Goal: Task Accomplishment & Management: Manage account settings

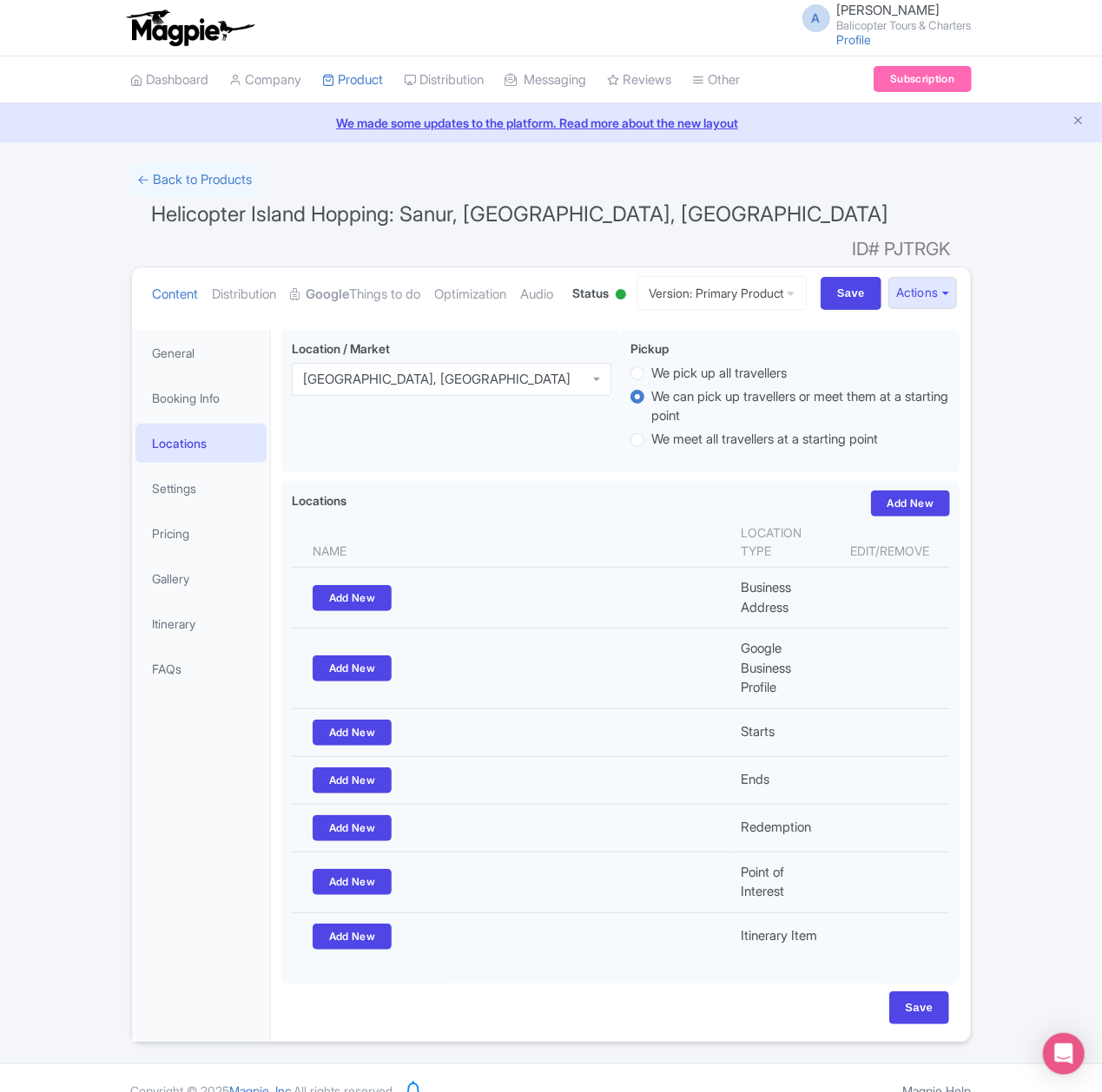
click at [1006, 700] on div "Success Product Location deleted successfully ← Back to Products Helicopter Isl…" at bounding box center [551, 602] width 1102 height 879
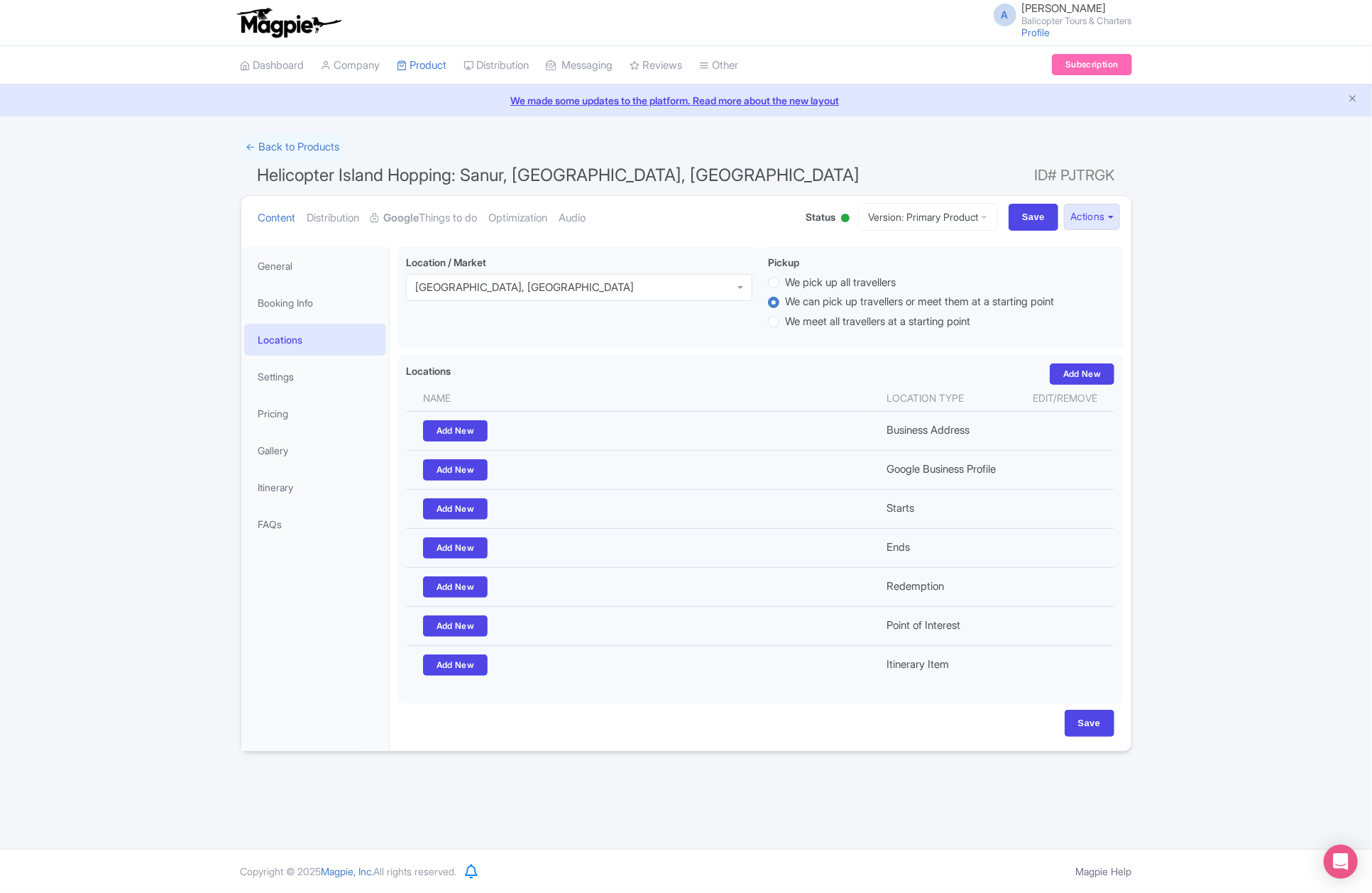
click at [55, 597] on div "Success Product Location deleted successfully ← Back to Products Helicopter Isl…" at bounding box center [686, 442] width 1372 height 619
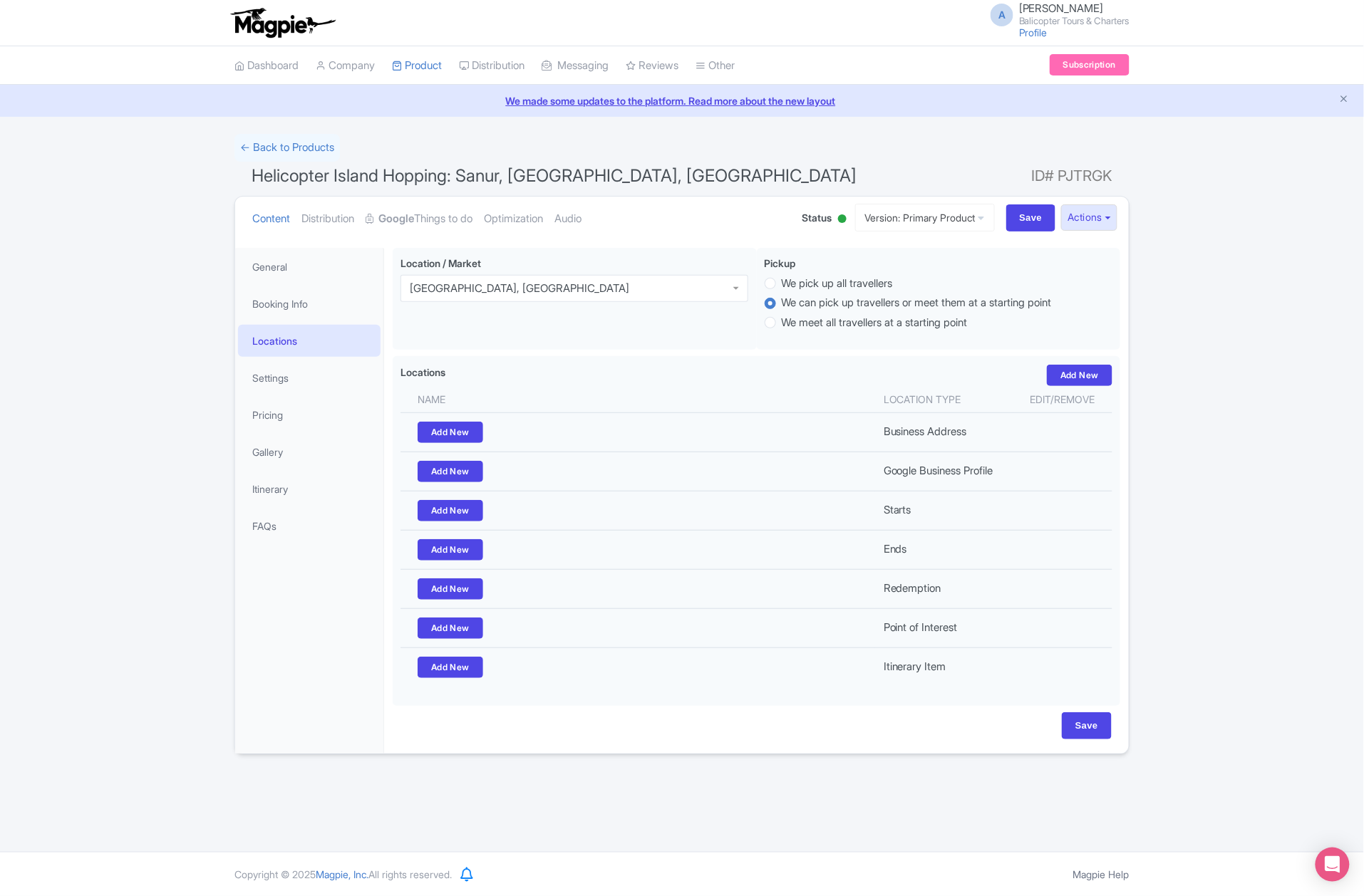
click at [47, 599] on div "Success Product Location deleted successfully ← Back to Products Helicopter Isl…" at bounding box center [682, 444] width 1364 height 621
click at [440, 98] on link "My Products" at bounding box center [460, 101] width 136 height 22
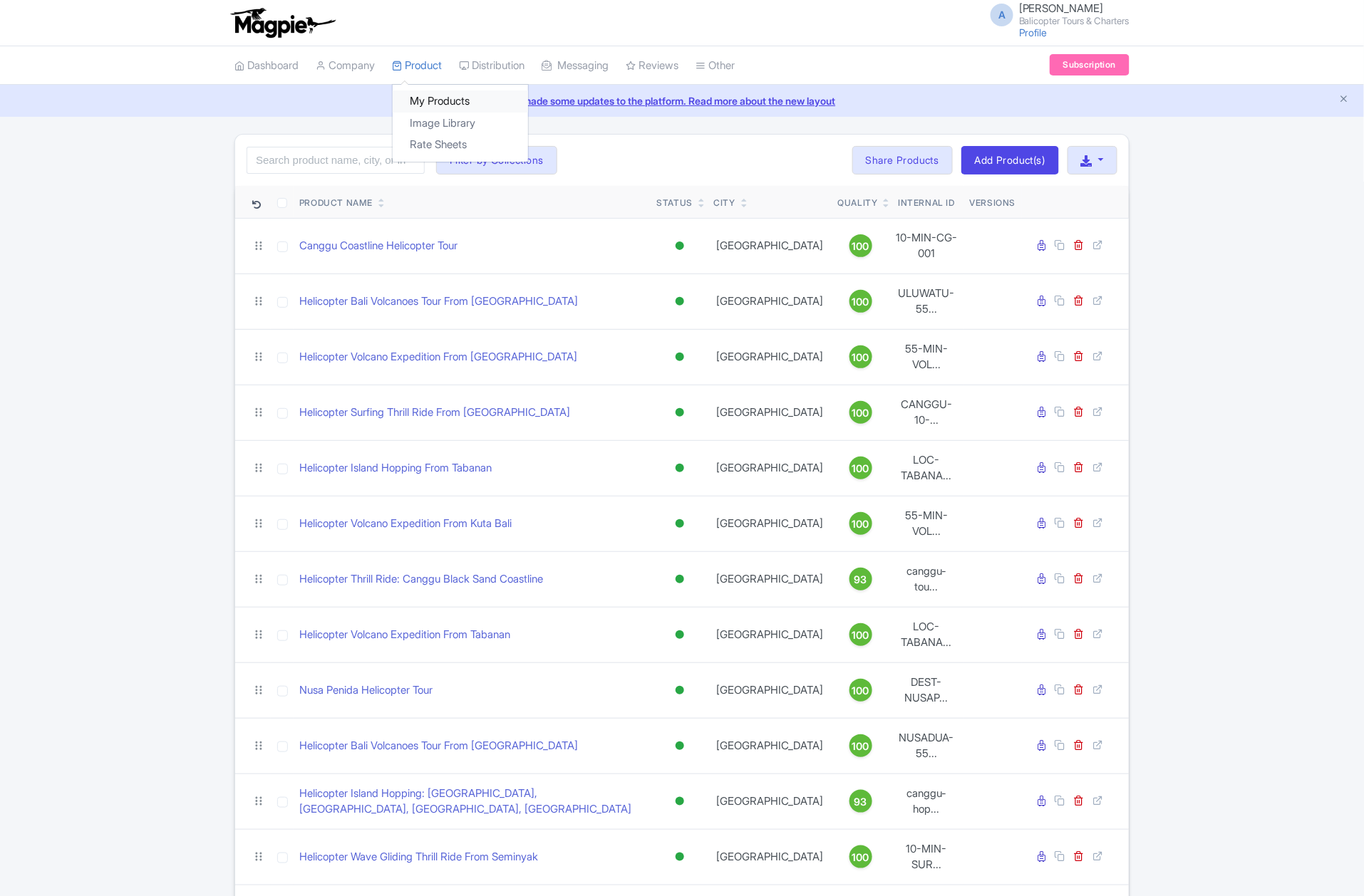
click at [447, 102] on link "My Products" at bounding box center [460, 101] width 136 height 22
click at [363, 166] on input "search" at bounding box center [335, 160] width 178 height 27
paste input "Balangan Beach Helicopter Tour"
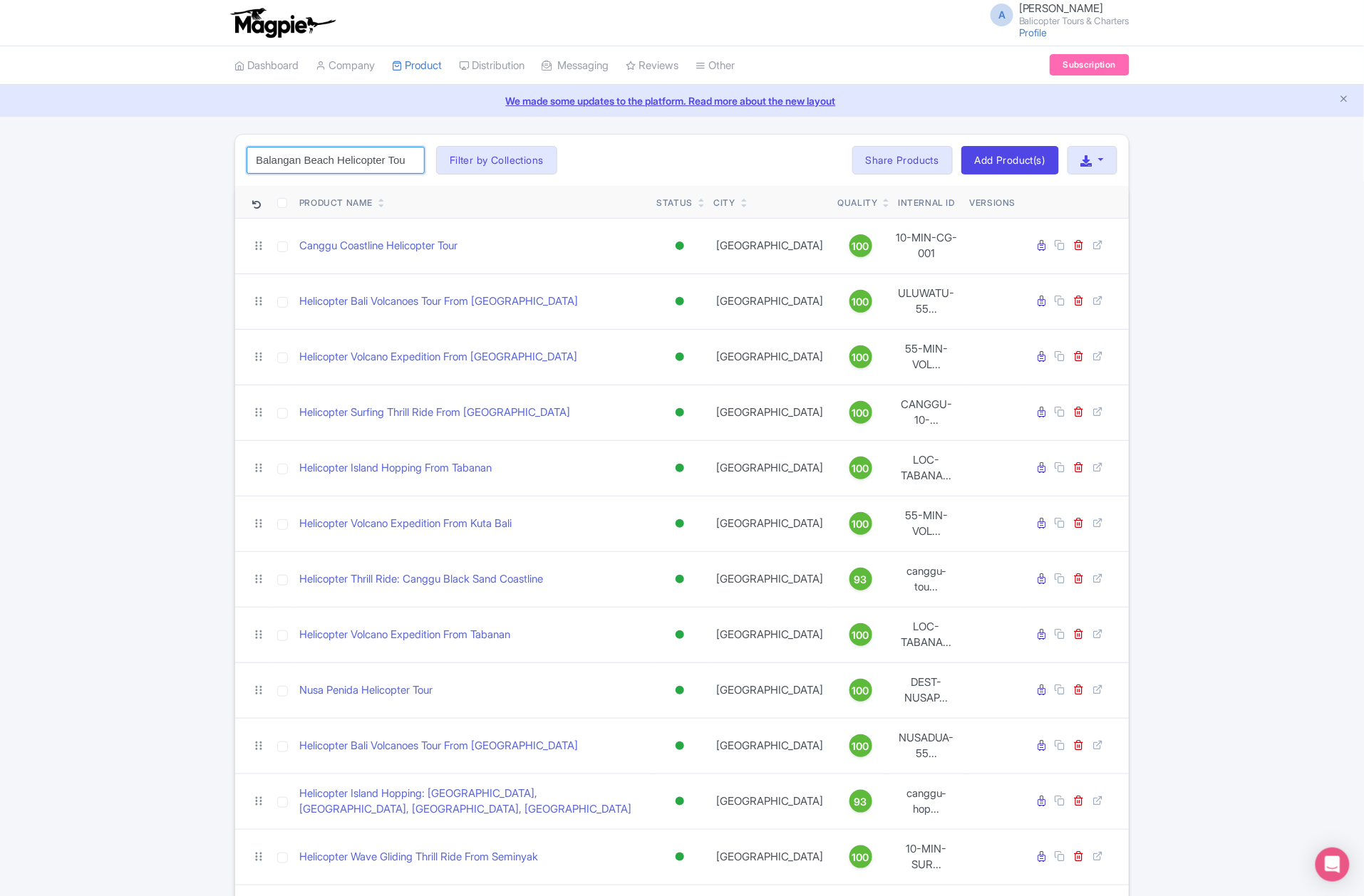
scroll to position [0, 3]
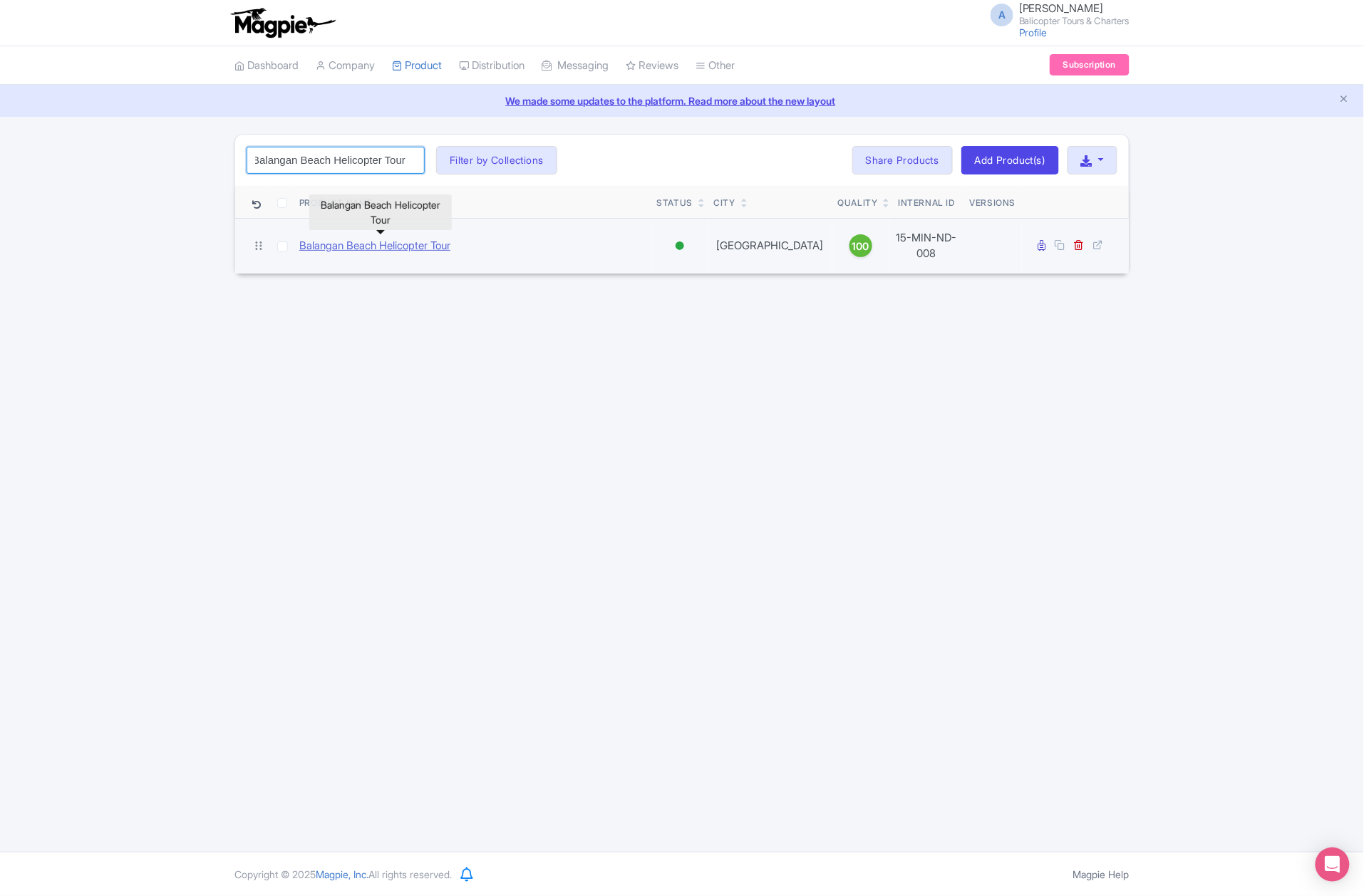
type input "Balangan Beach Helicopter Tour"
click at [354, 248] on link "Balangan Beach Helicopter Tour" at bounding box center [375, 246] width 151 height 16
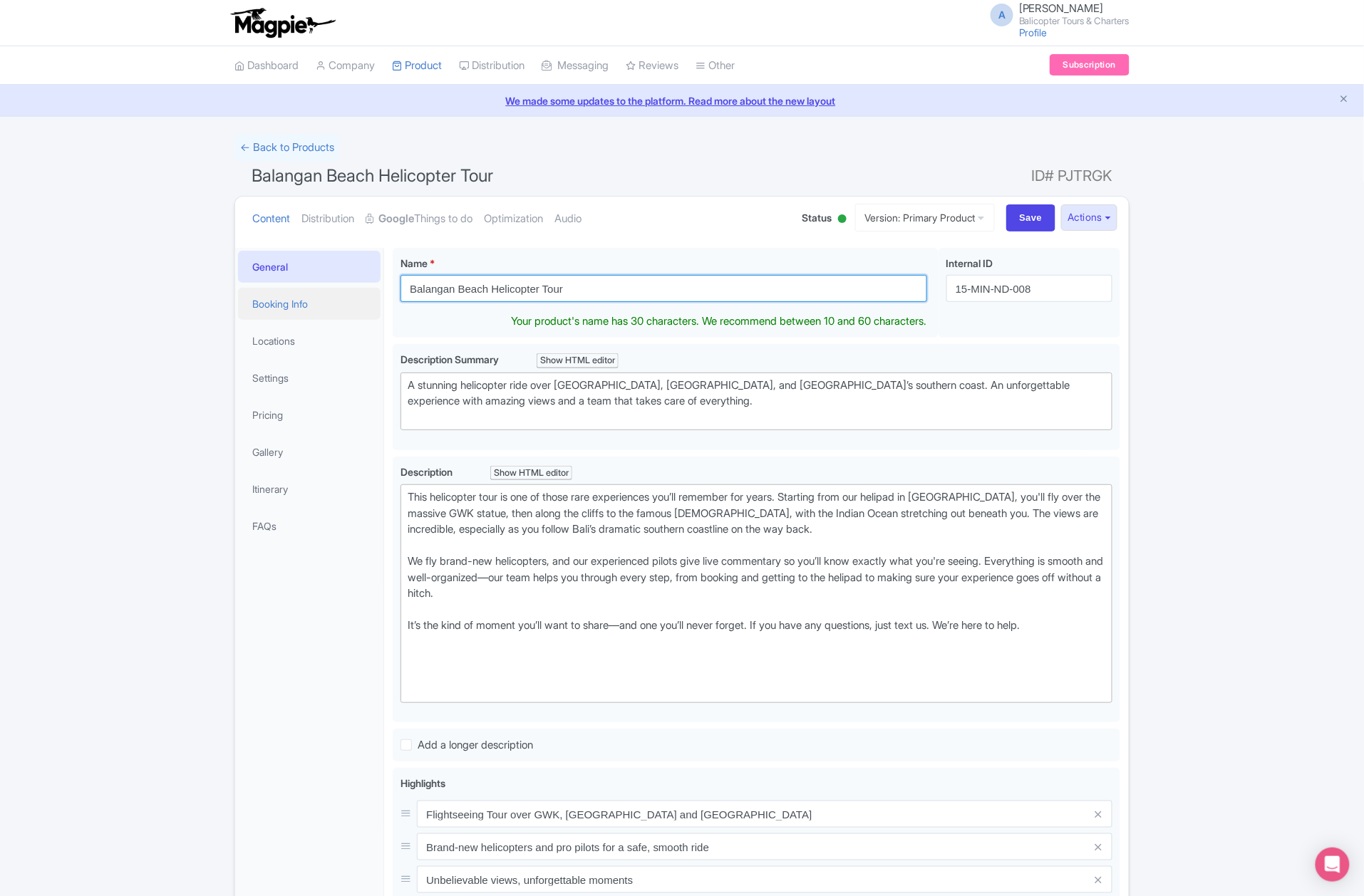
drag, startPoint x: 452, startPoint y: 297, endPoint x: 379, endPoint y: 297, distance: 73.0
click at [379, 297] on div "General Booking Info Locations Settings Pricing Gallery Itinerary FAQs Balangan…" at bounding box center [682, 730] width 894 height 983
paste input "Helicopter Bali Volcano"
type input "Helicopter Bali Volcano Tour"
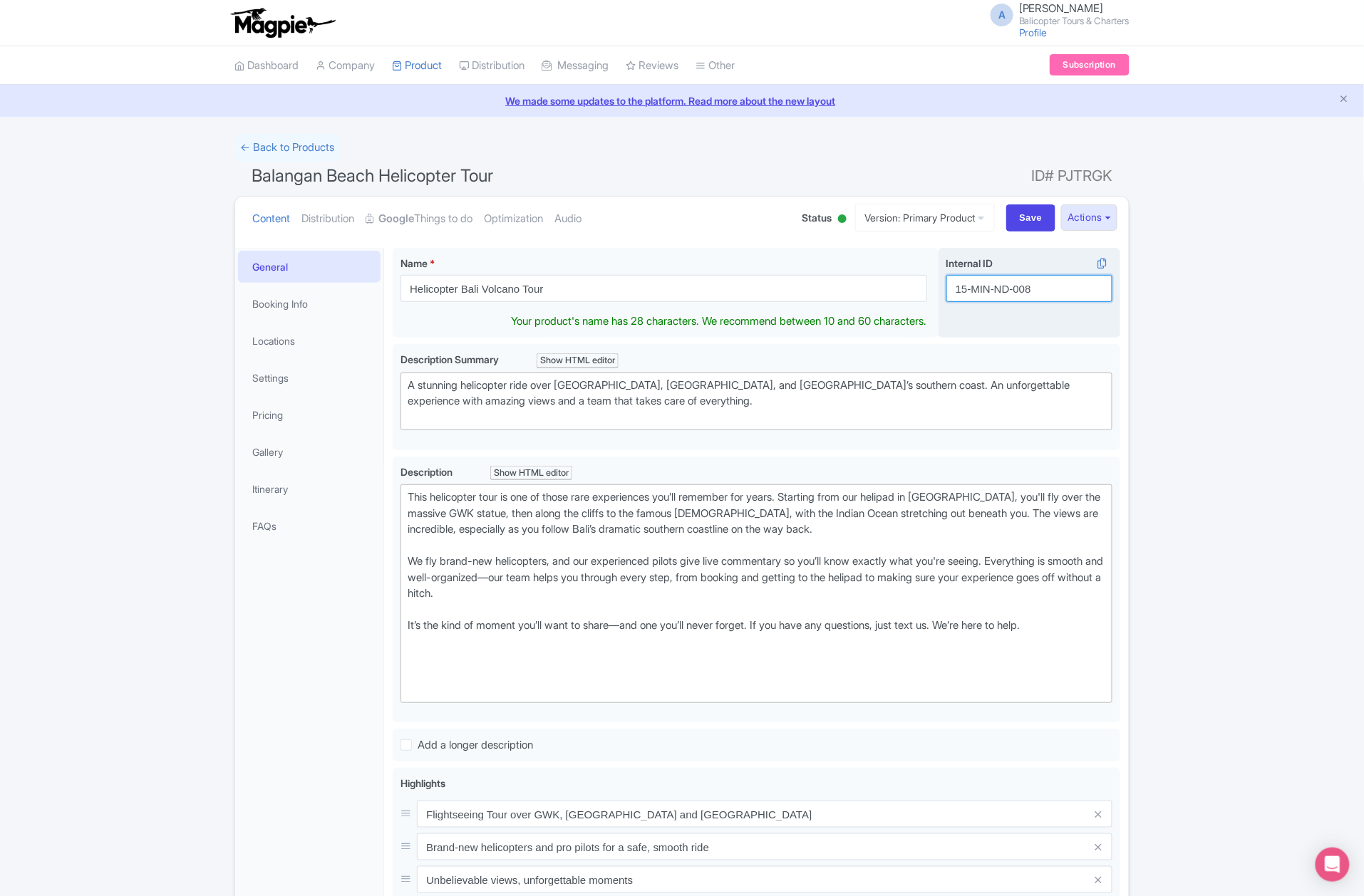
click at [1077, 291] on input "15-MIN-ND-008" at bounding box center [1029, 288] width 166 height 27
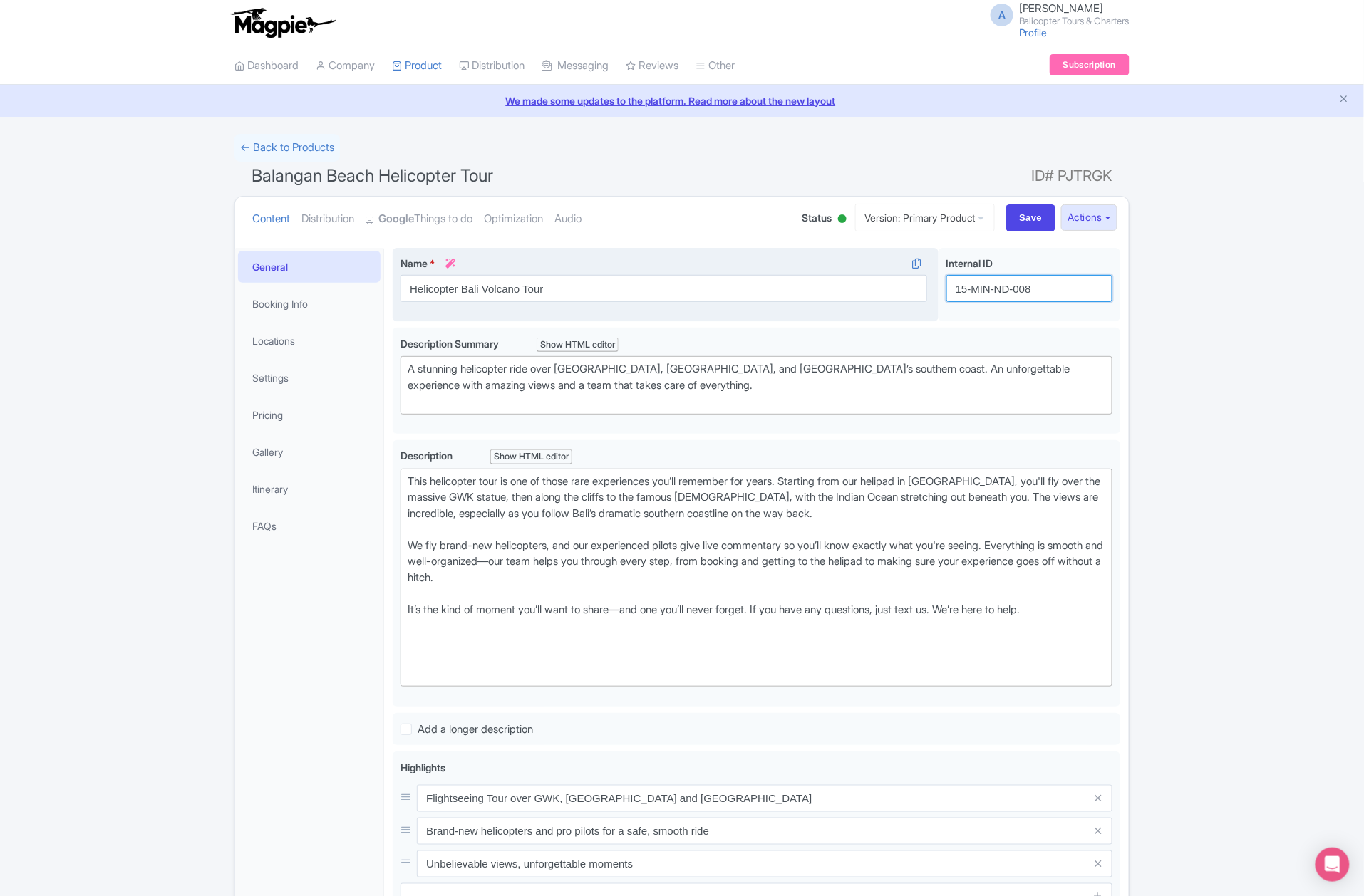
drag, startPoint x: 1077, startPoint y: 291, endPoint x: 930, endPoint y: 299, distance: 147.2
click at [930, 299] on div "Balangan Beach Helicopter Tour Name * i Helicopter Bali Volcano Tour Your produ…" at bounding box center [757, 288] width 727 height 80
paste input "agung-tour-bali"
type input "agung-tour-bali"
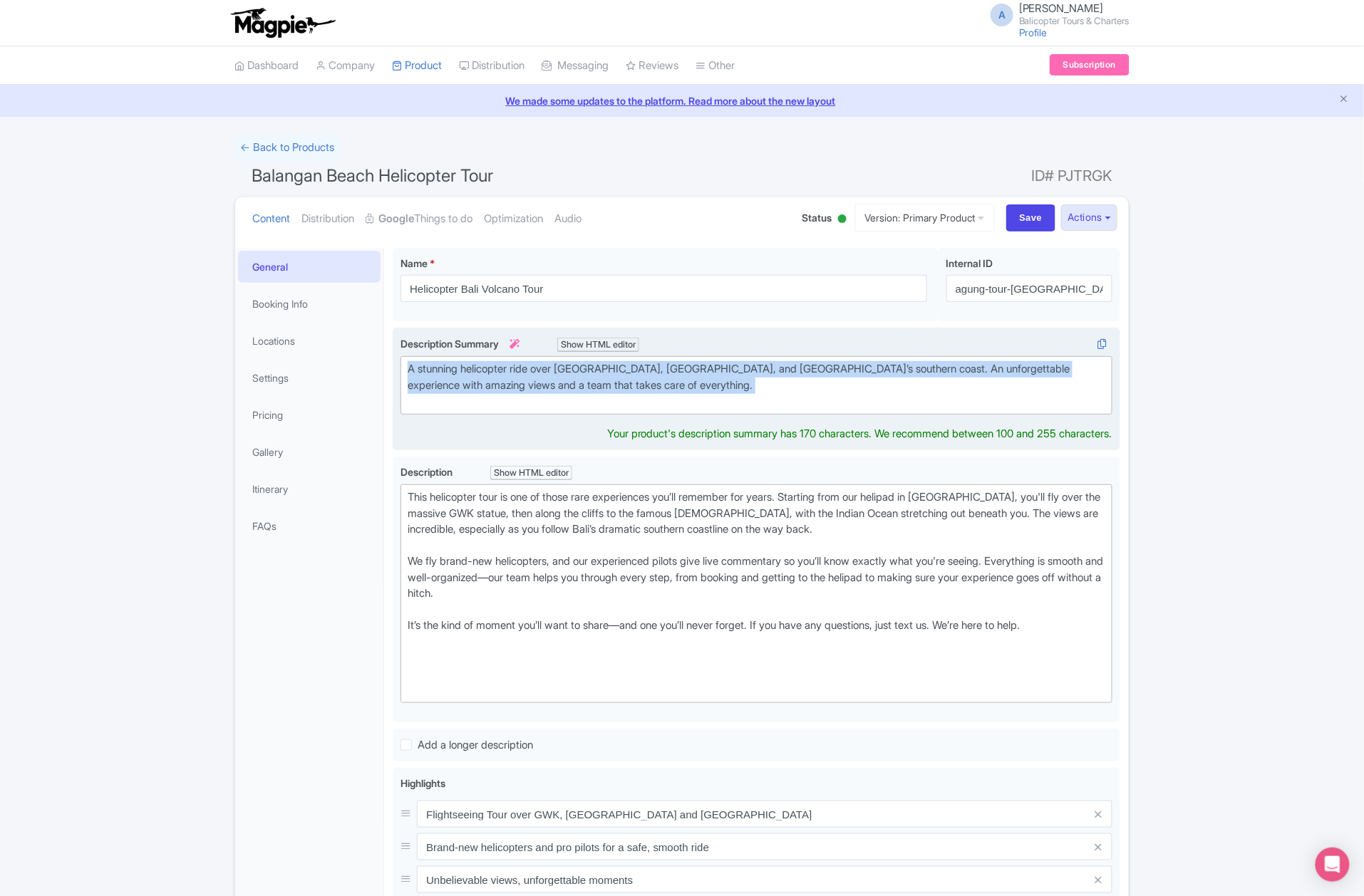
drag, startPoint x: 585, startPoint y: 388, endPoint x: 400, endPoint y: 360, distance: 187.1
click at [400, 360] on div "A stunning helicopter ride over GWK, Uluwatu Temple, and Bali’s southern coast.…" at bounding box center [757, 389] width 727 height 123
paste trix-editor "A scenic helicopter flight along the coastline with front-row views of beaches,…"
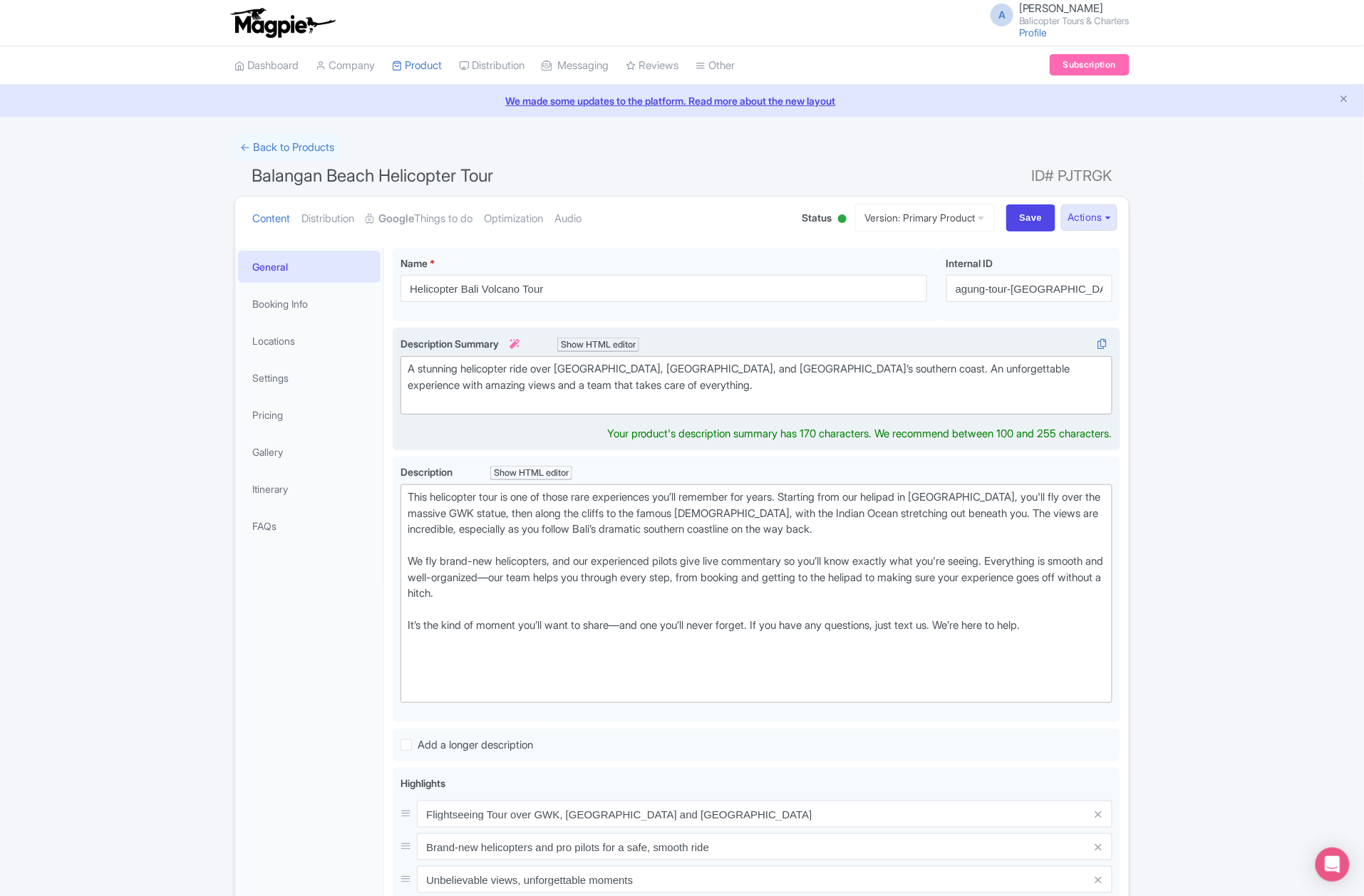
type trix-editor "<div>A scenic helicopter flight along the coastline with front-row views of bea…"
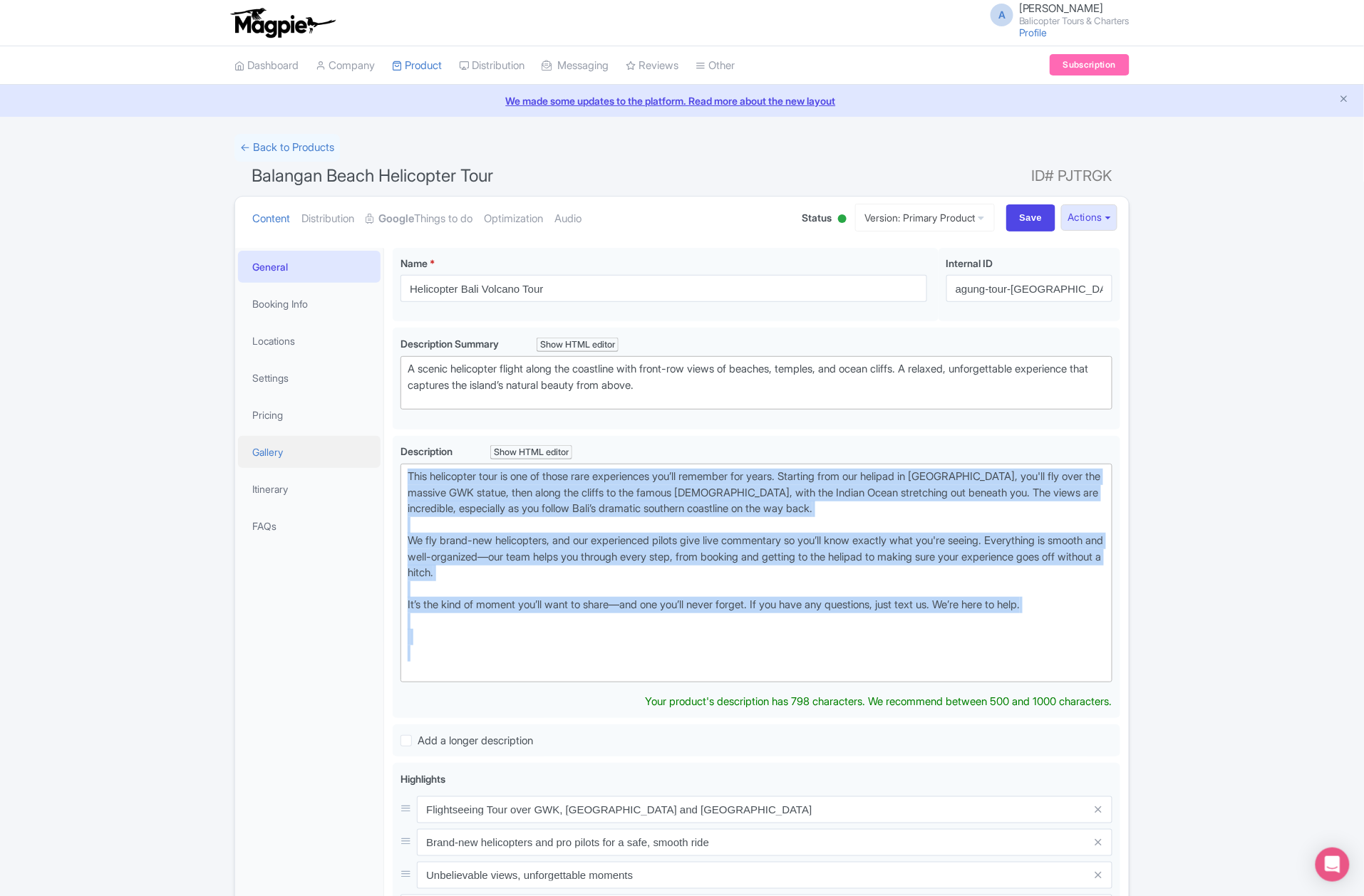
drag, startPoint x: 1056, startPoint y: 647, endPoint x: 305, endPoint y: 466, distance: 772.5
click at [305, 466] on div "General Booking Info Locations Settings Pricing Gallery Itinerary FAQs Balangan…" at bounding box center [682, 728] width 894 height 978
paste trix-editor "lifts off from our private heliport and takes you along one of the most beautif…"
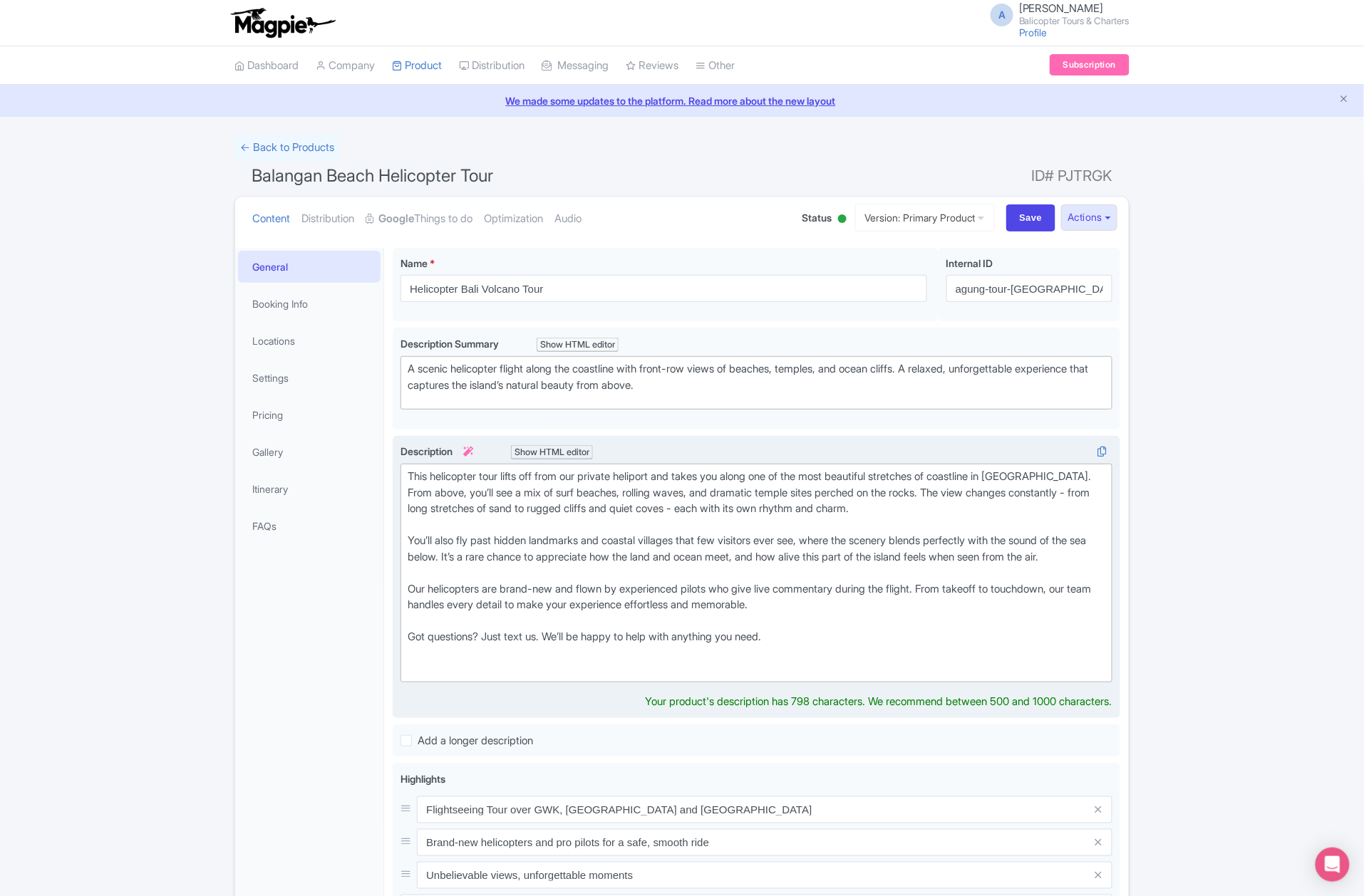
type trix-editor "<div>This helicopter tour lifts off from our private heliport and takes you alo…"
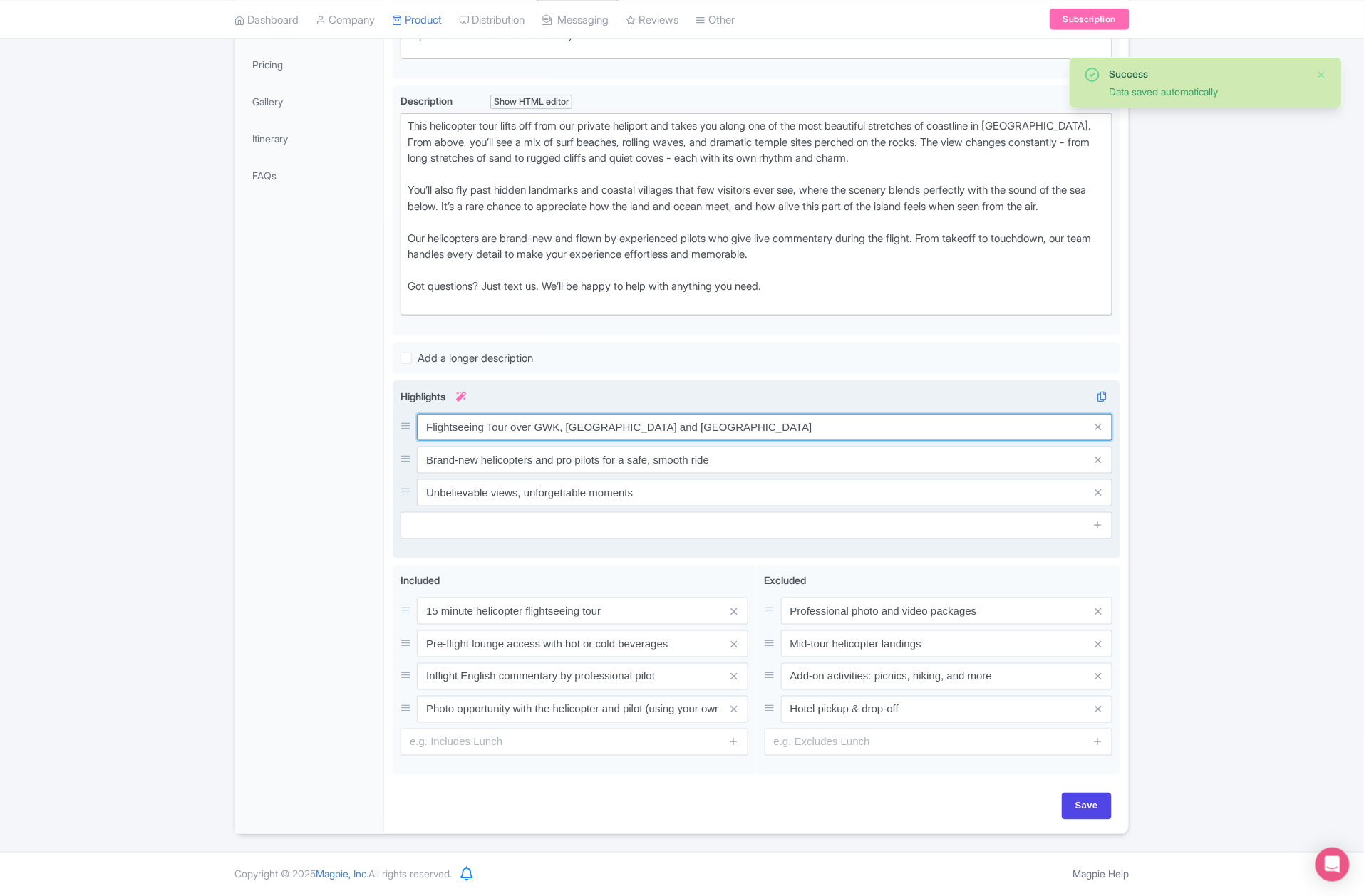
scroll to position [369, 0]
drag, startPoint x: 511, startPoint y: 428, endPoint x: 884, endPoint y: 468, distance: 375.1
click at [882, 468] on div "Flightseeing Tour over GWK, Uluwatu and South Bali Coastline Brand-new helicopt…" at bounding box center [756, 460] width 712 height 93
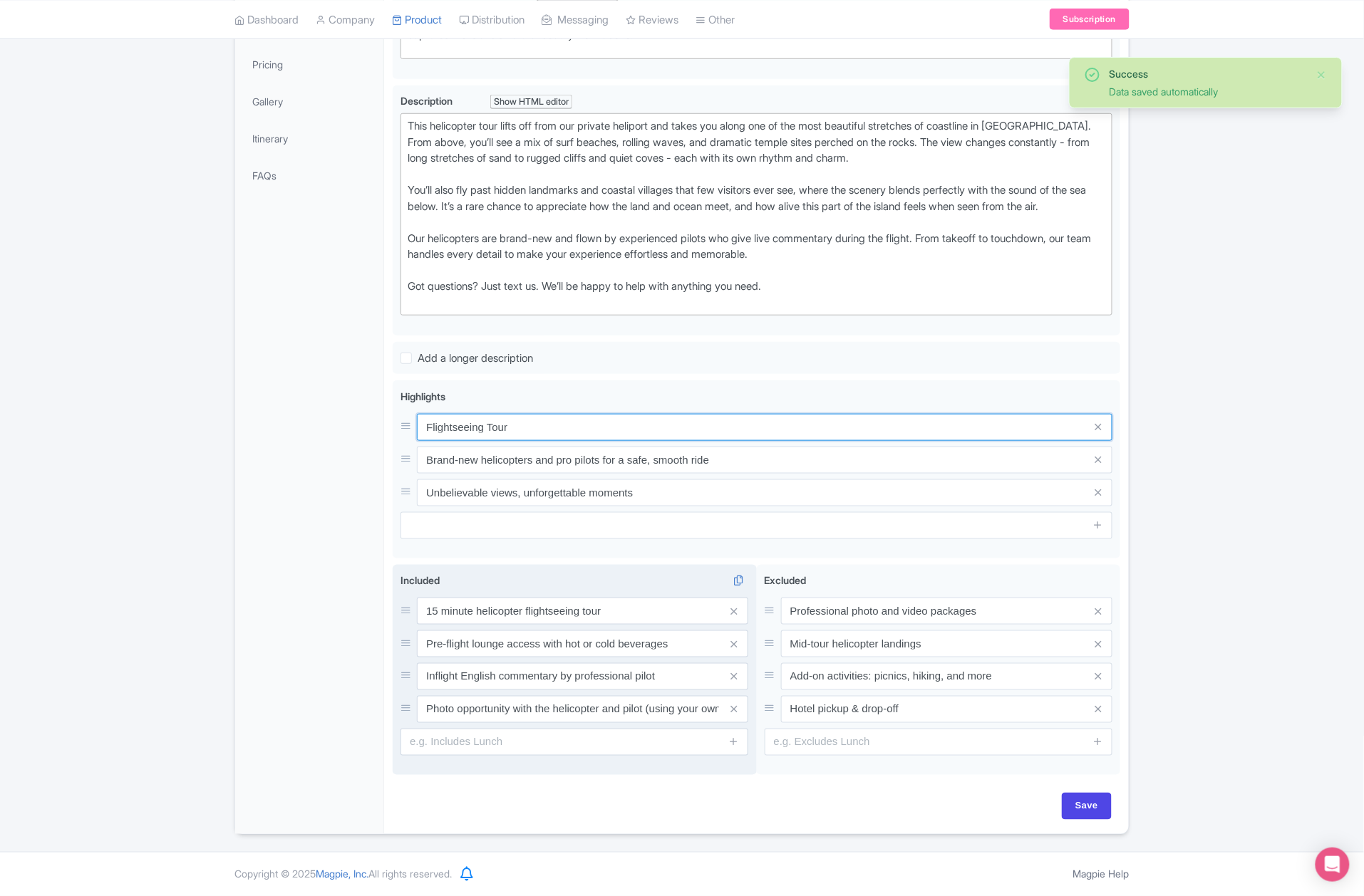
type input "Flightseeing Tour"
drag, startPoint x: 435, startPoint y: 616, endPoint x: 447, endPoint y: 616, distance: 12.0
click at [440, 616] on input "15 minute helicopter flightseeing tour" at bounding box center [583, 611] width 331 height 27
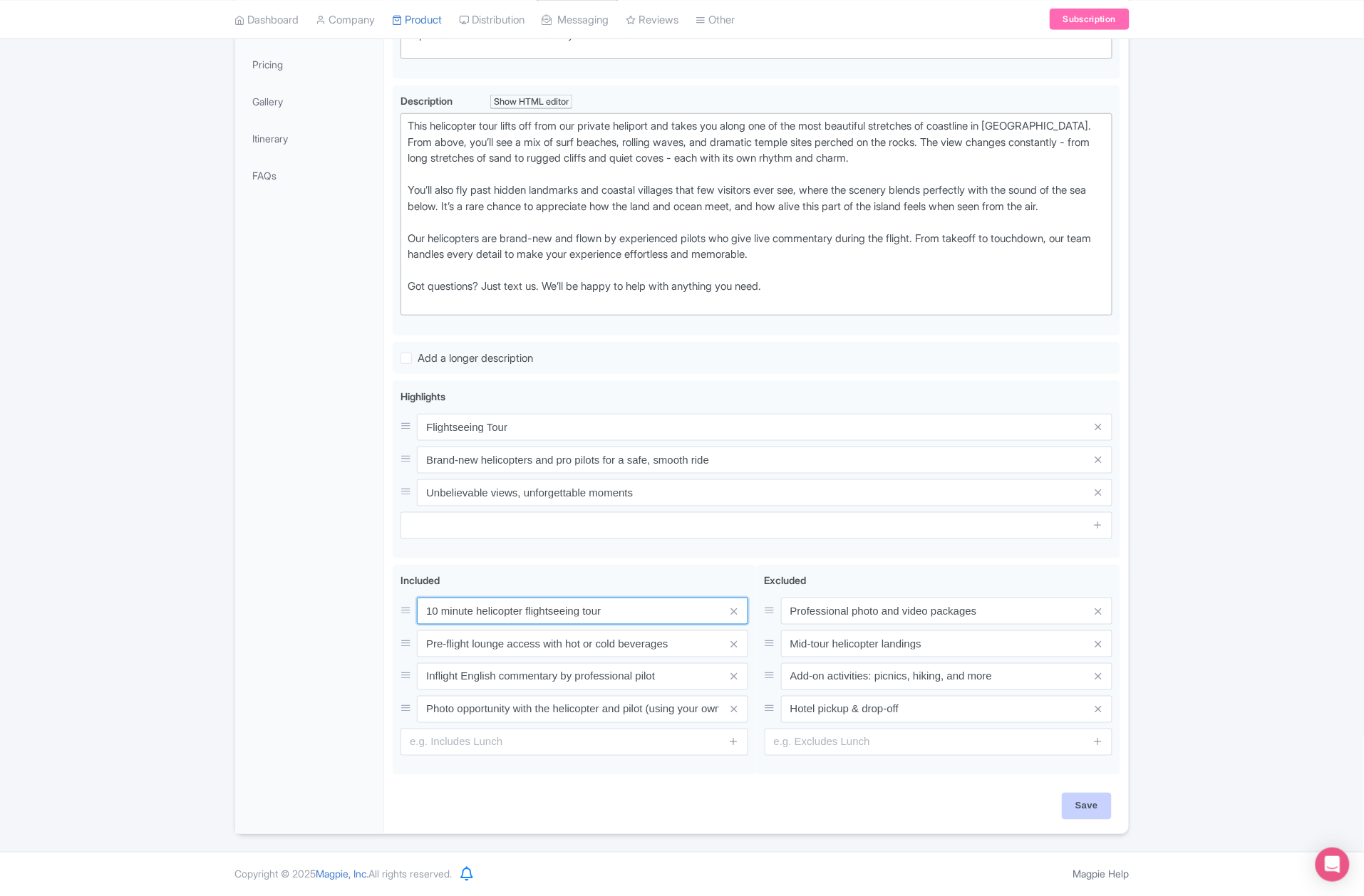
type input "10 minute helicopter flightseeing tour"
click at [1101, 810] on input "Save" at bounding box center [1086, 806] width 50 height 27
type input "Saving..."
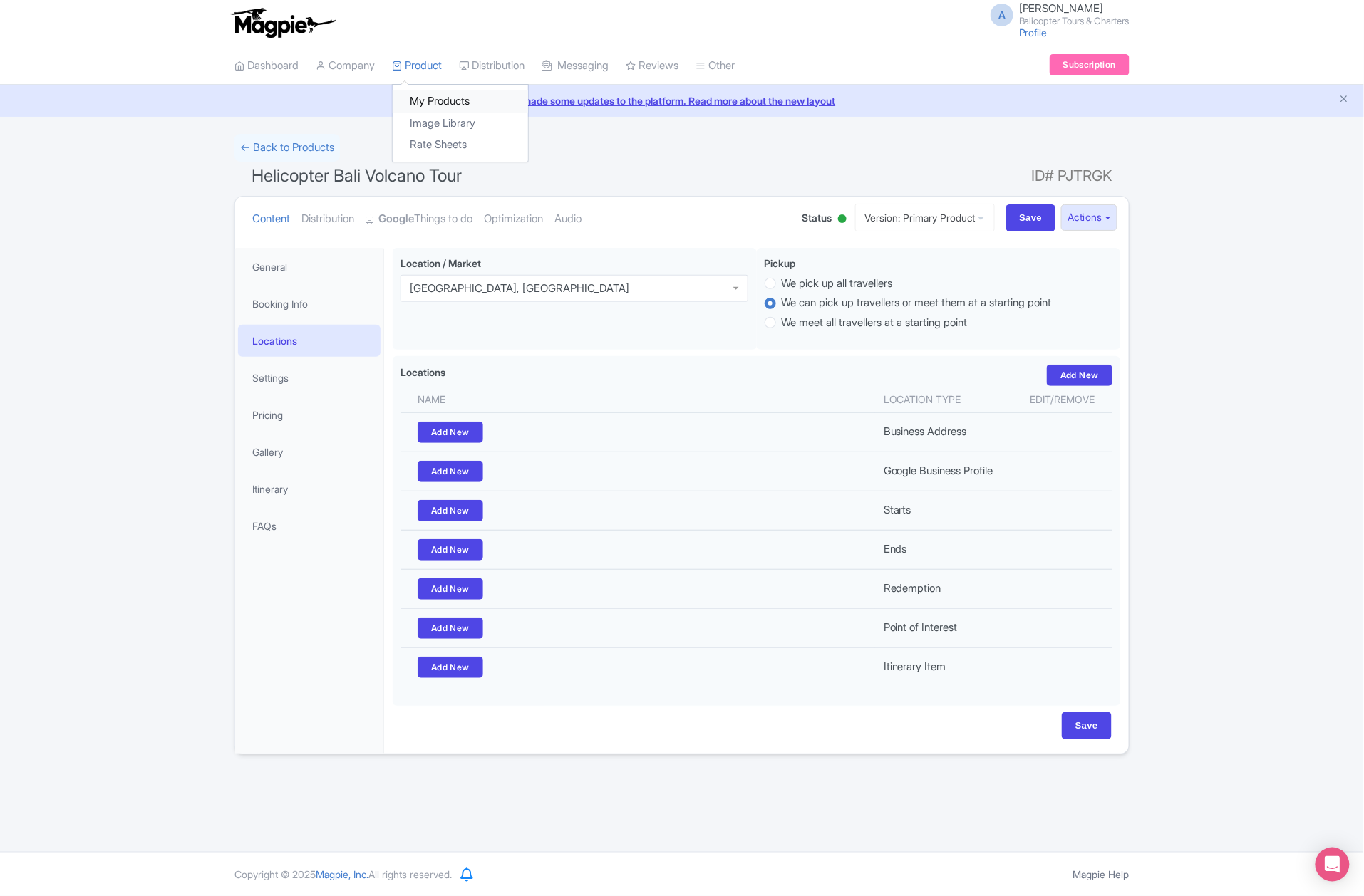
click at [443, 109] on link "My Products" at bounding box center [460, 101] width 136 height 22
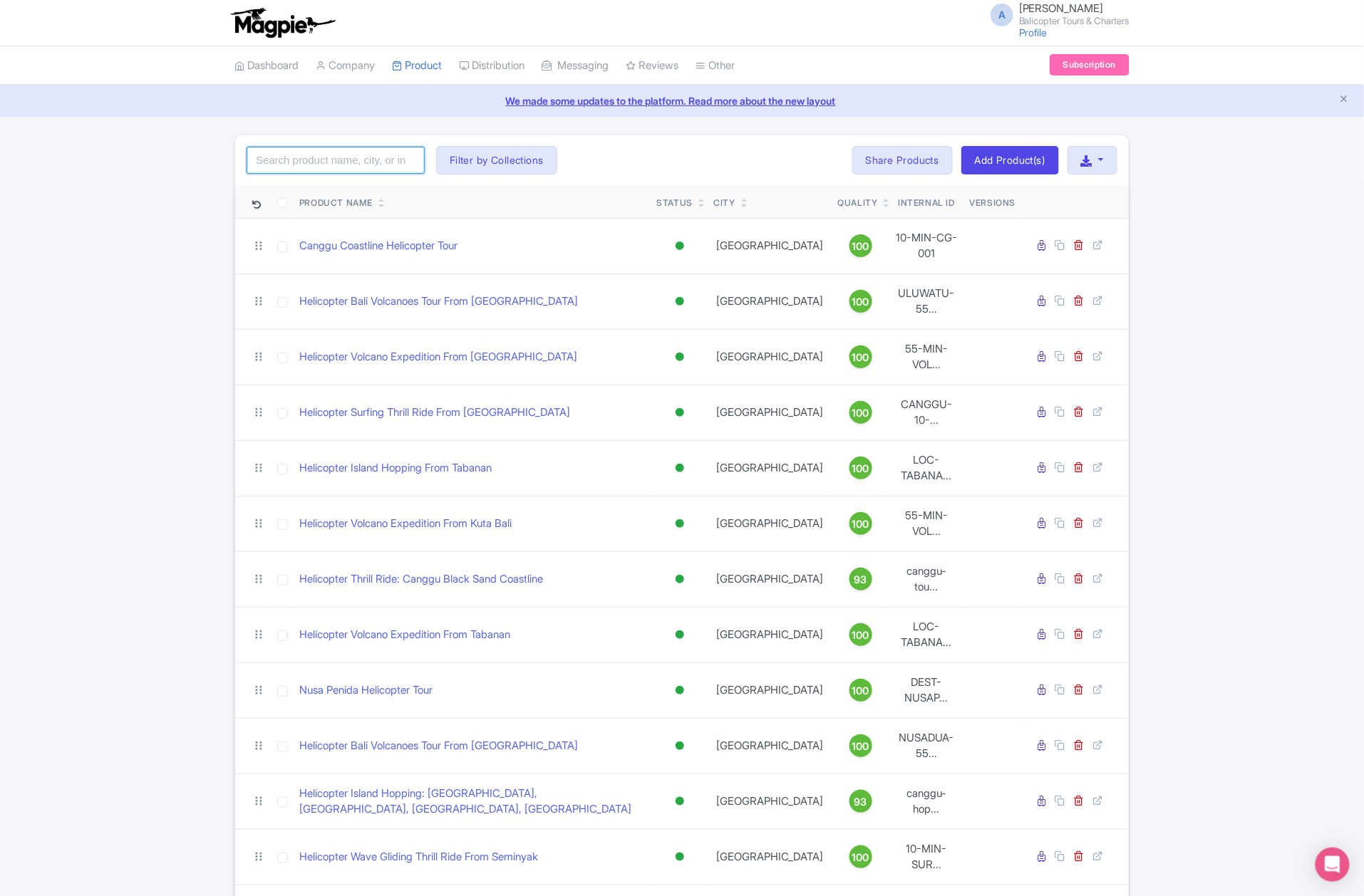
click at [358, 166] on input "search" at bounding box center [335, 160] width 178 height 27
paste input "Nyang Nyang Beach Helicopter Tour"
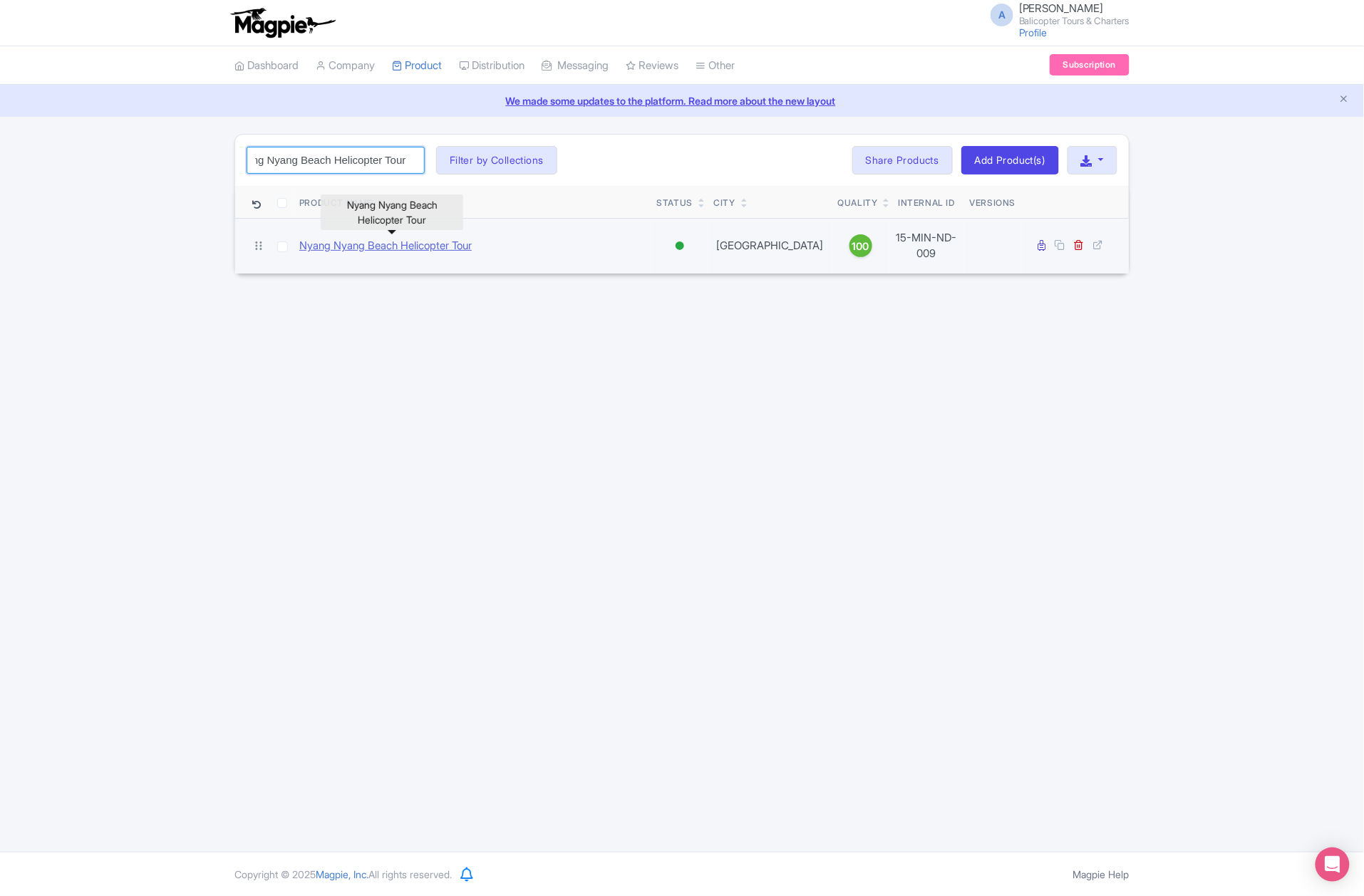
type input "Nyang Nyang Beach Helicopter Tour"
click at [351, 241] on link "Nyang Nyang Beach Helicopter Tour" at bounding box center [386, 246] width 172 height 16
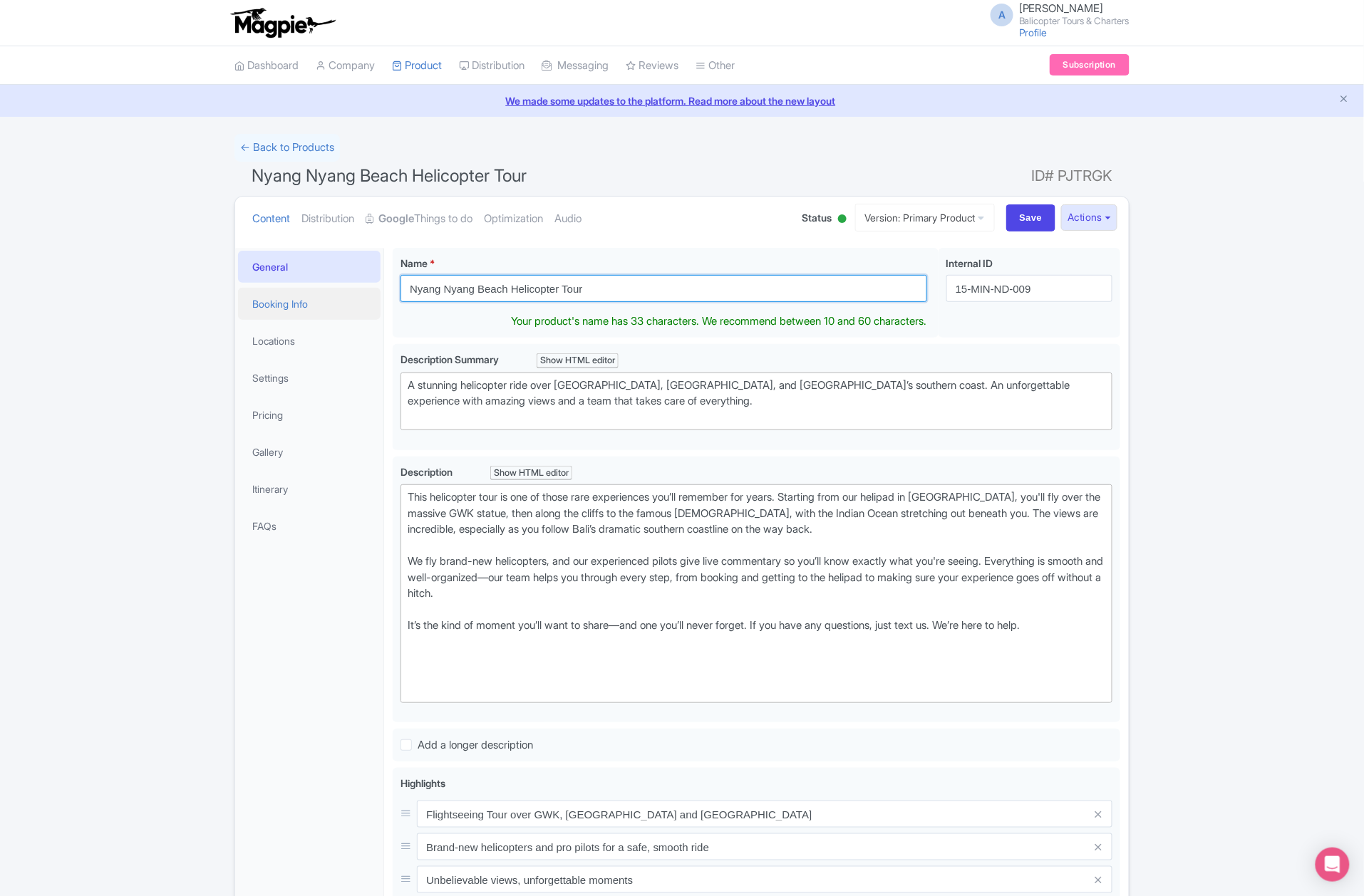
drag, startPoint x: 619, startPoint y: 281, endPoint x: 379, endPoint y: 300, distance: 240.8
click at [351, 294] on div "General Booking Info Locations Settings Pricing Gallery Itinerary FAQs Nyang [G…" at bounding box center [682, 730] width 894 height 983
paste input "Helicopter Volcano Hopping: Batur, Agung, Ijen, Rinjani Helicopter Iconic Bali …"
type input "Helicopter Volcano Hopping: Batur, Agung, Ijen, Rinjani Helicopter Iconic Bali …"
drag, startPoint x: 922, startPoint y: 291, endPoint x: 172, endPoint y: 286, distance: 750.0
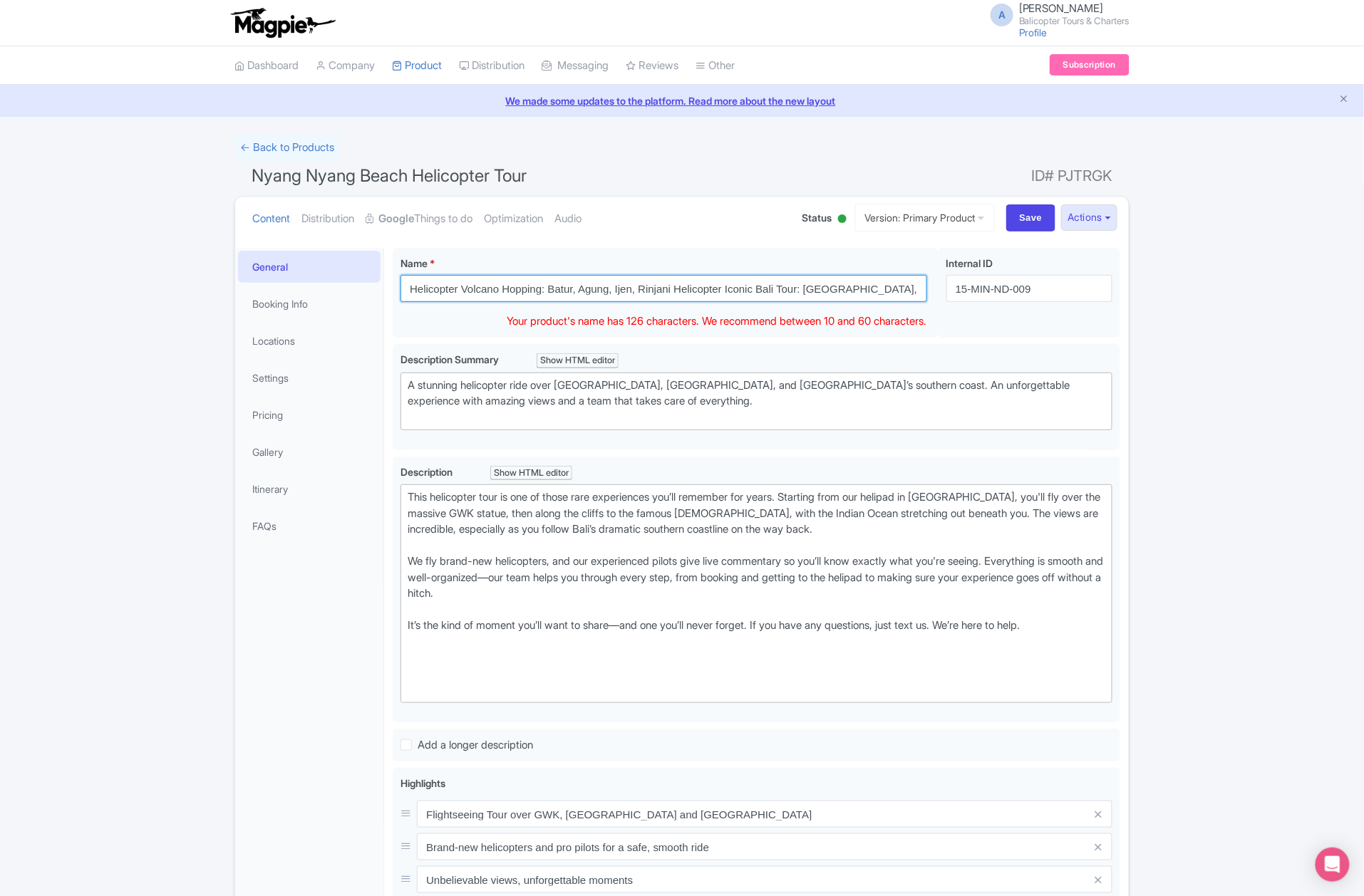
click at [172, 286] on div "← Back to Products Nyang Nyang Beach Helicopter Tour ID# PJTRGK Content Distrib…" at bounding box center [682, 678] width 1364 height 1088
paste input "Helicopter Volcano Hopping: Batur, Agung, Ijen, Rinjani Helicopter Iconic Bali …"
drag, startPoint x: 406, startPoint y: 283, endPoint x: 1127, endPoint y: 294, distance: 721.1
click at [1127, 294] on div "Nyang Nyang Beach Helicopter Tour Name * i Helicopter Volcano Hopping: Batur, A…" at bounding box center [756, 730] width 745 height 983
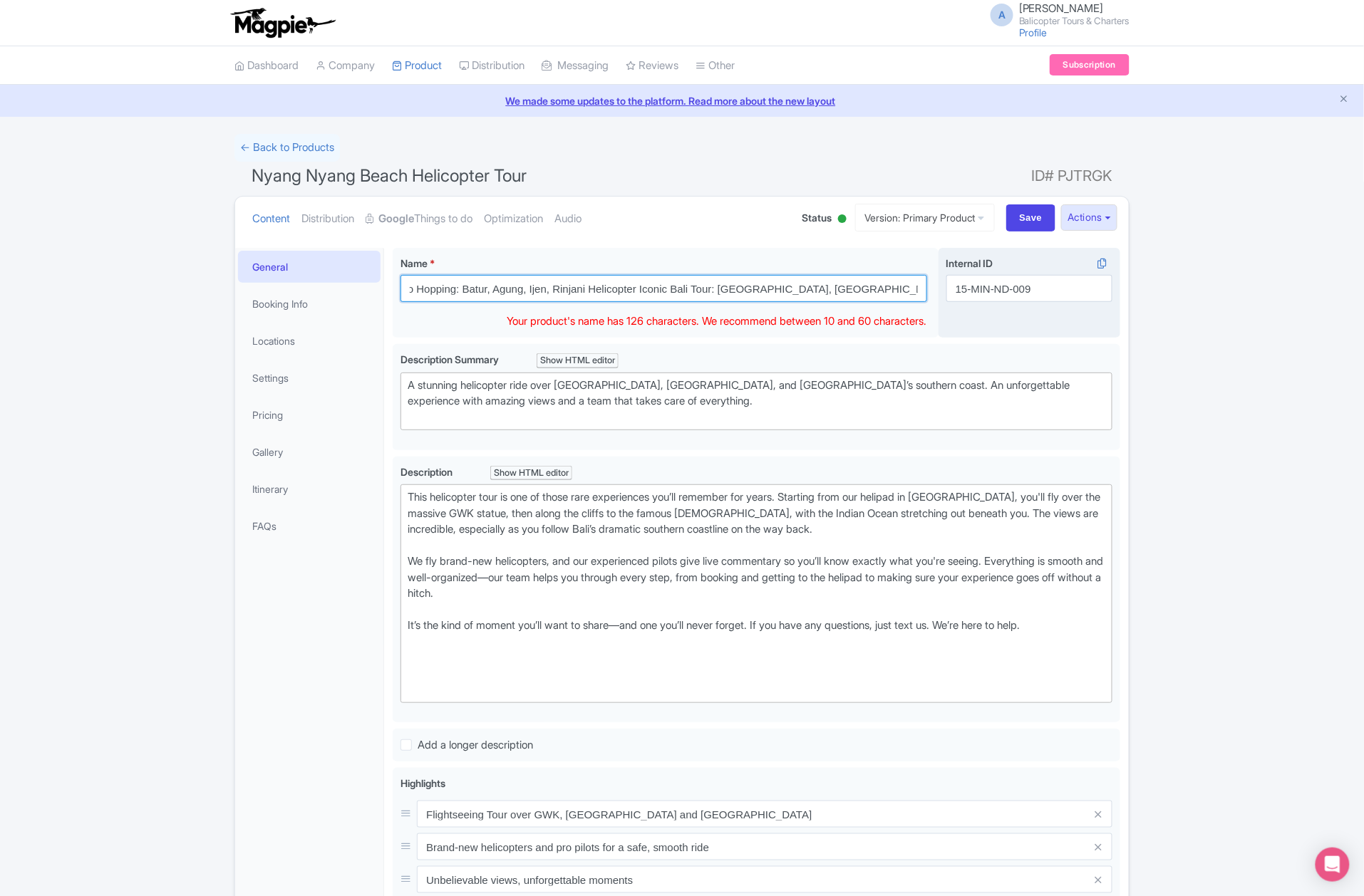
paste input "text"
type input "Helicopter Volcano Hopping: Batur, Agung, Ijen, Rinjani"
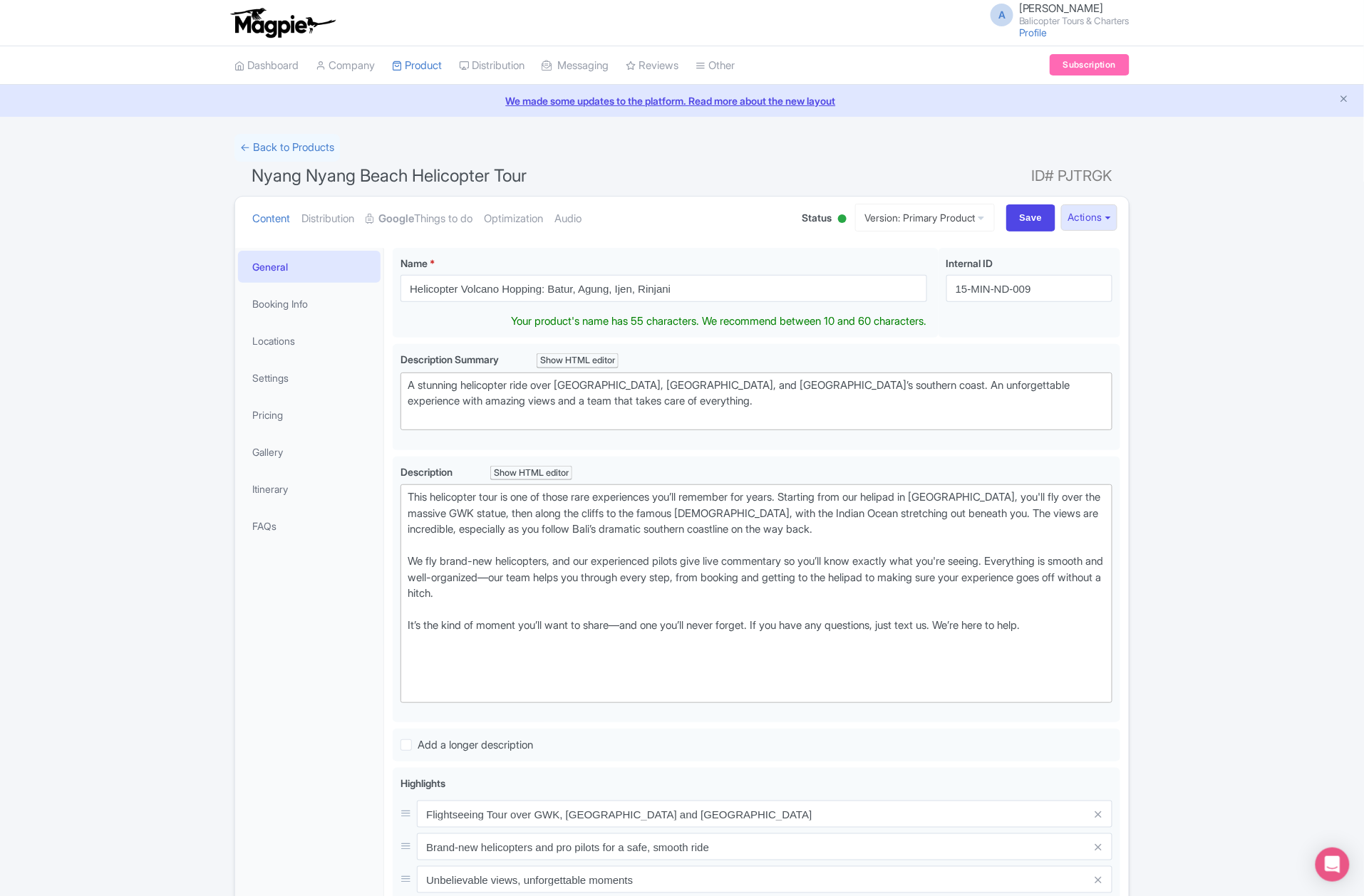
click at [1169, 383] on div "← Back to Products Nyang Nyang Beach Helicopter Tour ID# PJTRGK Content Distrib…" at bounding box center [682, 678] width 1364 height 1088
drag, startPoint x: 694, startPoint y: 281, endPoint x: 337, endPoint y: 311, distance: 358.3
click at [337, 311] on div "General Booking Info Locations Settings Pricing Gallery Itinerary FAQs Nyang Ny…" at bounding box center [682, 730] width 894 height 983
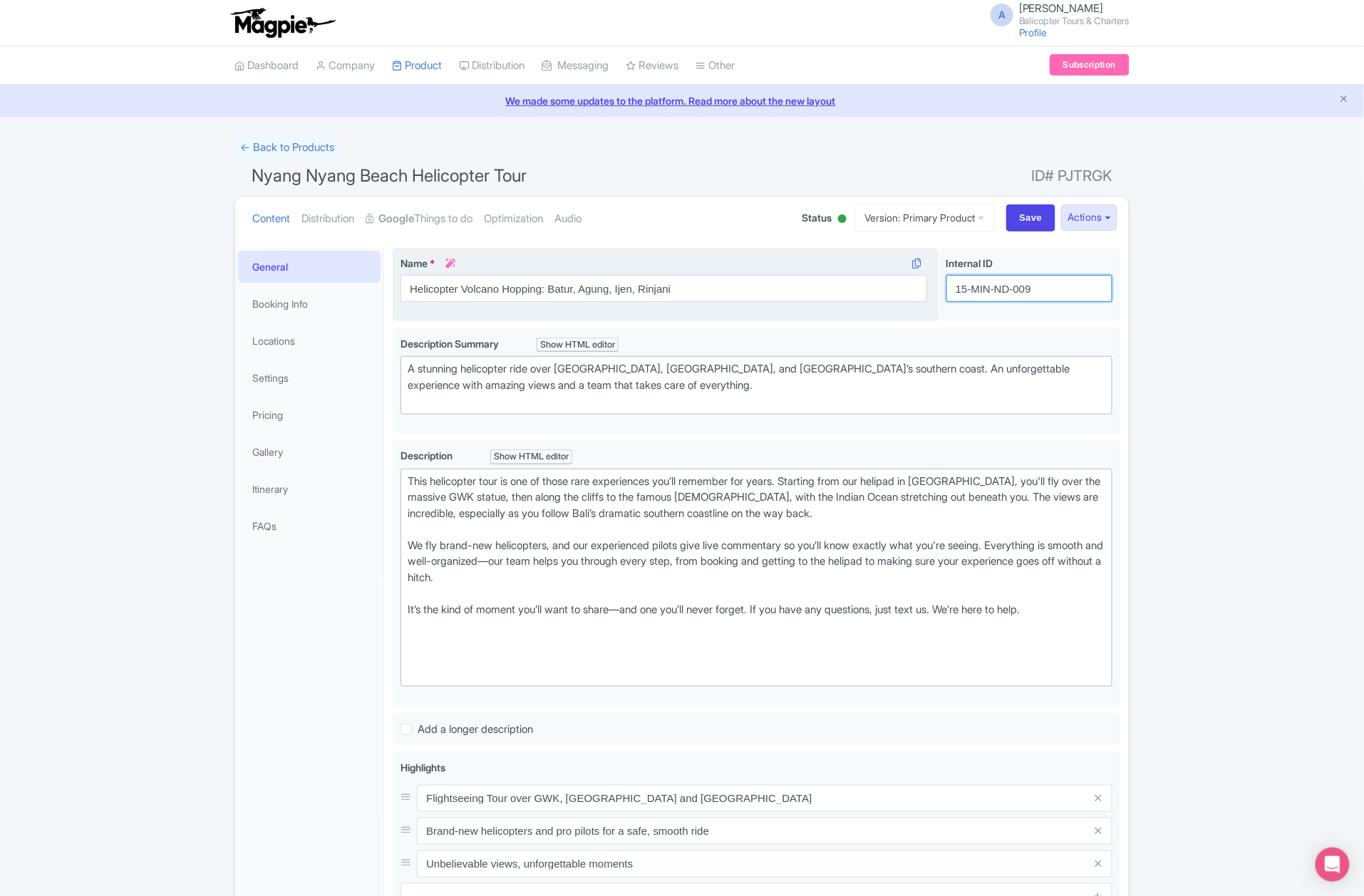
drag, startPoint x: 1024, startPoint y: 300, endPoint x: 920, endPoint y: 319, distance: 105.7
click at [943, 313] on div "Internal ID i 15-MIN-ND-009" at bounding box center [1029, 285] width 182 height 74
paste input "agung-hopping-bali"
type input "agung-hopping-bali"
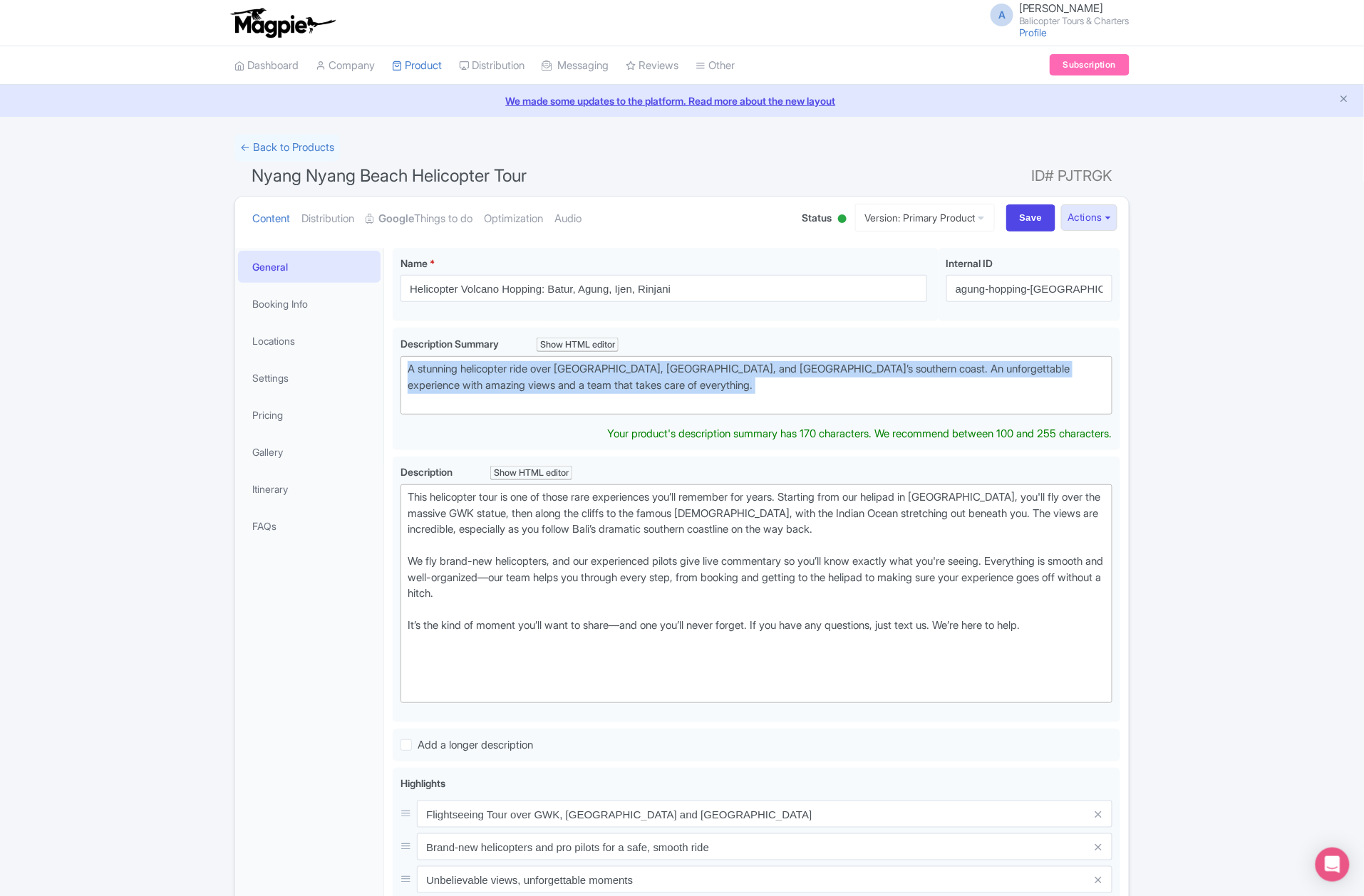
drag, startPoint x: 593, startPoint y: 394, endPoint x: 388, endPoint y: 364, distance: 207.2
click at [388, 364] on div "Nyang Nyang Beach Helicopter Tour Name * i Helicopter Volcano Hopping: Batur, A…" at bounding box center [756, 730] width 745 height 983
paste trix-editor "A scenic helicopter flight along the coastline with front-row views of beaches,…"
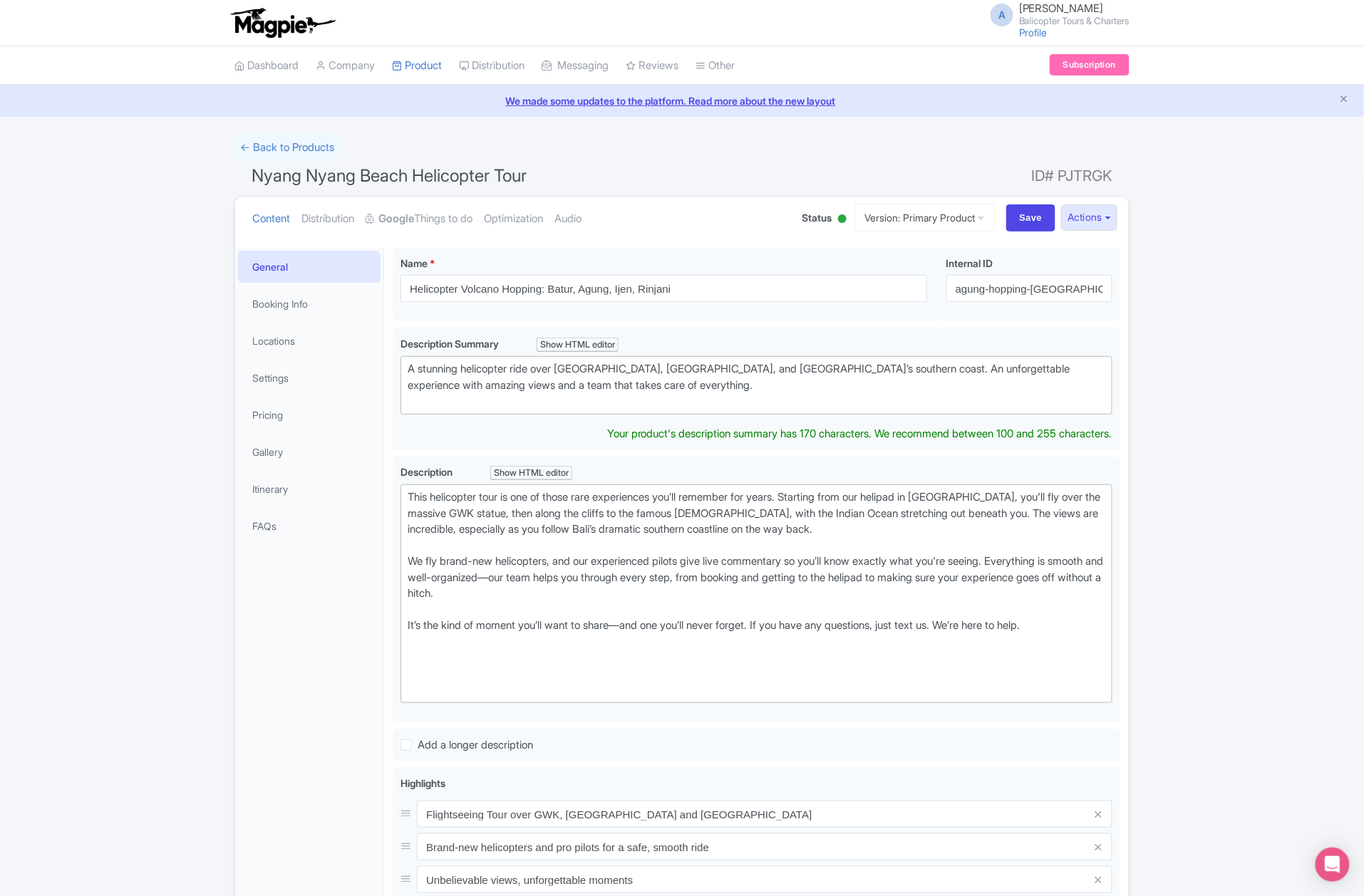
type trix-editor "<div>A scenic helicopter flight along the coastline with front-row views of bea…"
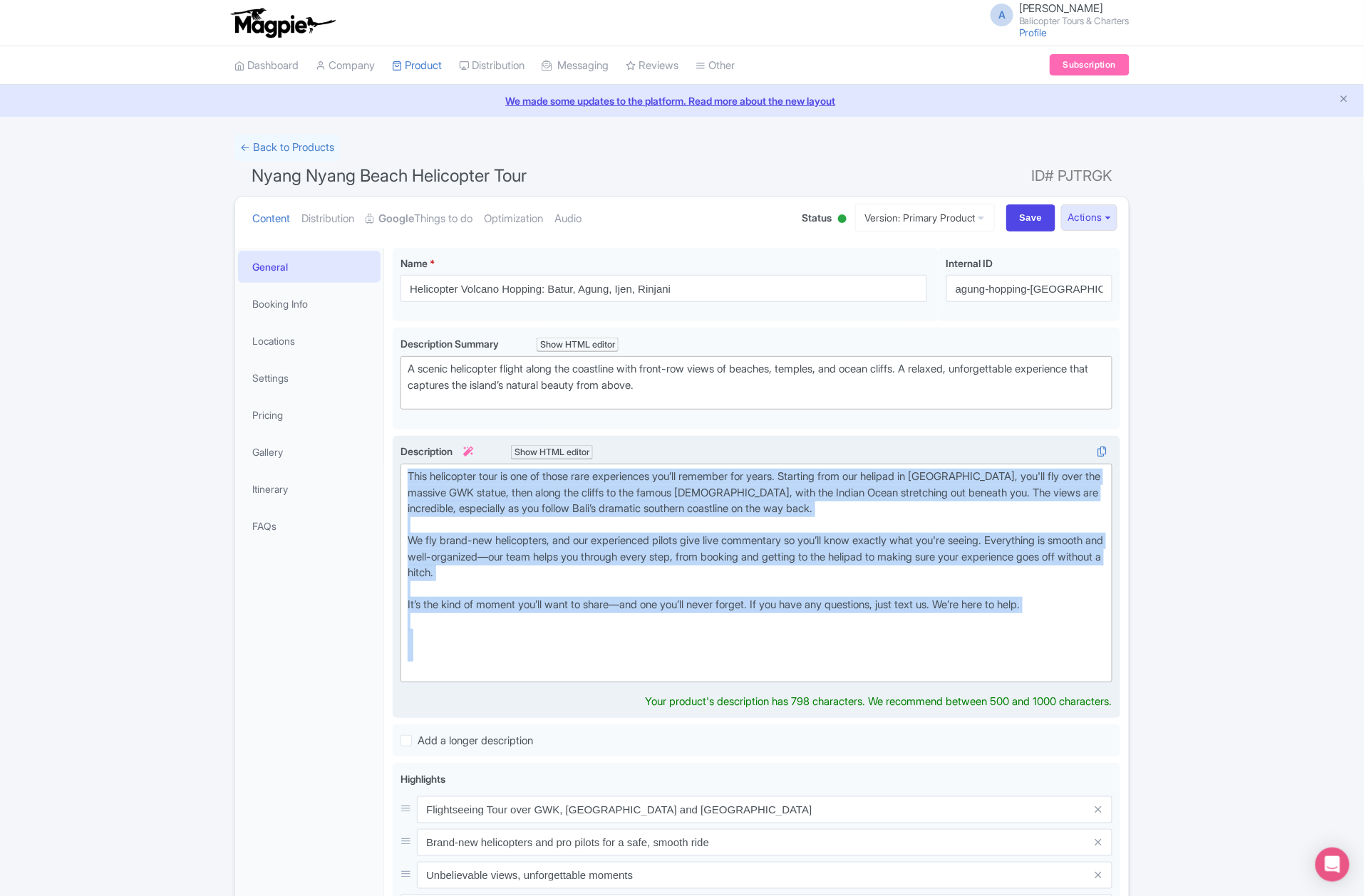
drag, startPoint x: 480, startPoint y: 673, endPoint x: 392, endPoint y: 479, distance: 213.0
click at [393, 479] on div "This helicopter tour is one of those rare experiences you’ll remember for years…" at bounding box center [757, 577] width 727 height 283
paste trix-editor "lifts off from our private heliport and takes you along one of the most beautif…"
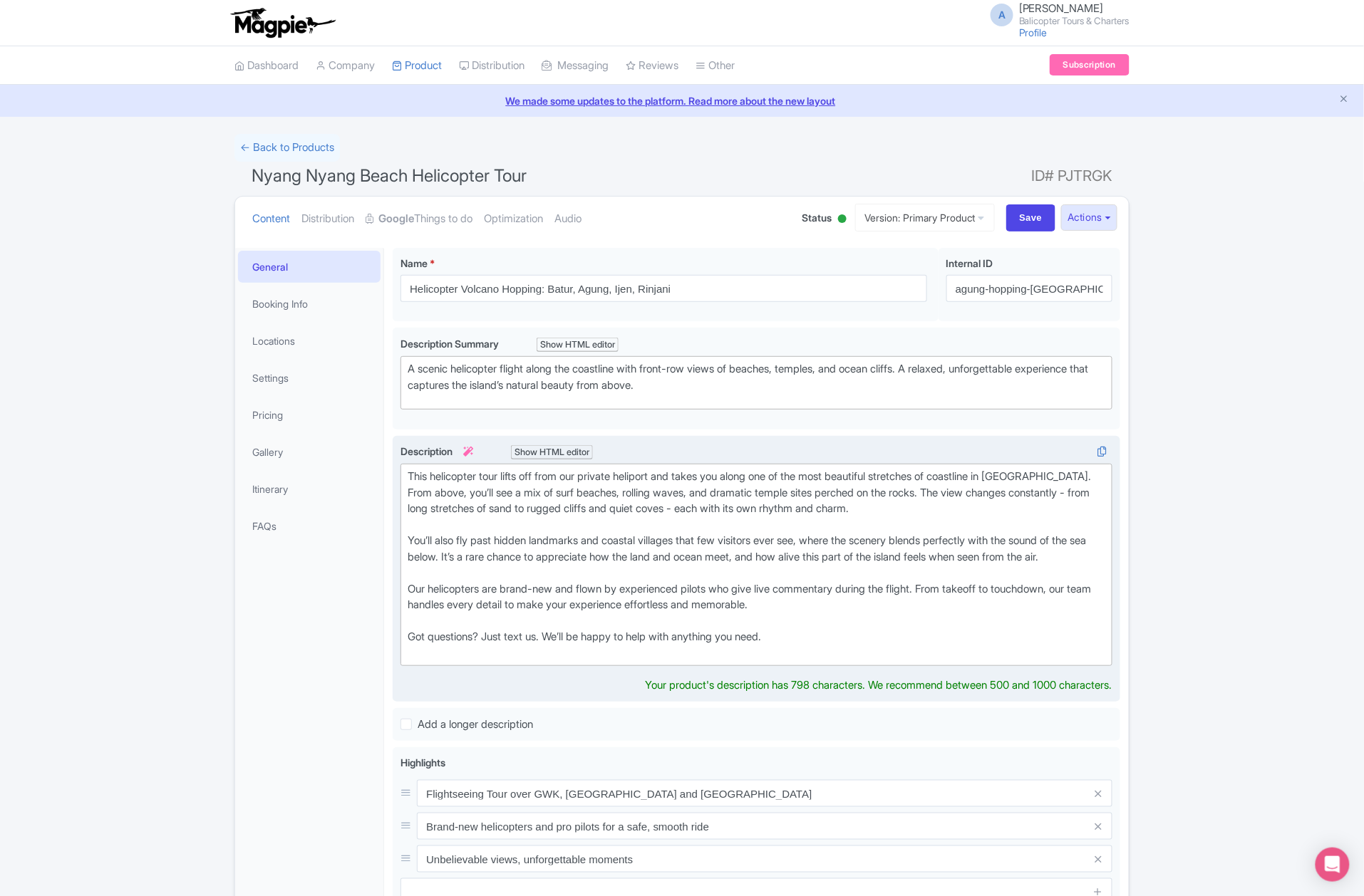
type trix-editor "<div>This helicopter tour lifts off from our private heliport and takes you alo…"
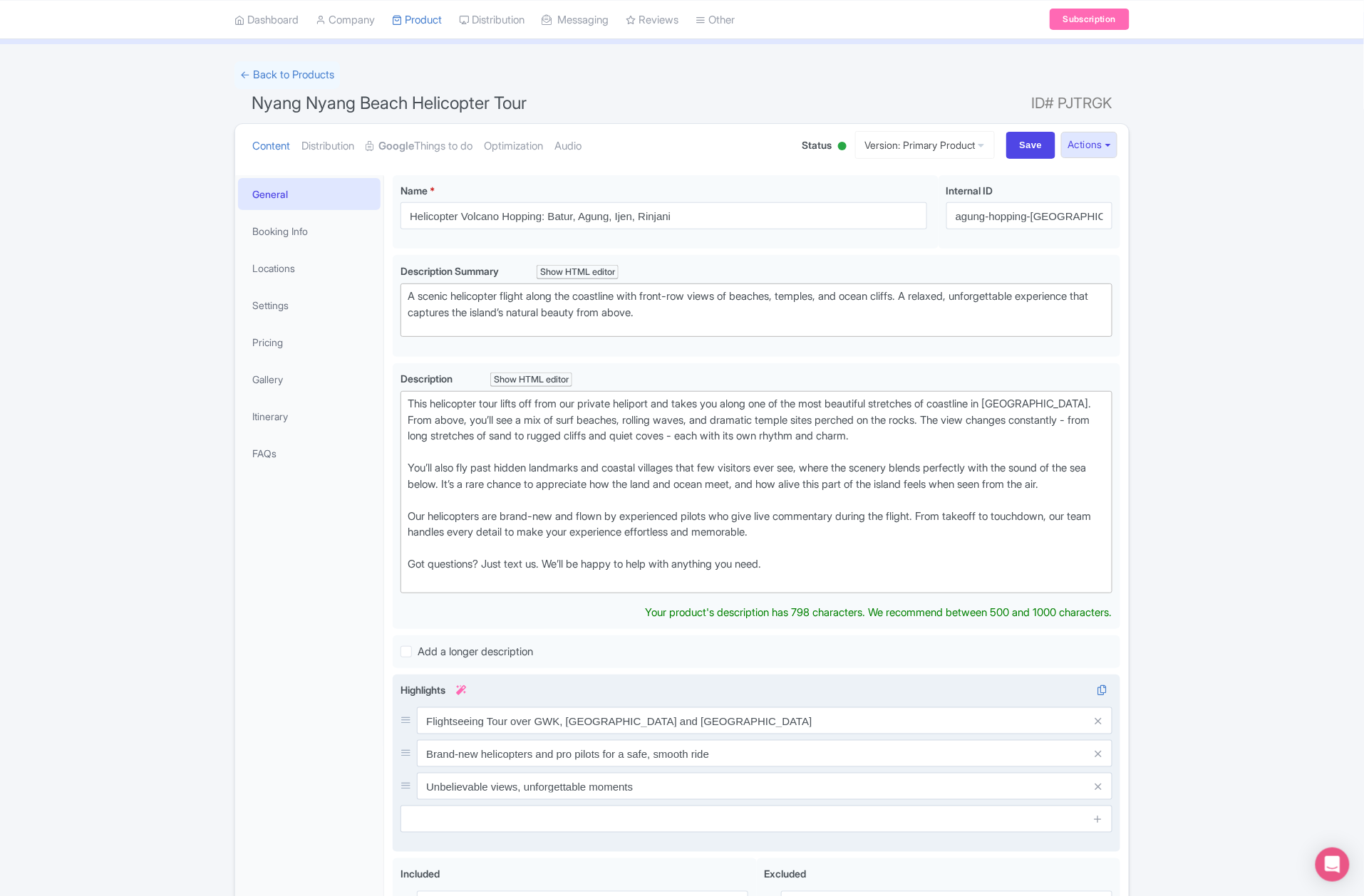
scroll to position [95, 0]
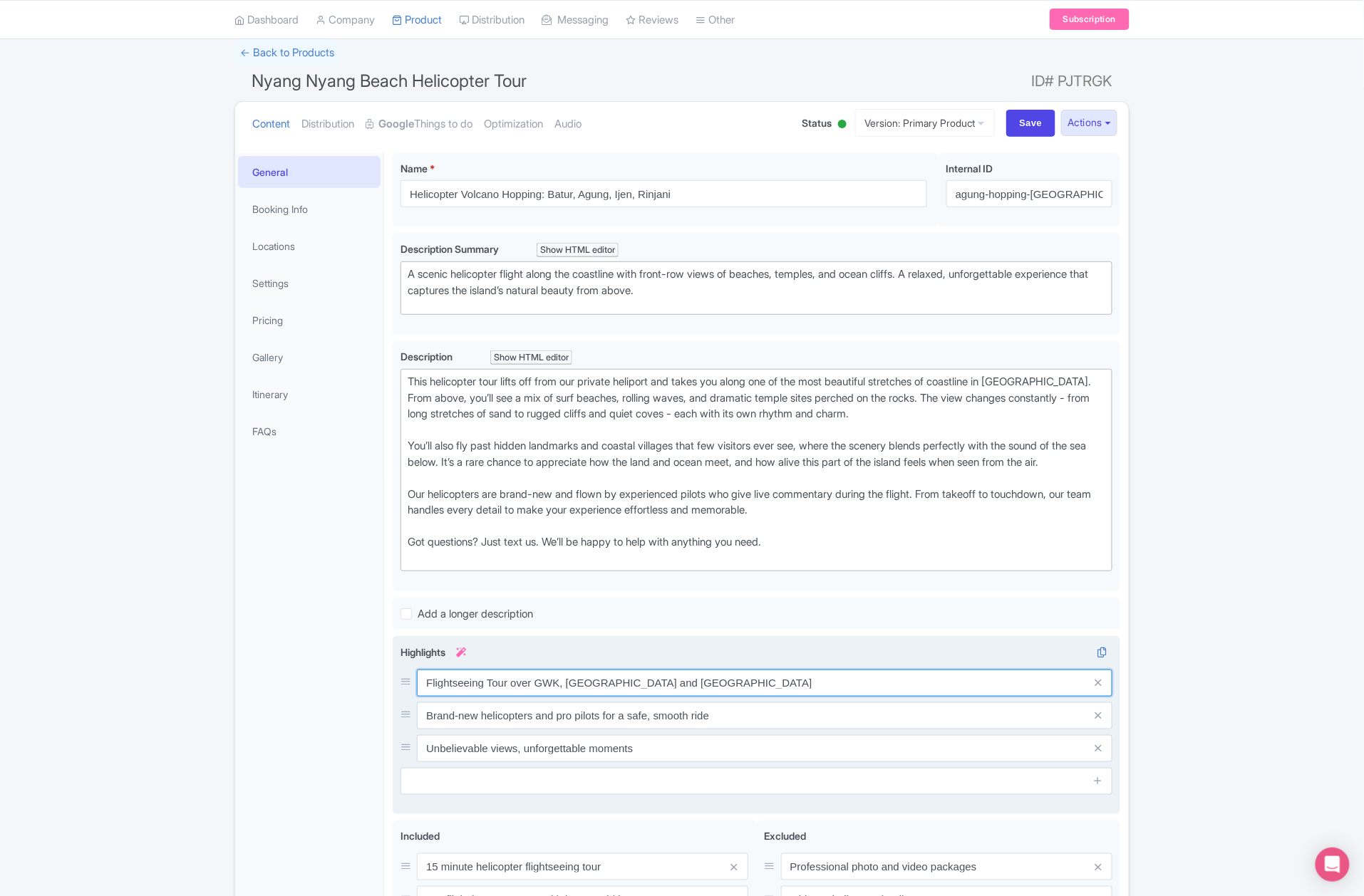
drag, startPoint x: 506, startPoint y: 722, endPoint x: 844, endPoint y: 747, distance: 338.9
click at [844, 747] on div "Flightseeing Tour over GWK, Uluwatu and South Bali Coastline Brand-new helicopt…" at bounding box center [756, 716] width 712 height 93
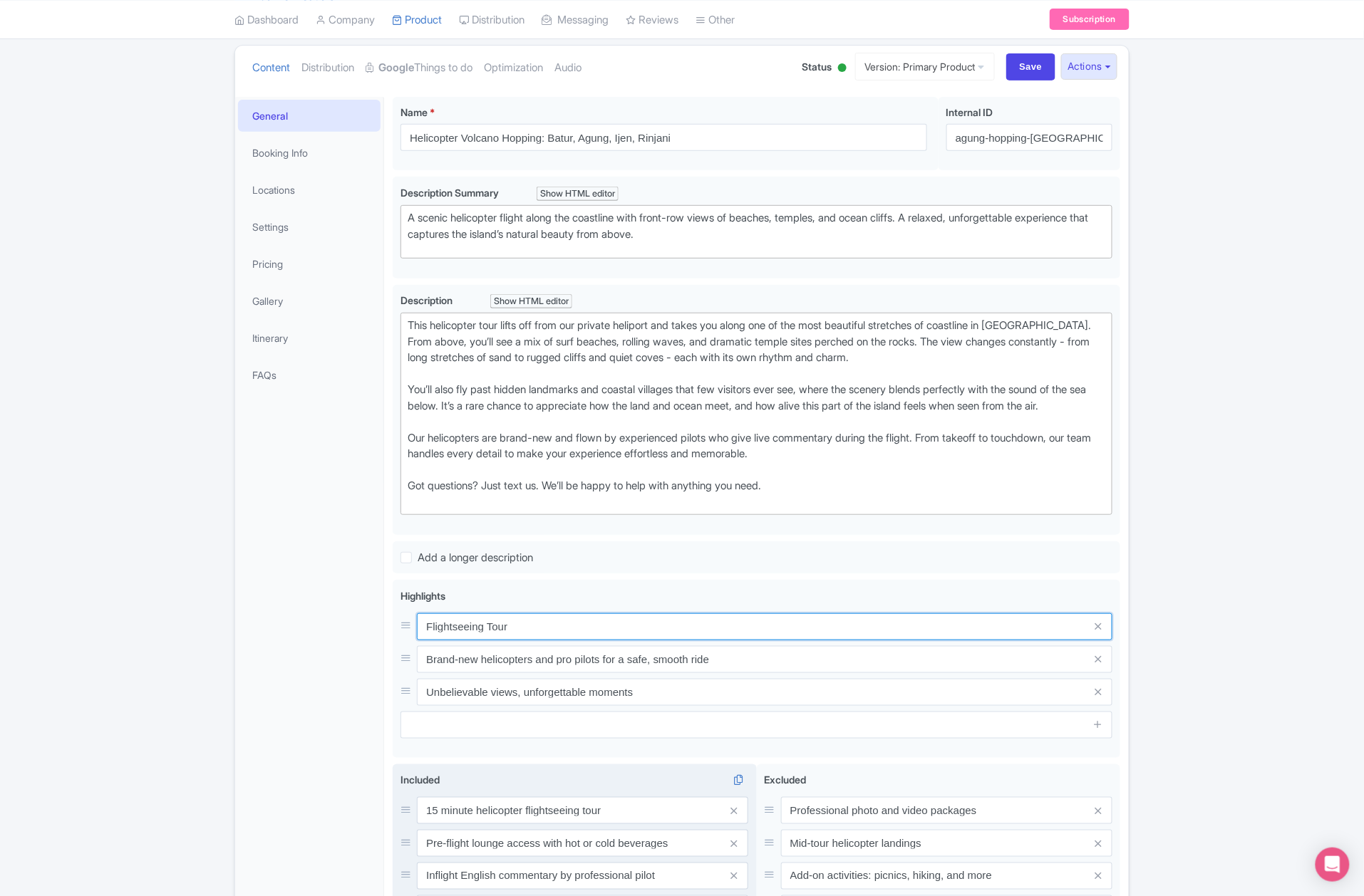
scroll to position [285, 0]
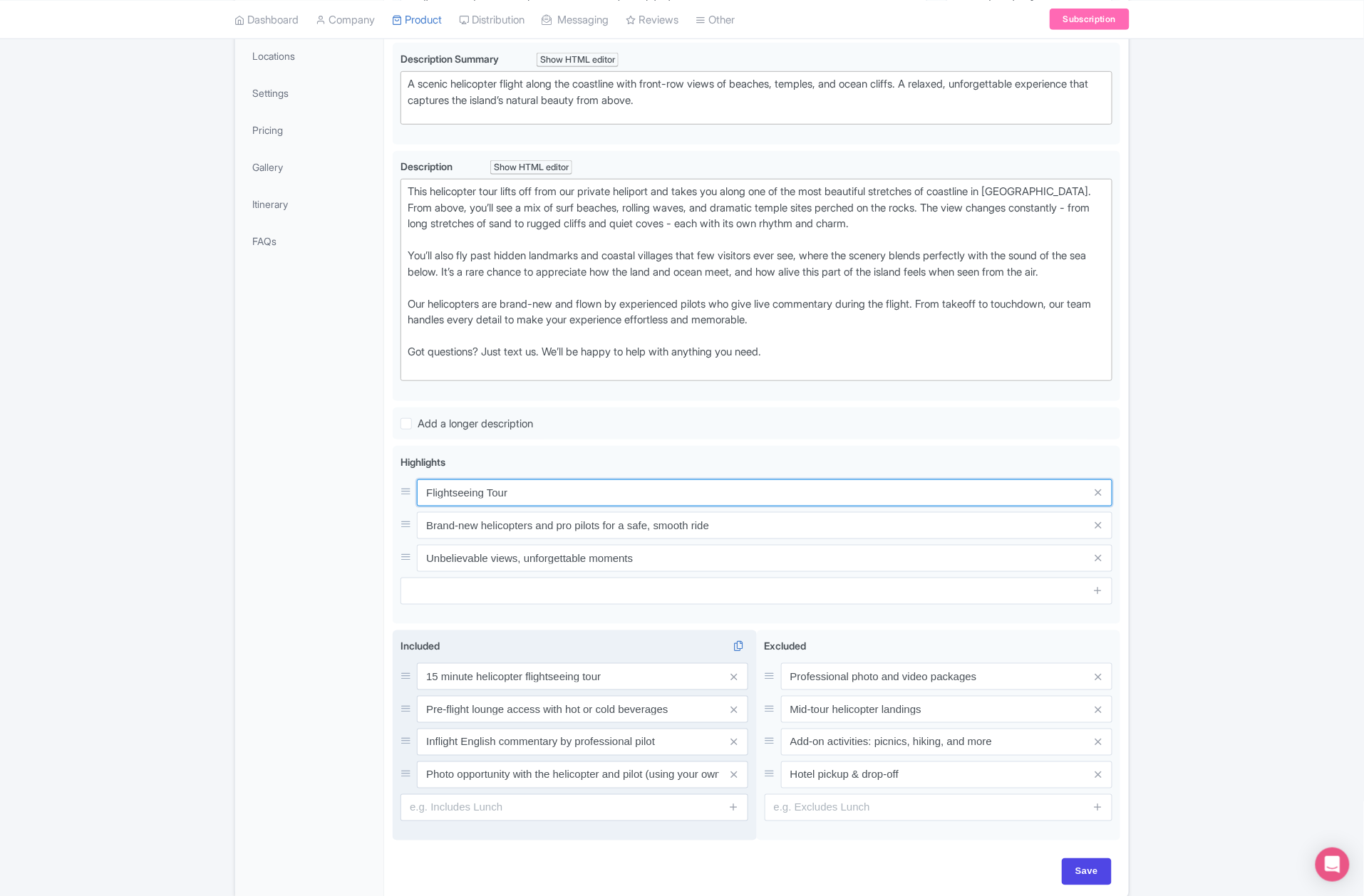
type input "Flightseeing Tour"
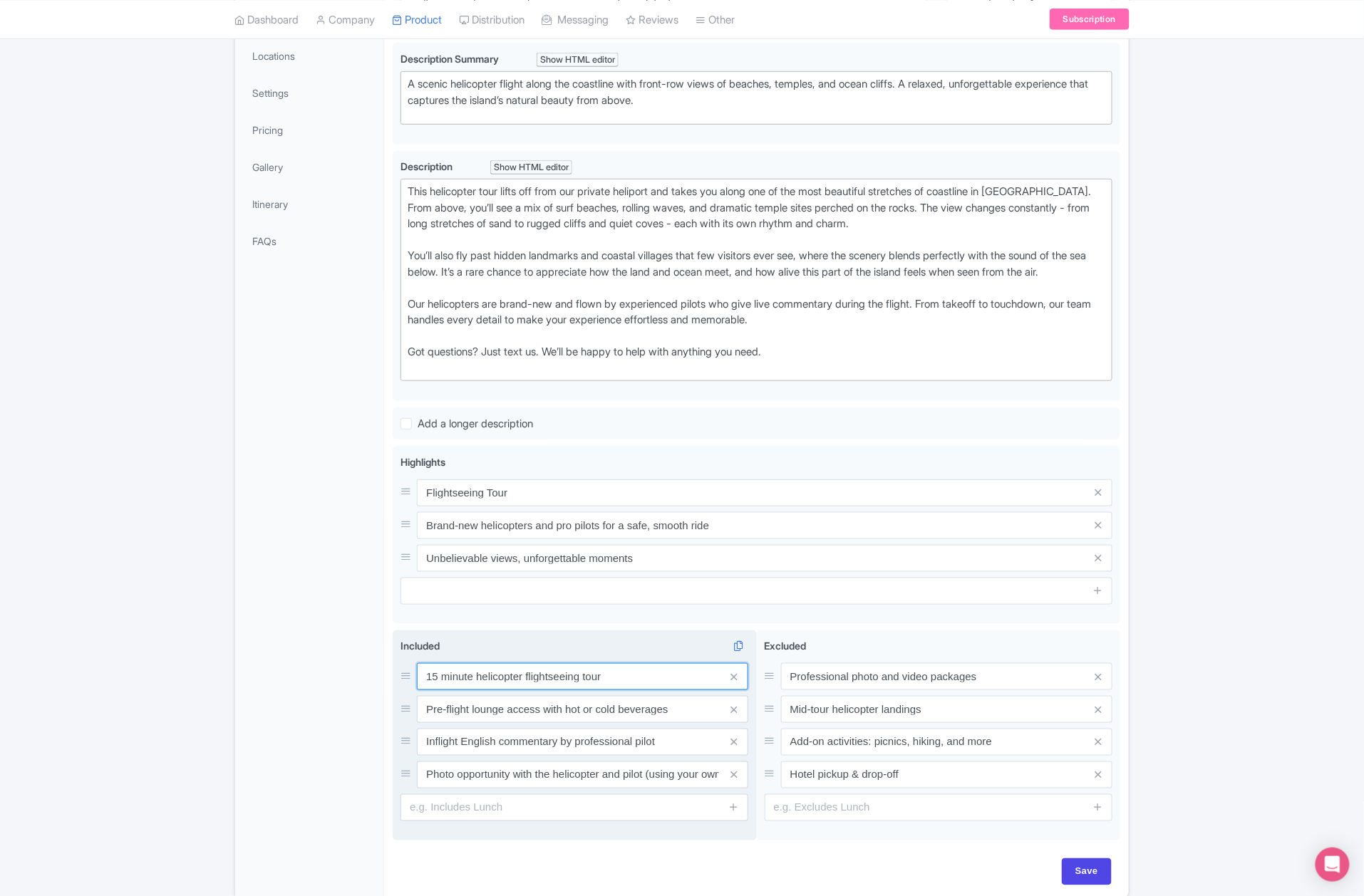
click at [434, 691] on input "15 minute helicopter flightseeing tour" at bounding box center [583, 676] width 331 height 27
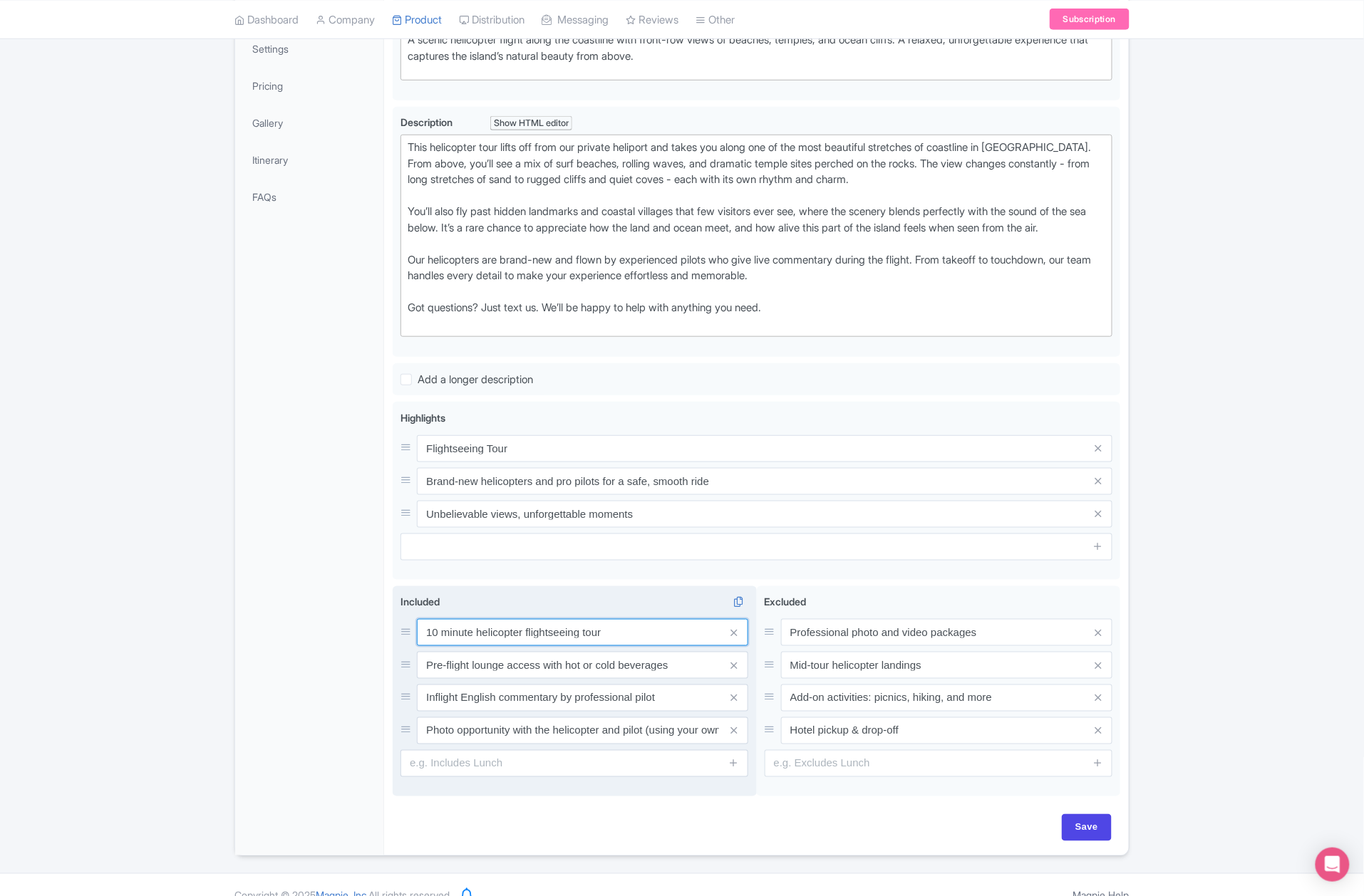
scroll to position [369, 0]
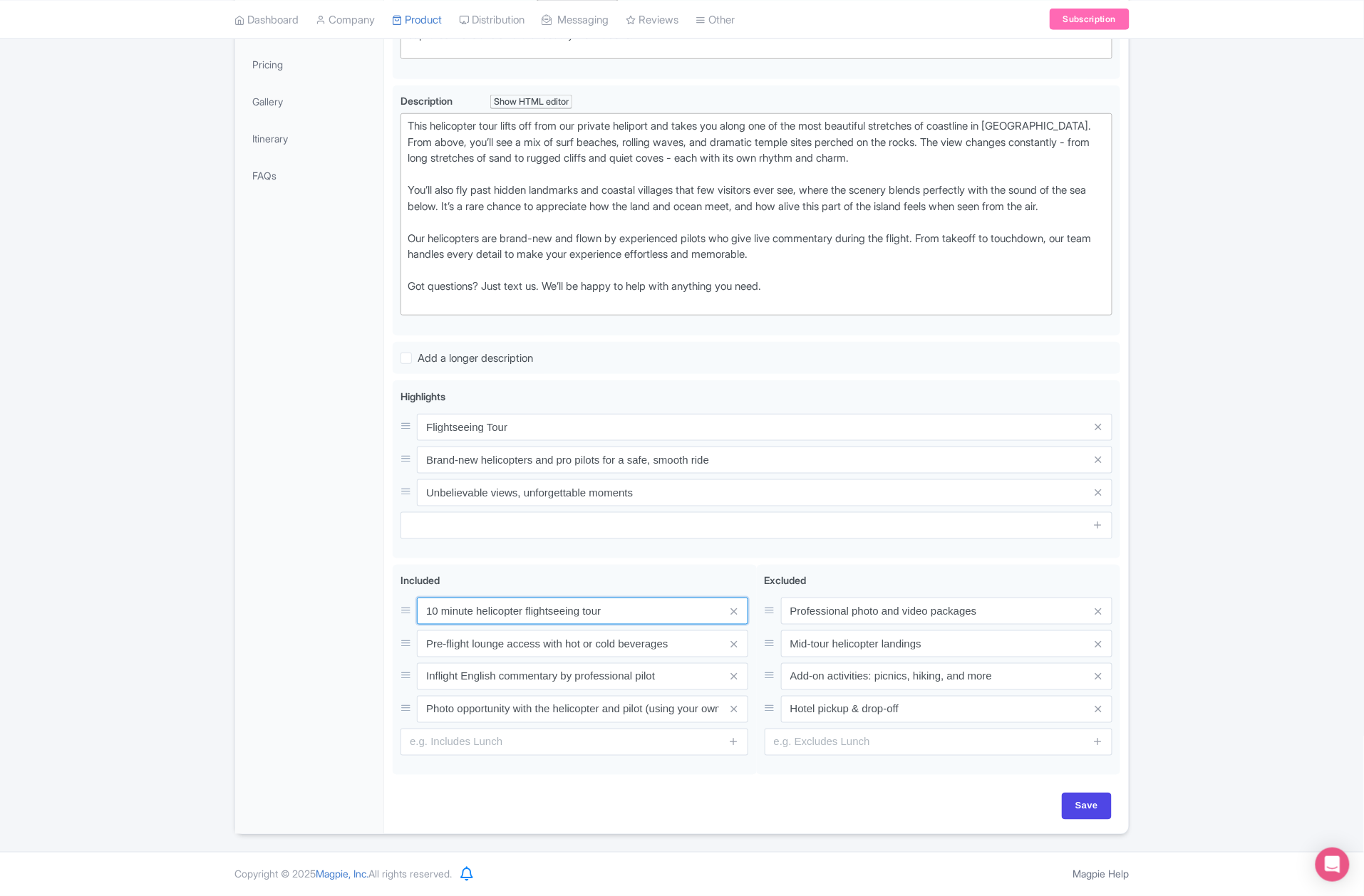
type input "10 minute helicopter flightseeing tour"
drag, startPoint x: 1073, startPoint y: 804, endPoint x: 1066, endPoint y: 799, distance: 8.6
click at [1073, 804] on input "Save" at bounding box center [1086, 806] width 50 height 27
type input "Saving..."
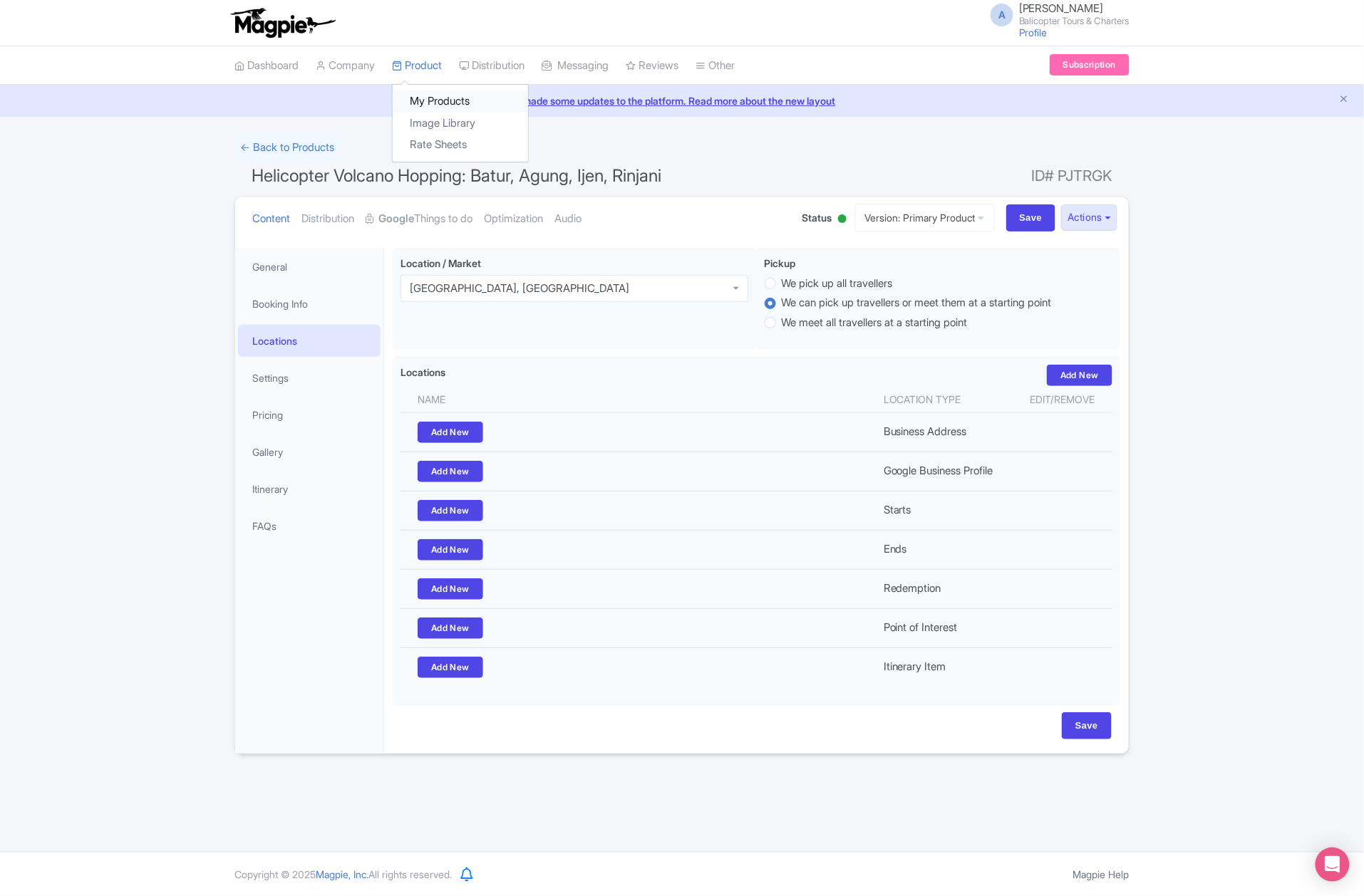
click at [430, 94] on link "My Products" at bounding box center [460, 101] width 136 height 22
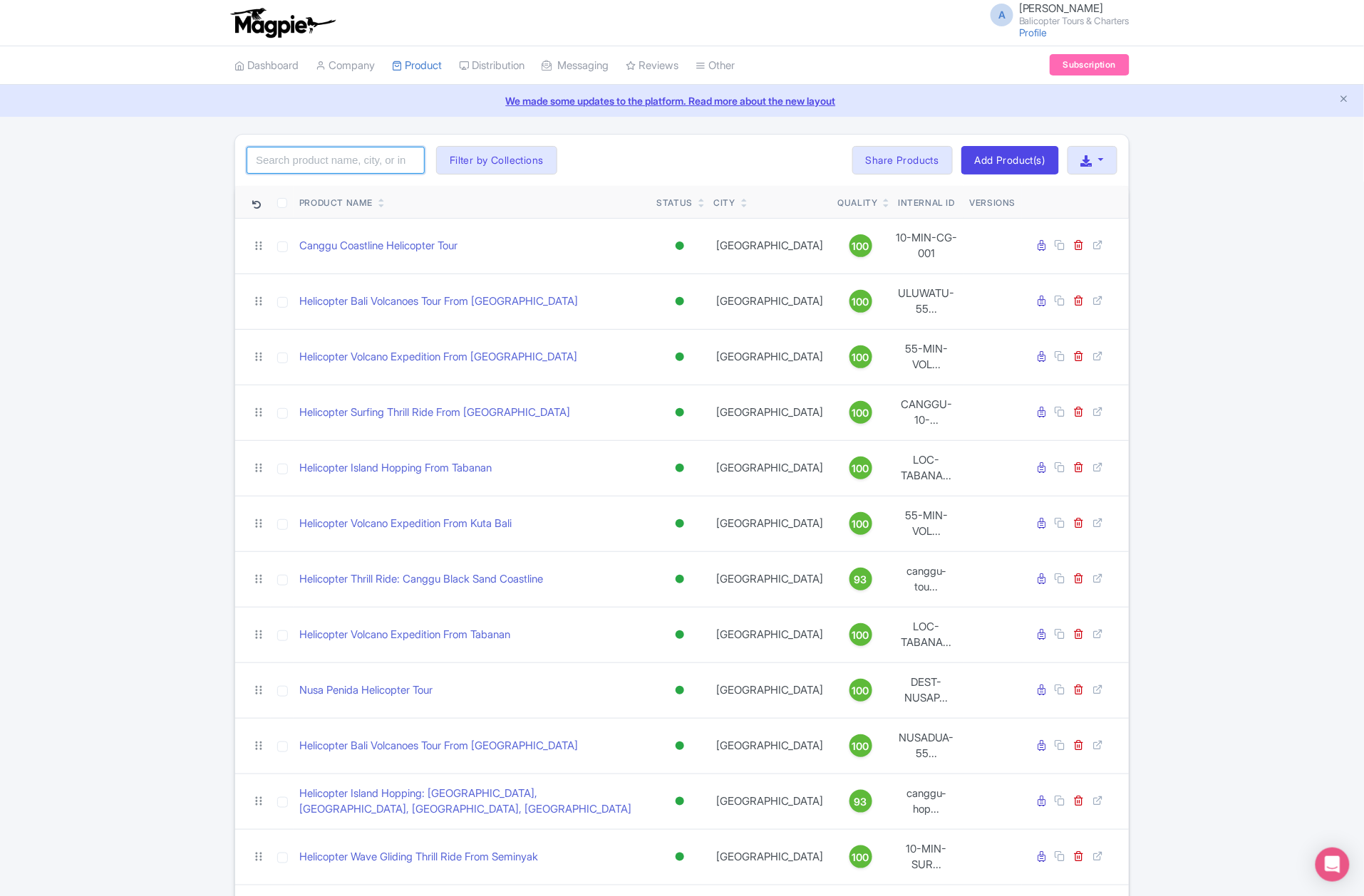
click at [329, 160] on input "search" at bounding box center [335, 160] width 178 height 27
paste input ""Suluban Beach Helicopter Tour""
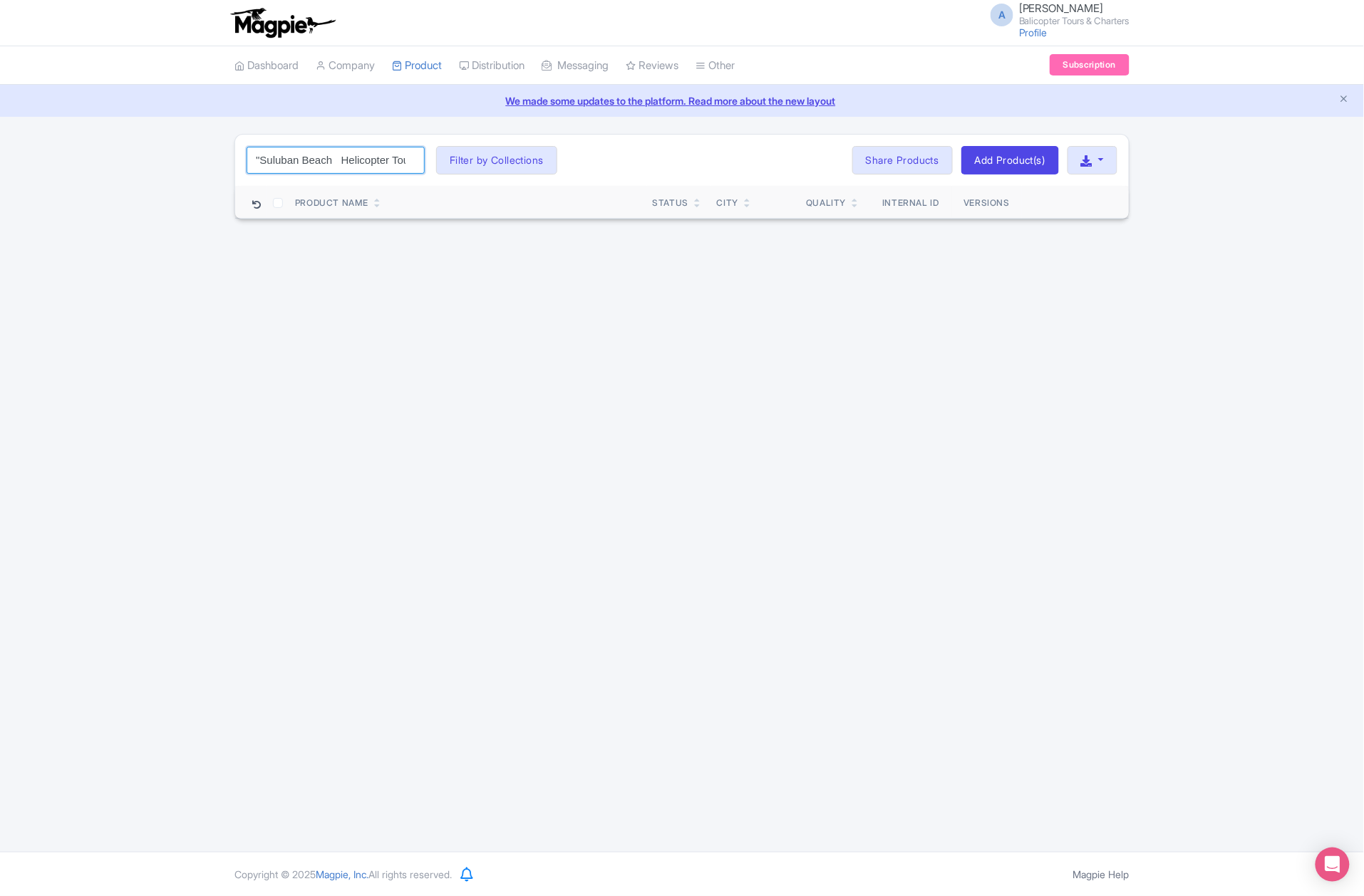
click at [300, 157] on input ""Suluban Beach Helicopter Tour"" at bounding box center [335, 160] width 178 height 27
paste input ""Suluban Beach Helicopter Tour""
type input ""Suluban"Suluban Beach Helicopter Tour" Beach Helicopter Tour""
click at [409, 168] on input ""Suluban"Suluban Beach Helicopter Tour" Beach Helicopter Tour"" at bounding box center [335, 160] width 178 height 27
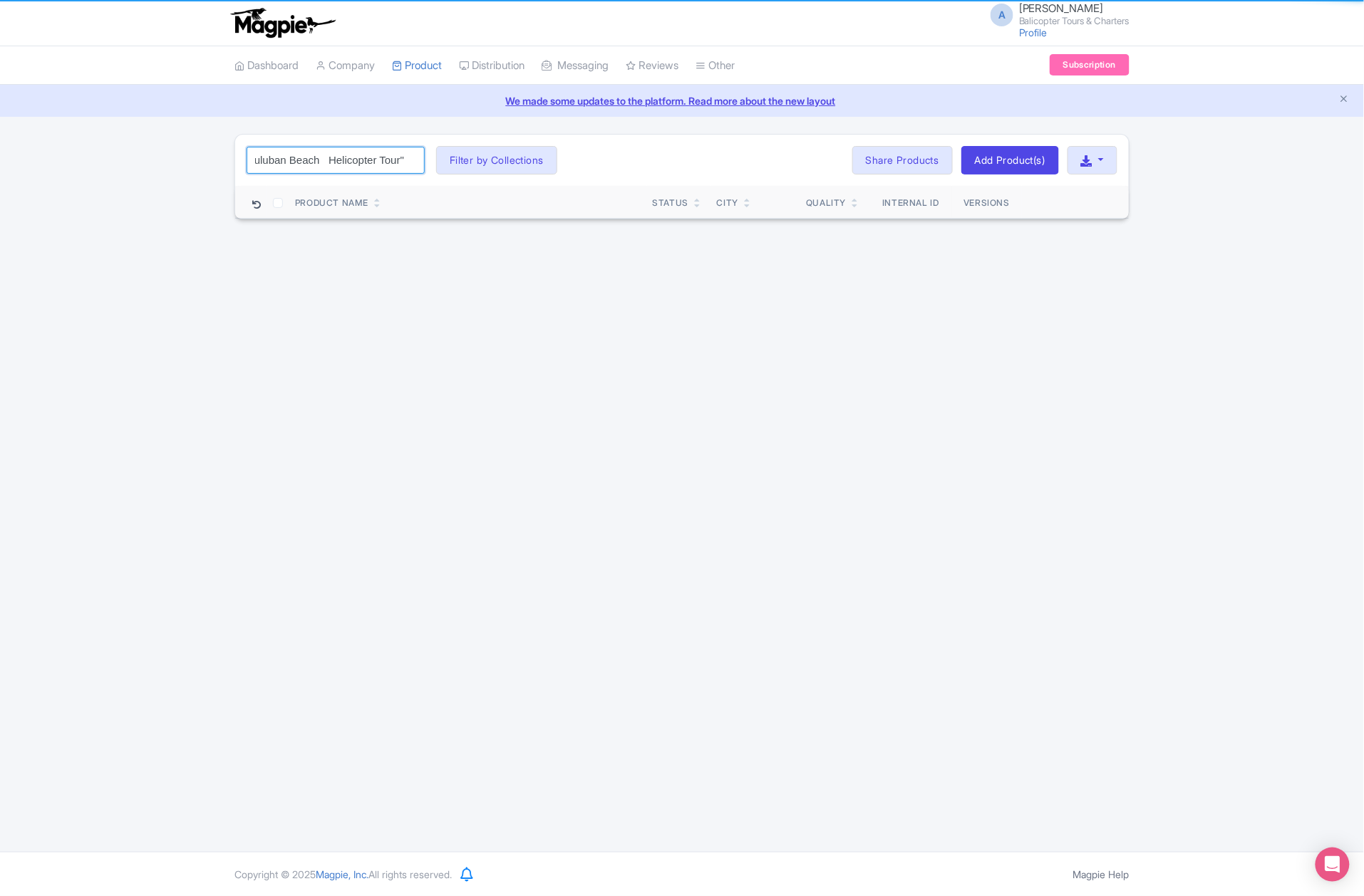
click at [409, 164] on input ""Suluban"Suluban Beach Helicopter Tour" Beach Helicopter Tour"" at bounding box center [335, 160] width 178 height 27
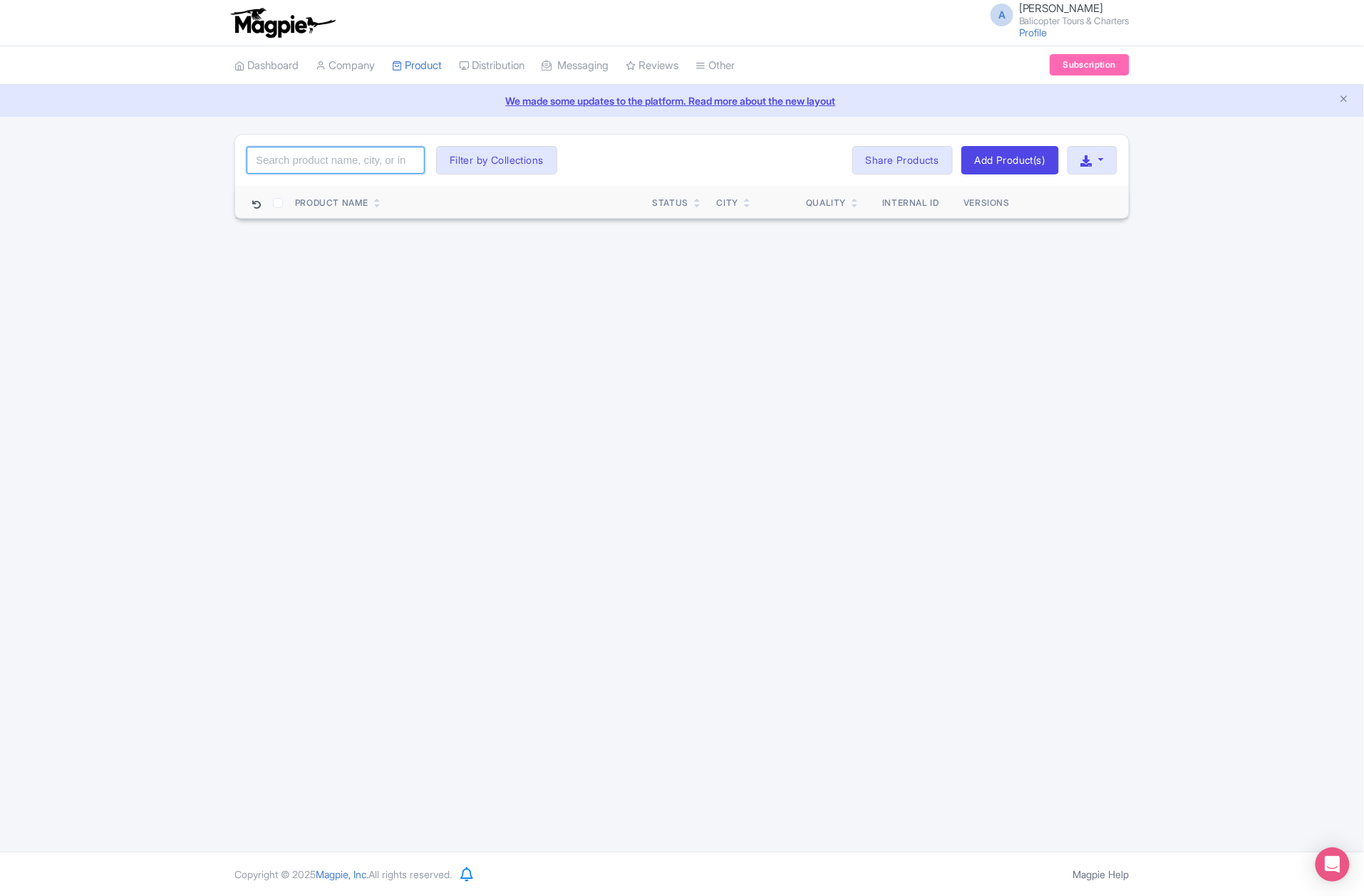
scroll to position [0, 0]
paste input ""Suluban Beach Helicopter Tour""
type input ""Suluban Beach Helicopter Tour""
click at [409, 164] on input ""Suluban Beach Helicopter Tour"" at bounding box center [335, 160] width 178 height 27
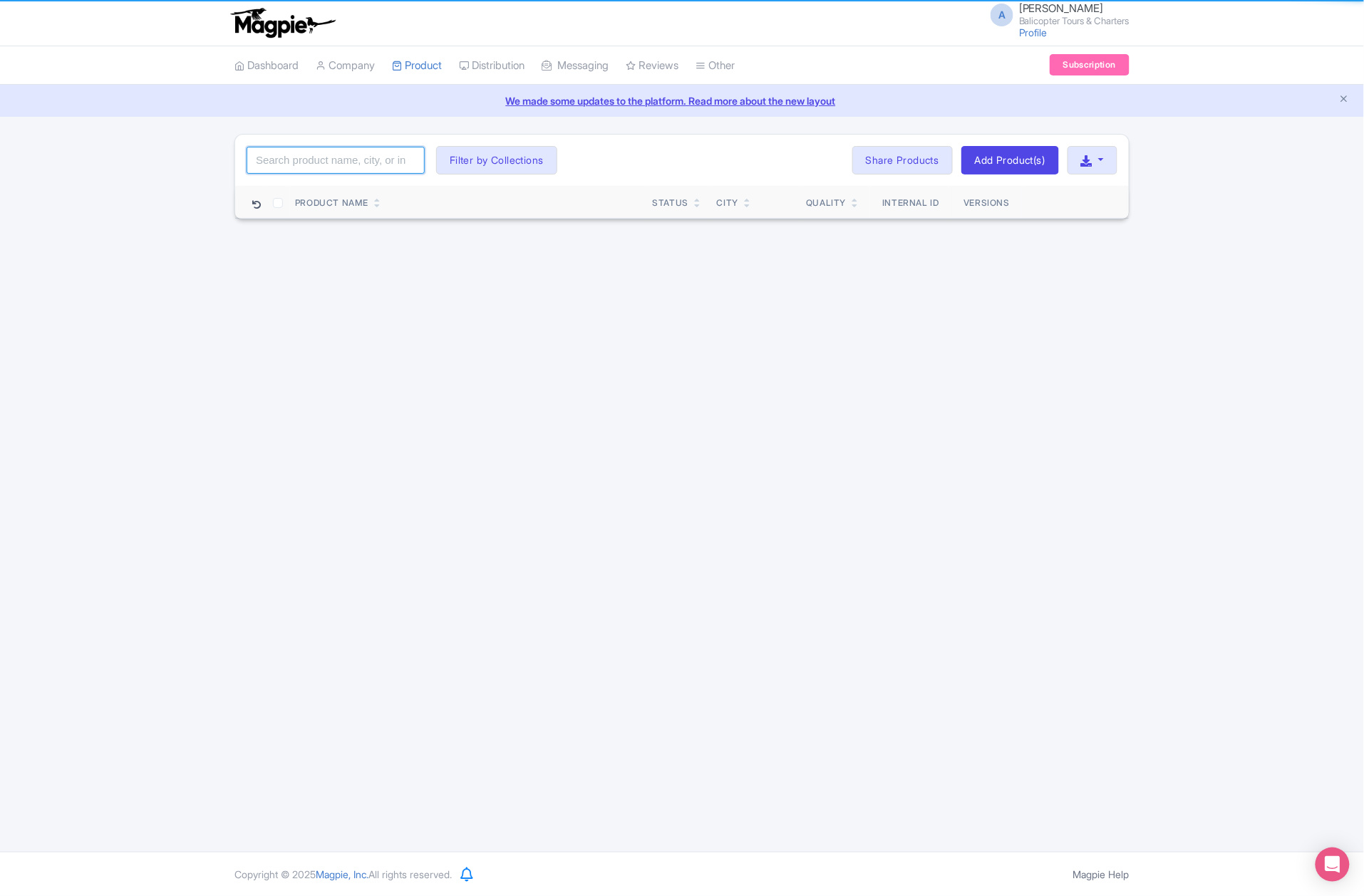
scroll to position [0, 0]
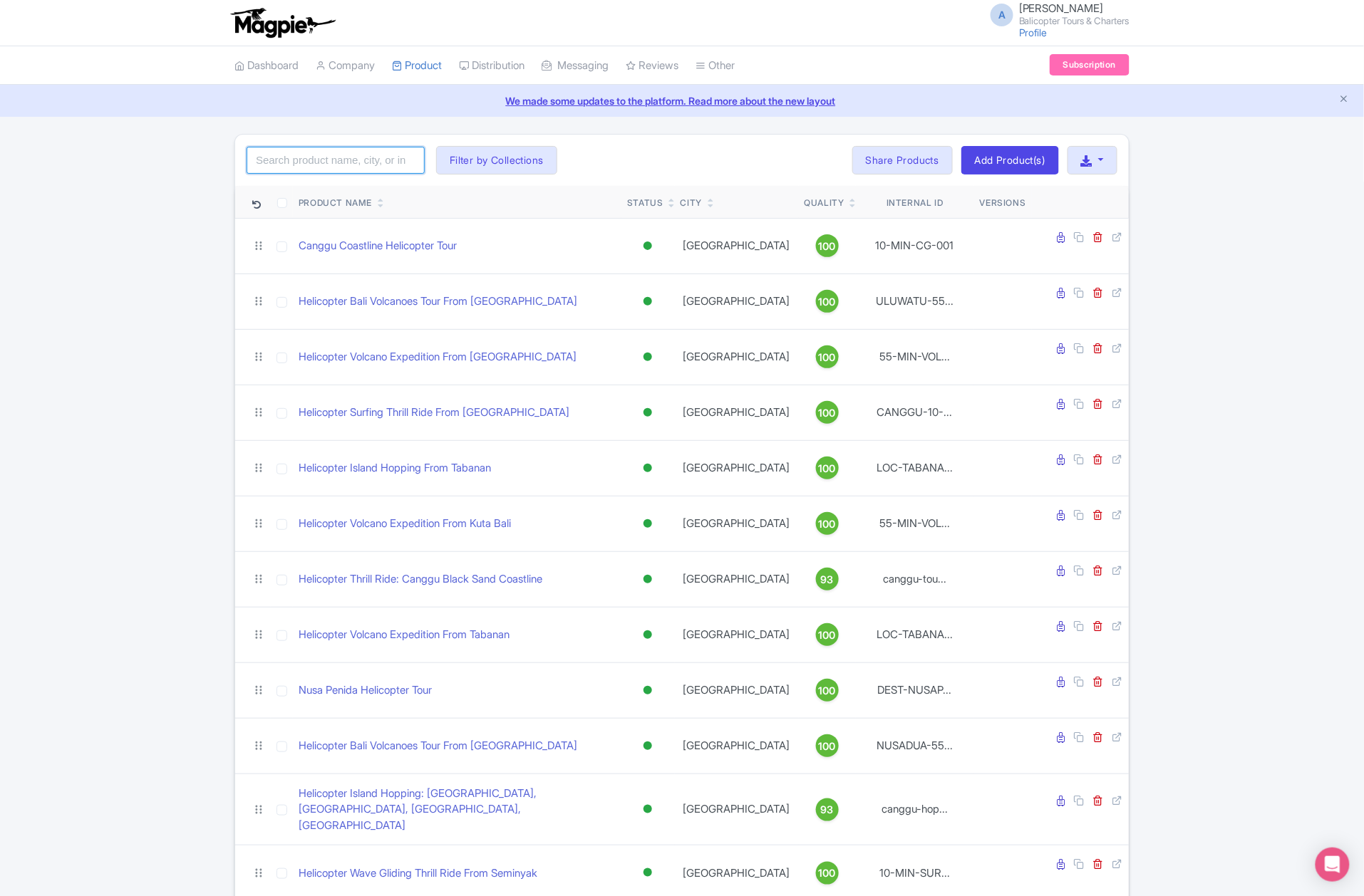
click at [313, 157] on input "search" at bounding box center [335, 160] width 178 height 27
paste input ""Suluban Beach Helicopter Tour""
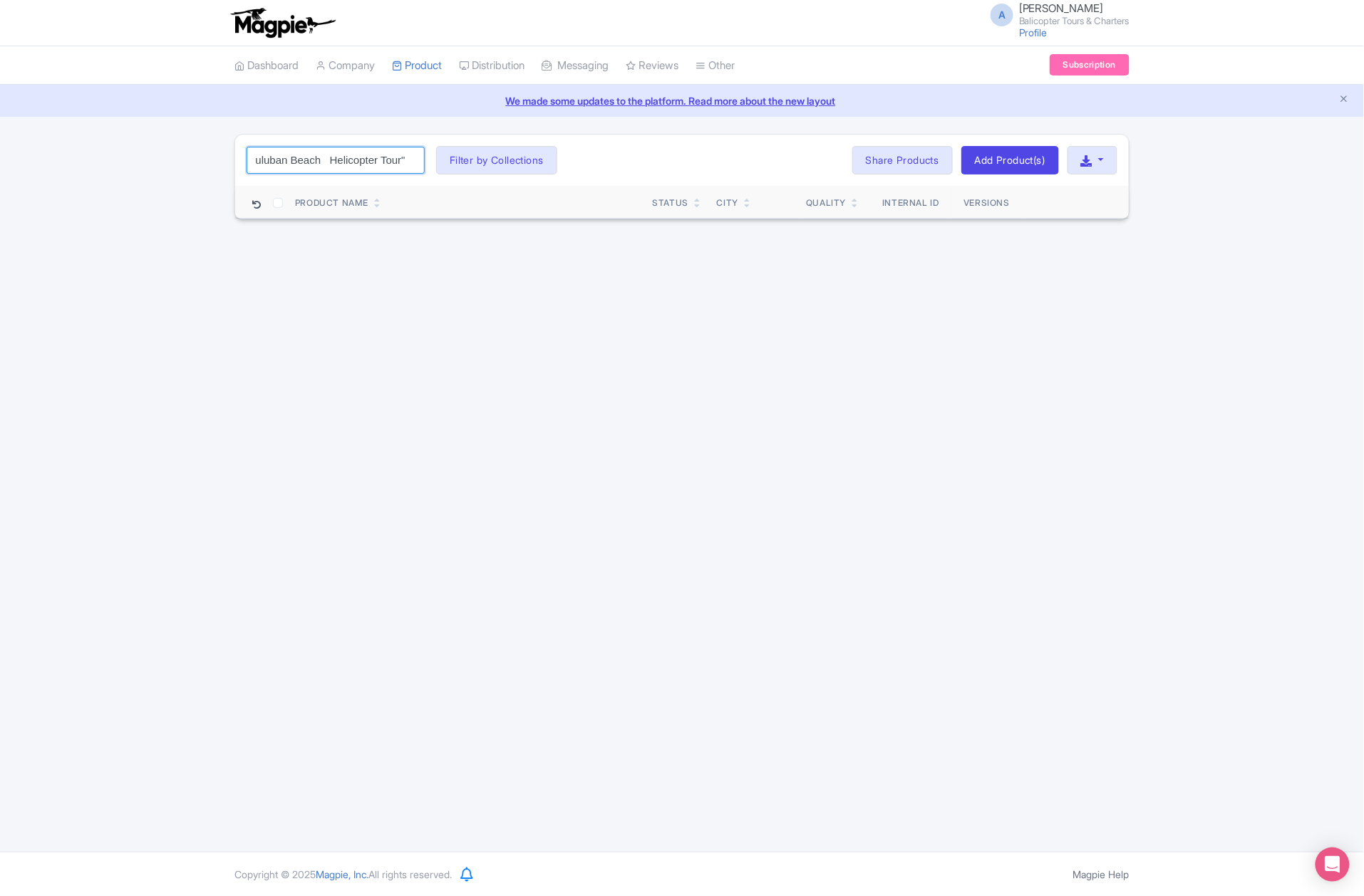
click at [325, 164] on input ""Suluban Beach Helicopter Tour"" at bounding box center [335, 160] width 178 height 27
click at [423, 342] on div "A Andrey Astashkin Balicopter Tours & Charters Profile Users Settings Sign out …" at bounding box center [682, 426] width 1364 height 852
click at [262, 157] on input ""Suluban Beach Helicopter Tour"" at bounding box center [335, 160] width 178 height 27
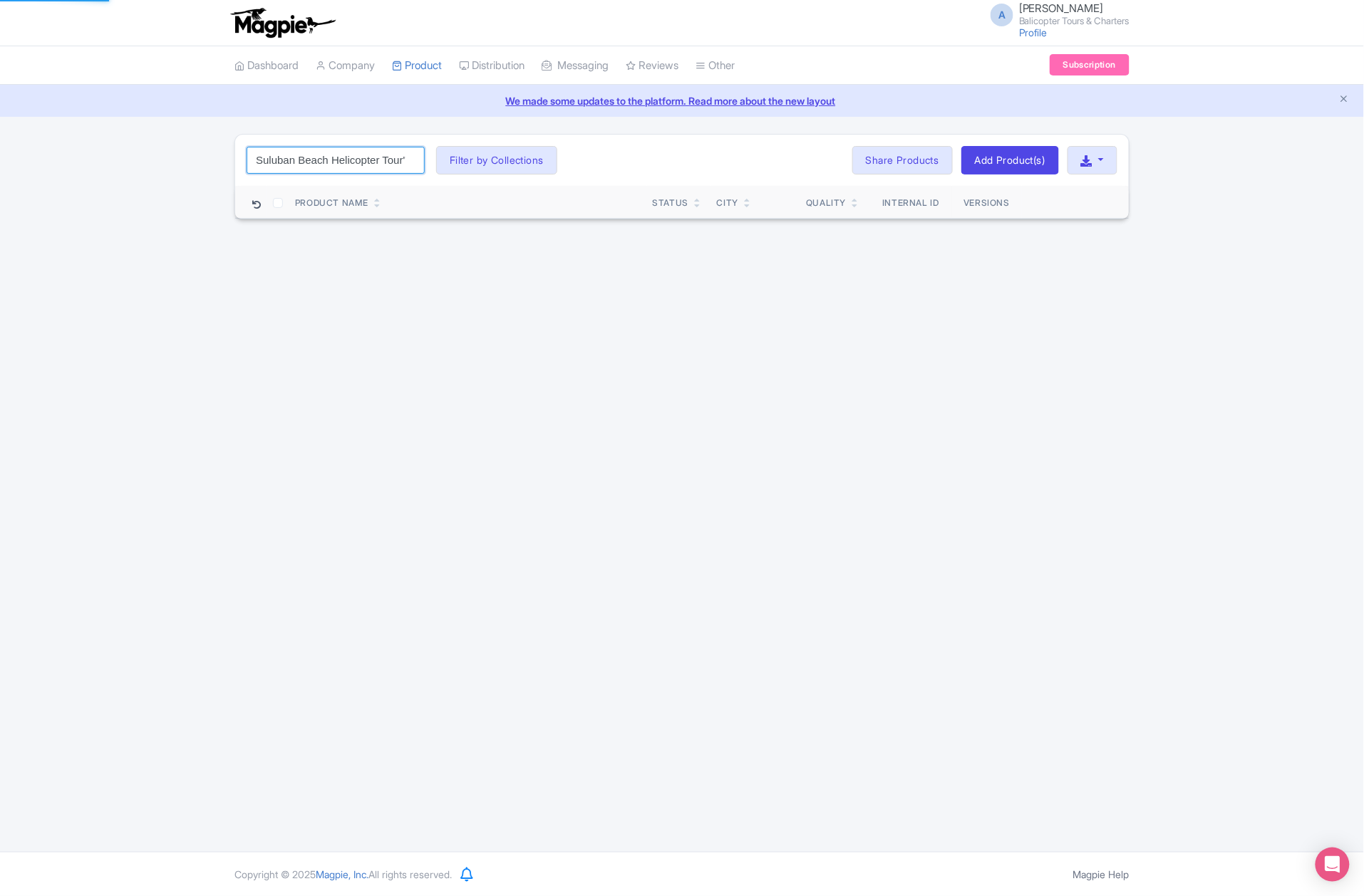
click at [400, 162] on input "Suluban Beach Helicopter Tour"" at bounding box center [335, 160] width 178 height 27
type input "Suluban Beach Helicopter Tour"
click button "Search" at bounding box center [0, 0] width 0 height 0
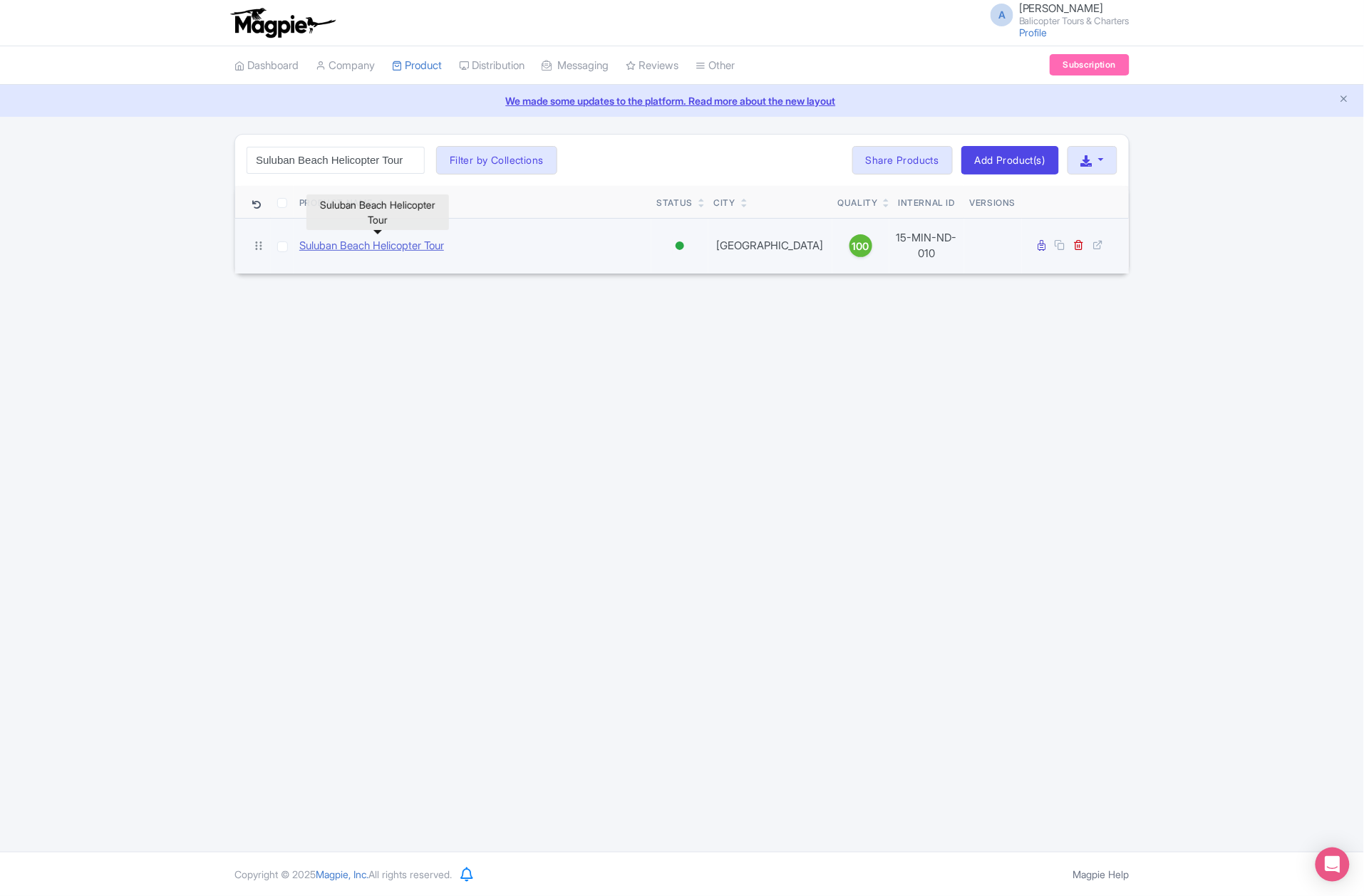
click at [405, 240] on link "Suluban Beach Helicopter Tour" at bounding box center [372, 246] width 145 height 16
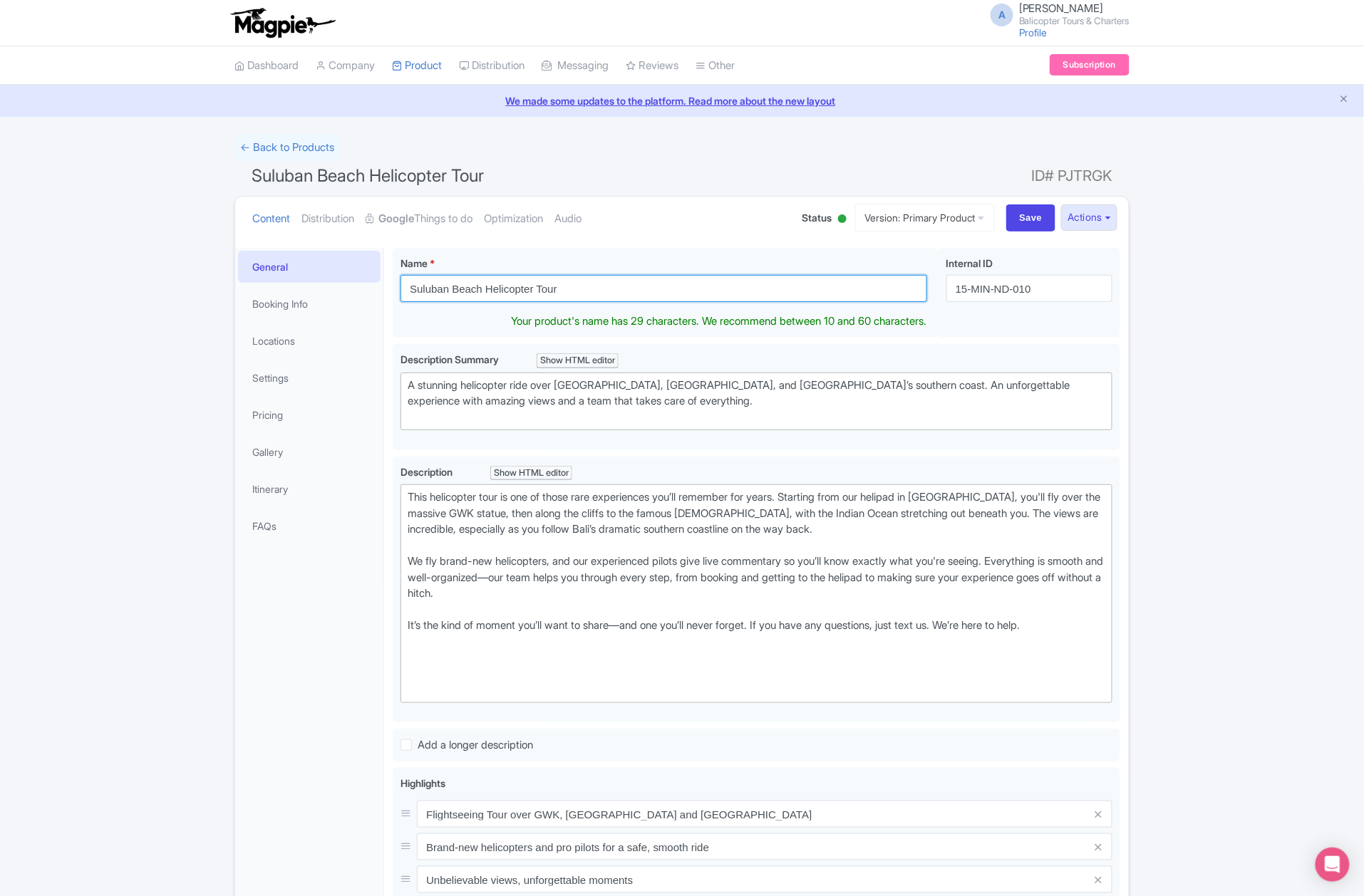
drag, startPoint x: 676, startPoint y: 281, endPoint x: 349, endPoint y: 324, distance: 329.8
click at [349, 324] on div "General Booking Info Locations Settings Pricing Gallery Itinerary FAQs Suluban …" at bounding box center [682, 730] width 894 height 983
paste input "Helicopter Bali Volcano"
drag, startPoint x: 605, startPoint y: 289, endPoint x: 365, endPoint y: 291, distance: 240.0
click at [365, 291] on div "General Booking Info Locations Settings Pricing Gallery Itinerary FAQs Suluban …" at bounding box center [682, 730] width 894 height 983
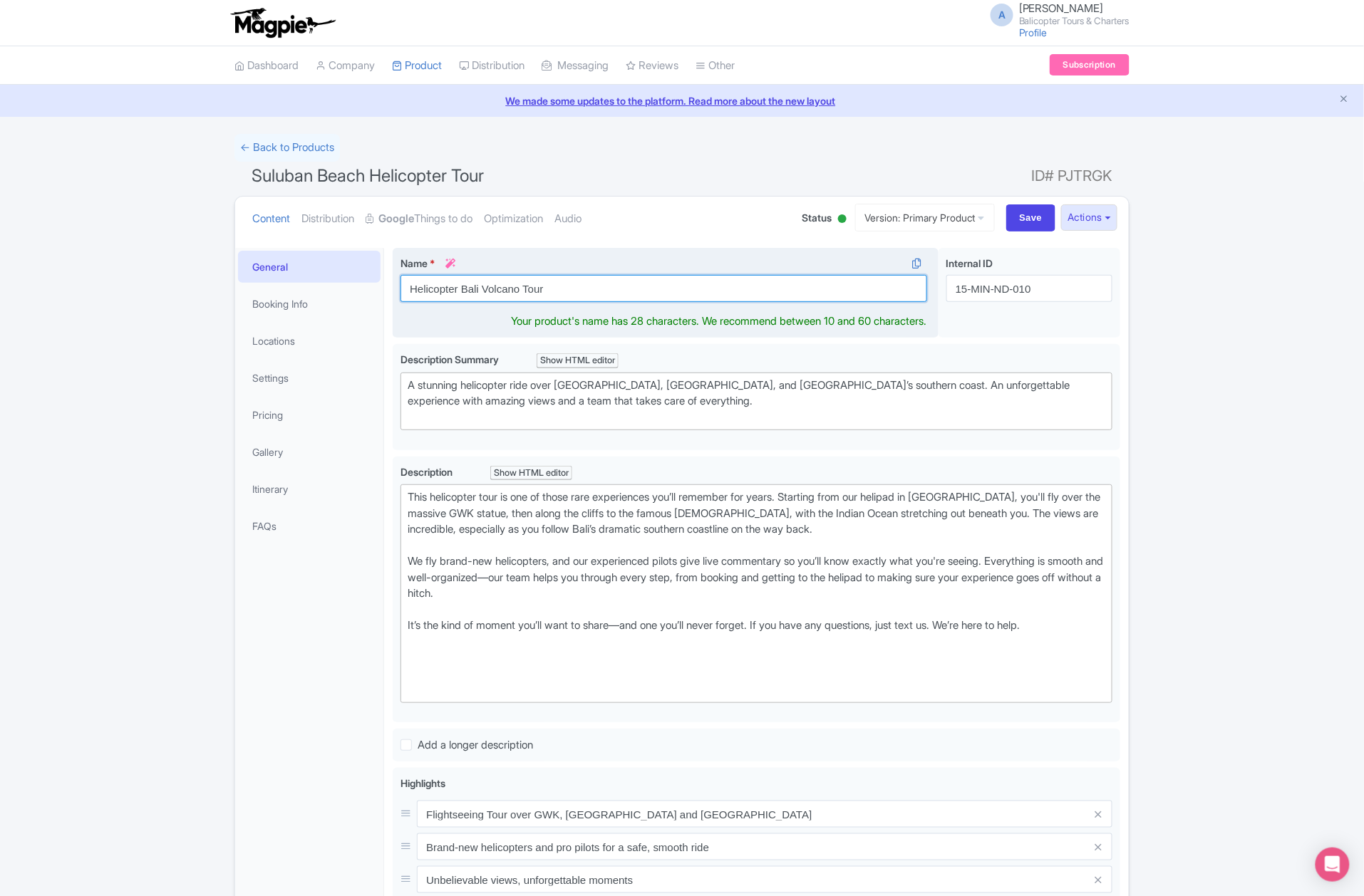
paste input "Iconic Bali Tour: Ubud, South Bali, Volcanoes And Islands"
drag, startPoint x: 753, startPoint y: 291, endPoint x: 619, endPoint y: 292, distance: 134.0
click at [619, 292] on input "Helicopter Iconic Bali Tour: Ubud, South Bali, Volcanoes And Islands" at bounding box center [663, 288] width 527 height 27
click at [570, 283] on input "Helicopter Iconic Bali Tour: Ubud, South Bali, Volcanoes And Islands" at bounding box center [663, 288] width 527 height 27
click at [606, 289] on input "Helicopter Iconic Bali Tour: Ubud, South Bali, Volcanoes And Islands" at bounding box center [663, 288] width 527 height 27
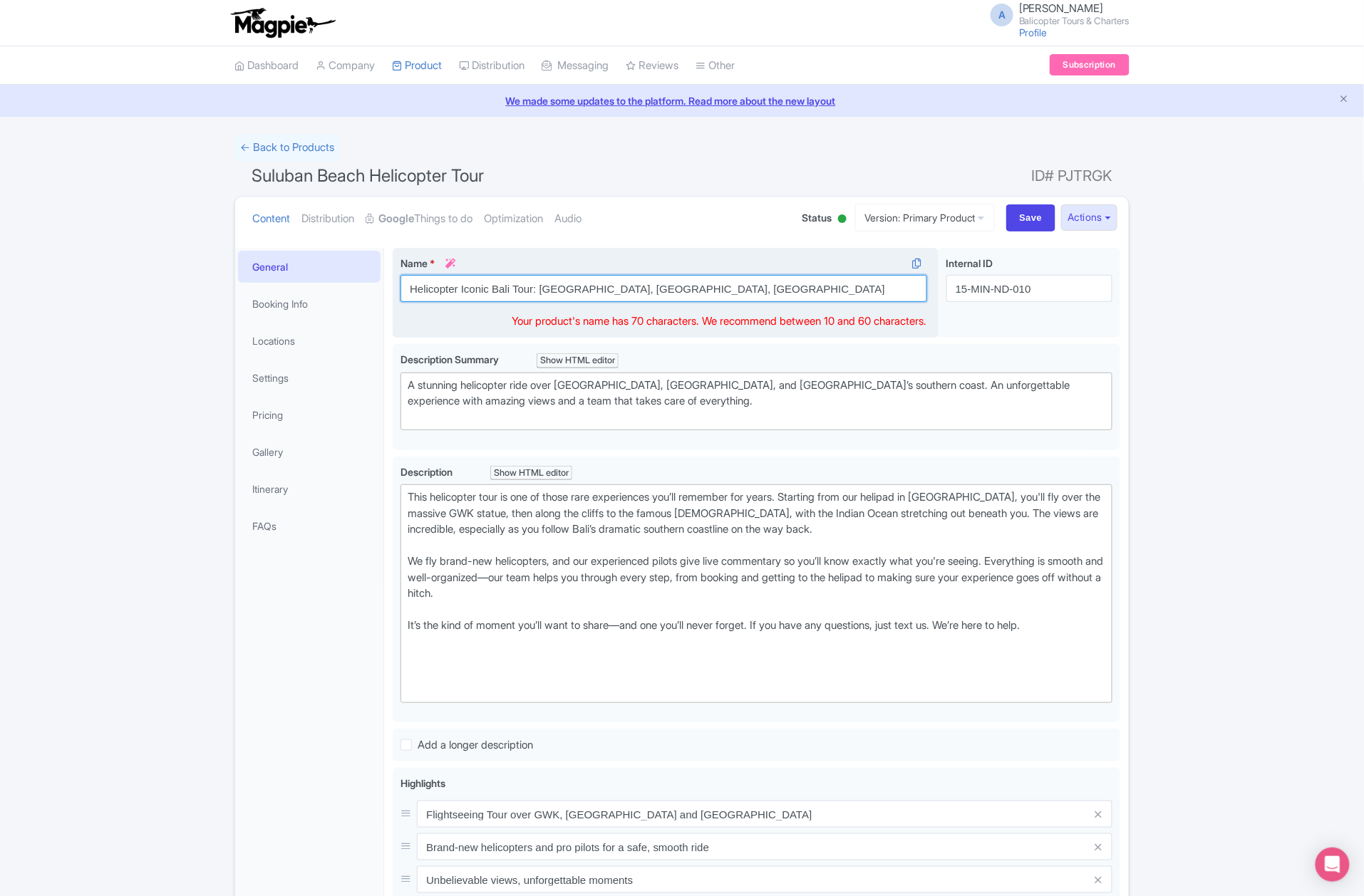
drag, startPoint x: 673, startPoint y: 286, endPoint x: 876, endPoint y: 291, distance: 203.1
click at [870, 289] on input "Helicopter Iconic Bali Tour: Ubud, South Bali, Volcanoes And Islands" at bounding box center [663, 288] width 527 height 27
type input "Helicopter Iconic Bali Tour: Ubud, South Bali, Volcanoes"
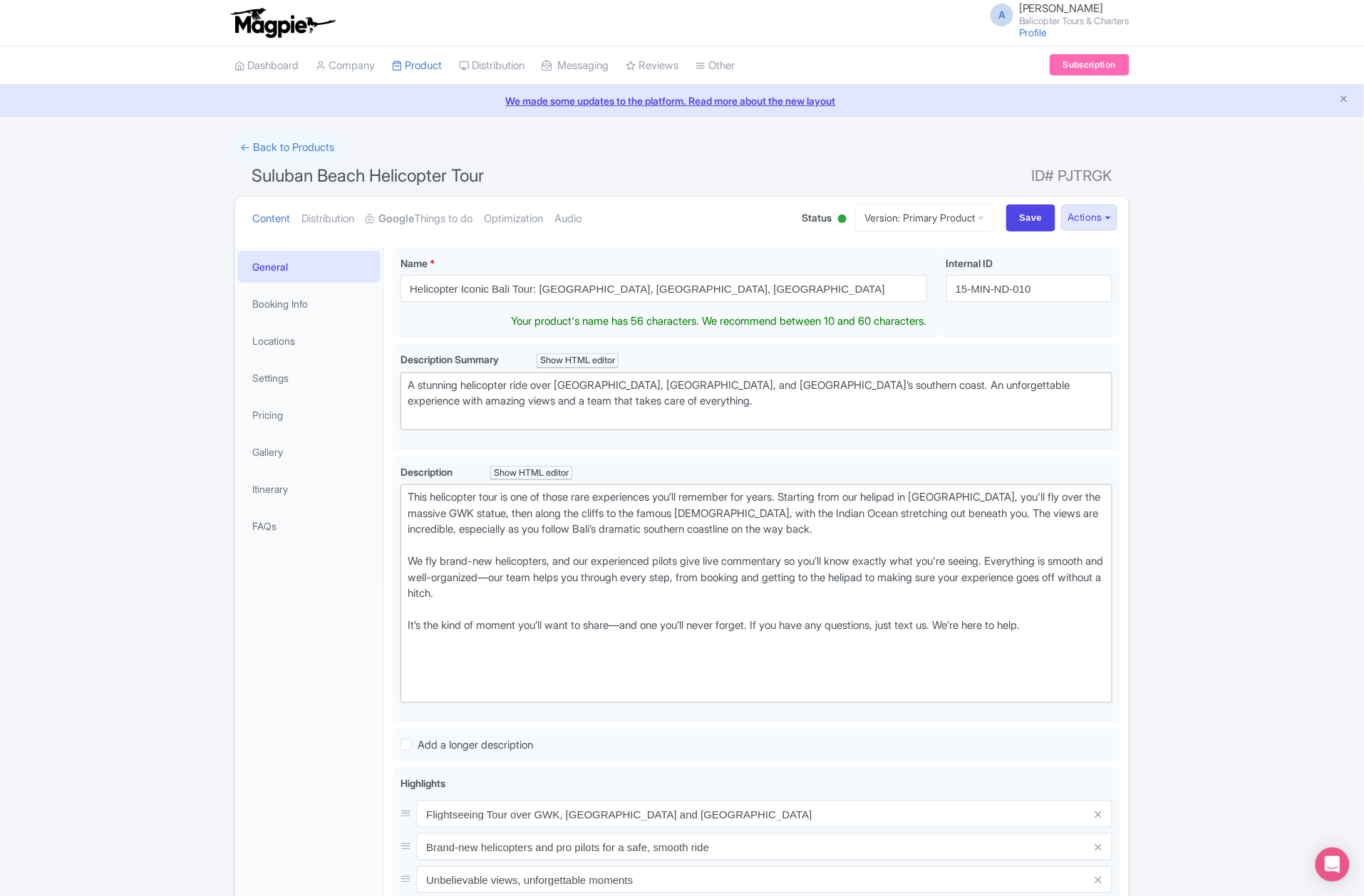
click at [1172, 377] on div "Success Data saved automatically ← Back to Products Suluban Beach Helicopter To…" at bounding box center [682, 678] width 1364 height 1088
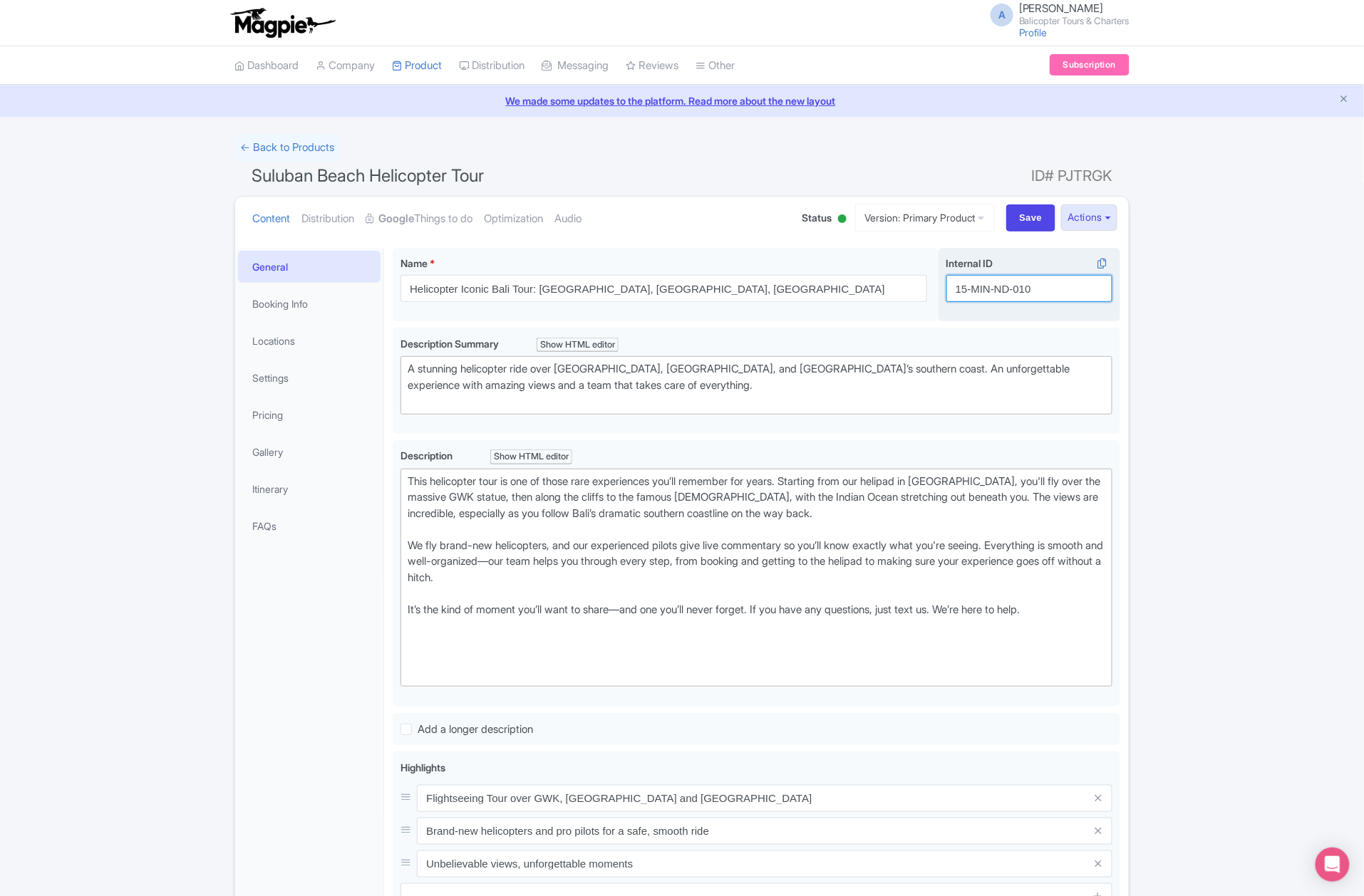
drag, startPoint x: 1041, startPoint y: 286, endPoint x: 939, endPoint y: 300, distance: 103.0
click at [942, 300] on div "Internal ID i 15-MIN-ND-010" at bounding box center [1029, 285] width 182 height 74
paste input "ubud-tour-bali"
type input "ubud-tour-bali"
click at [1215, 347] on div "Success Data saved automatically ← Back to Products Suluban Beach Helicopter To…" at bounding box center [682, 670] width 1364 height 1072
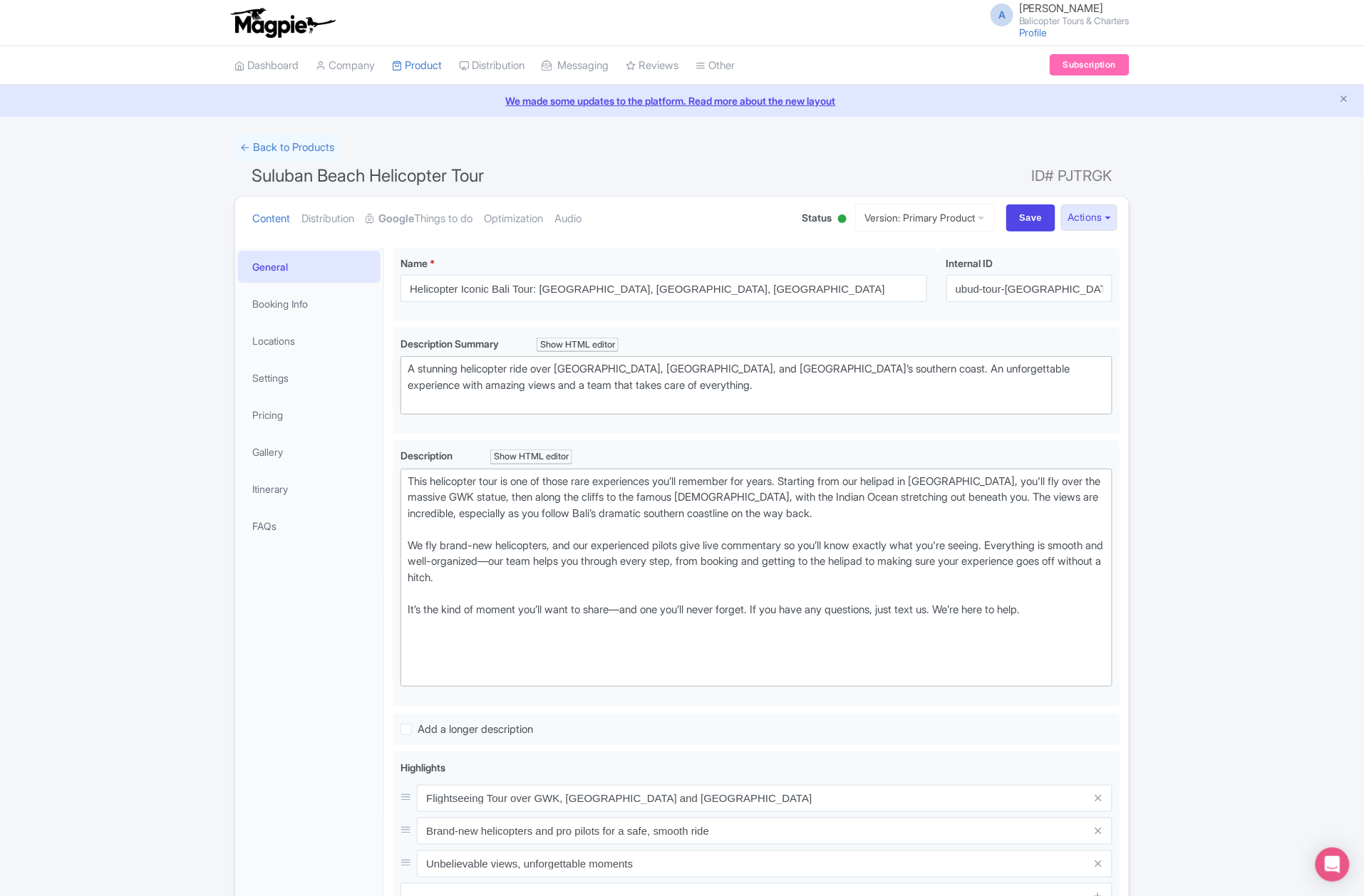
click at [44, 642] on div "Success Data saved automatically ← Back to Products Suluban Beach Helicopter To…" at bounding box center [682, 670] width 1364 height 1072
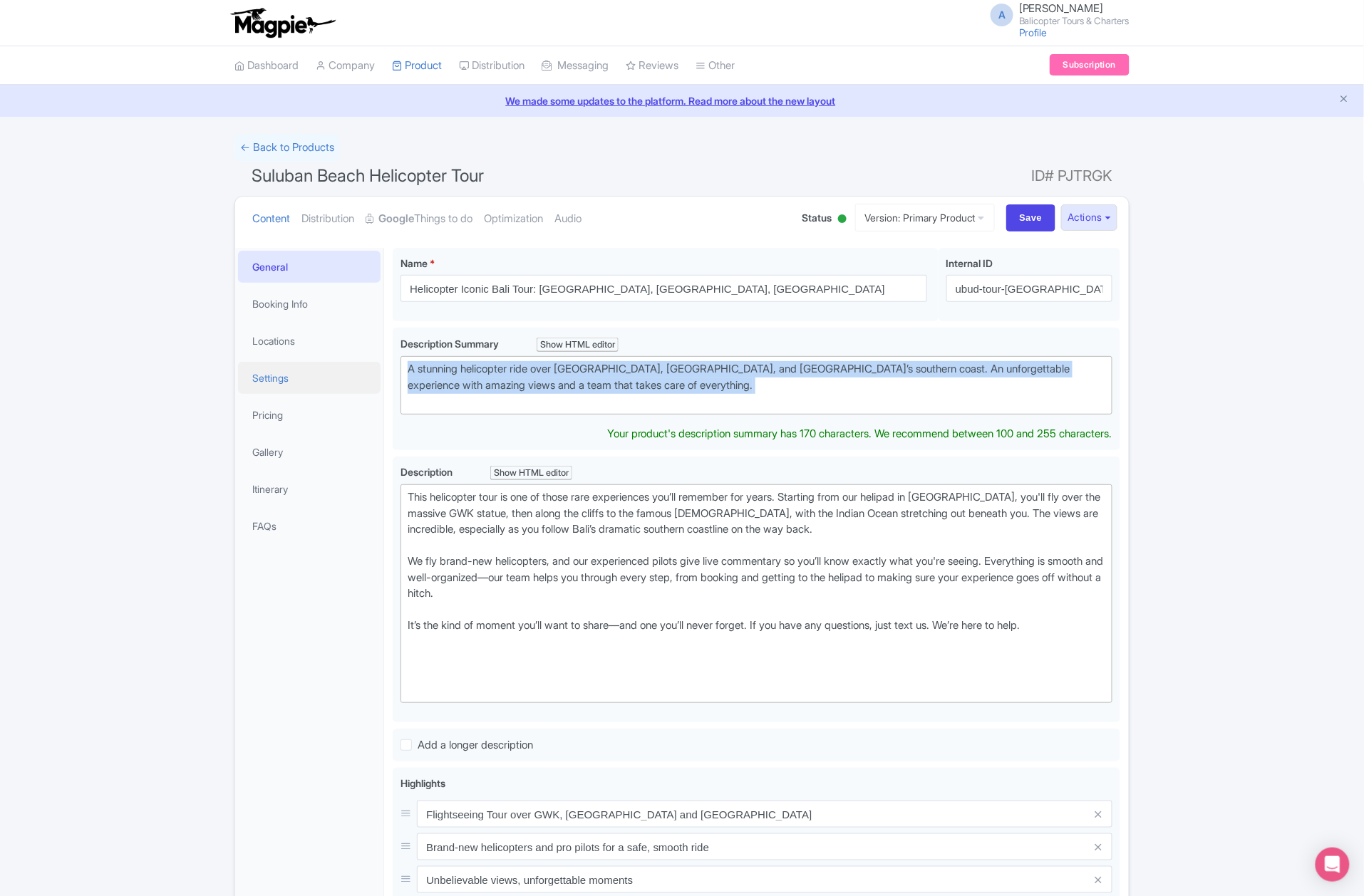
drag, startPoint x: 592, startPoint y: 388, endPoint x: 343, endPoint y: 366, distance: 250.0
click at [343, 366] on div "General Booking Info Locations Settings Pricing Gallery Itinerary FAQs Suluban …" at bounding box center [682, 730] width 894 height 983
paste trix-editor "A scenic helicopter flight along the coastline with front-row views of beaches,…"
type trix-editor "<div>A scenic helicopter flight along the coastline with front-row views of bea…"
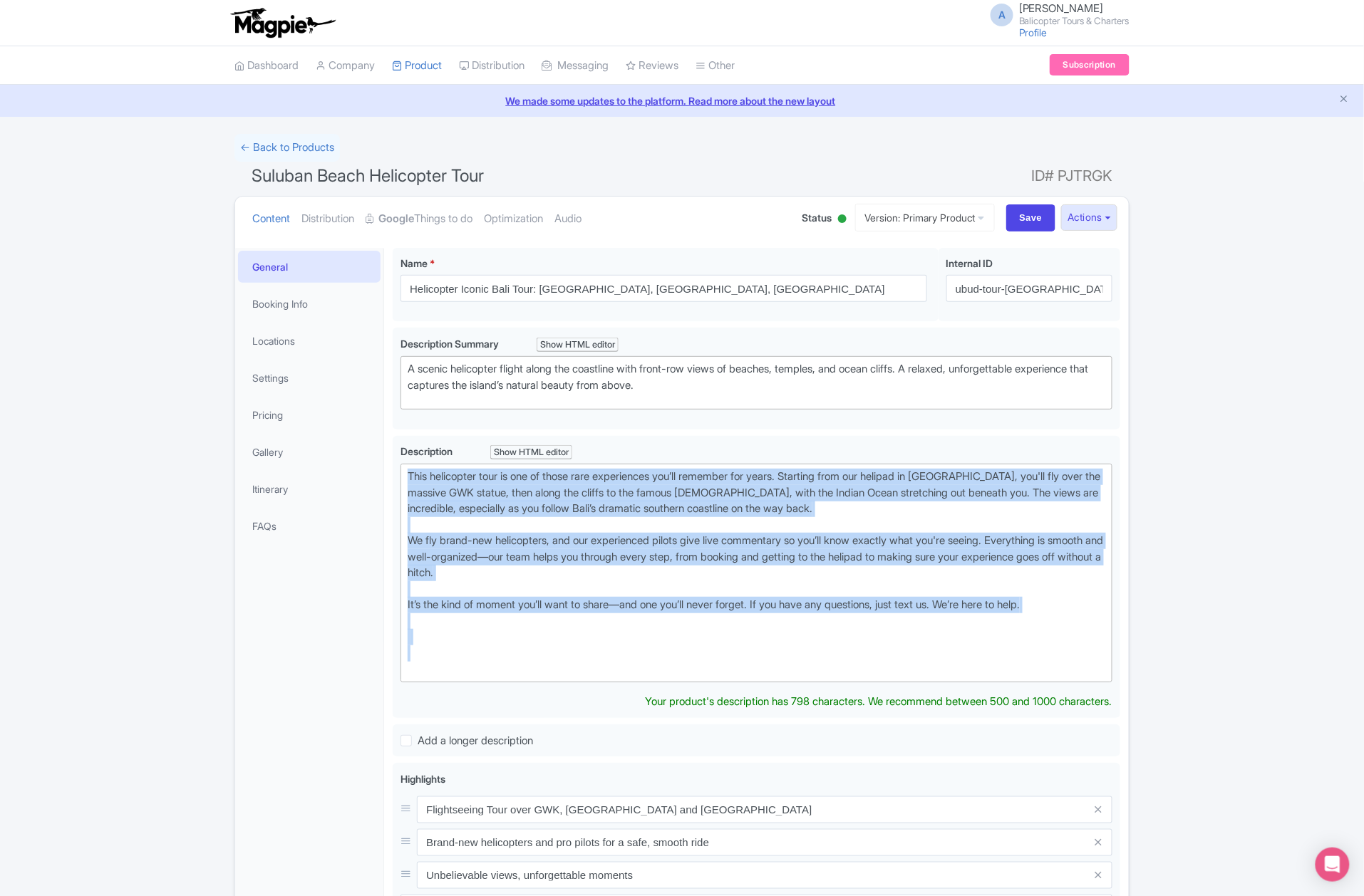
drag, startPoint x: 436, startPoint y: 654, endPoint x: 389, endPoint y: 450, distance: 209.3
click at [389, 450] on div "Suluban Beach Helicopter Tour Name * i Helicopter Iconic Bali Tour: Ubud, South…" at bounding box center [756, 728] width 745 height 978
paste trix-editor "lifts off from our private heliport and takes you along one of the most beautif…"
type trix-editor "<div>This helicopter tour lifts off from our private heliport and takes you alo…"
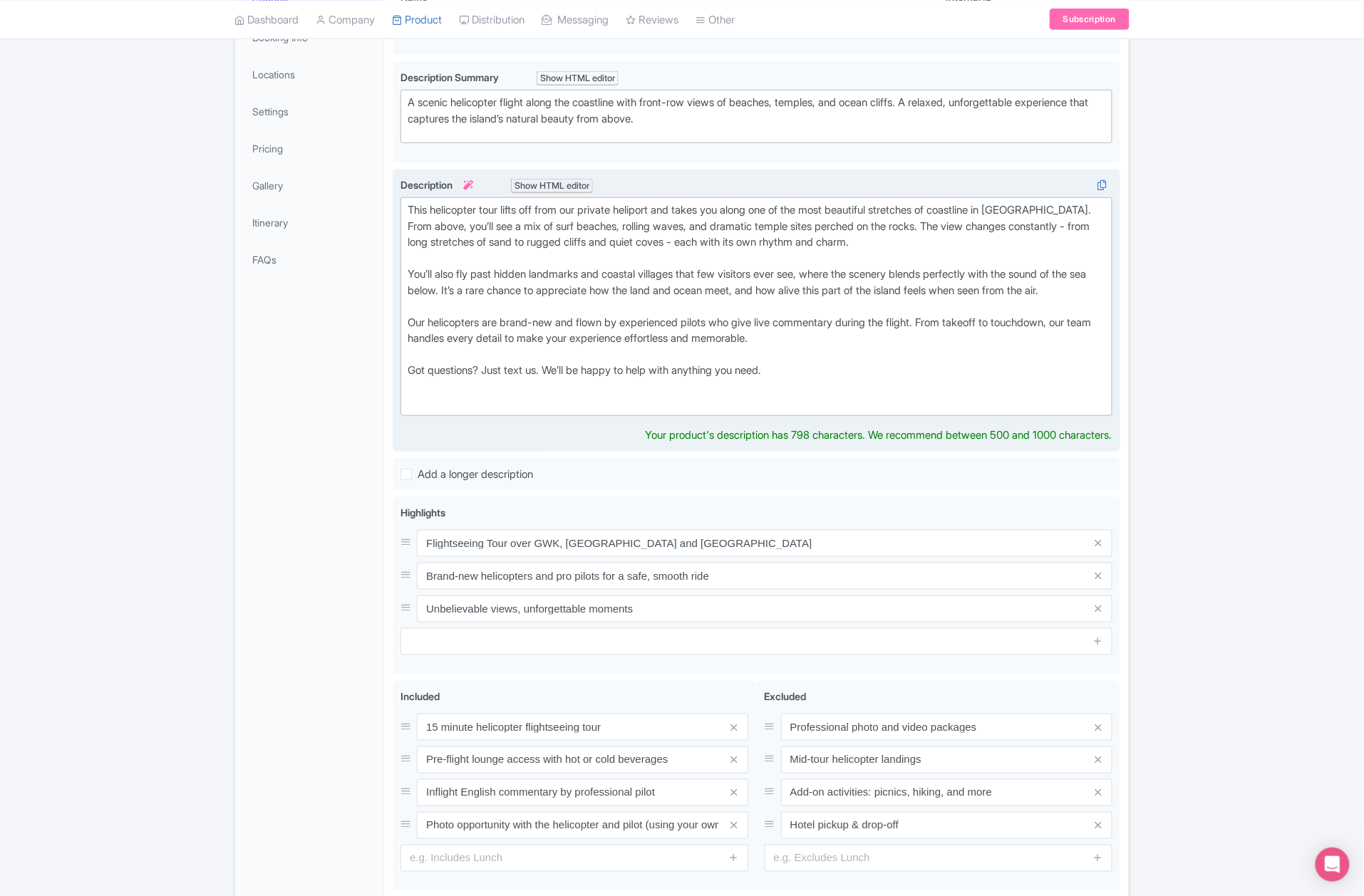
scroll to position [285, 0]
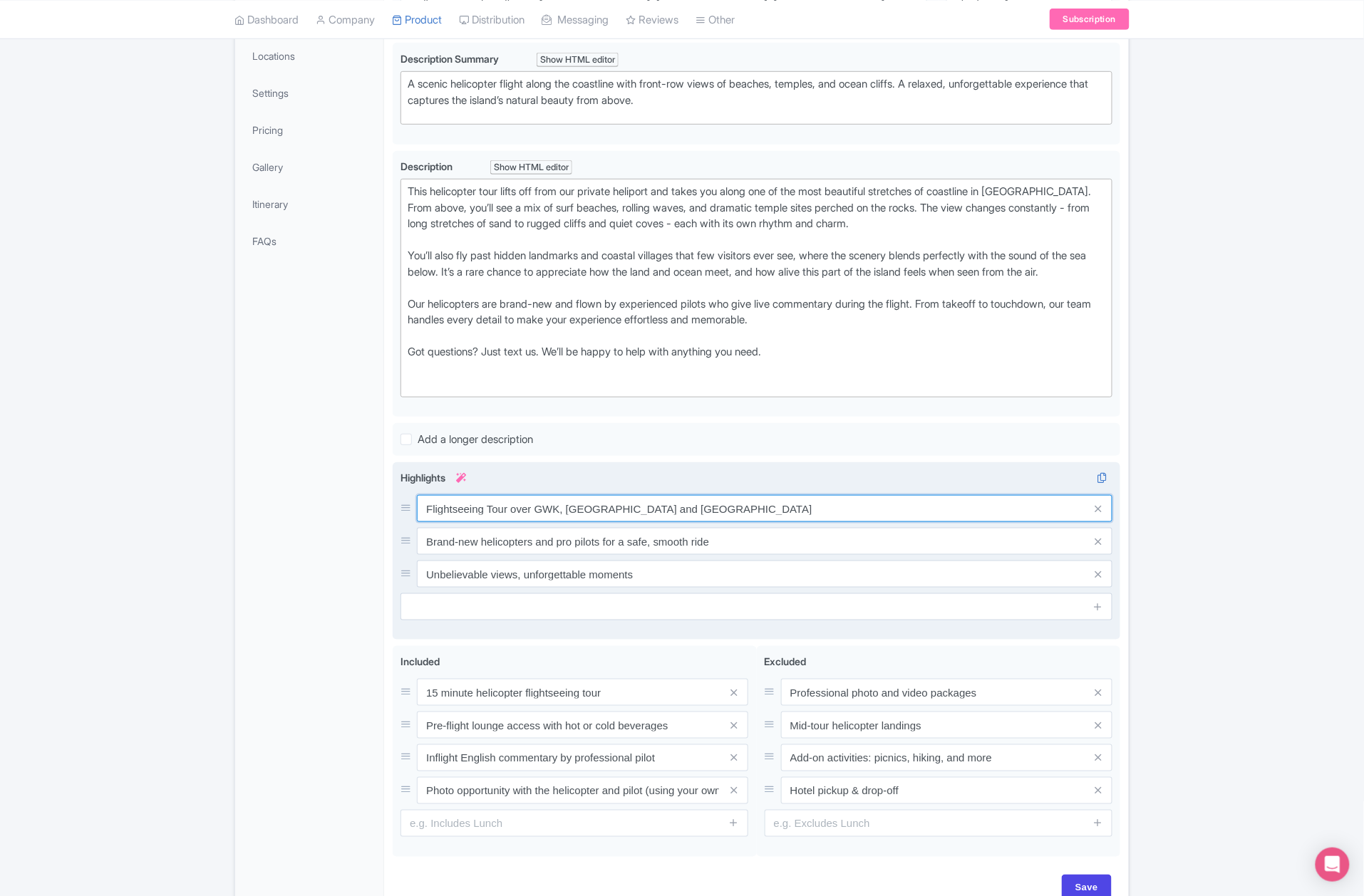
drag, startPoint x: 507, startPoint y: 540, endPoint x: 754, endPoint y: 540, distance: 247.0
click at [754, 540] on div "Flightseeing Tour over GWK, Uluwatu and South Bali Coastline Brand-new helicopt…" at bounding box center [756, 541] width 712 height 93
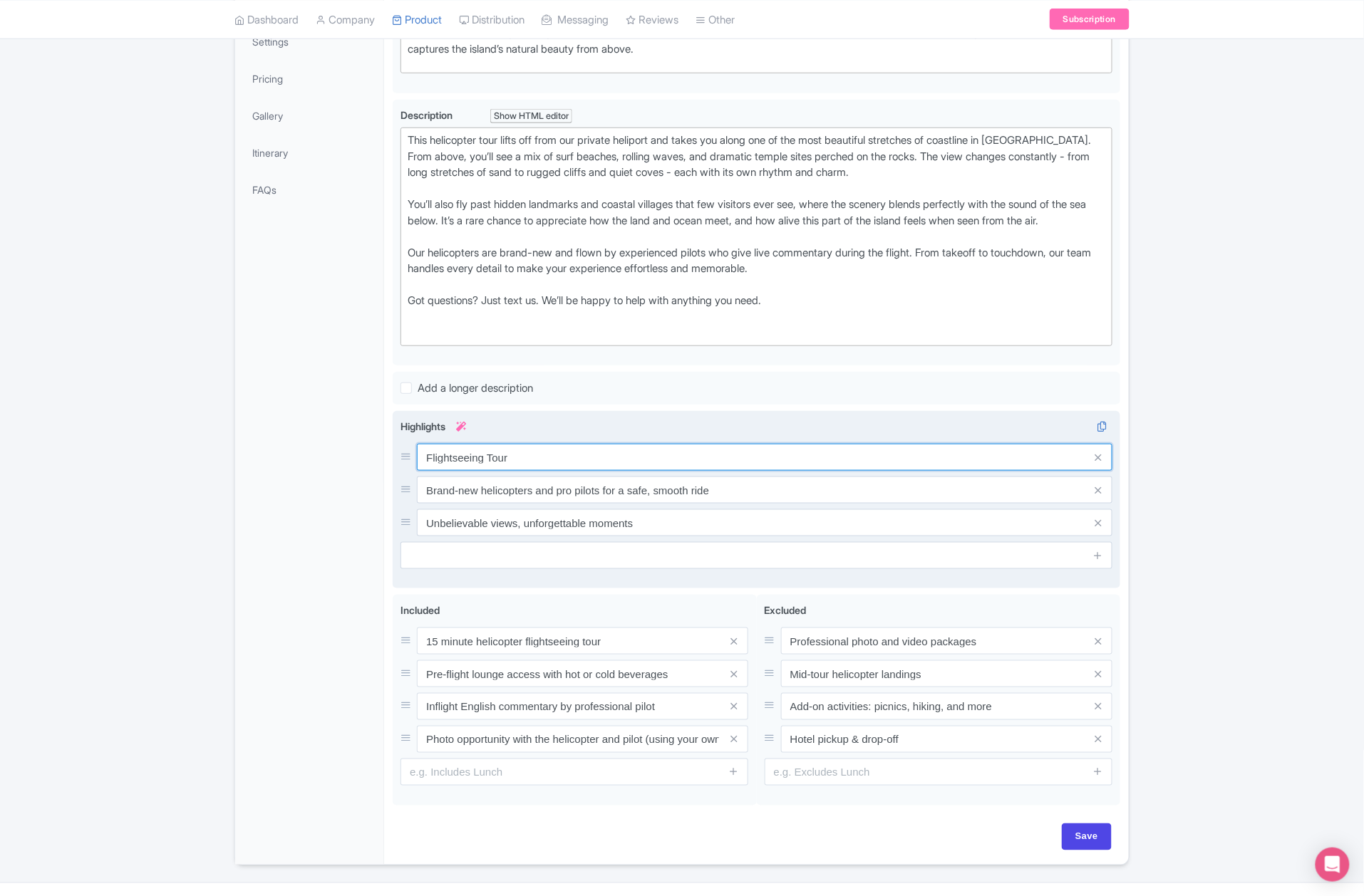
scroll to position [386, 0]
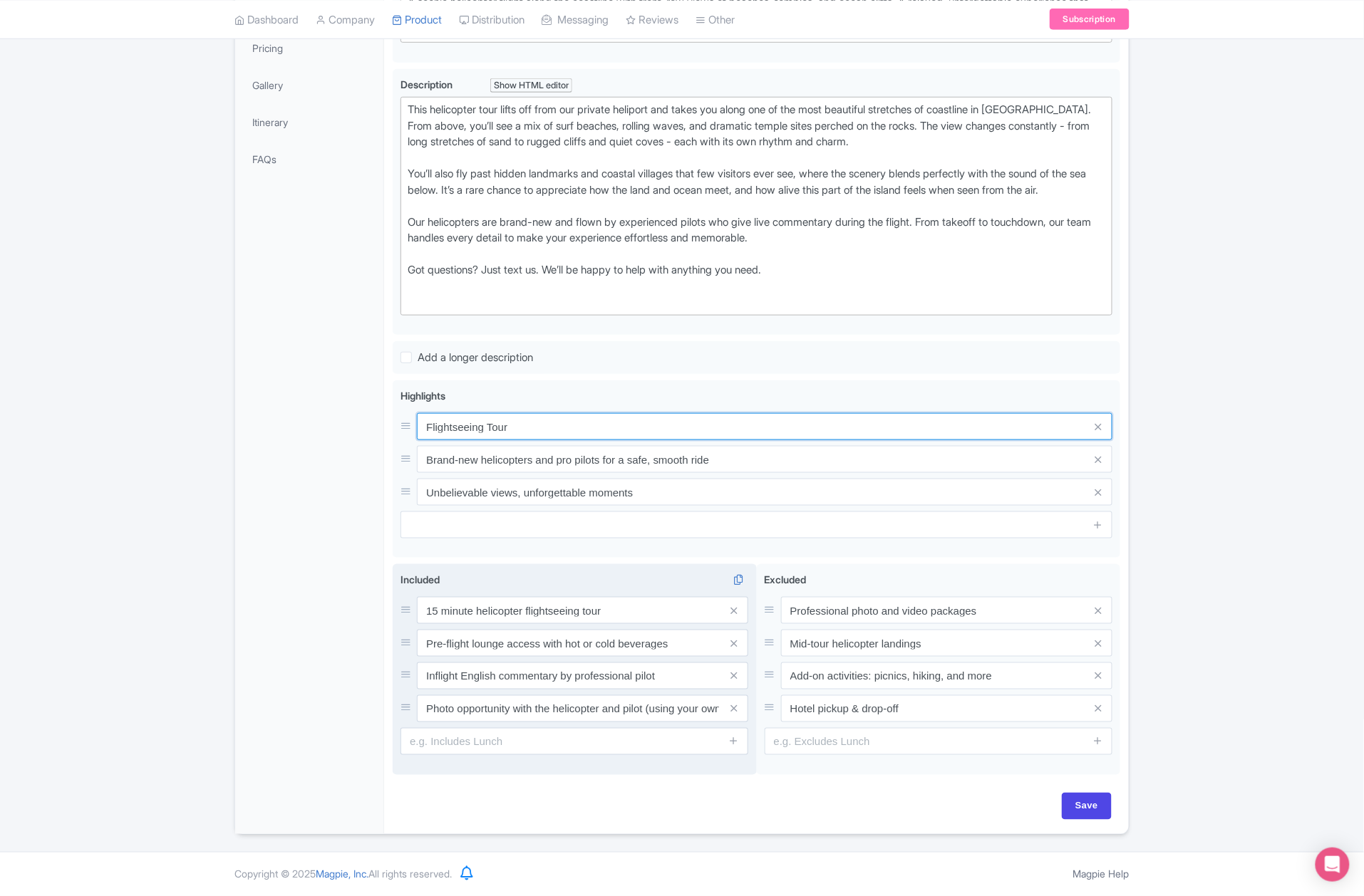
type input "Flightseeing Tour"
drag, startPoint x: 435, startPoint y: 616, endPoint x: 442, endPoint y: 616, distance: 7.0
click at [442, 616] on input "15 minute helicopter flightseeing tour" at bounding box center [583, 610] width 331 height 27
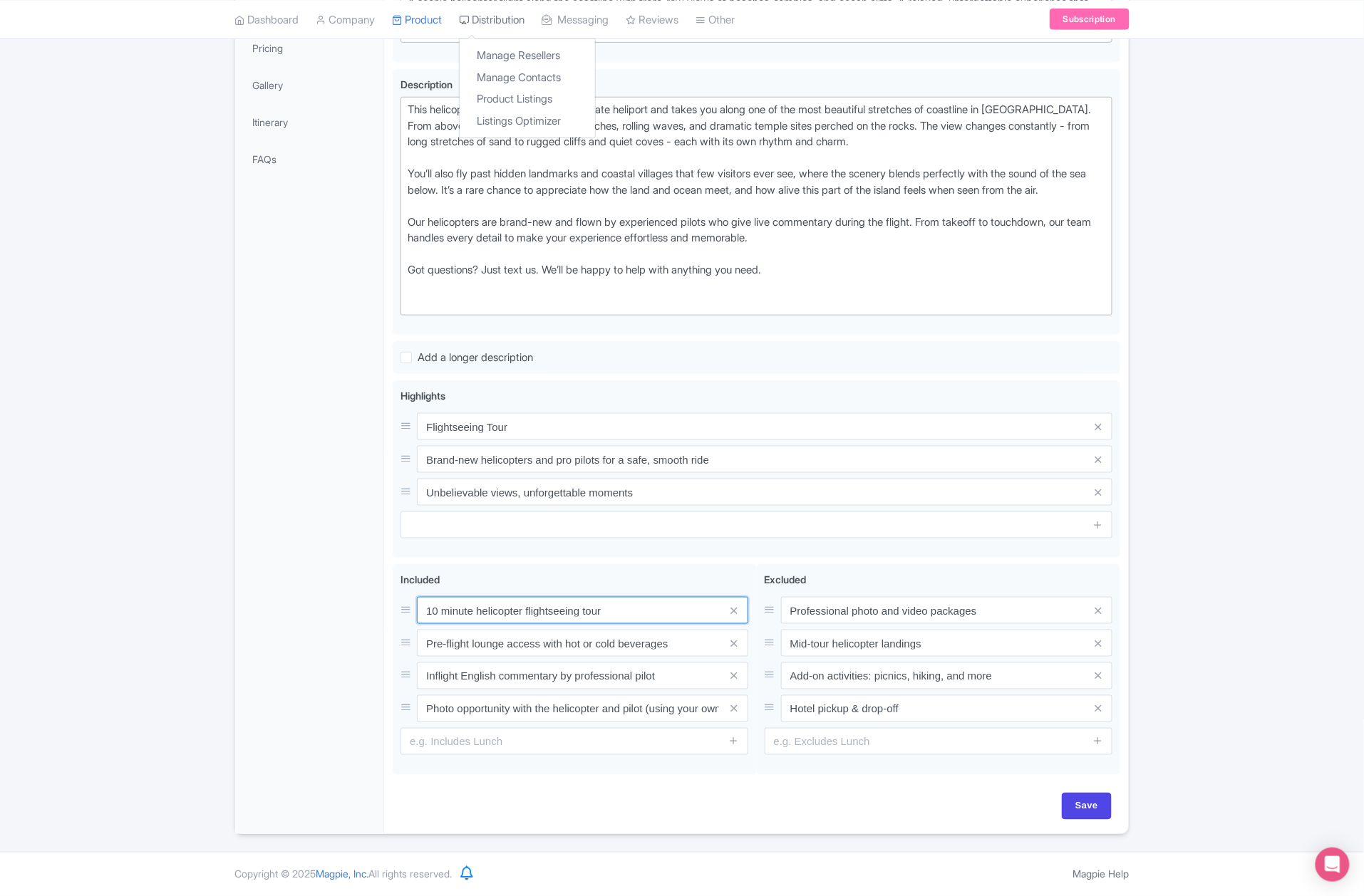
type input "10 minute helicopter flightseeing tour"
drag, startPoint x: 1101, startPoint y: 803, endPoint x: 1081, endPoint y: 790, distance: 23.9
click at [1101, 803] on input "Save" at bounding box center [1086, 806] width 50 height 27
type input "Saving..."
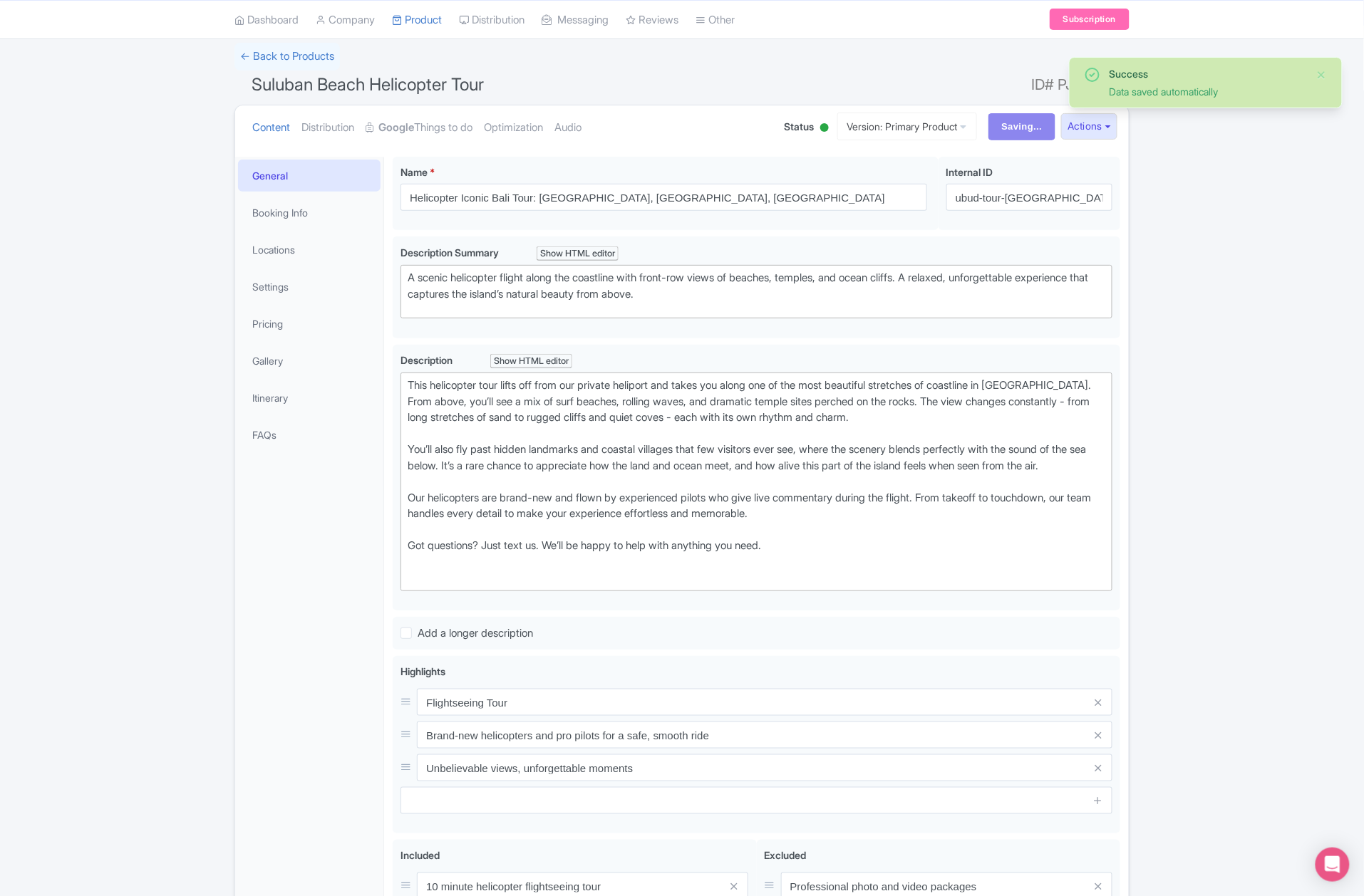
scroll to position [0, 0]
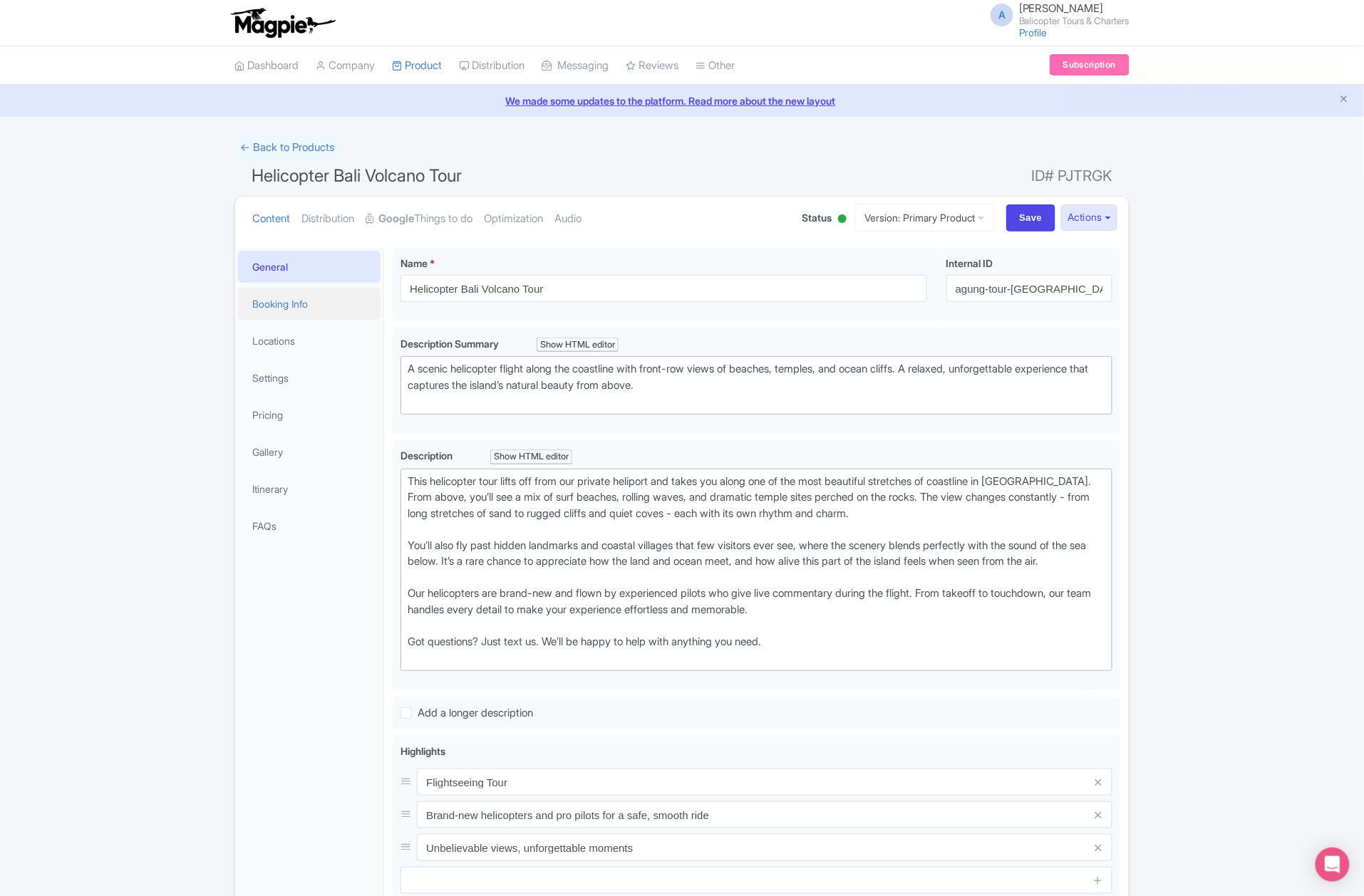
click at [303, 317] on link "Booking Info" at bounding box center [309, 304] width 143 height 32
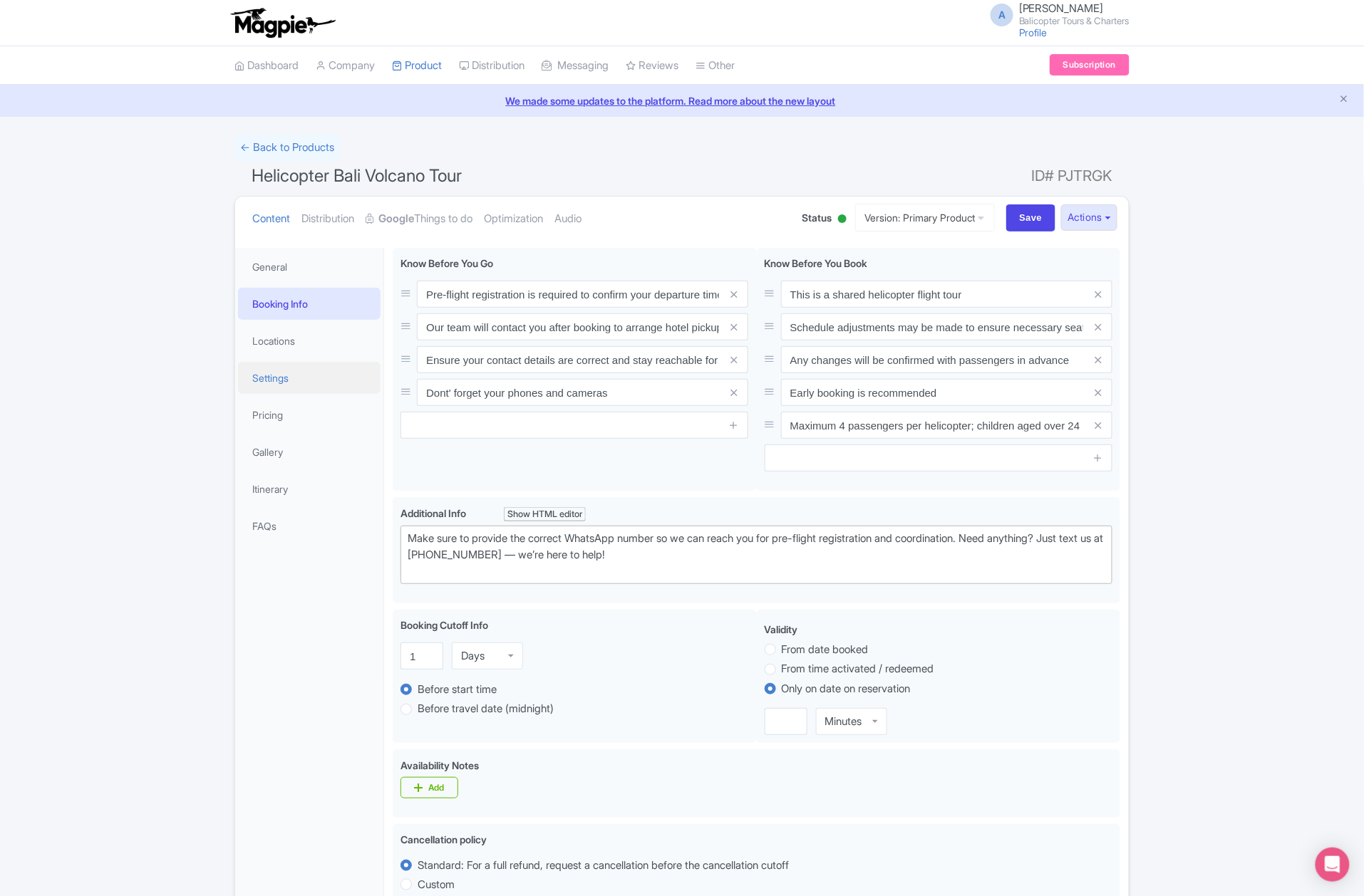
click at [300, 388] on link "Settings" at bounding box center [309, 378] width 143 height 32
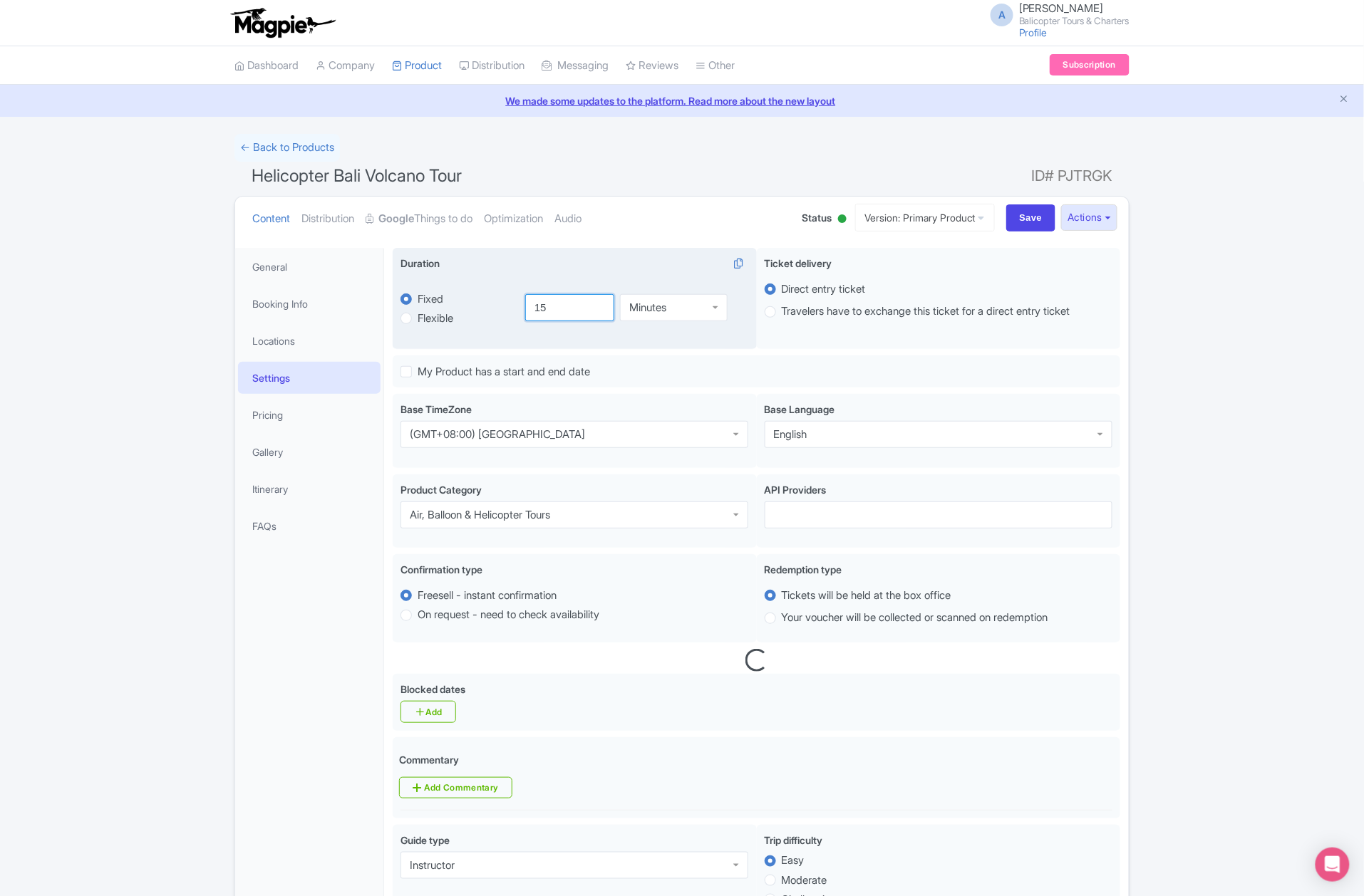
drag, startPoint x: 547, startPoint y: 307, endPoint x: 537, endPoint y: 307, distance: 10.0
click at [537, 307] on input "15" at bounding box center [570, 308] width 90 height 27
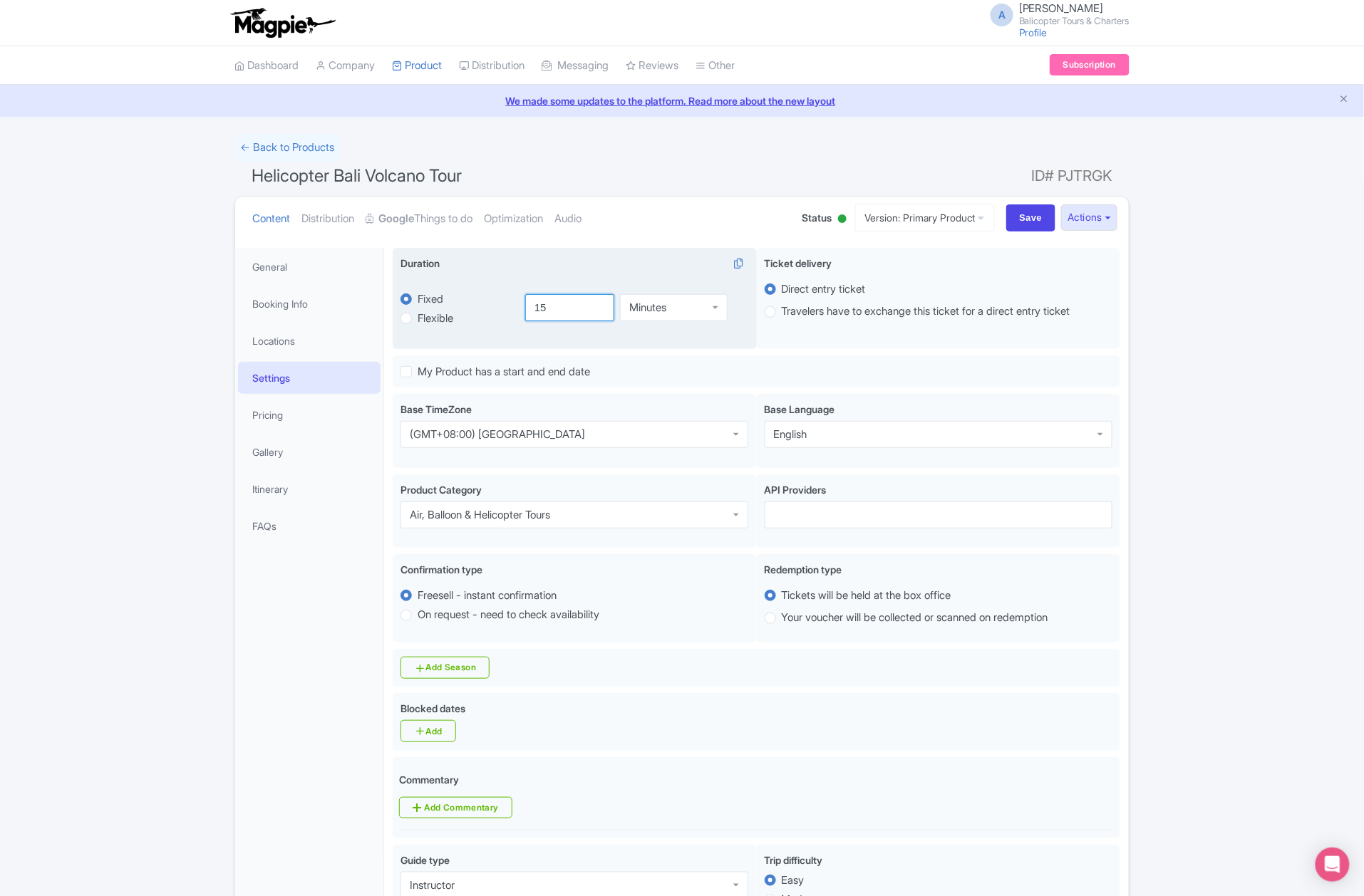
click at [543, 314] on input "15" at bounding box center [570, 308] width 90 height 27
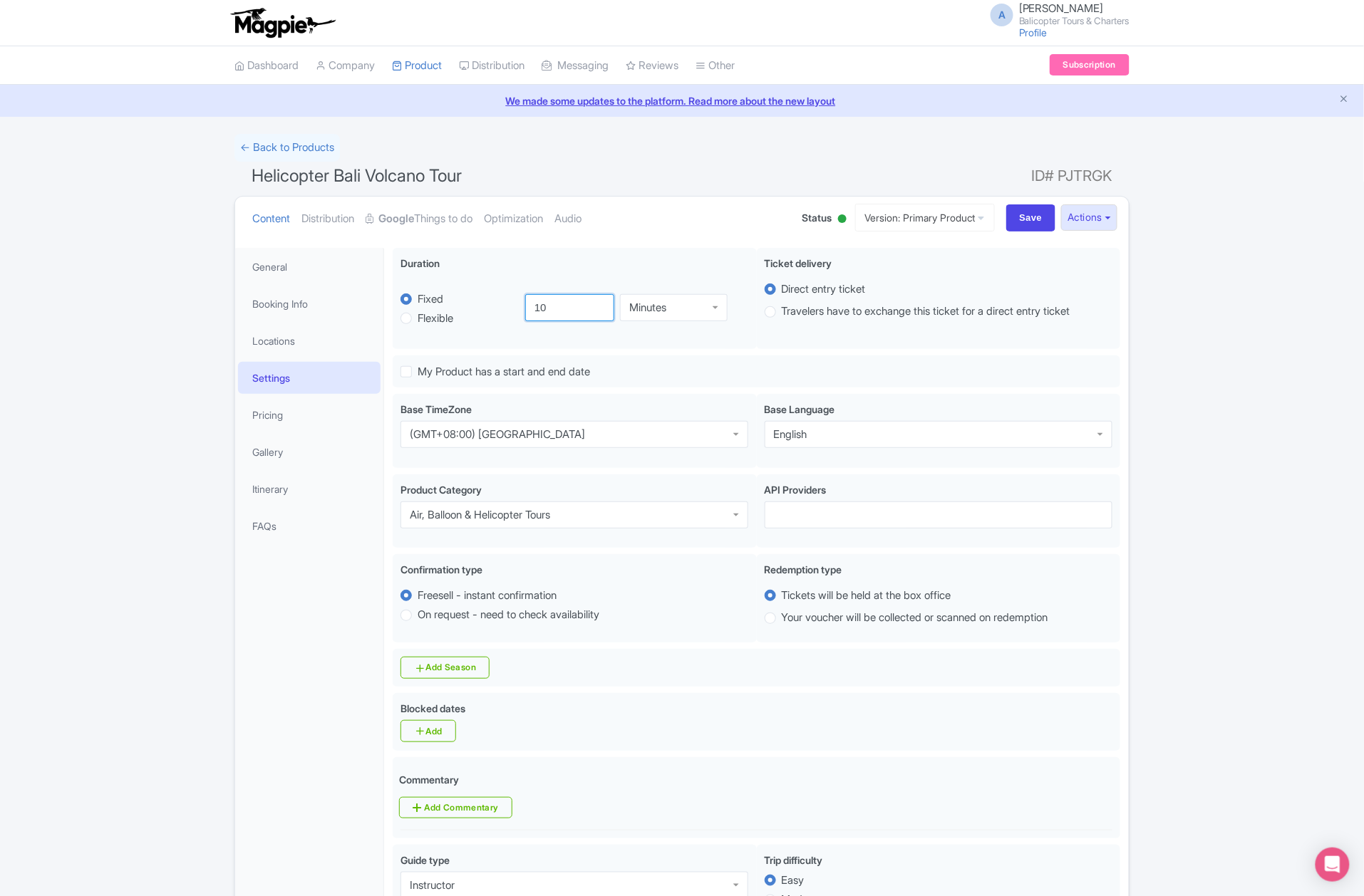
type input "10"
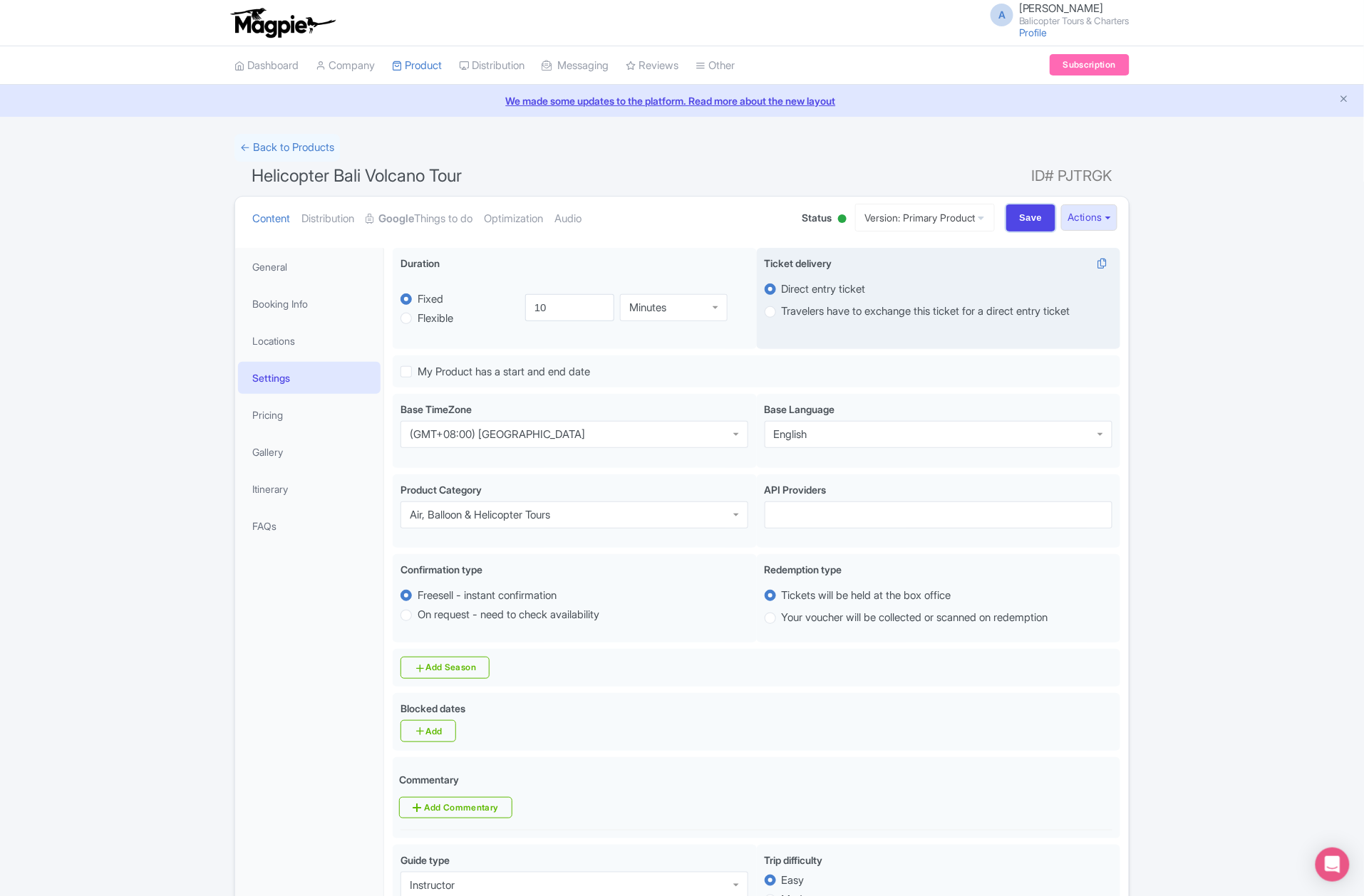
drag, startPoint x: 1019, startPoint y: 221, endPoint x: 953, endPoint y: 251, distance: 72.5
click at [1019, 221] on input "Save" at bounding box center [1031, 218] width 50 height 27
type input "Saving..."
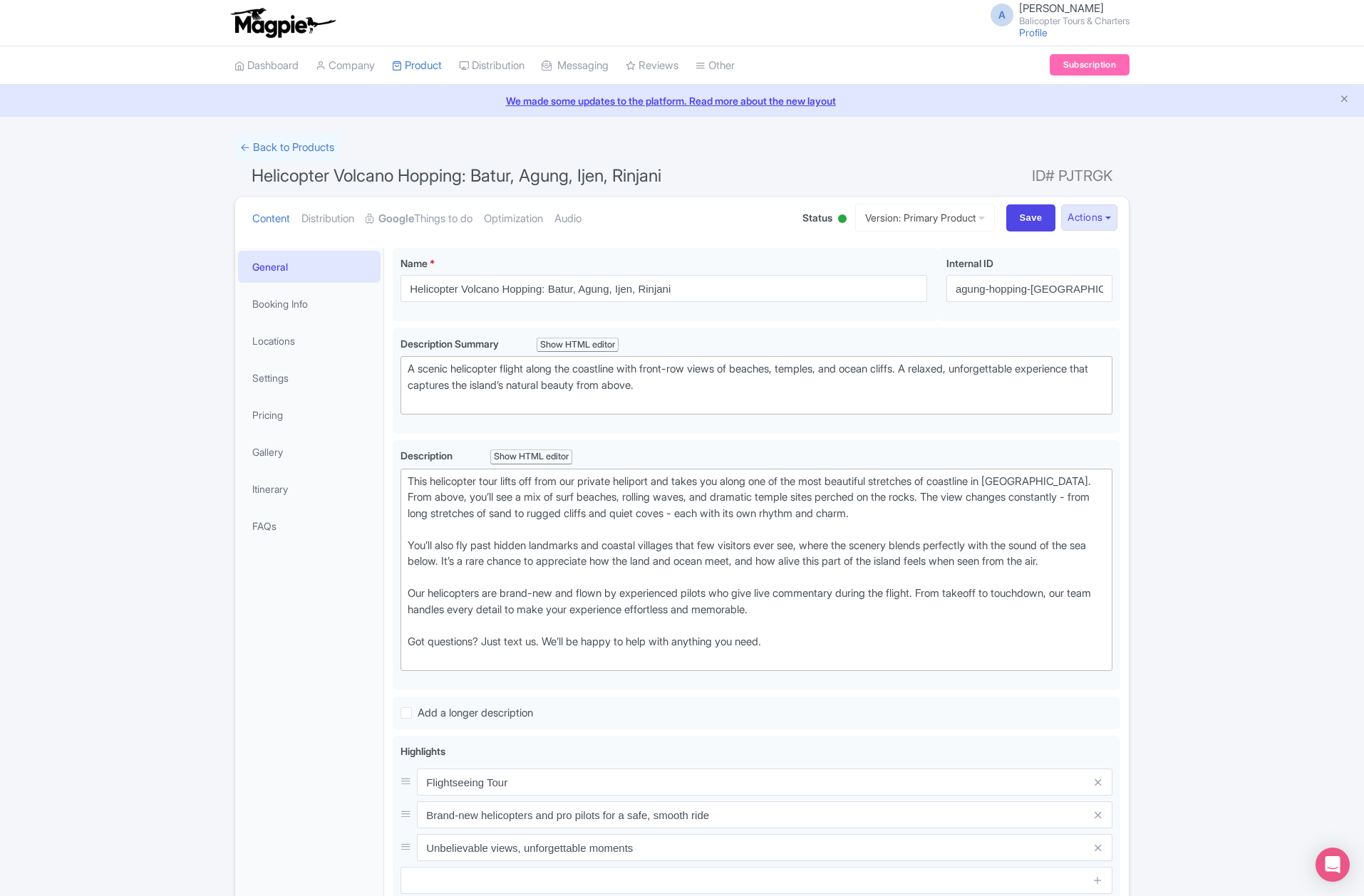
scroll to position [248, 0]
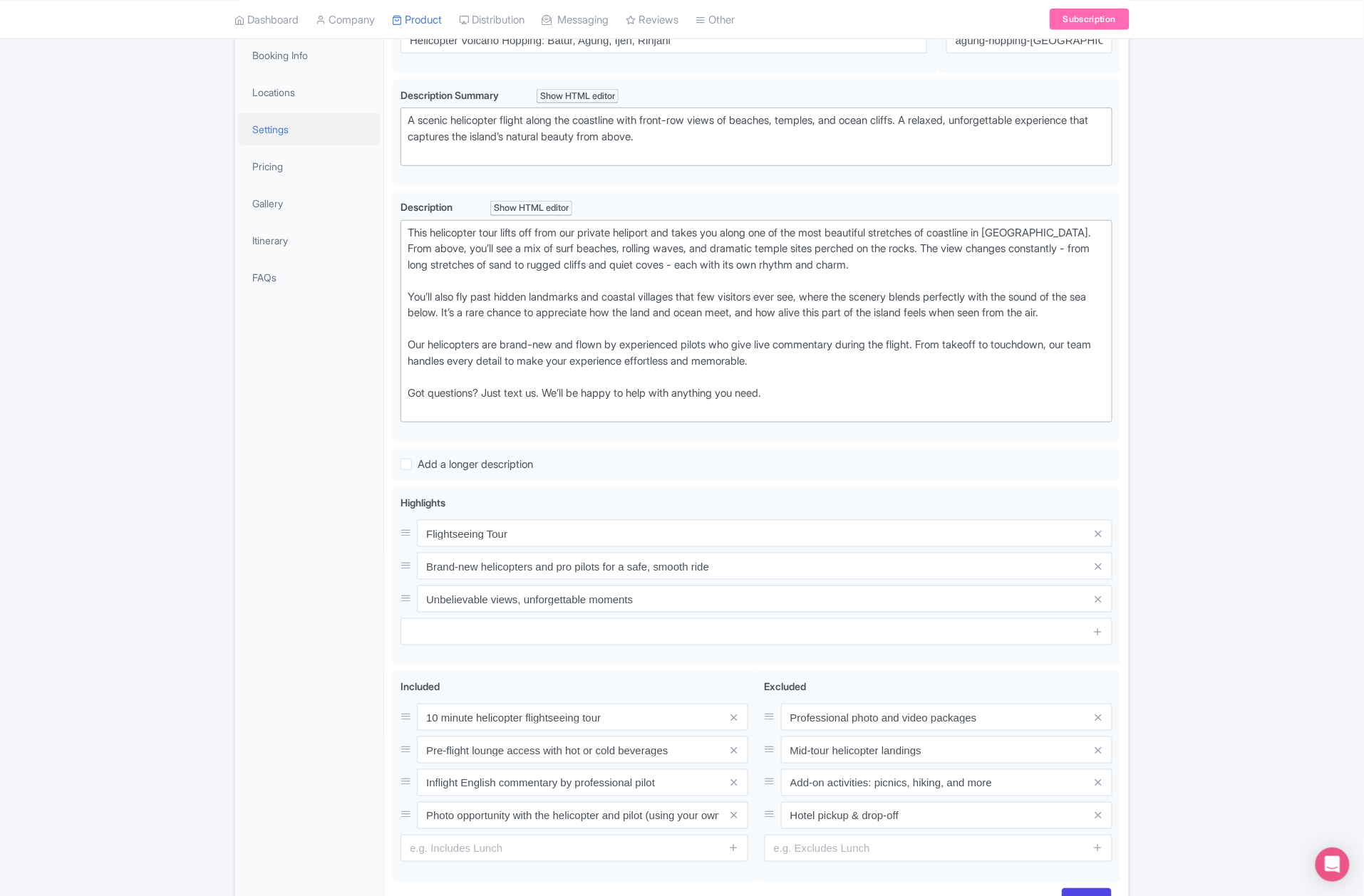
click at [291, 137] on link "Settings" at bounding box center [309, 130] width 143 height 32
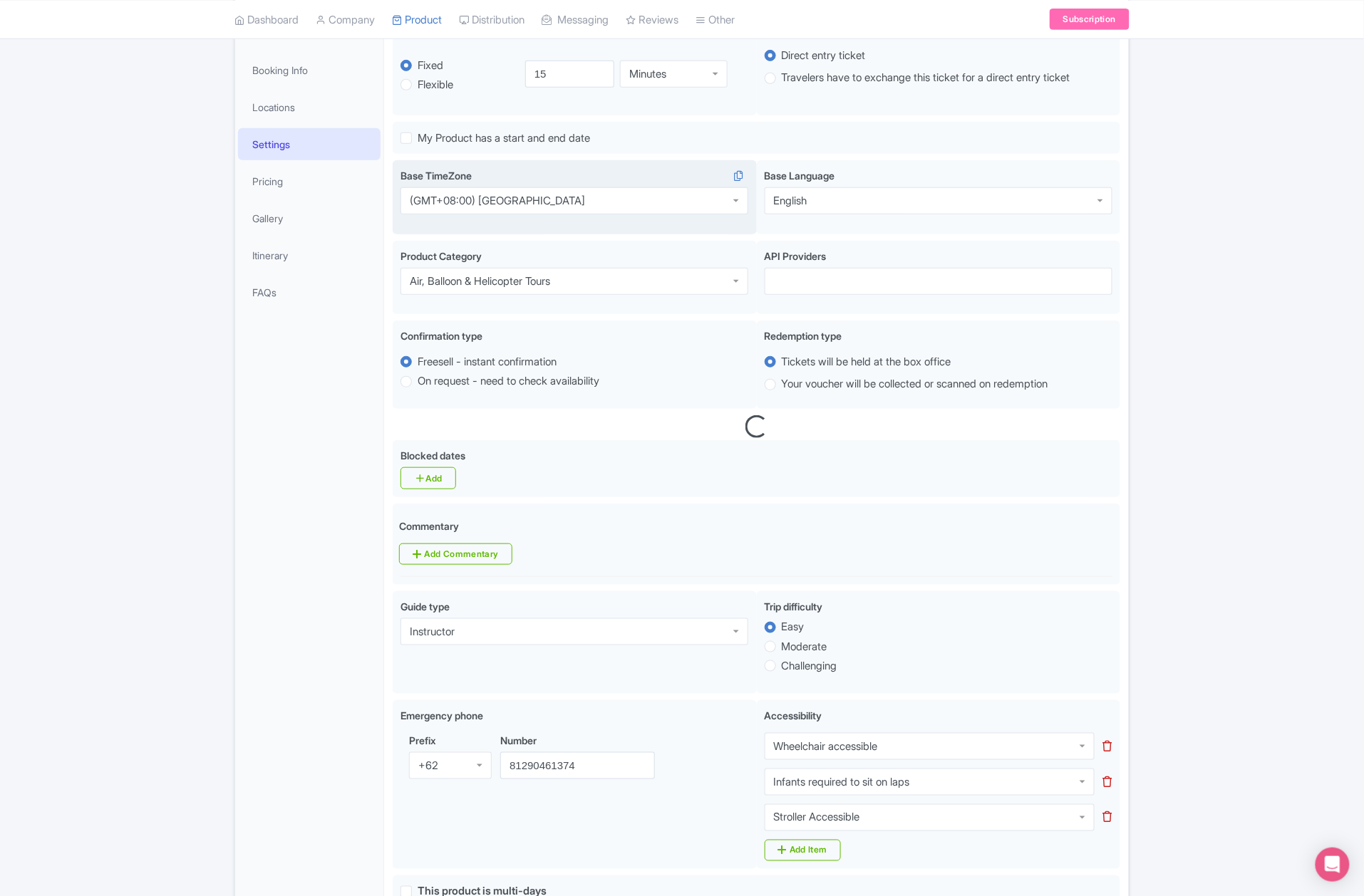
scroll to position [0, 0]
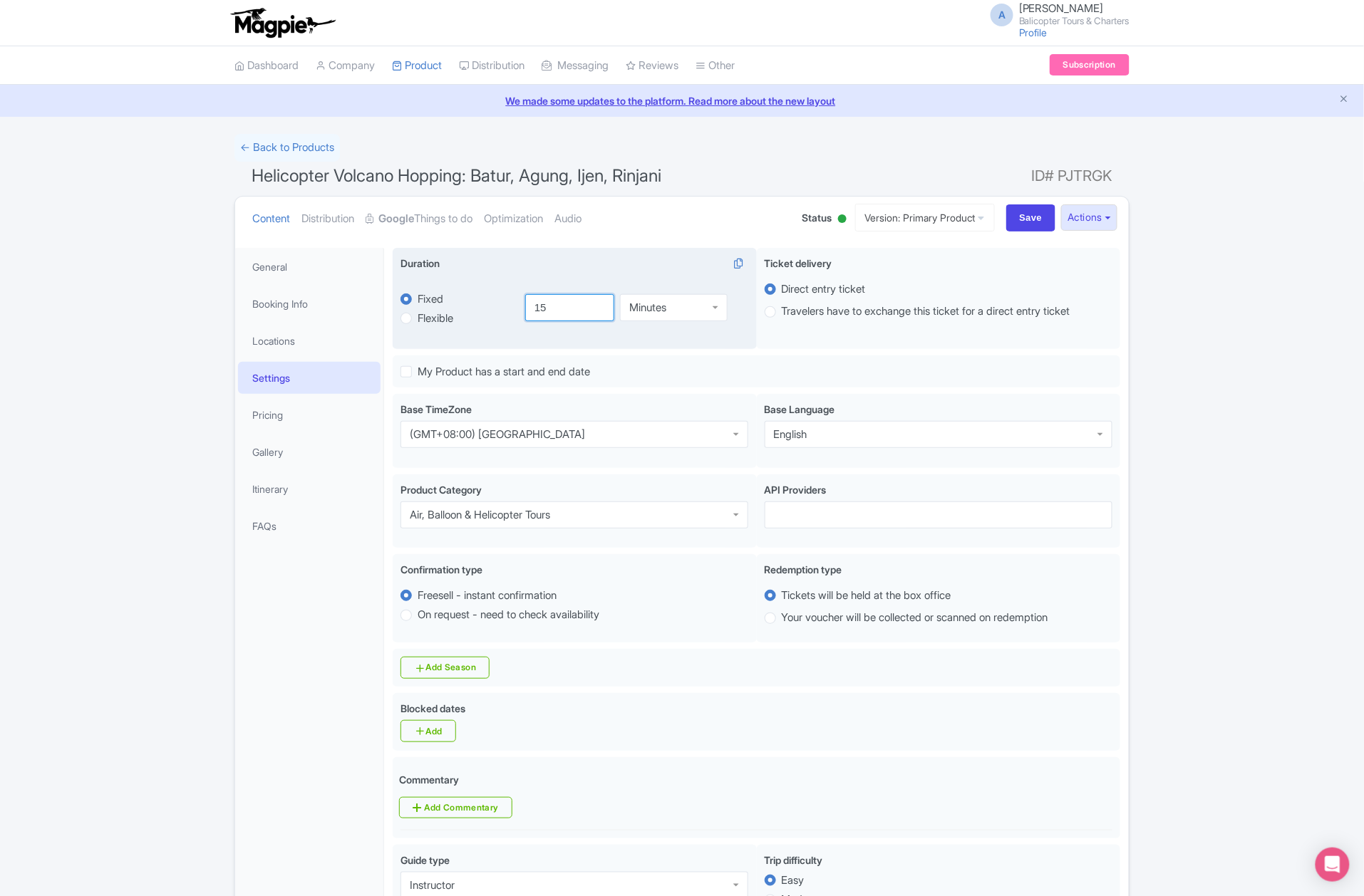
click at [563, 296] on input "15" at bounding box center [570, 308] width 90 height 27
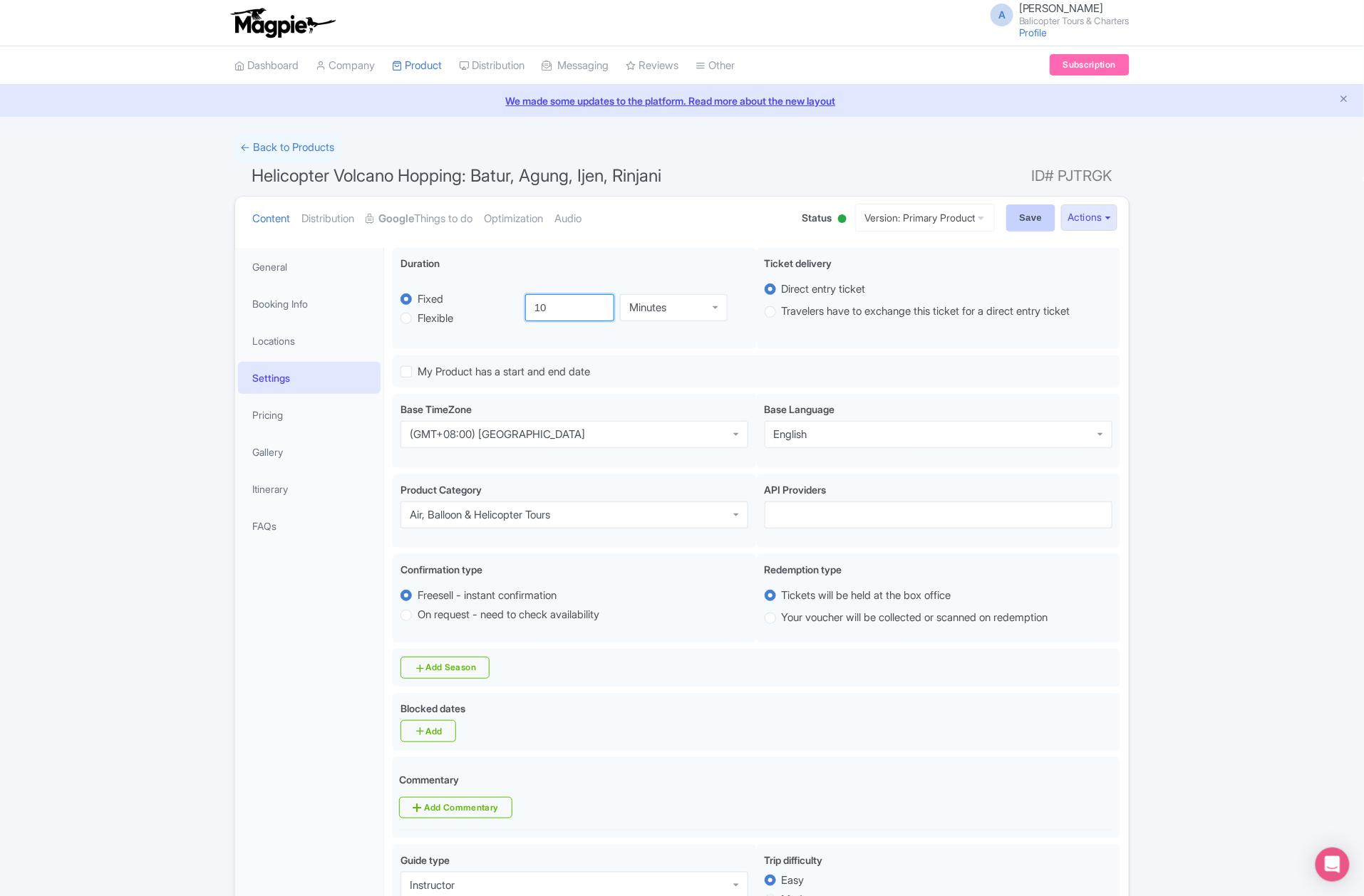
type input "10"
click at [1019, 221] on input "Save" at bounding box center [1031, 218] width 50 height 27
type input "Saving..."
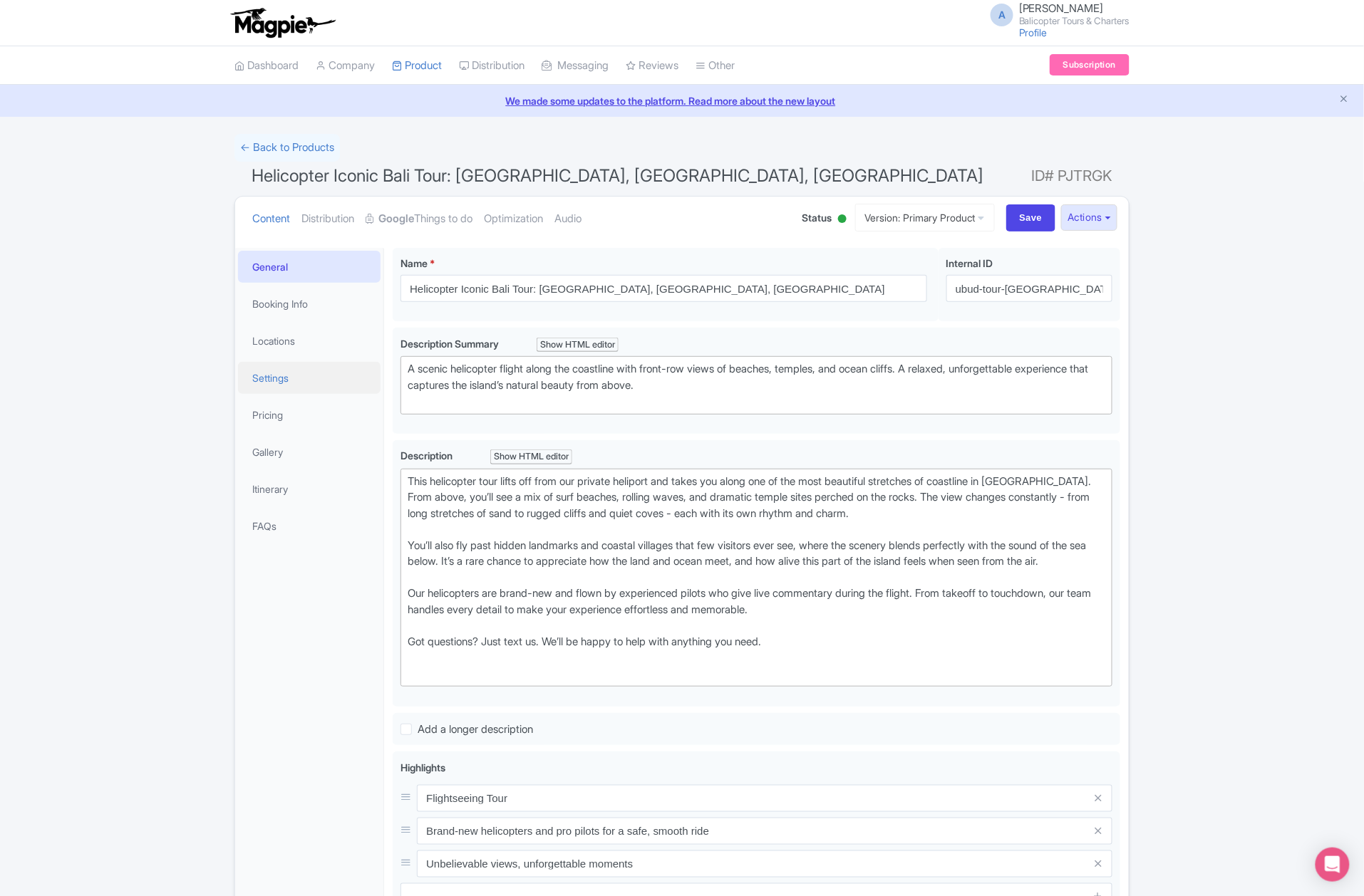
click at [315, 377] on link "Settings" at bounding box center [309, 378] width 143 height 32
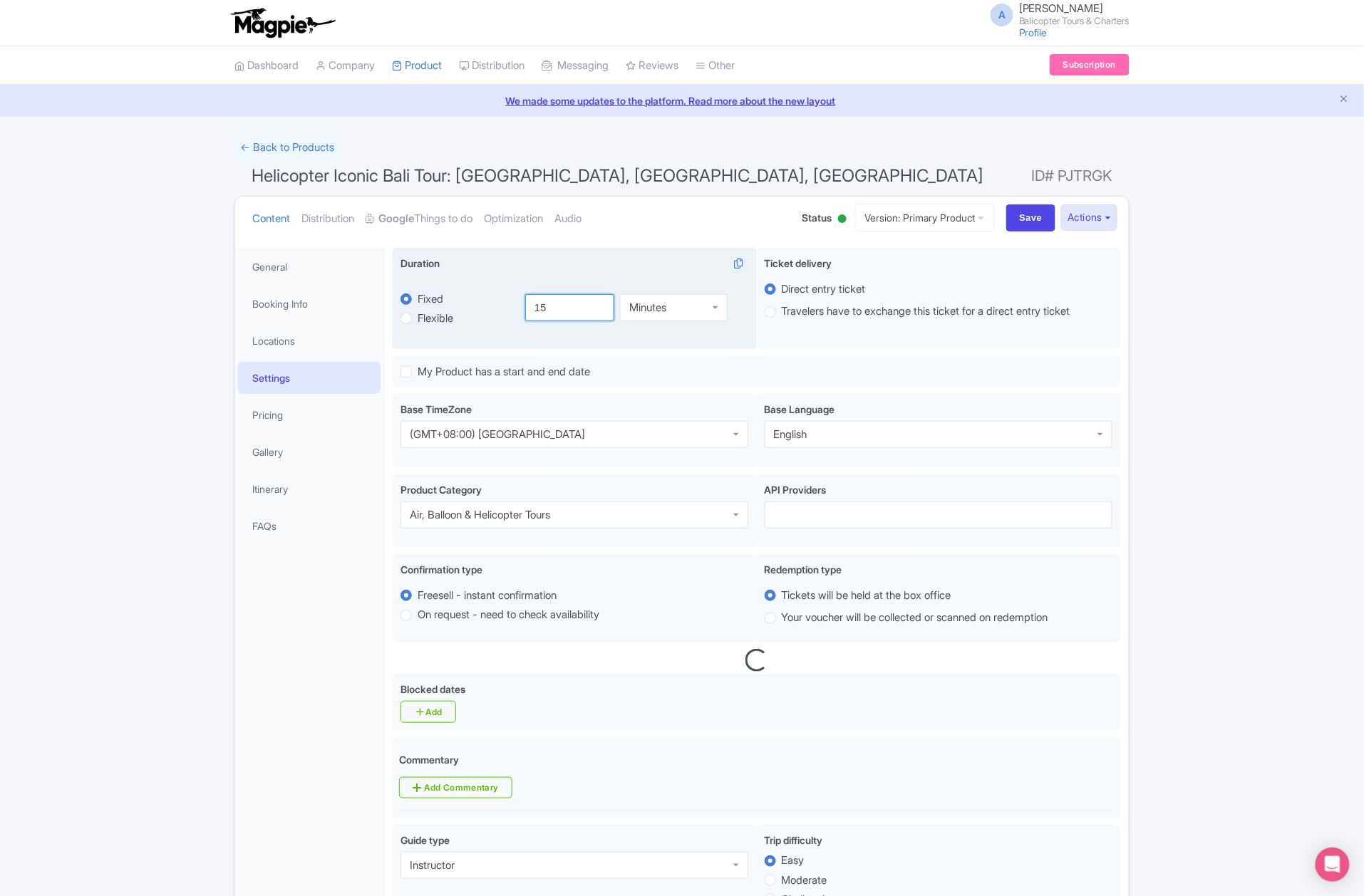
click at [540, 309] on input "15" at bounding box center [570, 308] width 90 height 27
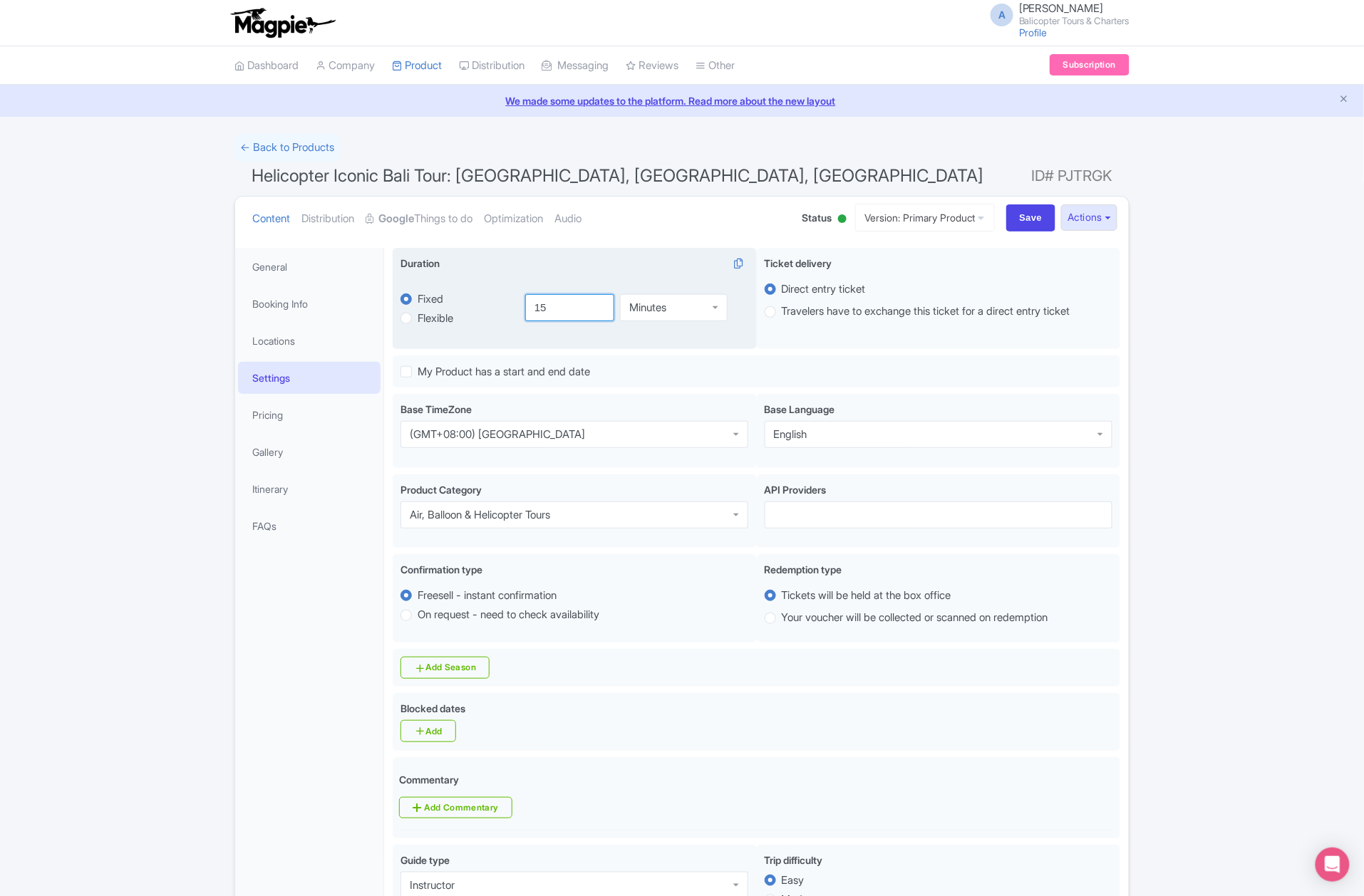
click at [552, 311] on input "15" at bounding box center [570, 308] width 90 height 27
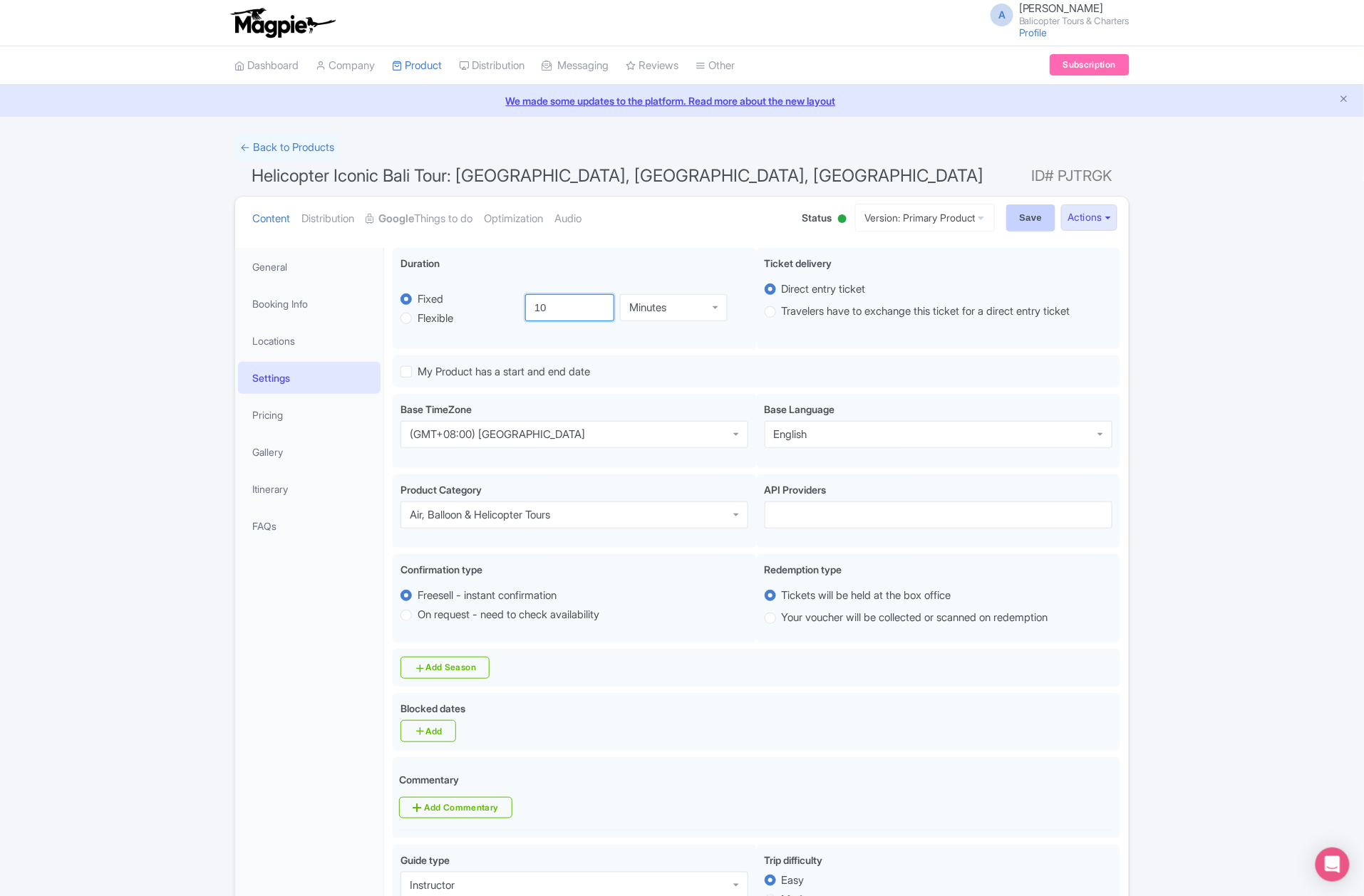
type input "10"
drag, startPoint x: 1032, startPoint y: 217, endPoint x: 600, endPoint y: 171, distance: 434.4
click at [1030, 217] on input "Save" at bounding box center [1031, 218] width 50 height 27
type input "Saving..."
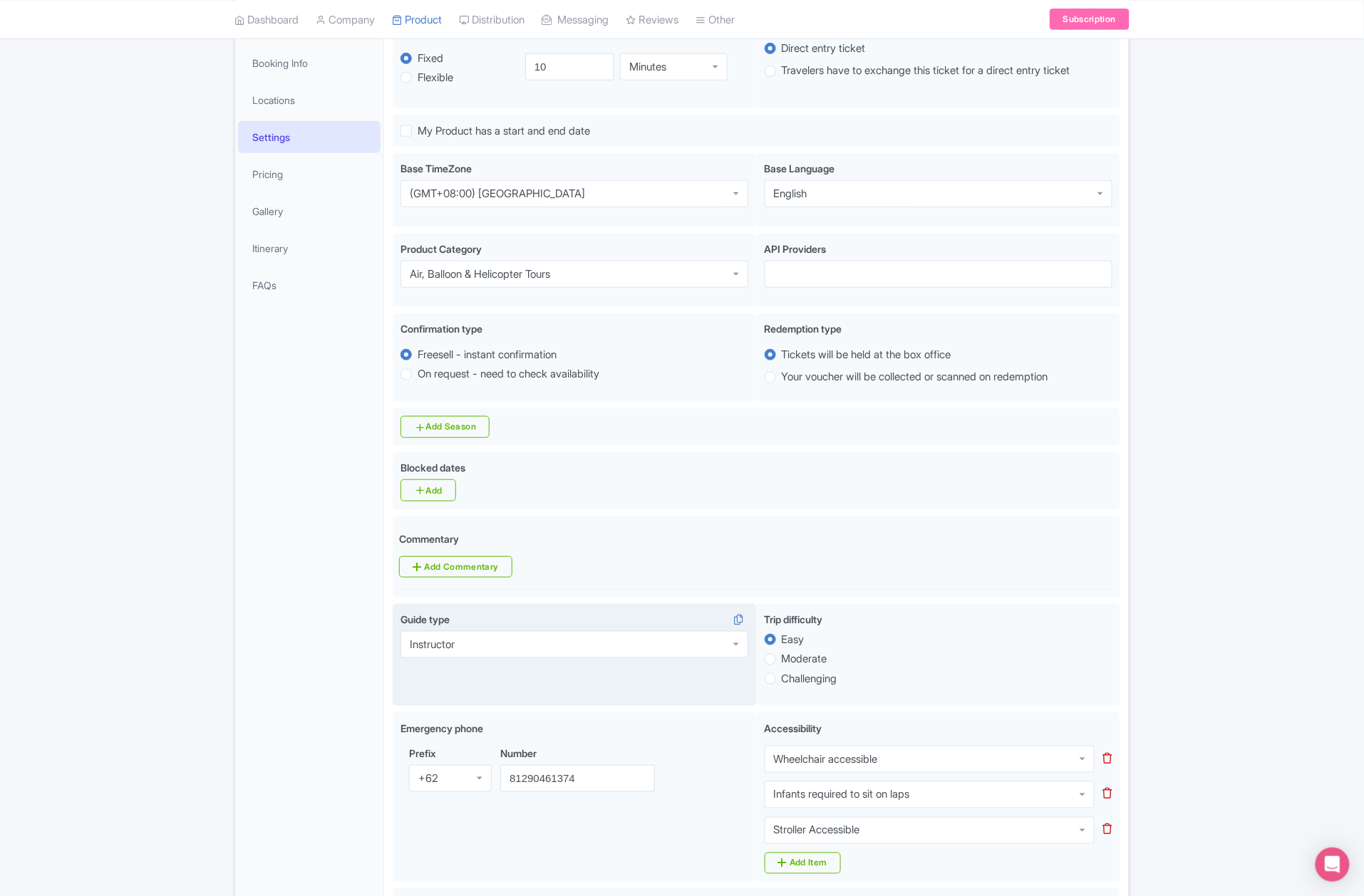
scroll to position [58, 0]
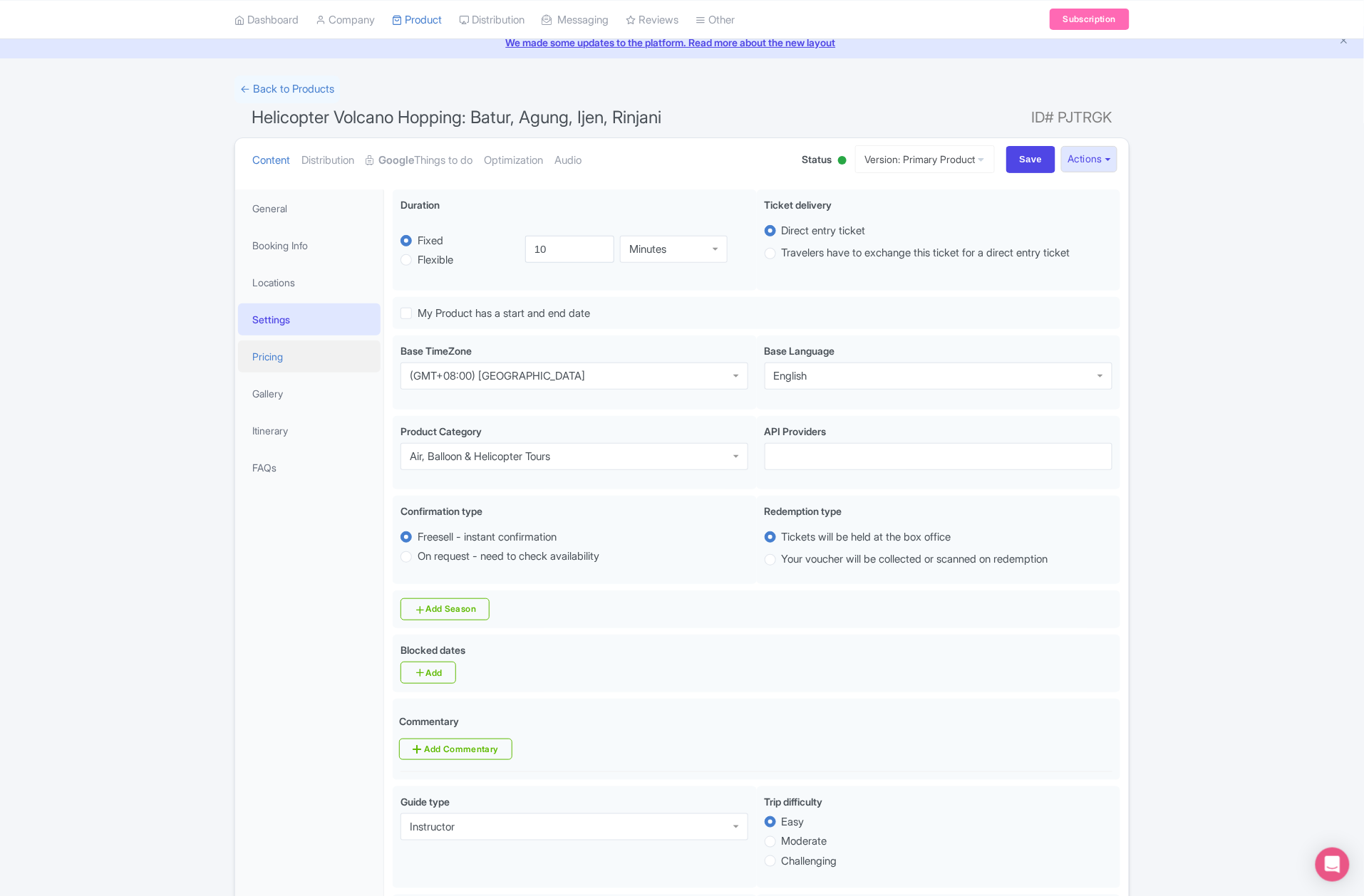
click at [313, 360] on link "Pricing" at bounding box center [309, 357] width 143 height 32
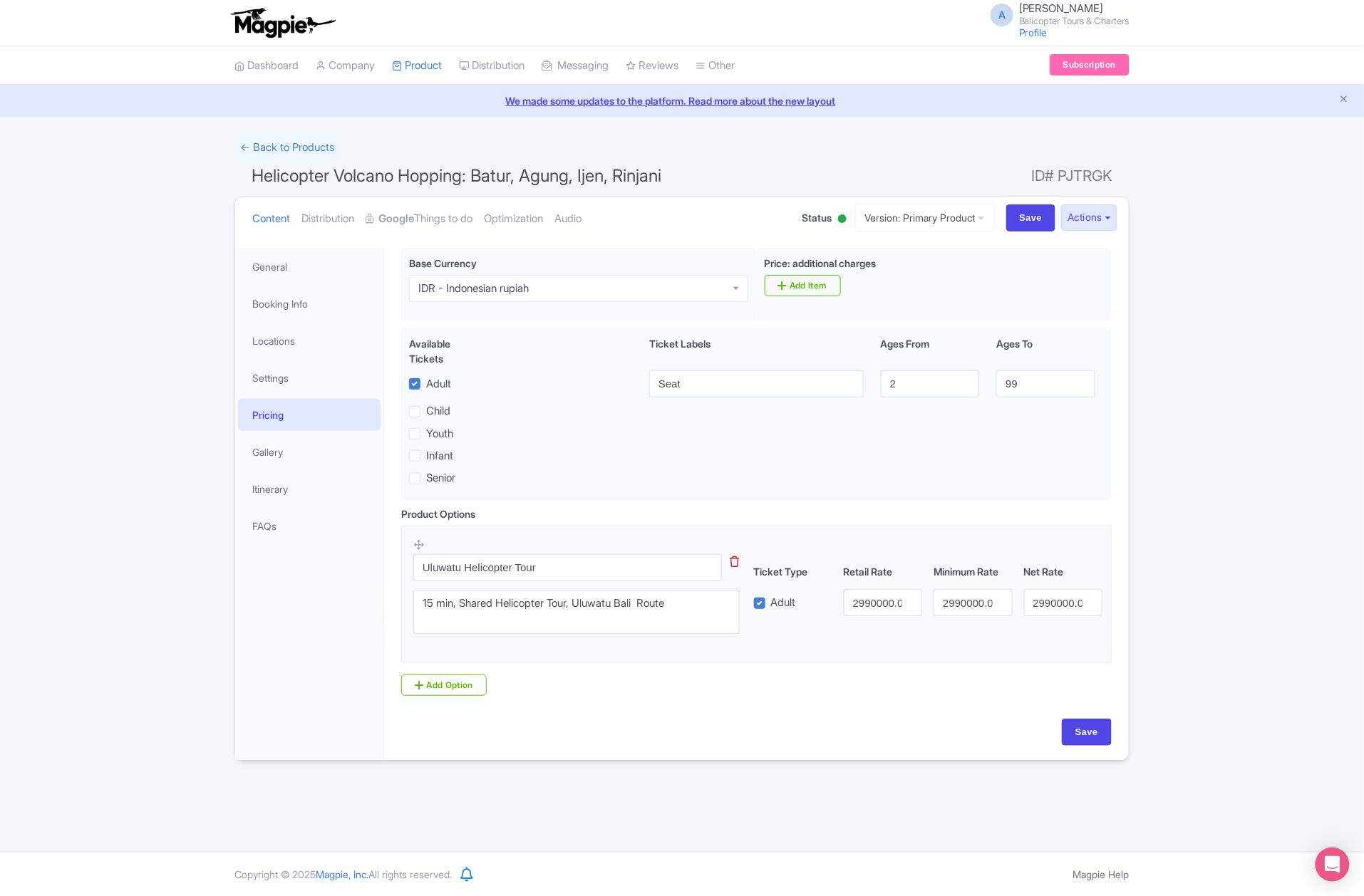
scroll to position [0, 0]
drag, startPoint x: 468, startPoint y: 569, endPoint x: 423, endPoint y: 559, distance: 46.1
click at [423, 559] on input "Uluwatu Helicopter Tour" at bounding box center [568, 567] width 309 height 27
type input "Helicopter Tour"
click at [434, 607] on textarea "15 min, Shared Helicopter Tour, Uluwatu Bali Route" at bounding box center [576, 612] width 326 height 45
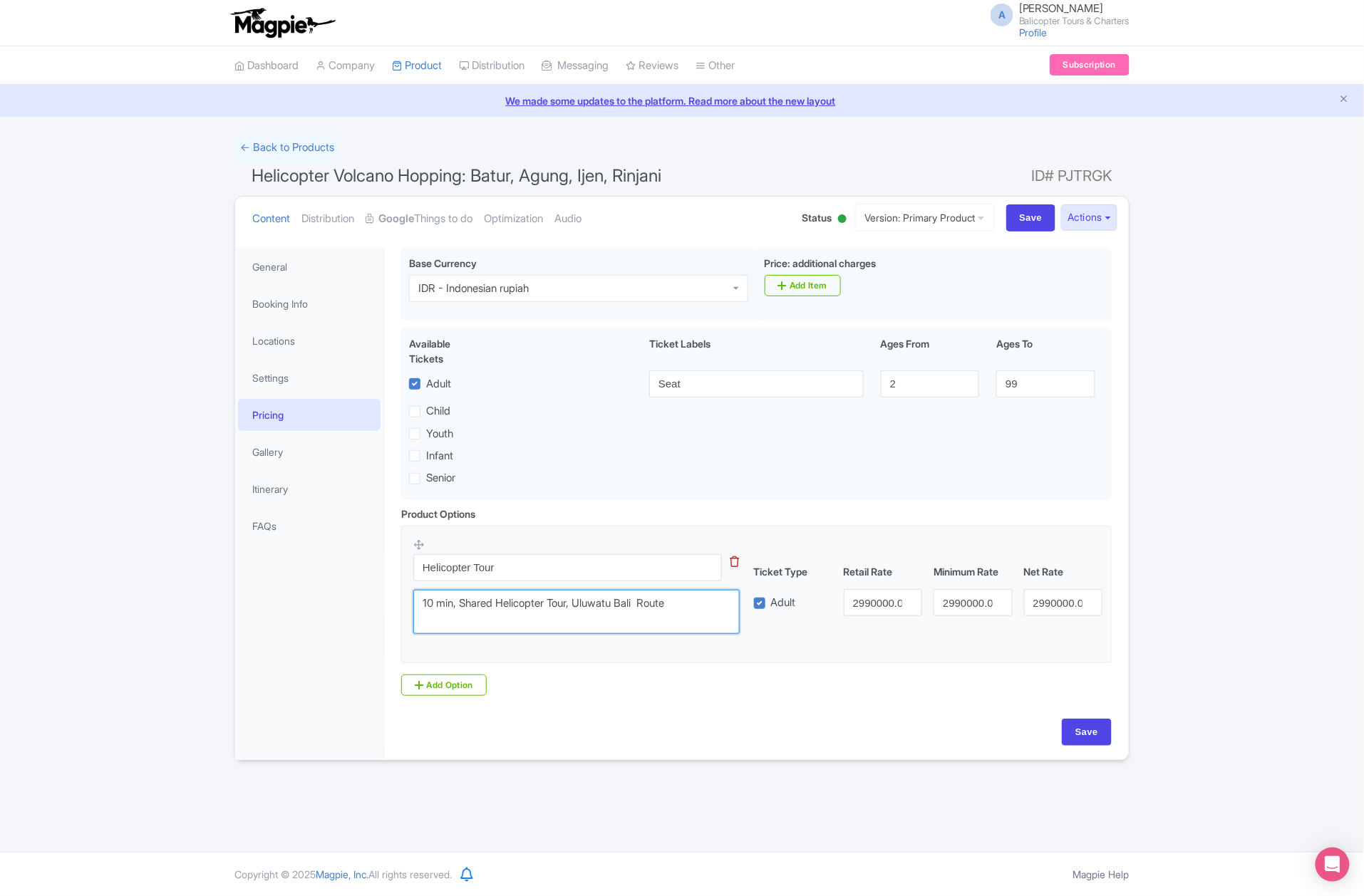
drag, startPoint x: 575, startPoint y: 611, endPoint x: 668, endPoint y: 610, distance: 93.0
click at [668, 610] on textarea "15 min, Shared Helicopter Tour, Uluwatu Bali Route" at bounding box center [576, 612] width 326 height 45
drag, startPoint x: 710, startPoint y: 611, endPoint x: 577, endPoint y: 637, distance: 135.5
click at [577, 635] on textarea "15 min, Shared Helicopter Tour, Uluwatu Bali Route" at bounding box center [576, 612] width 326 height 45
type textarea "10 min, Shared Helicopter Tour"
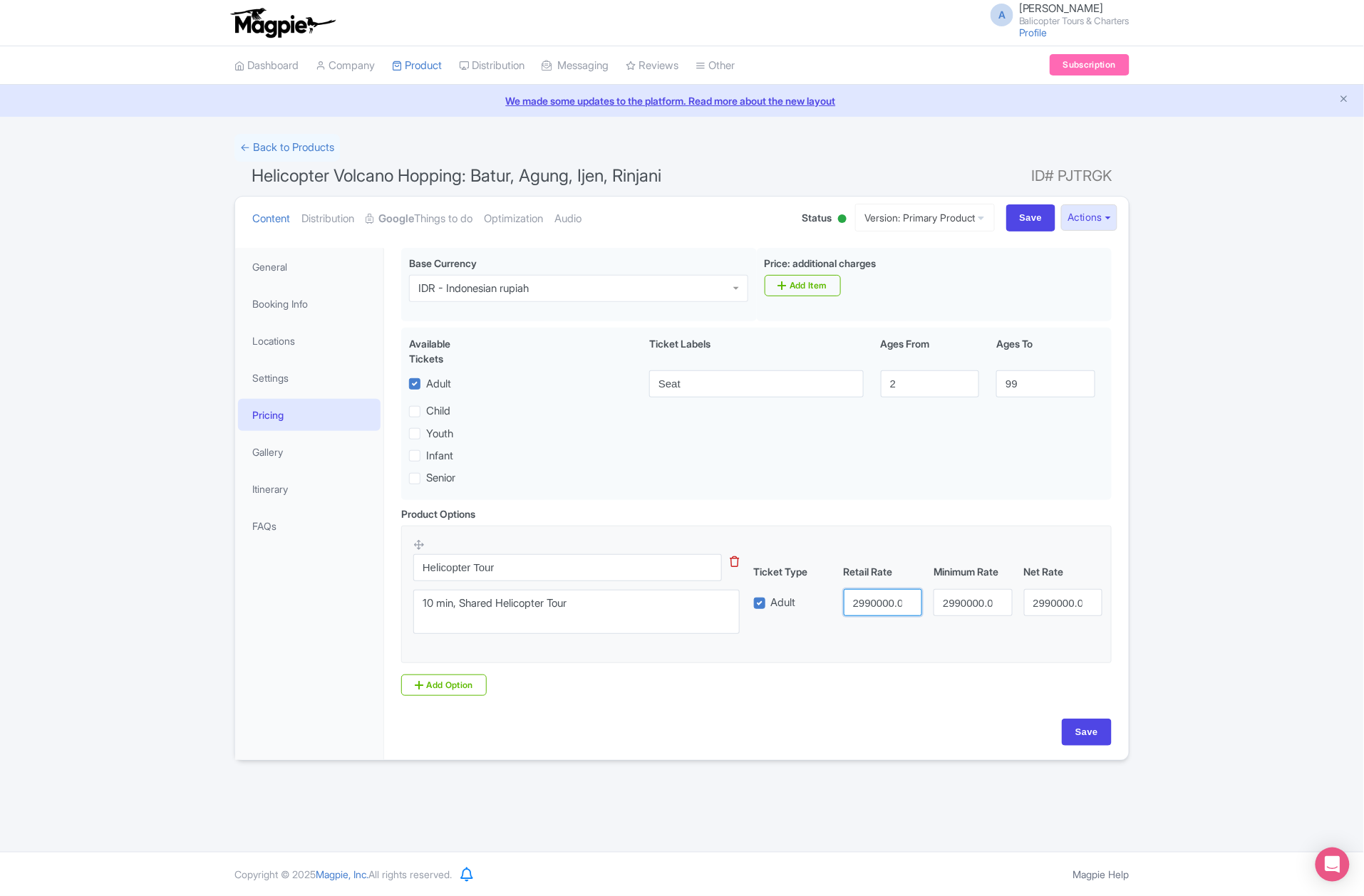
drag, startPoint x: 858, startPoint y: 610, endPoint x: 850, endPoint y: 608, distance: 8.2
click at [850, 608] on input "2990000.00" at bounding box center [883, 602] width 79 height 27
type input "1990000.00"
drag, startPoint x: 948, startPoint y: 613, endPoint x: 937, endPoint y: 610, distance: 11.4
click at [937, 610] on input "2990000.00" at bounding box center [973, 602] width 79 height 27
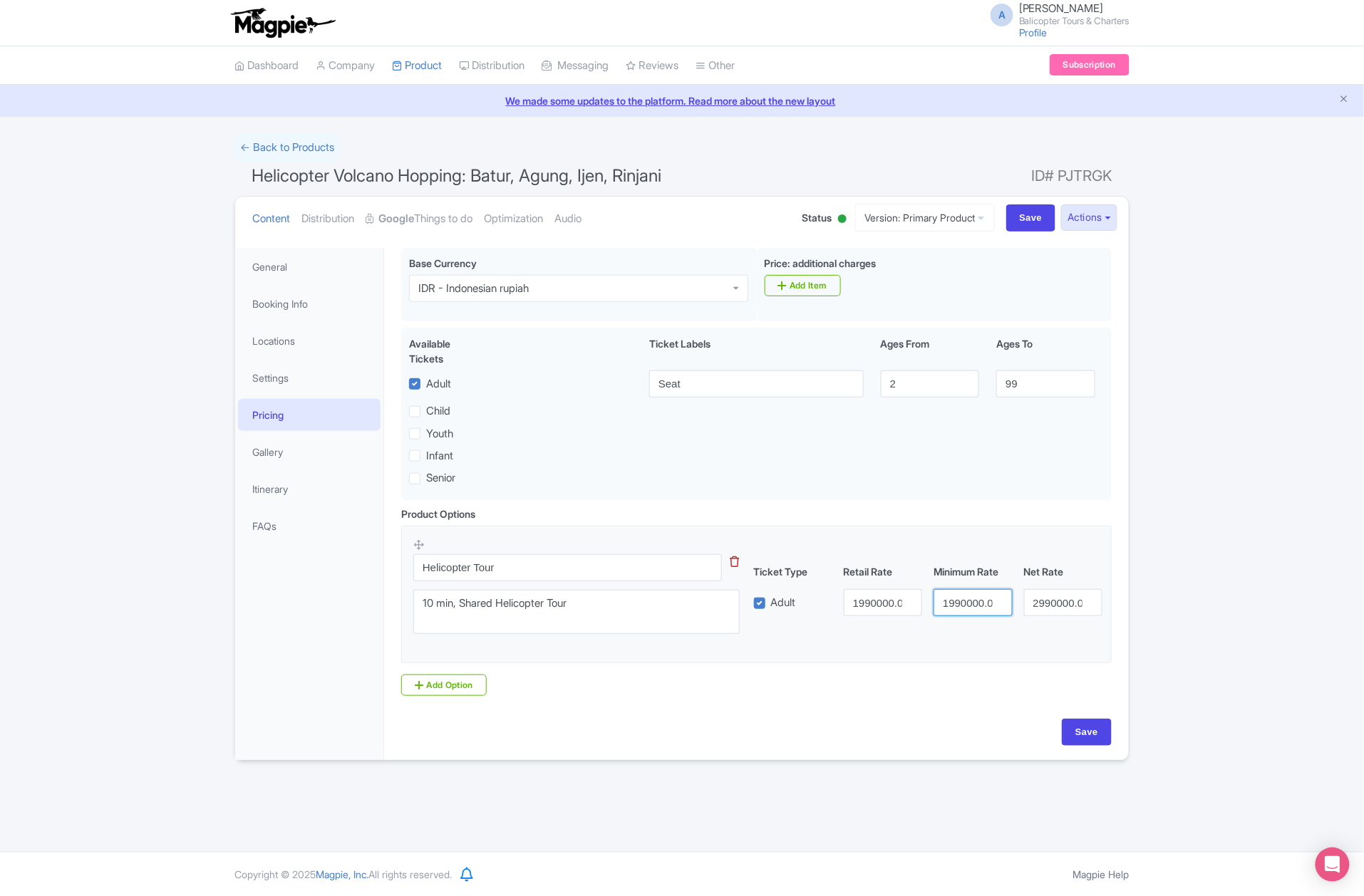
type input "1990000.00"
drag, startPoint x: 1038, startPoint y: 609, endPoint x: 1002, endPoint y: 614, distance: 36.3
click at [1004, 613] on div "Adult 1990000.00 1990000.00 2990000.00" at bounding box center [929, 602] width 360 height 27
type input "1990000.00"
click at [1078, 726] on input "Save" at bounding box center [1086, 732] width 50 height 27
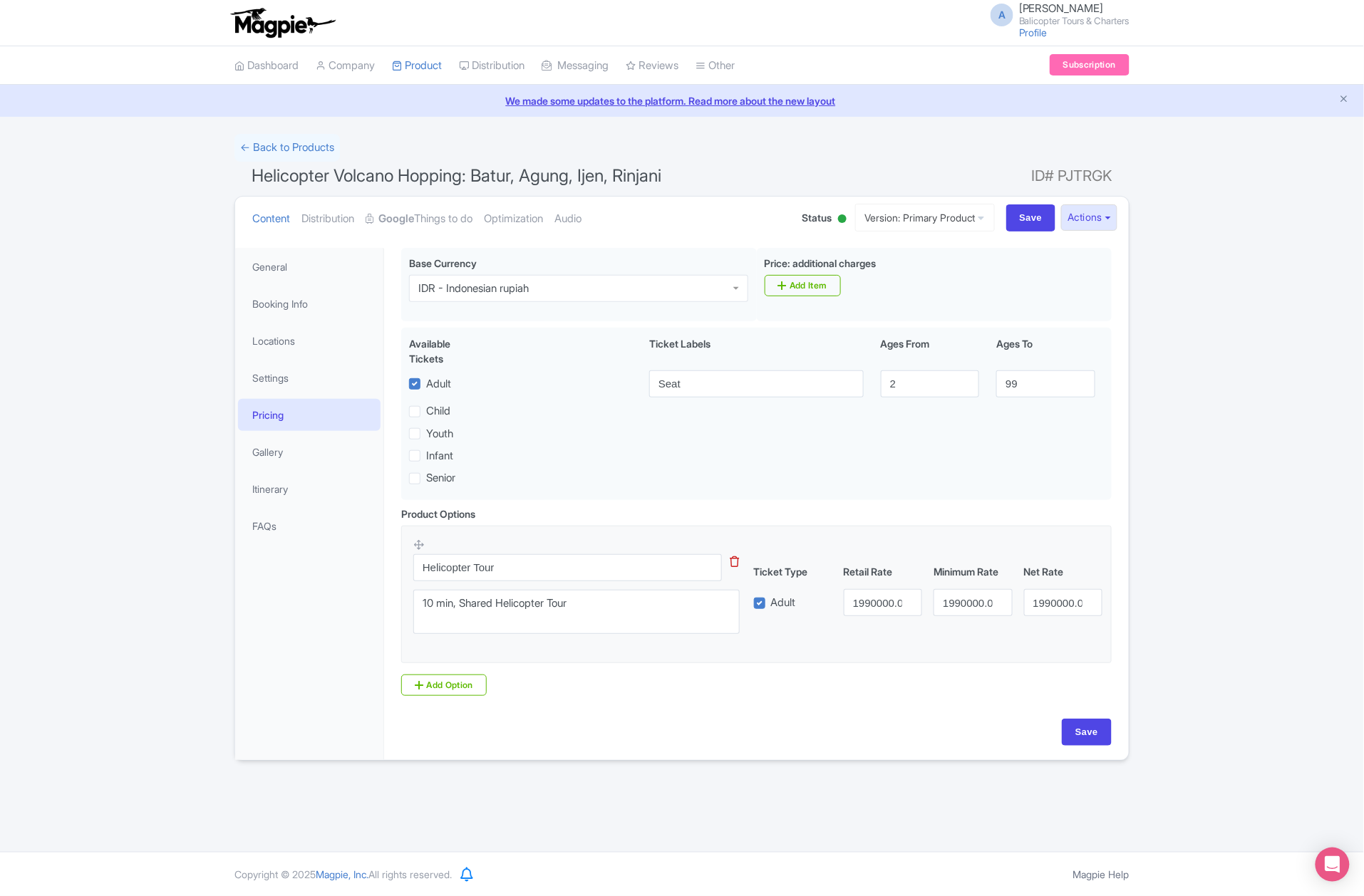
type input "Saving..."
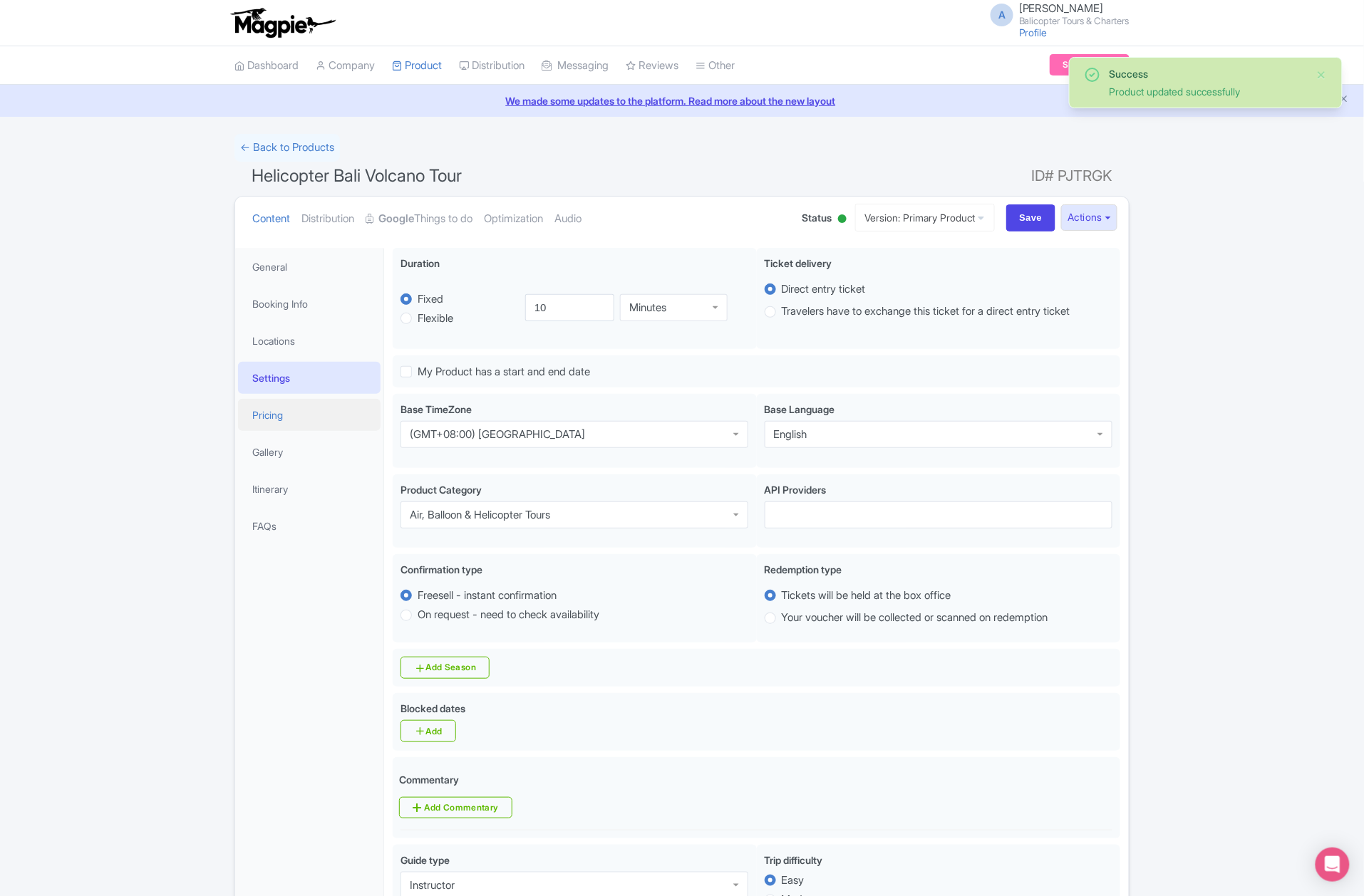
click at [313, 417] on link "Pricing" at bounding box center [309, 416] width 143 height 32
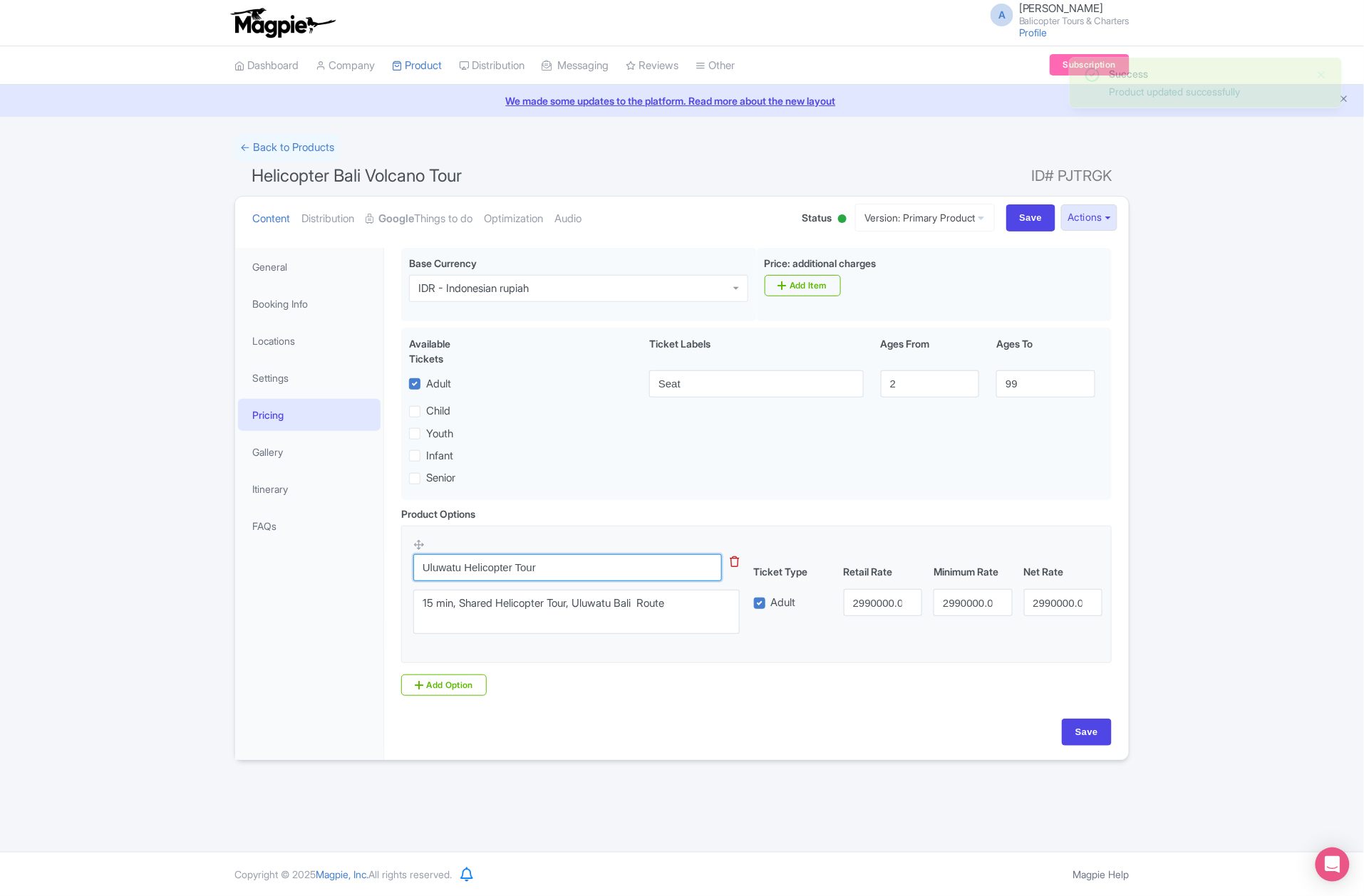
click at [463, 570] on input "Uluwatu Helicopter Tour" at bounding box center [568, 567] width 309 height 27
drag, startPoint x: 465, startPoint y: 571, endPoint x: 448, endPoint y: 556, distance: 22.7
click at [393, 570] on div "Product Options i Uluwatu Helicopter Tour This tip has not data. Code: tip_opti…" at bounding box center [757, 601] width 727 height 190
type input "Helicopter Tour"
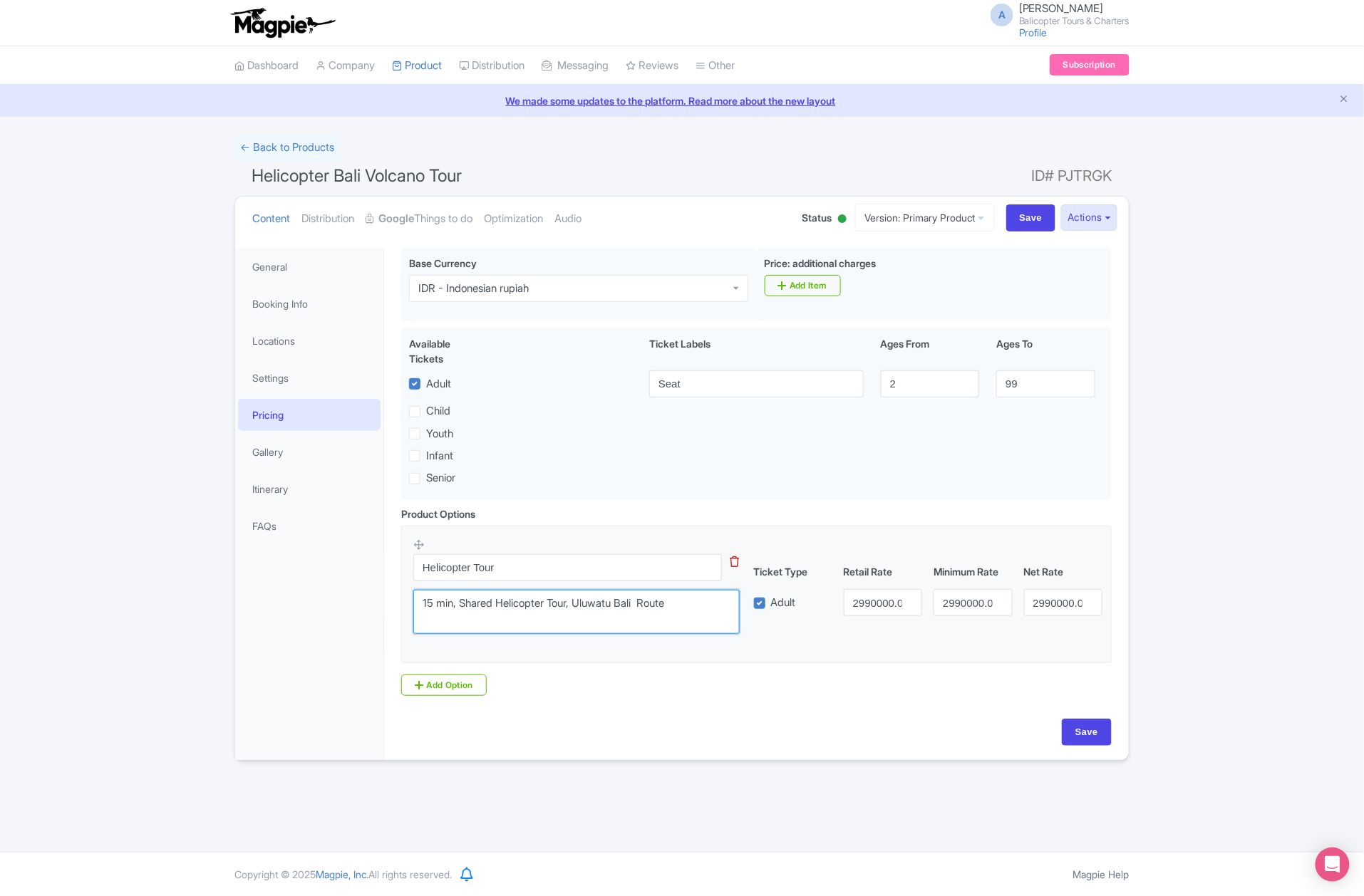
click at [434, 609] on textarea "15 min, Shared Helicopter Tour, Uluwatu Bali Route" at bounding box center [576, 612] width 326 height 45
drag, startPoint x: 577, startPoint y: 610, endPoint x: 774, endPoint y: 643, distance: 199.7
click at [774, 643] on div "Helicopter Tour This tip has not data. Code: tip_option_name 15 min, Shared Hel…" at bounding box center [756, 590] width 686 height 105
type textarea "10 min, Shared Helicopter Tour"
drag, startPoint x: 862, startPoint y: 602, endPoint x: 851, endPoint y: 599, distance: 11.4
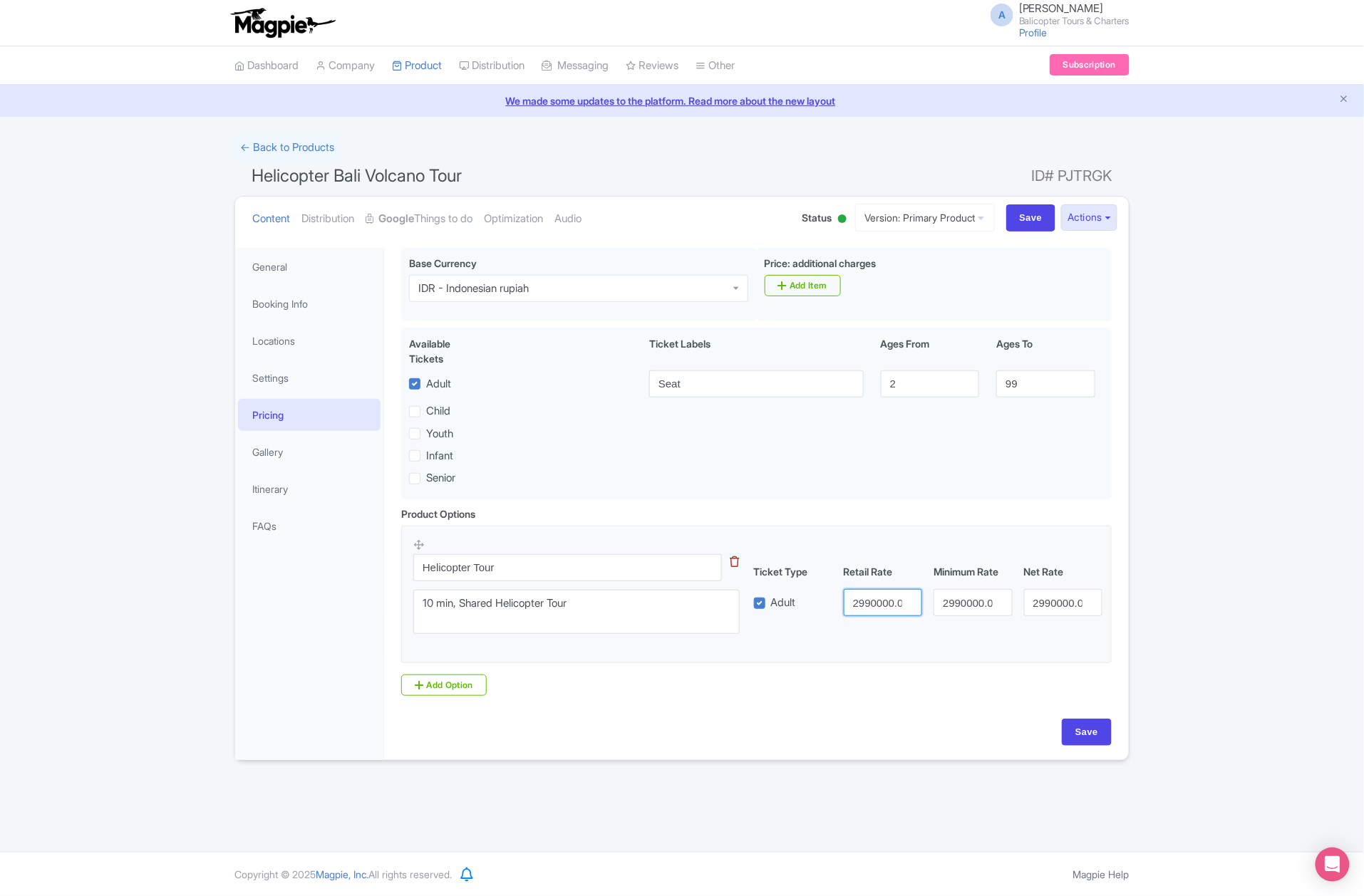
click at [851, 599] on input "2990000.00" at bounding box center [883, 602] width 79 height 27
click at [860, 610] on input "2990000.00" at bounding box center [883, 602] width 79 height 27
type input "1990000.00"
click at [949, 601] on input "2990000.00" at bounding box center [973, 602] width 79 height 27
type input "1990000.00"
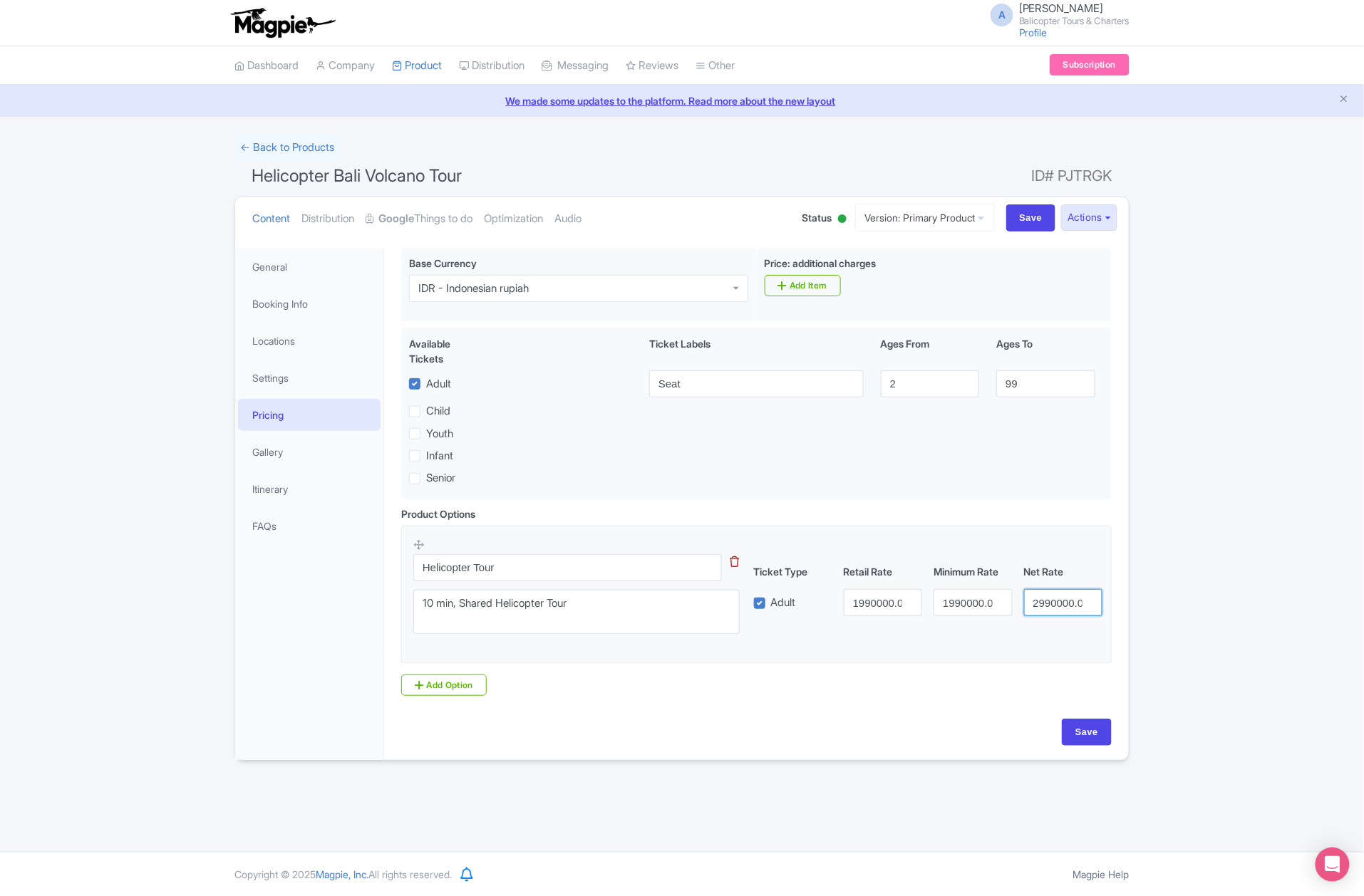
click at [1038, 607] on input "2990000.00" at bounding box center [1064, 602] width 79 height 27
type input "1990000.00"
click at [1077, 741] on input "Save" at bounding box center [1086, 732] width 50 height 27
type input "Saving..."
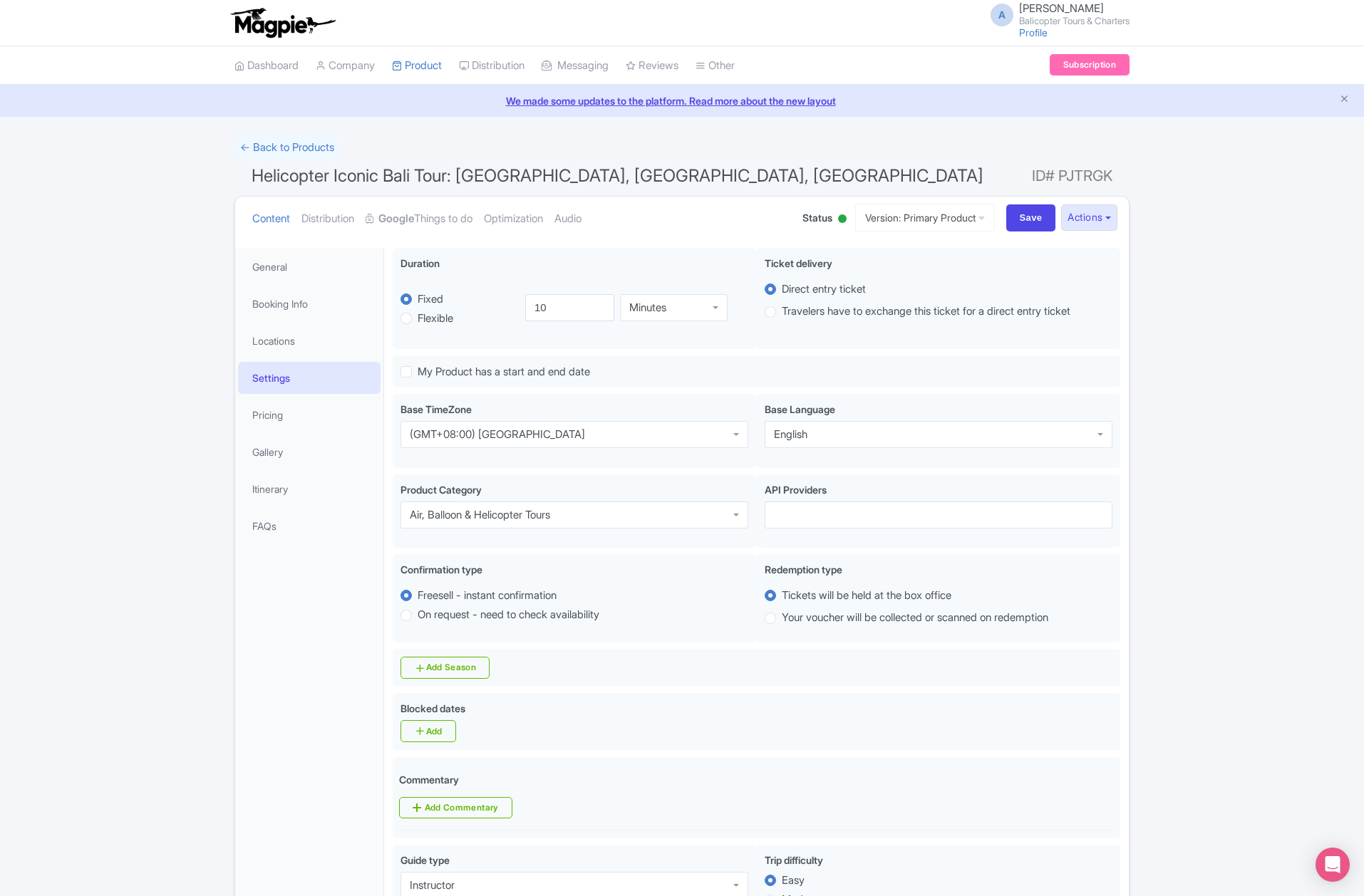
scroll to position [248, 0]
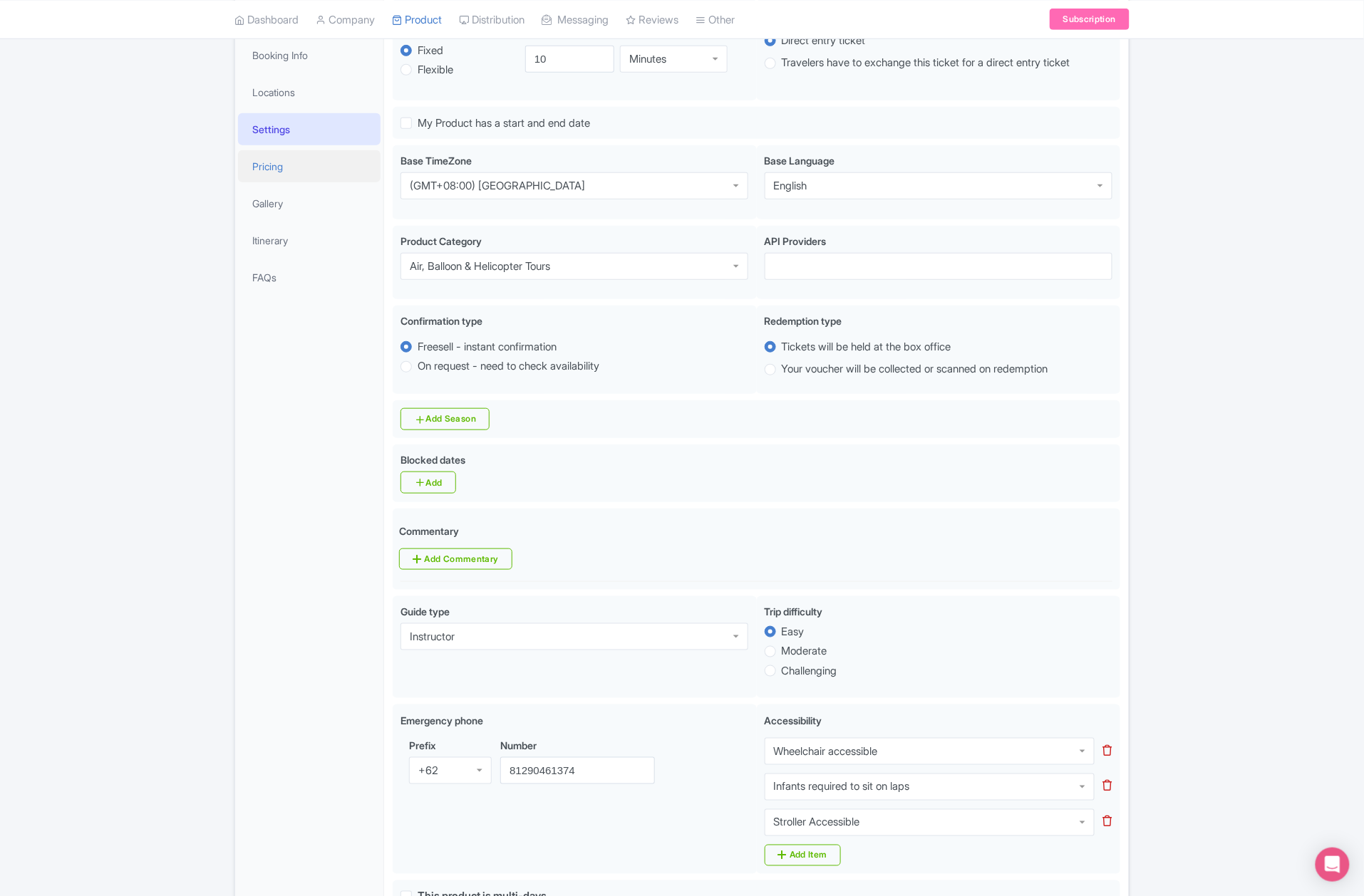
click at [294, 161] on link "Pricing" at bounding box center [309, 166] width 143 height 32
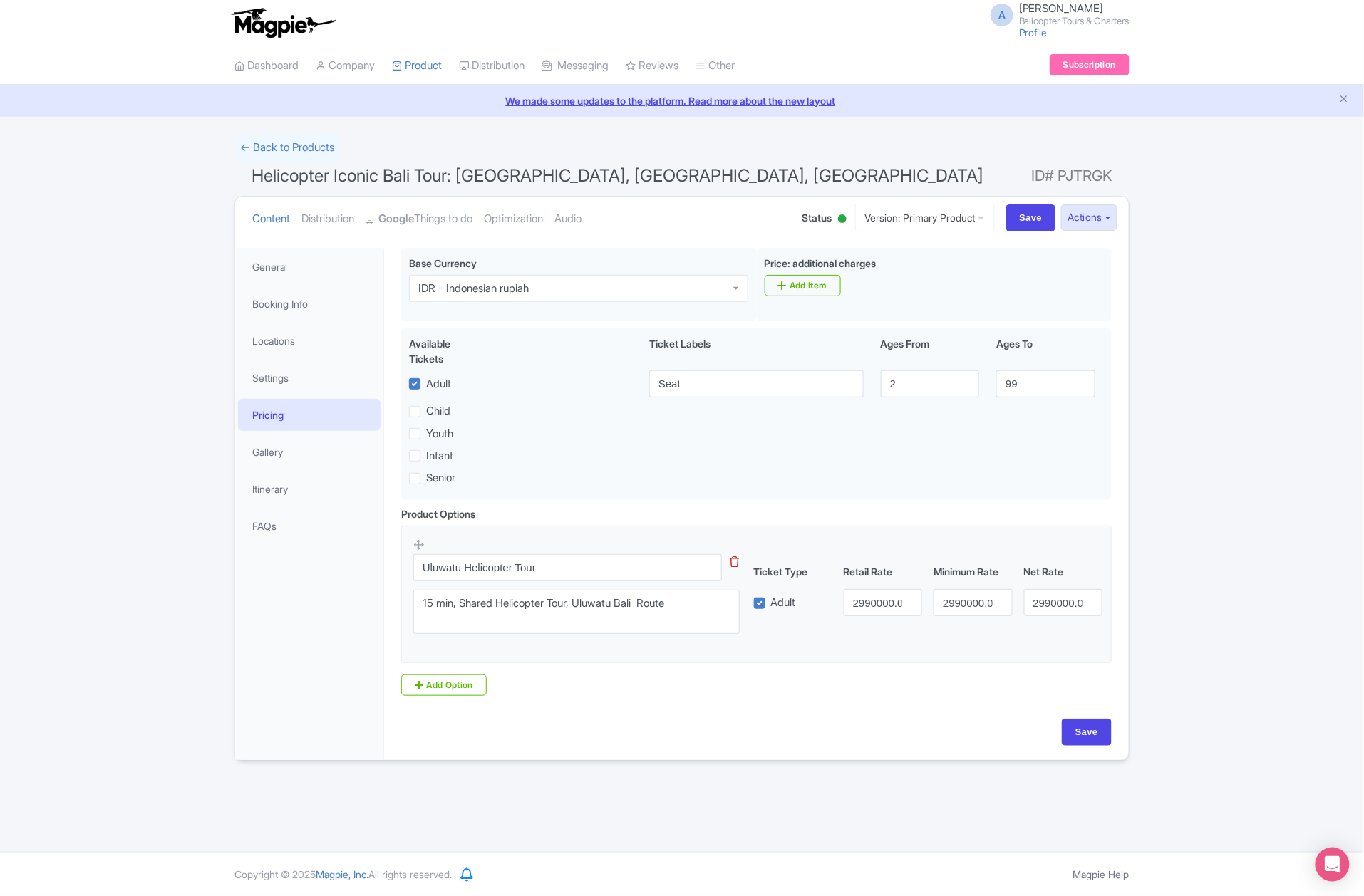
scroll to position [0, 0]
drag, startPoint x: 464, startPoint y: 569, endPoint x: 381, endPoint y: 553, distance: 84.5
click at [388, 557] on div "Pre-flight registration is required to confirm your departure time and passenge…" at bounding box center [756, 500] width 745 height 521
type input "Helicopter Tour"
click at [435, 609] on textarea "15 min, Shared Helicopter Tour, Uluwatu Bali Route" at bounding box center [576, 612] width 326 height 45
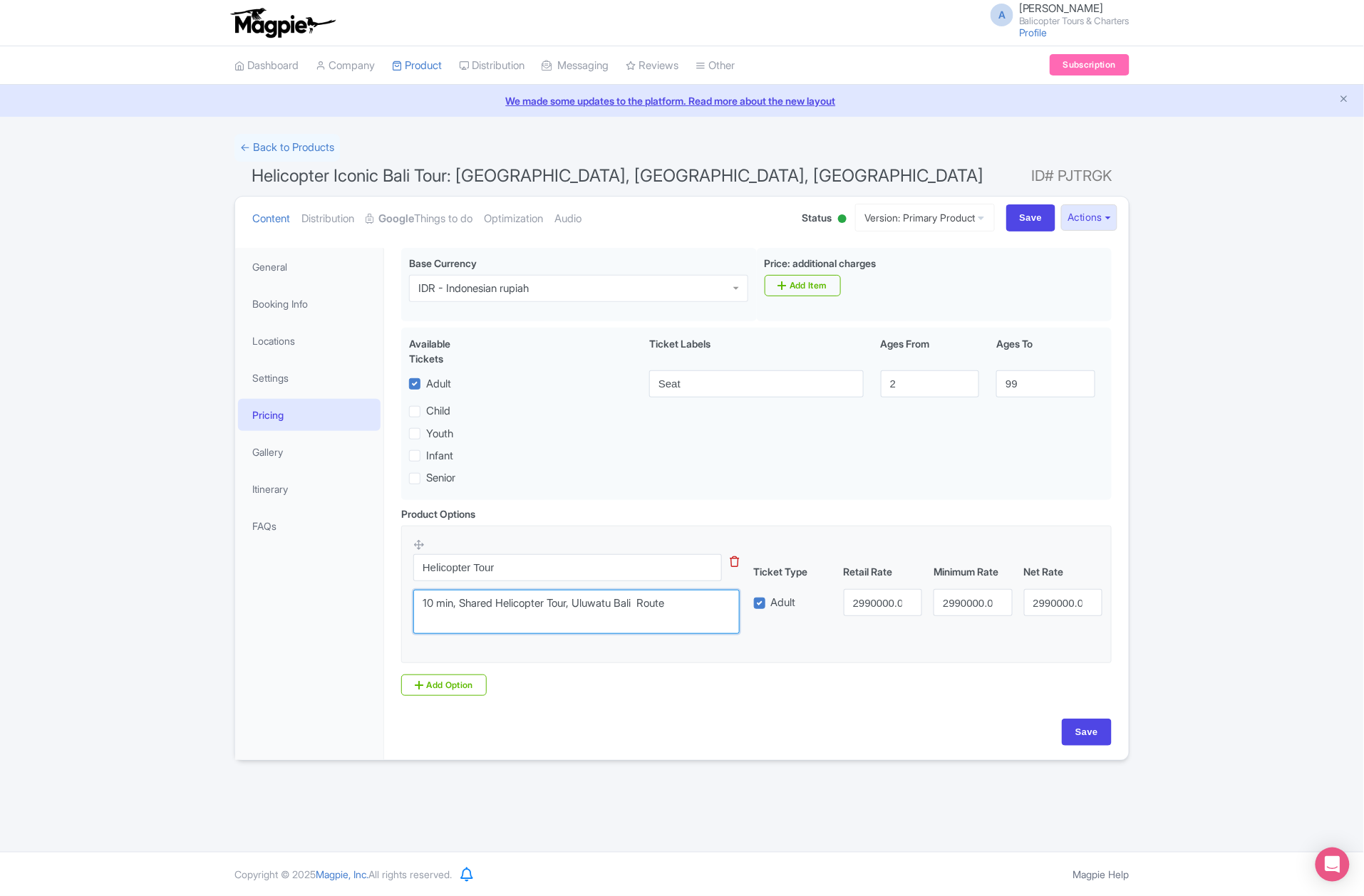
drag, startPoint x: 575, startPoint y: 604, endPoint x: 581, endPoint y: 605, distance: 6.1
click at [581, 605] on textarea "15 min, Shared Helicopter Tour, Uluwatu Bali Route" at bounding box center [576, 612] width 326 height 45
drag, startPoint x: 681, startPoint y: 617, endPoint x: 577, endPoint y: 607, distance: 104.5
click at [577, 607] on textarea "15 min, Shared Helicopter Tour, Uluwatu Bali Route" at bounding box center [576, 612] width 326 height 45
type textarea "10 min, Shared Helicopter Tour"
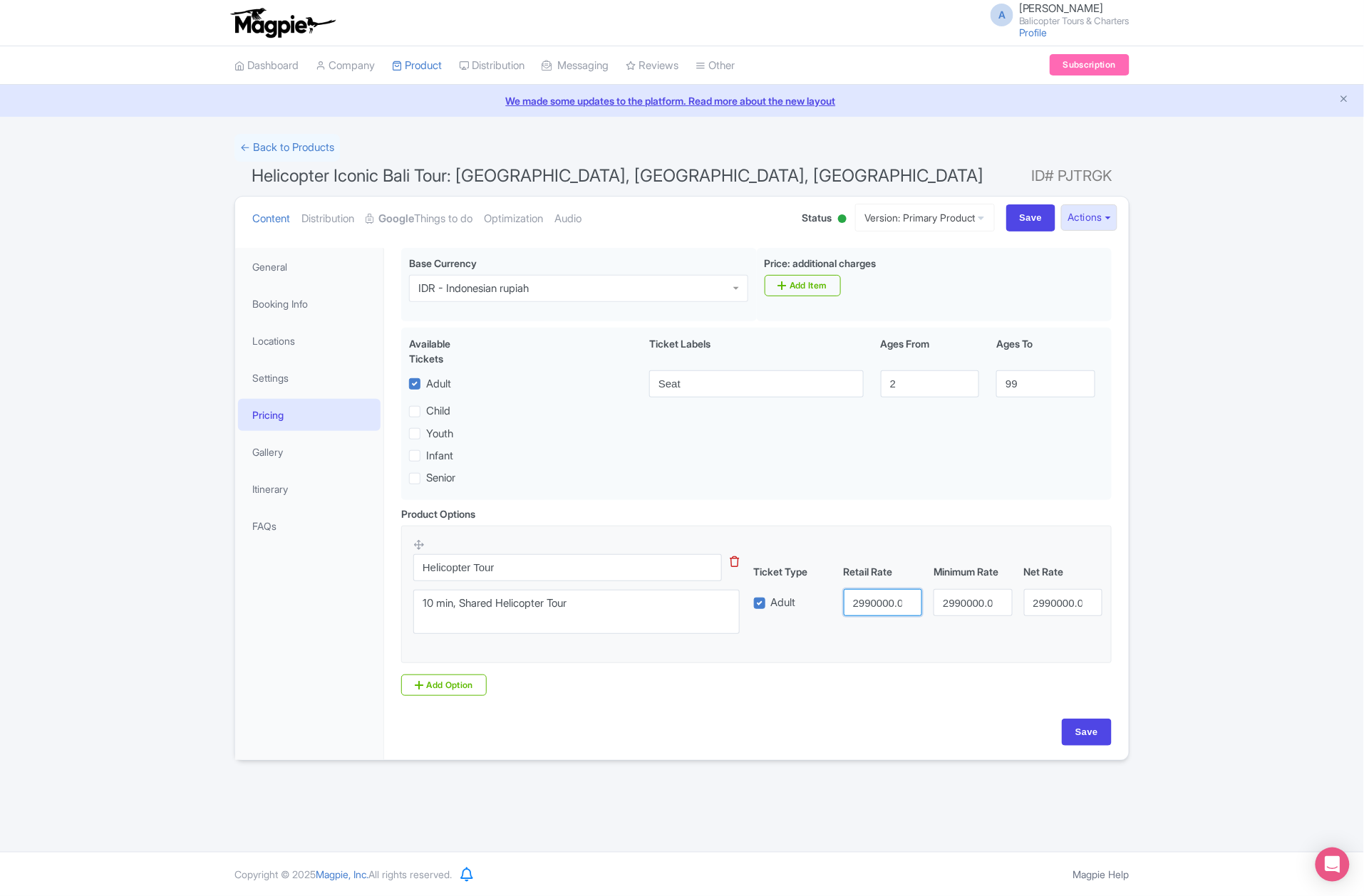
click at [858, 605] on input "2990000.00" at bounding box center [883, 602] width 79 height 27
type input "1990000.00"
drag, startPoint x: 944, startPoint y: 604, endPoint x: 930, endPoint y: 605, distance: 14.0
click at [931, 602] on div "2990000.00" at bounding box center [973, 602] width 90 height 27
type input "1990000.00"
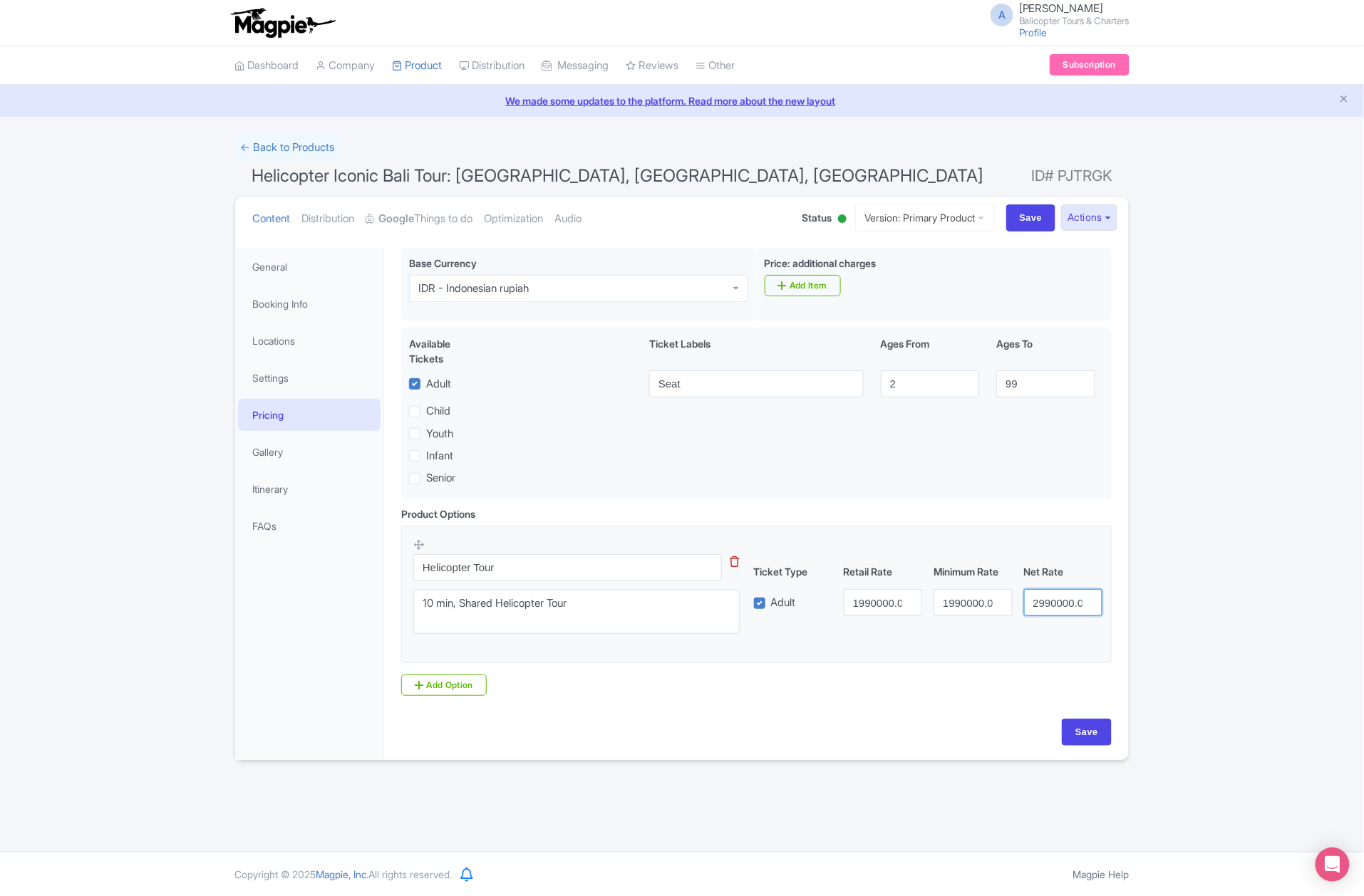
drag, startPoint x: 1037, startPoint y: 605, endPoint x: 1013, endPoint y: 602, distance: 24.2
click at [1013, 602] on div "Adult 1990000.00 1990000.00 2990000.00" at bounding box center [929, 602] width 360 height 27
type input "1990000.00"
click at [1095, 744] on input "Save" at bounding box center [1086, 732] width 50 height 27
type input "Saving..."
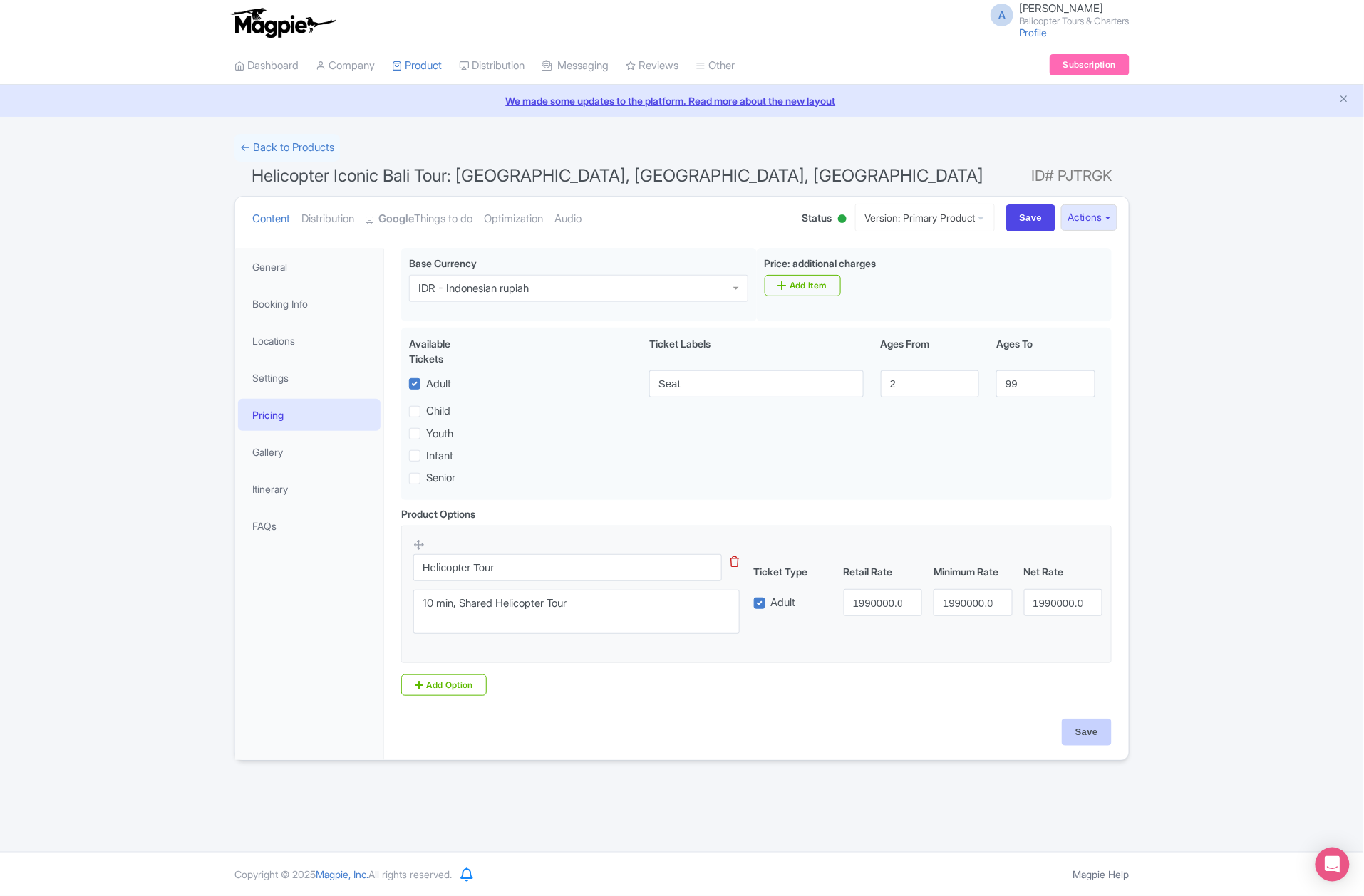
type input "Saving..."
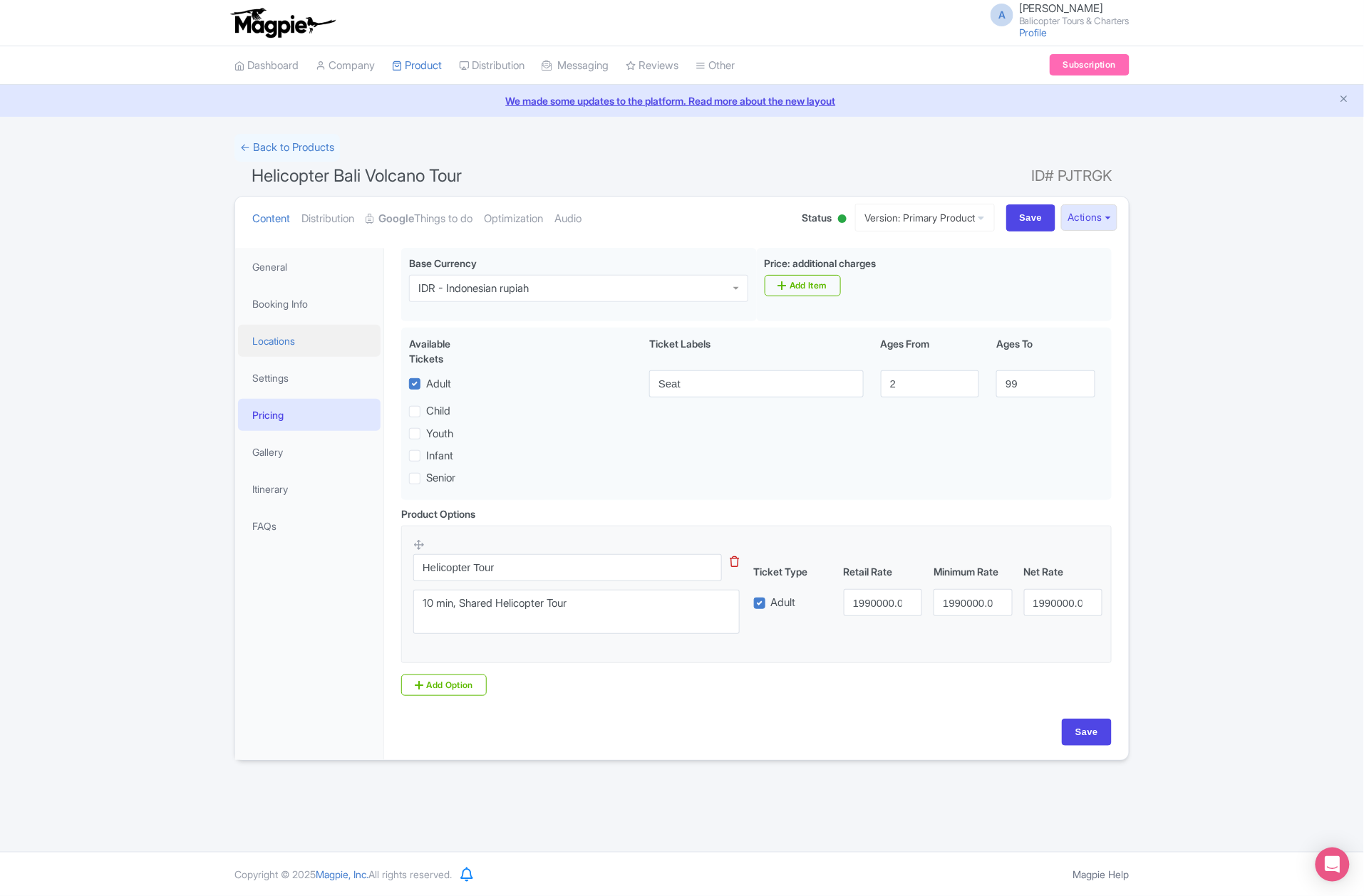
click at [302, 347] on link "Locations" at bounding box center [309, 341] width 143 height 32
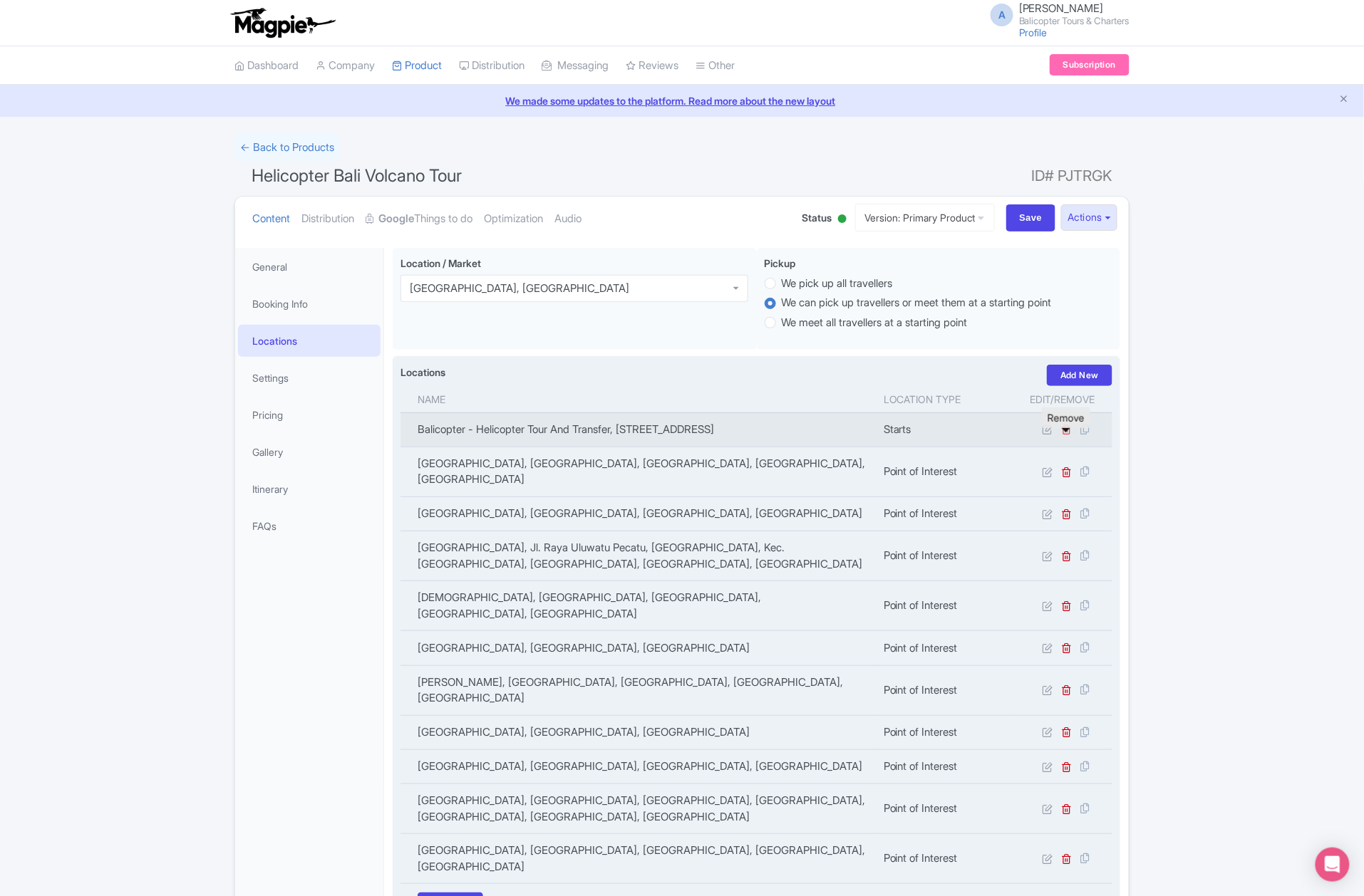
click at [1068, 435] on icon at bounding box center [1067, 429] width 11 height 11
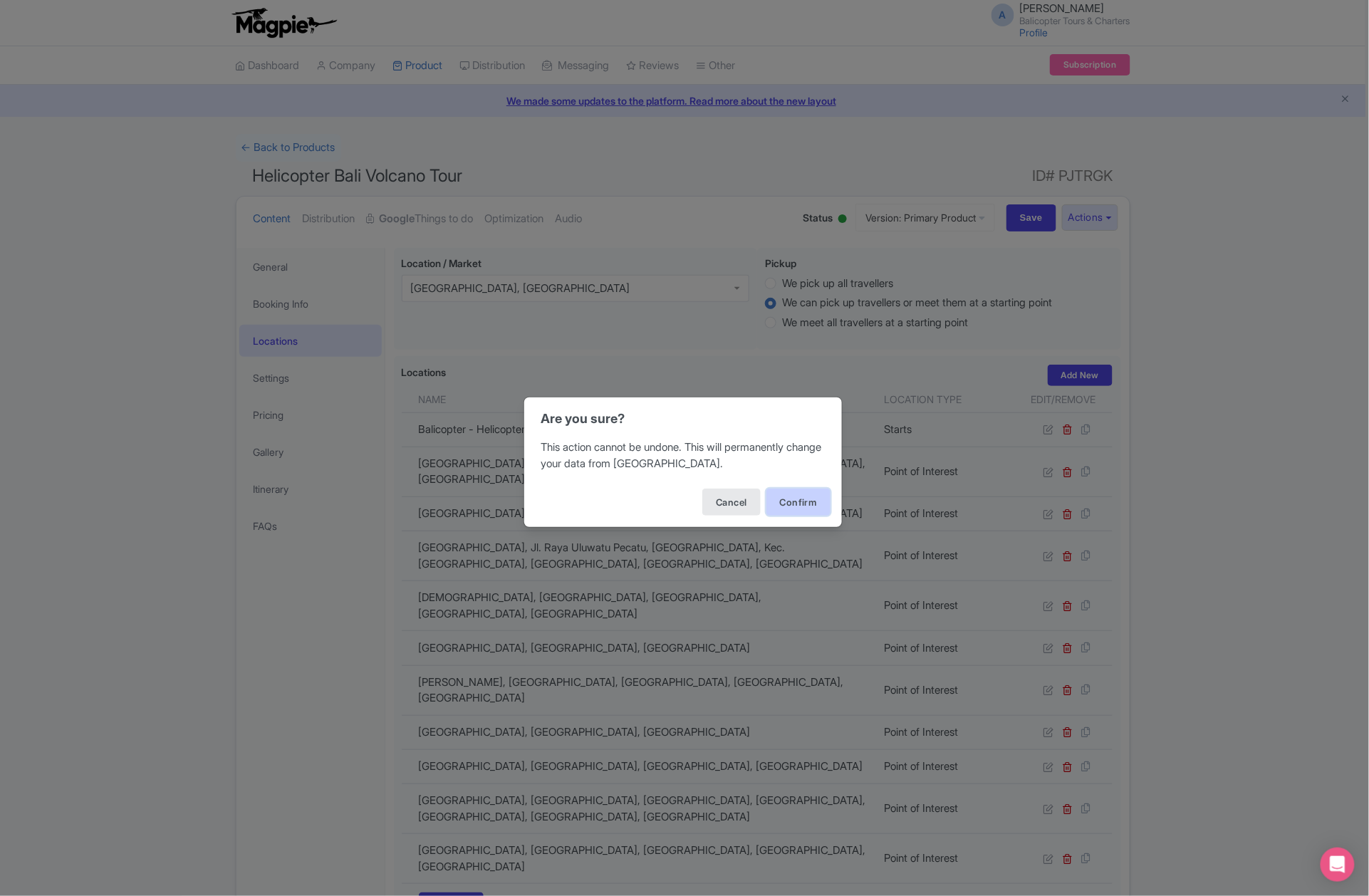
click at [820, 509] on button "Confirm" at bounding box center [799, 502] width 64 height 27
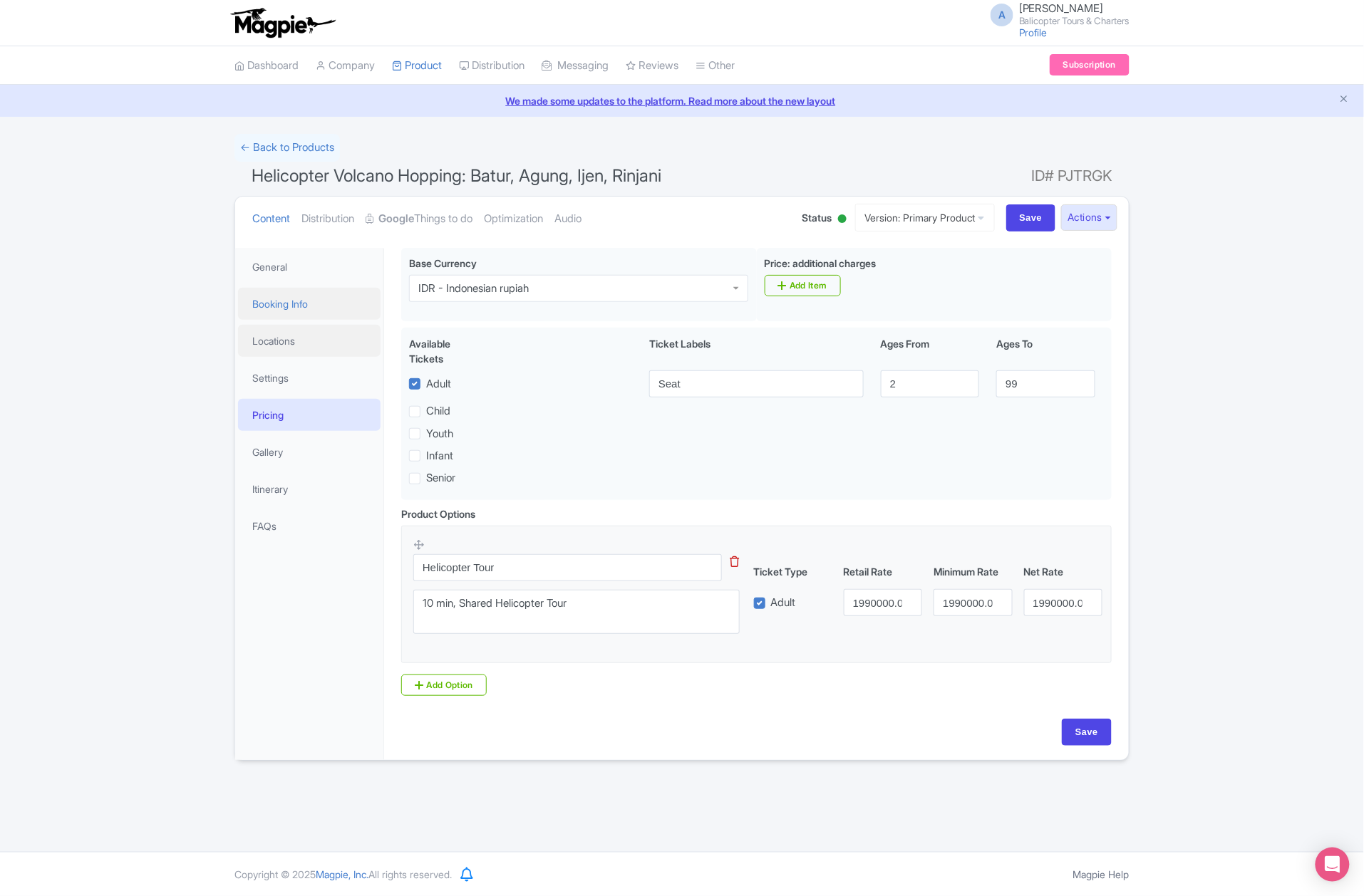
drag, startPoint x: 334, startPoint y: 330, endPoint x: 348, endPoint y: 307, distance: 26.9
click at [334, 330] on link "Locations" at bounding box center [309, 341] width 143 height 32
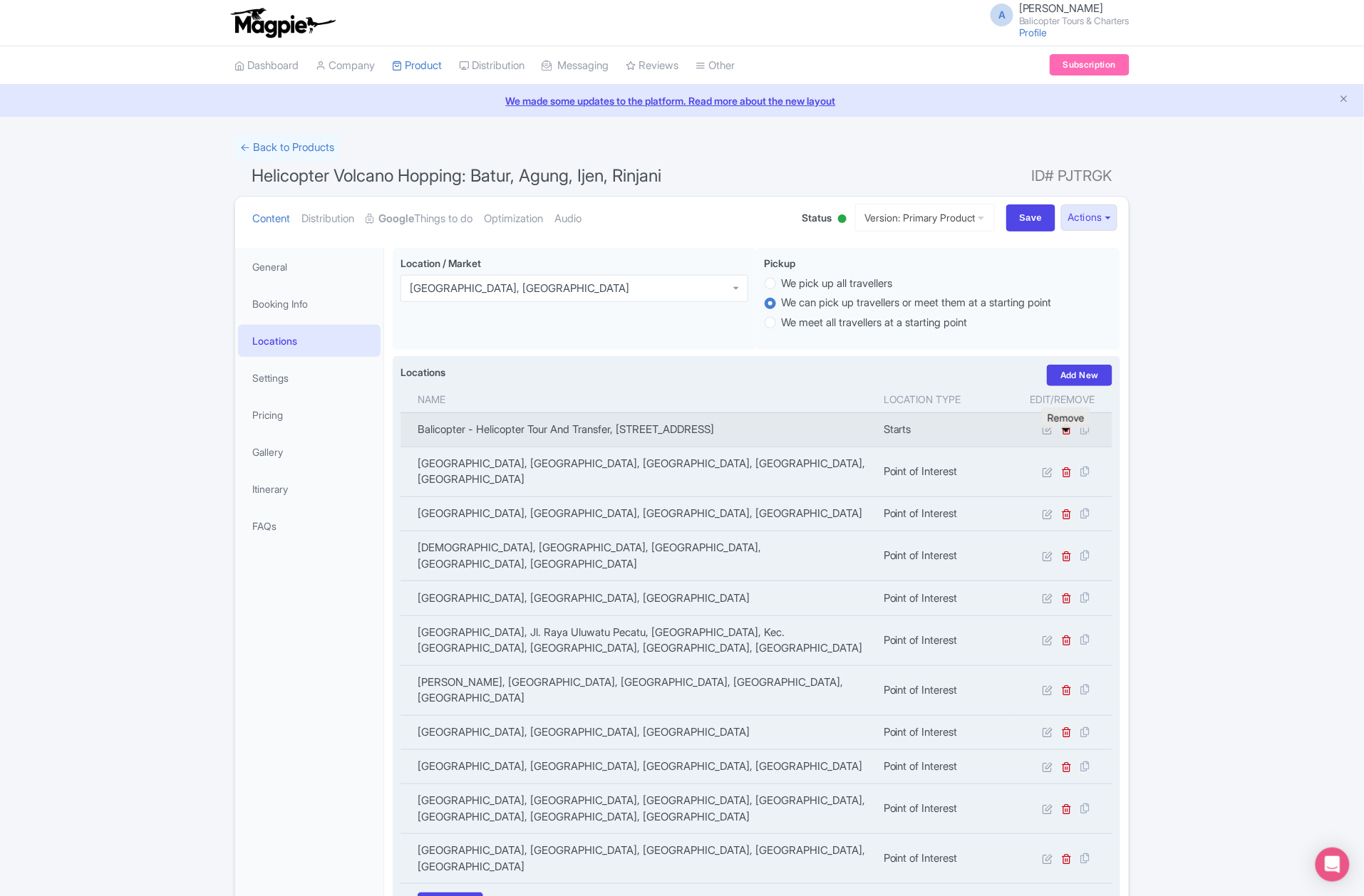
click at [1067, 436] on link at bounding box center [1067, 429] width 11 height 14
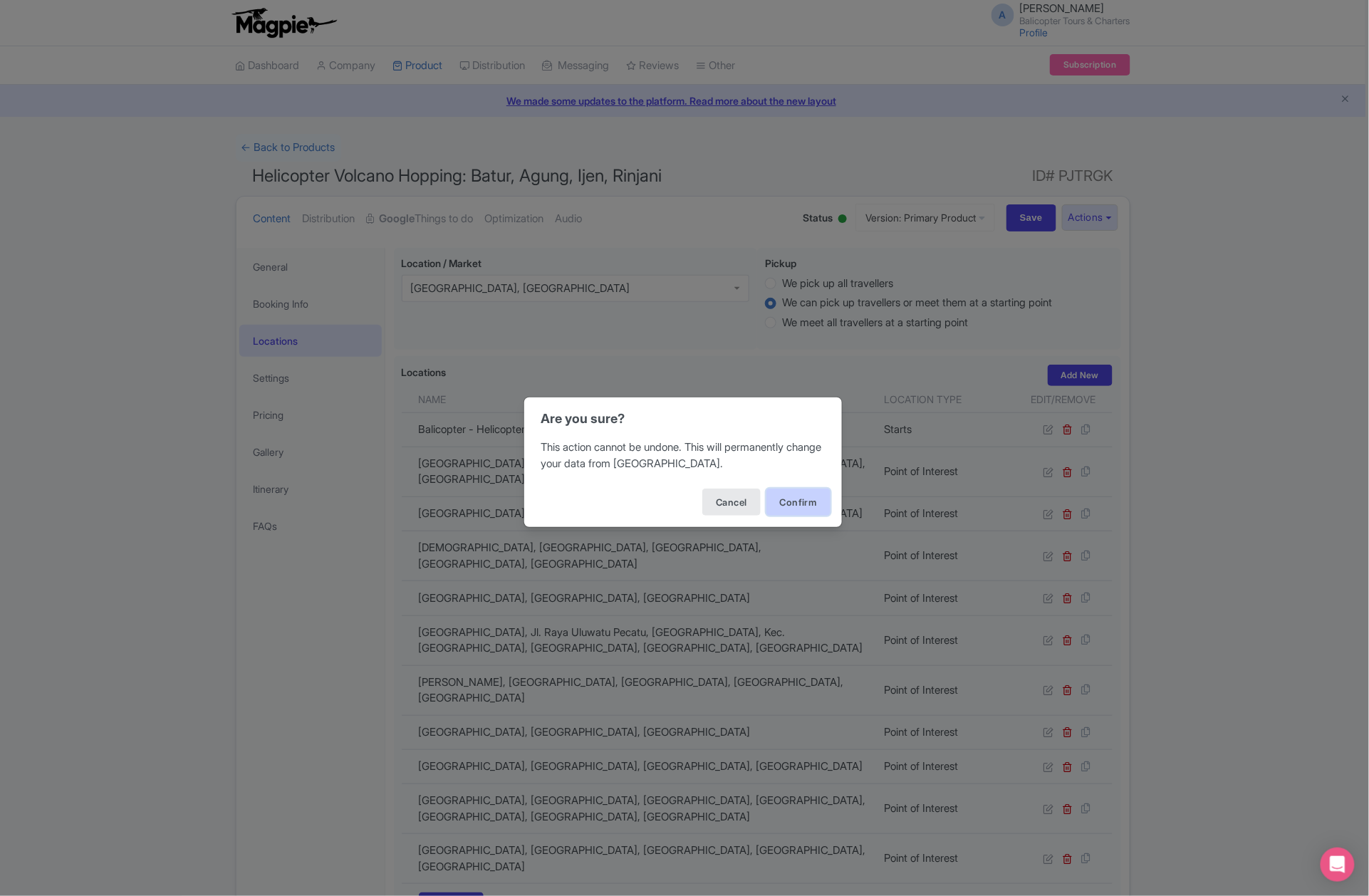
click at [776, 502] on button "Confirm" at bounding box center [799, 502] width 64 height 27
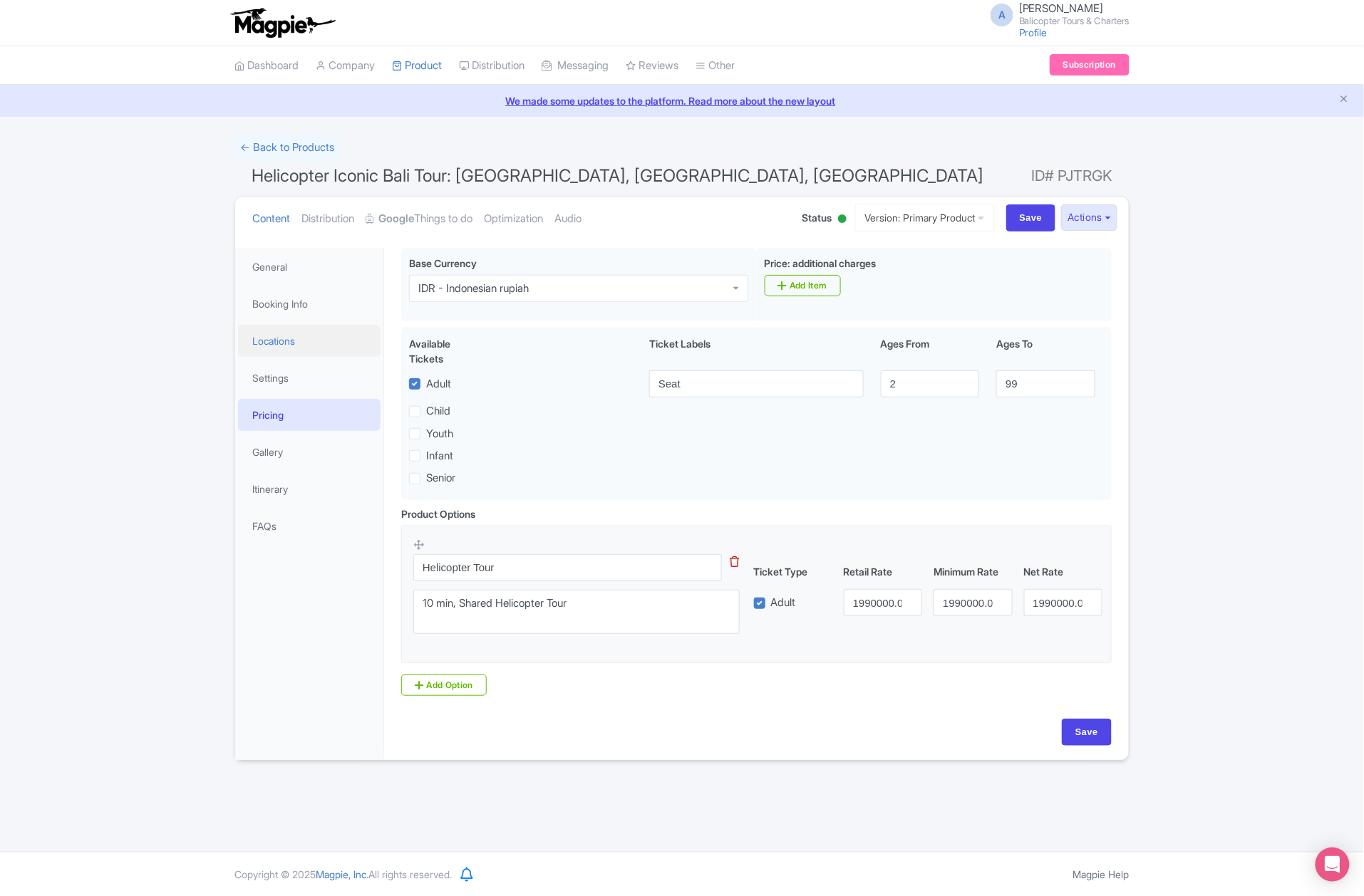
click at [302, 332] on link "Locations" at bounding box center [309, 341] width 143 height 32
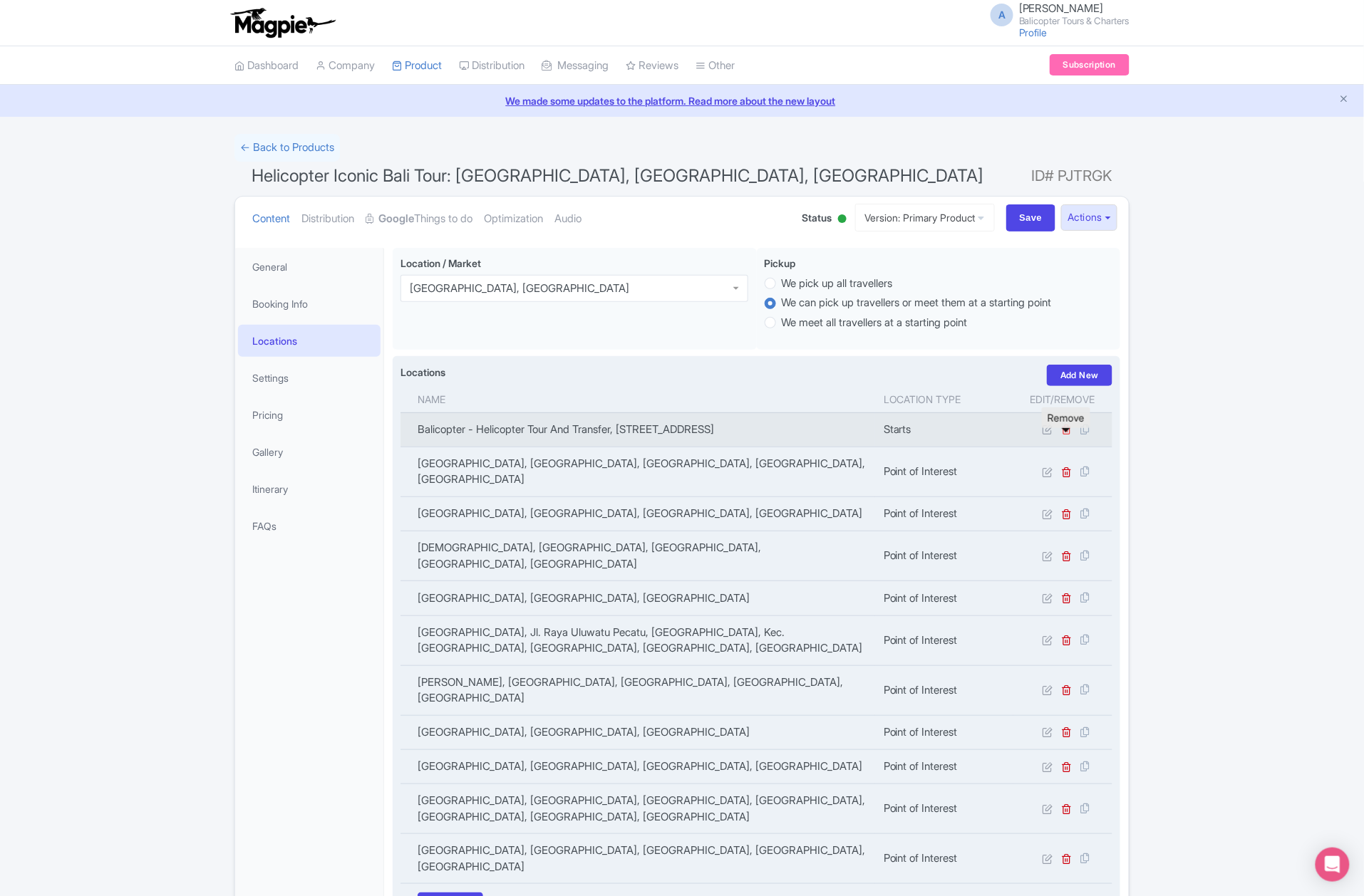
click at [1069, 435] on icon at bounding box center [1067, 429] width 11 height 11
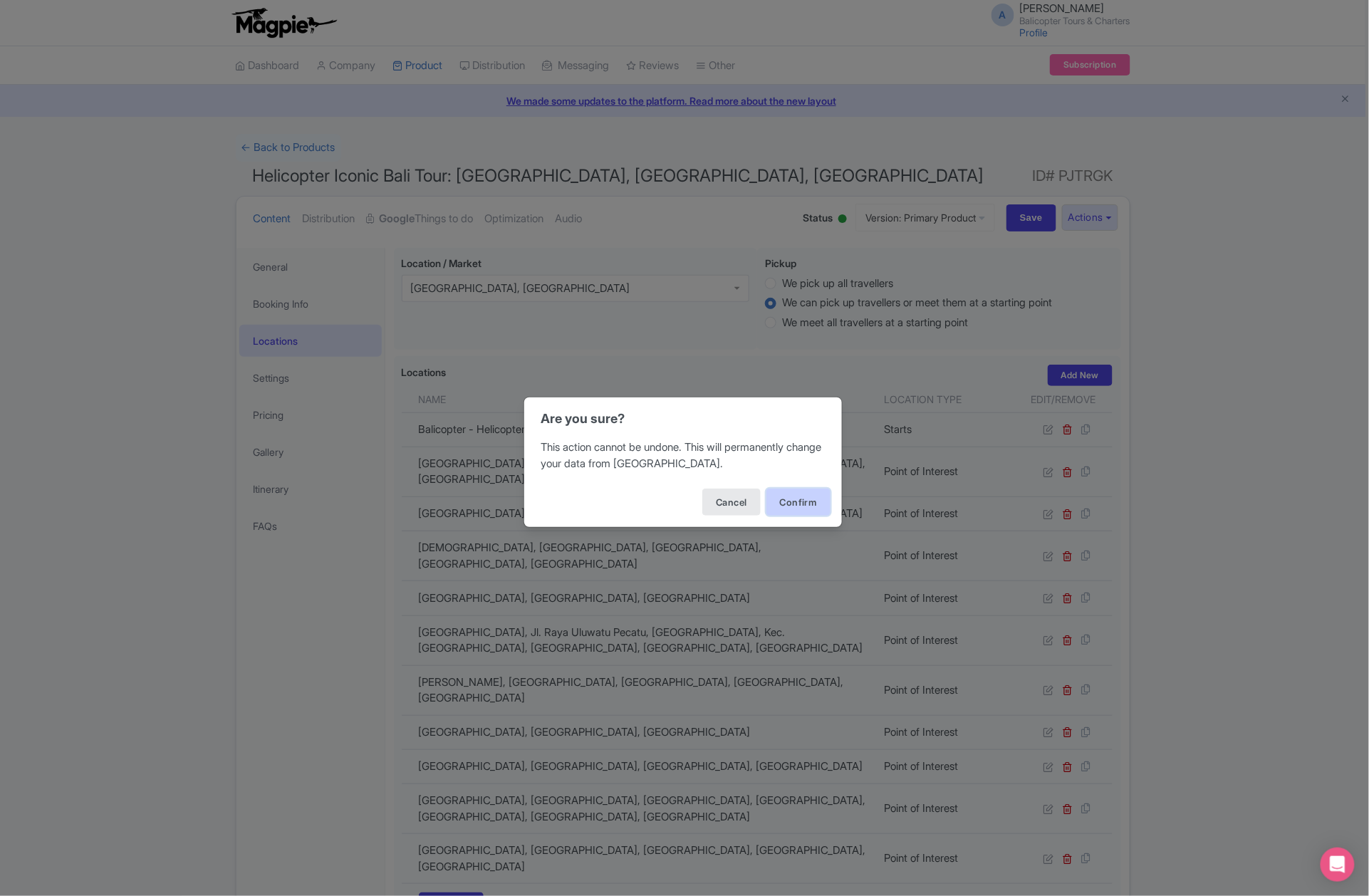
click at [795, 510] on button "Confirm" at bounding box center [799, 502] width 64 height 27
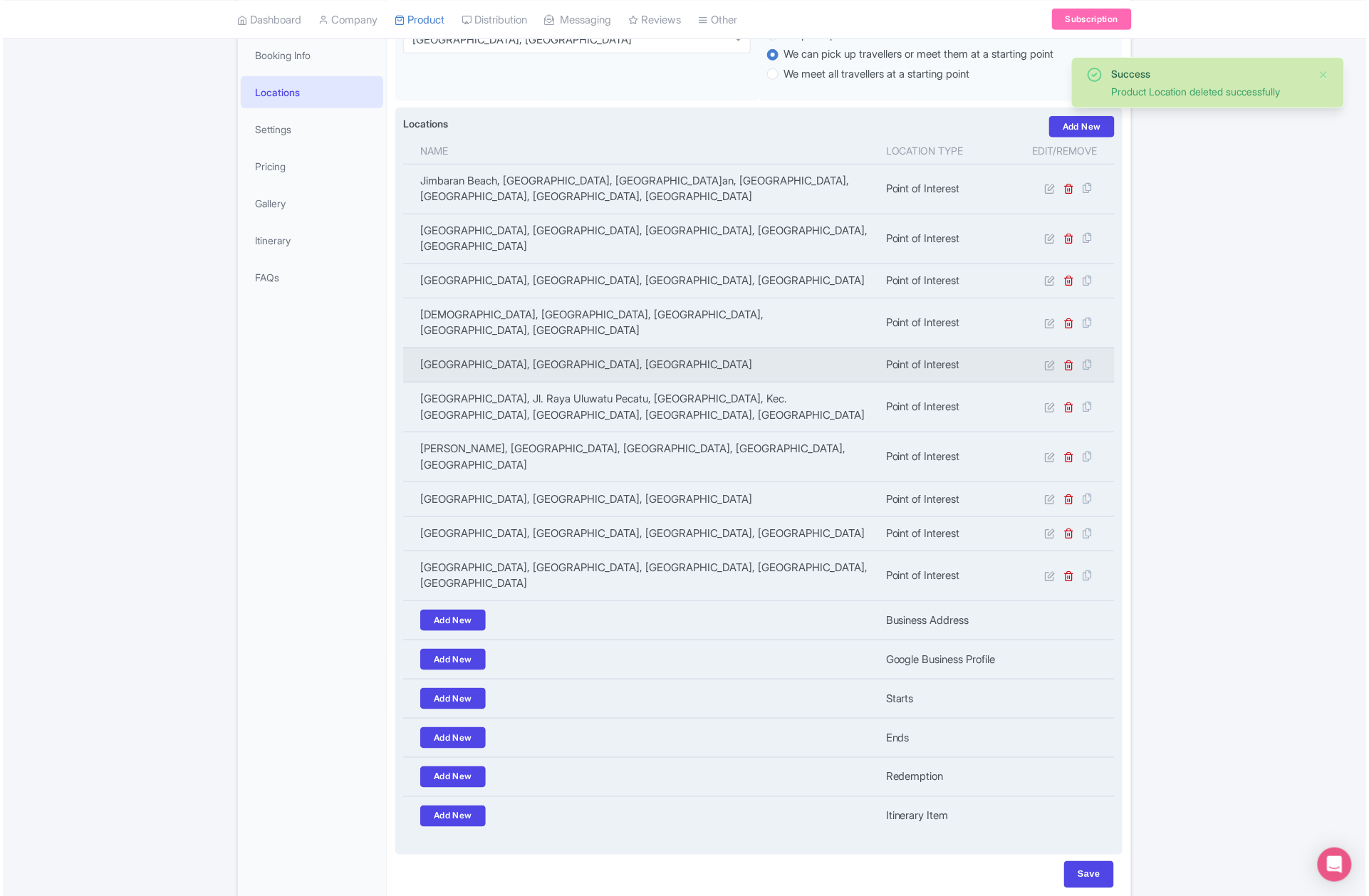
scroll to position [58, 0]
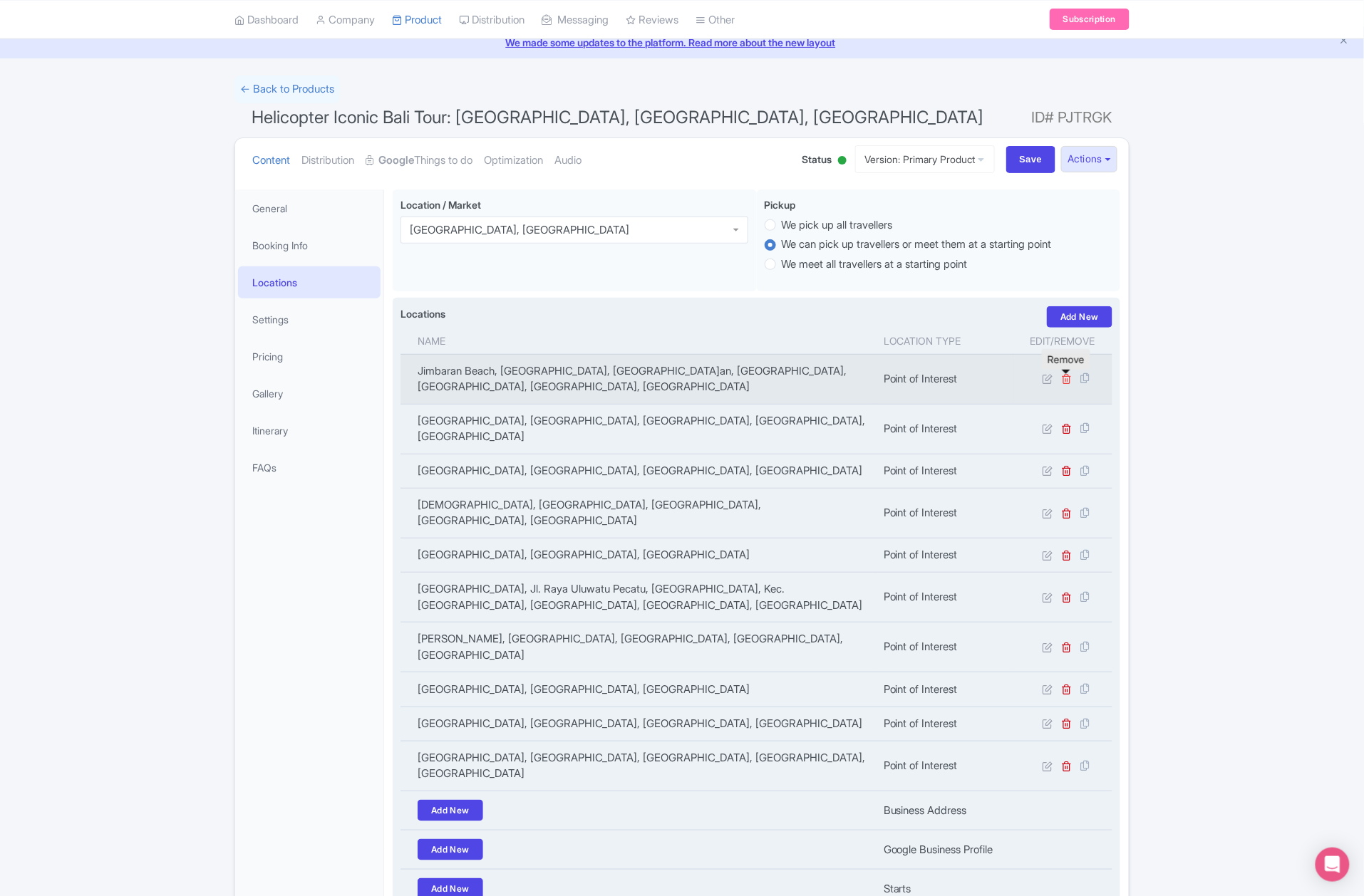
click at [1069, 382] on icon at bounding box center [1067, 378] width 11 height 11
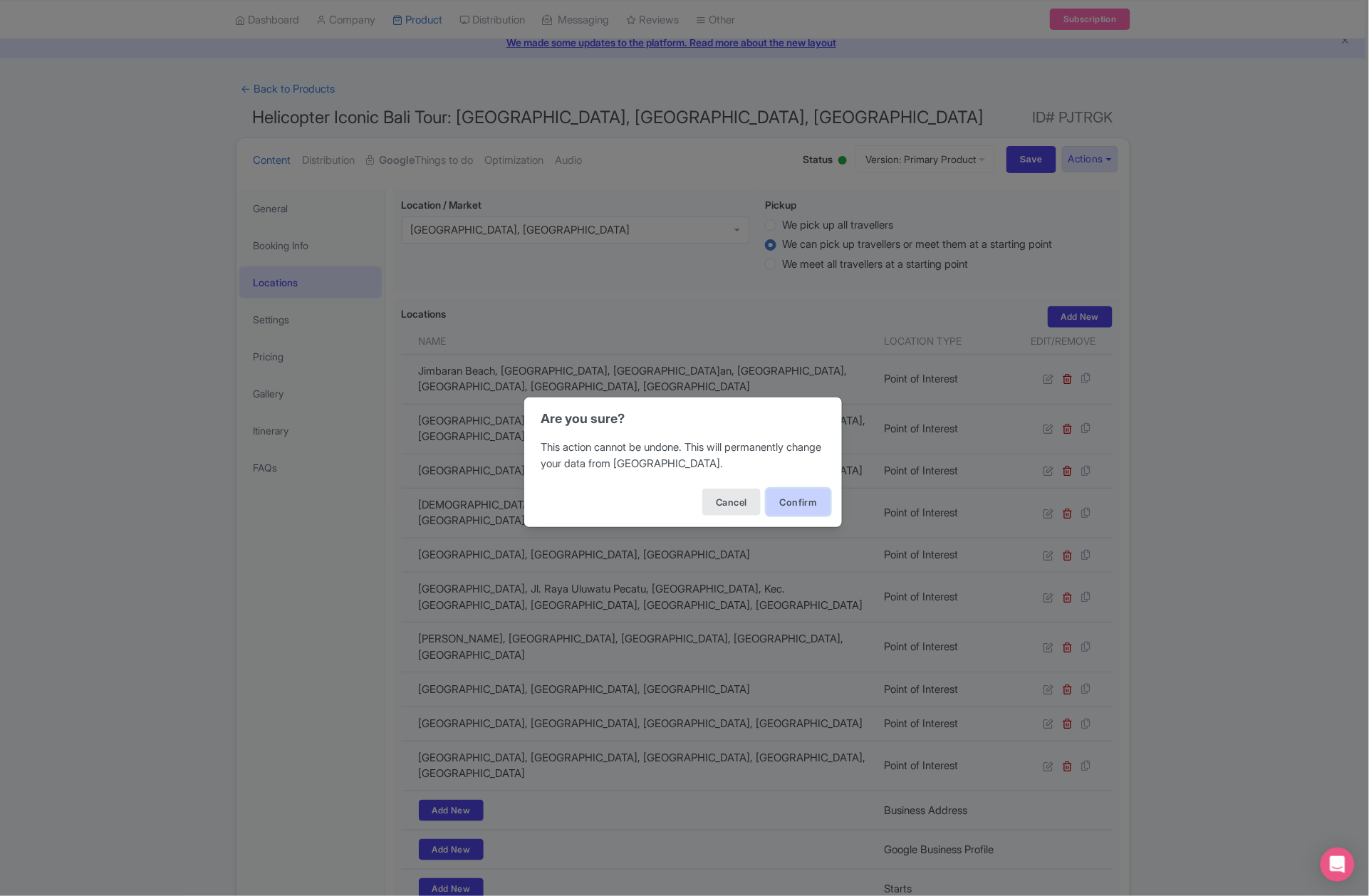
click at [819, 502] on button "Confirm" at bounding box center [799, 502] width 64 height 27
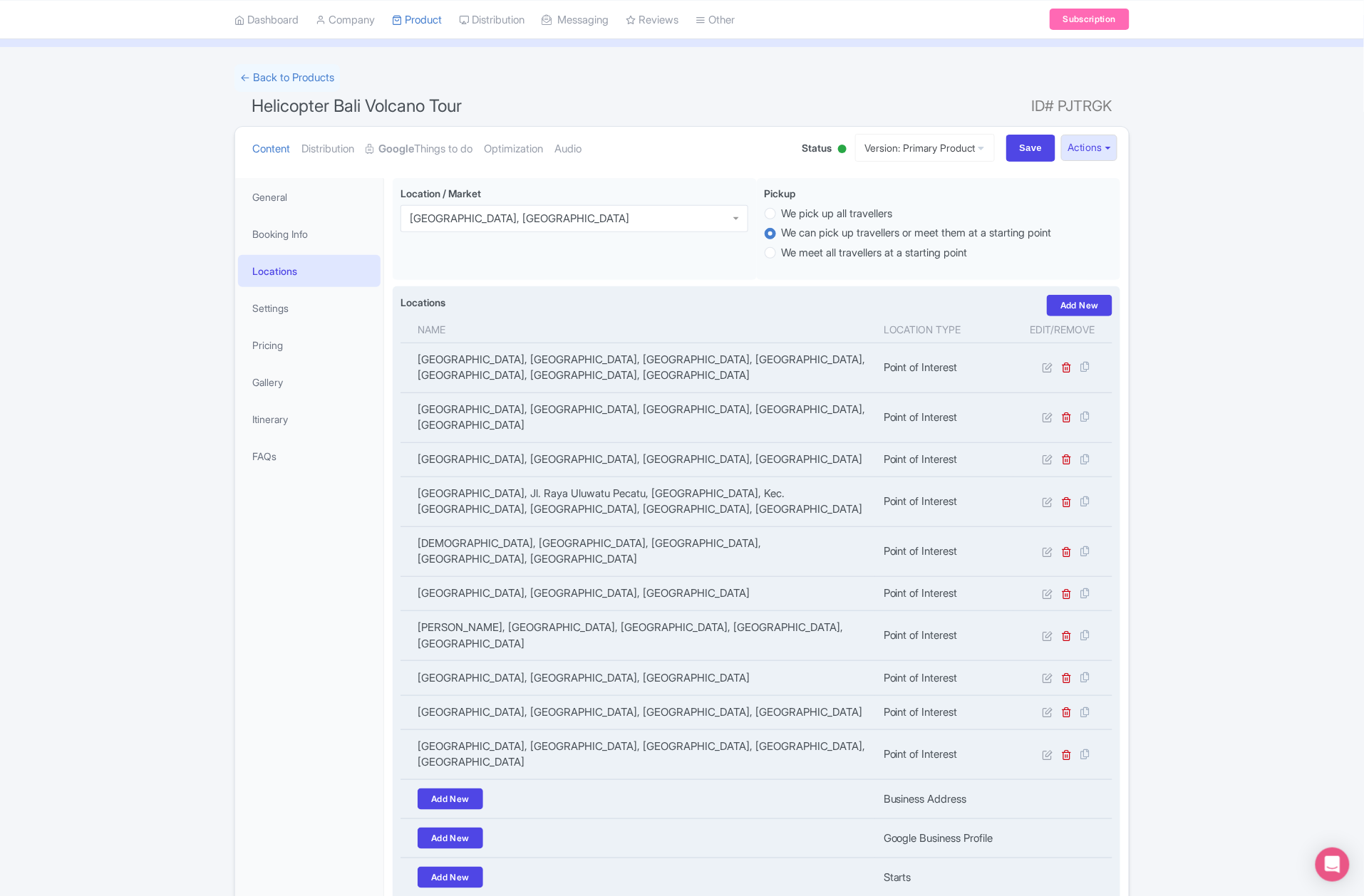
scroll to position [58, 0]
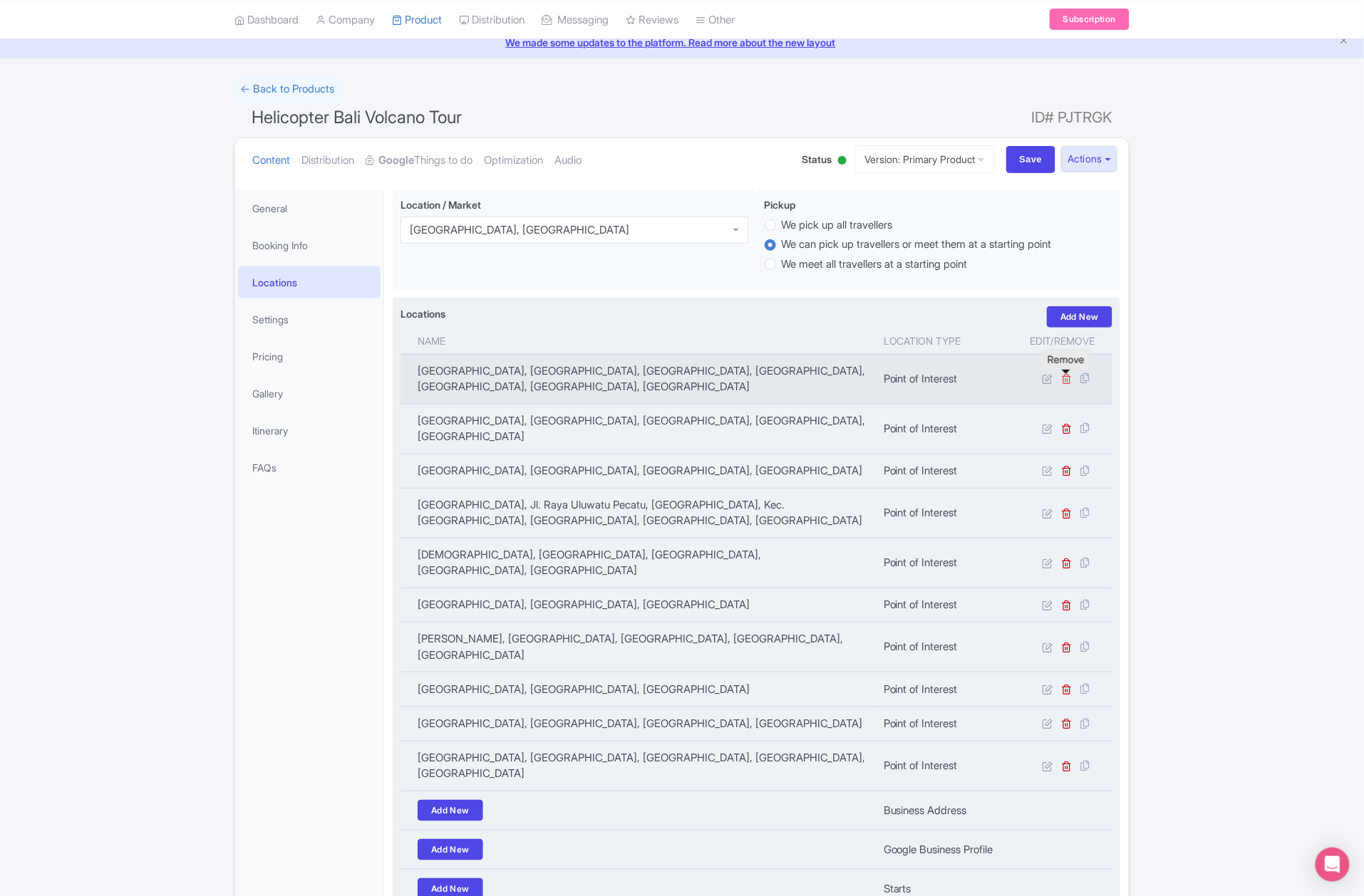
click at [1066, 380] on icon at bounding box center [1067, 378] width 11 height 11
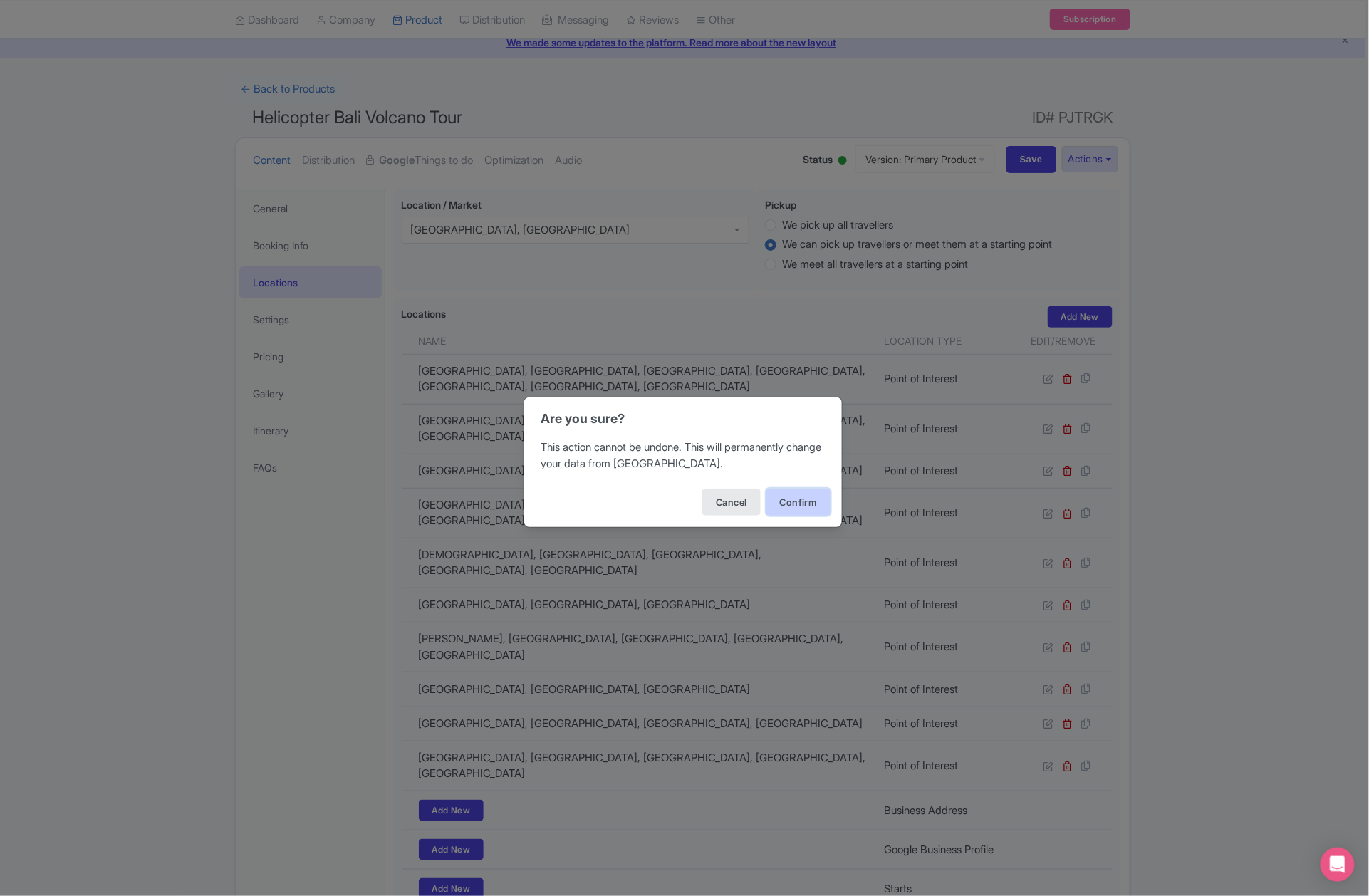
click at [769, 510] on button "Confirm" at bounding box center [799, 502] width 64 height 27
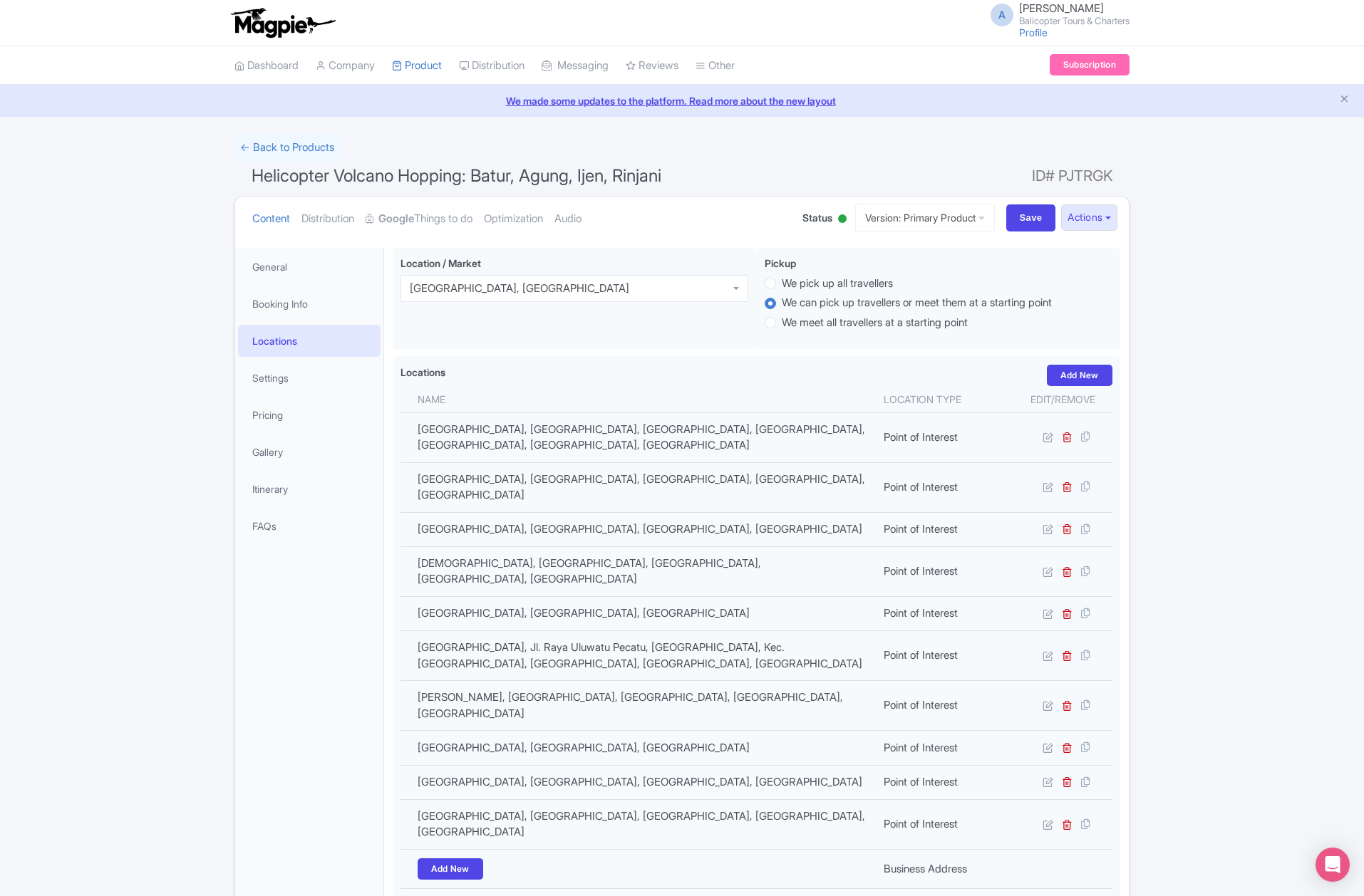
scroll to position [248, 0]
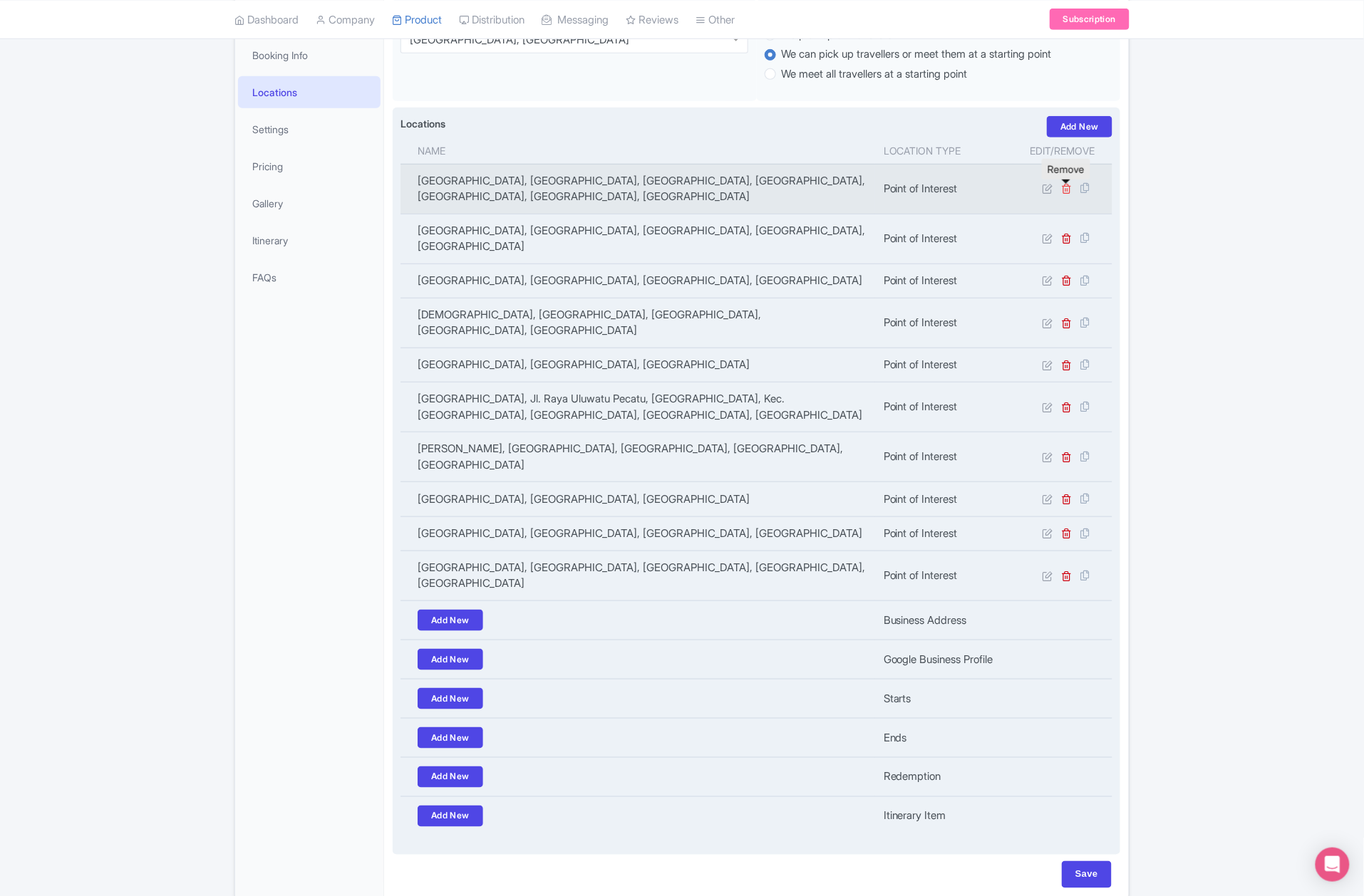
click at [1068, 194] on icon at bounding box center [1067, 188] width 11 height 11
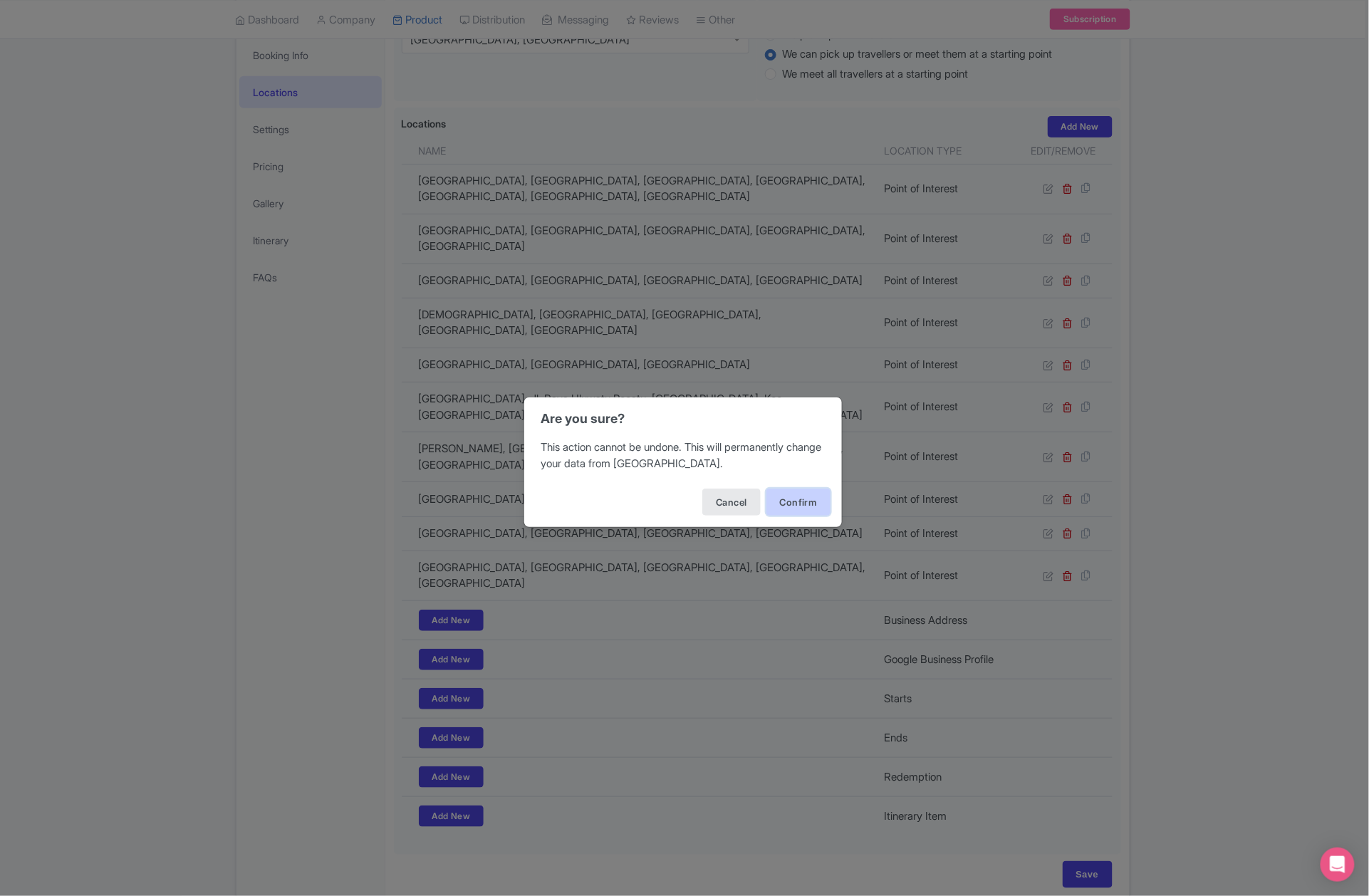
click at [786, 503] on button "Confirm" at bounding box center [799, 502] width 64 height 27
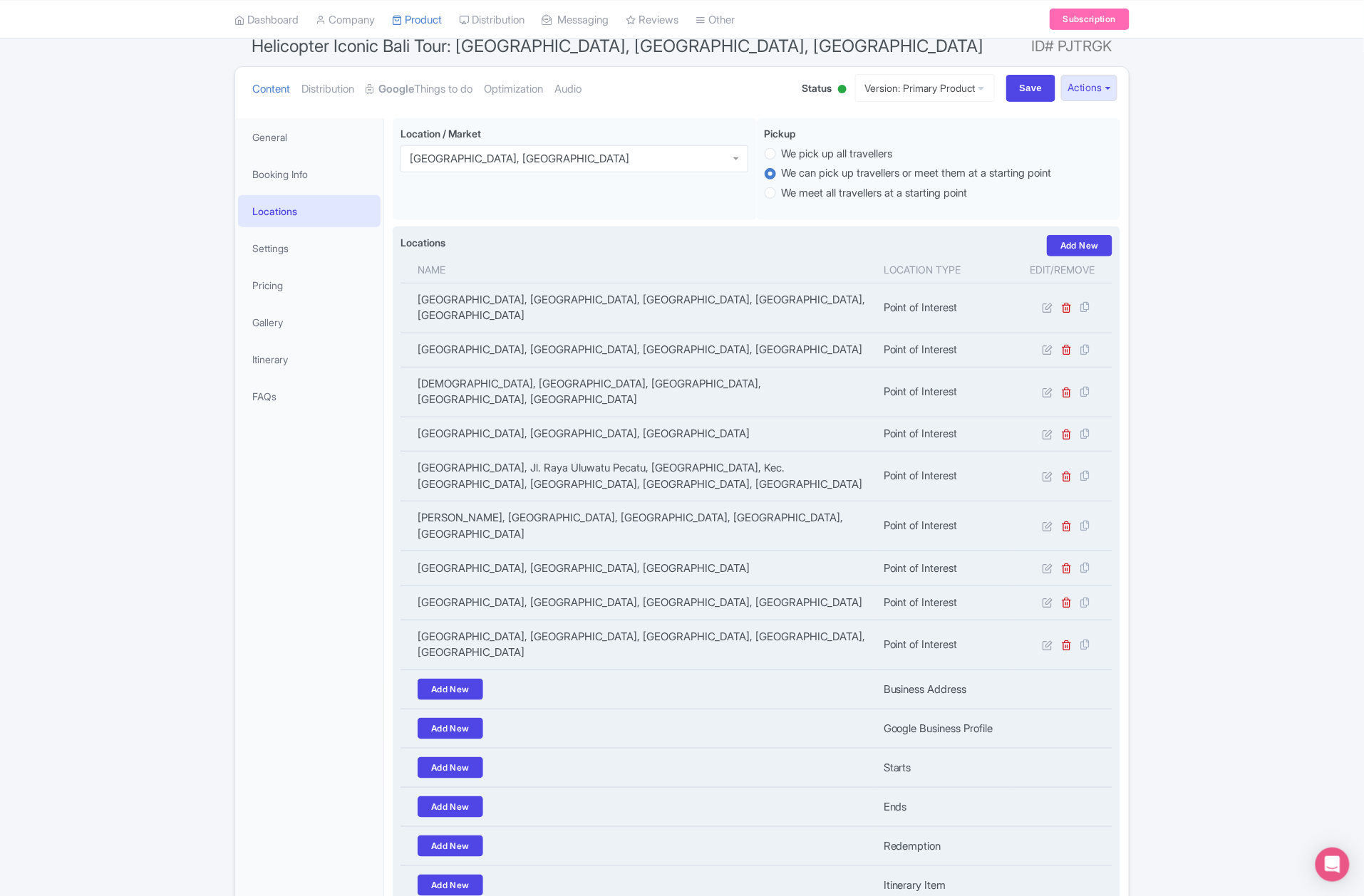
scroll to position [24, 0]
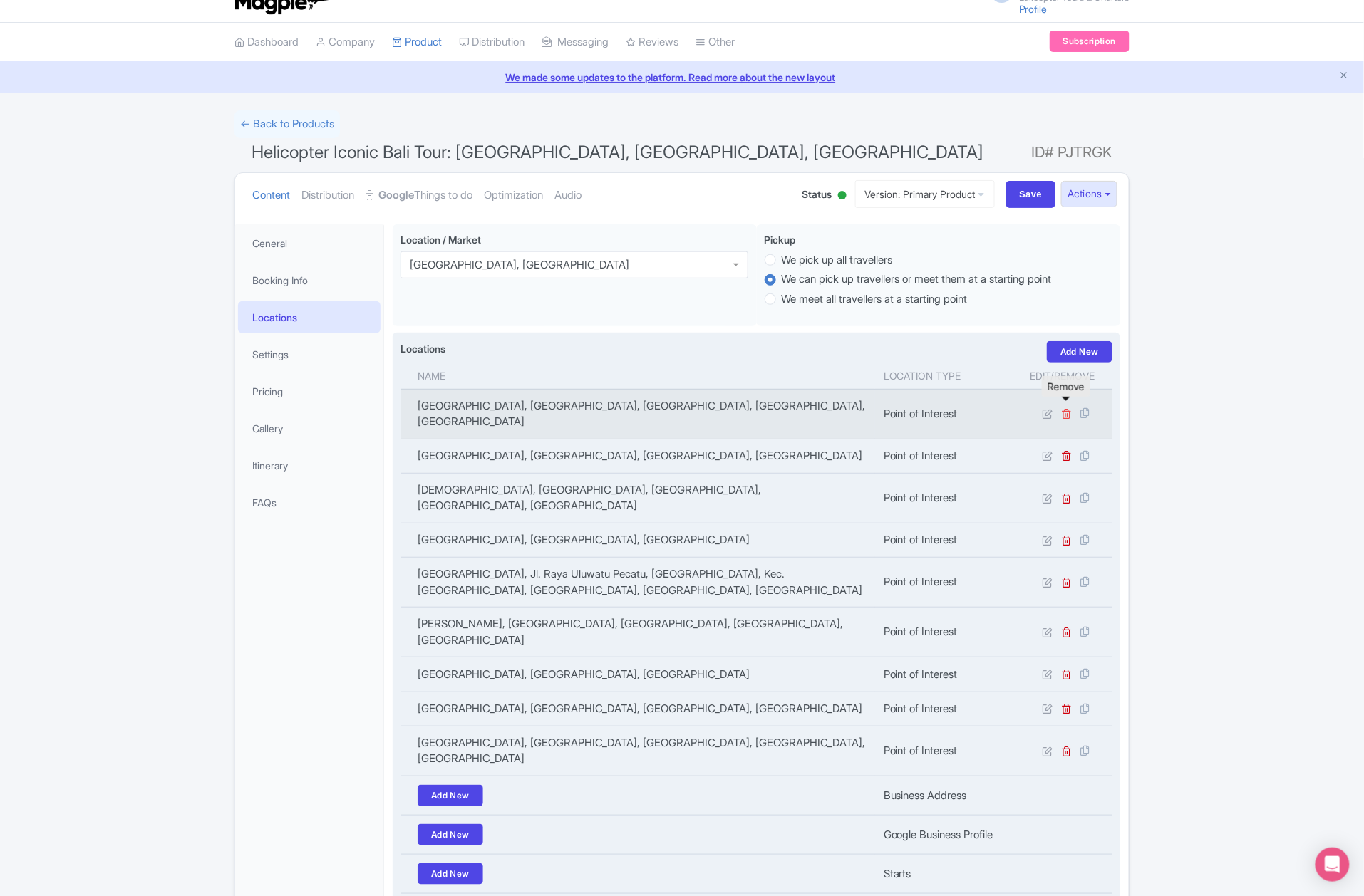
click at [1068, 413] on icon at bounding box center [1067, 413] width 11 height 11
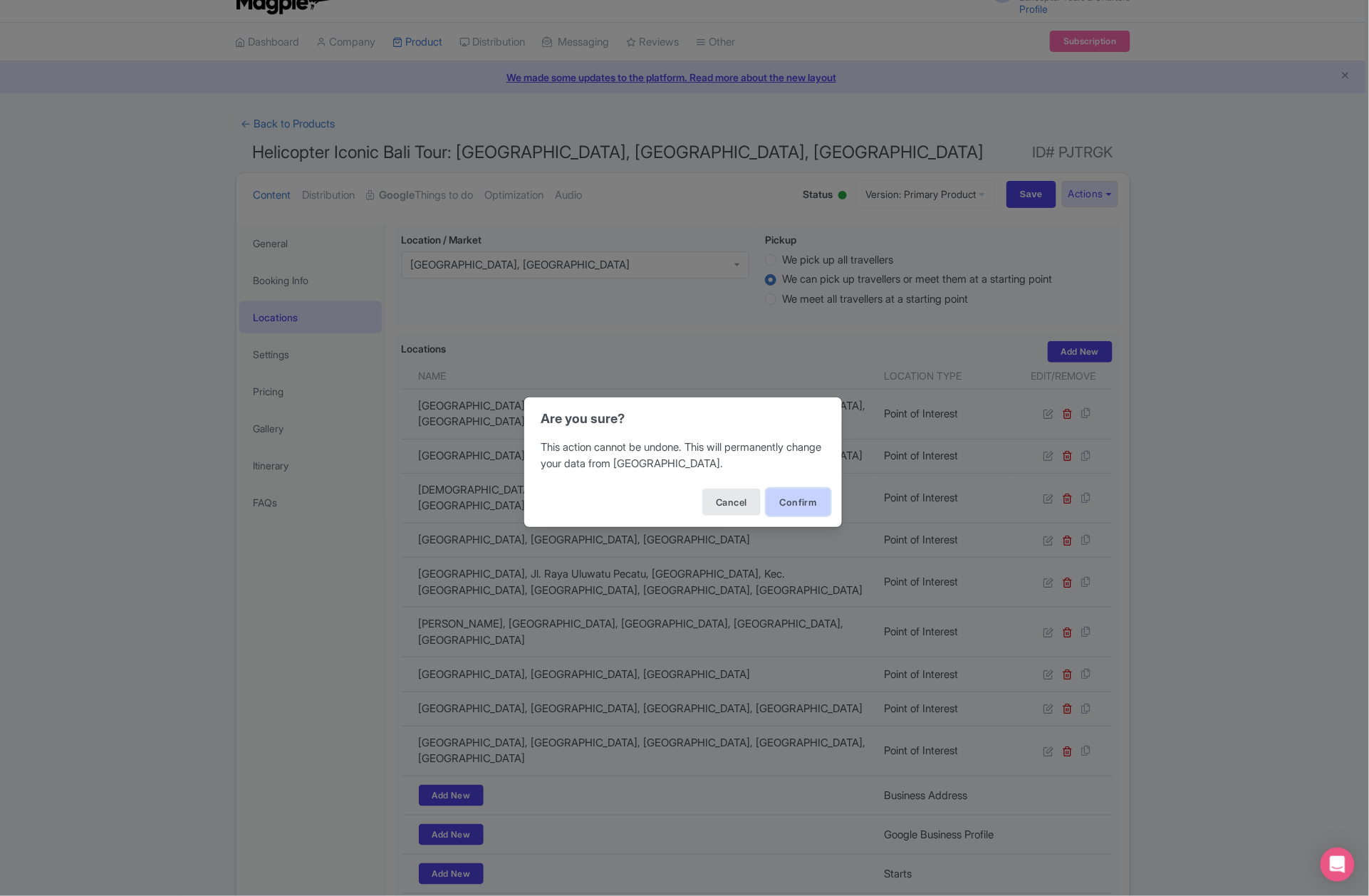
click at [803, 509] on button "Confirm" at bounding box center [799, 502] width 64 height 27
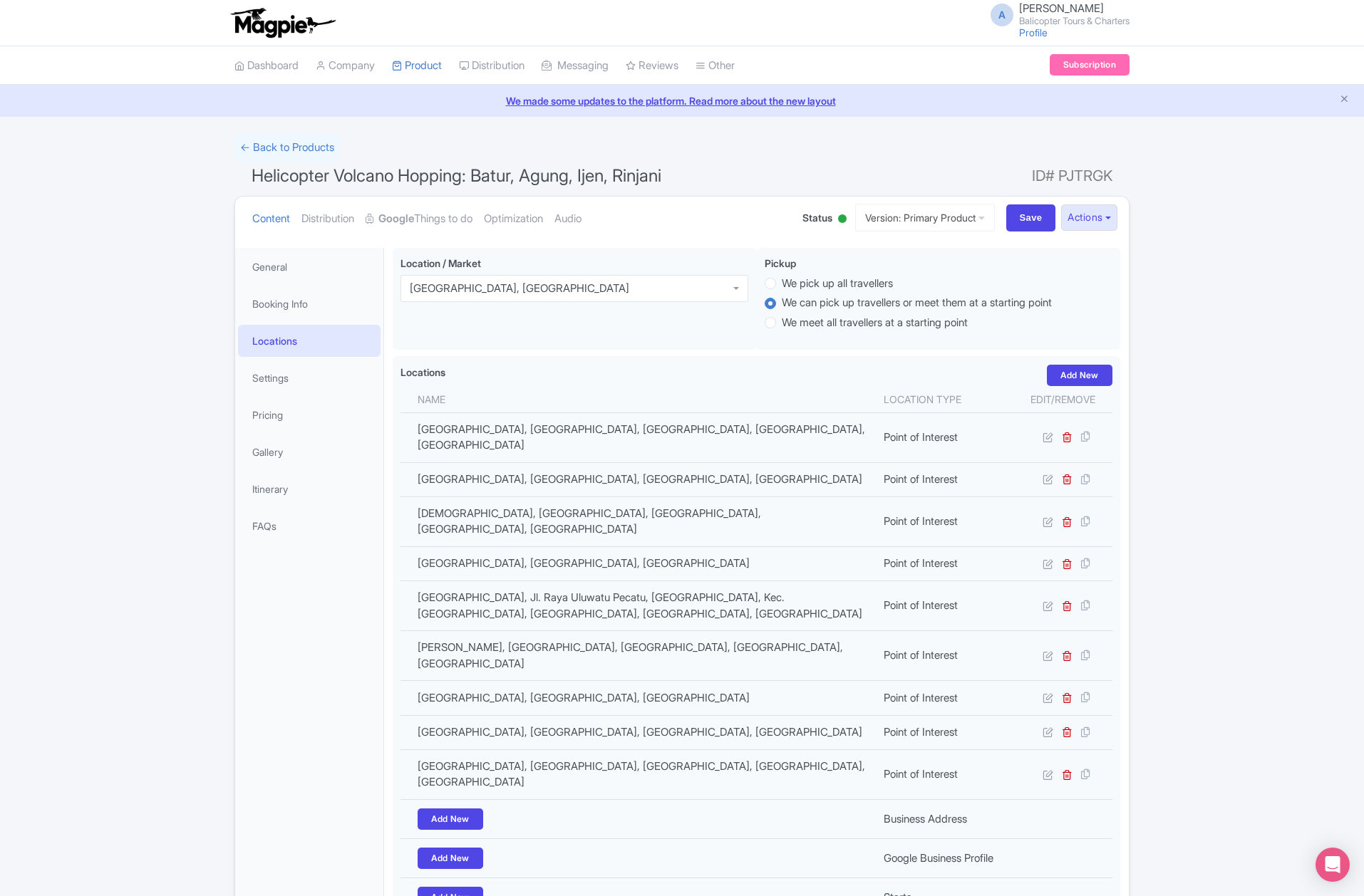
scroll to position [213, 0]
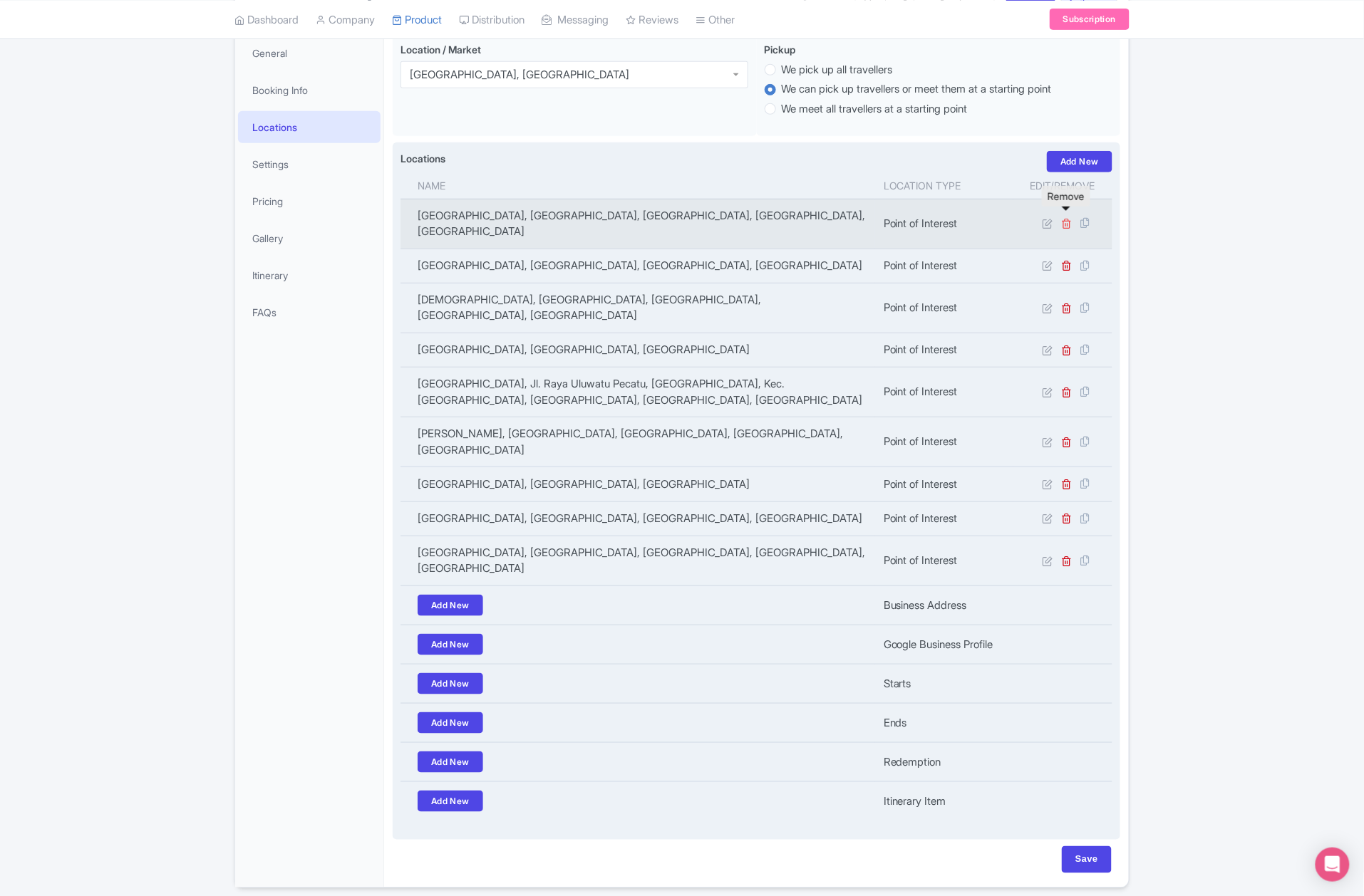
click at [1069, 218] on icon at bounding box center [1067, 223] width 11 height 11
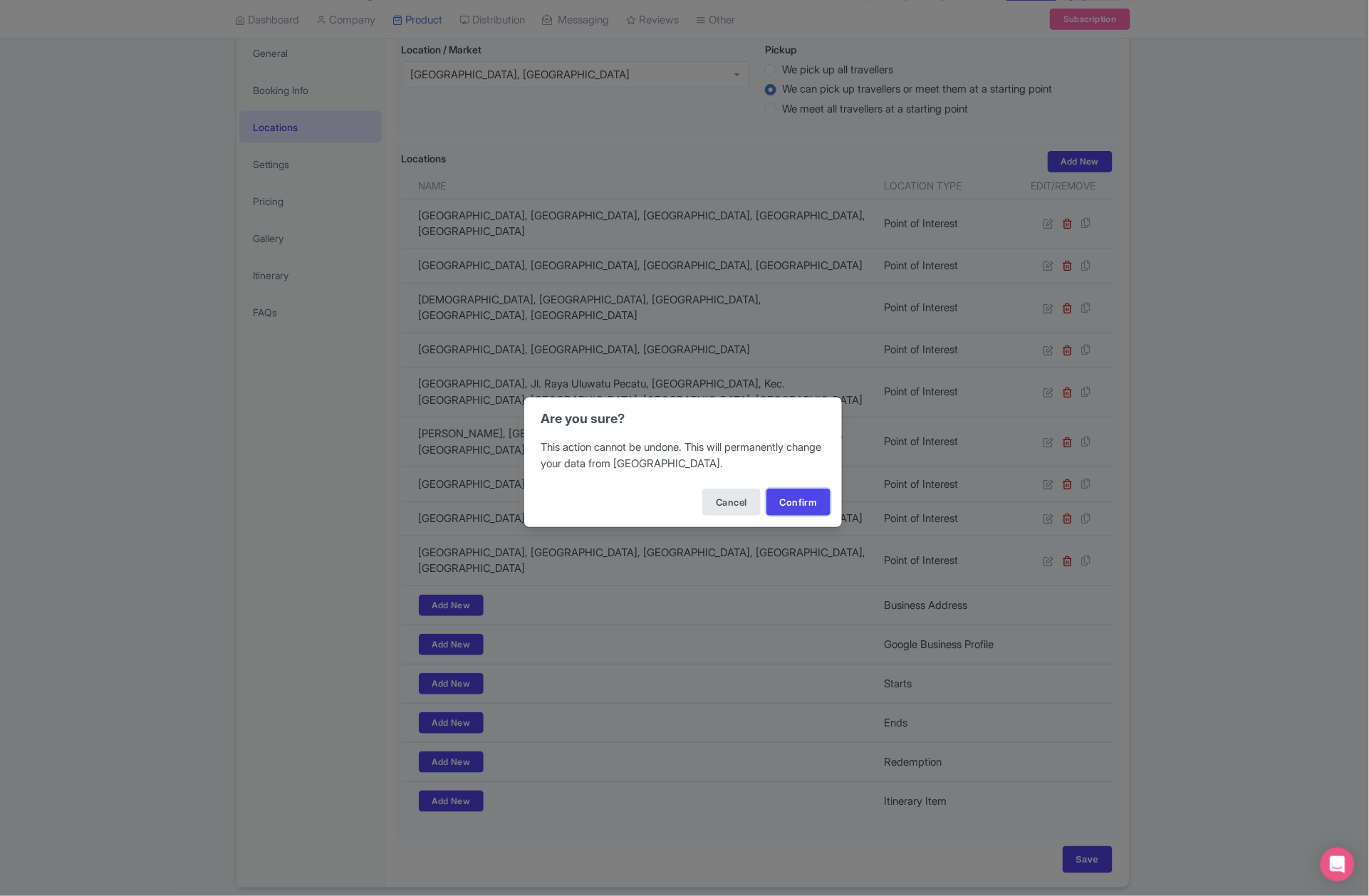
drag, startPoint x: 815, startPoint y: 496, endPoint x: 796, endPoint y: 485, distance: 22.0
click at [814, 496] on button "Confirm" at bounding box center [799, 502] width 64 height 27
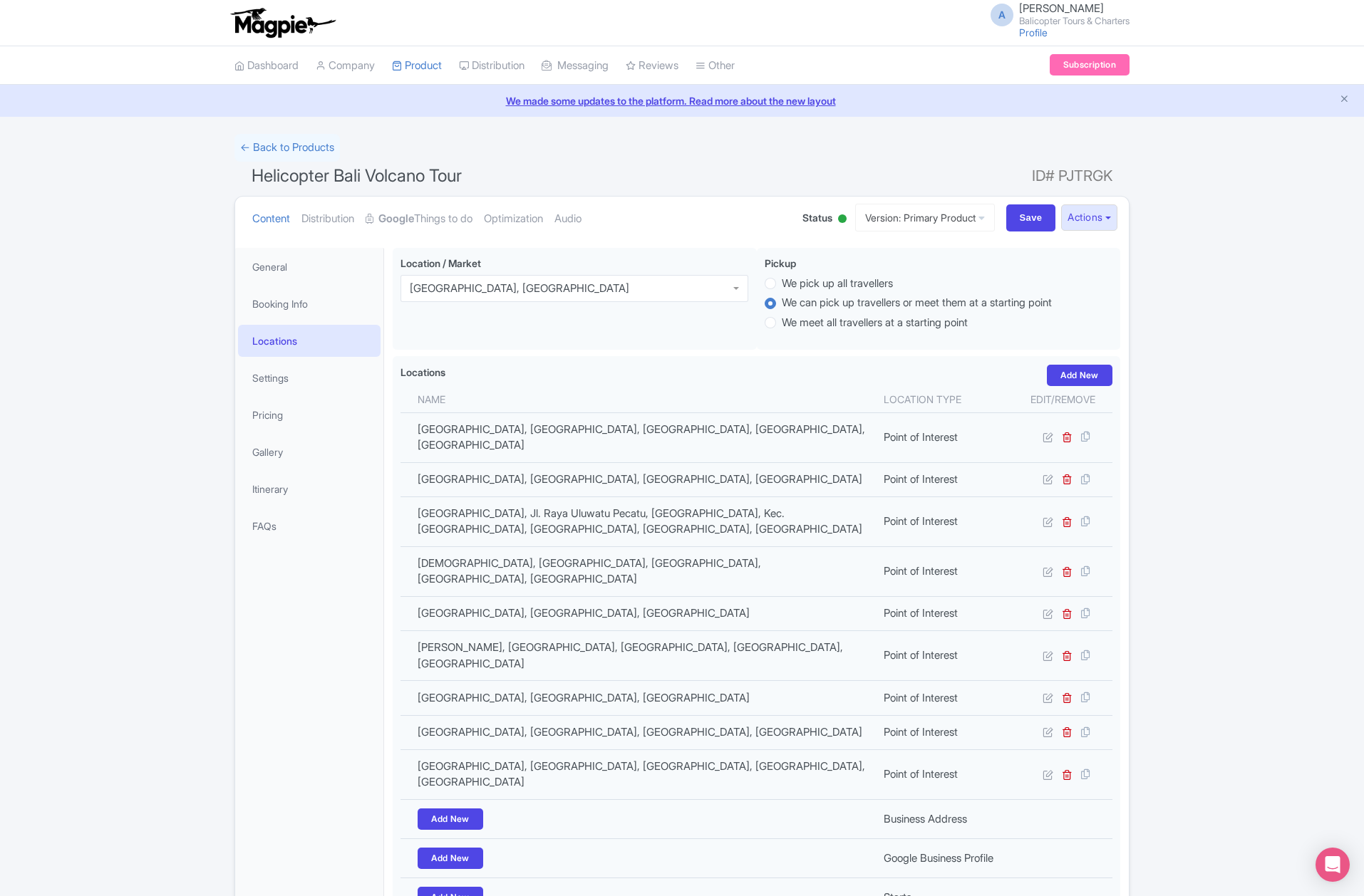
scroll to position [213, 0]
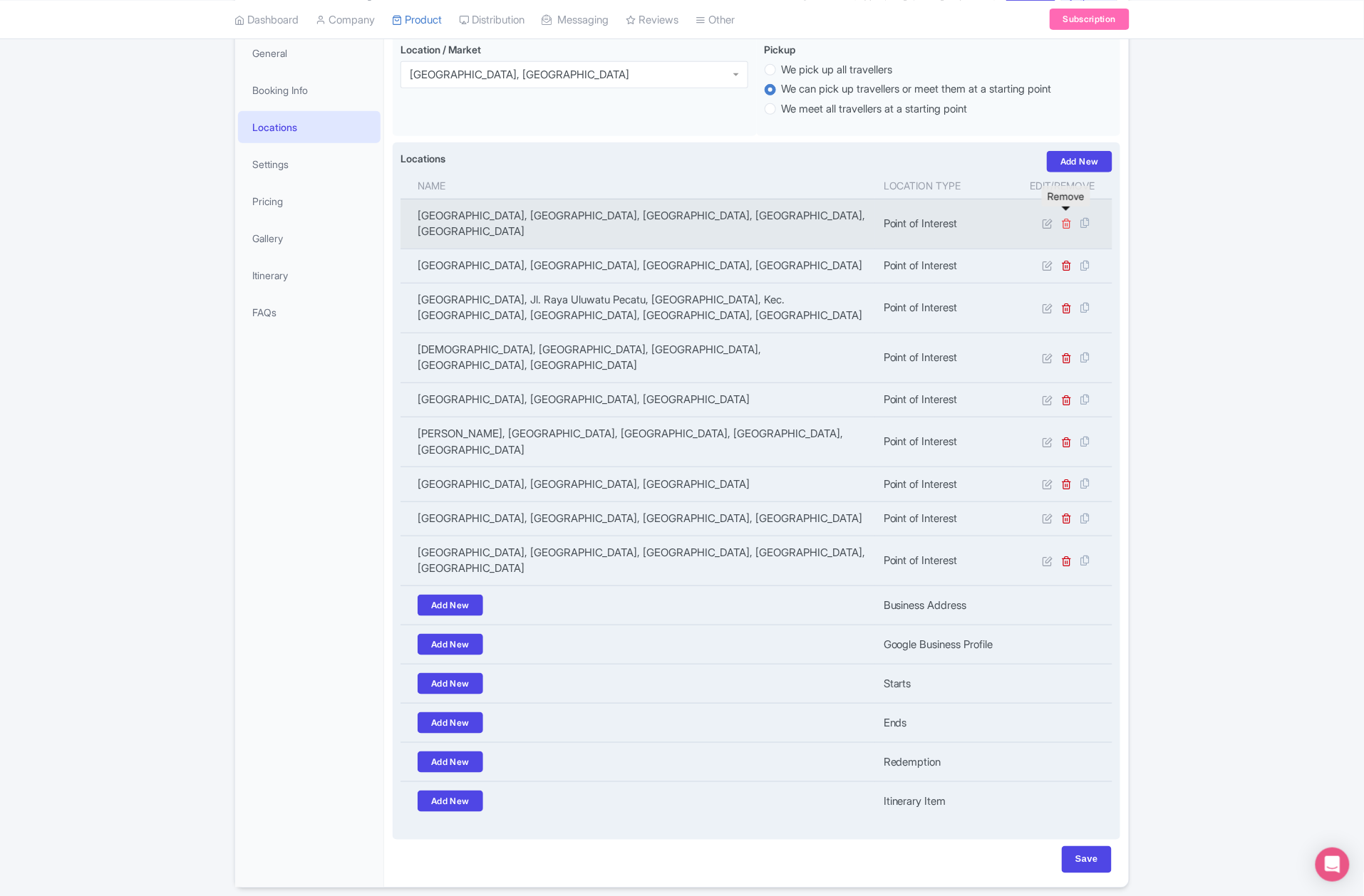
click at [1068, 218] on icon at bounding box center [1067, 223] width 11 height 11
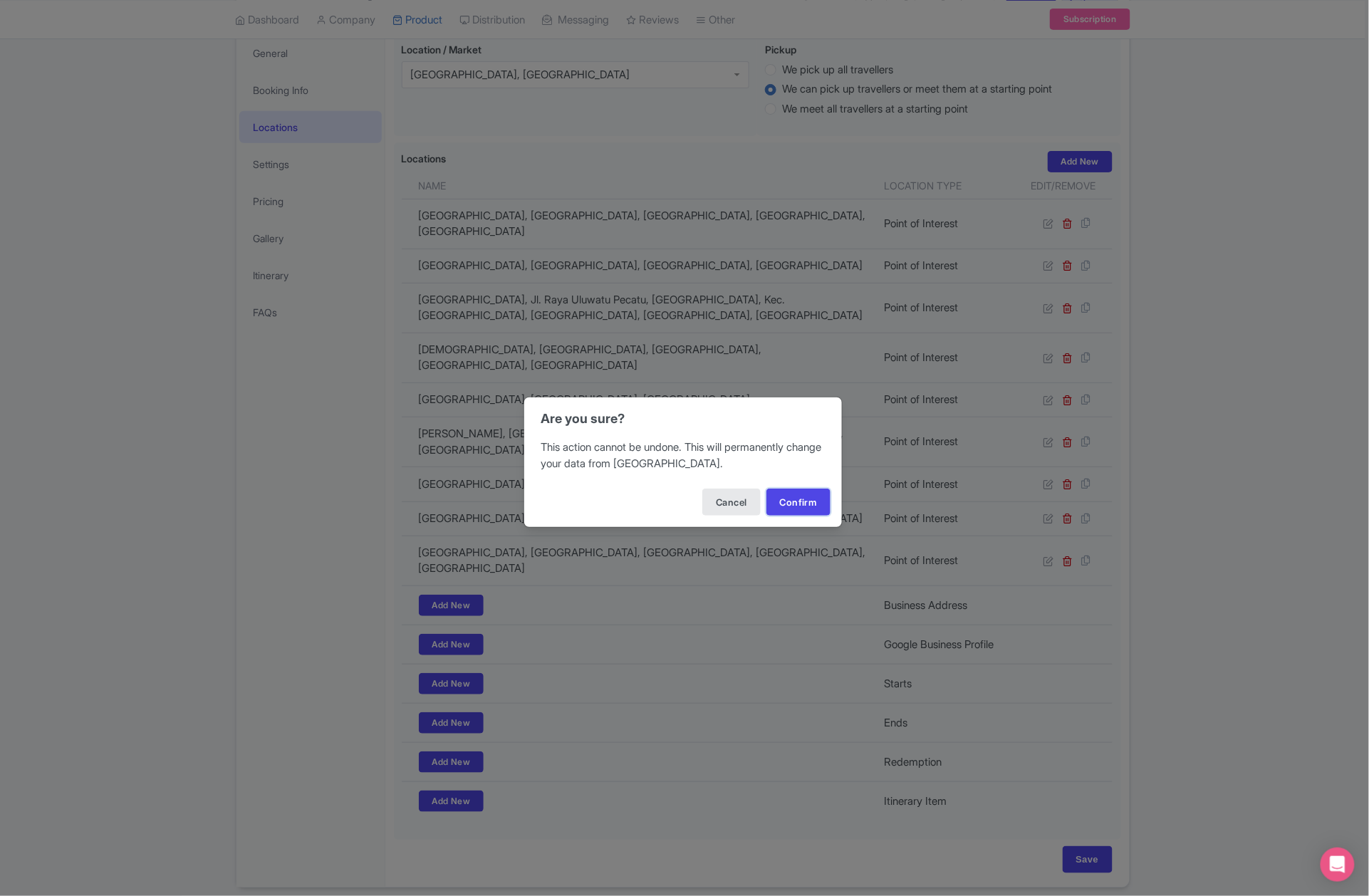
drag, startPoint x: 788, startPoint y: 499, endPoint x: 733, endPoint y: 416, distance: 99.6
click at [787, 499] on button "Confirm" at bounding box center [799, 502] width 64 height 27
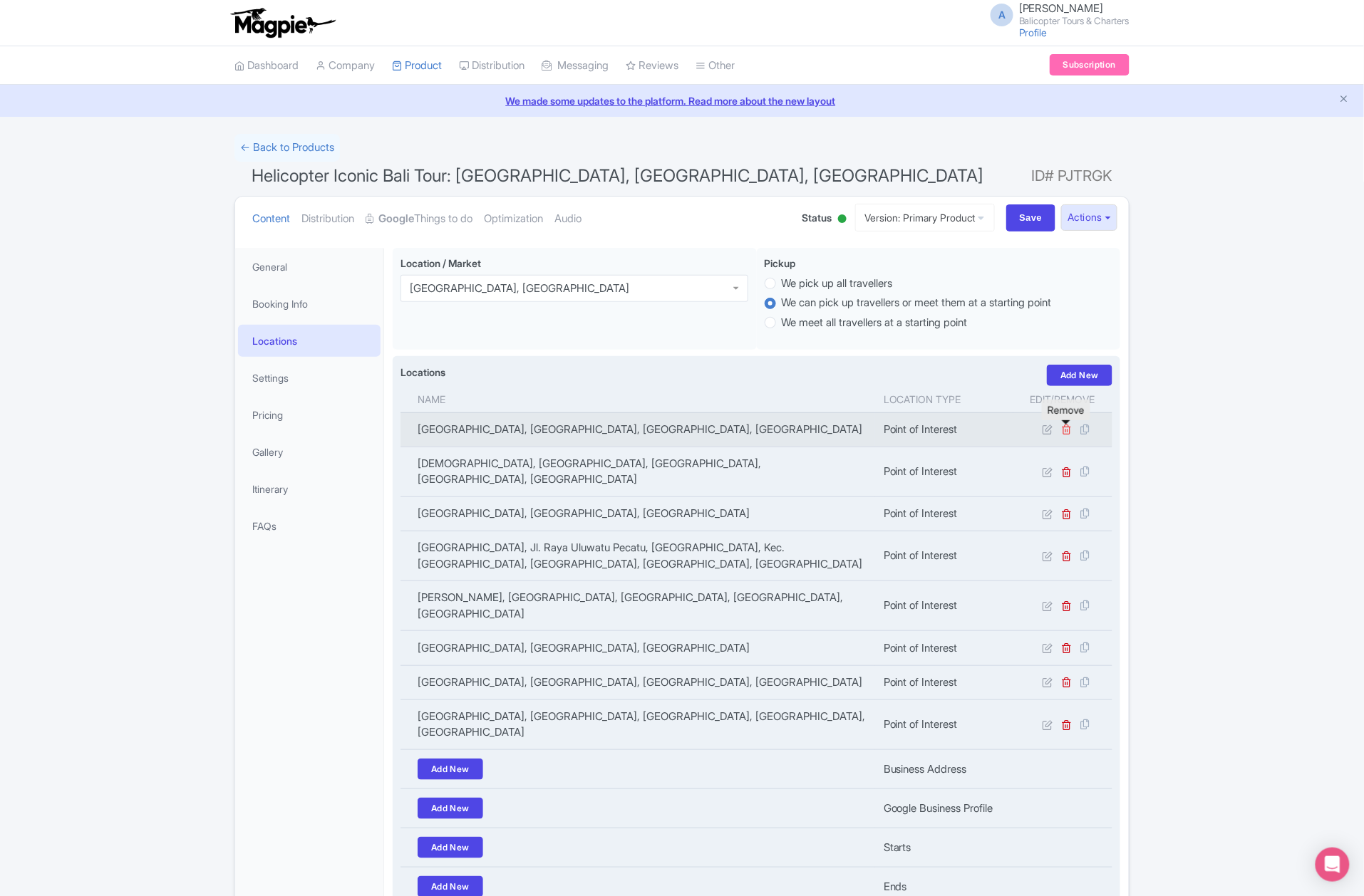
click at [1066, 429] on icon at bounding box center [1067, 429] width 11 height 11
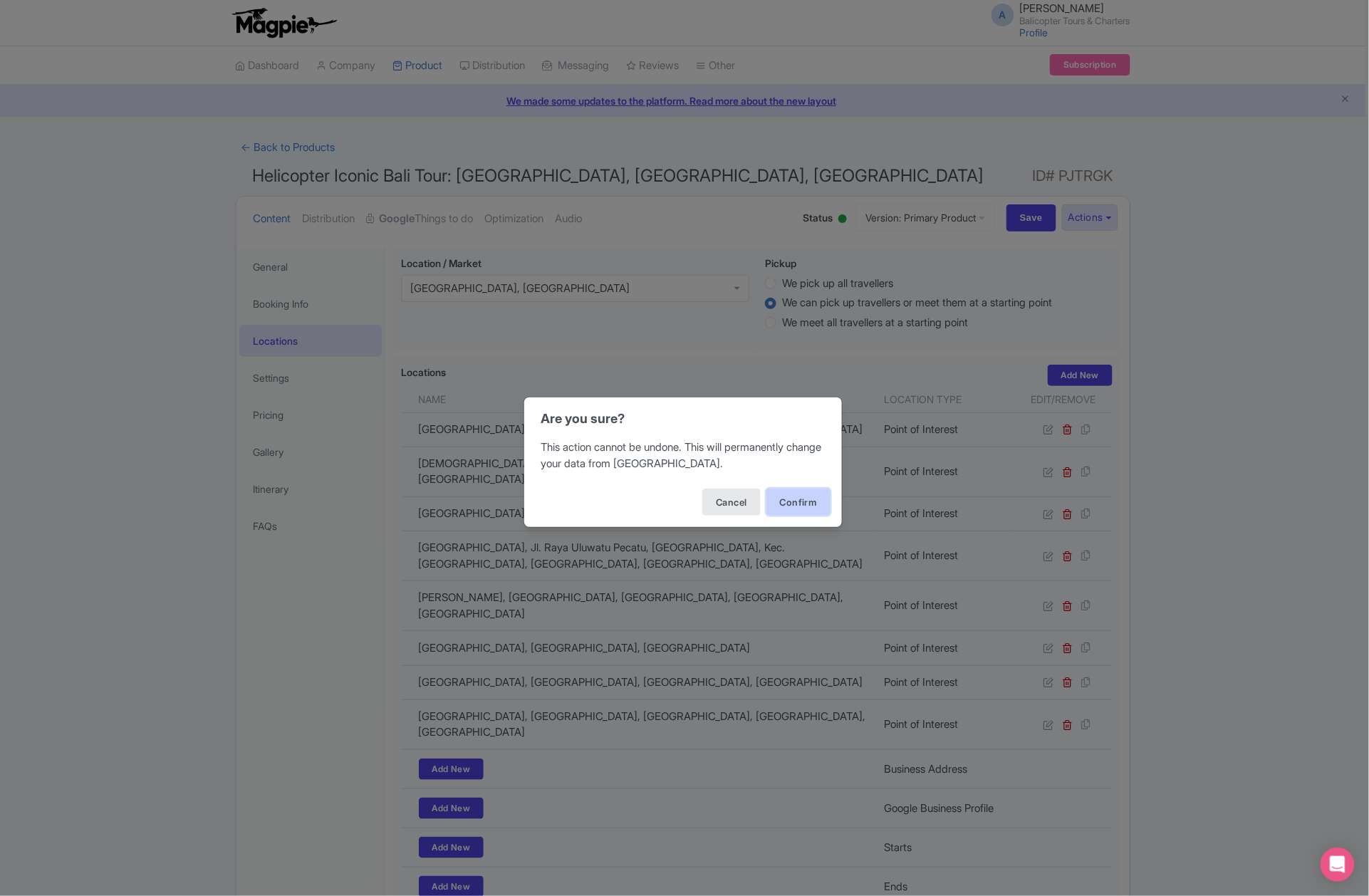
click at [818, 499] on button "Confirm" at bounding box center [799, 502] width 64 height 27
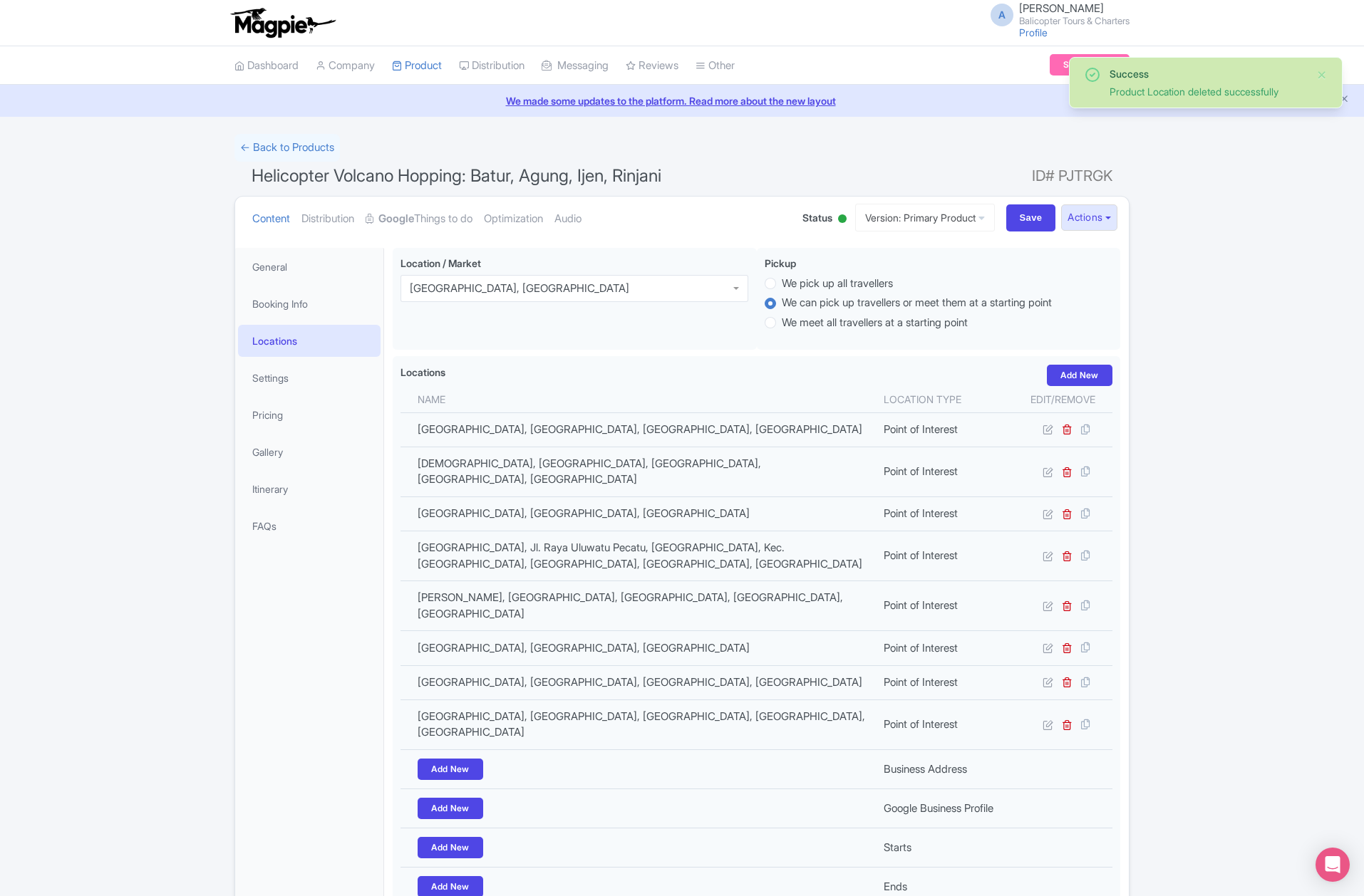
scroll to position [179, 0]
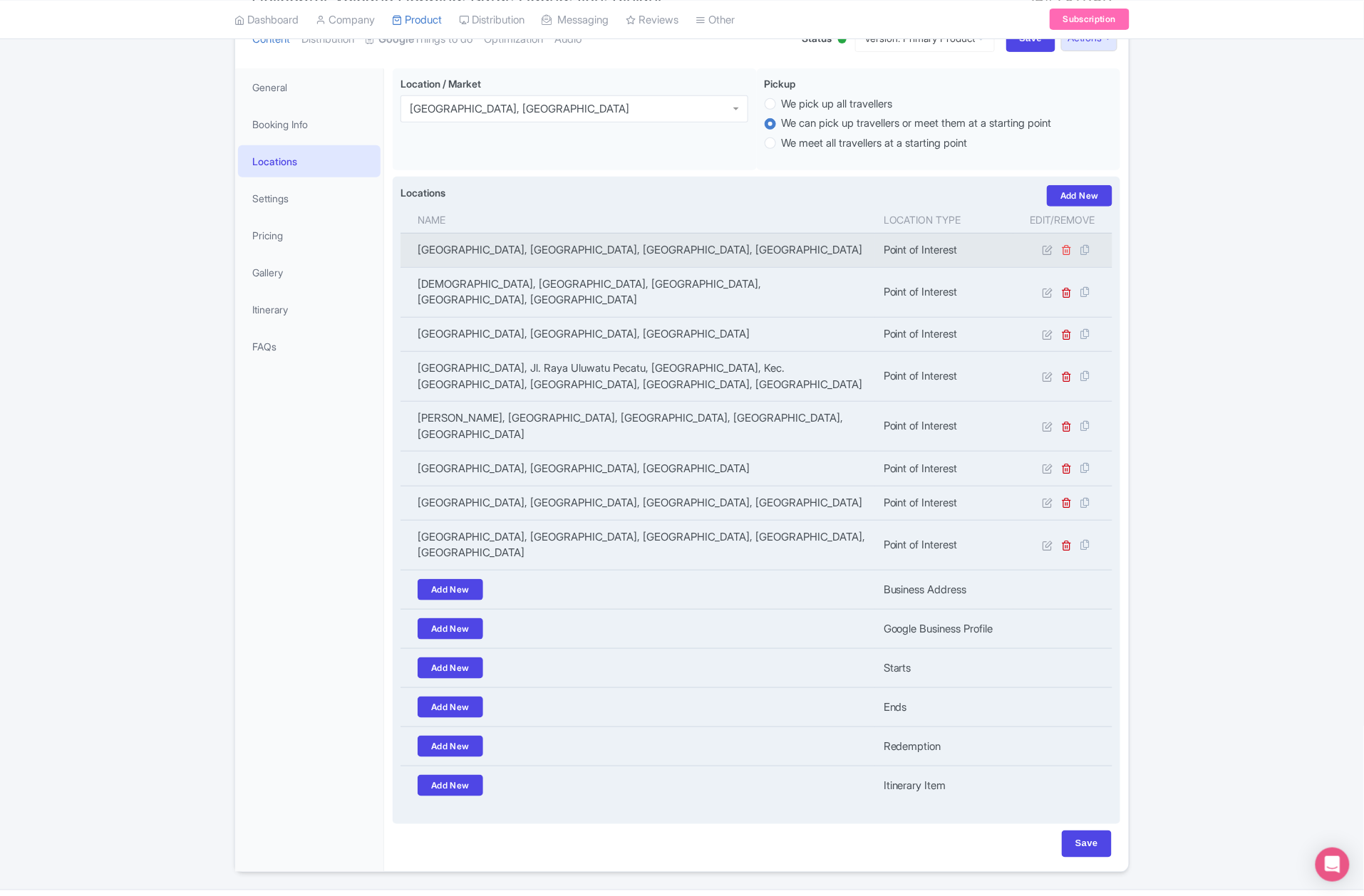
drag, startPoint x: 1067, startPoint y: 245, endPoint x: 1062, endPoint y: 252, distance: 8.6
click at [1067, 245] on td at bounding box center [1063, 250] width 99 height 34
click at [1062, 252] on icon at bounding box center [1067, 249] width 11 height 11
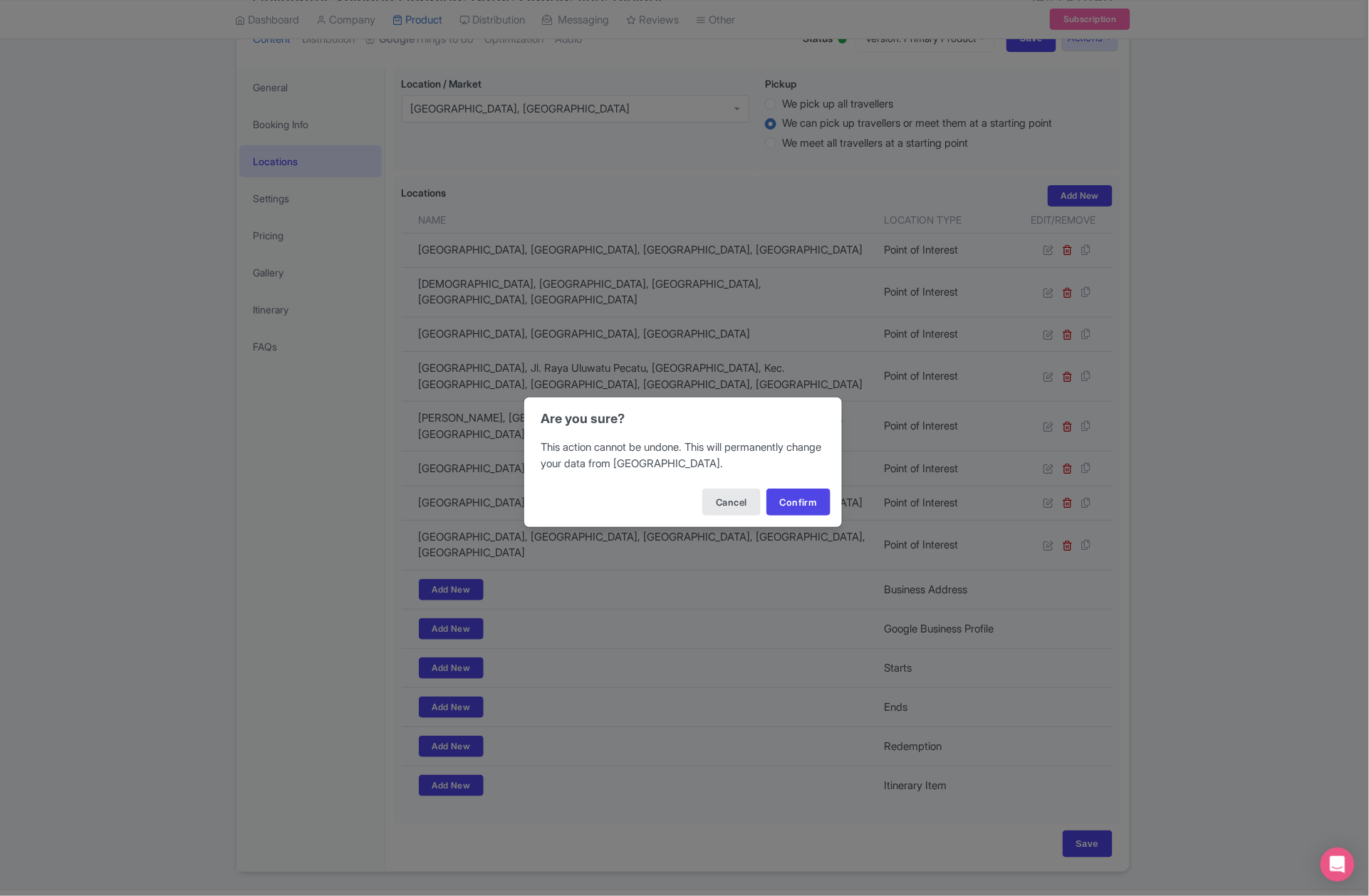
click at [790, 488] on div "Cancel Confirm" at bounding box center [683, 502] width 318 height 50
click at [792, 491] on button "Confirm" at bounding box center [799, 502] width 64 height 27
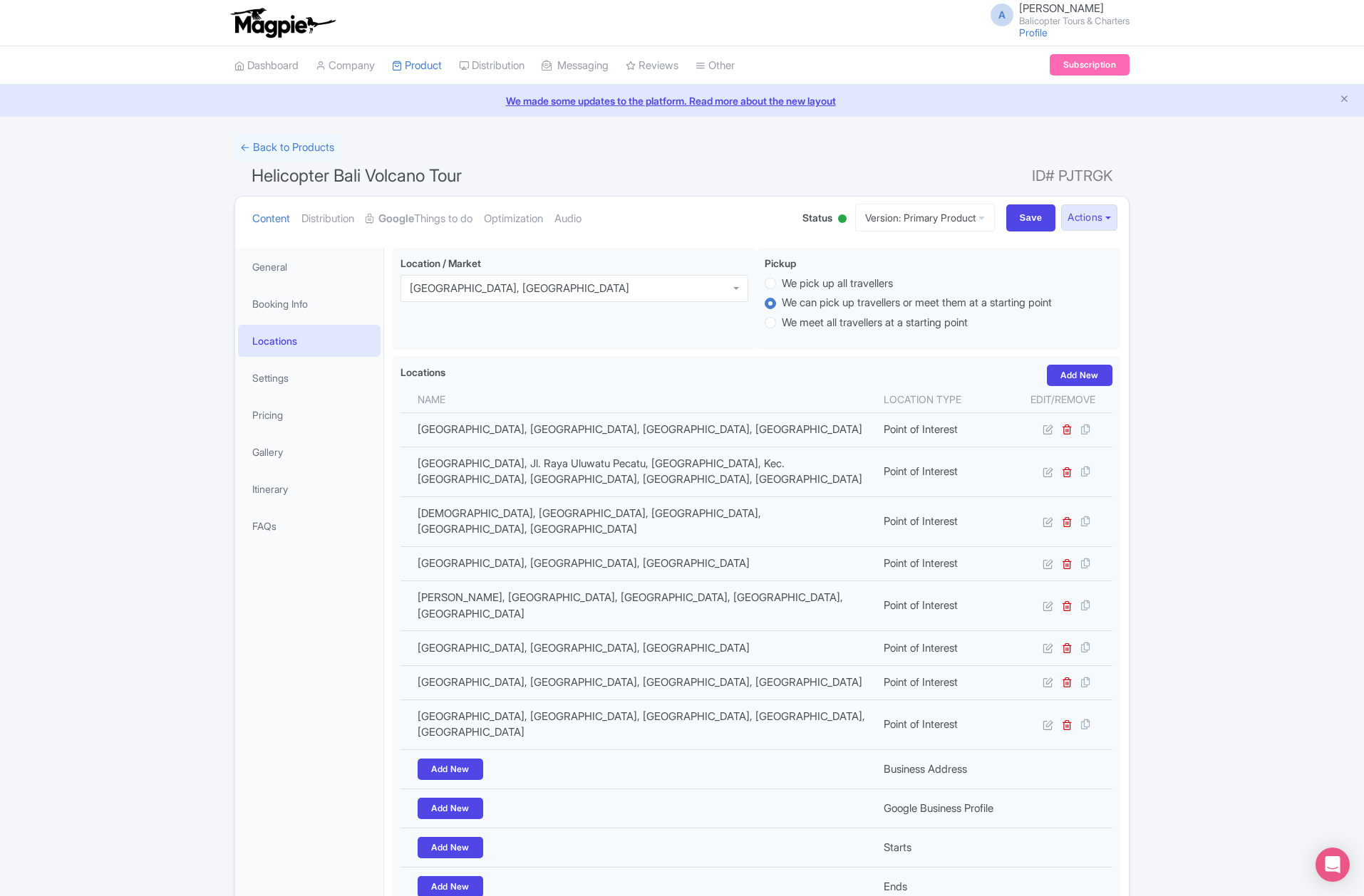
scroll to position [179, 0]
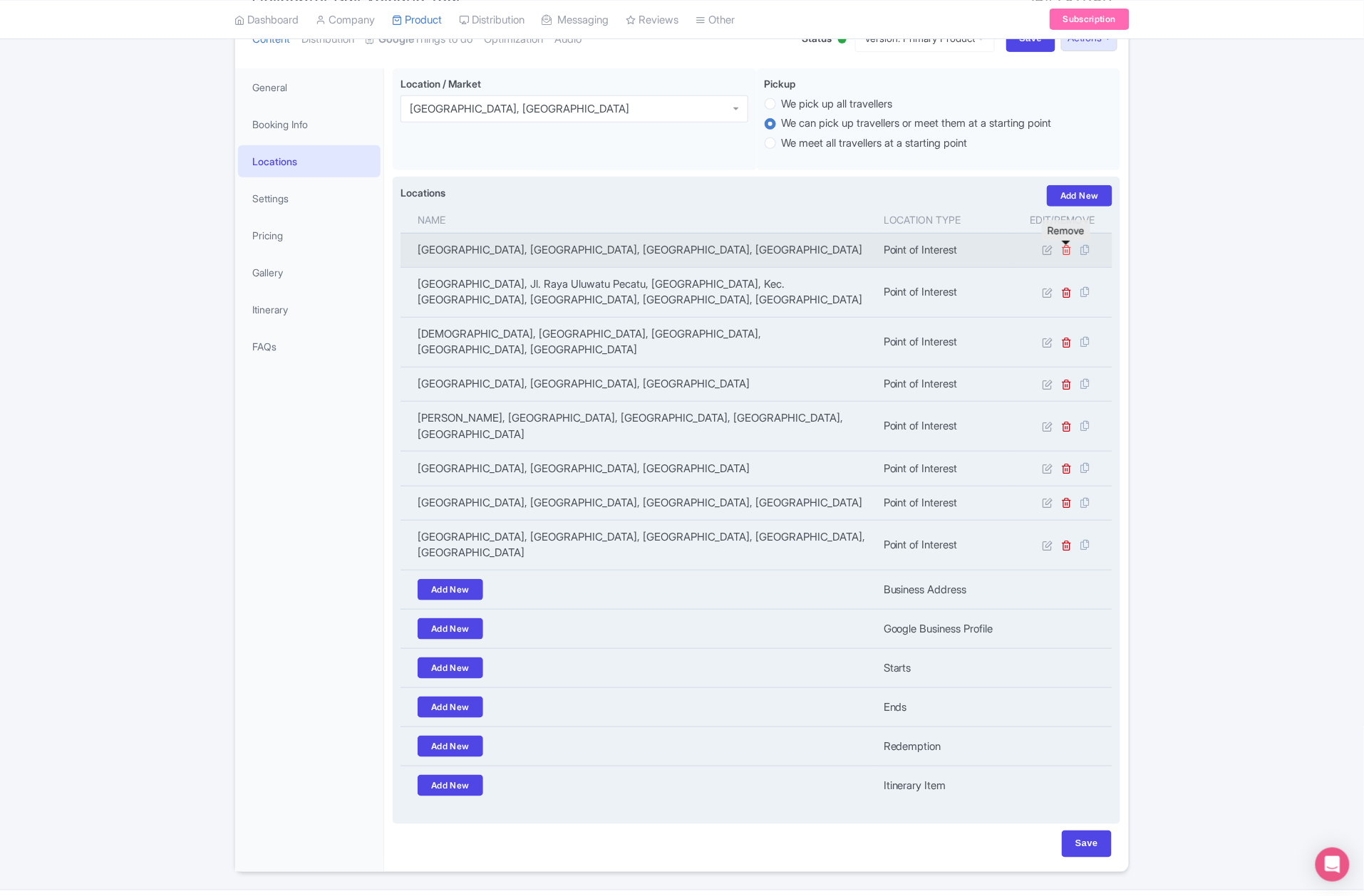
click at [1070, 254] on icon at bounding box center [1067, 249] width 11 height 11
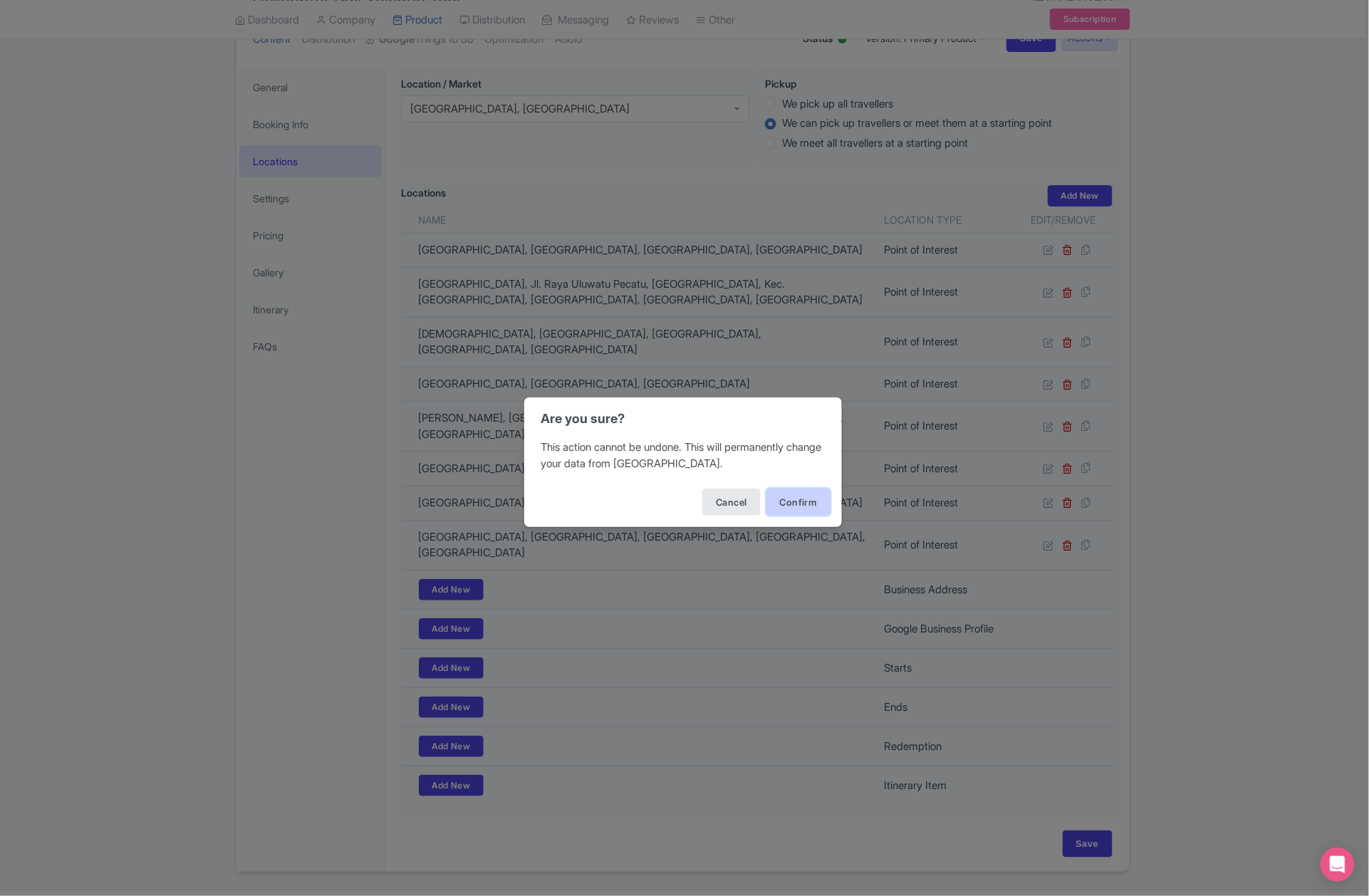
click at [803, 493] on button "Confirm" at bounding box center [799, 502] width 64 height 27
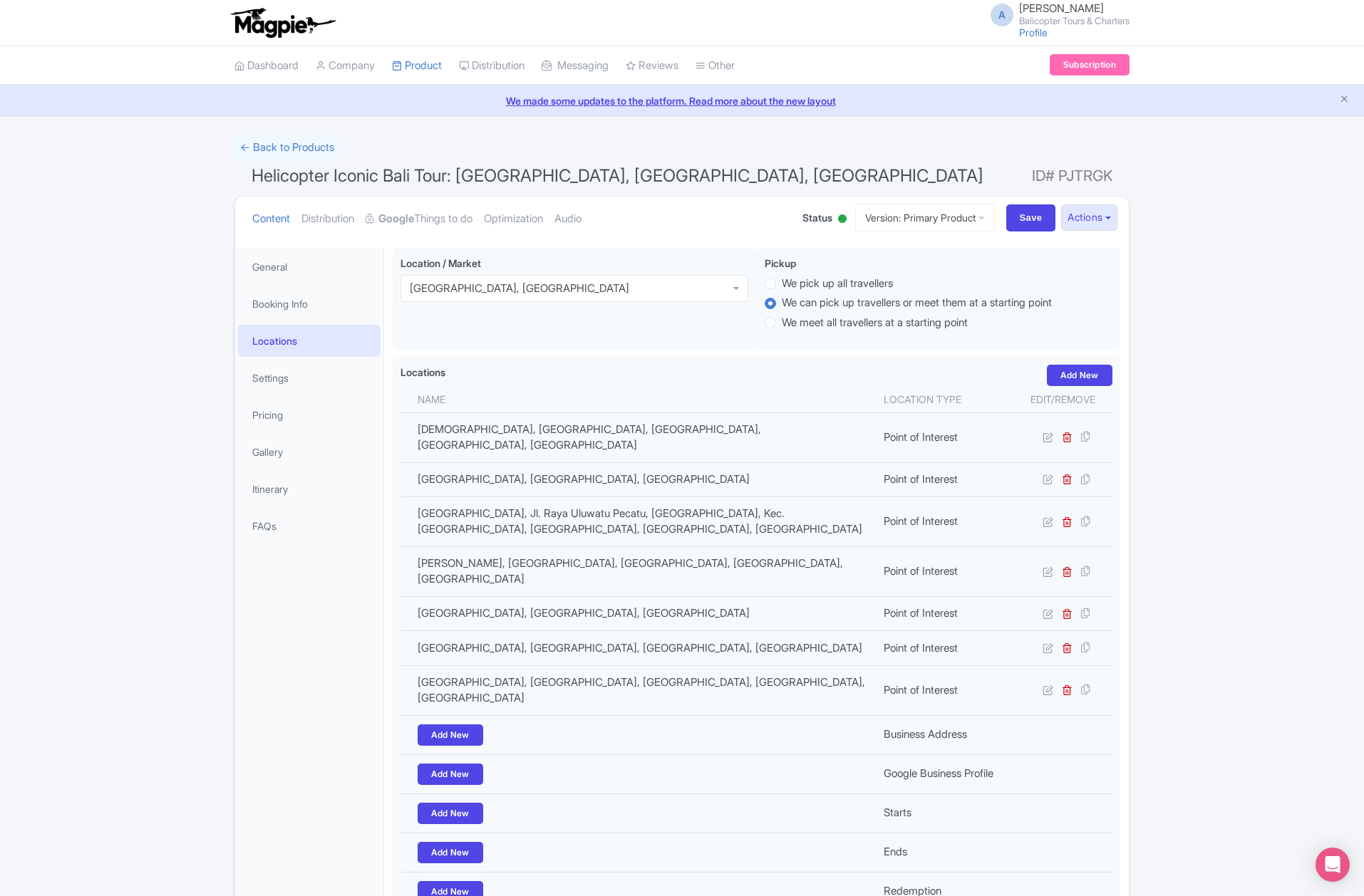
scroll to position [144, 0]
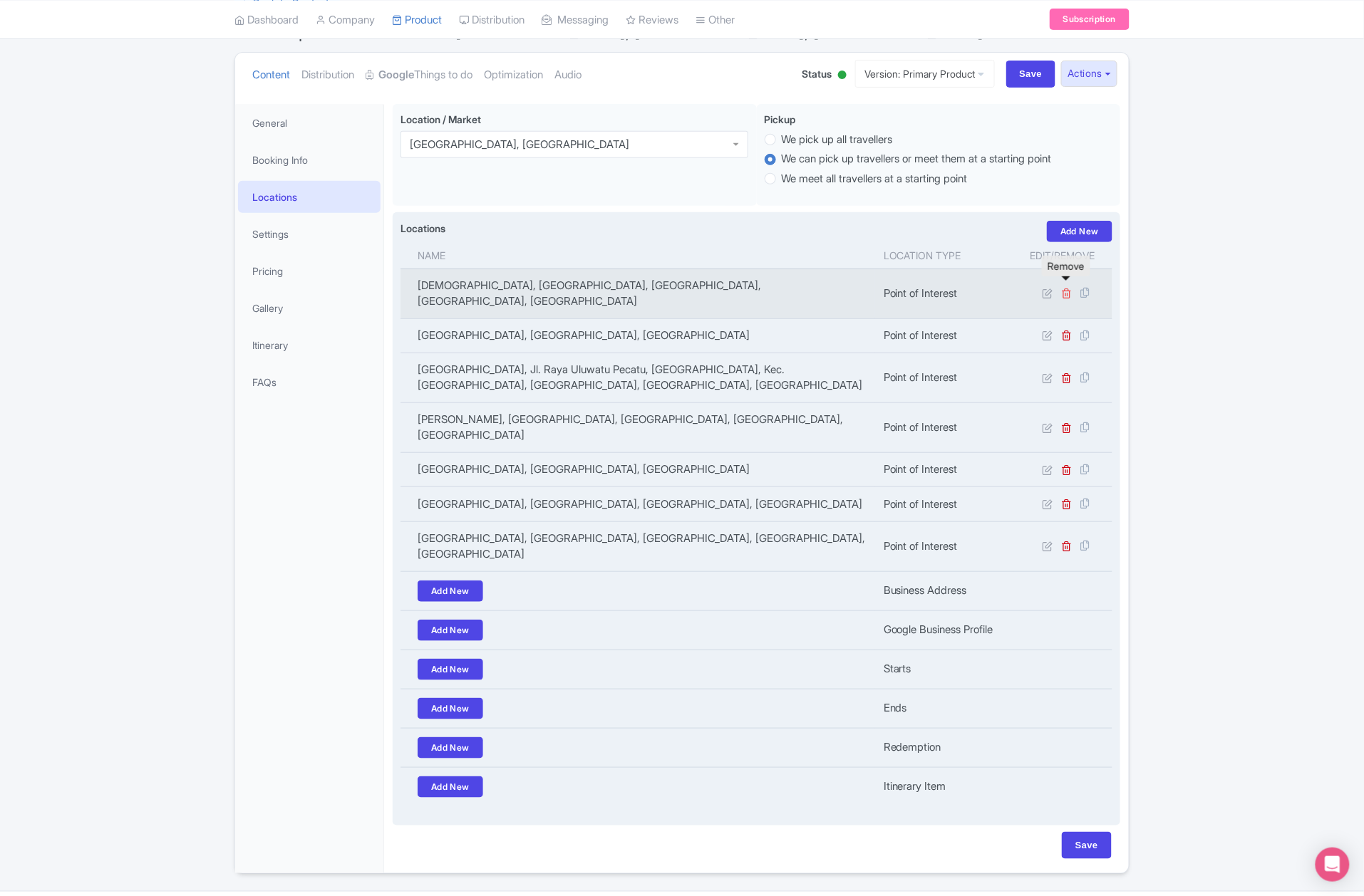
click at [1071, 289] on icon at bounding box center [1067, 293] width 11 height 11
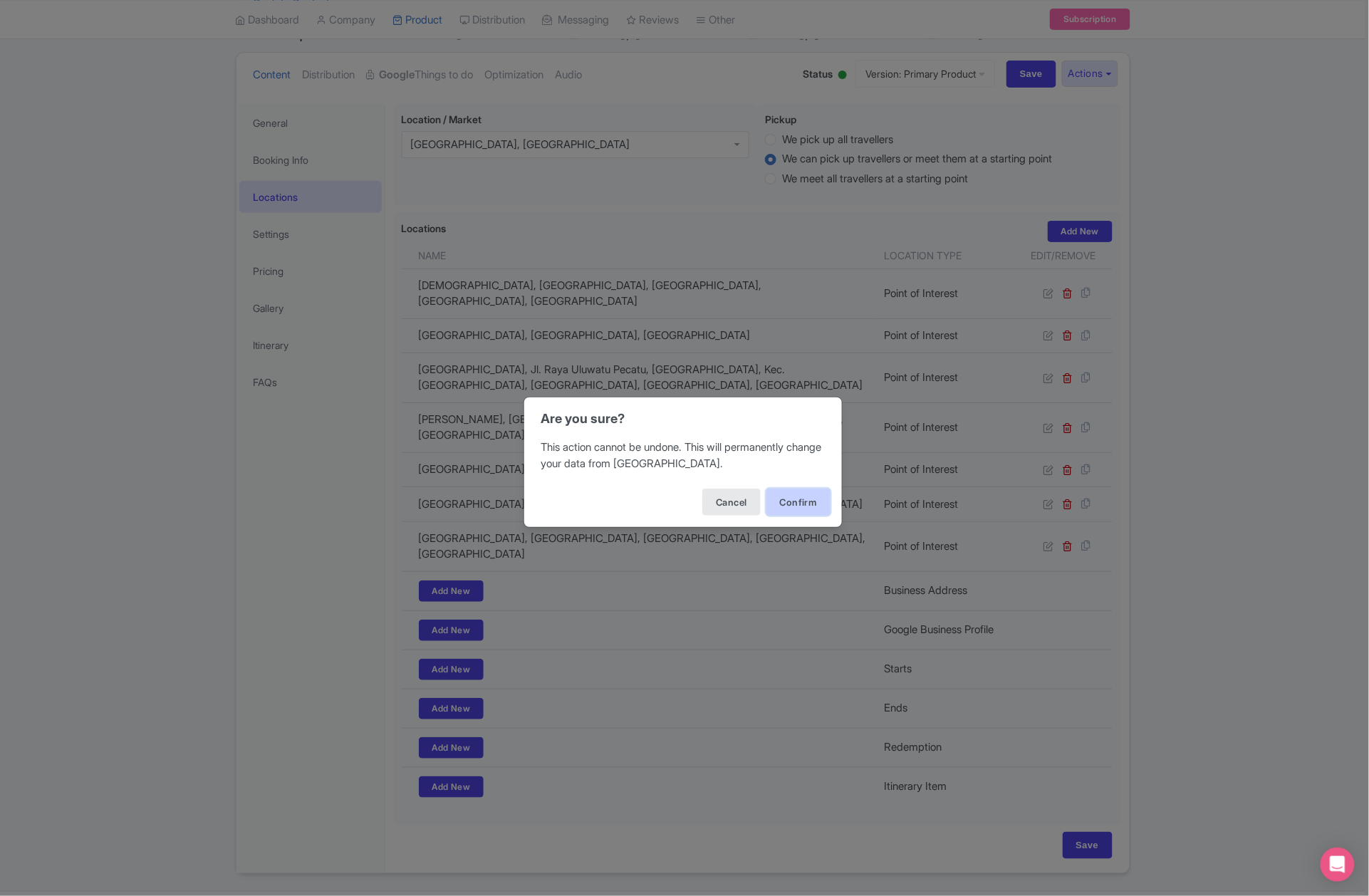
click at [798, 499] on button "Confirm" at bounding box center [799, 502] width 64 height 27
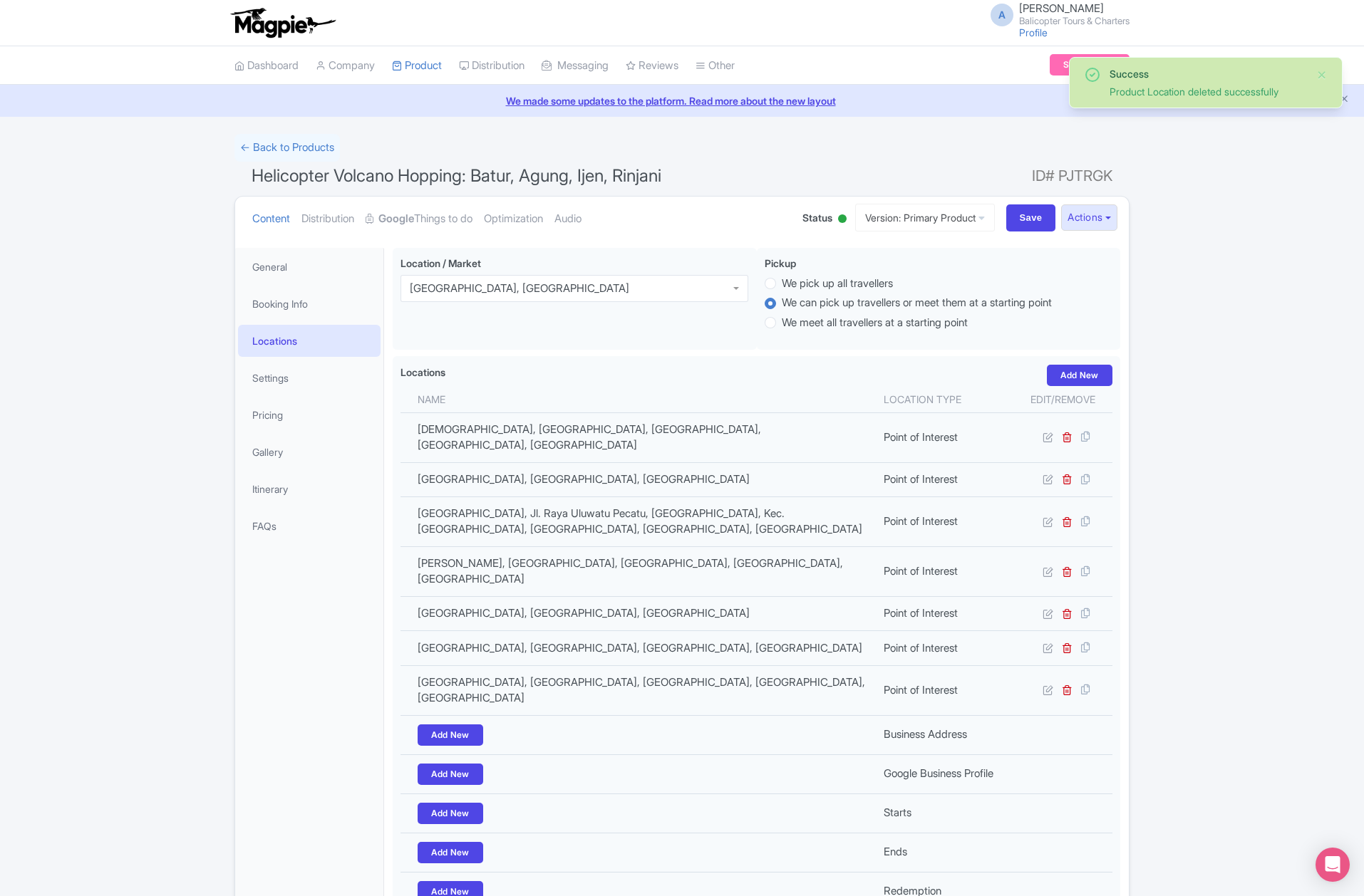
scroll to position [144, 0]
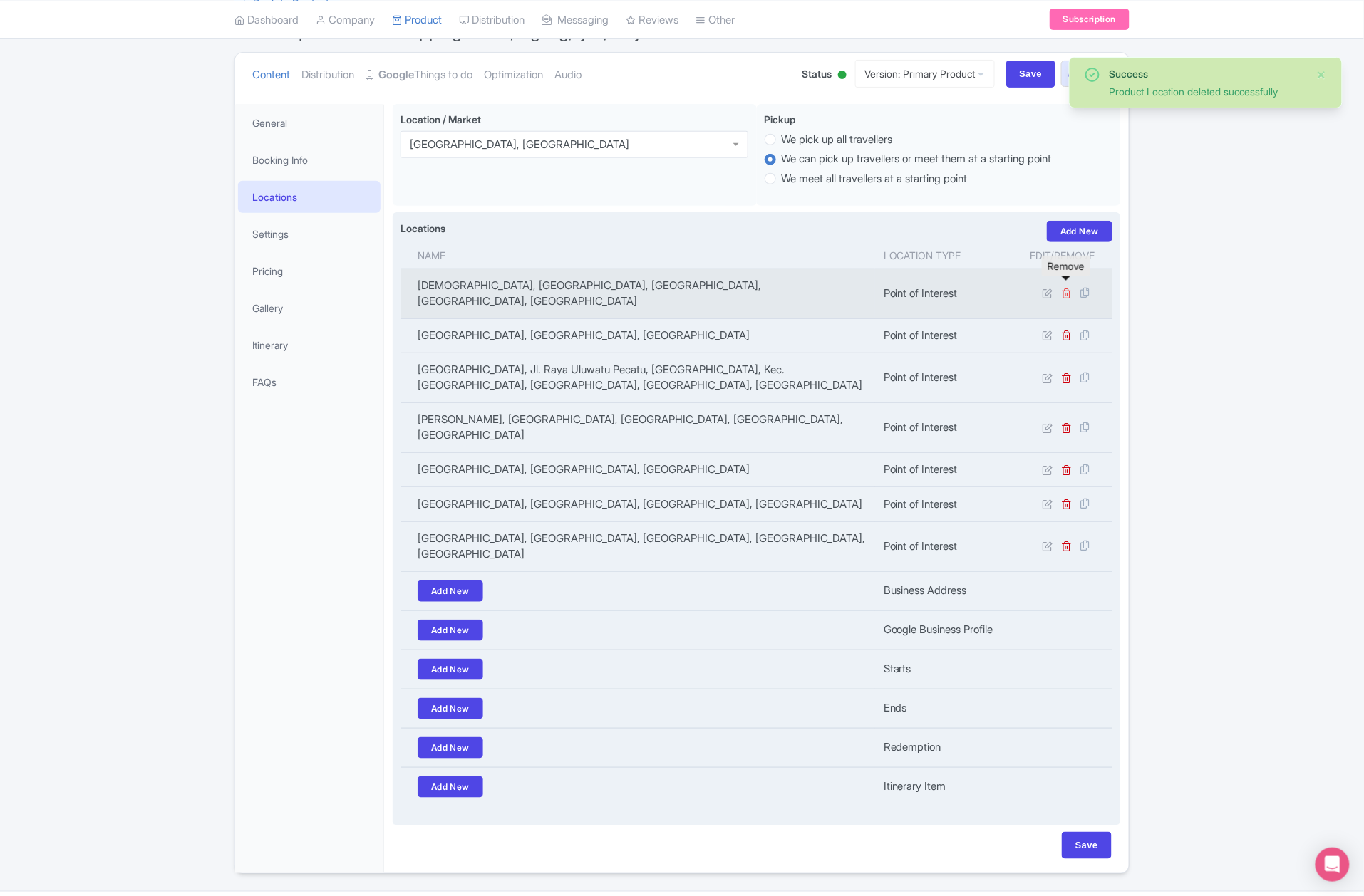
click at [1068, 288] on icon at bounding box center [1067, 293] width 11 height 11
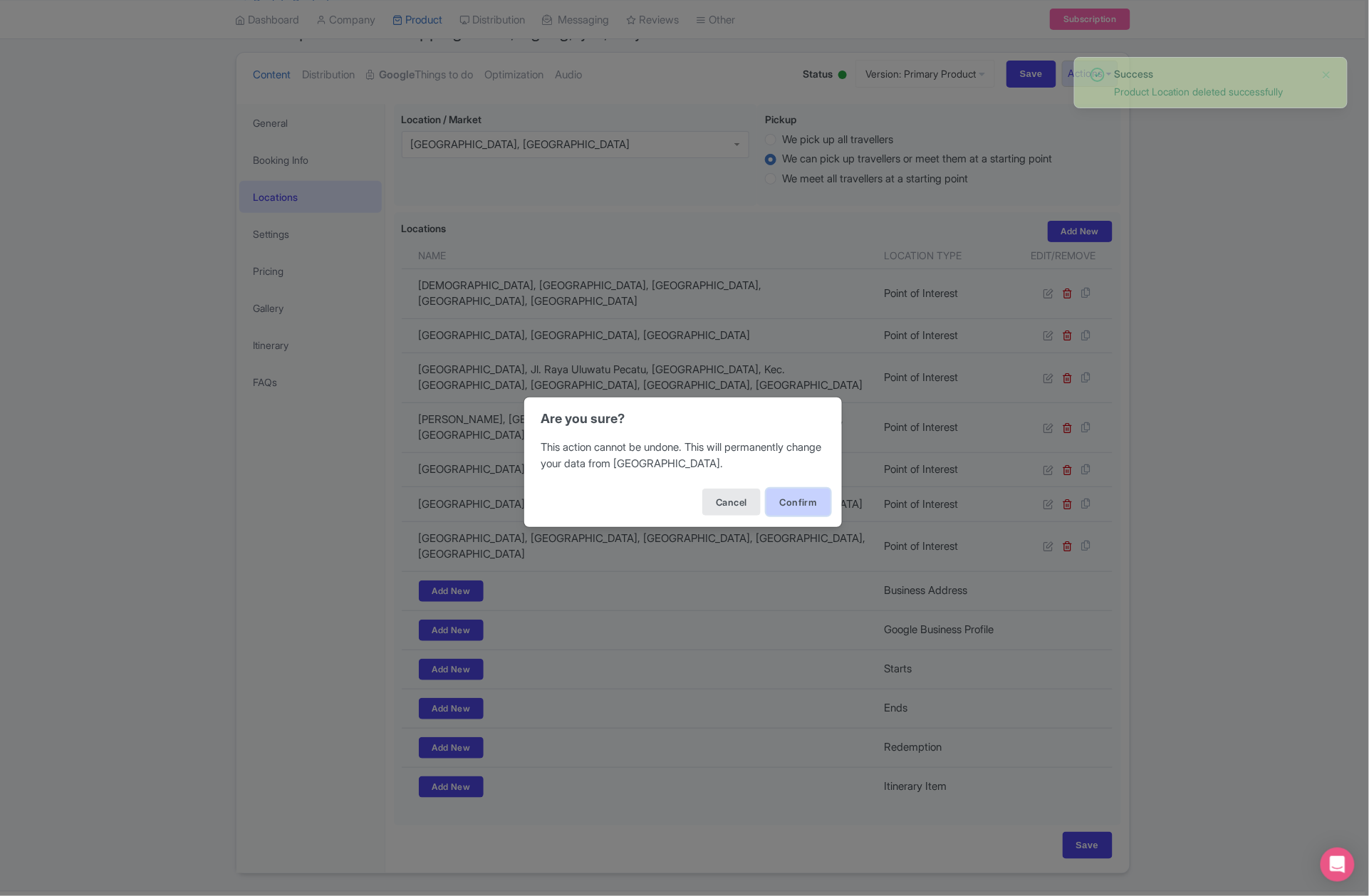
click at [810, 505] on button "Confirm" at bounding box center [799, 502] width 64 height 27
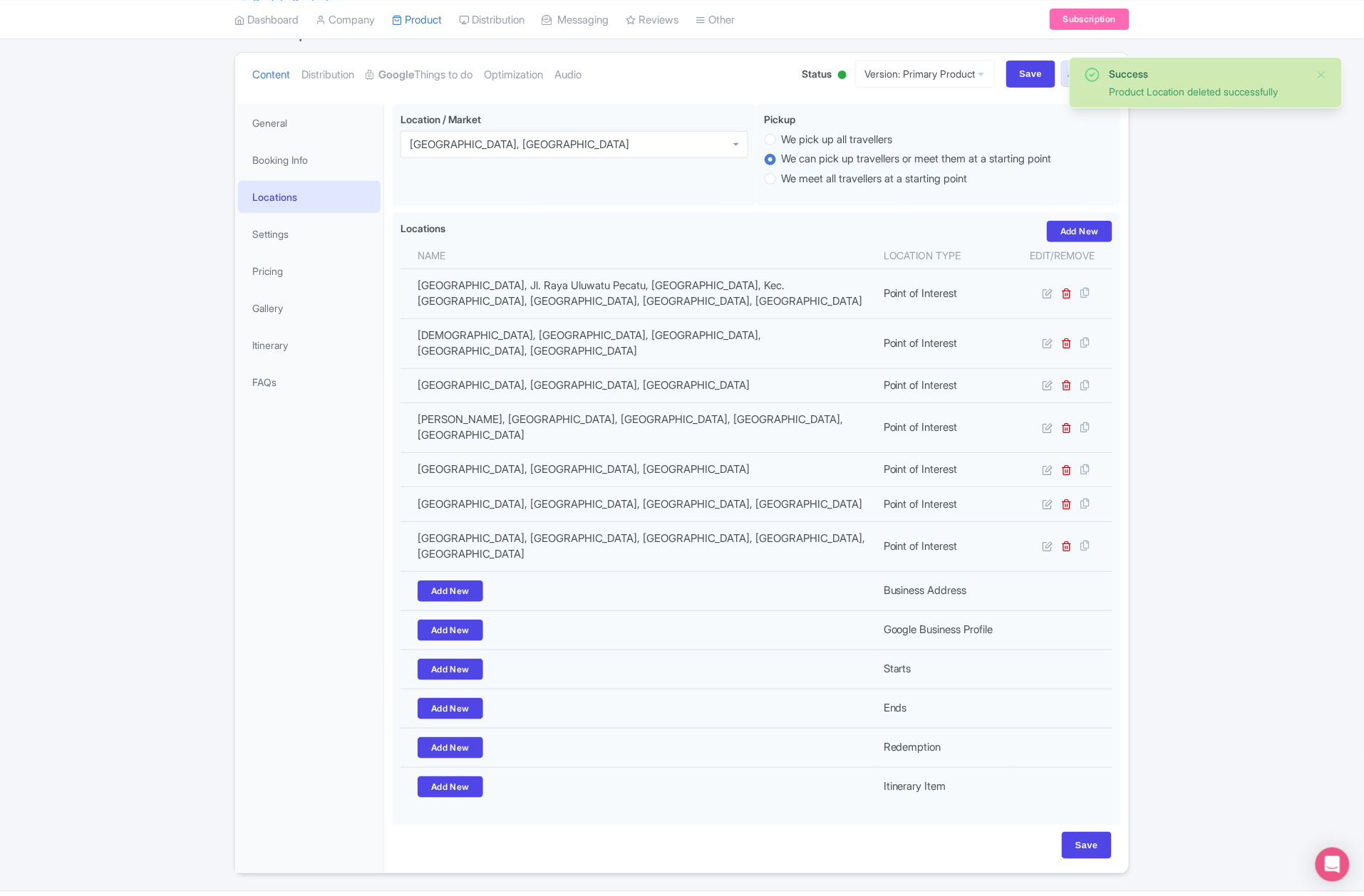
scroll to position [144, 0]
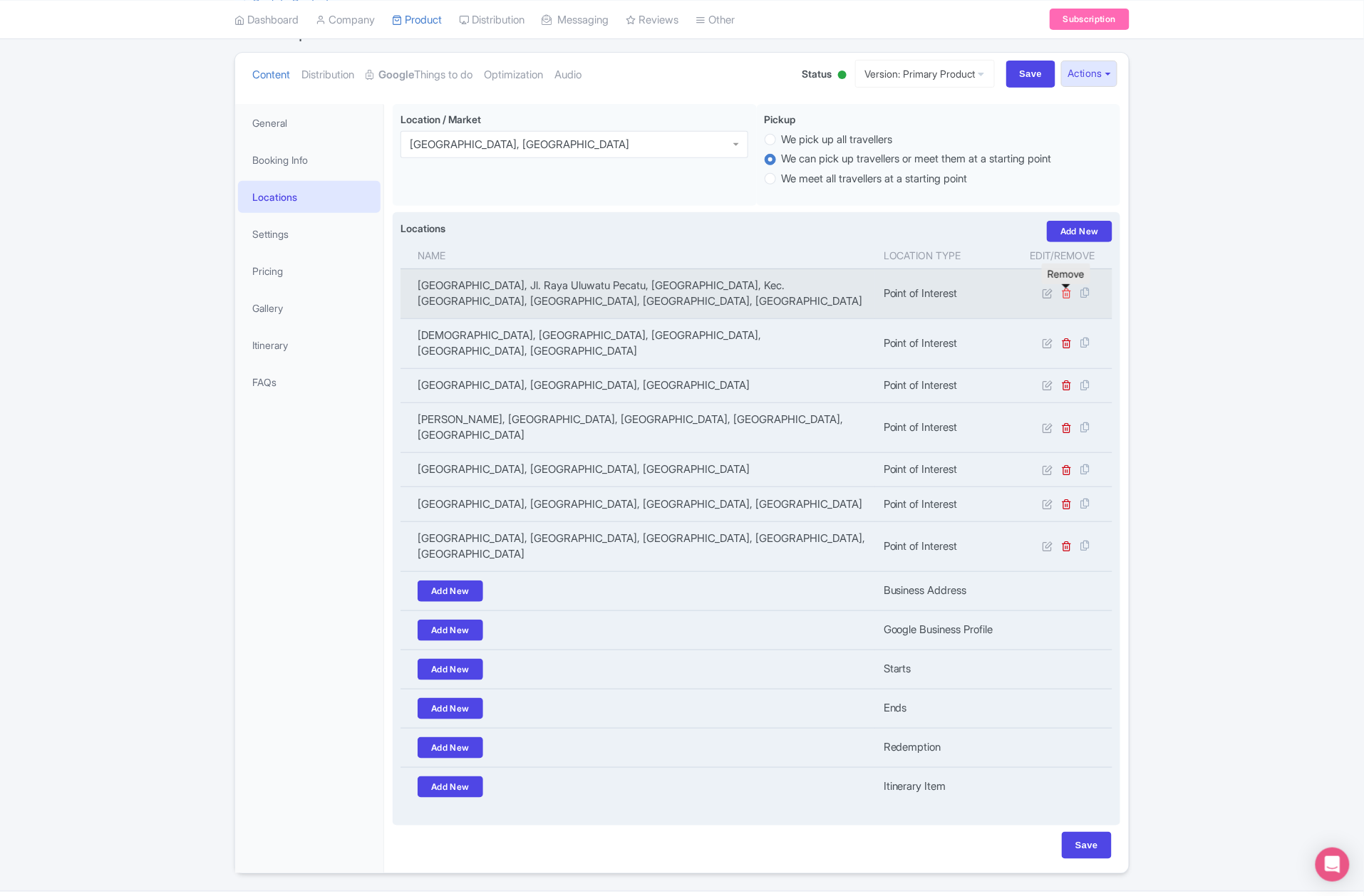
click at [1064, 298] on icon at bounding box center [1067, 293] width 11 height 11
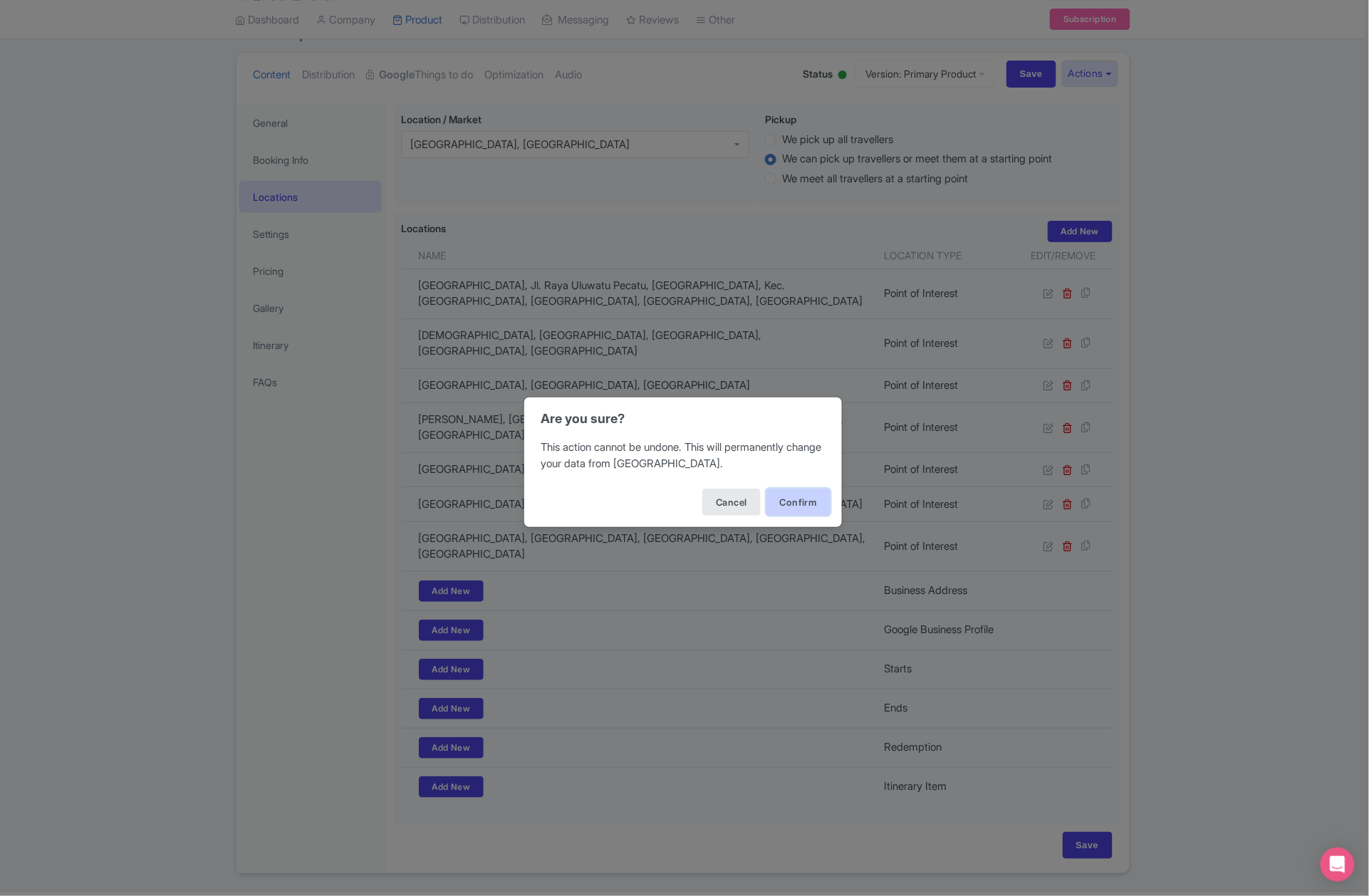
drag, startPoint x: 827, startPoint y: 503, endPoint x: 819, endPoint y: 499, distance: 8.9
click at [826, 503] on button "Confirm" at bounding box center [799, 502] width 64 height 27
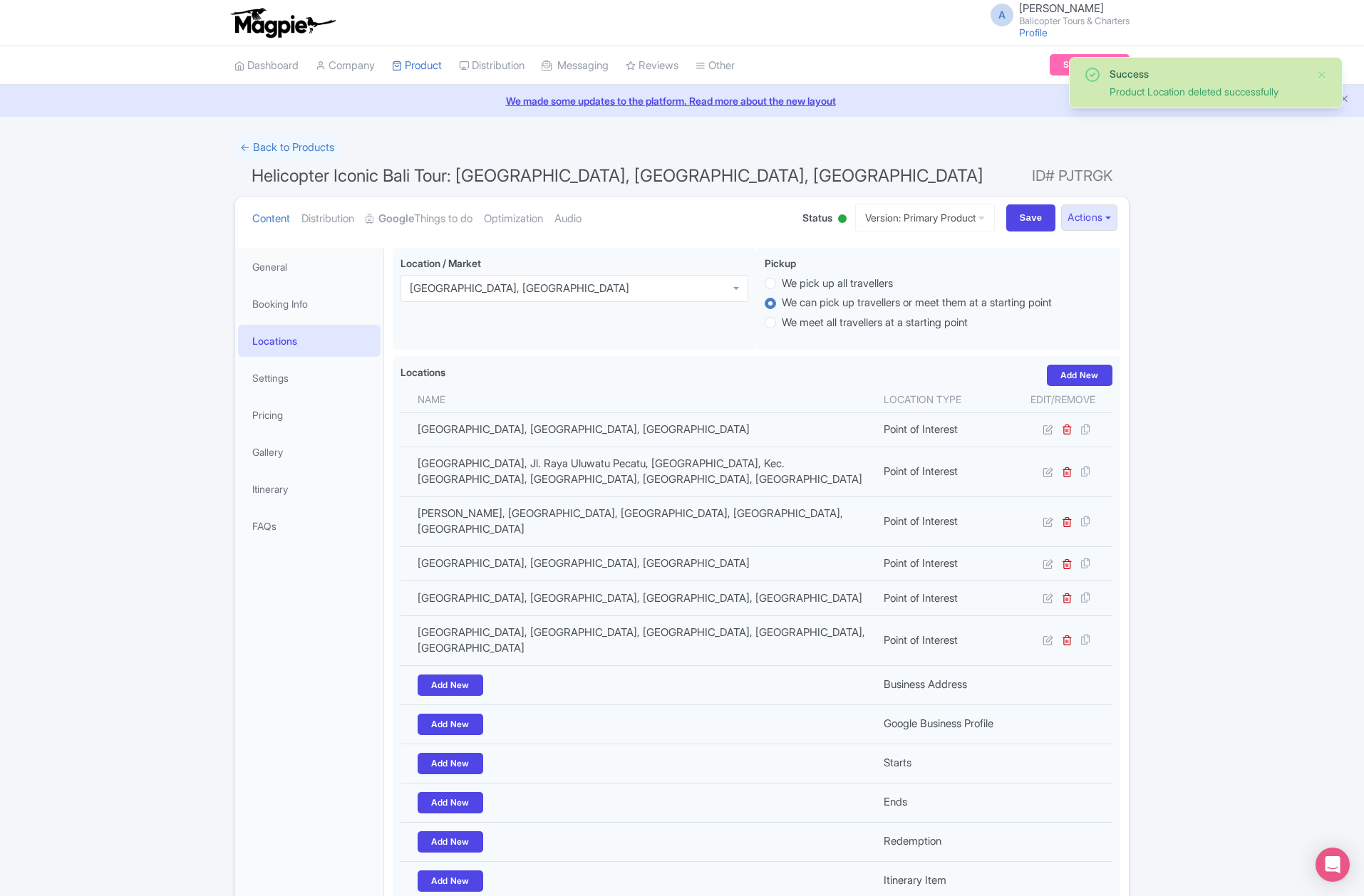
scroll to position [110, 0]
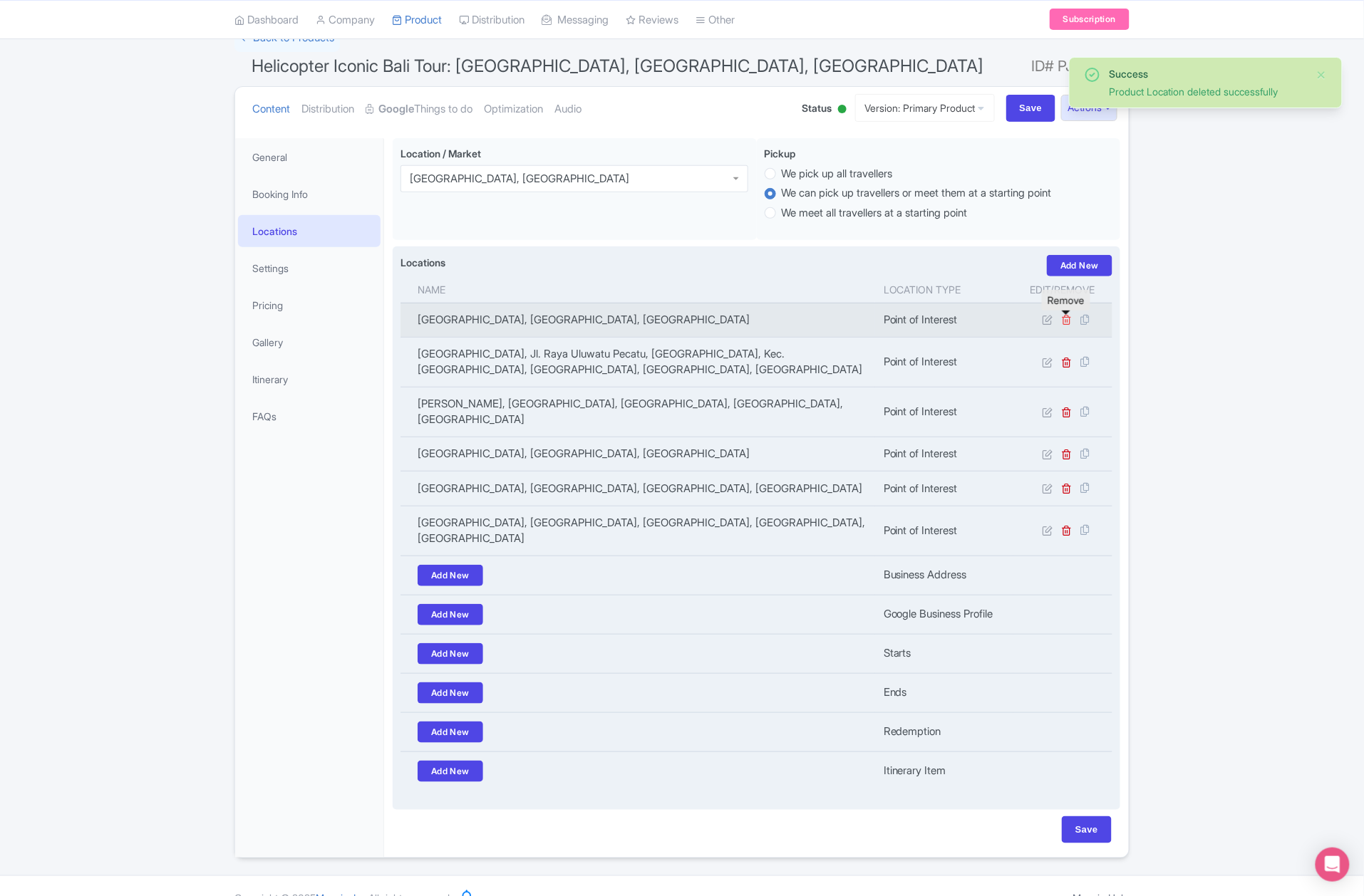
click at [1067, 325] on icon at bounding box center [1067, 319] width 11 height 11
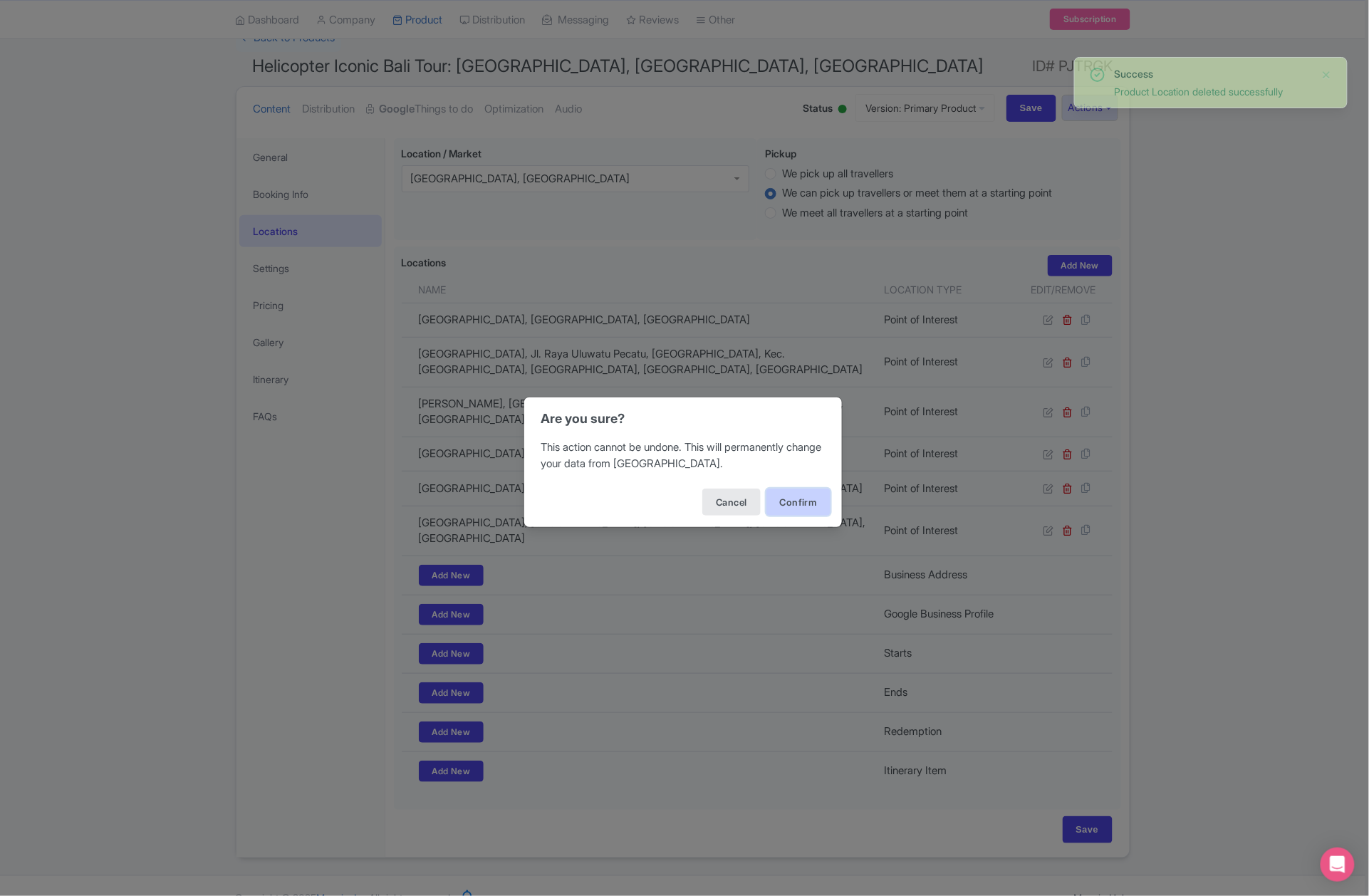
click at [811, 491] on button "Confirm" at bounding box center [799, 502] width 64 height 27
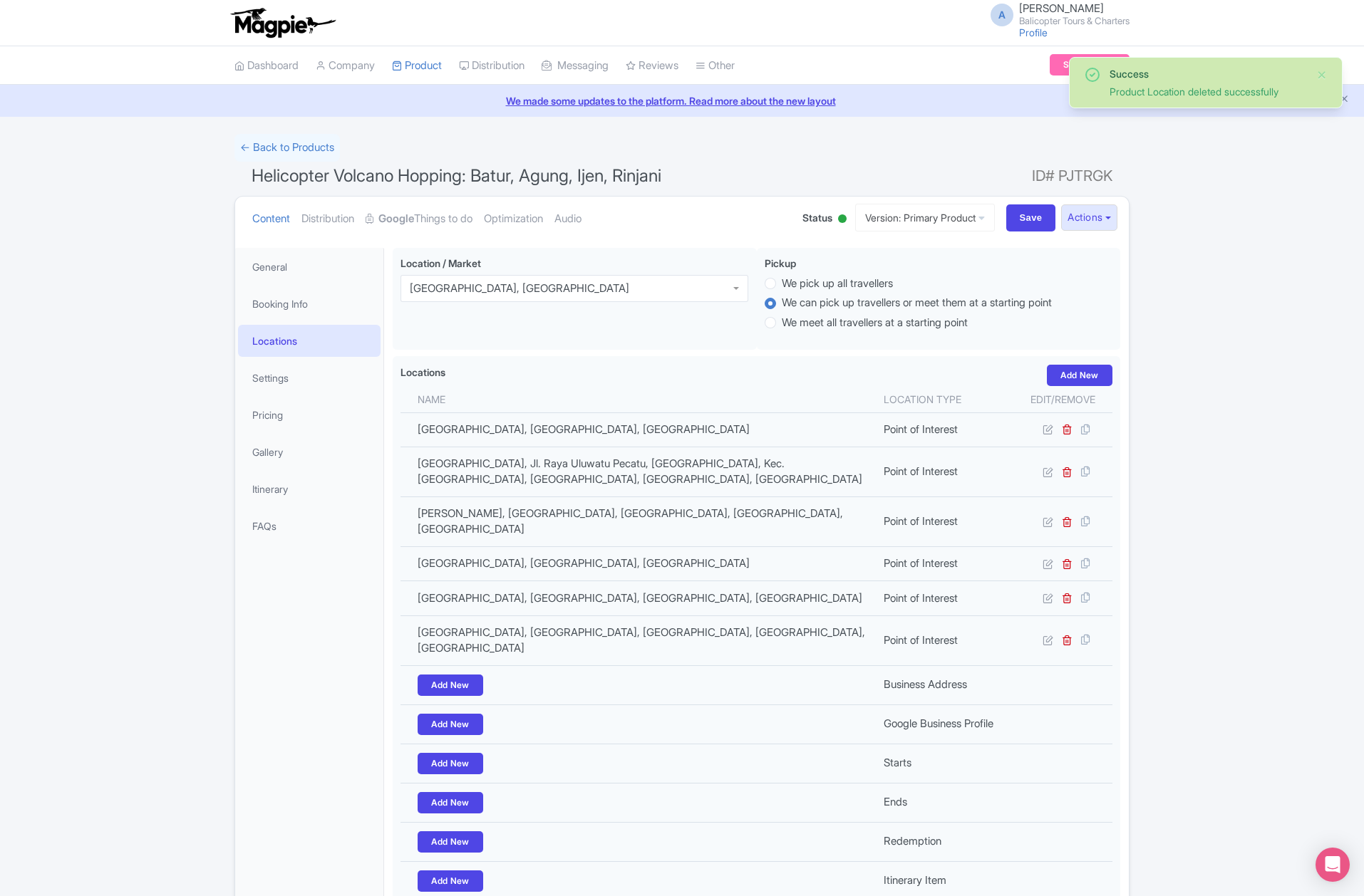
scroll to position [110, 0]
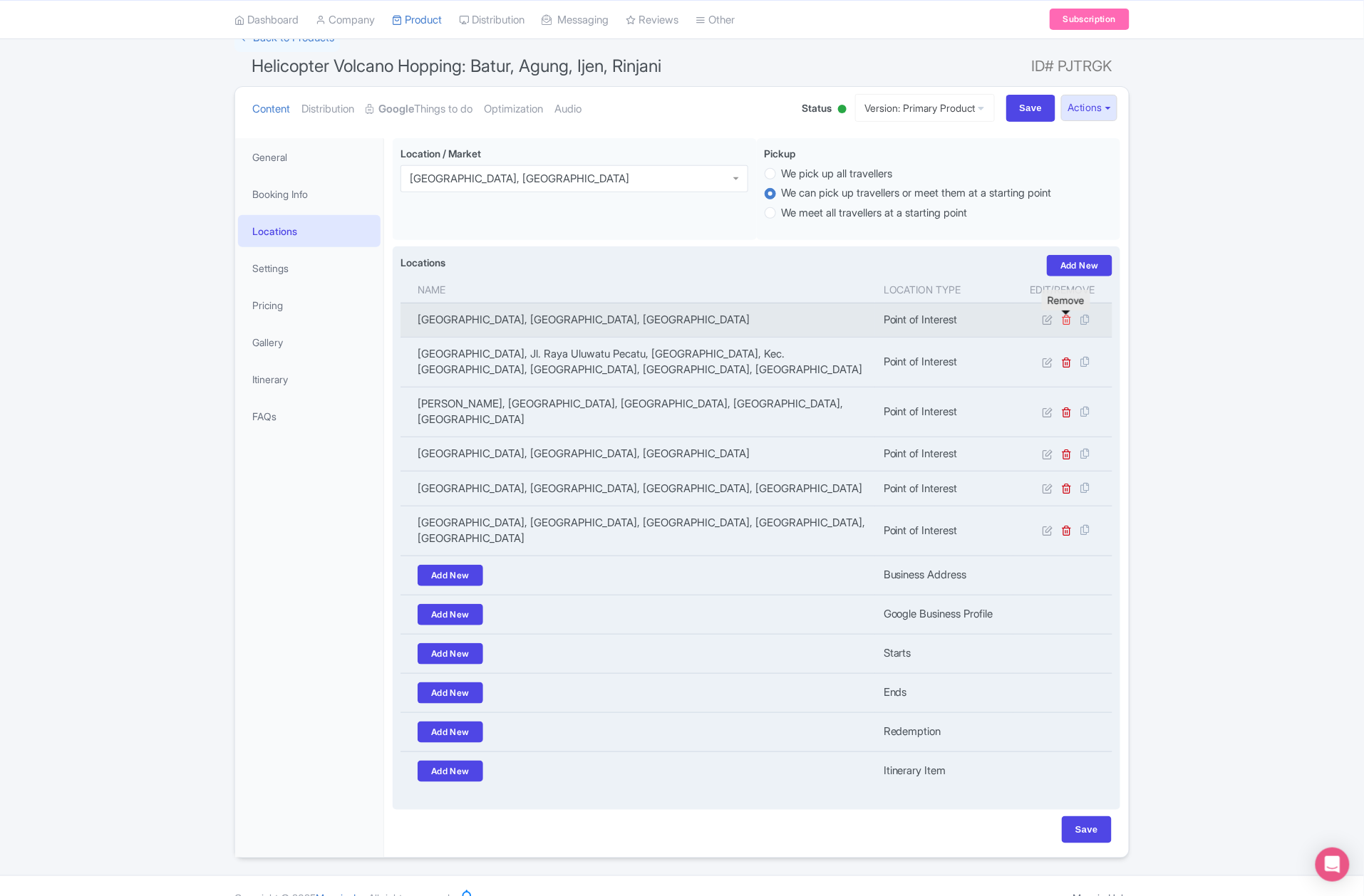
click at [1064, 325] on icon at bounding box center [1067, 319] width 11 height 11
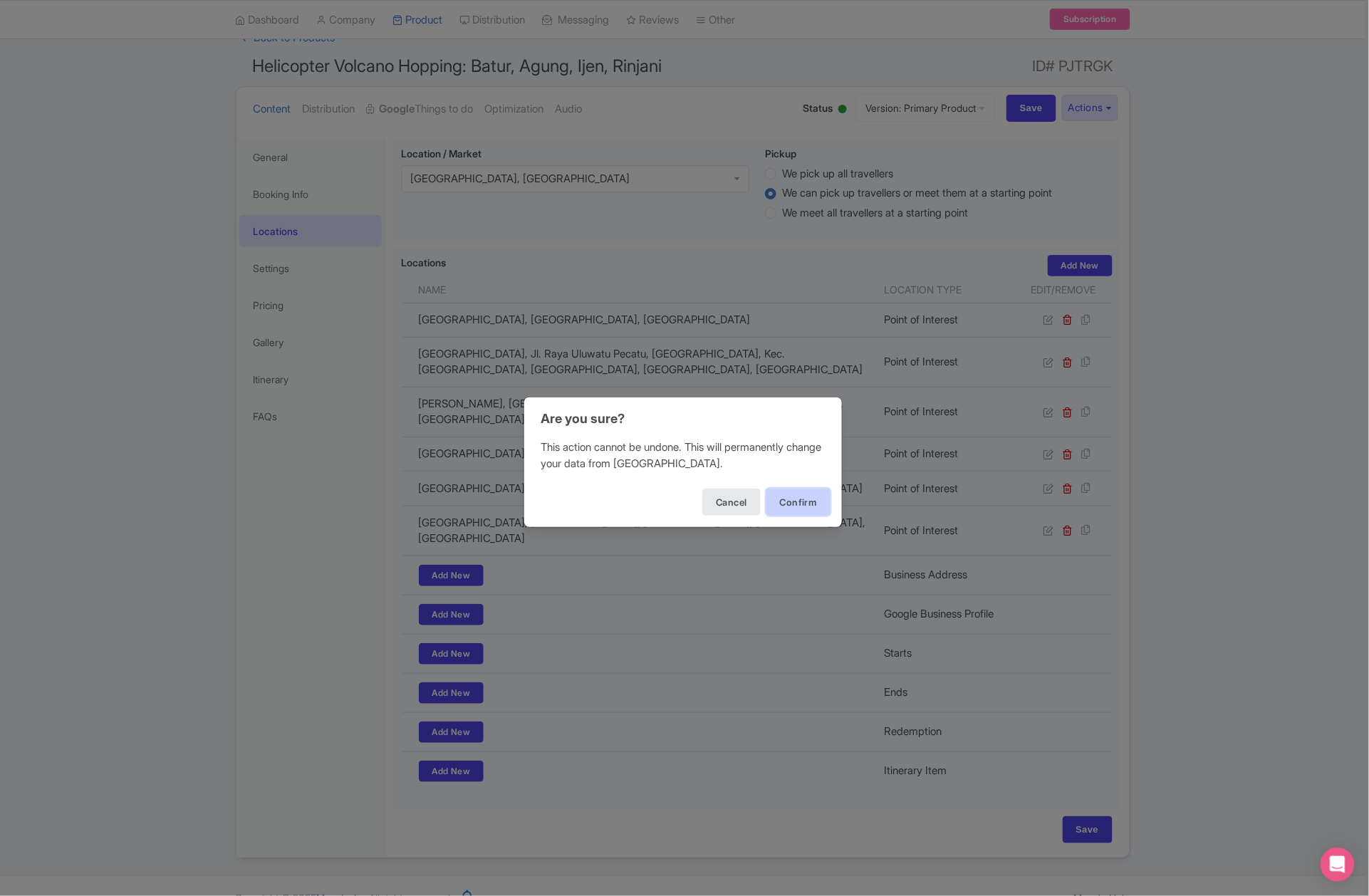
click at [786, 493] on button "Confirm" at bounding box center [799, 502] width 64 height 27
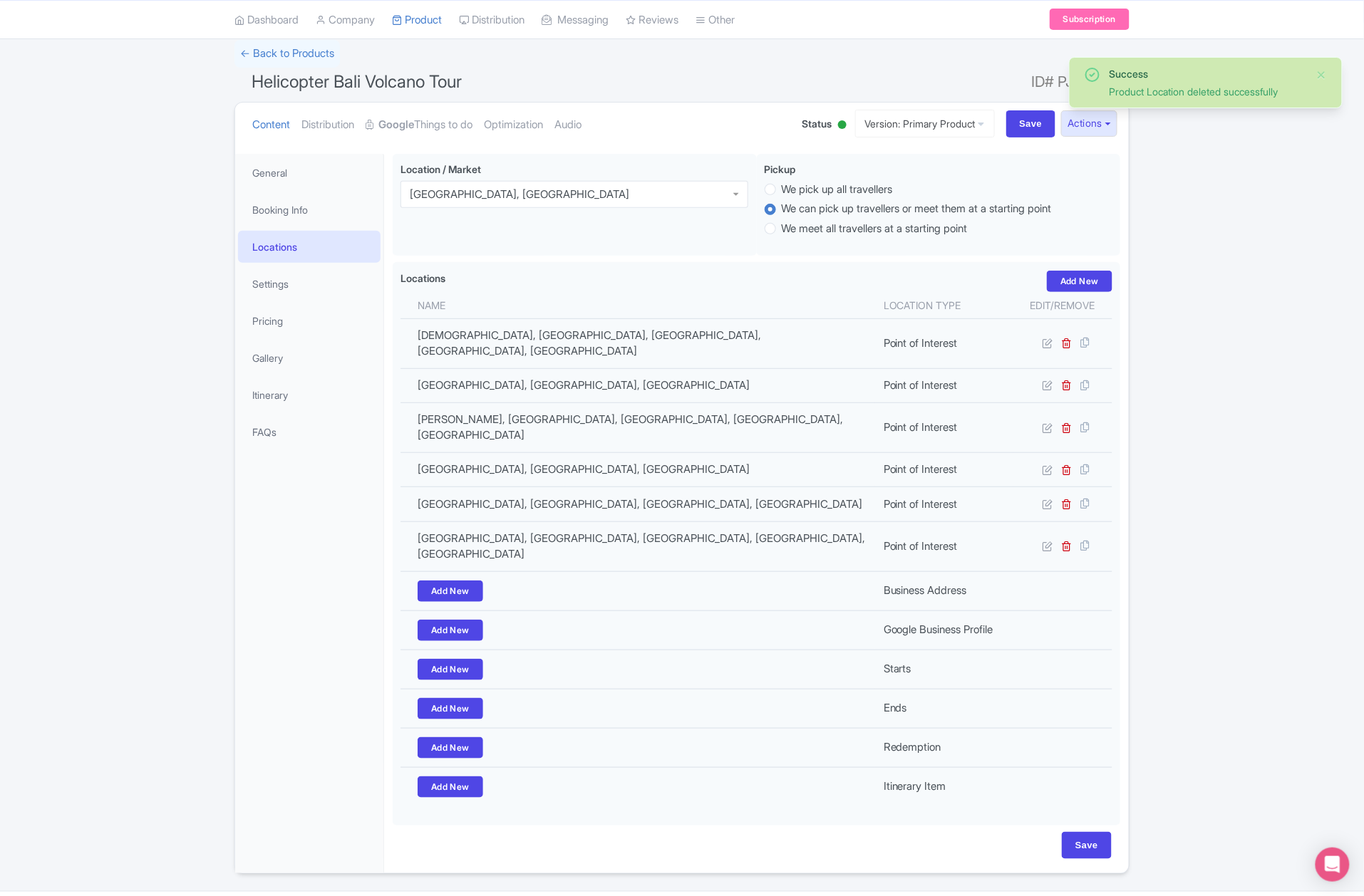
scroll to position [94, 0]
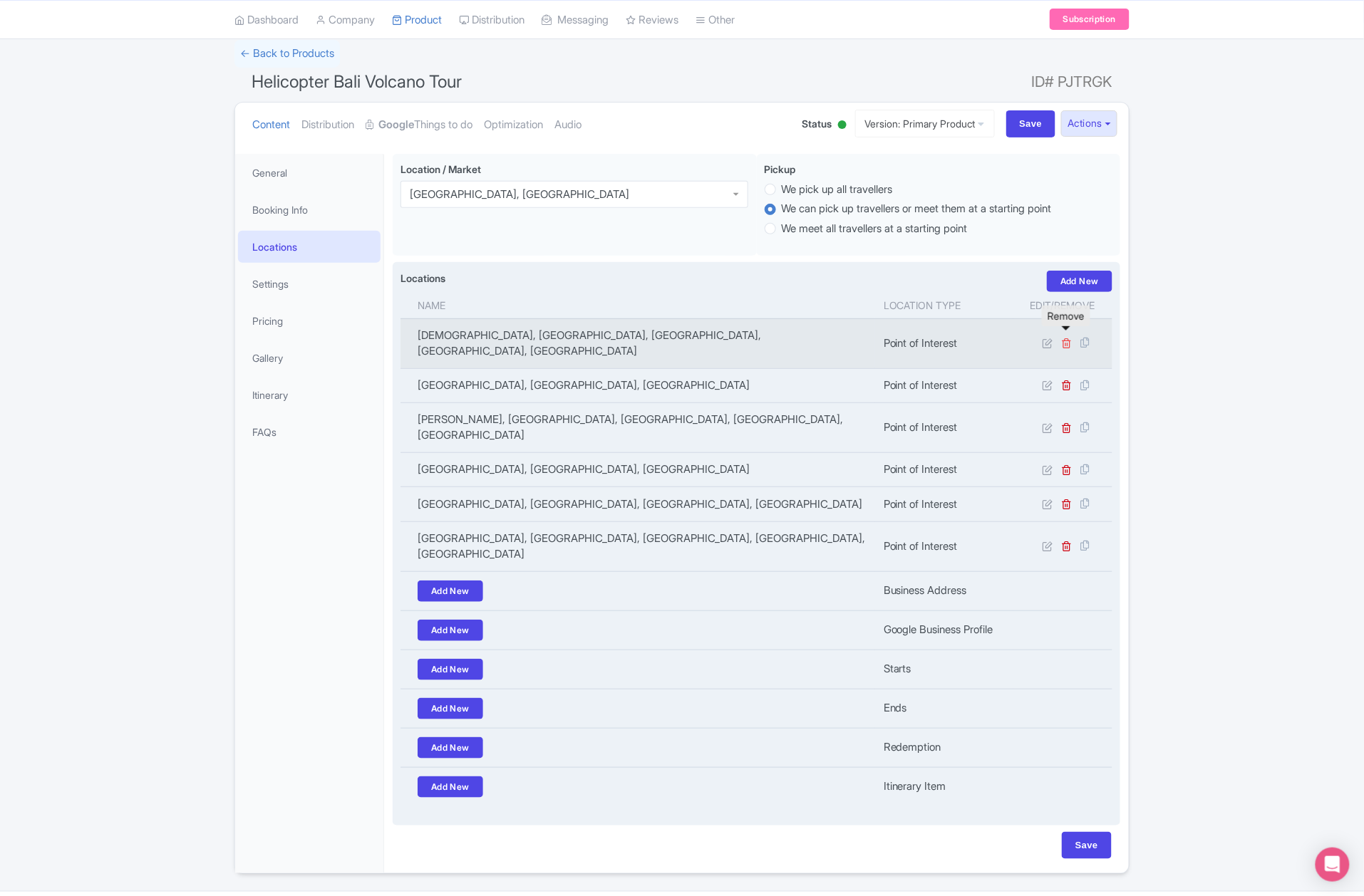
click at [1070, 340] on icon at bounding box center [1067, 342] width 11 height 11
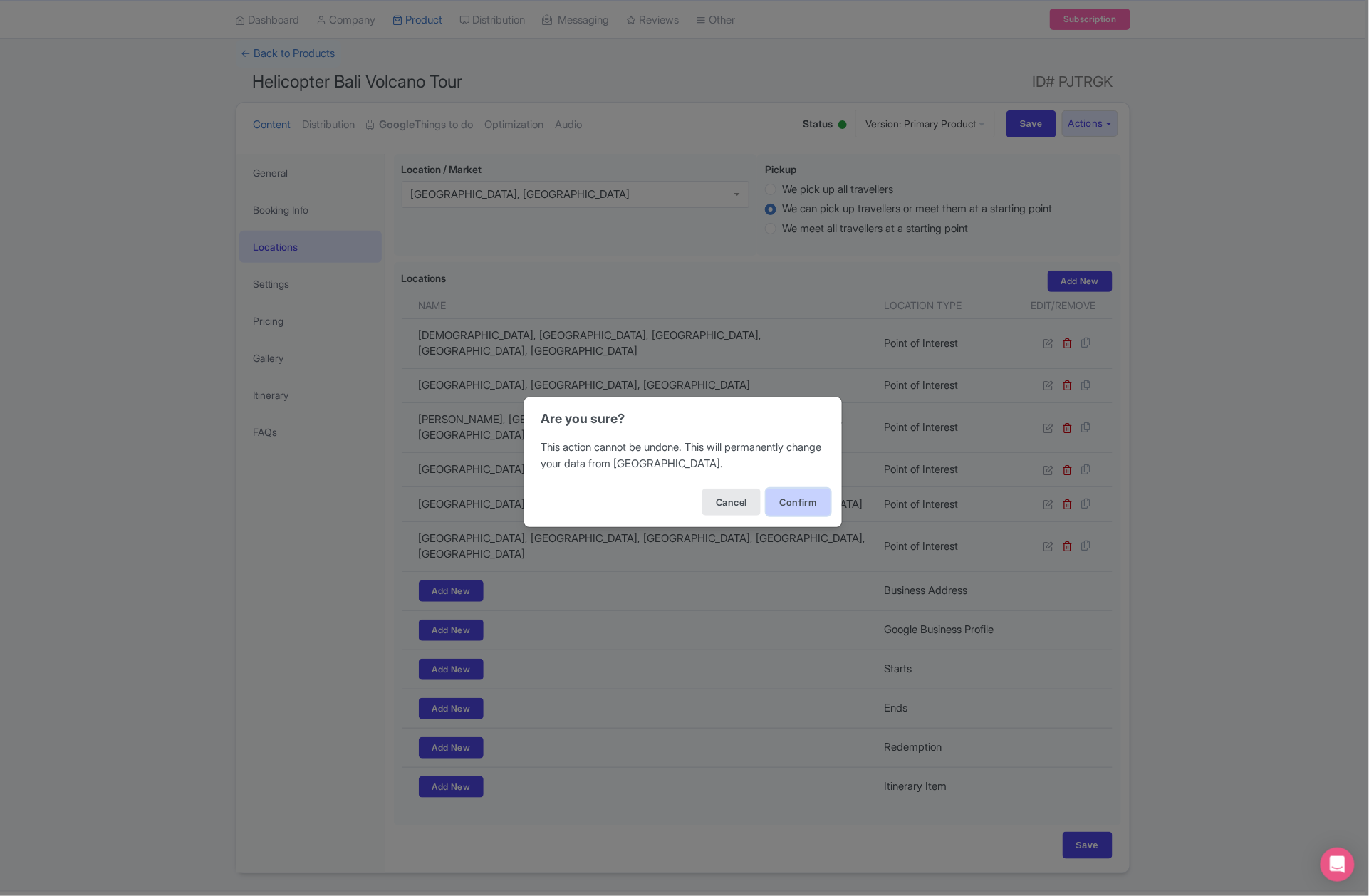
drag, startPoint x: 797, startPoint y: 509, endPoint x: 797, endPoint y: 499, distance: 10.0
click at [798, 509] on button "Confirm" at bounding box center [799, 502] width 64 height 27
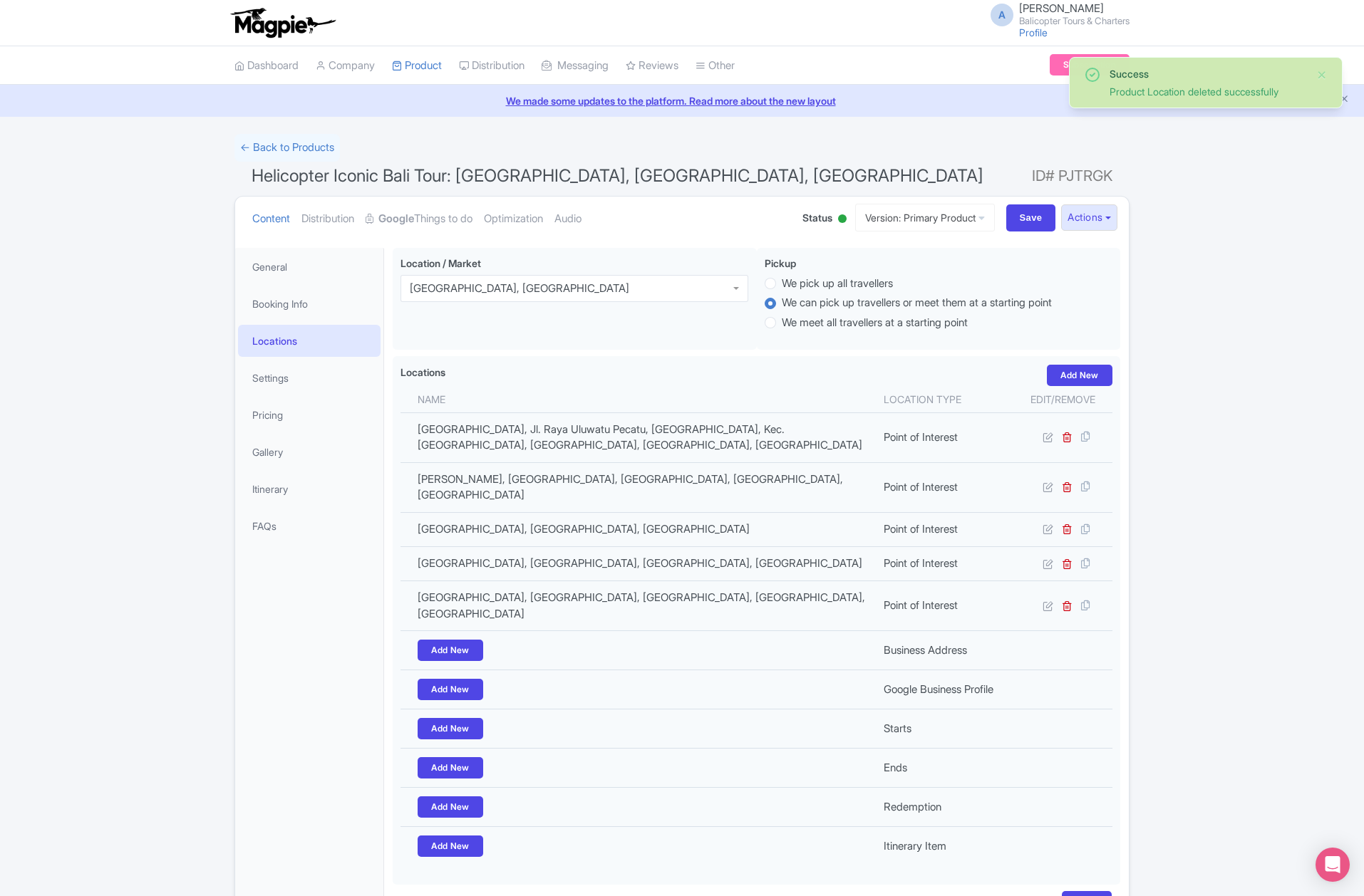
scroll to position [75, 0]
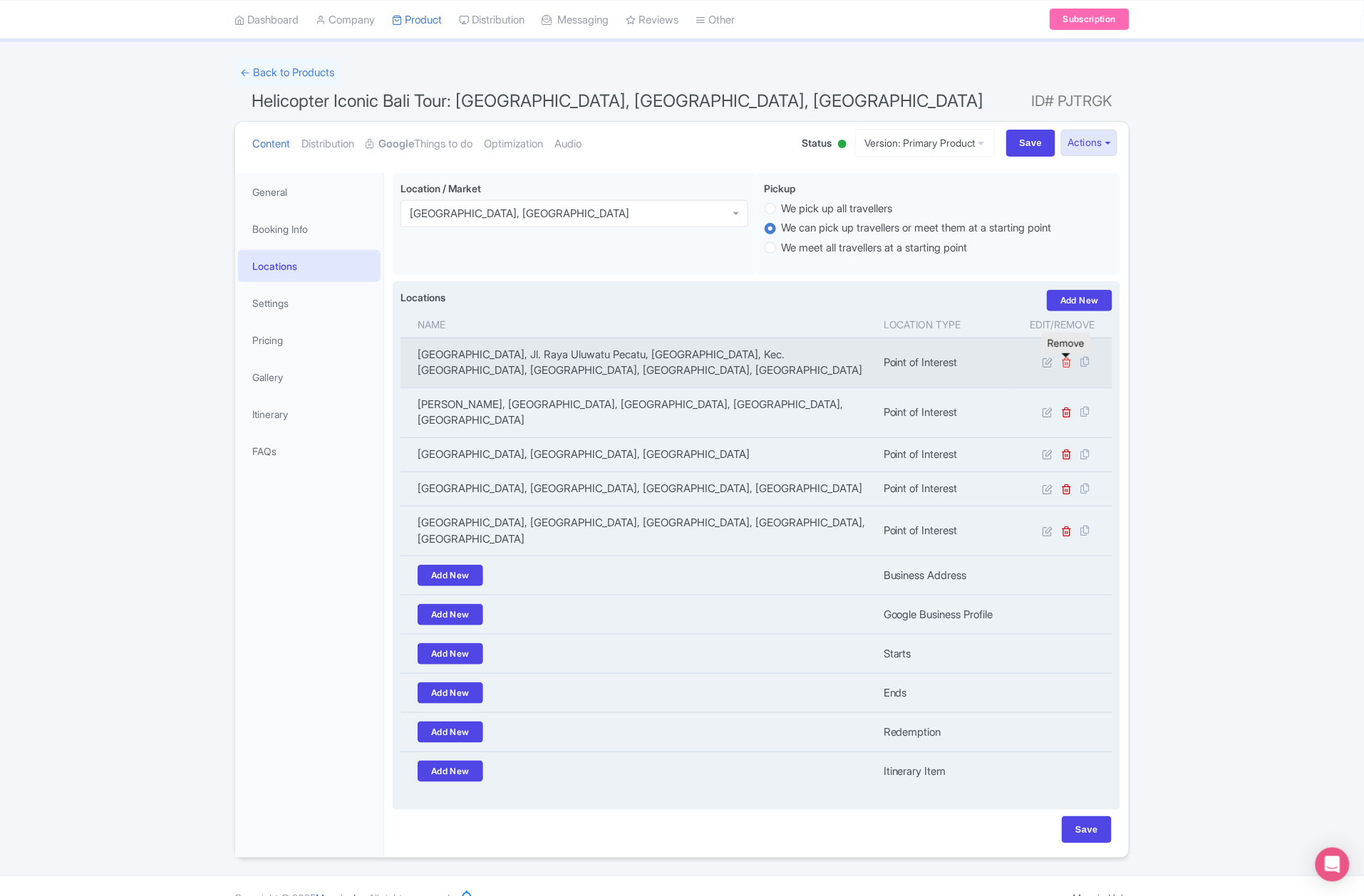
click at [1068, 364] on icon at bounding box center [1067, 362] width 11 height 11
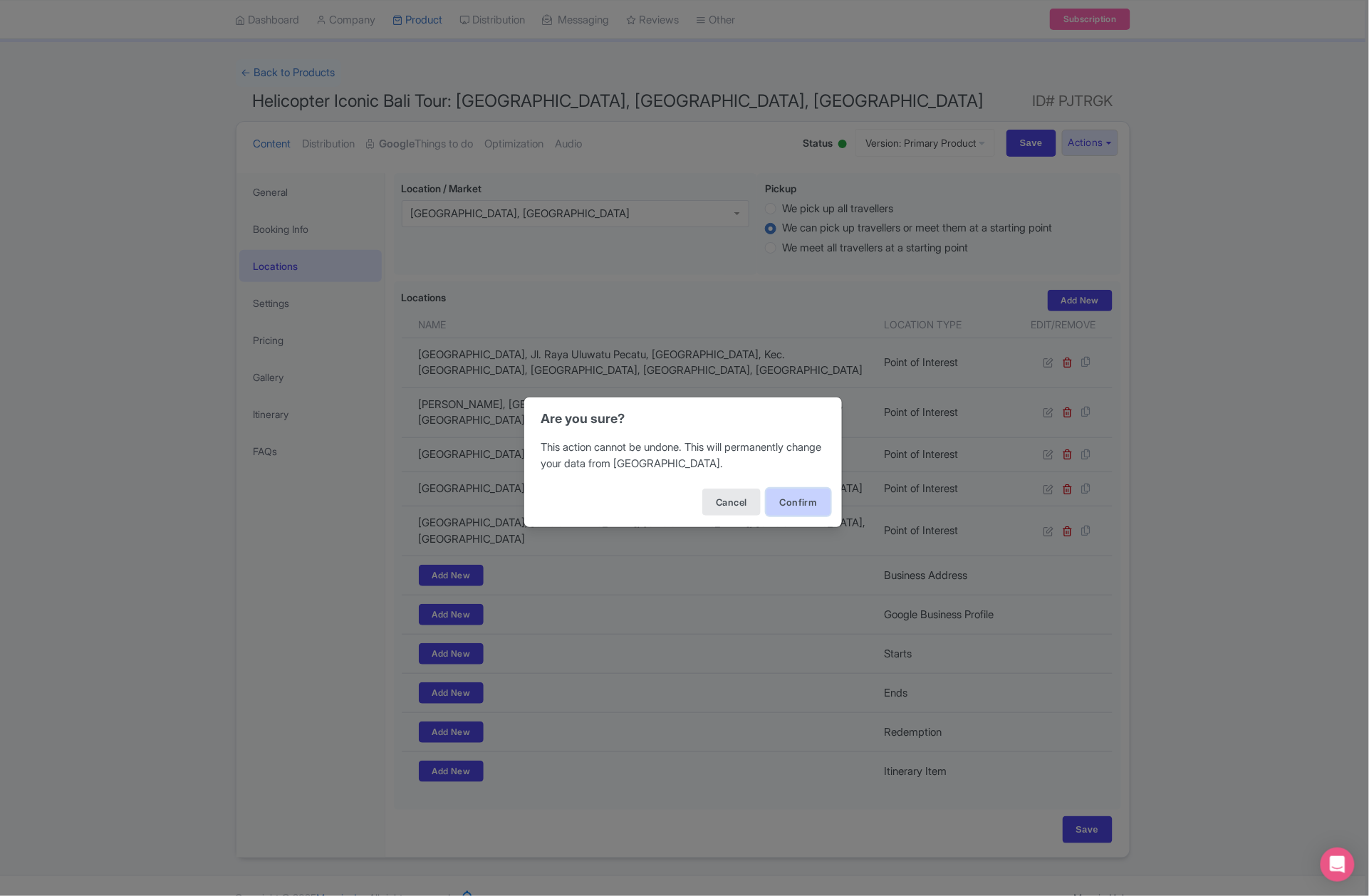
click at [810, 502] on button "Confirm" at bounding box center [799, 502] width 64 height 27
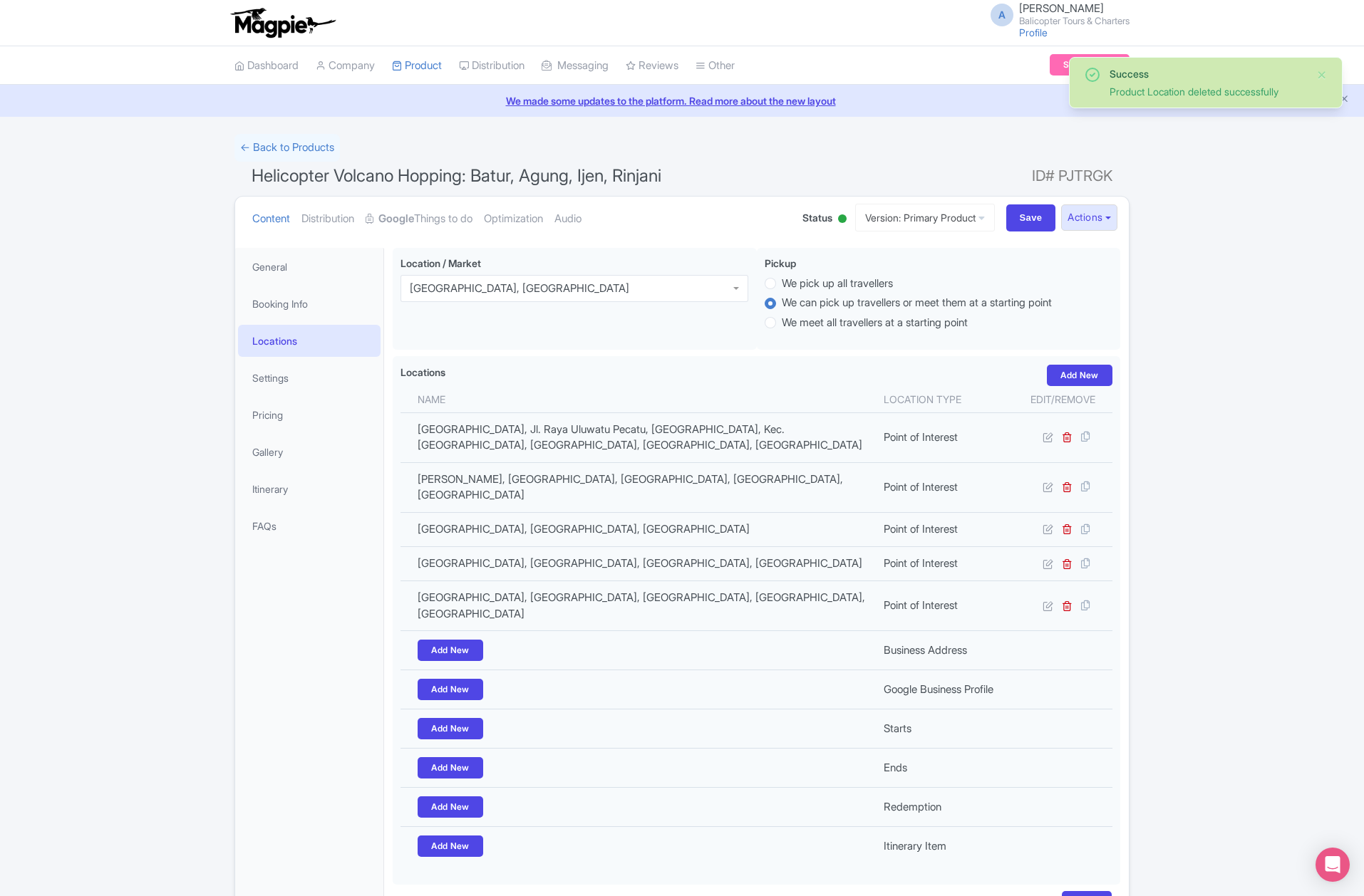
scroll to position [75, 0]
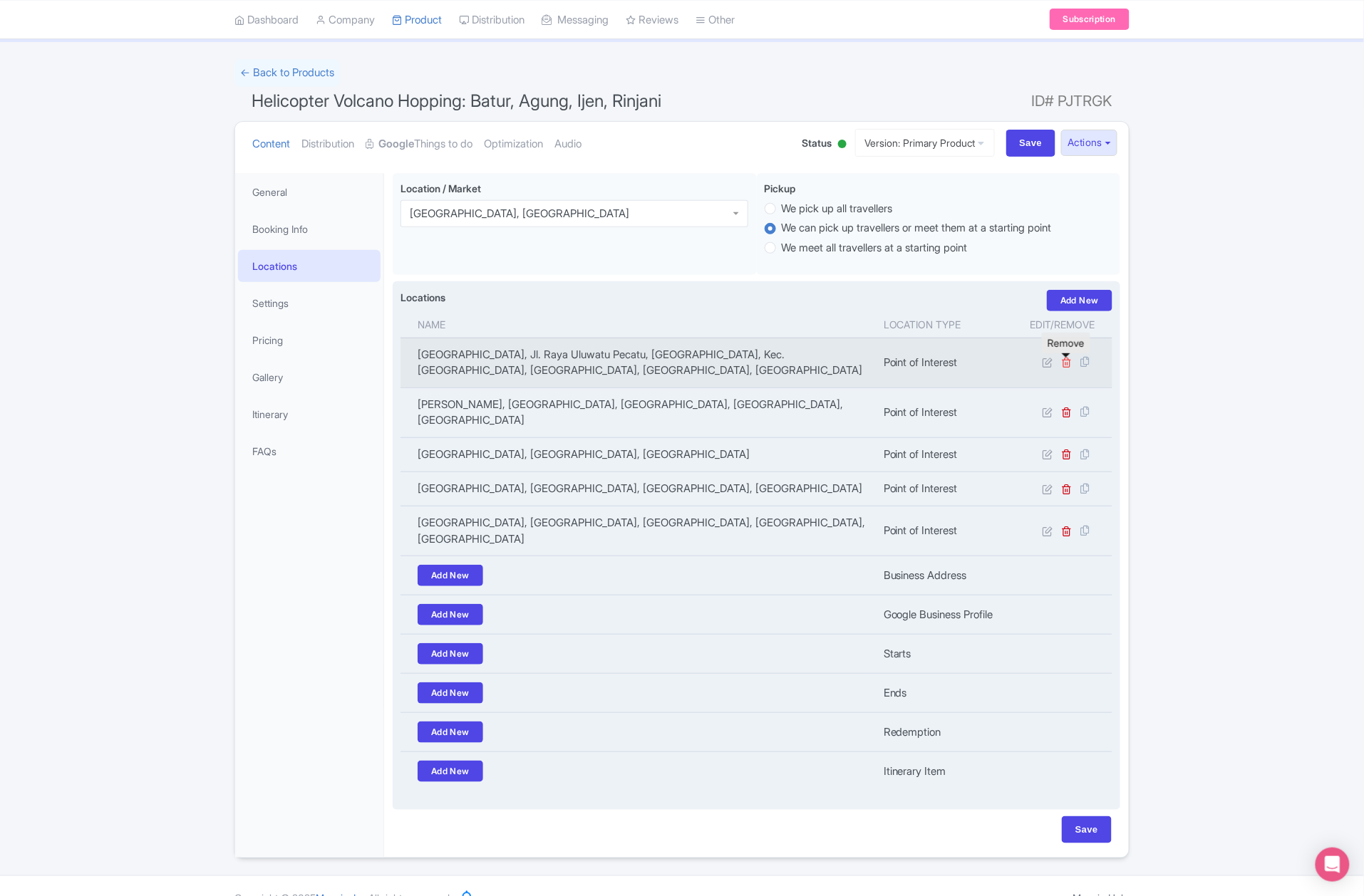
click at [1067, 365] on icon at bounding box center [1067, 362] width 11 height 11
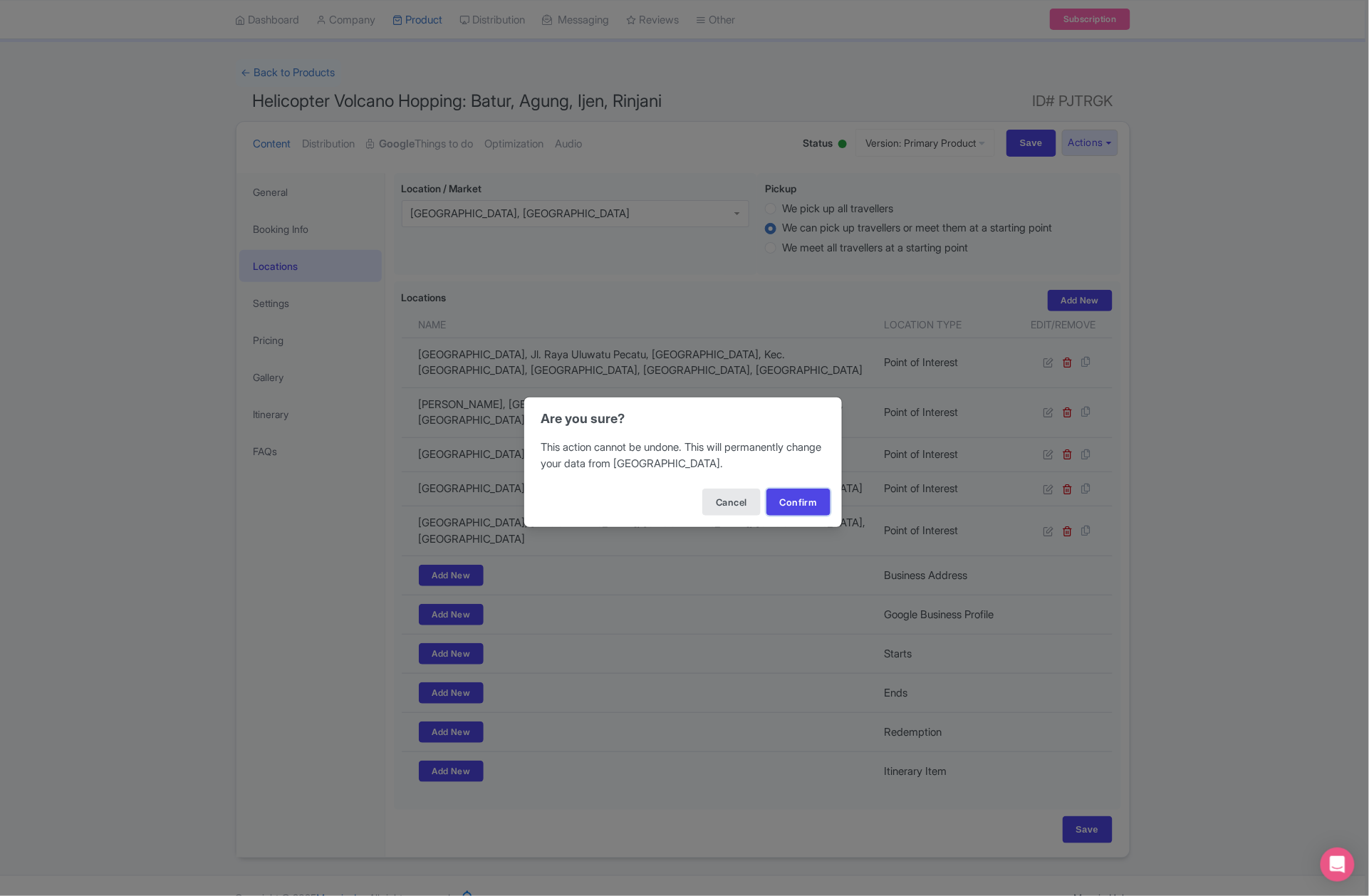
drag, startPoint x: 798, startPoint y: 499, endPoint x: 680, endPoint y: 392, distance: 159.3
click at [797, 502] on button "Confirm" at bounding box center [799, 502] width 64 height 27
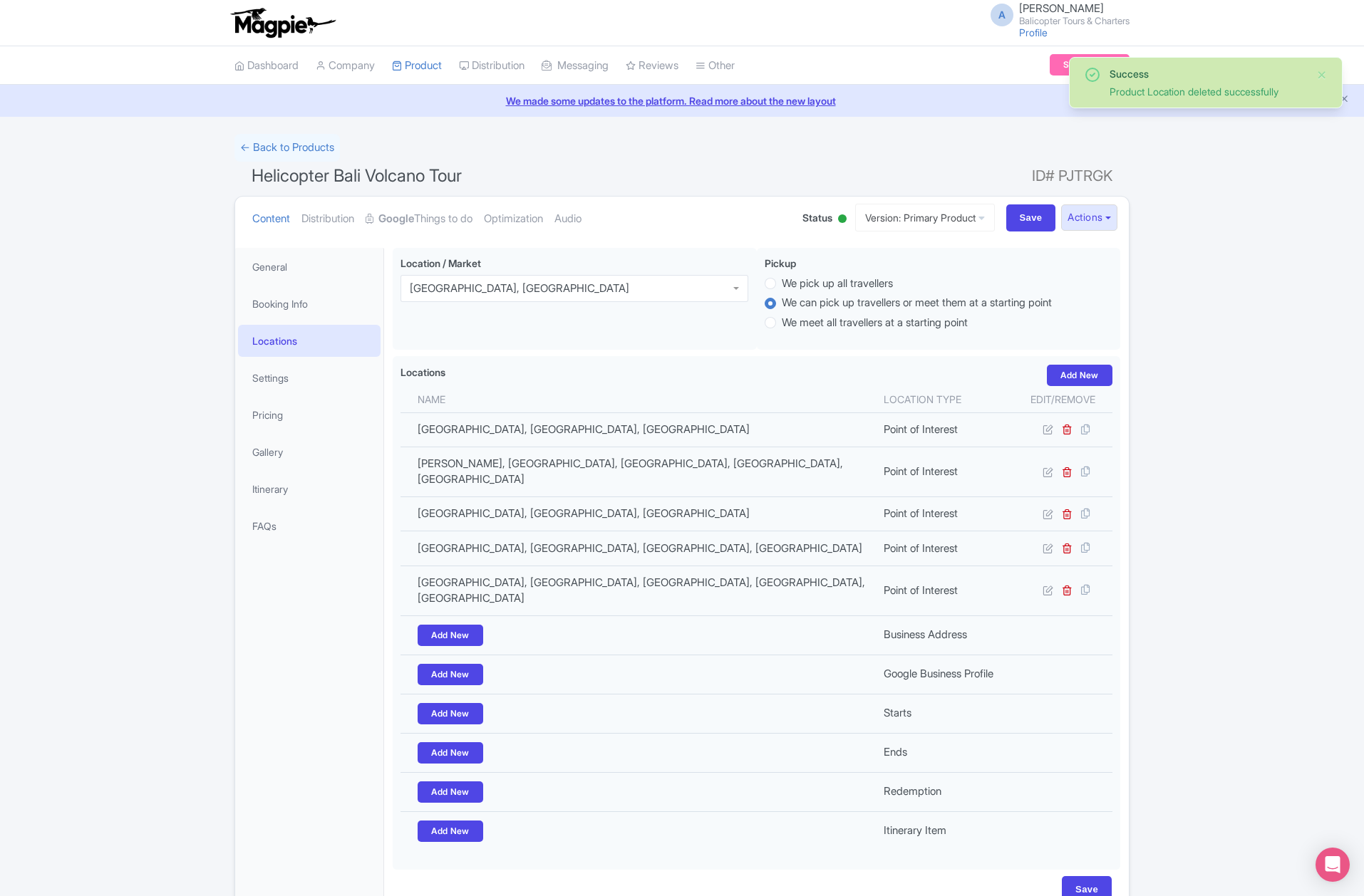
scroll to position [60, 0]
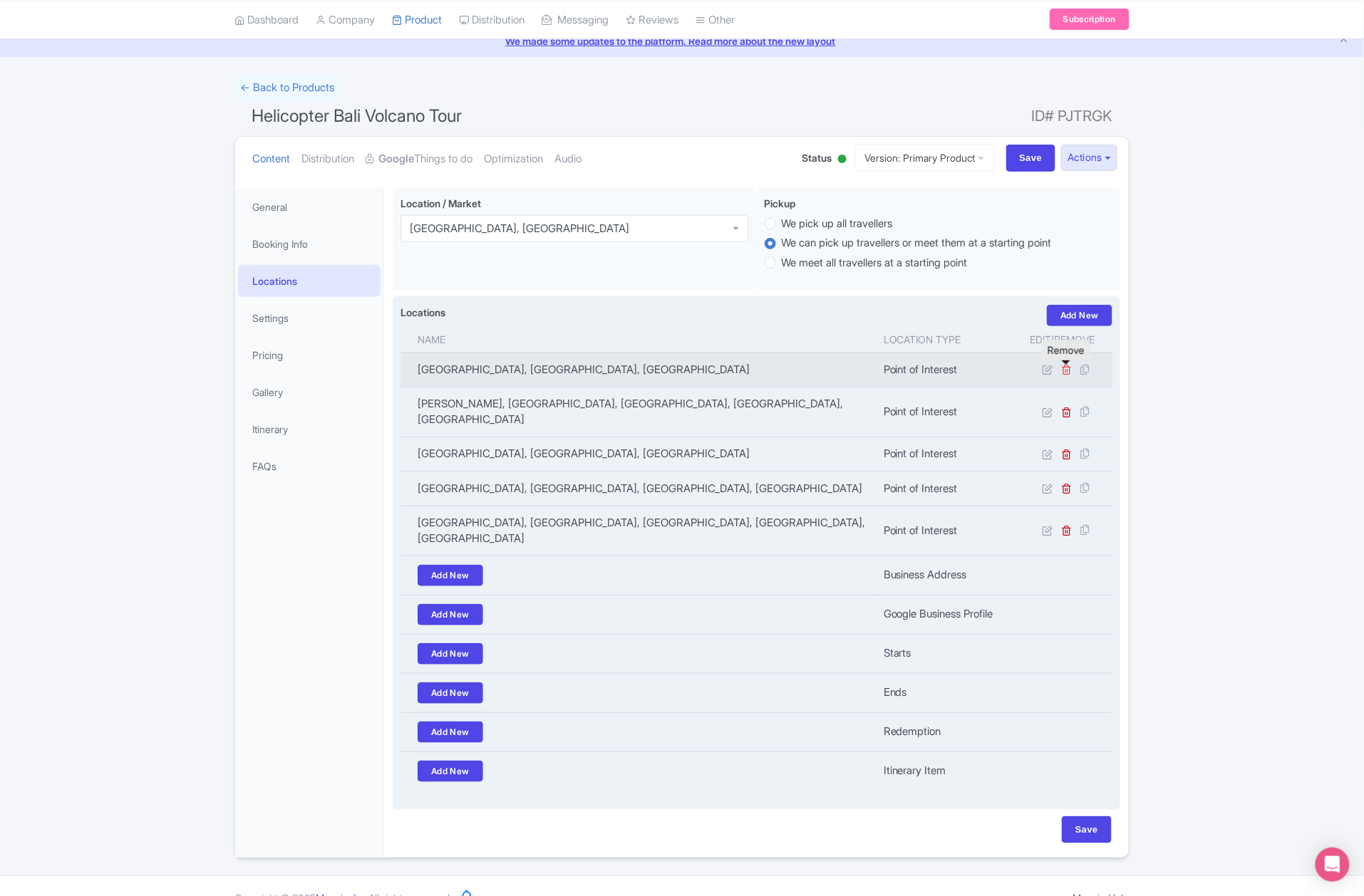
click at [1067, 368] on icon at bounding box center [1067, 369] width 11 height 11
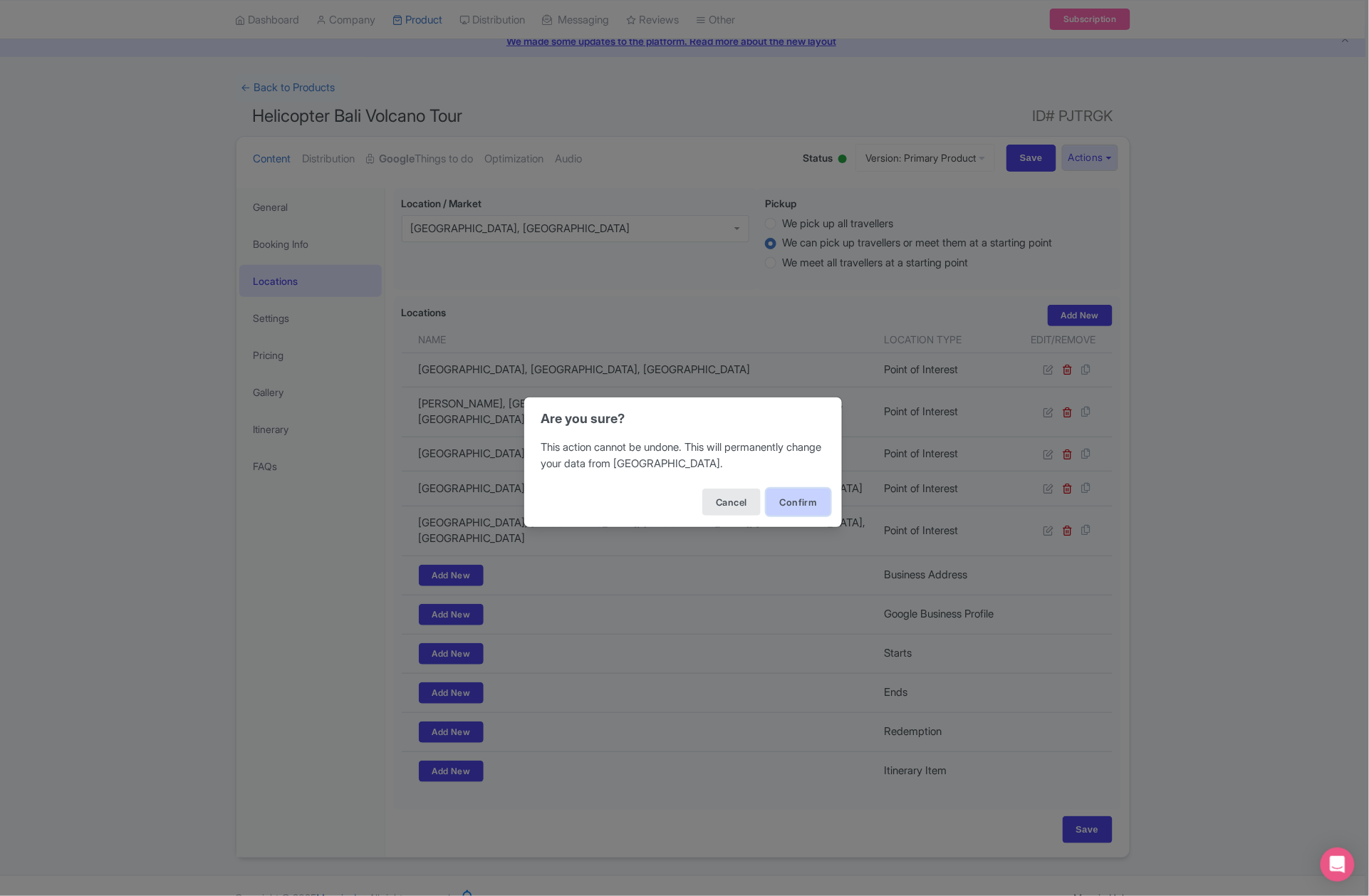
click at [799, 511] on button "Confirm" at bounding box center [799, 502] width 64 height 27
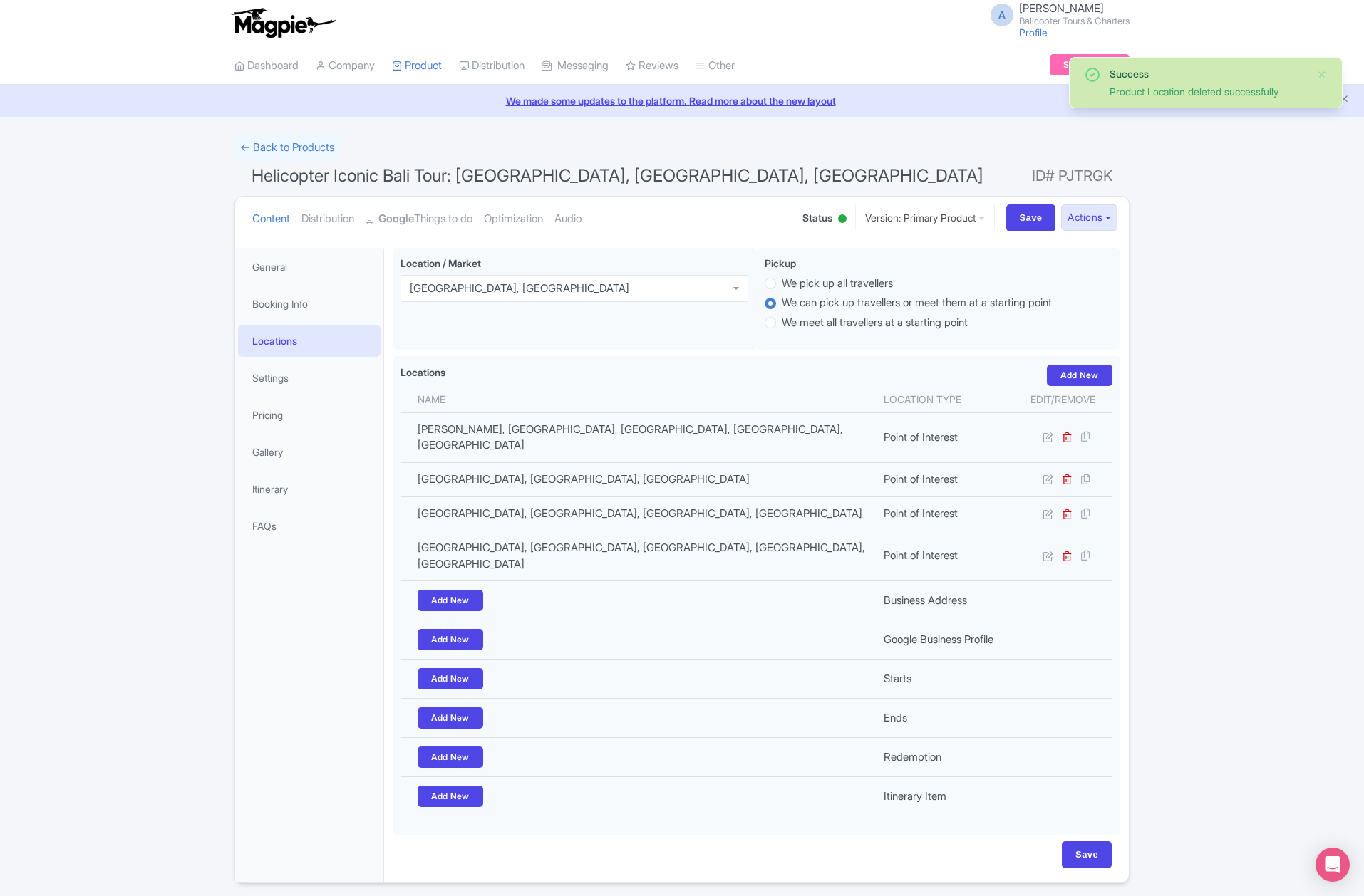
scroll to position [26, 0]
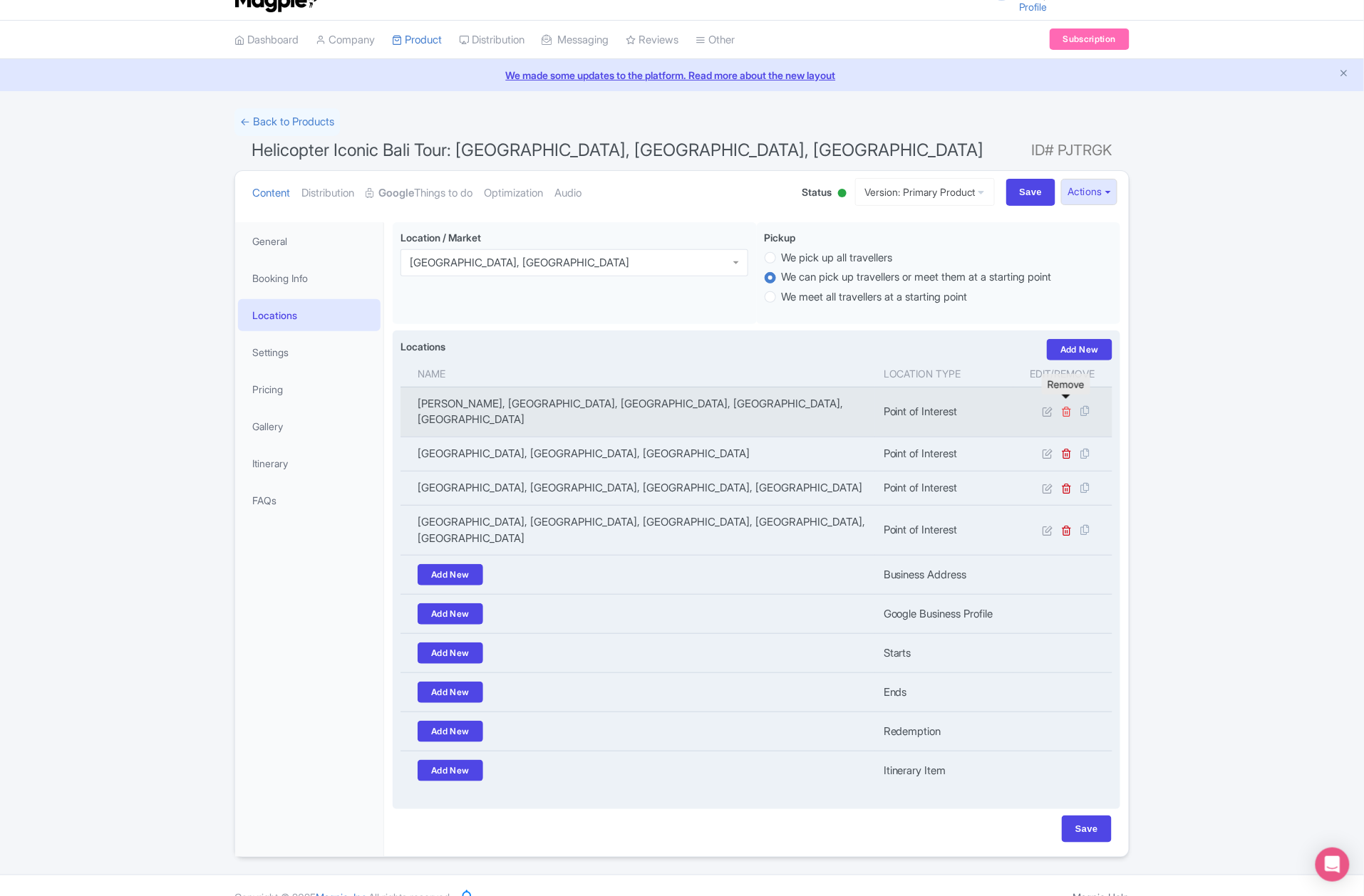
click at [1068, 406] on icon at bounding box center [1067, 411] width 11 height 11
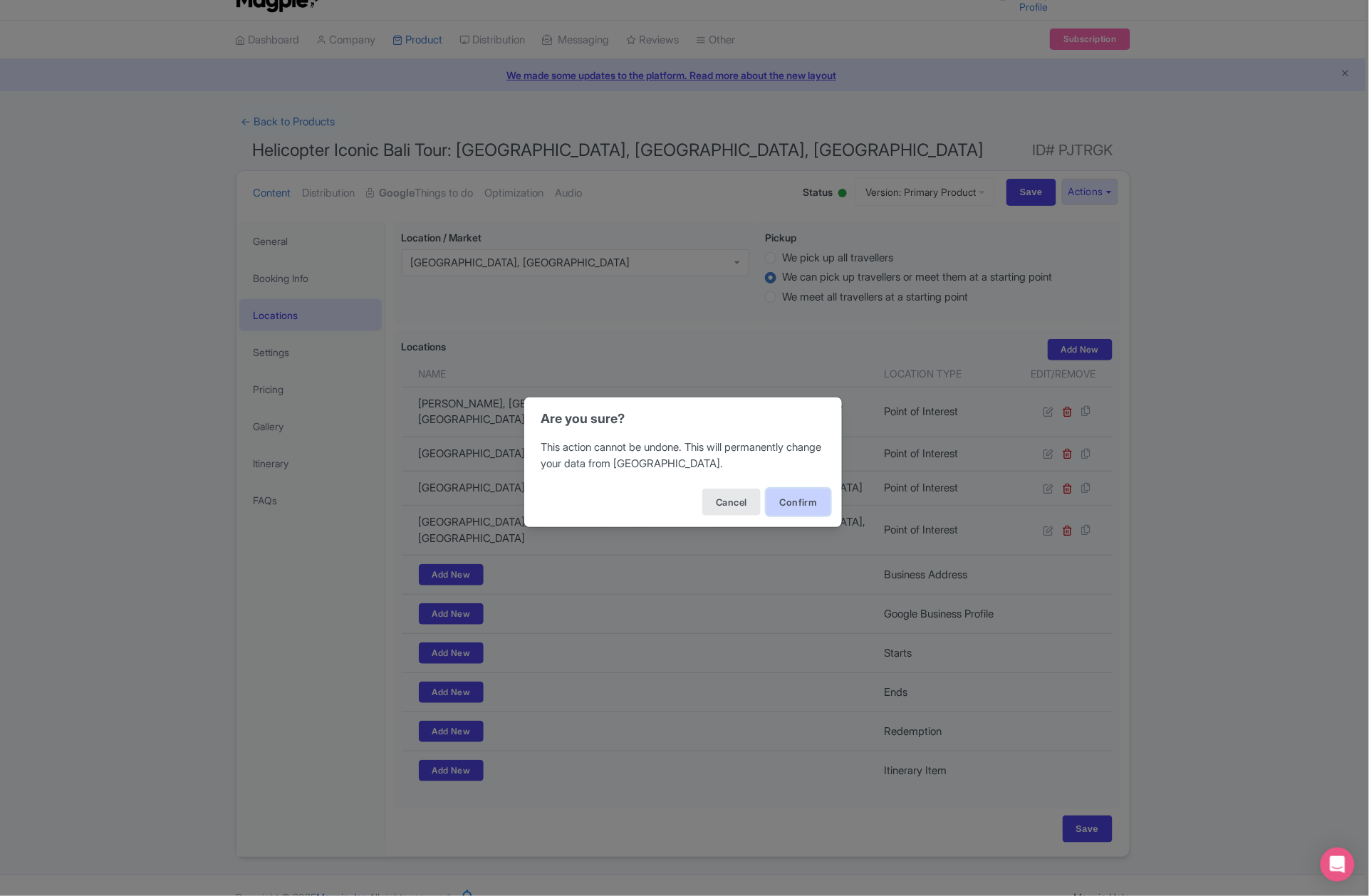
drag, startPoint x: 799, startPoint y: 506, endPoint x: 782, endPoint y: 490, distance: 23.3
click at [796, 505] on button "Confirm" at bounding box center [799, 502] width 64 height 27
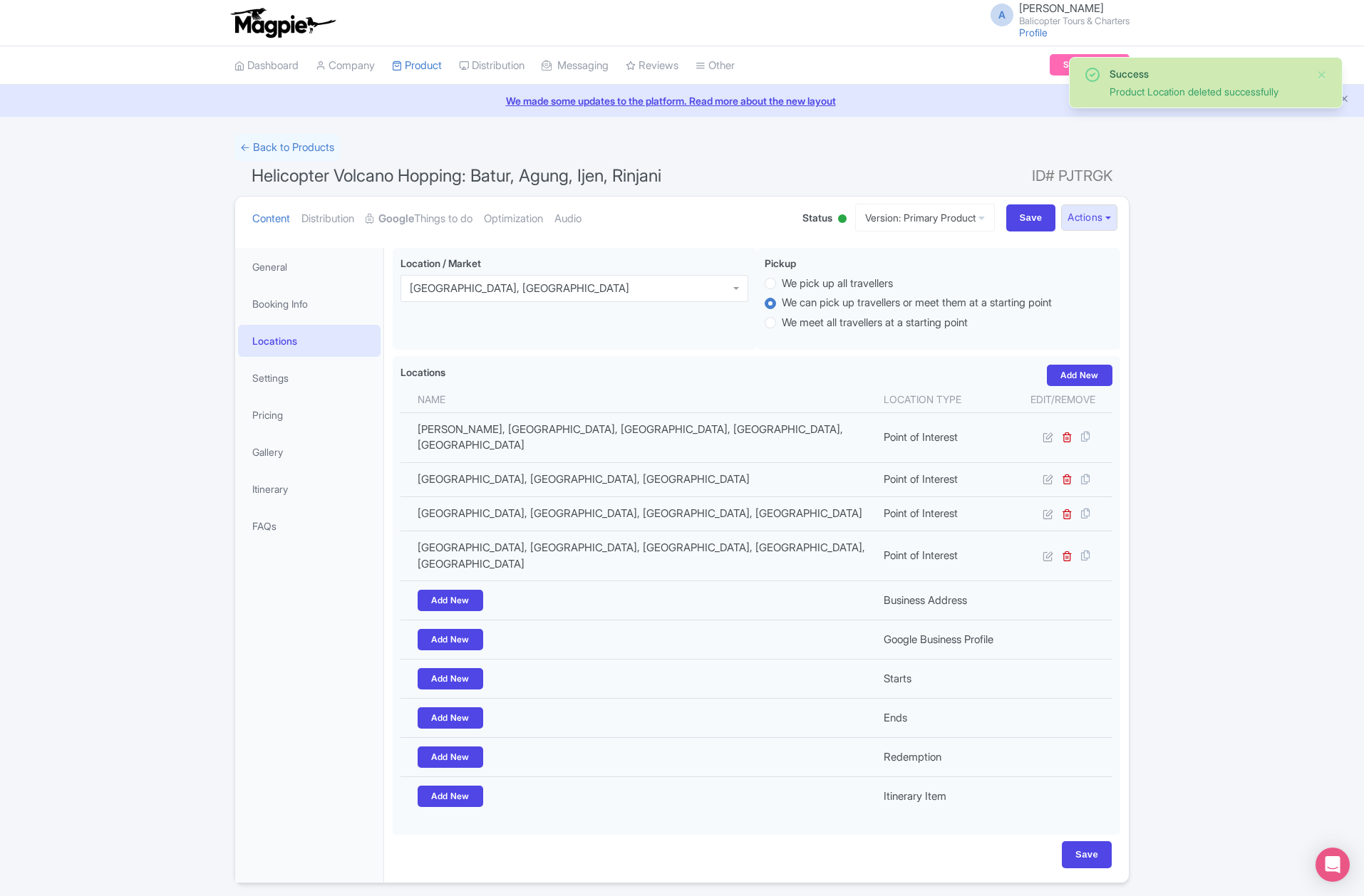
scroll to position [26, 0]
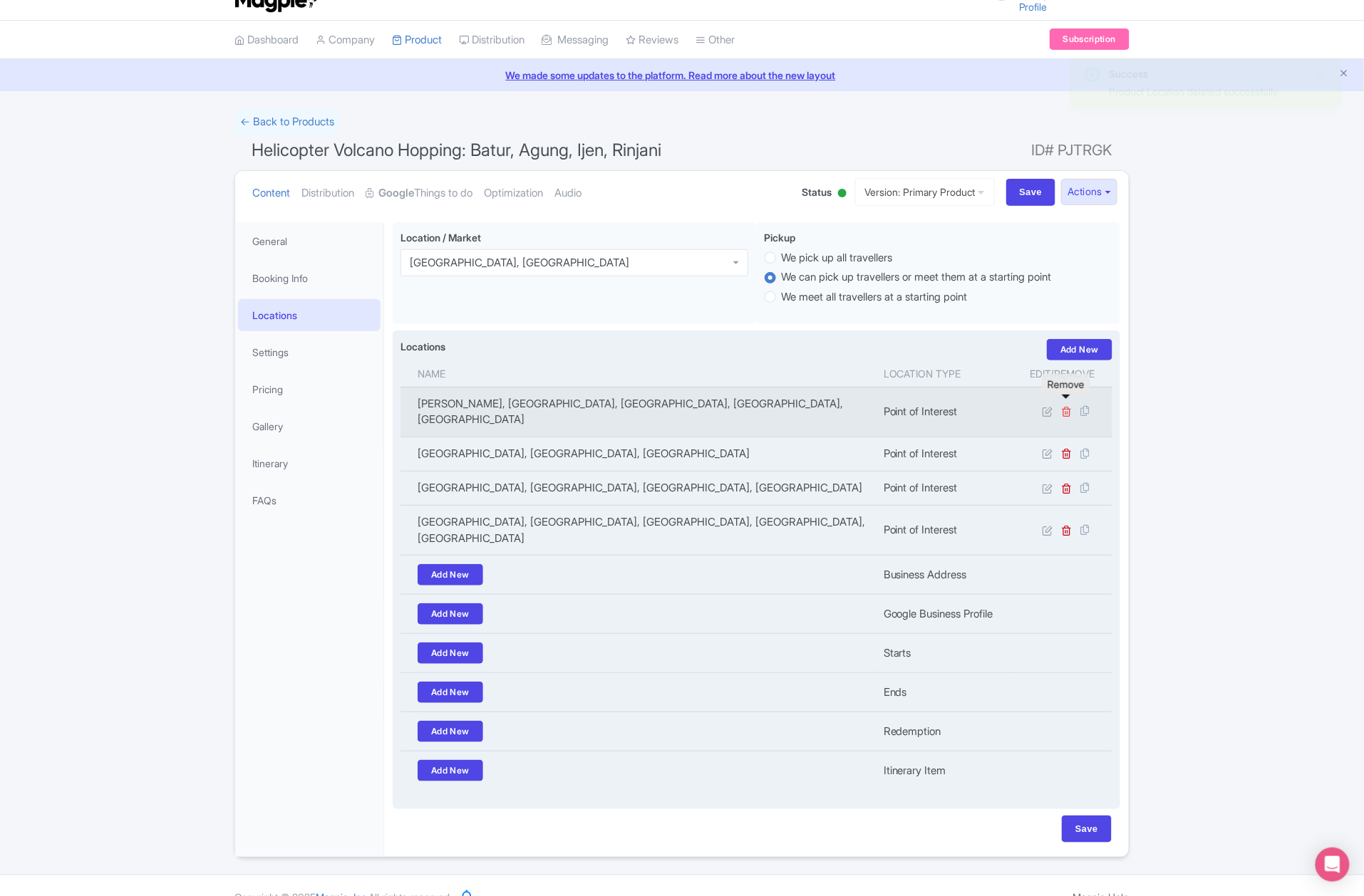
click at [1066, 406] on icon at bounding box center [1067, 411] width 11 height 11
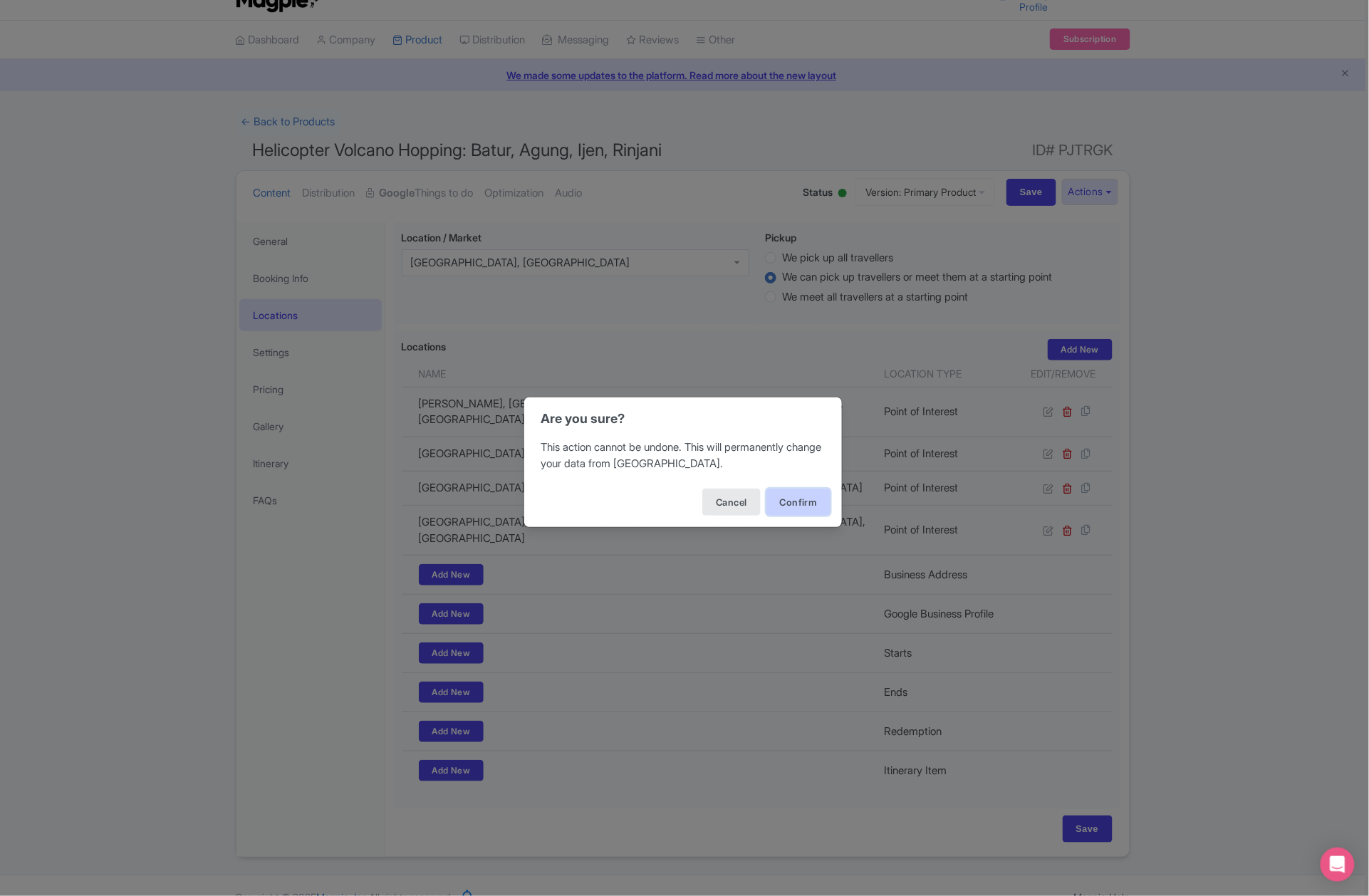
click at [801, 503] on button "Confirm" at bounding box center [799, 502] width 64 height 27
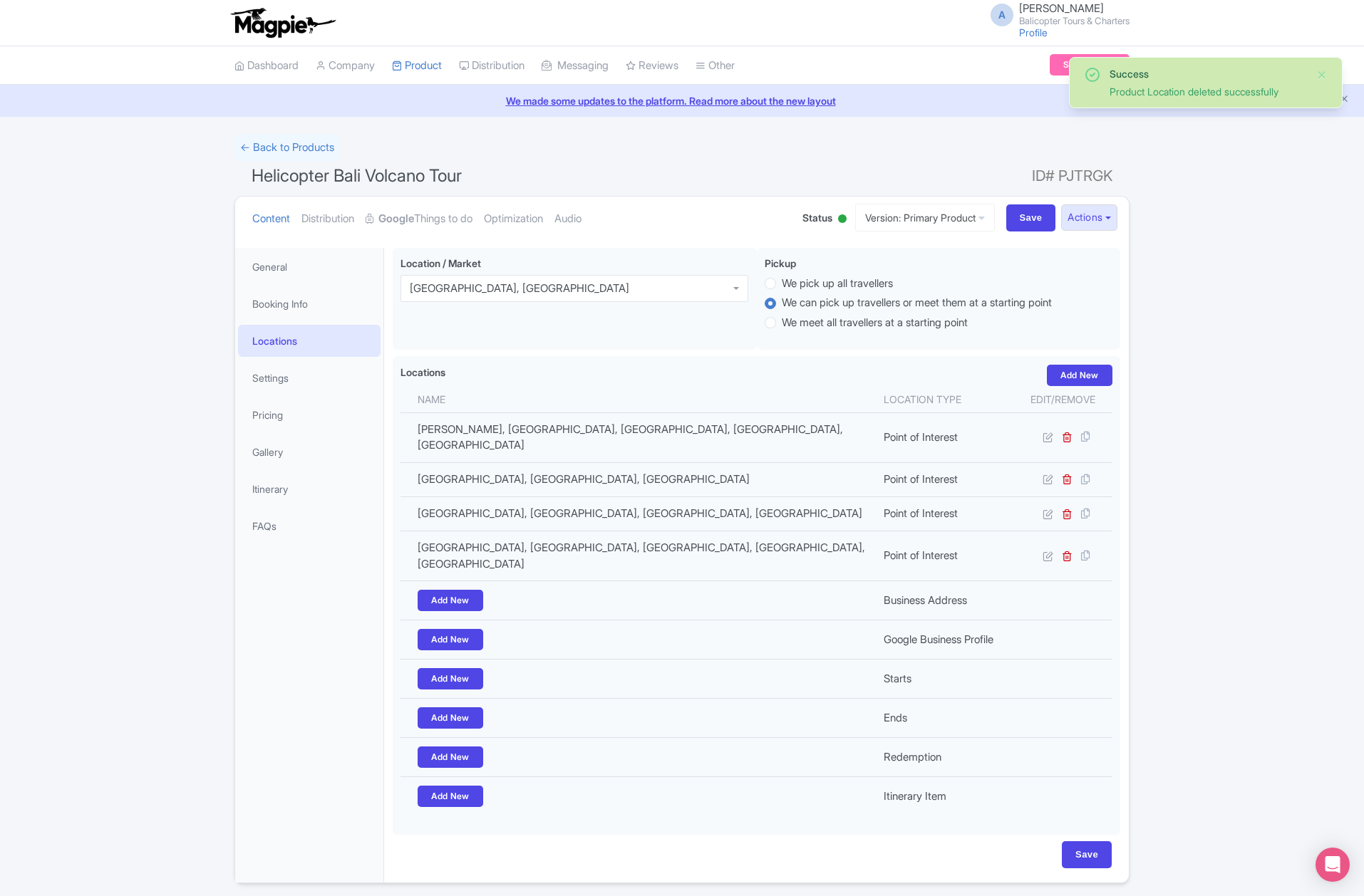
scroll to position [26, 0]
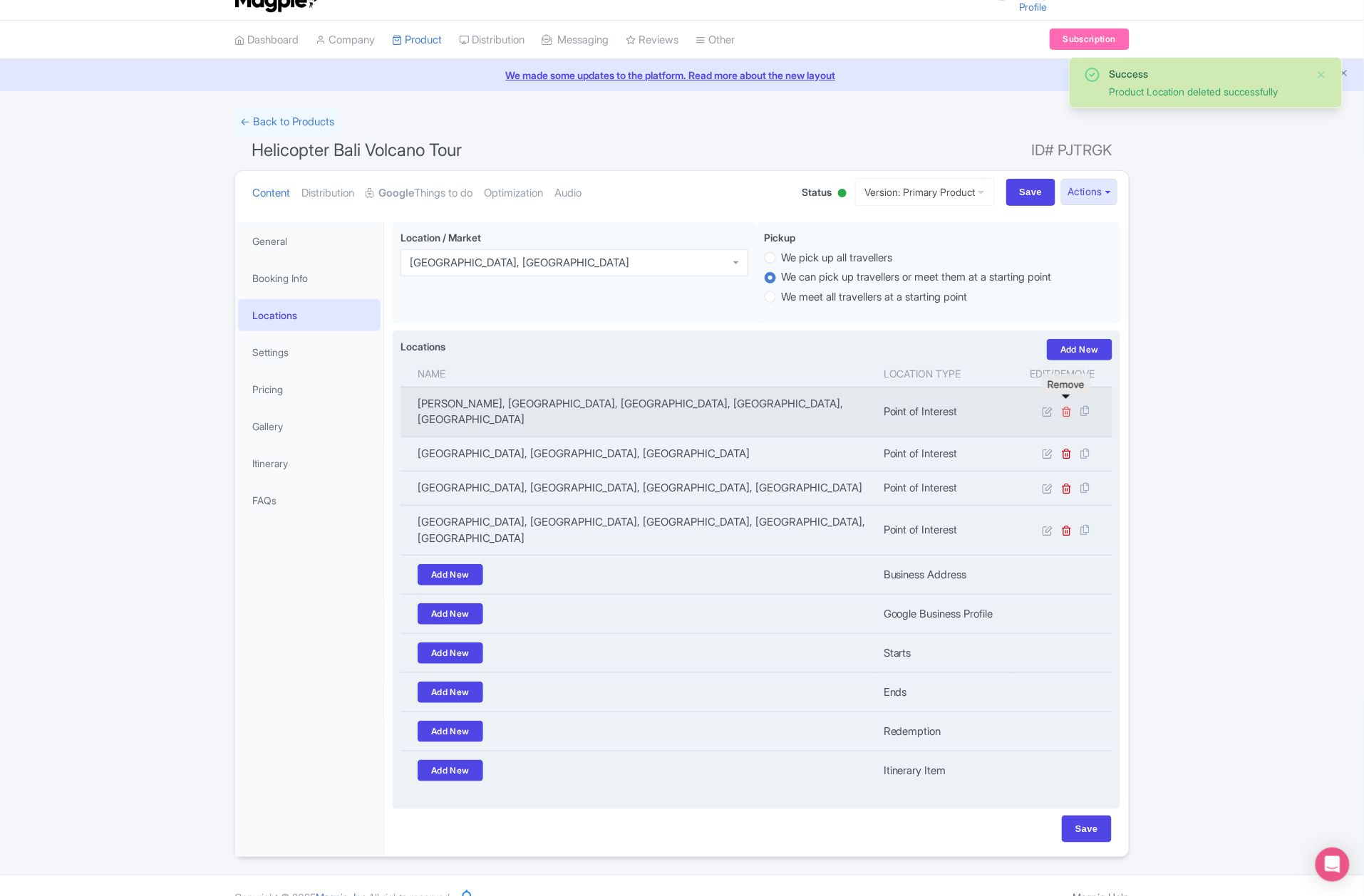
click at [1065, 406] on icon at bounding box center [1067, 411] width 11 height 11
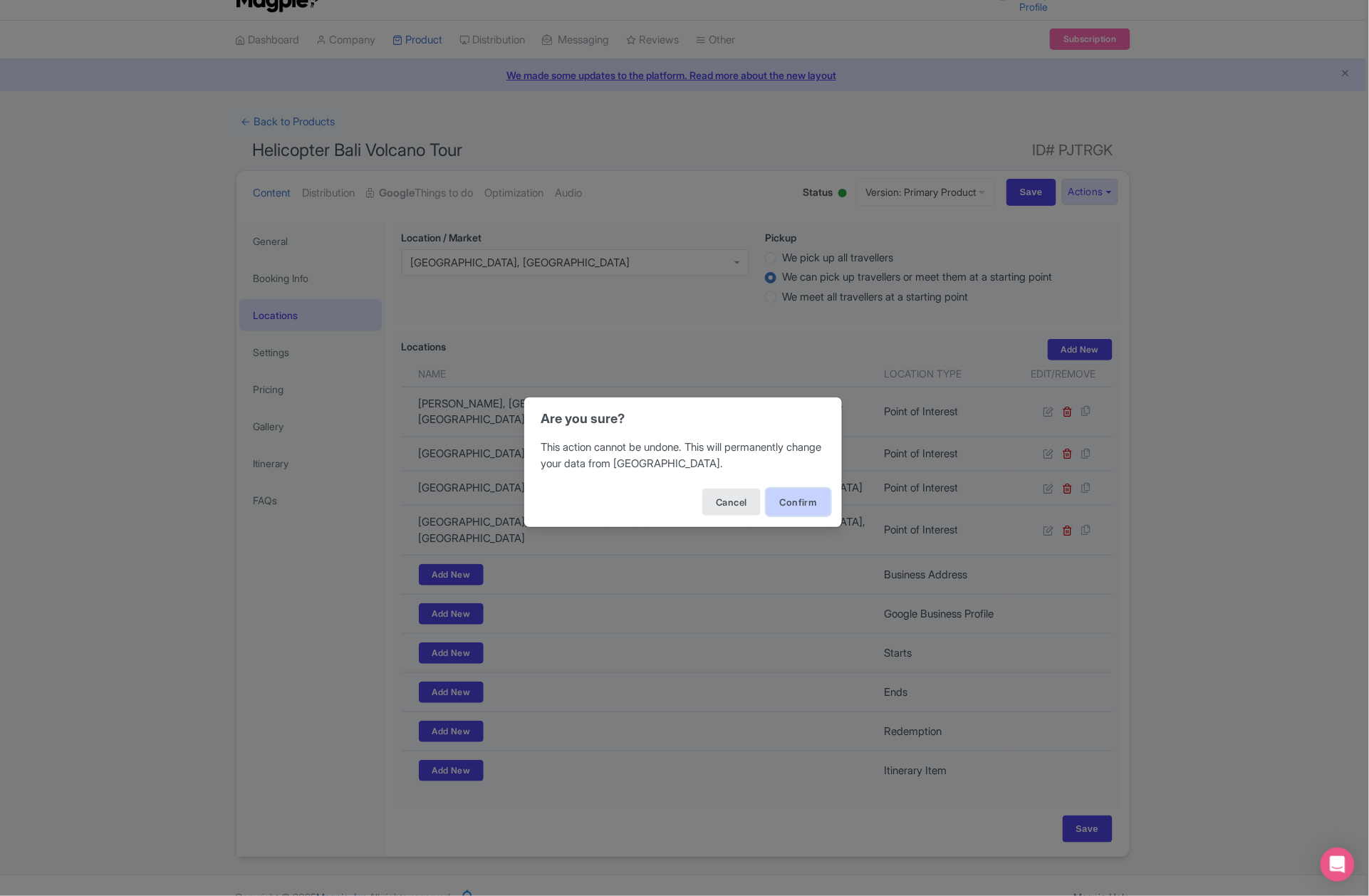
drag, startPoint x: 790, startPoint y: 506, endPoint x: 792, endPoint y: 498, distance: 8.2
click at [790, 505] on button "Confirm" at bounding box center [799, 502] width 64 height 27
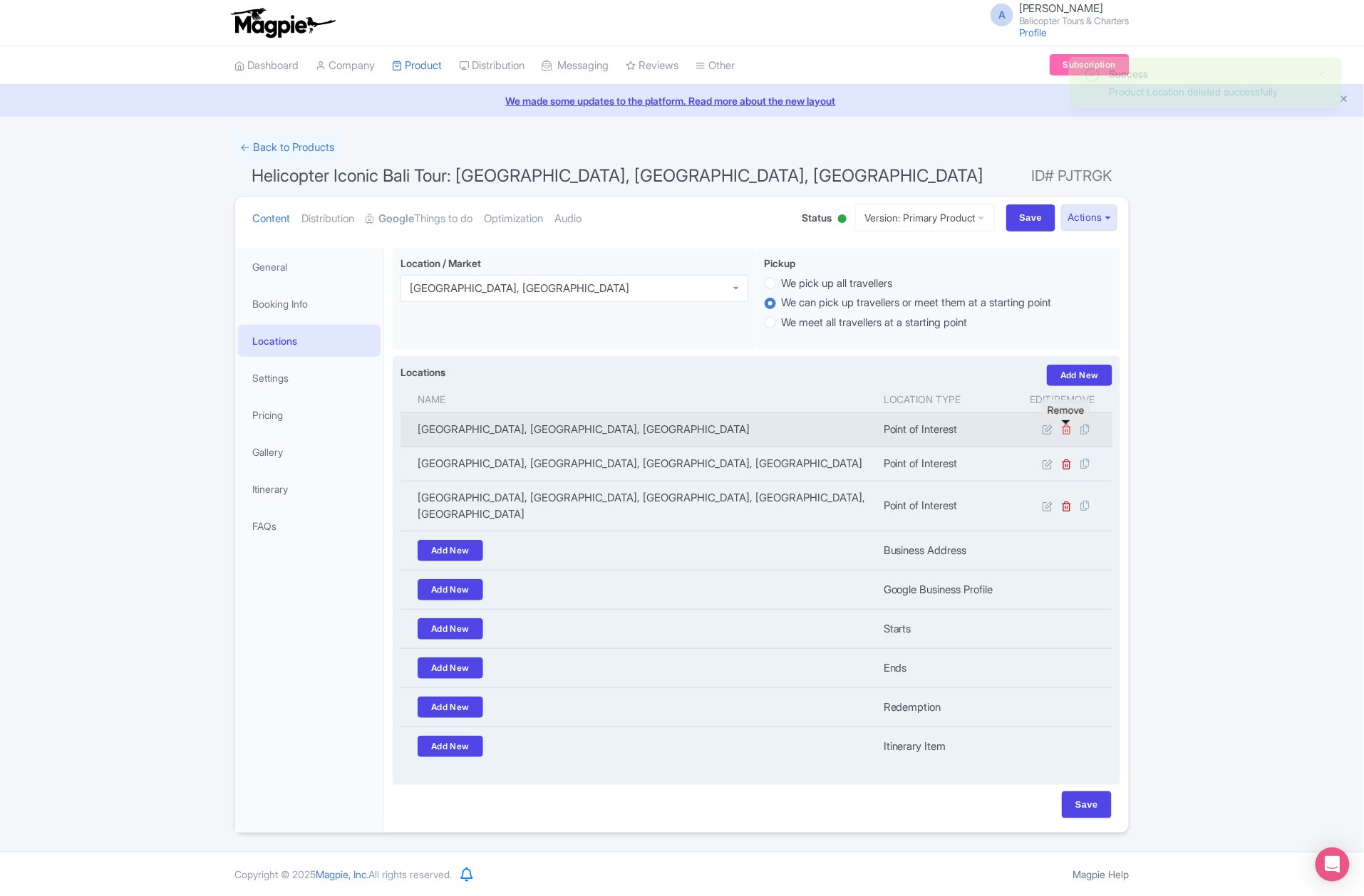
click at [1067, 433] on icon at bounding box center [1067, 429] width 11 height 11
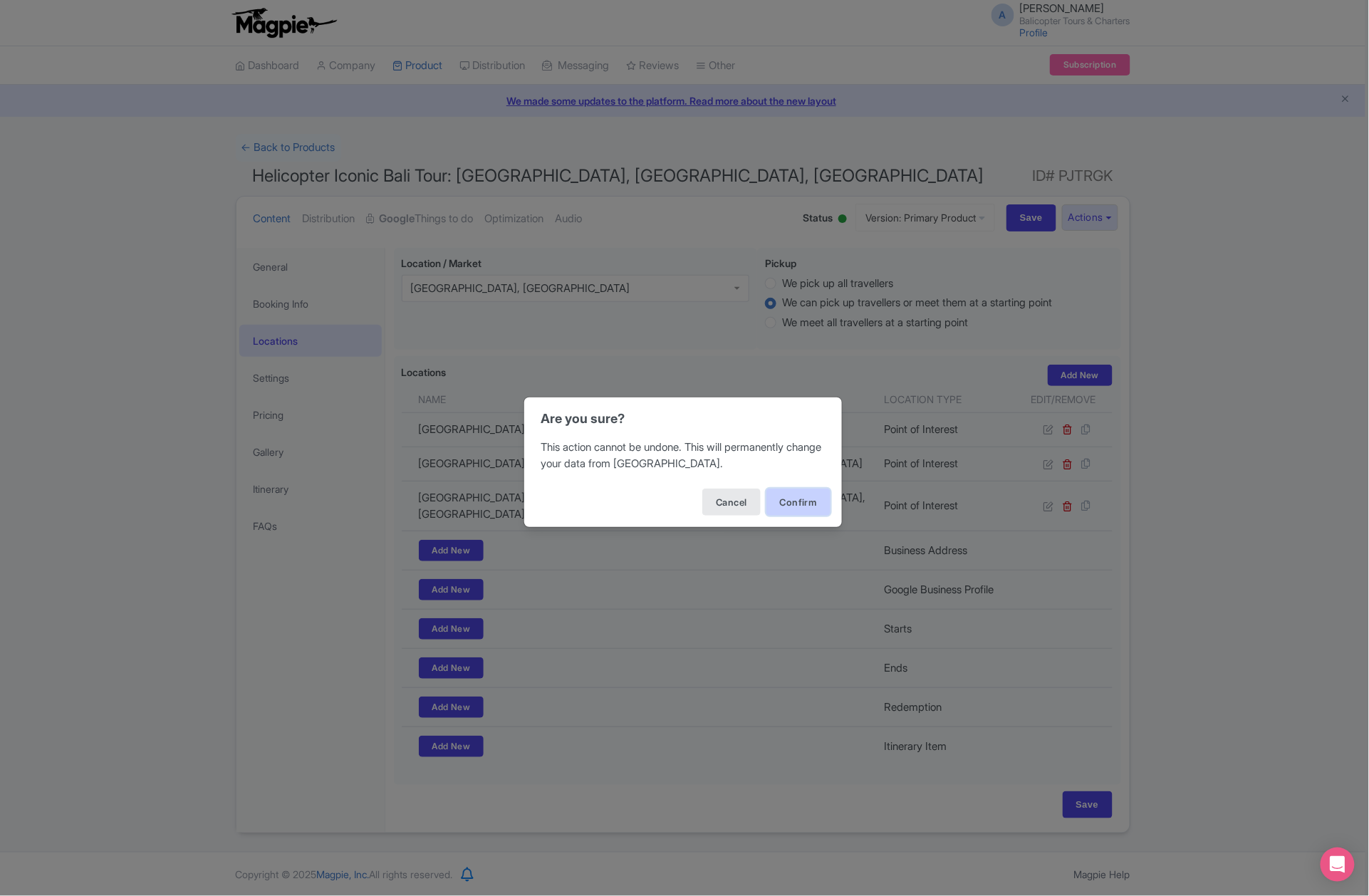
click at [821, 493] on button "Confirm" at bounding box center [799, 502] width 64 height 27
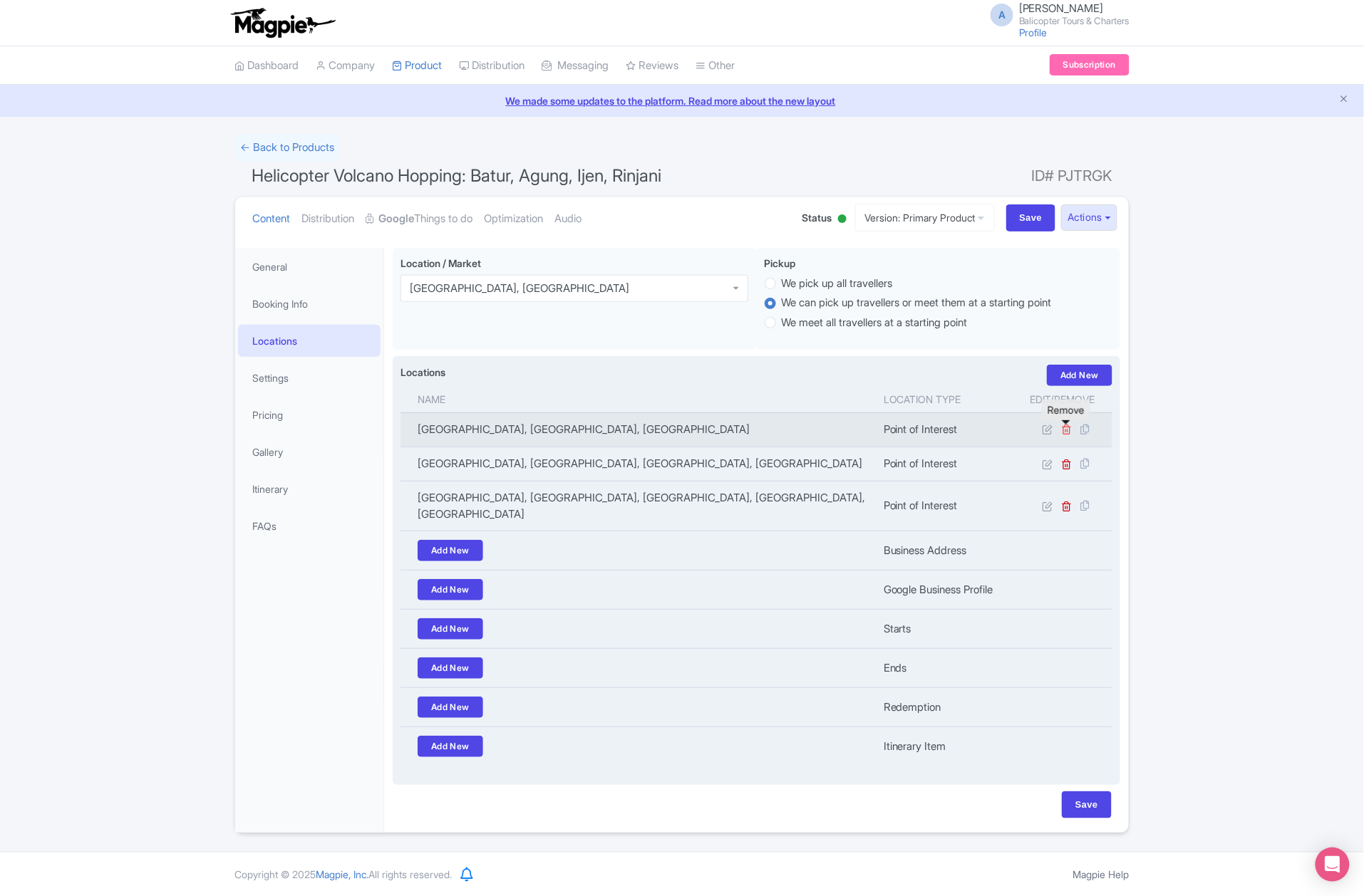
click at [1064, 434] on icon at bounding box center [1067, 429] width 11 height 11
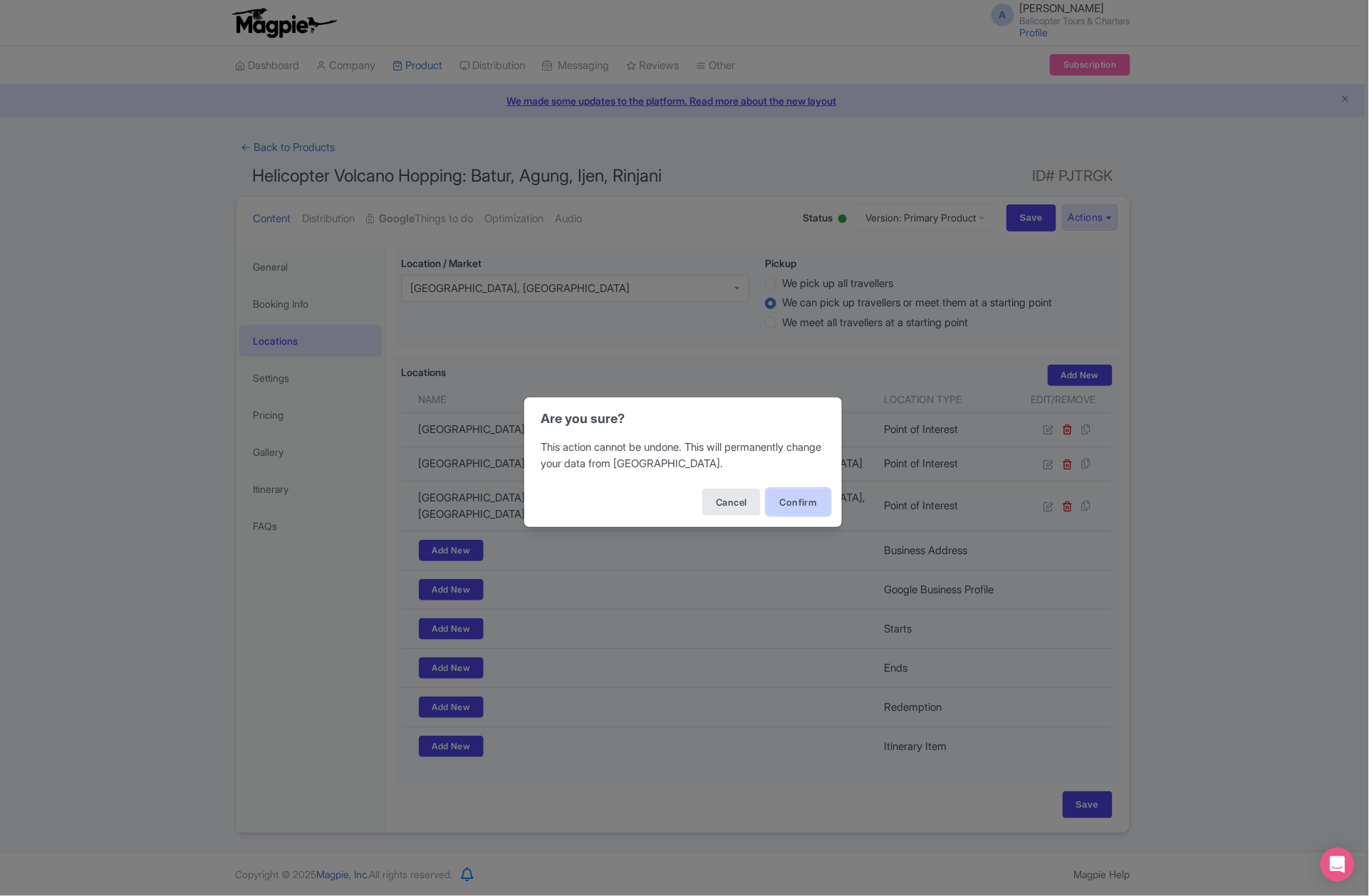
click at [810, 505] on button "Confirm" at bounding box center [799, 502] width 64 height 27
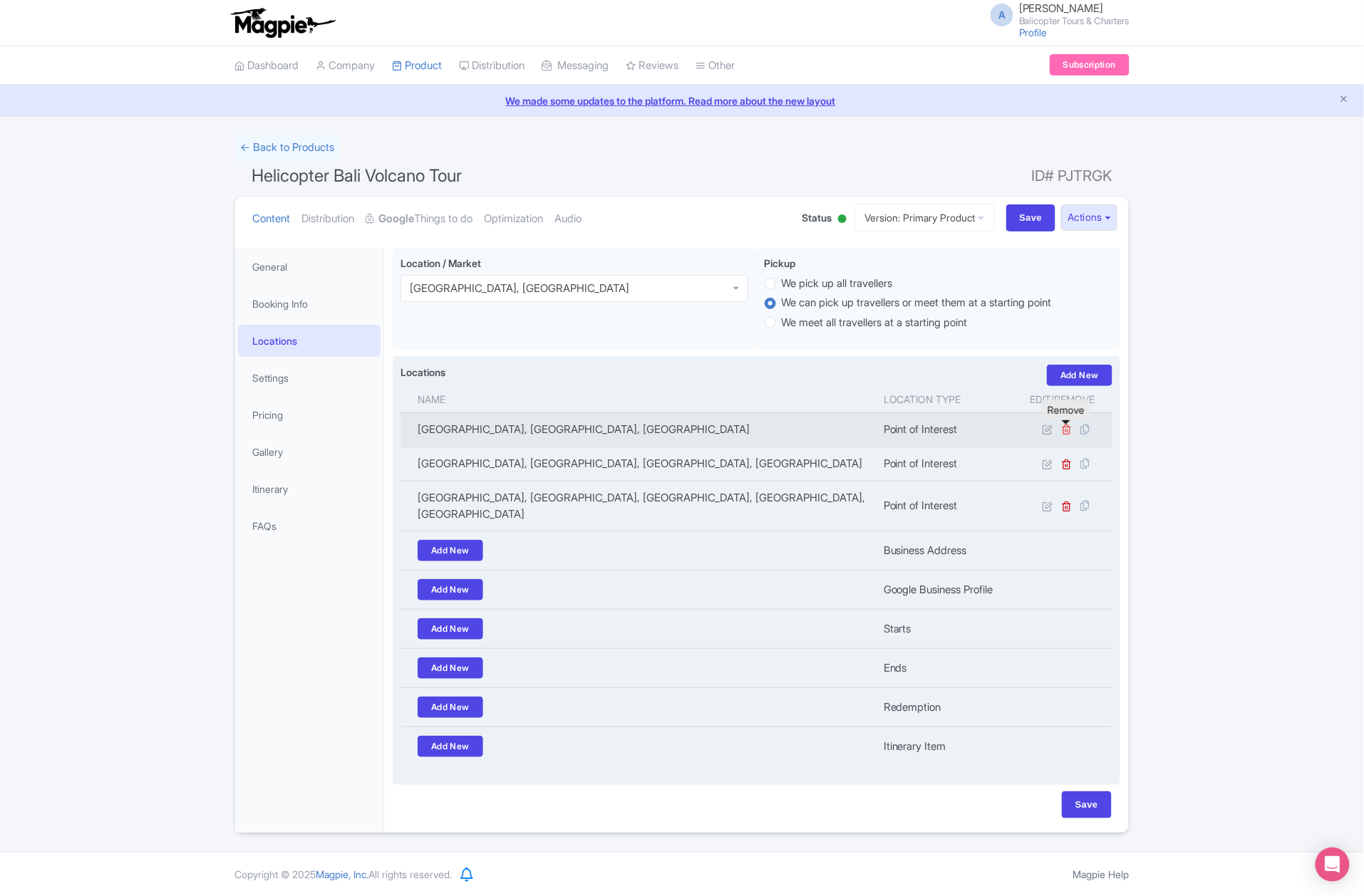
click at [1067, 435] on icon at bounding box center [1067, 429] width 11 height 11
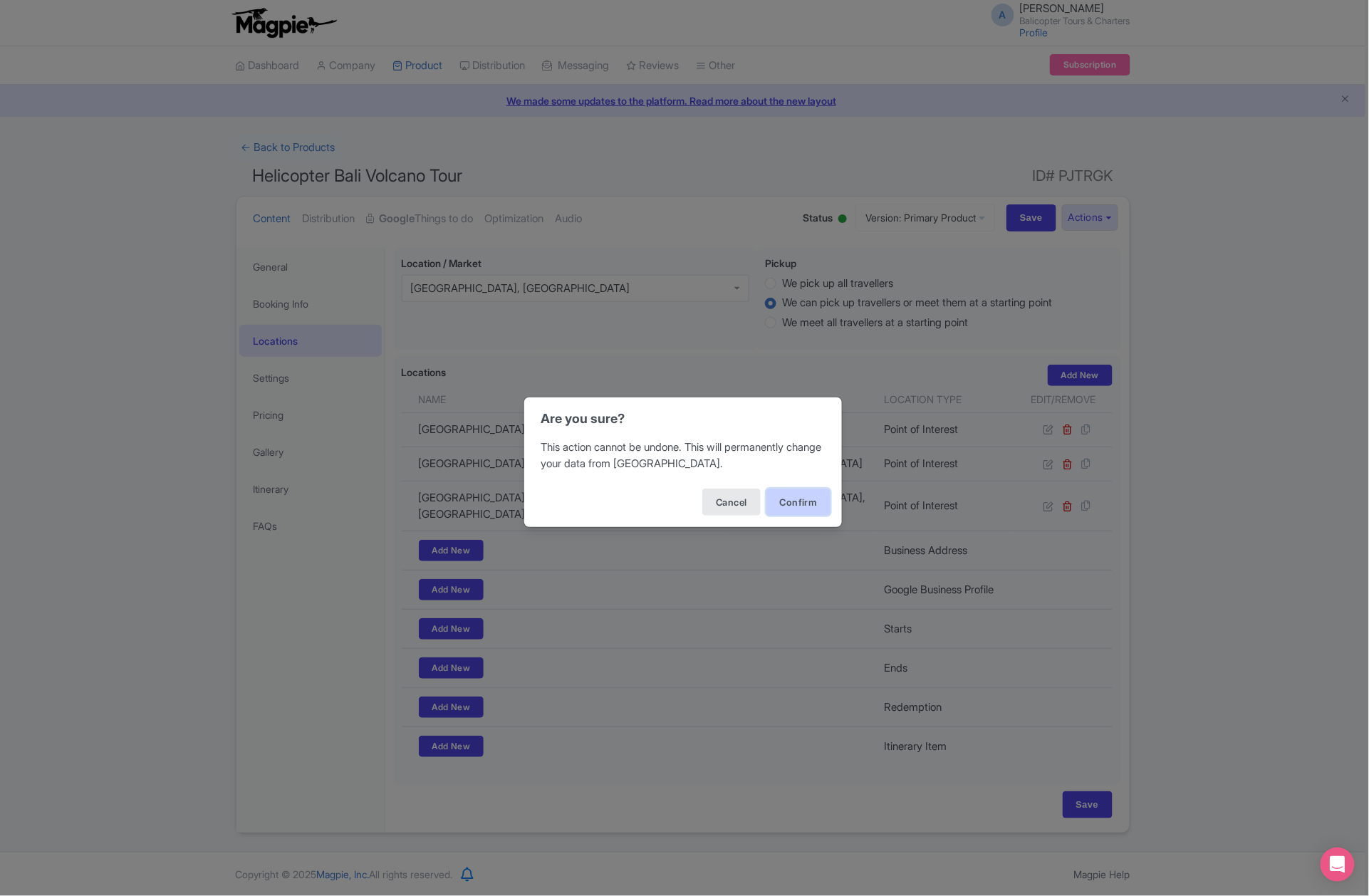
click at [790, 502] on button "Confirm" at bounding box center [799, 502] width 64 height 27
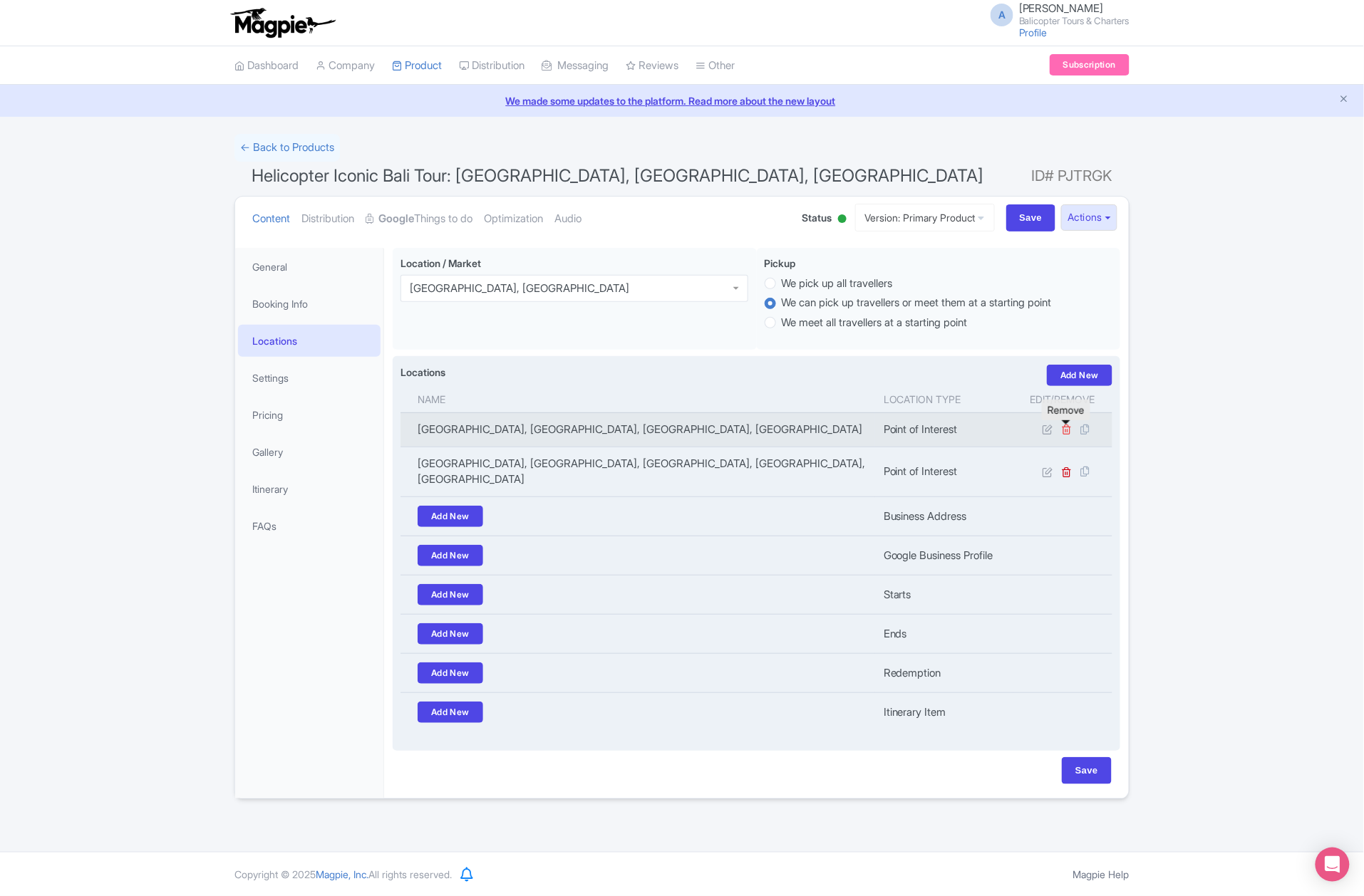
click at [1068, 431] on icon at bounding box center [1067, 429] width 11 height 11
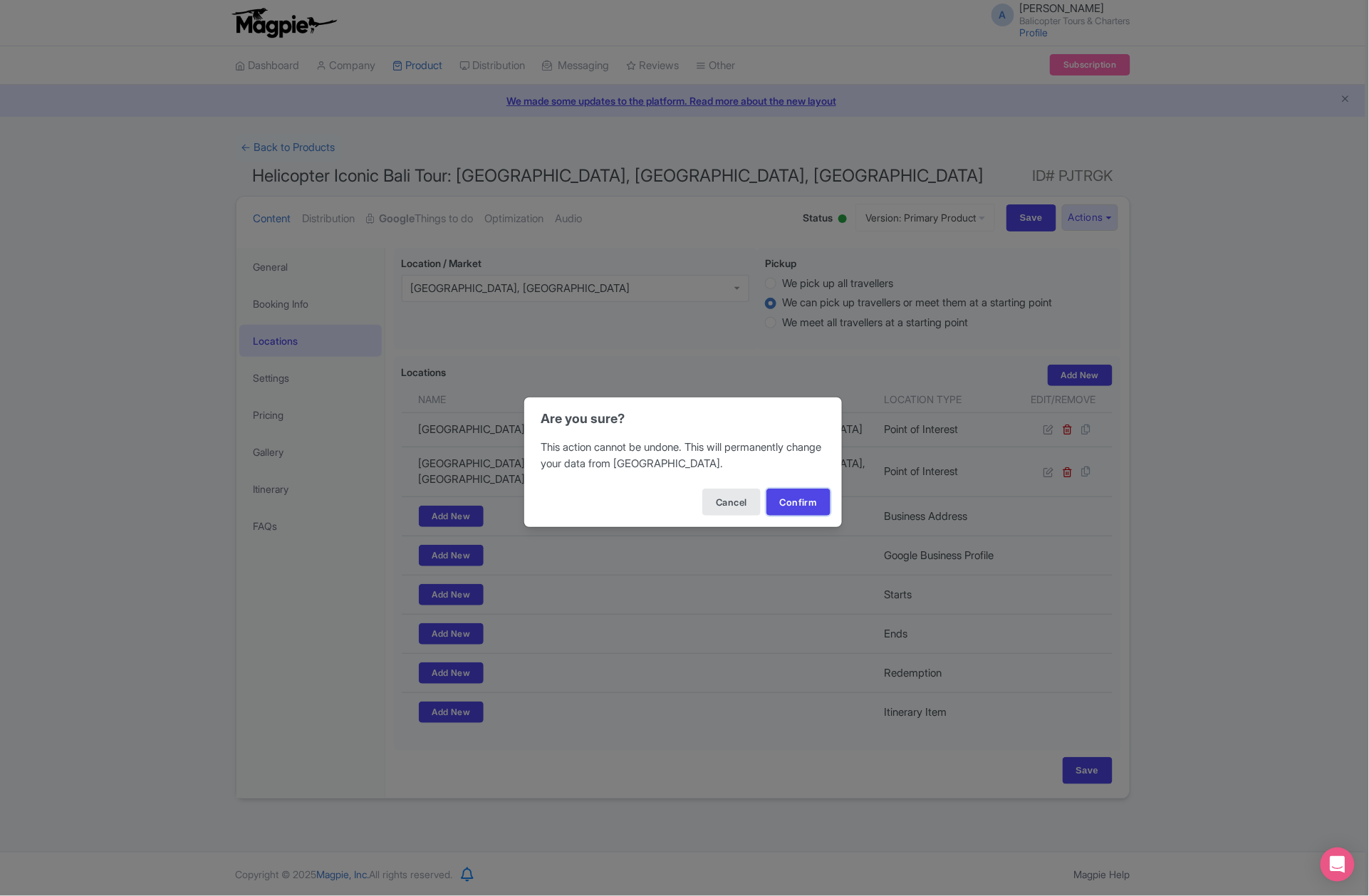
click at [814, 514] on button "Confirm" at bounding box center [799, 502] width 64 height 27
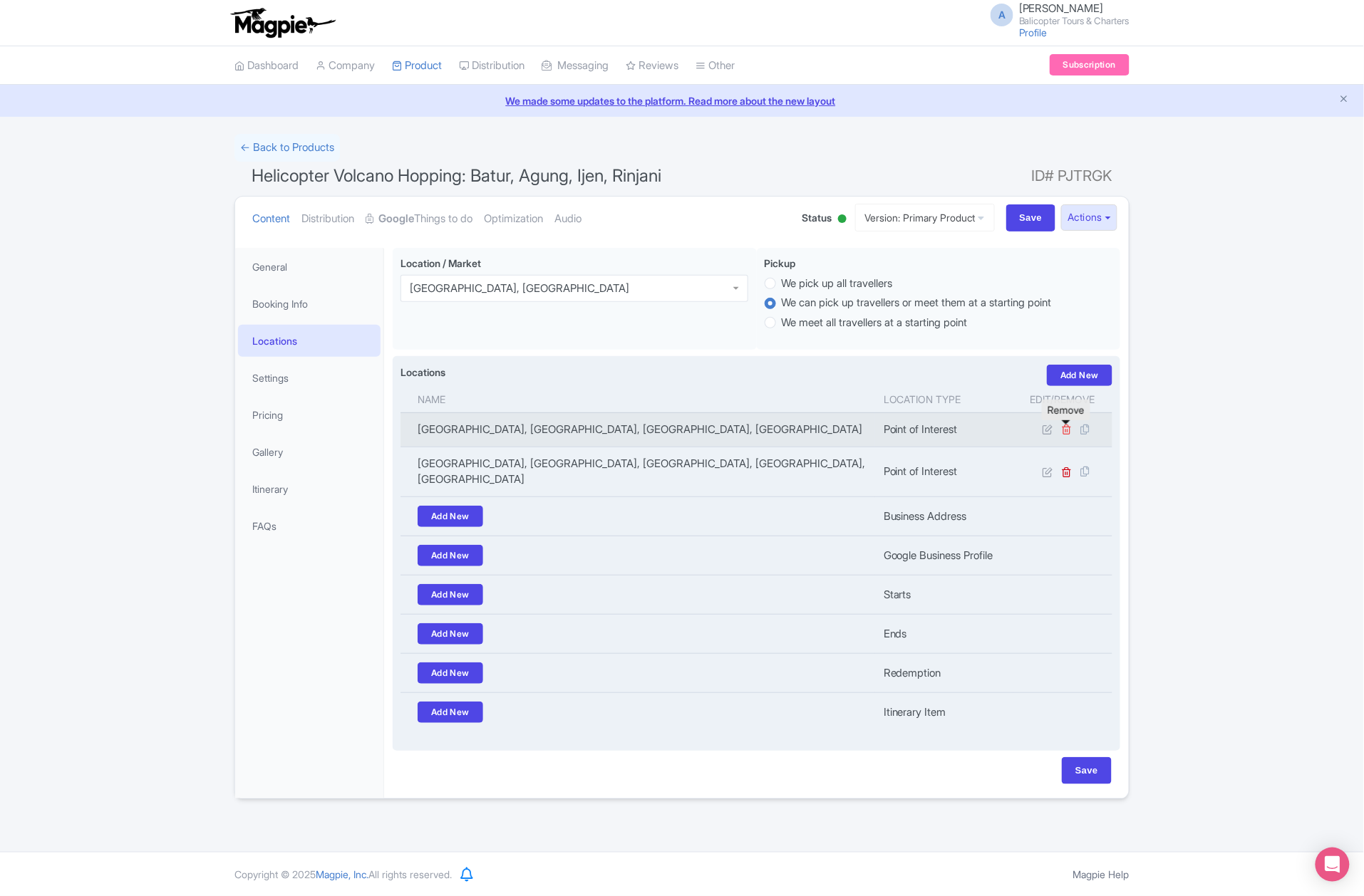
click at [1065, 430] on icon at bounding box center [1067, 429] width 11 height 11
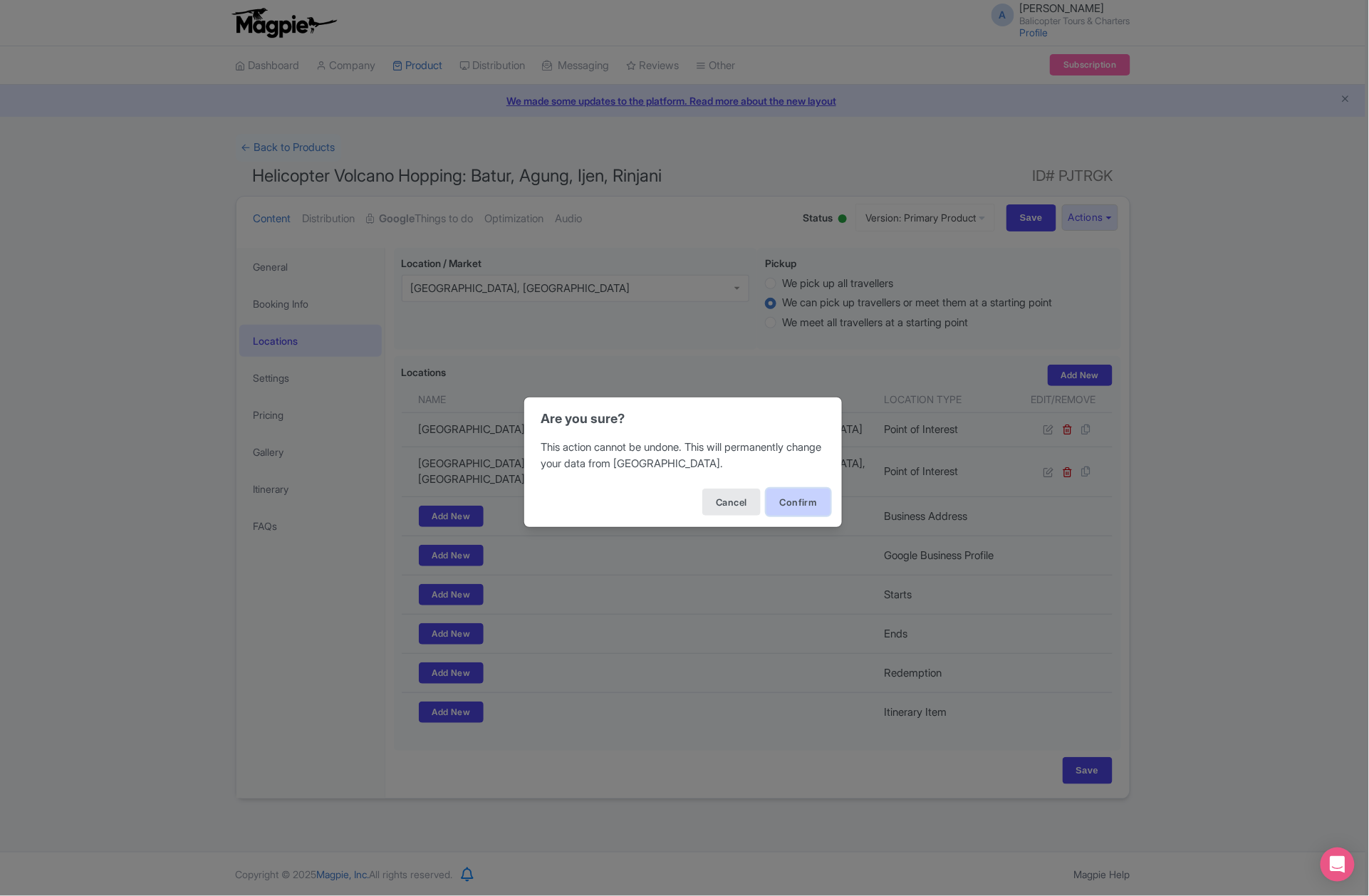
click at [794, 514] on button "Confirm" at bounding box center [799, 502] width 64 height 27
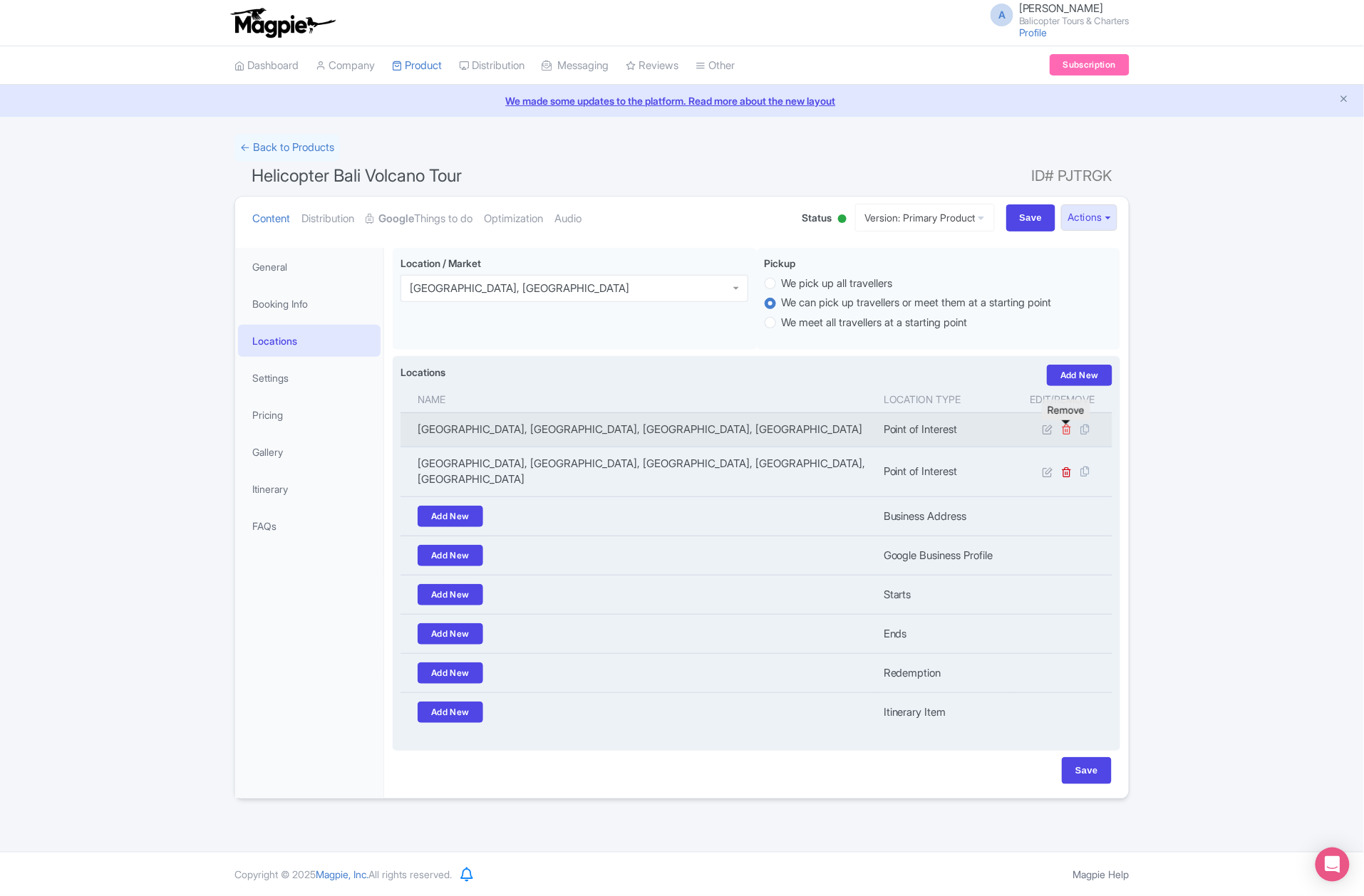
click at [1069, 435] on icon at bounding box center [1067, 429] width 11 height 11
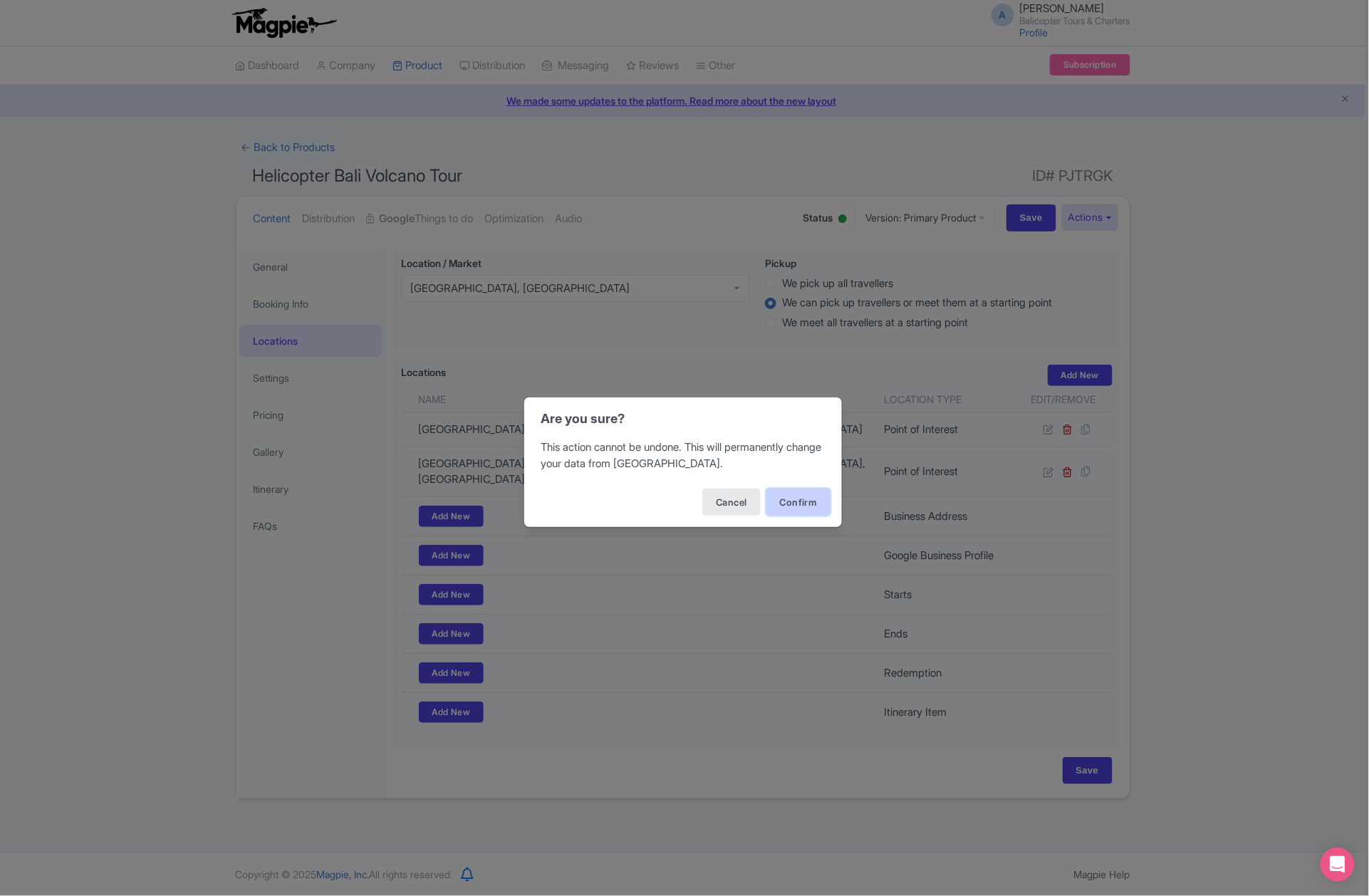
drag, startPoint x: 796, startPoint y: 514, endPoint x: 786, endPoint y: 508, distance: 11.7
click at [795, 514] on button "Confirm" at bounding box center [799, 502] width 64 height 27
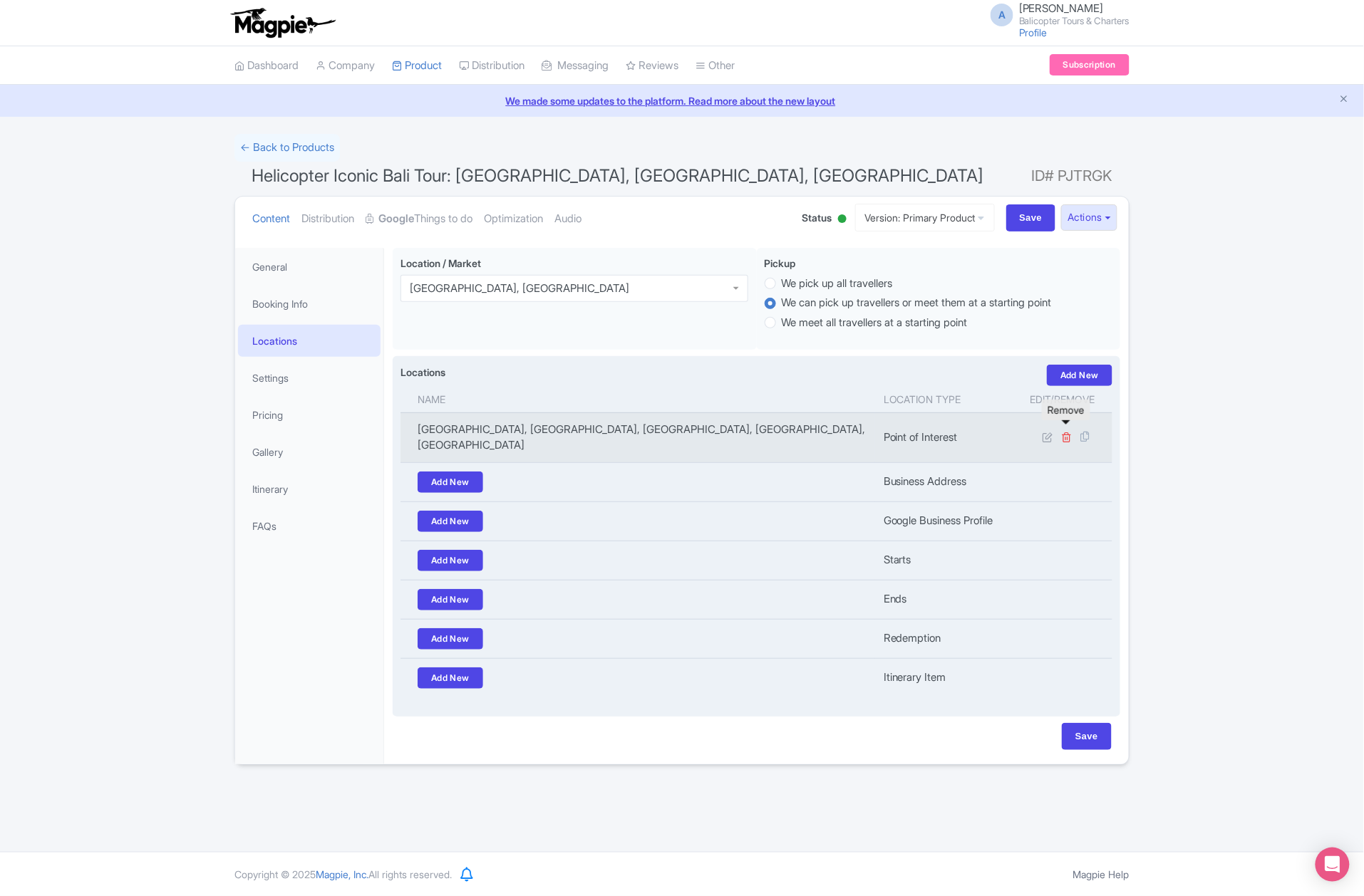
click at [1068, 436] on icon at bounding box center [1067, 437] width 11 height 11
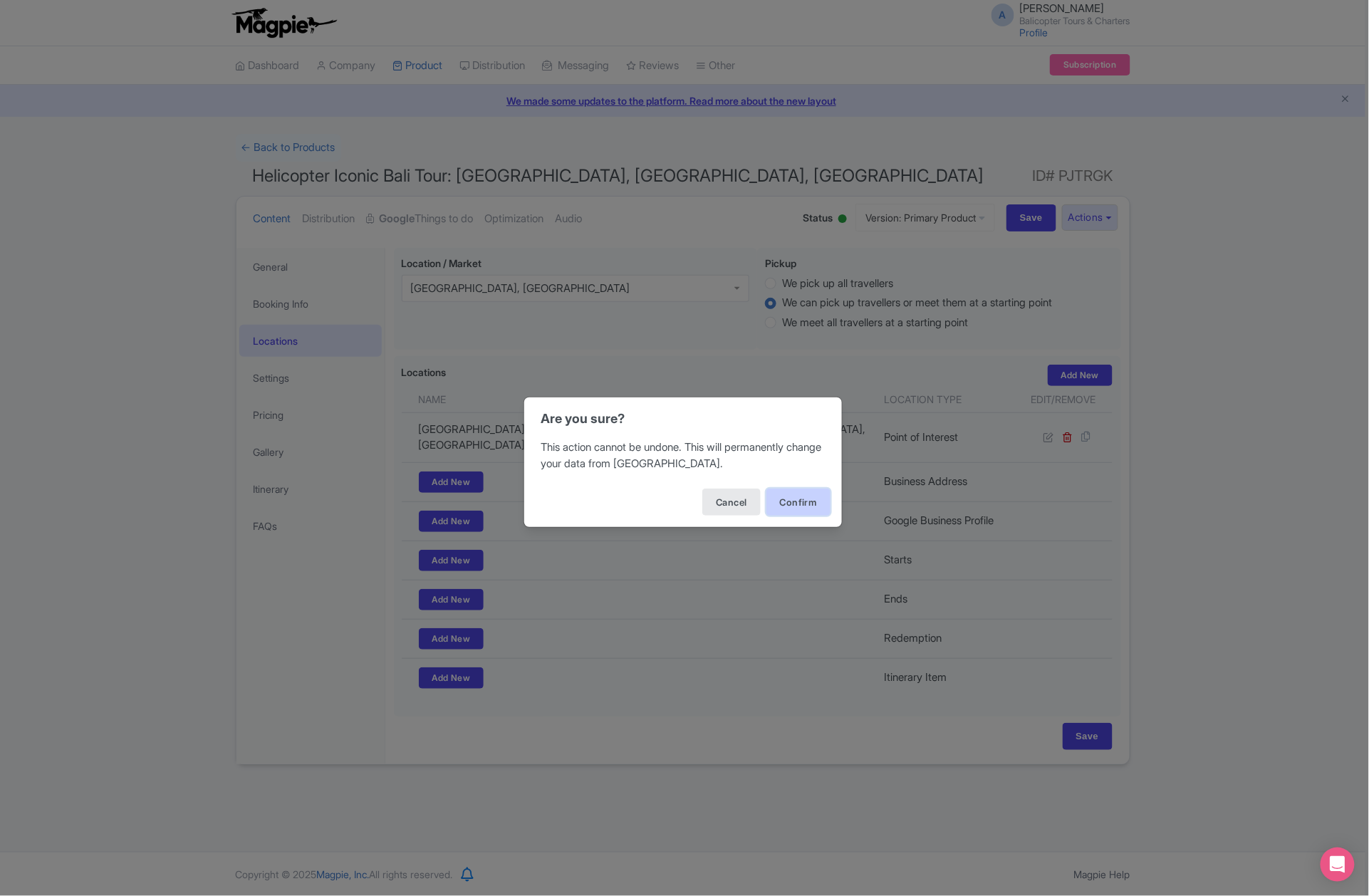
click at [812, 513] on button "Confirm" at bounding box center [799, 502] width 64 height 27
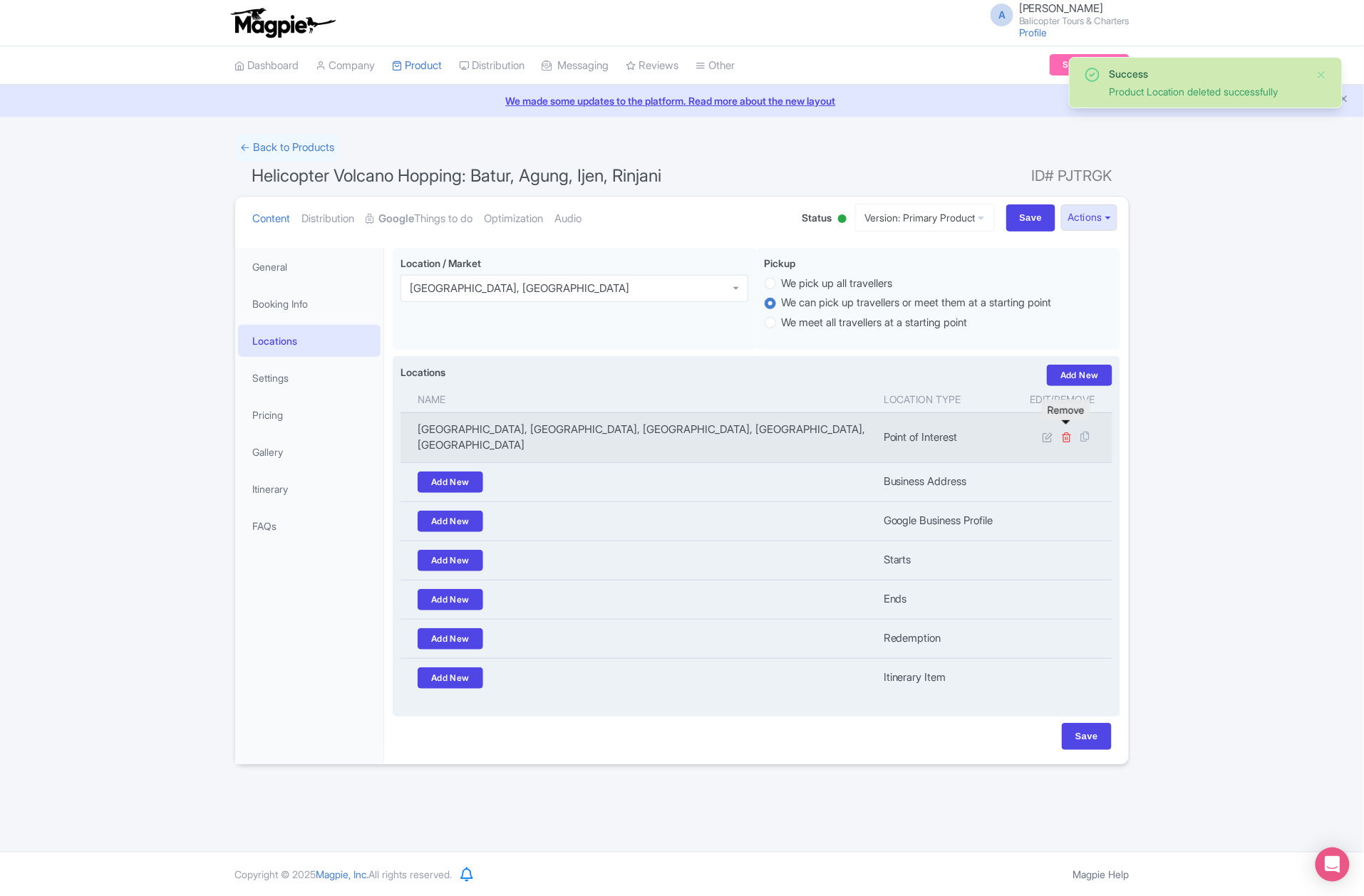
click at [1066, 434] on icon at bounding box center [1067, 437] width 11 height 11
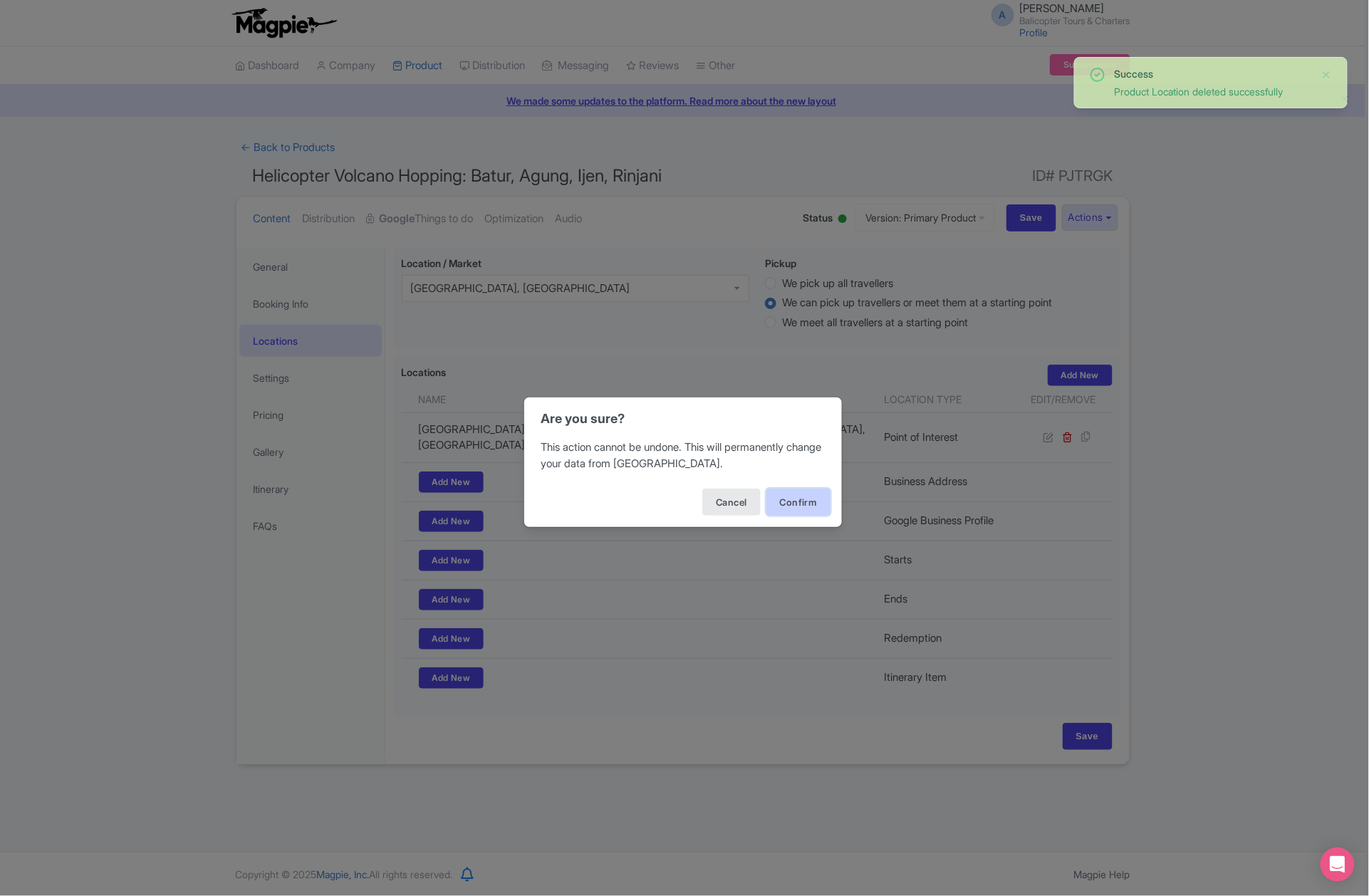
click at [781, 499] on button "Confirm" at bounding box center [799, 502] width 64 height 27
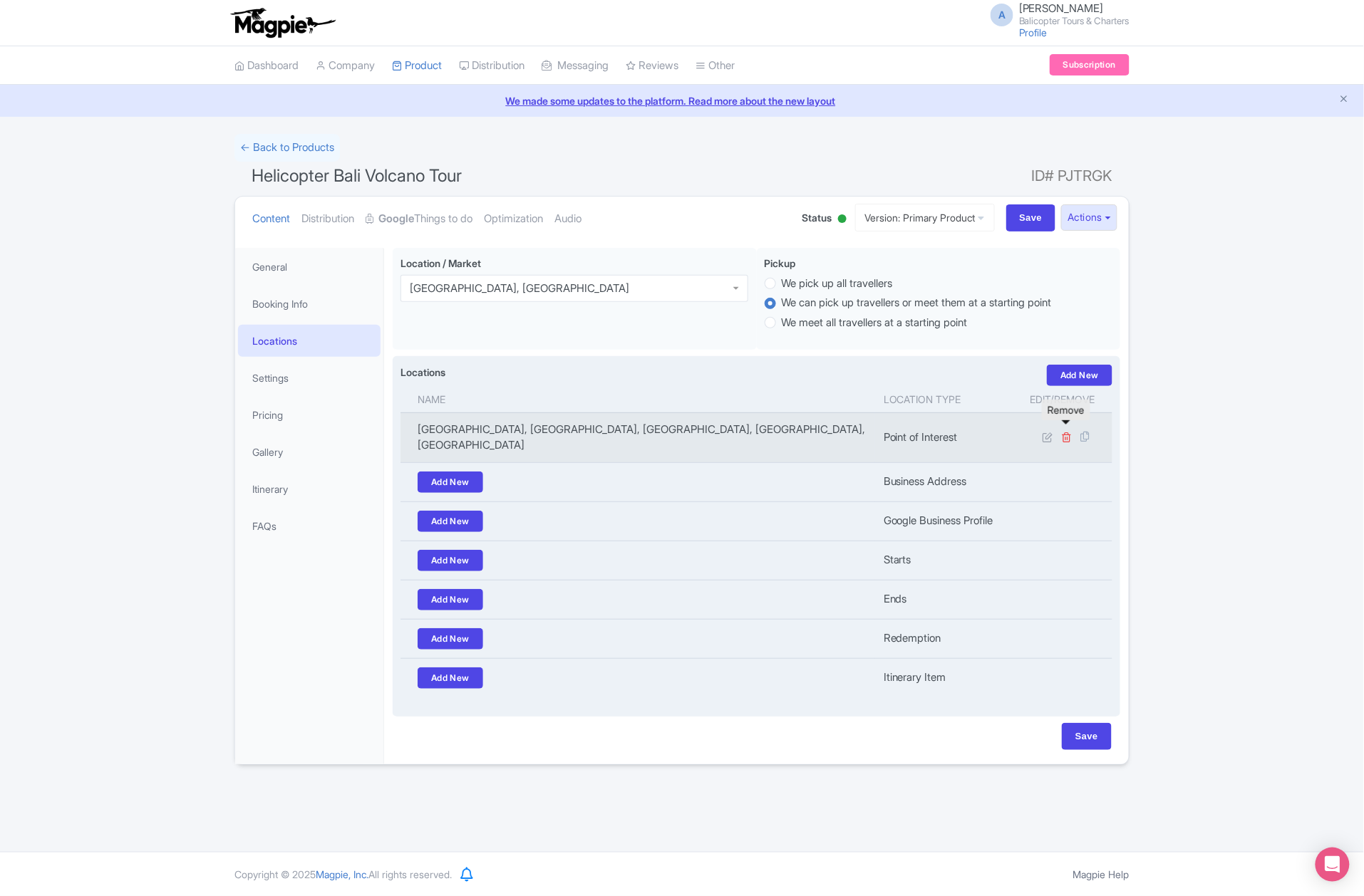
click at [1065, 434] on icon at bounding box center [1067, 437] width 11 height 11
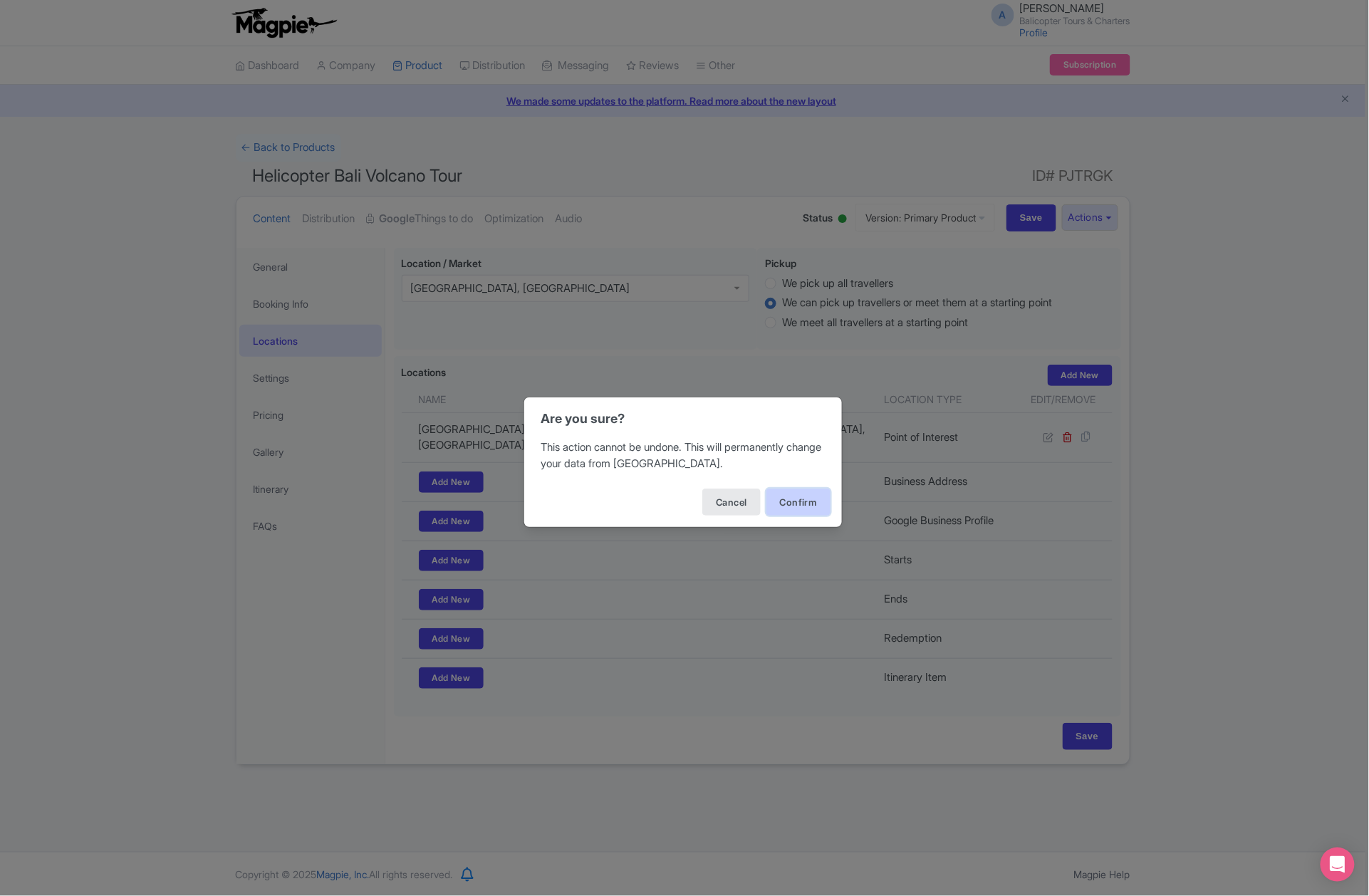
click at [797, 514] on button "Confirm" at bounding box center [799, 502] width 64 height 27
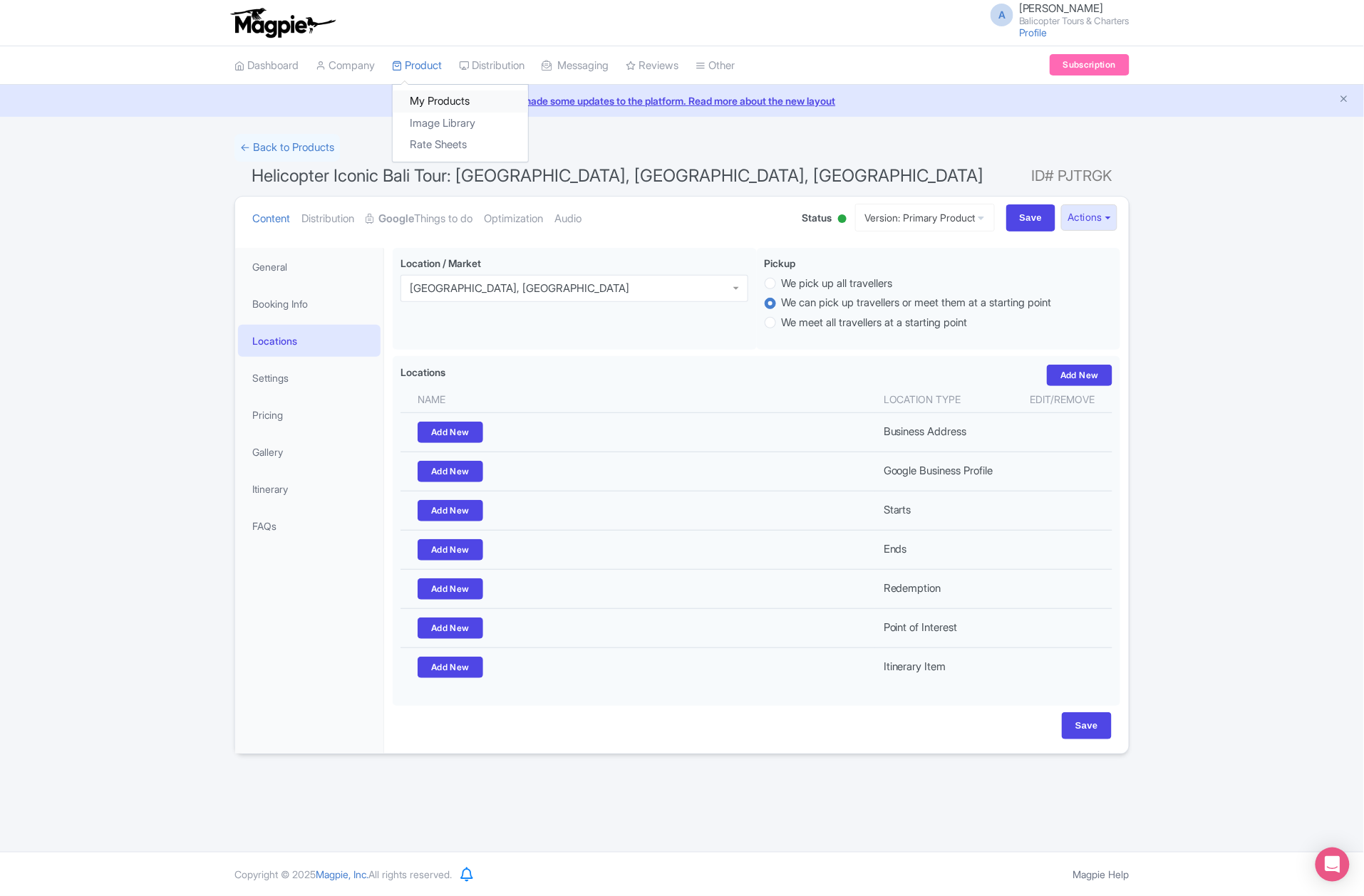
click at [446, 108] on link "My Products" at bounding box center [460, 101] width 136 height 22
click at [438, 63] on link "Product" at bounding box center [417, 66] width 50 height 39
click at [429, 71] on link "Product" at bounding box center [417, 66] width 50 height 39
click at [435, 101] on link "My Products" at bounding box center [460, 101] width 136 height 22
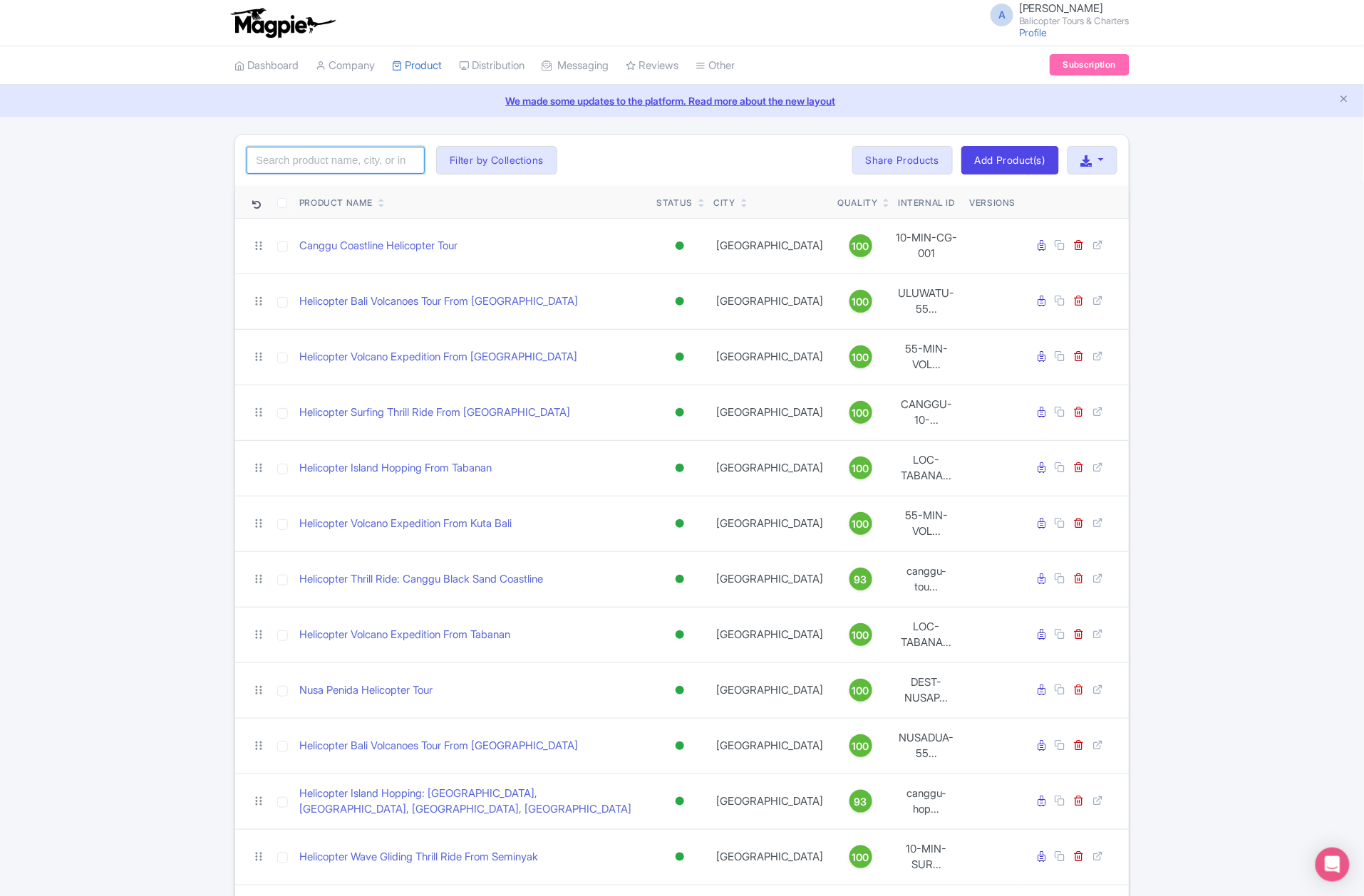
click at [374, 161] on input "search" at bounding box center [335, 160] width 178 height 27
paste input "Angel Billabong Helicopter Tour"
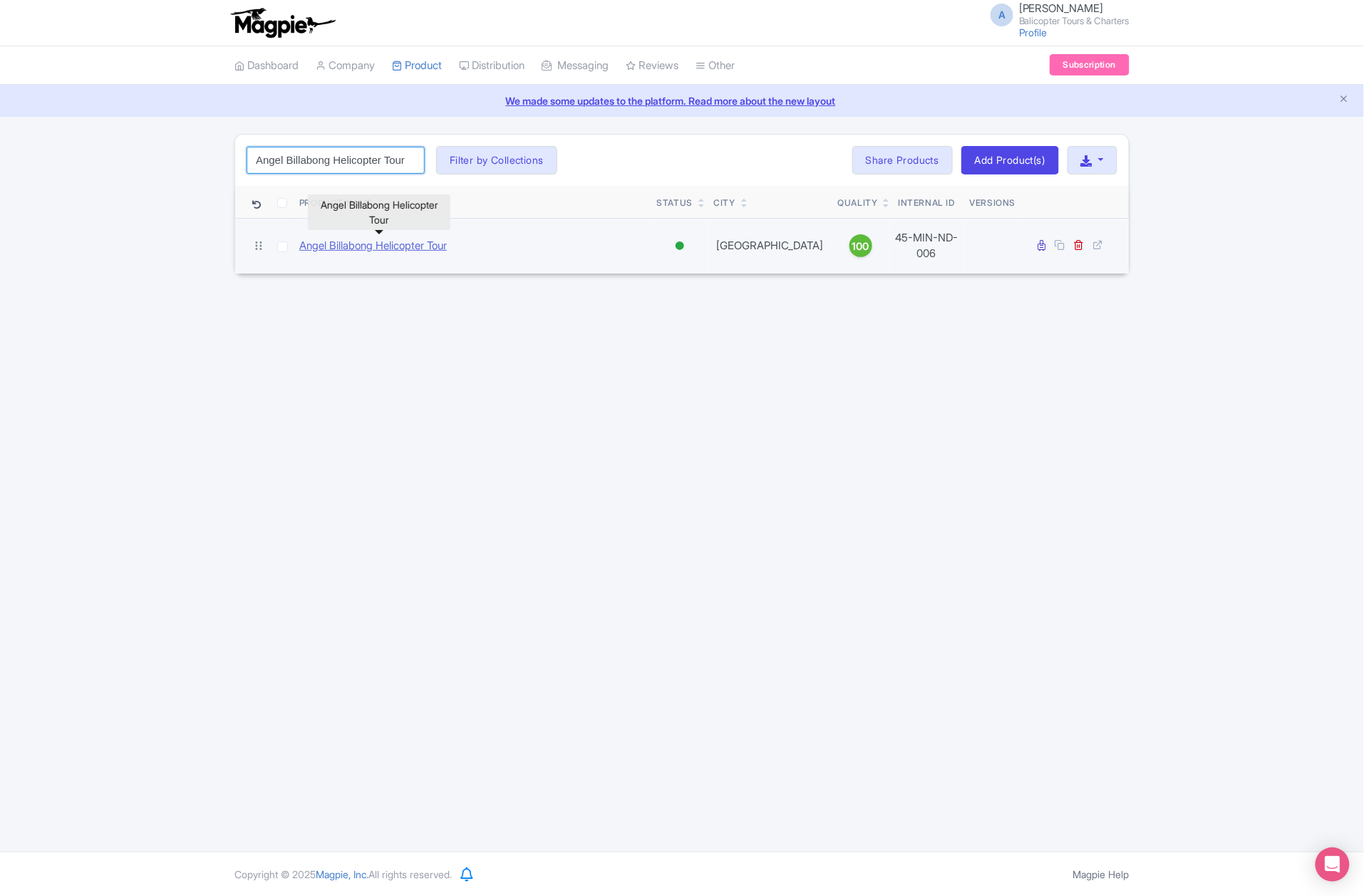
type input "Angel Billabong Helicopter Tour"
click at [394, 242] on link "Angel Billabong Helicopter Tour" at bounding box center [373, 246] width 148 height 16
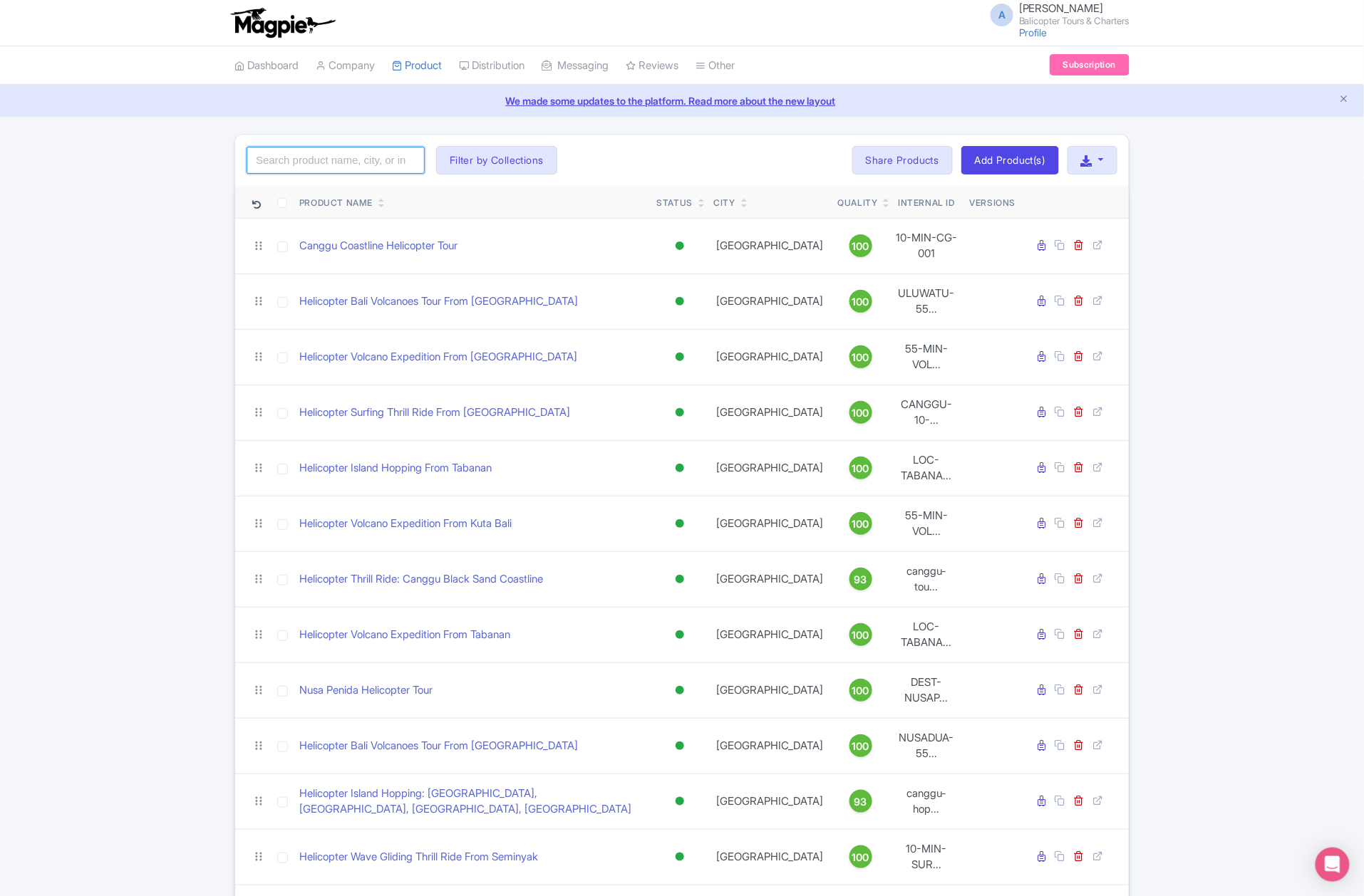
click at [363, 166] on input "search" at bounding box center [335, 160] width 178 height 27
paste input ""Crystal Bay Helicopter Tour""
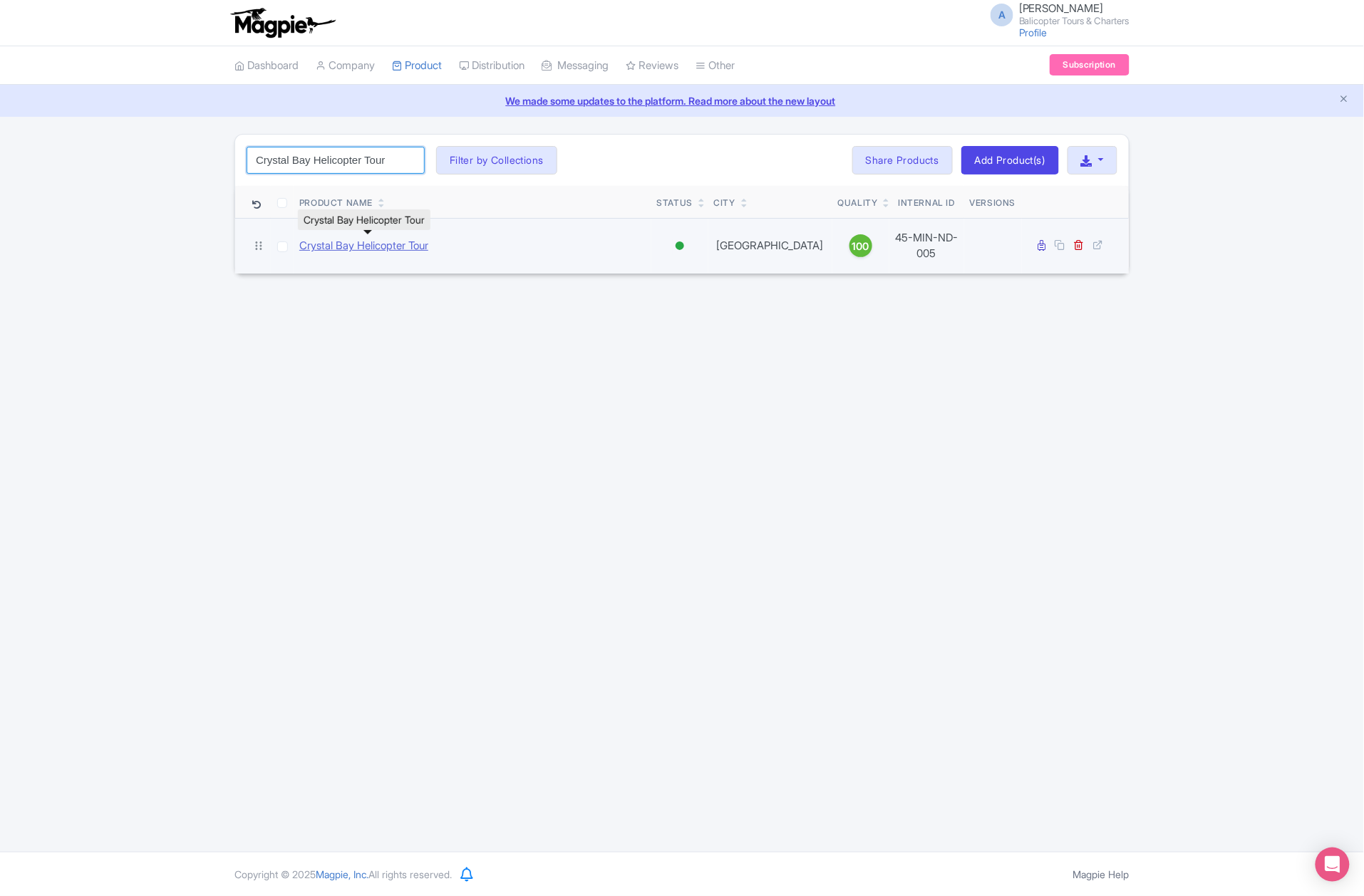
type input "Crystal Bay Helicopter Tour"
click at [369, 238] on link "Crystal Bay Helicopter Tour" at bounding box center [364, 246] width 129 height 16
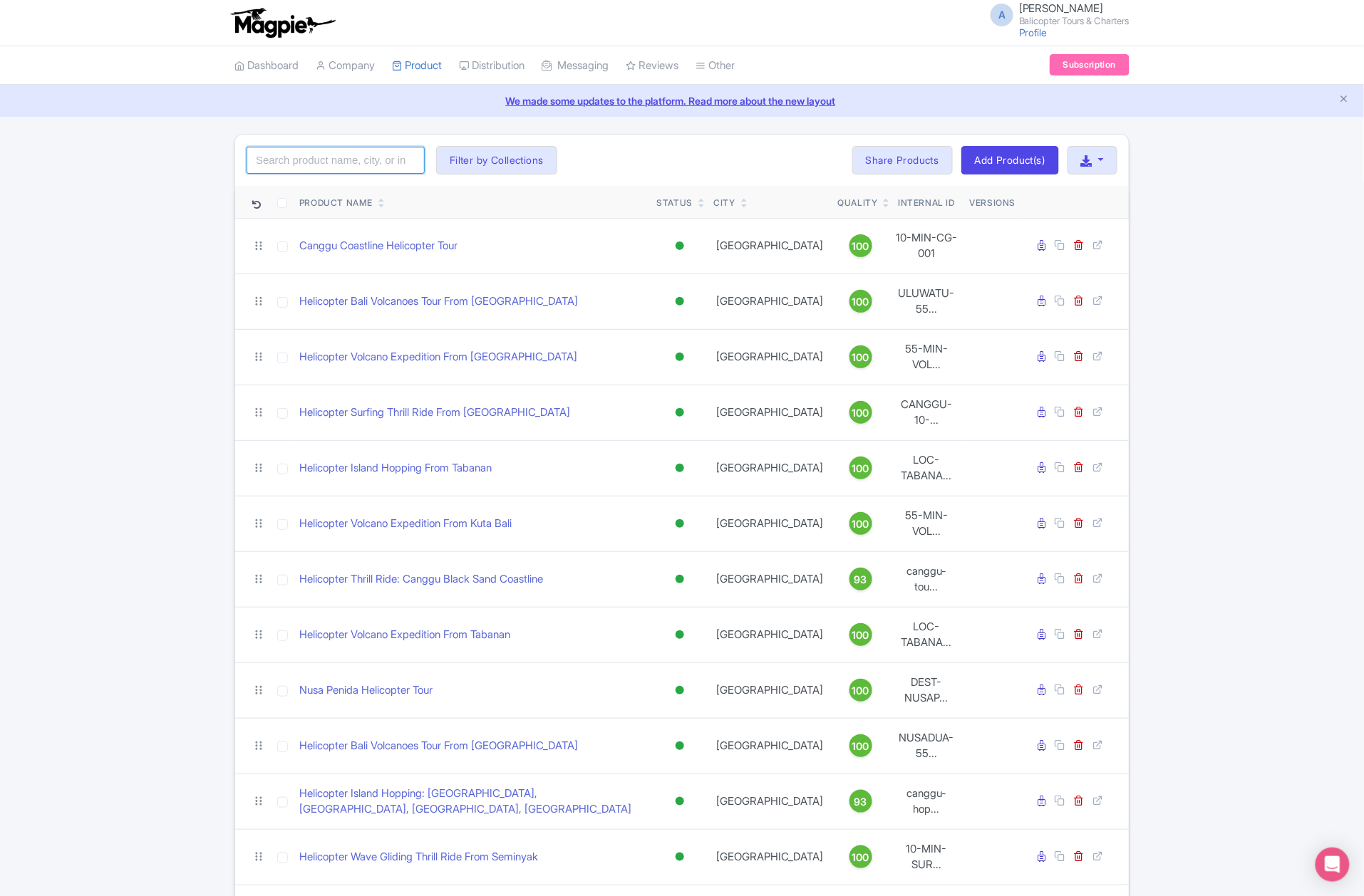
click at [325, 161] on input "search" at bounding box center [335, 160] width 178 height 27
paste input "Broken Beach Helicopter Tour"
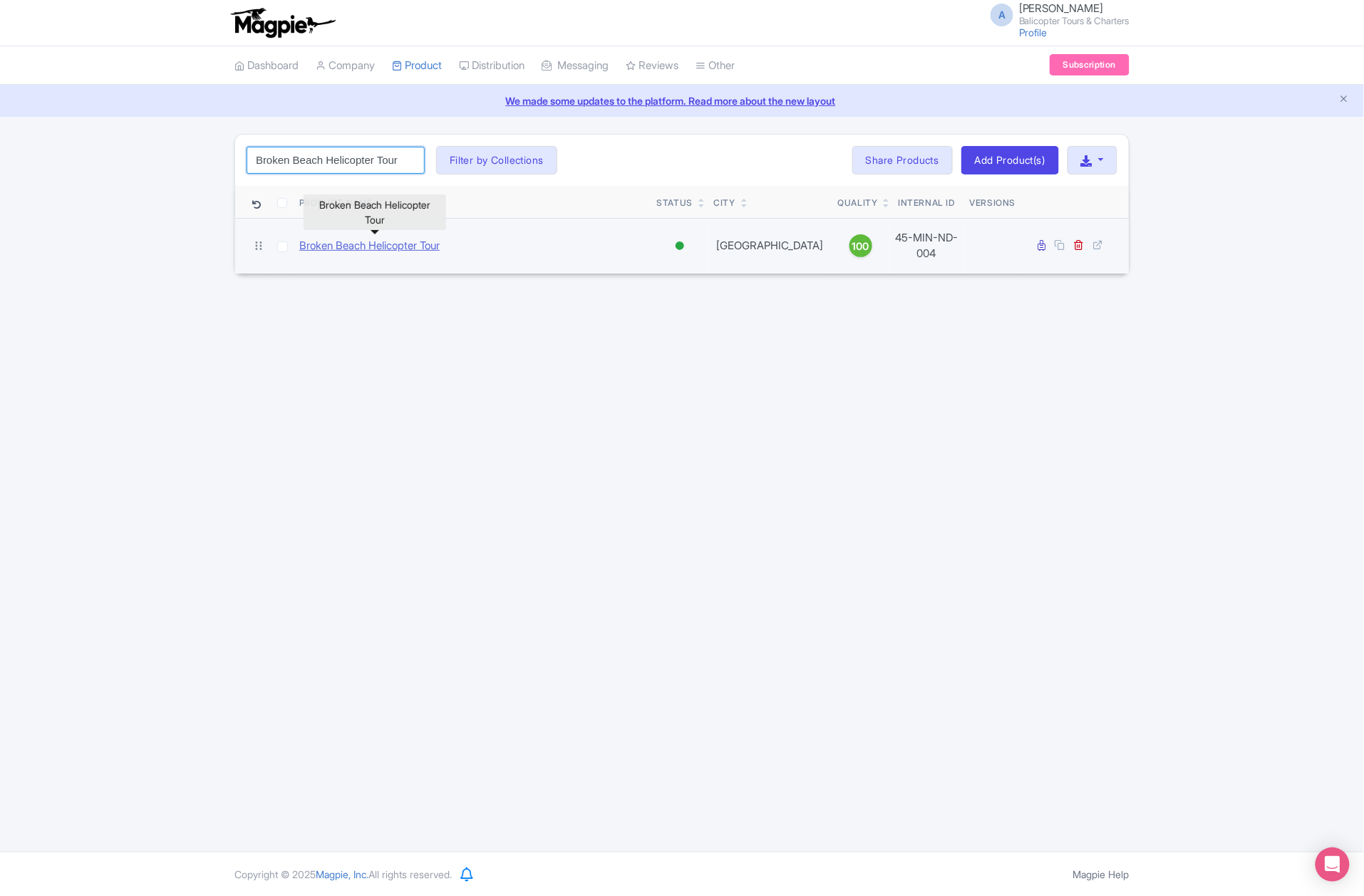
type input "Broken Beach Helicopter Tour"
click at [379, 245] on link "Broken Beach Helicopter Tour" at bounding box center [369, 246] width 140 height 16
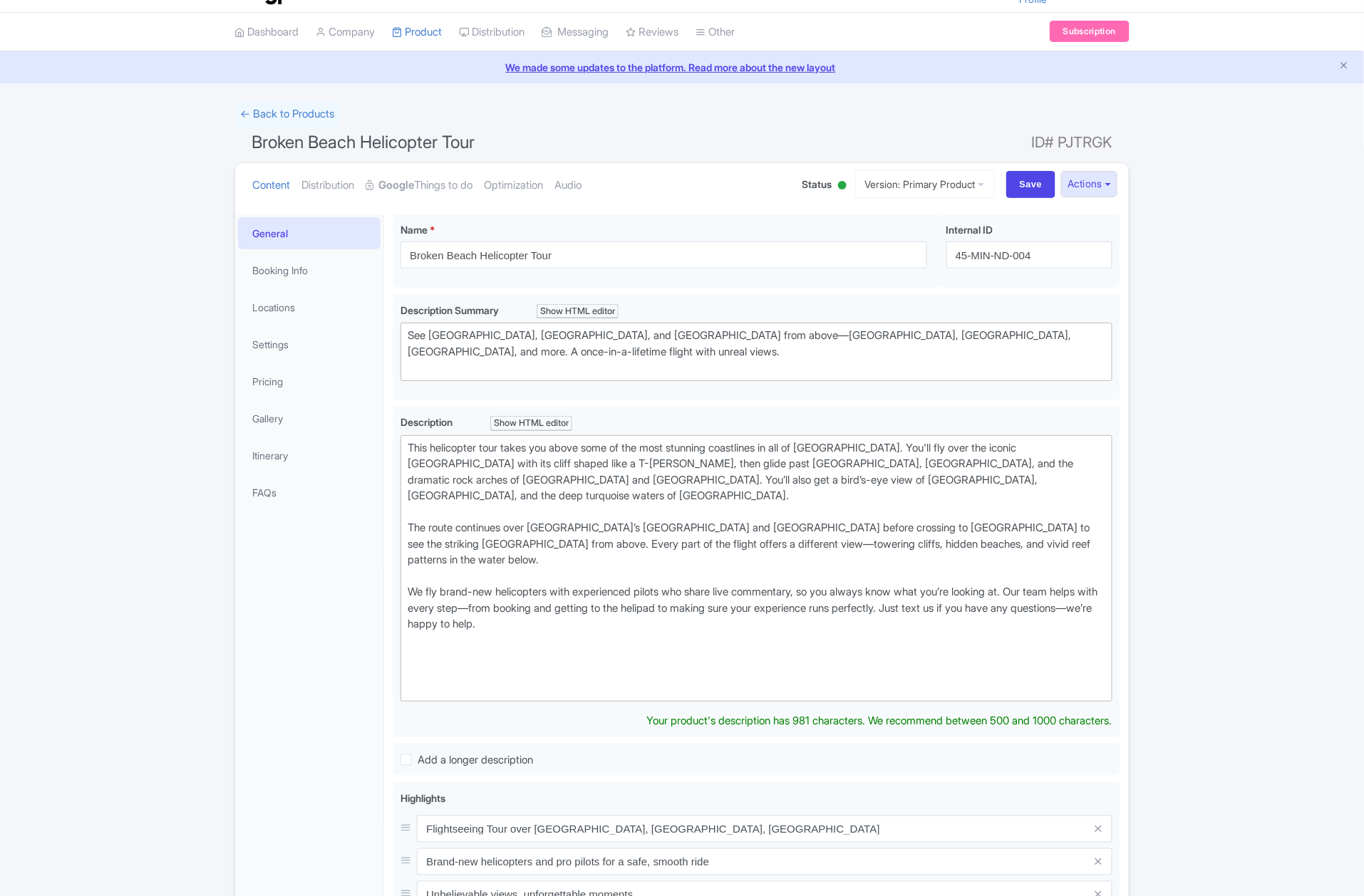
type trix-editor "<lor>Ipsu dolorsitam cons adipi eli seddo eius te inc utla etdolore magnaaliqu …"
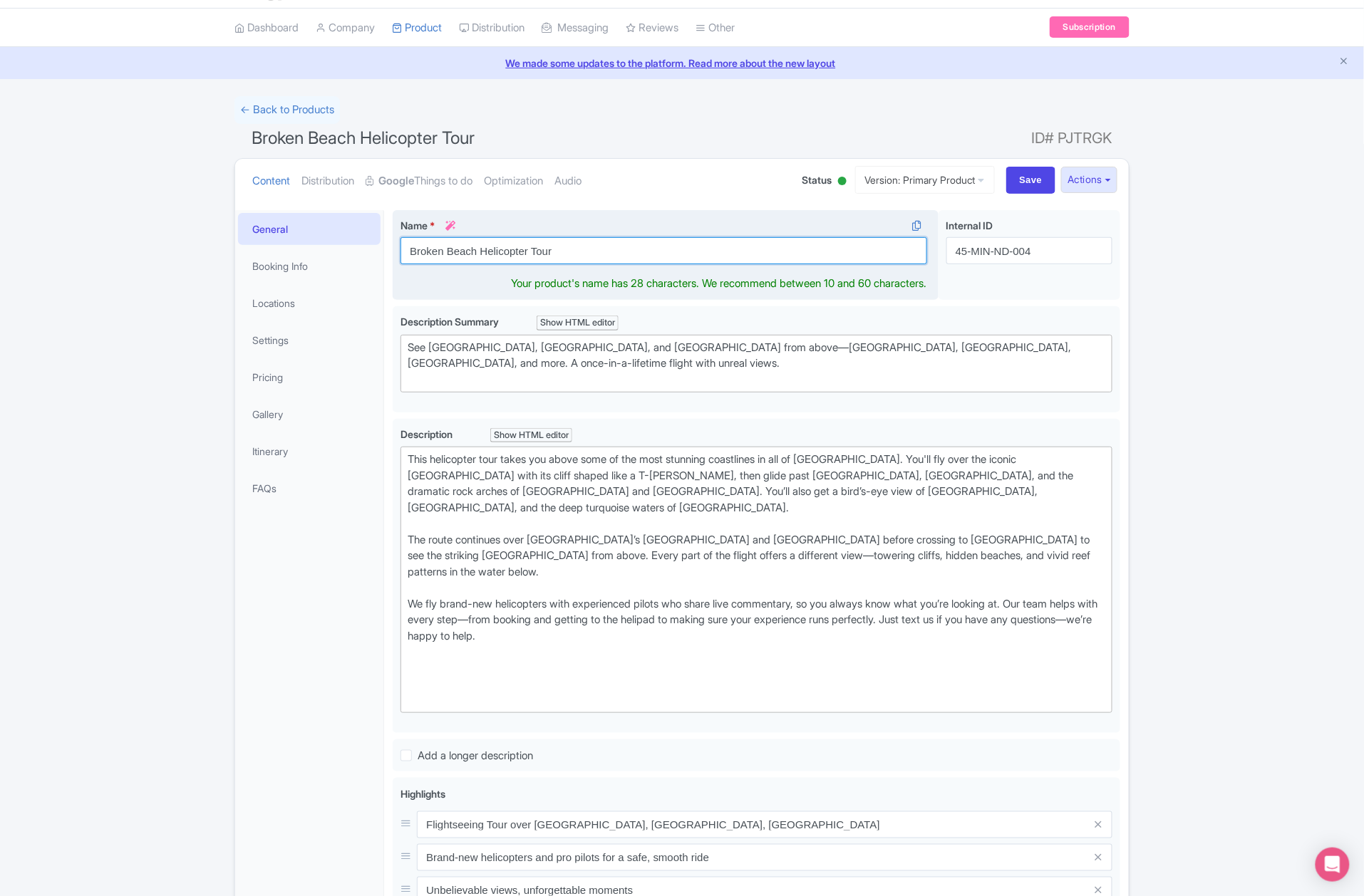
scroll to position [54, 0]
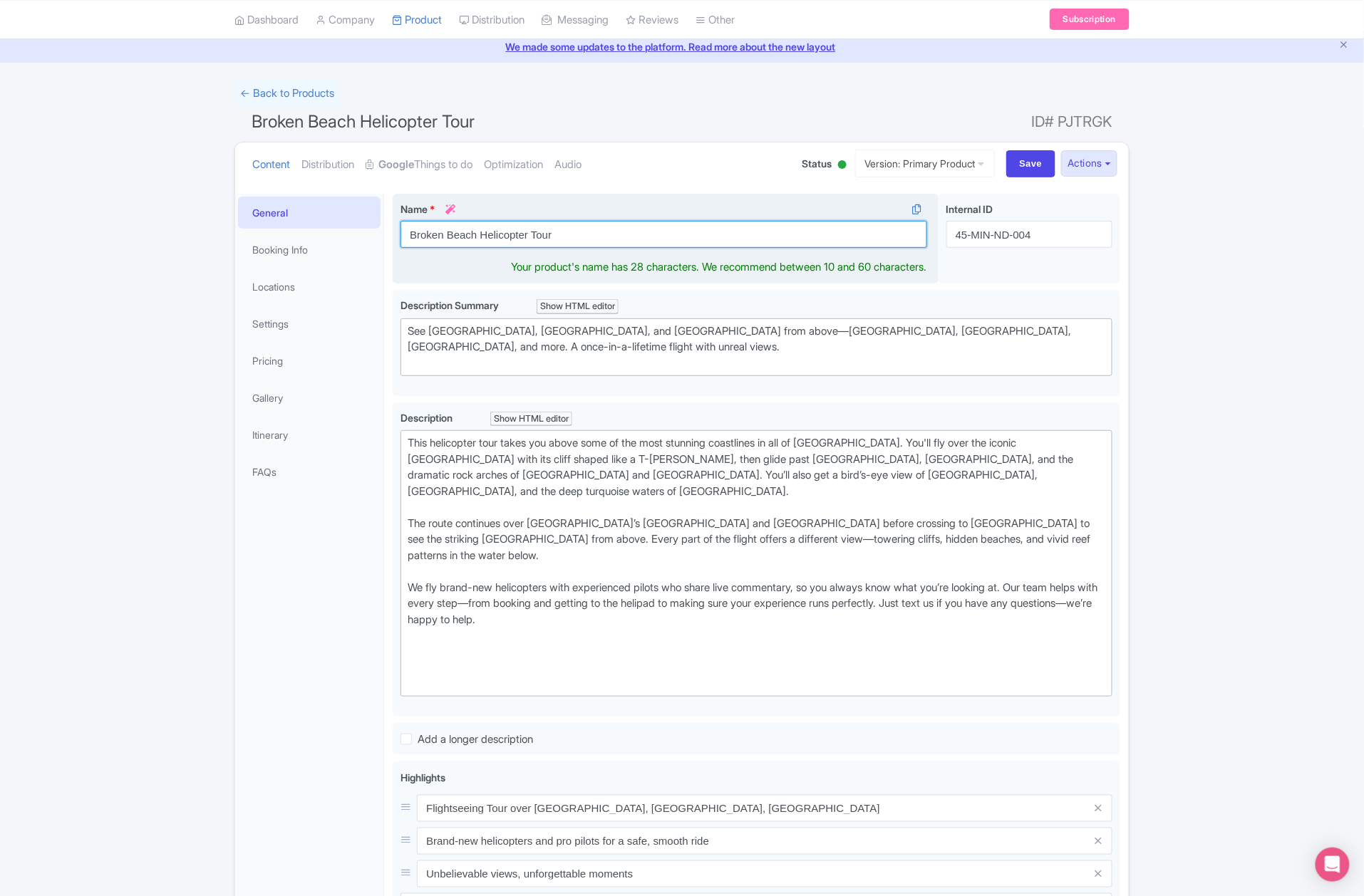
drag, startPoint x: 566, startPoint y: 252, endPoint x: 394, endPoint y: 252, distance: 172.0
click at [394, 252] on div "Name * i Broken Beach Helicopter Tour Your product's name has 28 characters. We…" at bounding box center [666, 239] width 546 height 90
paste input "Helicopter Island Hopping: [GEOGRAPHIC_DATA], [GEOGRAPHIC_DATA], [GEOGRAPHIC_DA…"
drag, startPoint x: 568, startPoint y: 235, endPoint x: 588, endPoint y: 243, distance: 21.5
click at [570, 235] on input "Helicopter Island Hopping: Ubud, Canggu, Uluwatu, Nusa Penida" at bounding box center [663, 234] width 527 height 27
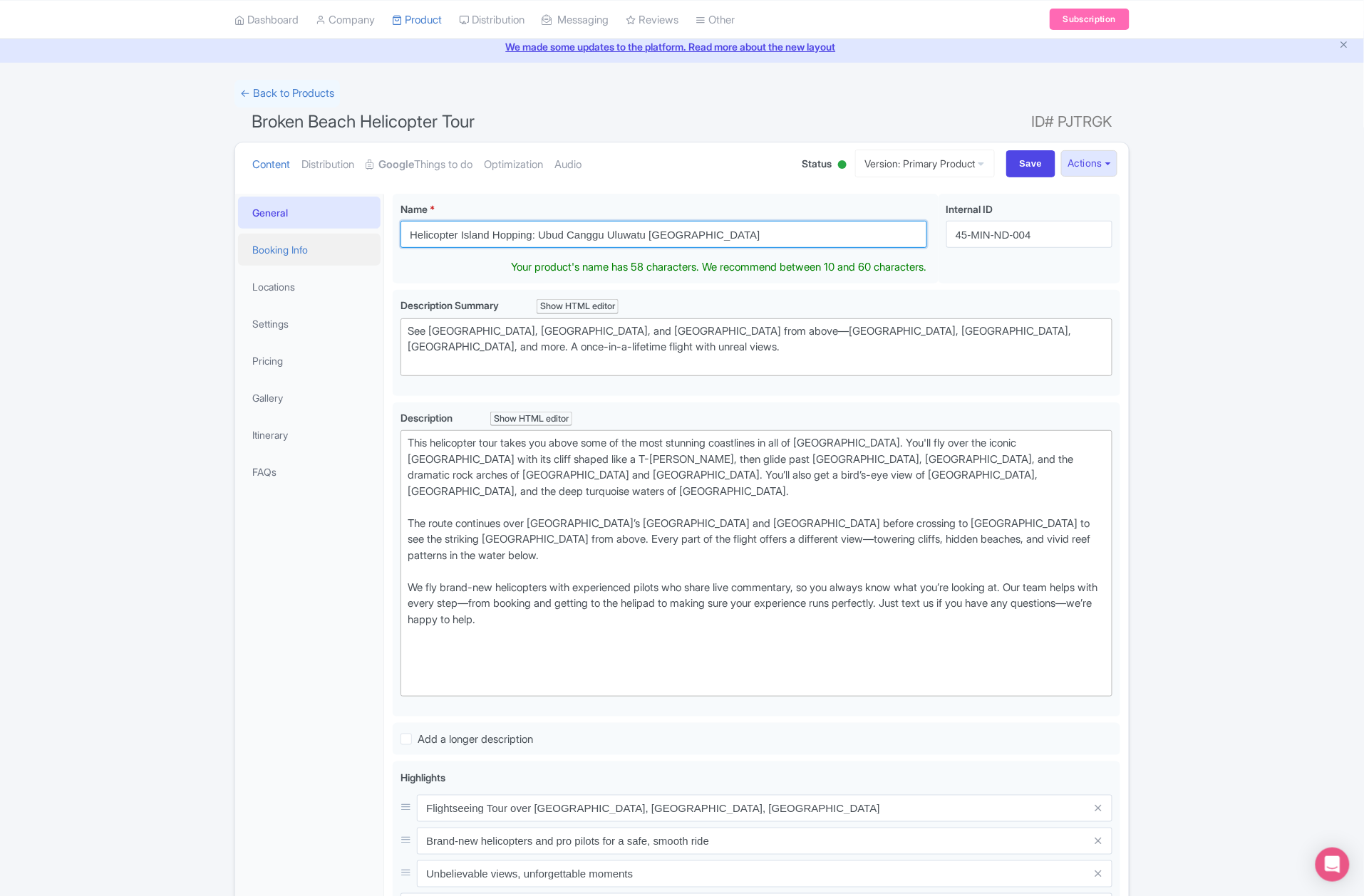
drag, startPoint x: 722, startPoint y: 236, endPoint x: 365, endPoint y: 257, distance: 357.6
click at [365, 257] on div "General Booking Info Locations Settings Pricing Gallery Itinerary FAQs Broken B…" at bounding box center [682, 700] width 894 height 1030
type input "Helicopter Island Hopping: Ubud Canggu Uluwatu [GEOGRAPHIC_DATA]"
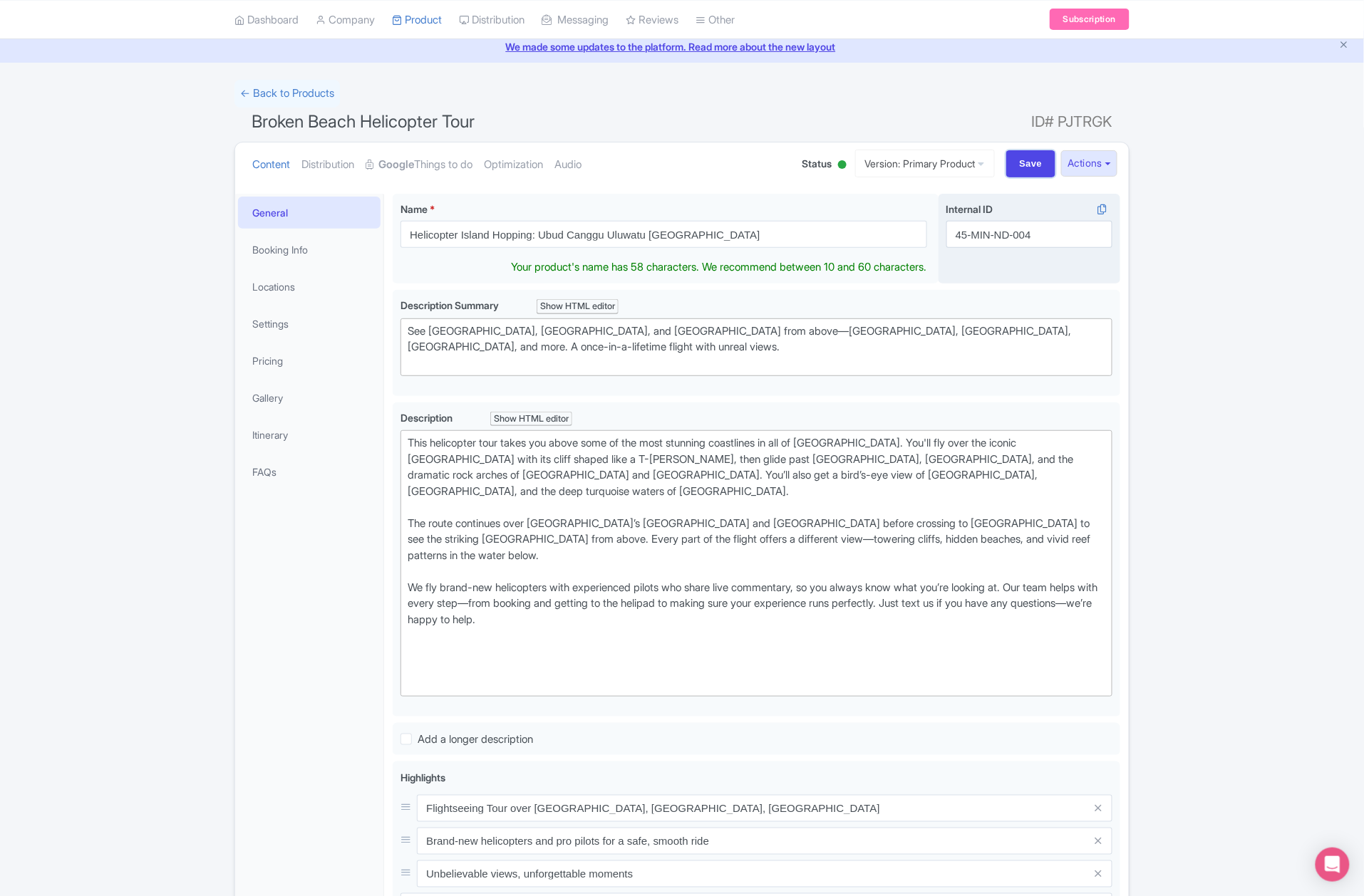
drag, startPoint x: 1008, startPoint y: 166, endPoint x: 960, endPoint y: 196, distance: 56.6
click at [1008, 166] on input "Save" at bounding box center [1031, 163] width 50 height 27
type input "Saving..."
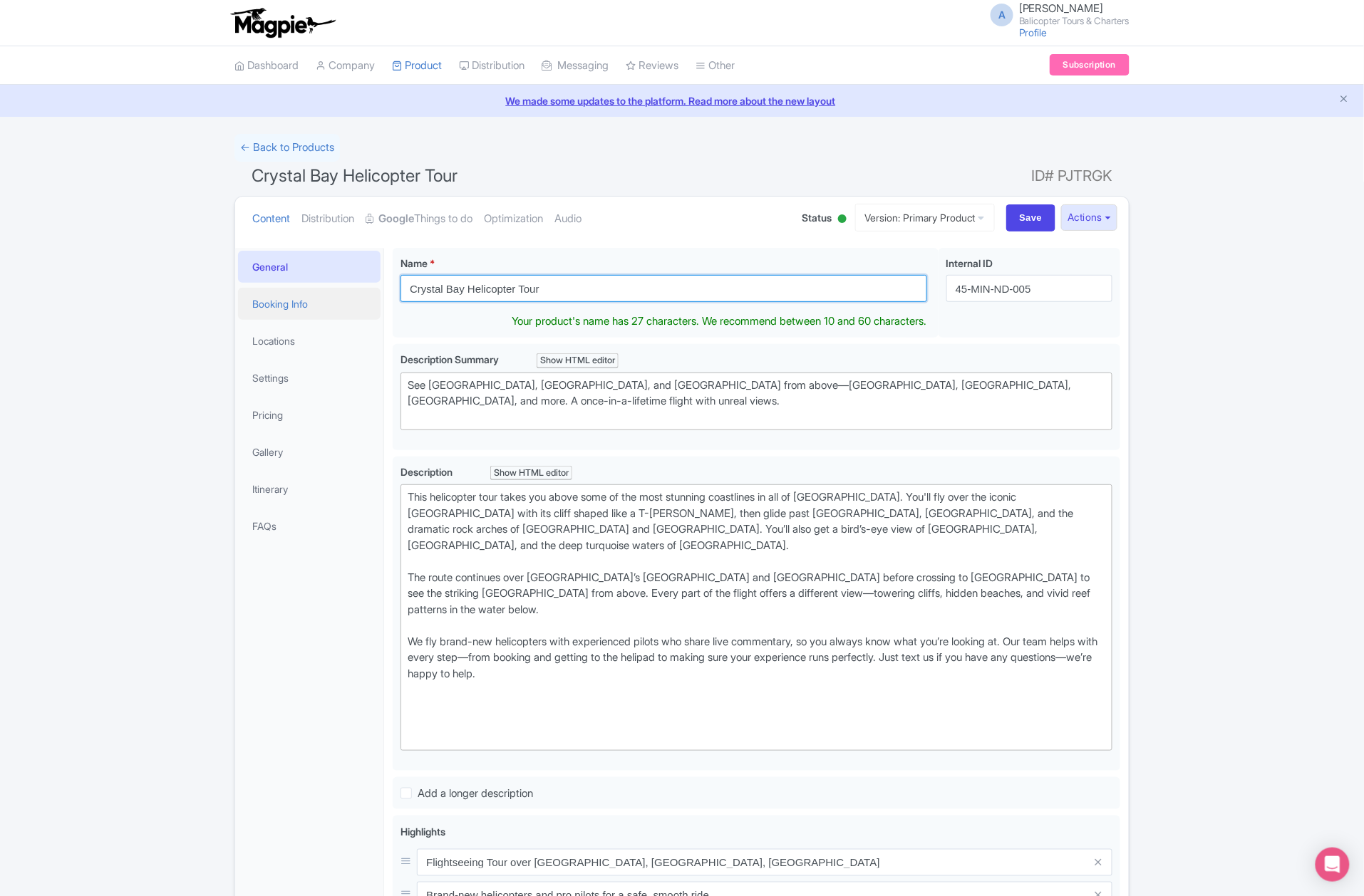
drag, startPoint x: 545, startPoint y: 292, endPoint x: 365, endPoint y: 308, distance: 180.7
click at [365, 308] on div "General Booking Info Locations Settings Pricing Gallery Itinerary FAQs Crystal …" at bounding box center [682, 754] width 894 height 1030
paste input "Helicopter Island Hopping: Ubud Canggu Uluwatu [GEOGRAPHIC_DATA]"
type input "Helicopter Island Hopping: Ubud Canggu Uluwatu [GEOGRAPHIC_DATA]"
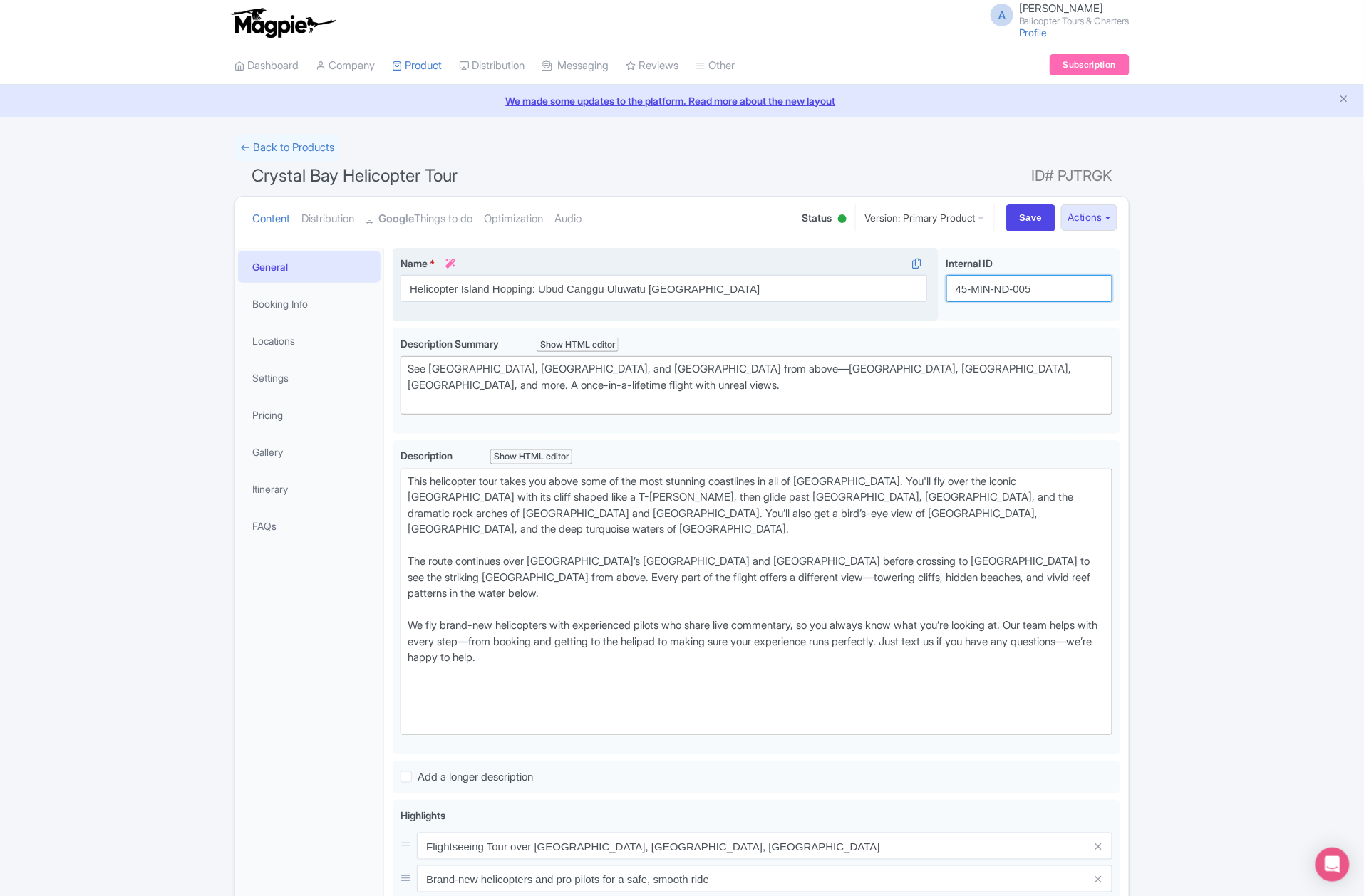
drag, startPoint x: 1047, startPoint y: 288, endPoint x: 932, endPoint y: 286, distance: 115.0
click at [932, 286] on div "Crystal Bay Helicopter Tour Name * i Helicopter Island Hopping: Ubud Canggu Ulu…" at bounding box center [757, 288] width 727 height 80
paste input "ubud2-hopping-bali"
type input "ubud2-hopping-bali"
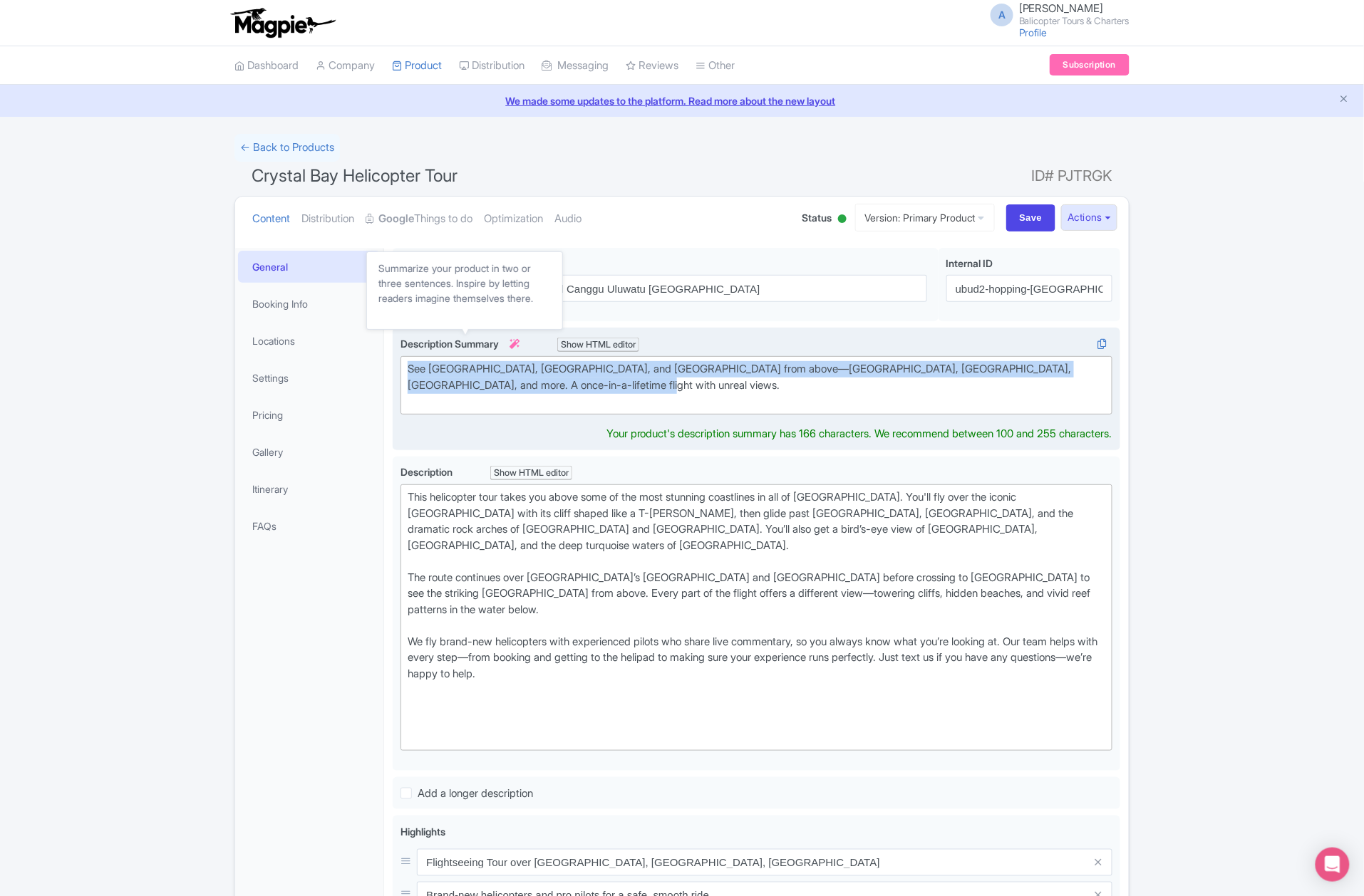
drag, startPoint x: 651, startPoint y: 394, endPoint x: 398, endPoint y: 325, distance: 262.2
click at [406, 342] on div "Description Summary i Show HTML editor Bold Italic Strikethrough Link Heading Q…" at bounding box center [756, 375] width 712 height 79
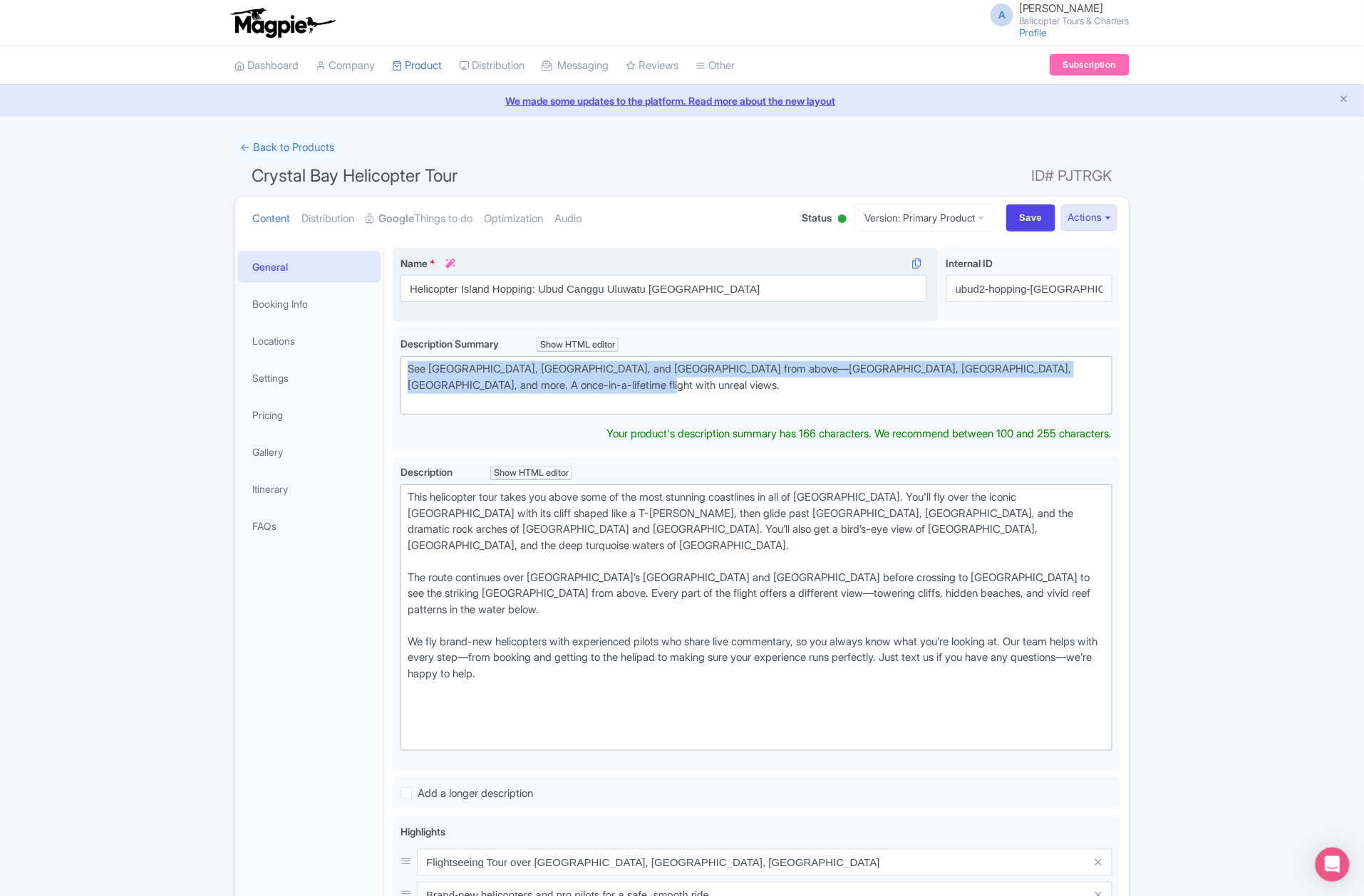
paste trix-editor "A scenic helicopter flight along the coastline with front-row views of beaches,…"
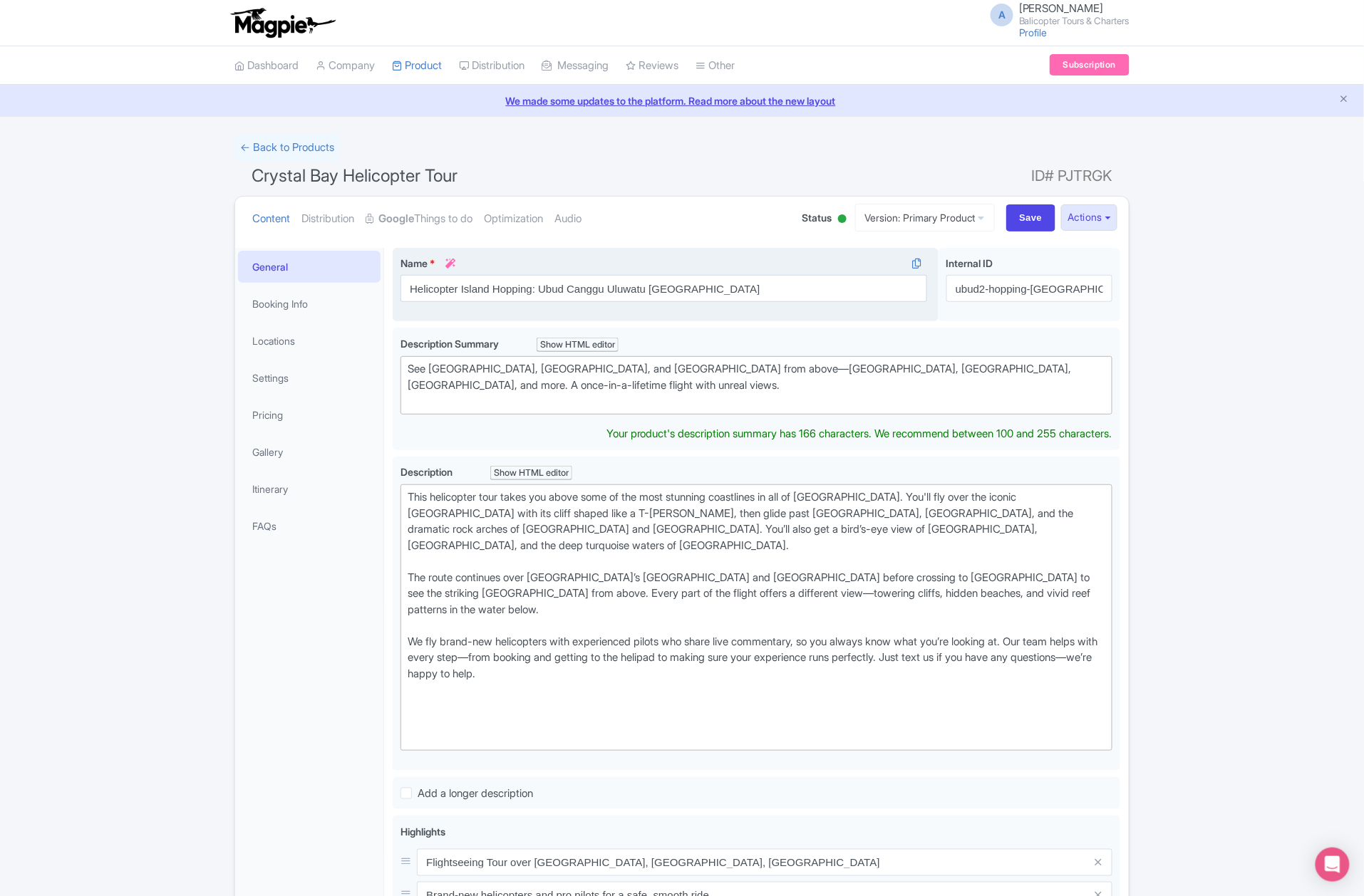
type trix-editor "<div>A scenic helicopter flight along the coastline with front-row views of bea…"
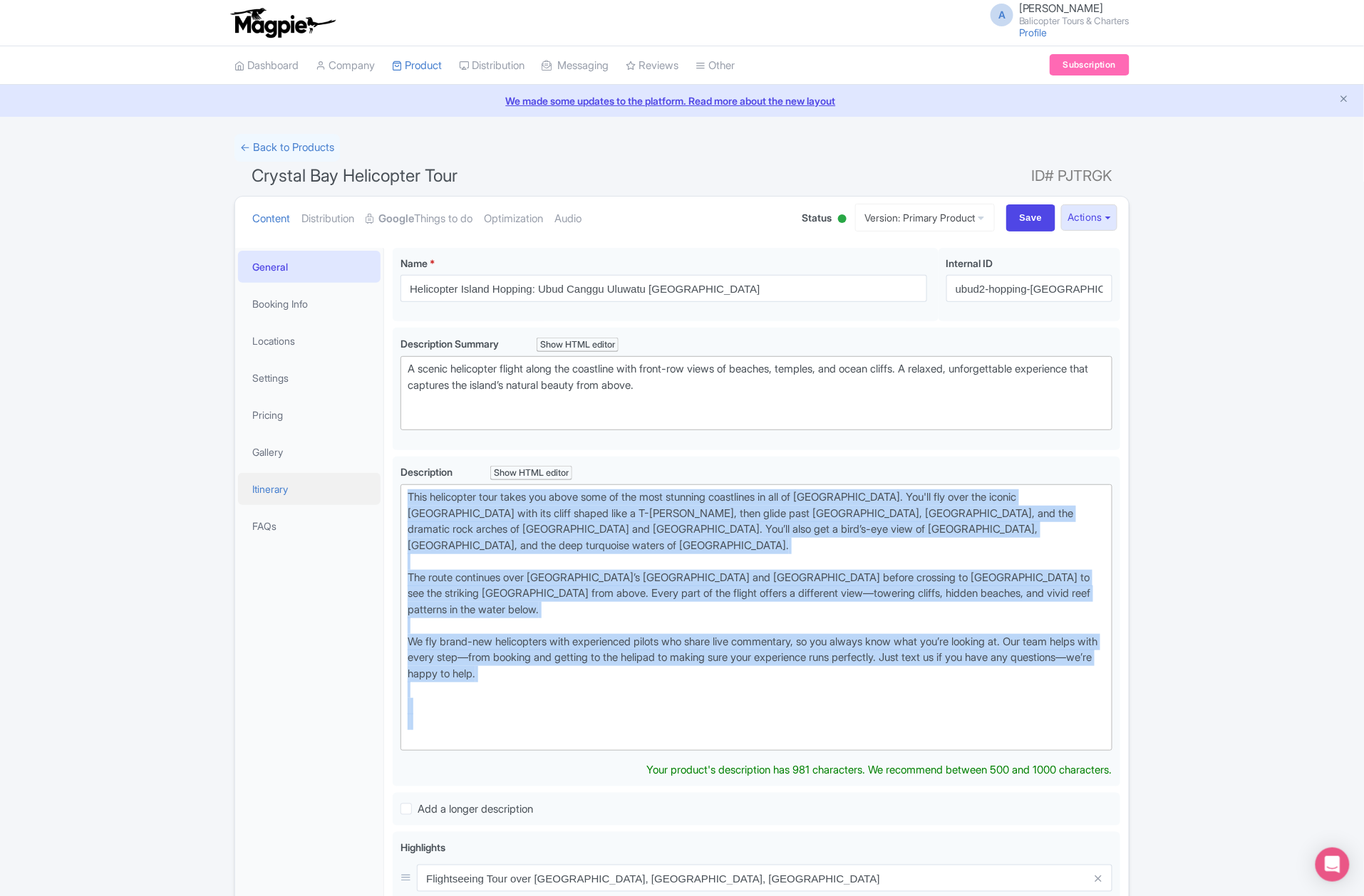
drag, startPoint x: 430, startPoint y: 739, endPoint x: 371, endPoint y: 503, distance: 243.3
click at [371, 503] on div "General Booking Info Locations Settings Pricing Gallery Itinerary FAQs Crystal …" at bounding box center [682, 763] width 894 height 1047
paste trix-editor "lifts off from our private heliport and takes you along one of the most beautif…"
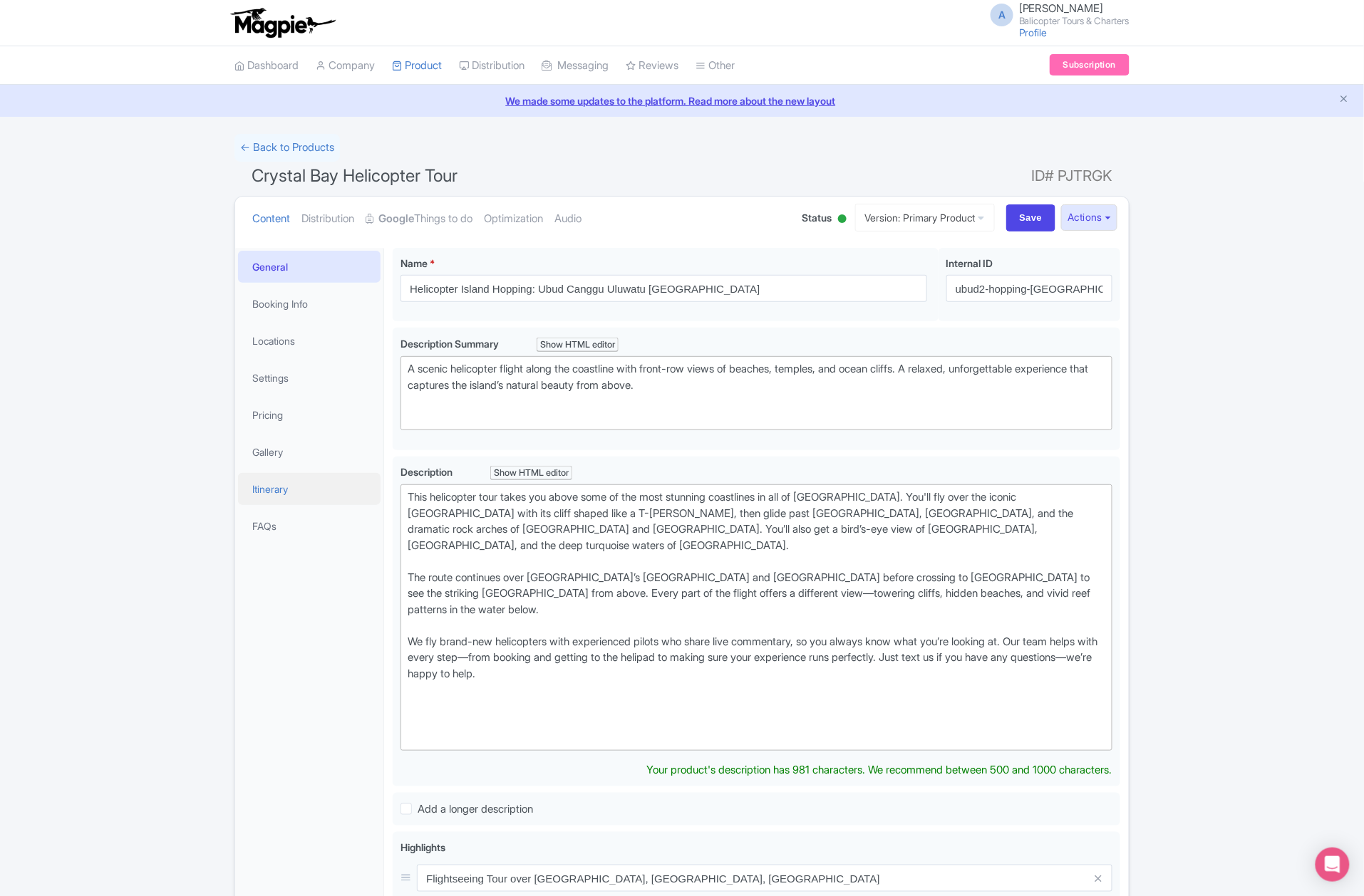
type trix-editor "<div>This helicopter tour lifts off from our private heliport and takes you alo…"
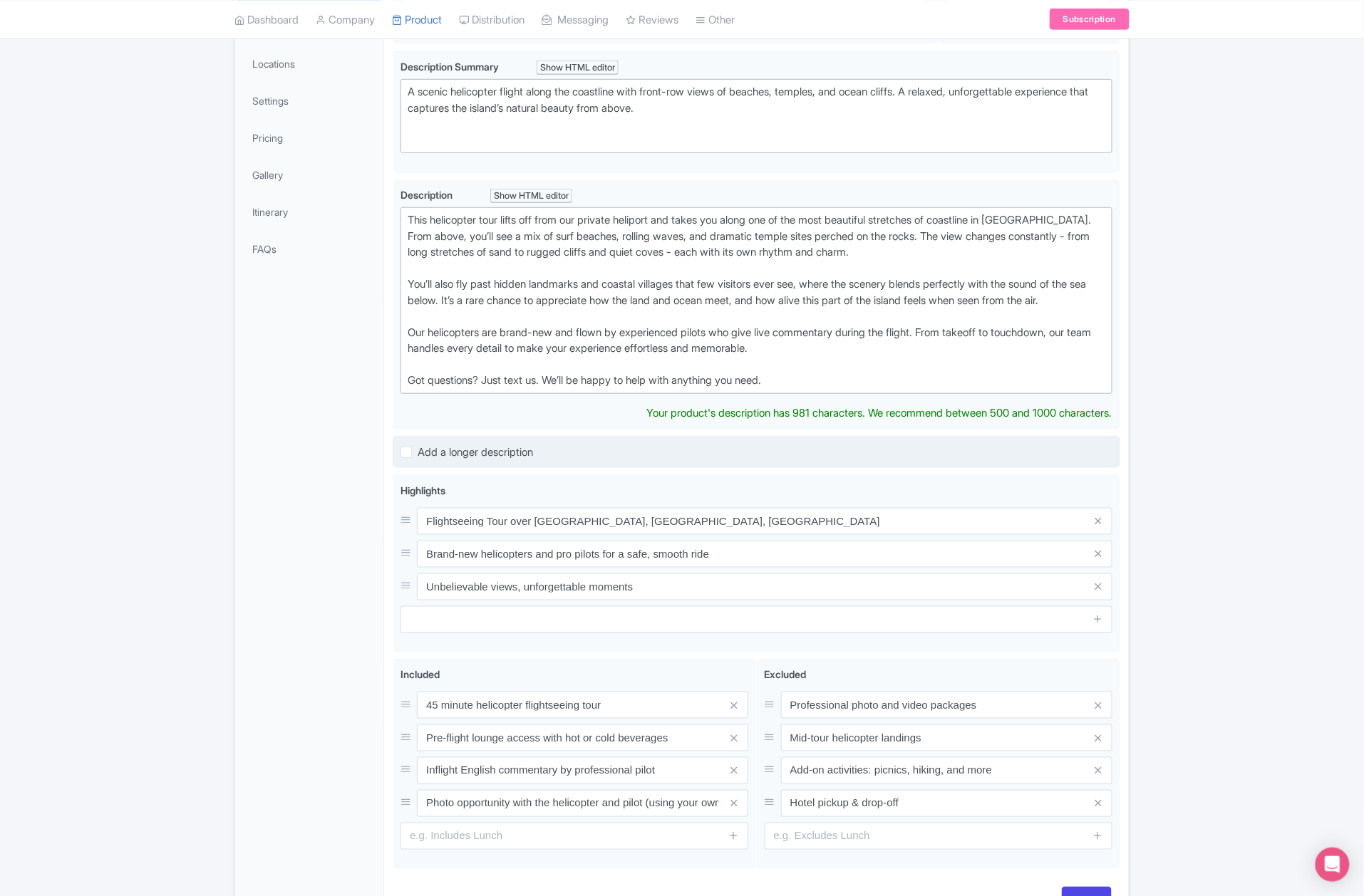
scroll to position [285, 0]
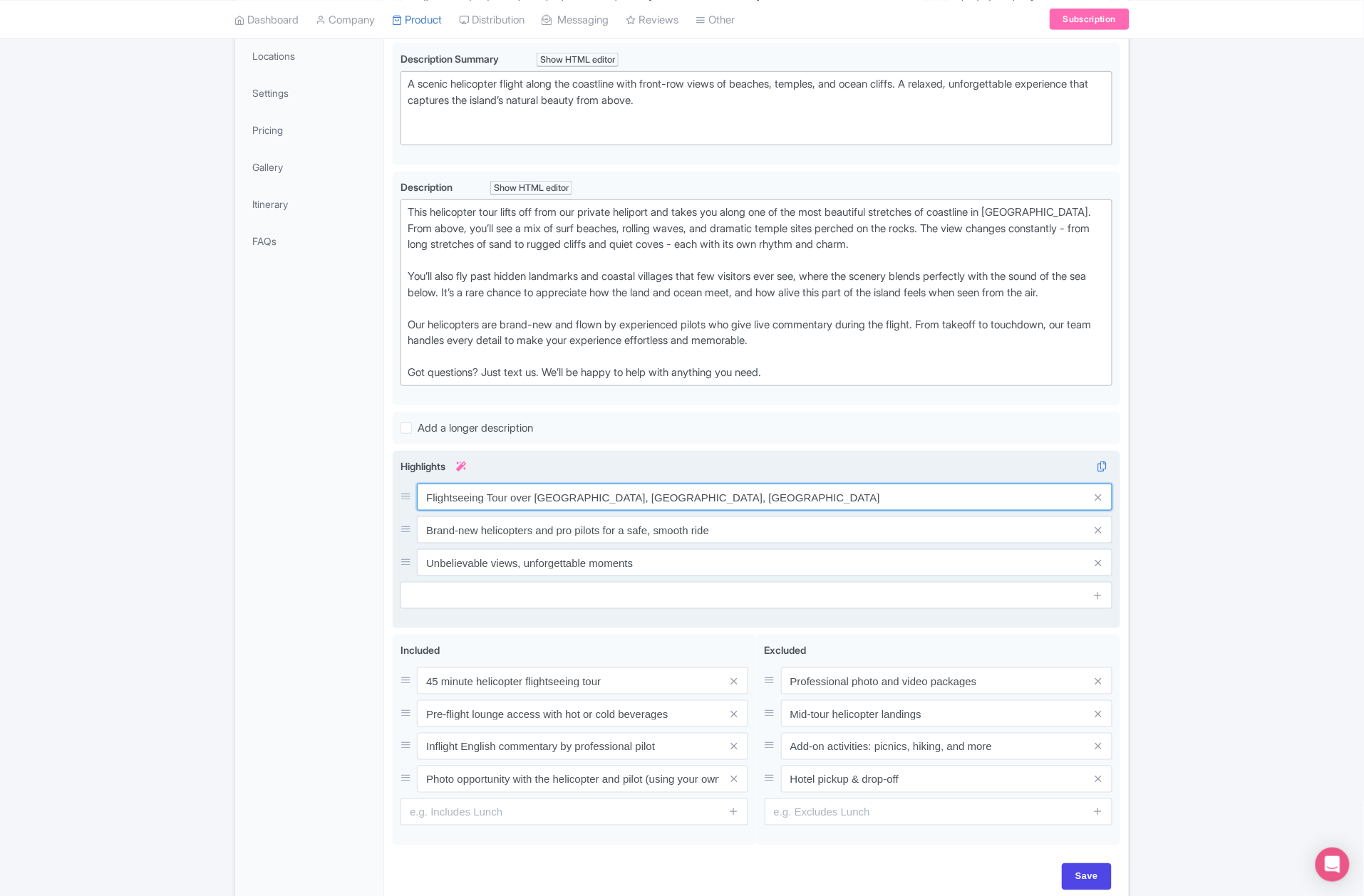
drag, startPoint x: 508, startPoint y: 528, endPoint x: 824, endPoint y: 536, distance: 316.1
click at [820, 540] on div "Flightseeing Tour over Nusa Penida, Lembongan, Ceningan Brand-new helicopters a…" at bounding box center [756, 530] width 712 height 93
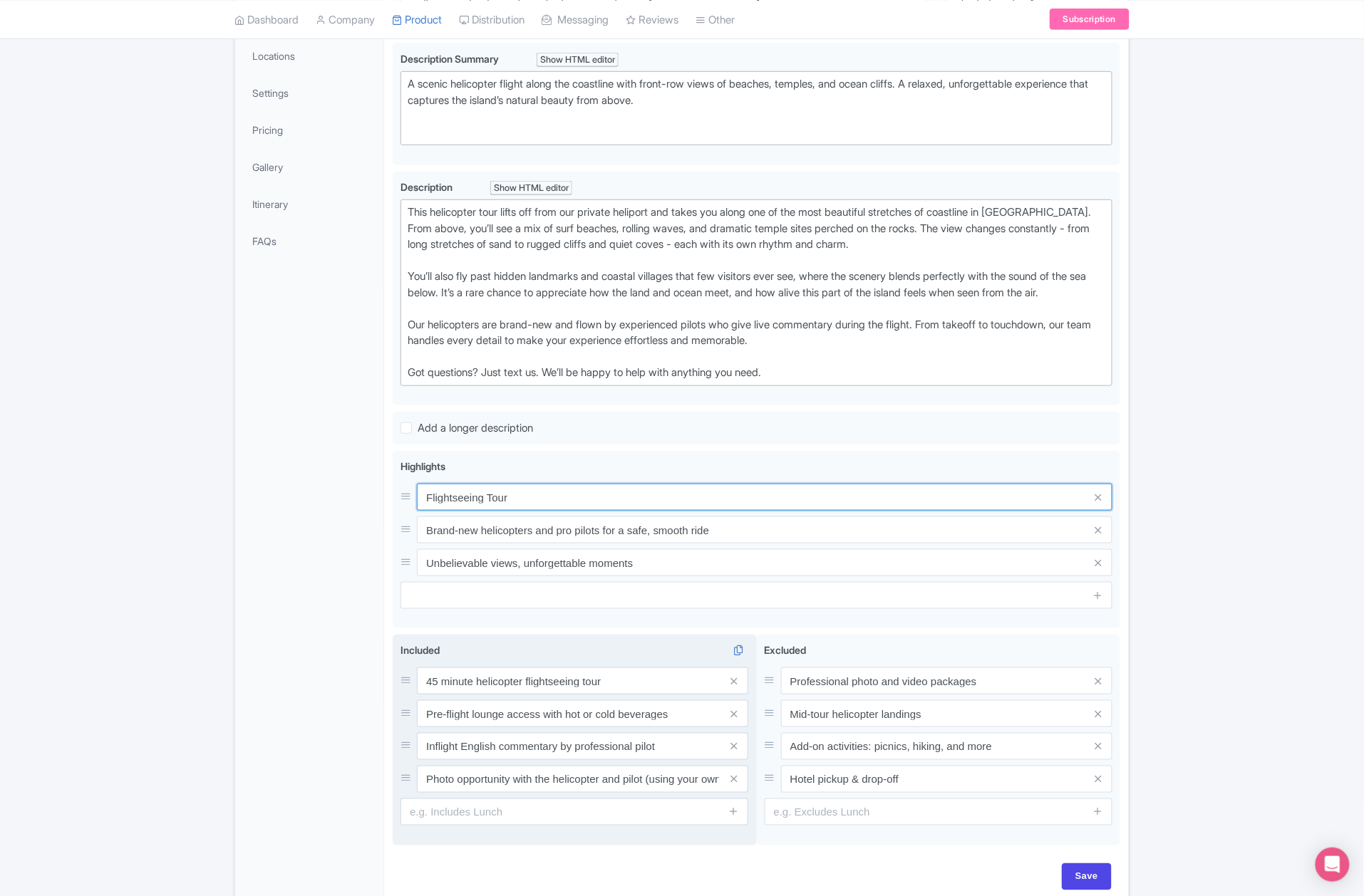
type input "Flightseeing Tour"
drag, startPoint x: 435, startPoint y: 699, endPoint x: 423, endPoint y: 701, distance: 12.2
click at [423, 695] on input "45 minute helicopter flightseeing tour" at bounding box center [583, 681] width 331 height 27
drag, startPoint x: 426, startPoint y: 699, endPoint x: 408, endPoint y: 699, distance: 18.0
click at [408, 695] on div "45 minute helicopter flightseeing tour" at bounding box center [574, 681] width 347 height 27
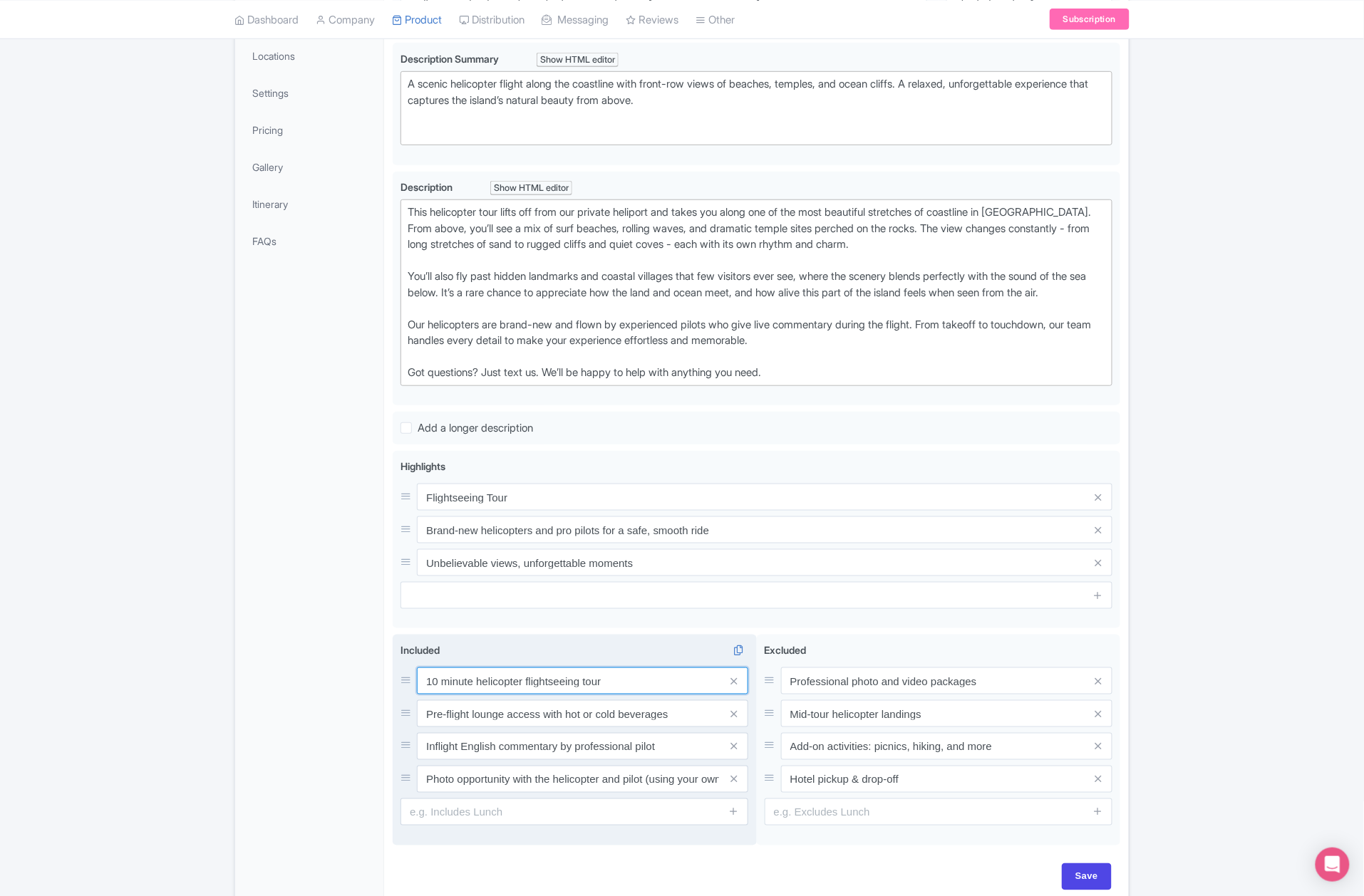
scroll to position [374, 0]
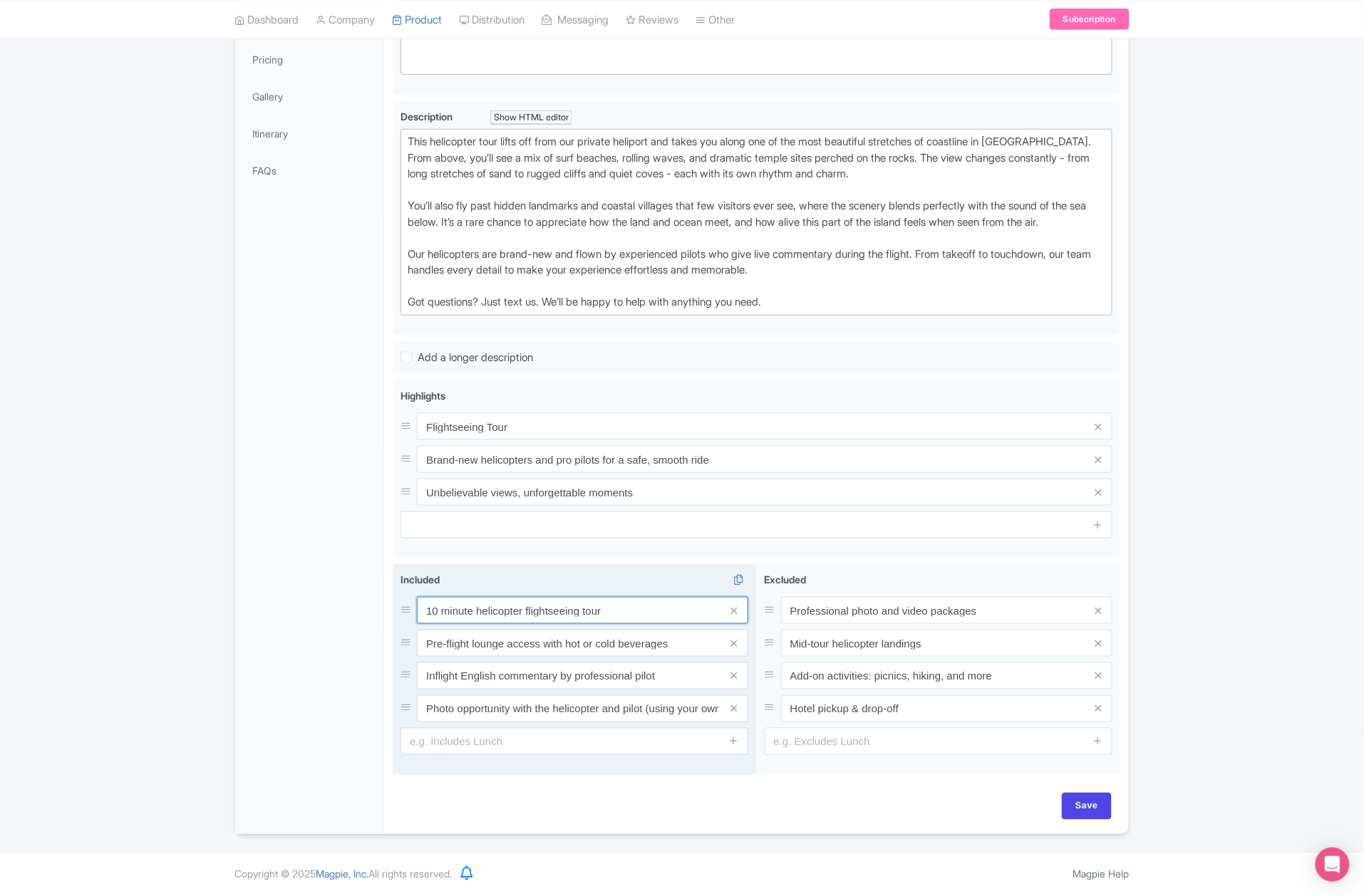
click at [423, 610] on input "10 minute helicopter flightseeing tour" at bounding box center [583, 610] width 331 height 27
type input "10 minute helicopter flightseeing tour"
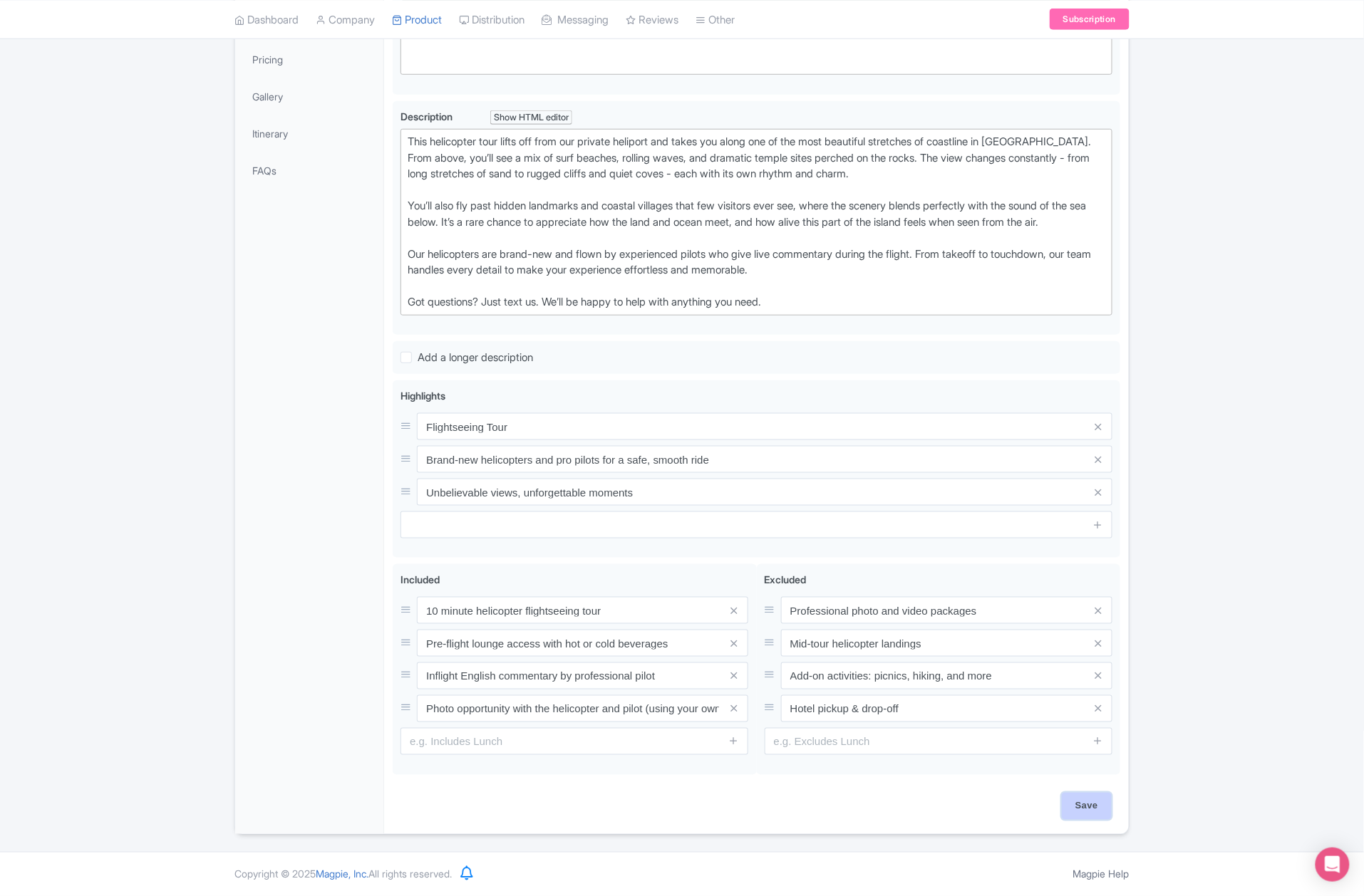
click at [1077, 808] on input "Save" at bounding box center [1086, 806] width 50 height 27
type input "Saving..."
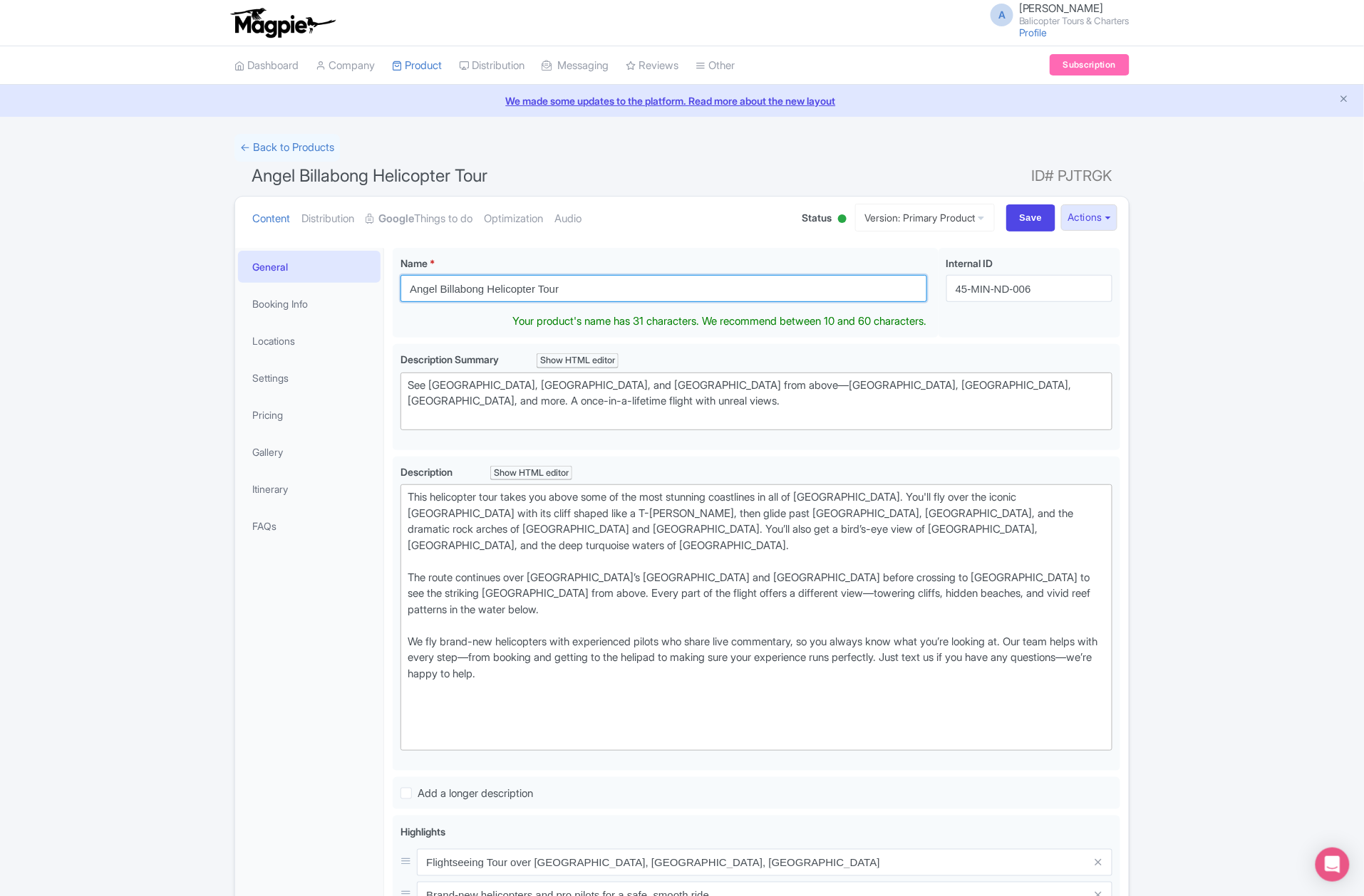
drag, startPoint x: 579, startPoint y: 289, endPoint x: 391, endPoint y: 289, distance: 188.0
click at [391, 289] on div "Angel Billabong Helicopter Tour Name * i Angel Billabong Helicopter Tour Your p…" at bounding box center [756, 754] width 745 height 1030
paste input "Helicopter Island Hopping: Ubud Canggu Uluwatu [GEOGRAPHIC_DATA]"
type input "Helicopter Island Hopping: Ubud Canggu Uluwatu [GEOGRAPHIC_DATA]"
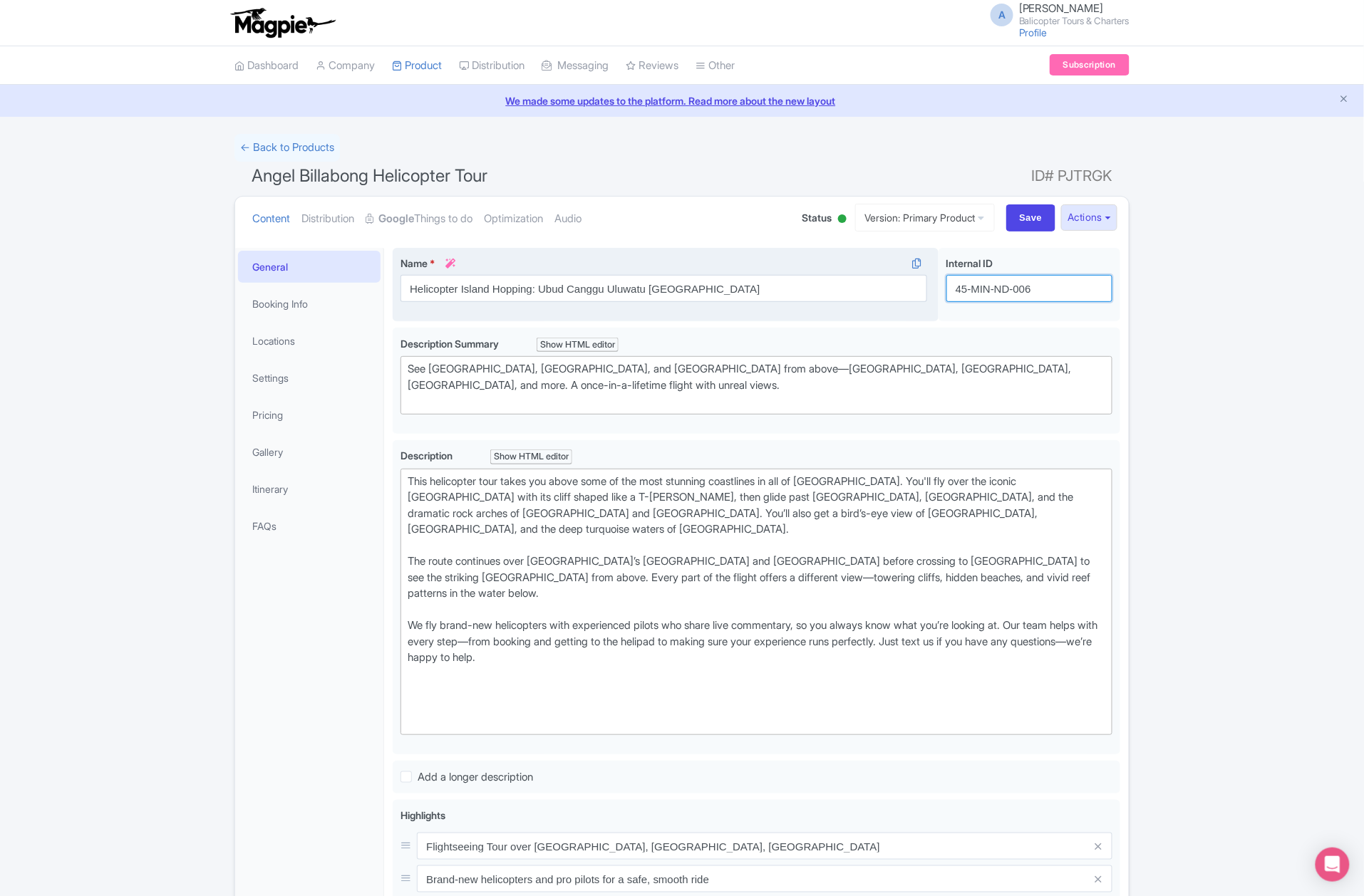
drag, startPoint x: 1075, startPoint y: 288, endPoint x: 909, endPoint y: 315, distance: 168.2
click at [909, 315] on div "Angel Billabong Helicopter Tour Name * i Helicopter Island Hopping: Ubud Canggu…" at bounding box center [757, 288] width 727 height 80
paste input "ubud3-hopping-bali"
type input "ubud3-hopping-bali"
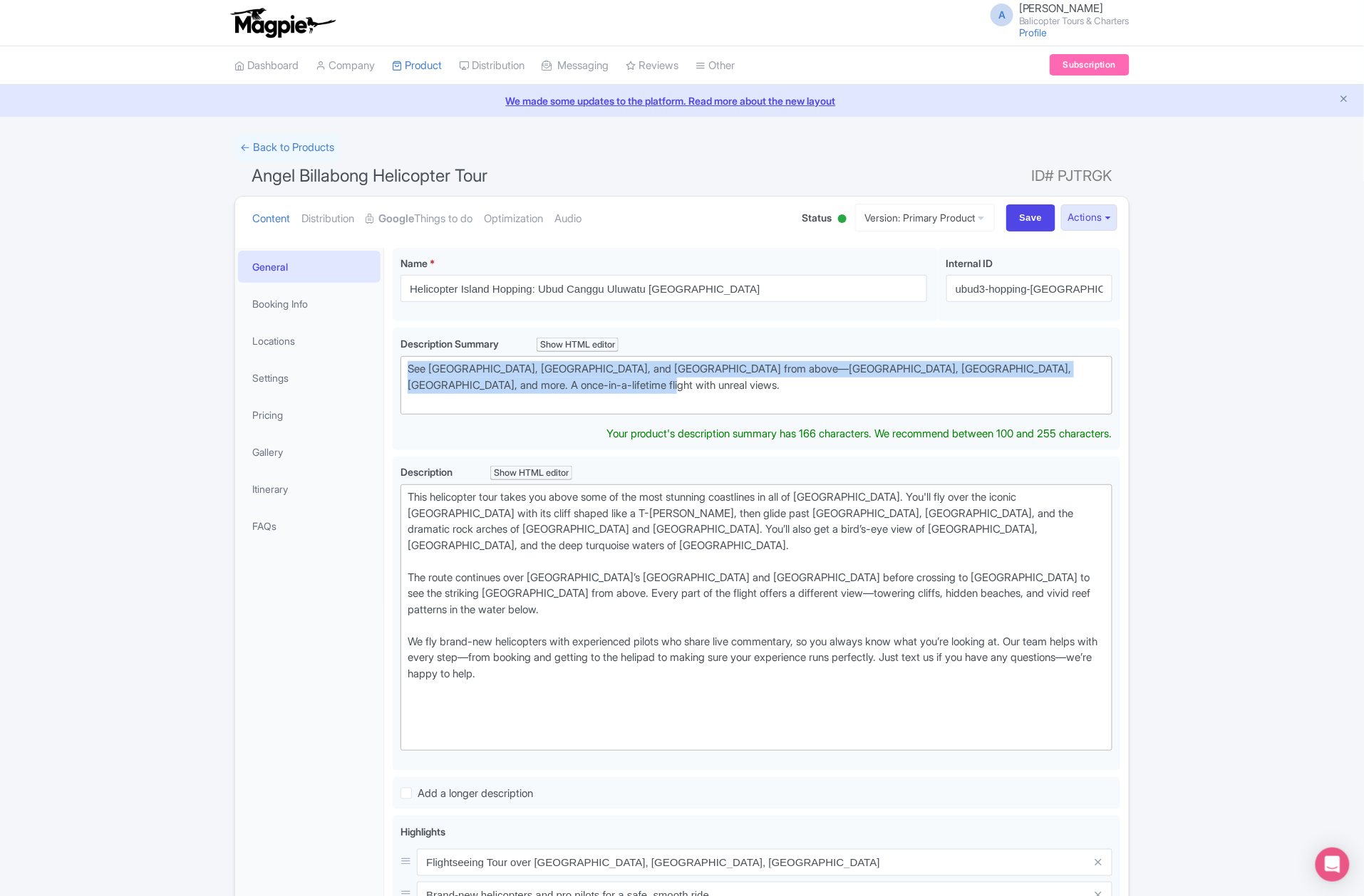
drag, startPoint x: 643, startPoint y: 389, endPoint x: 388, endPoint y: 363, distance: 256.3
click at [388, 363] on div "Angel Billabong Helicopter Tour Name * i Helicopter Island Hopping: Ubud Canggu…" at bounding box center [756, 754] width 745 height 1030
paste trix-editor "A scenic helicopter flight along the coastline with front-row views of beaches,…"
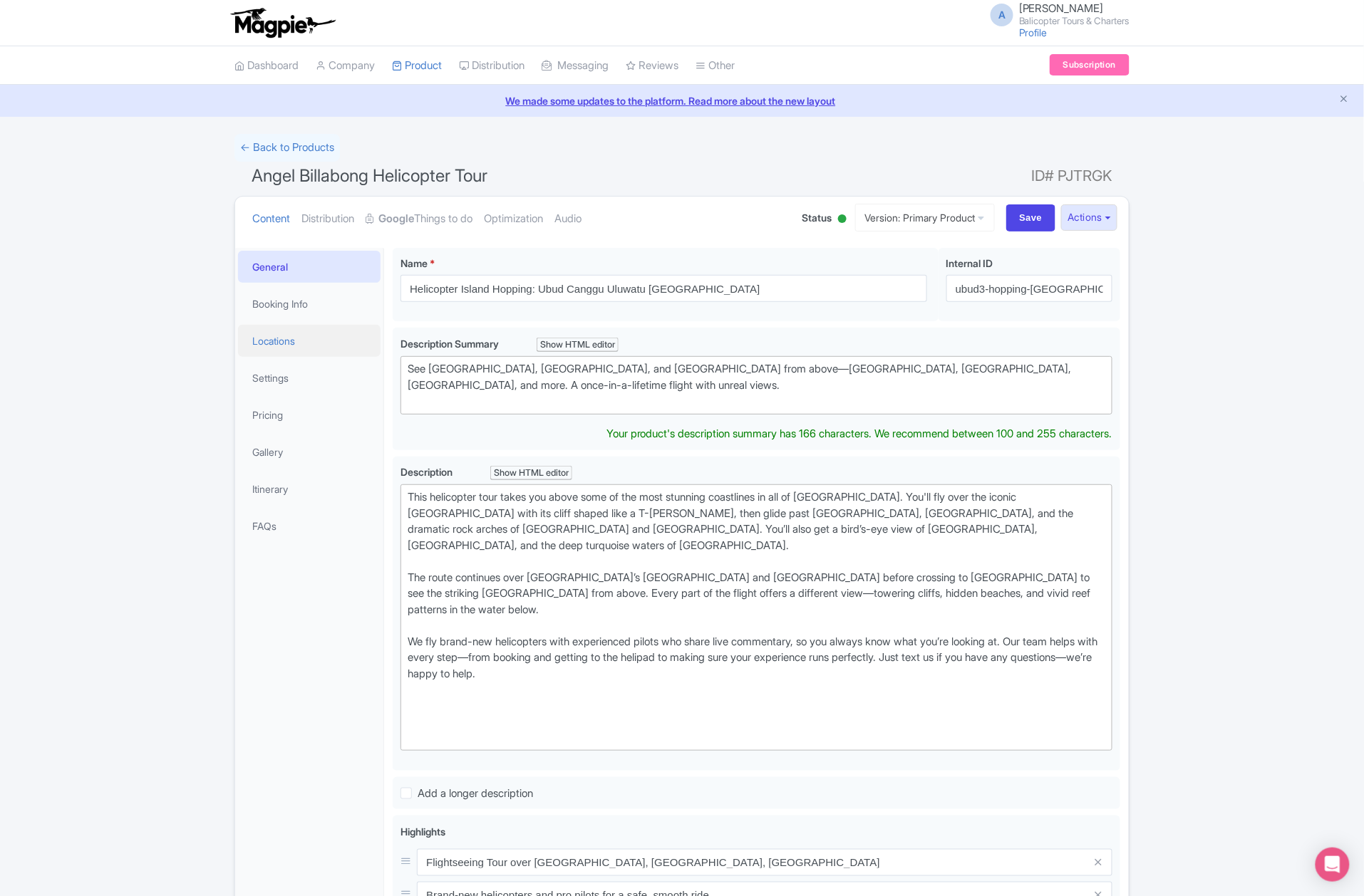
type trix-editor "<div>A scenic helicopter flight along the coastline with front-row views of bea…"
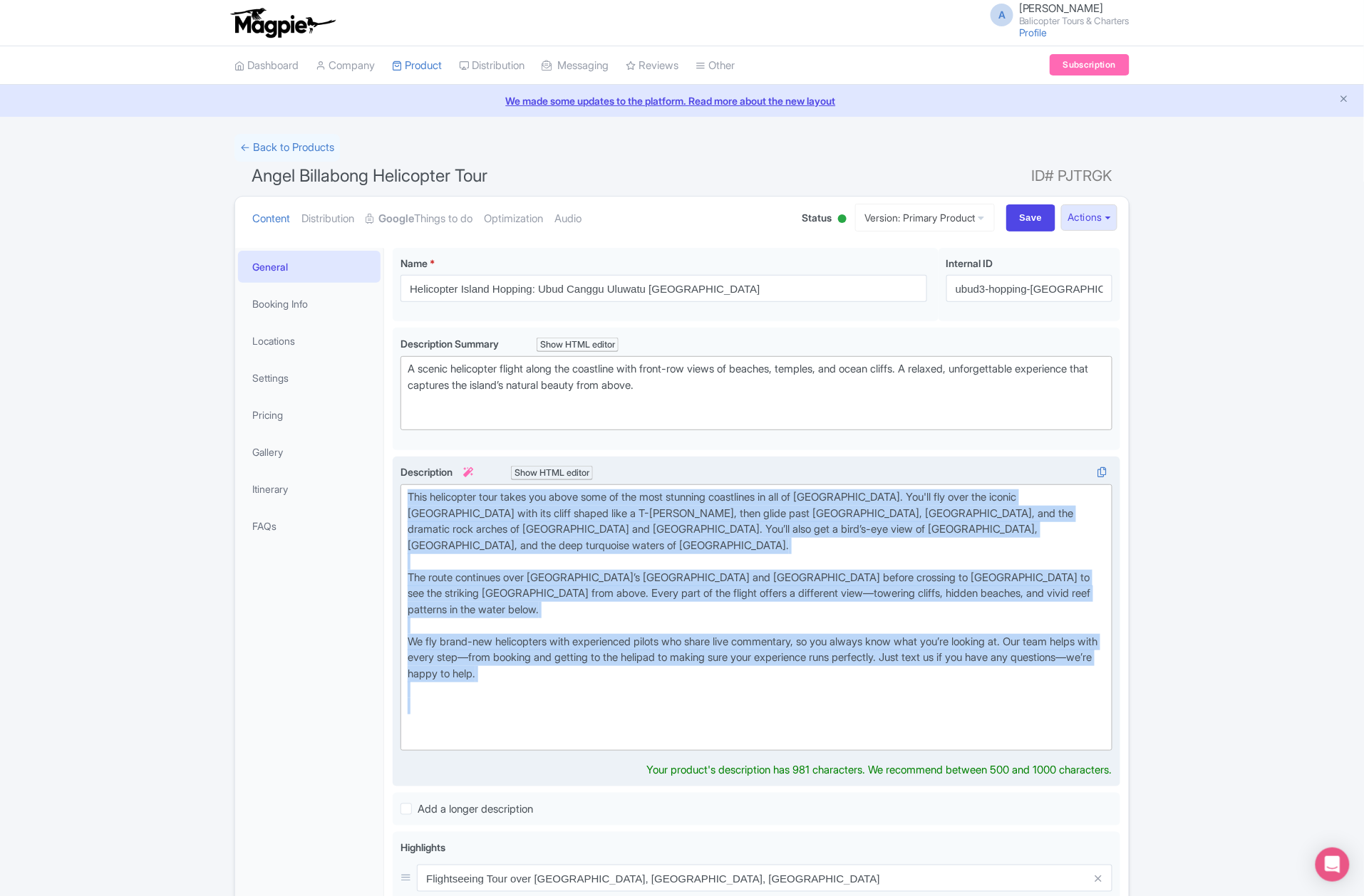
drag, startPoint x: 537, startPoint y: 639, endPoint x: 405, endPoint y: 496, distance: 194.6
click at [405, 496] on trix-editor "This helicopter tour takes you above some of the most stunning coastlines in al…" at bounding box center [756, 618] width 712 height 266
paste trix-editor "lifts off from our private heliport and takes you along one of the most beautif…"
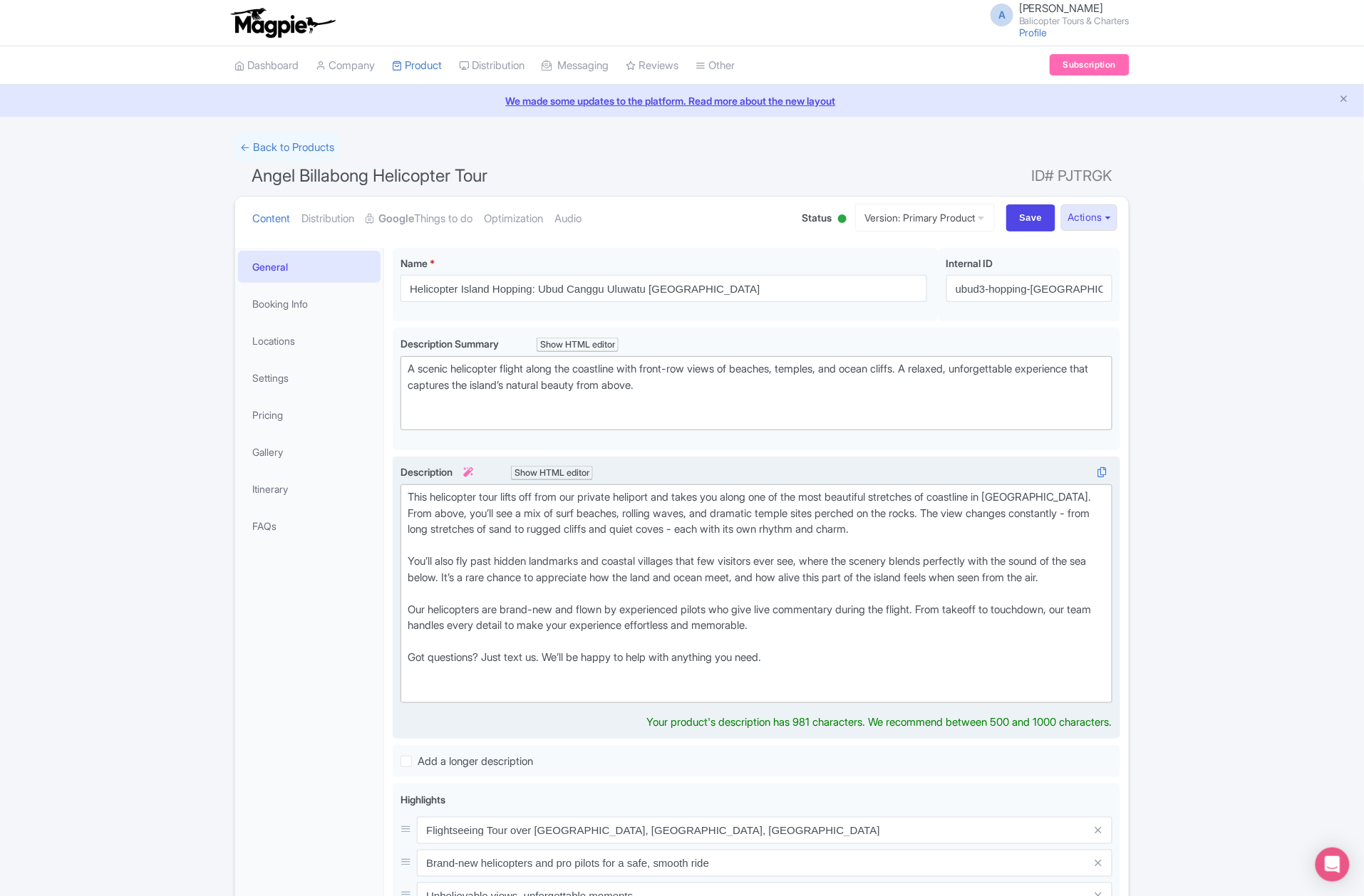
type trix-editor "<div>This helicopter tour lifts off from our private heliport and takes you alo…"
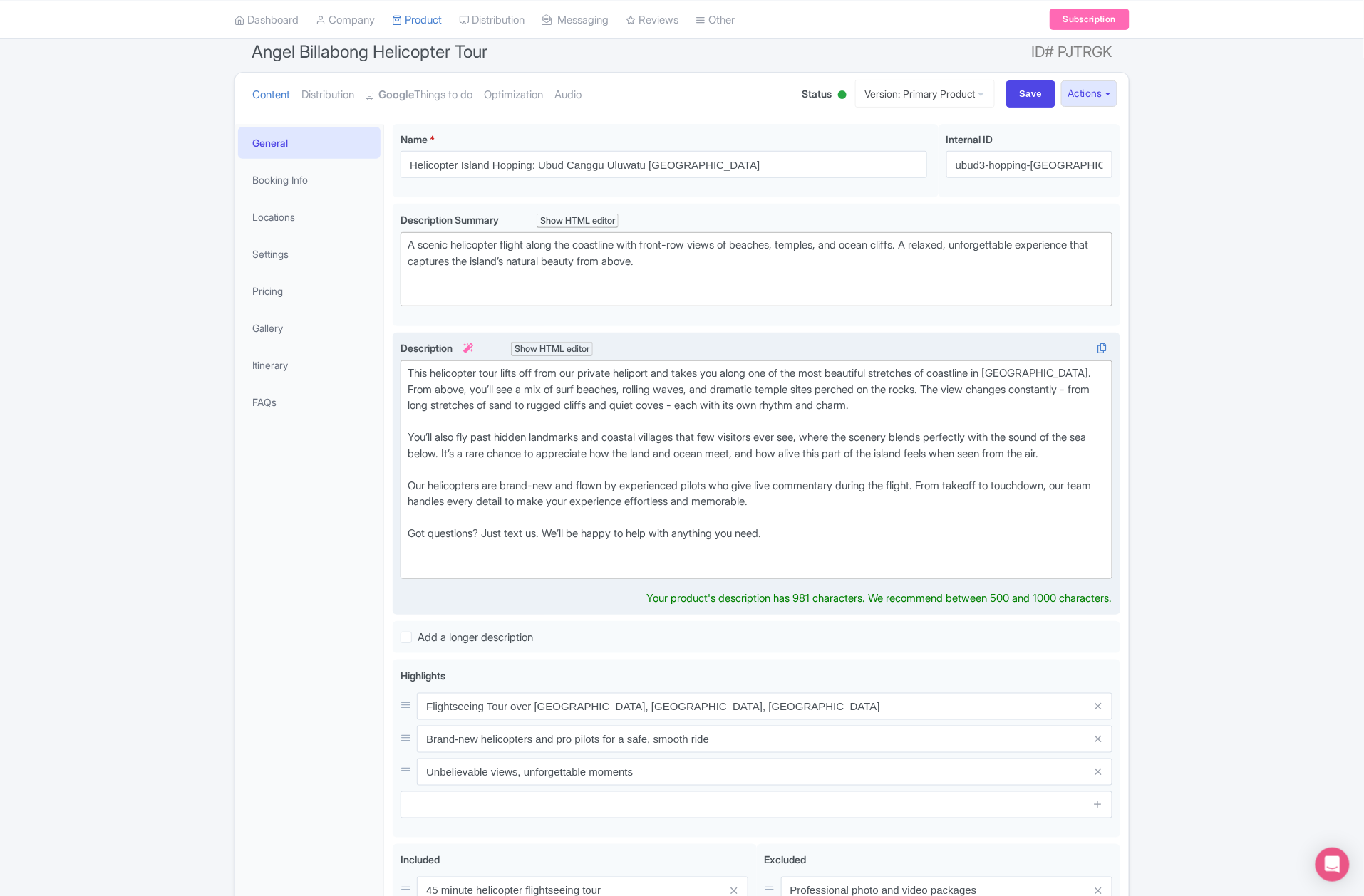
scroll to position [285, 0]
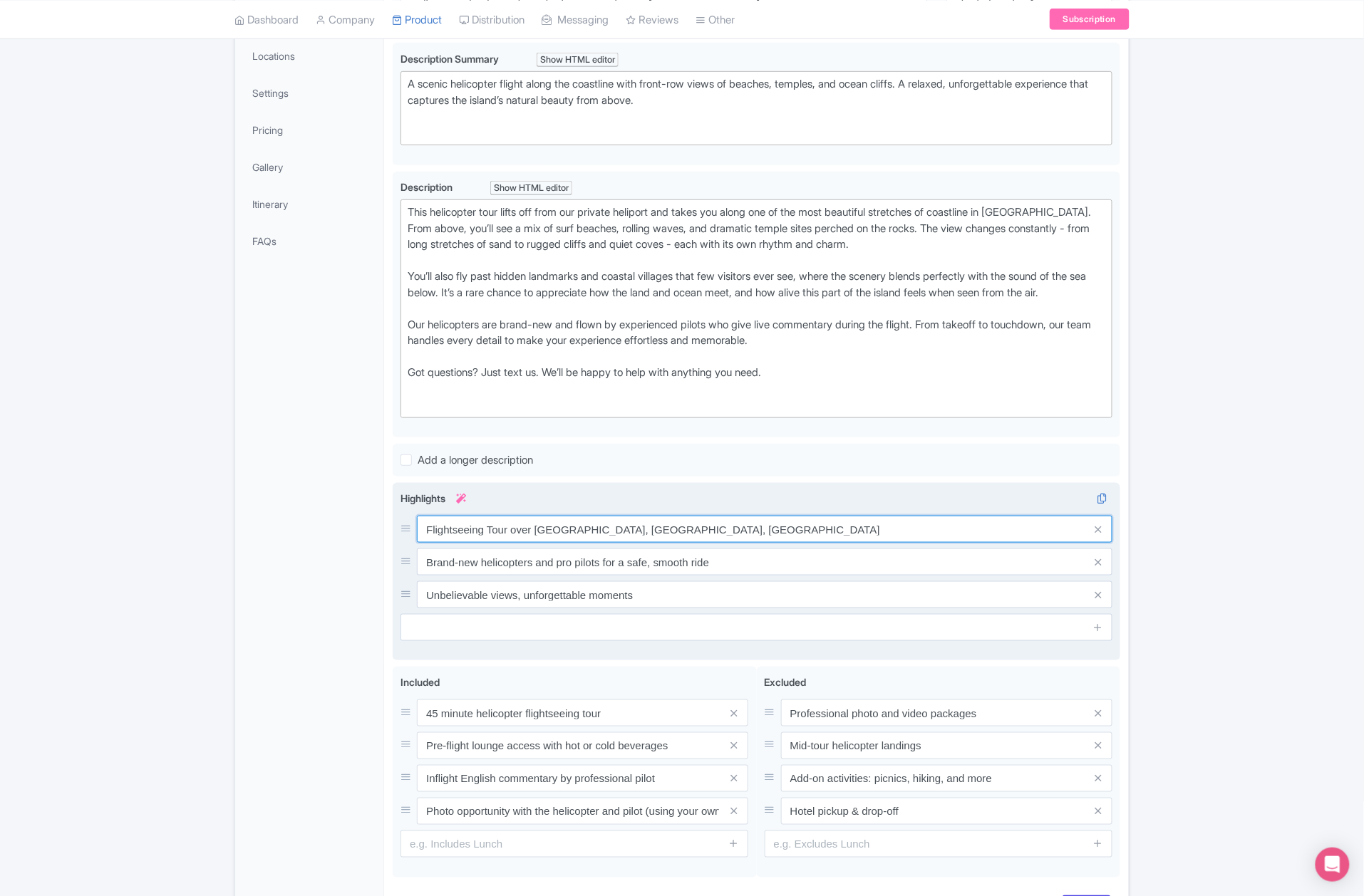
drag, startPoint x: 508, startPoint y: 564, endPoint x: 770, endPoint y: 558, distance: 262.1
click at [770, 543] on input "Flightseeing Tour over Nusa Penida, Lembongan, Ceningan" at bounding box center [765, 529] width 696 height 27
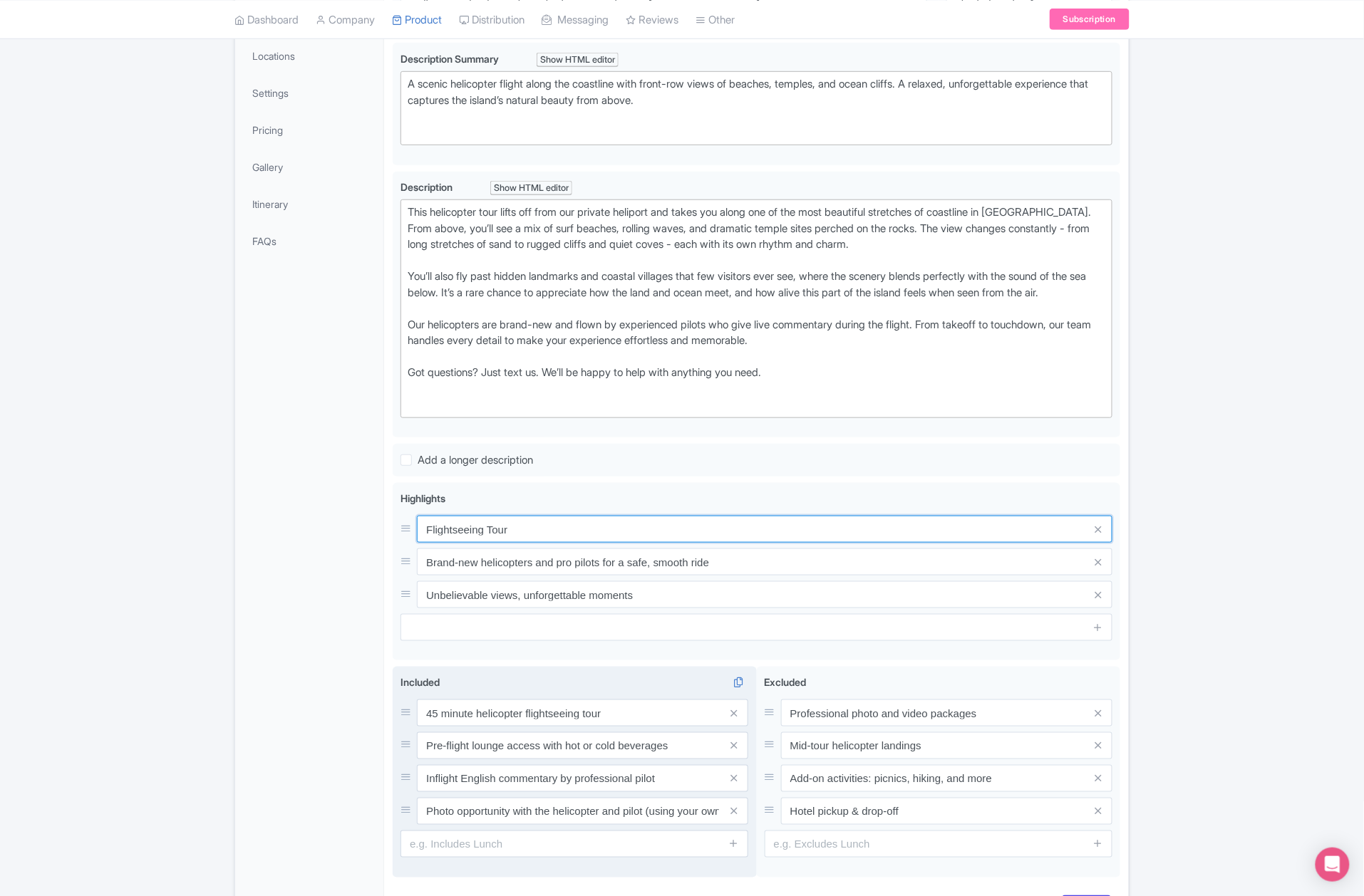
type input "Flightseeing Tour"
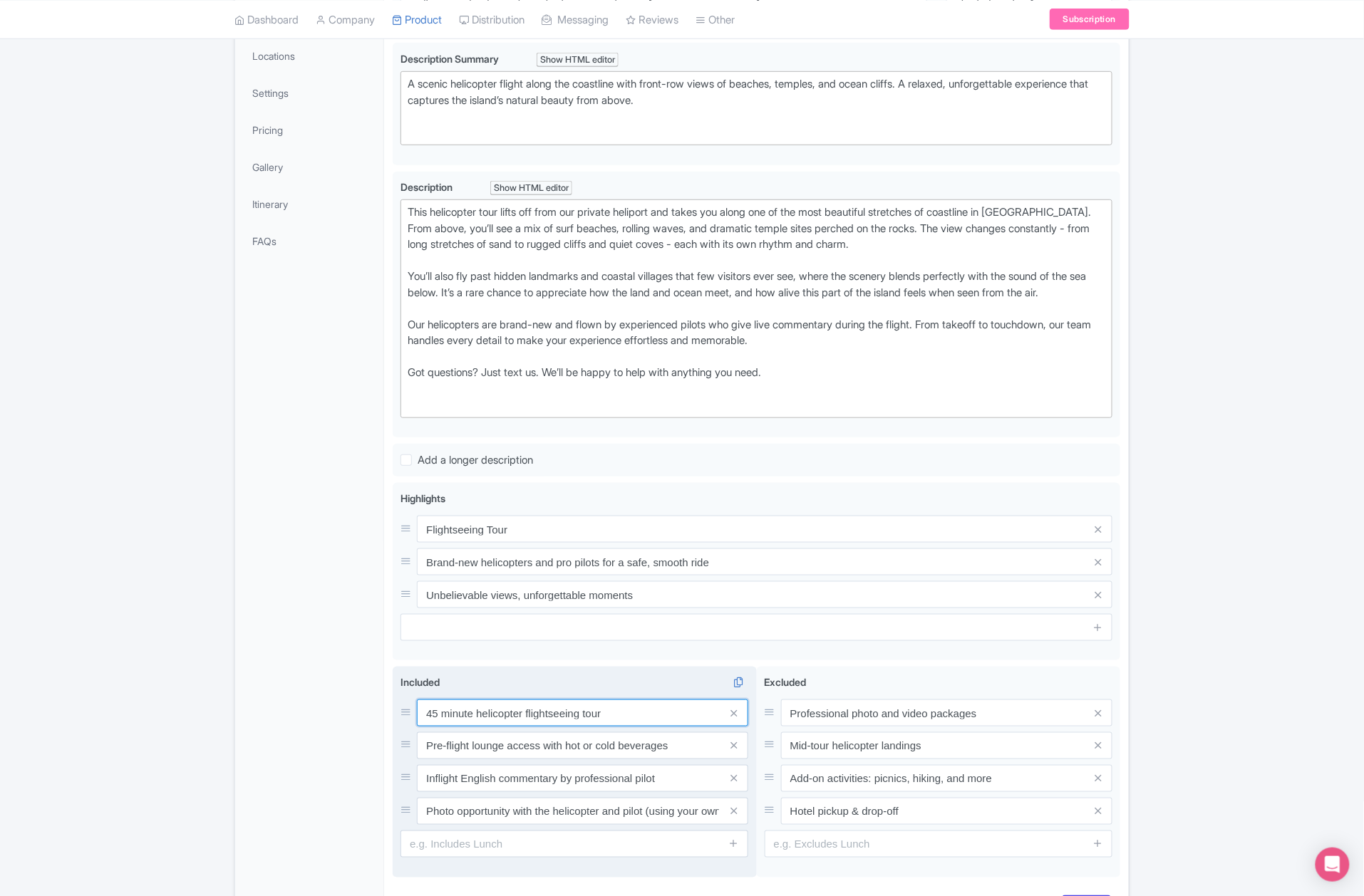
drag, startPoint x: 436, startPoint y: 730, endPoint x: 408, endPoint y: 730, distance: 28.0
click at [408, 726] on div "45 minute helicopter flightseeing tour" at bounding box center [574, 713] width 347 height 27
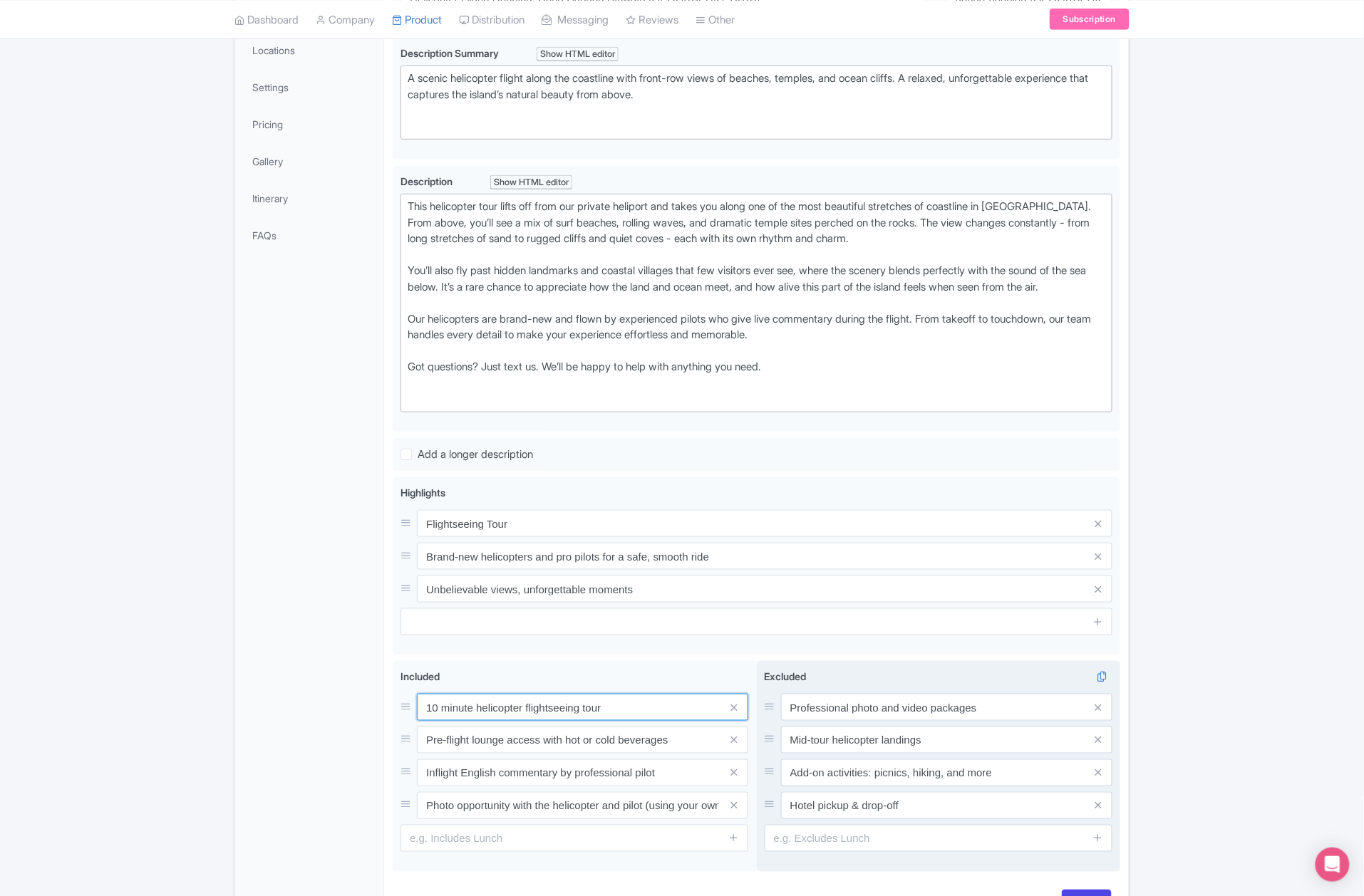
scroll to position [406, 0]
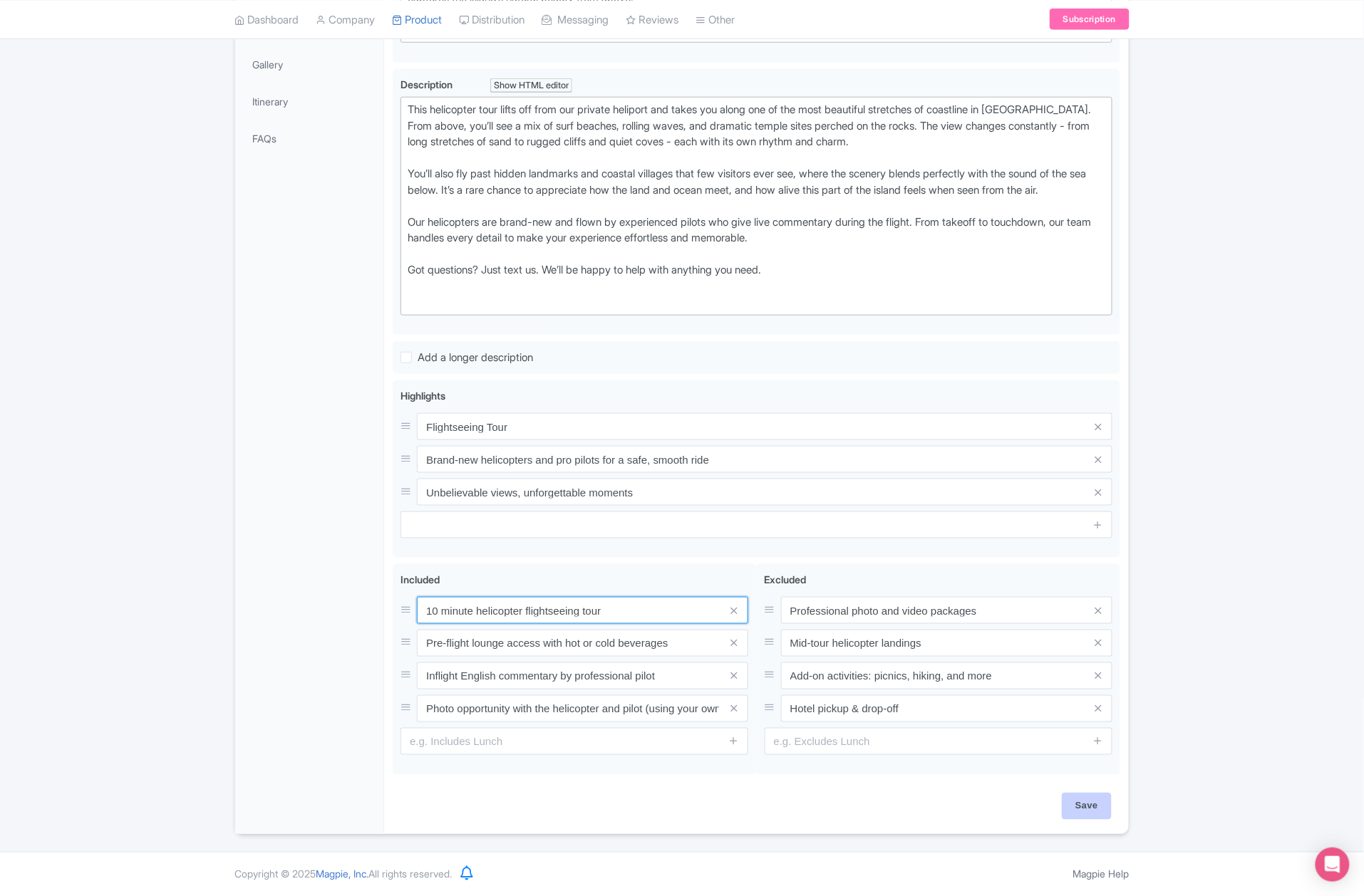
type input "10 minute helicopter flightseeing tour"
click at [1096, 811] on input "Save" at bounding box center [1086, 806] width 50 height 27
type input "Saving..."
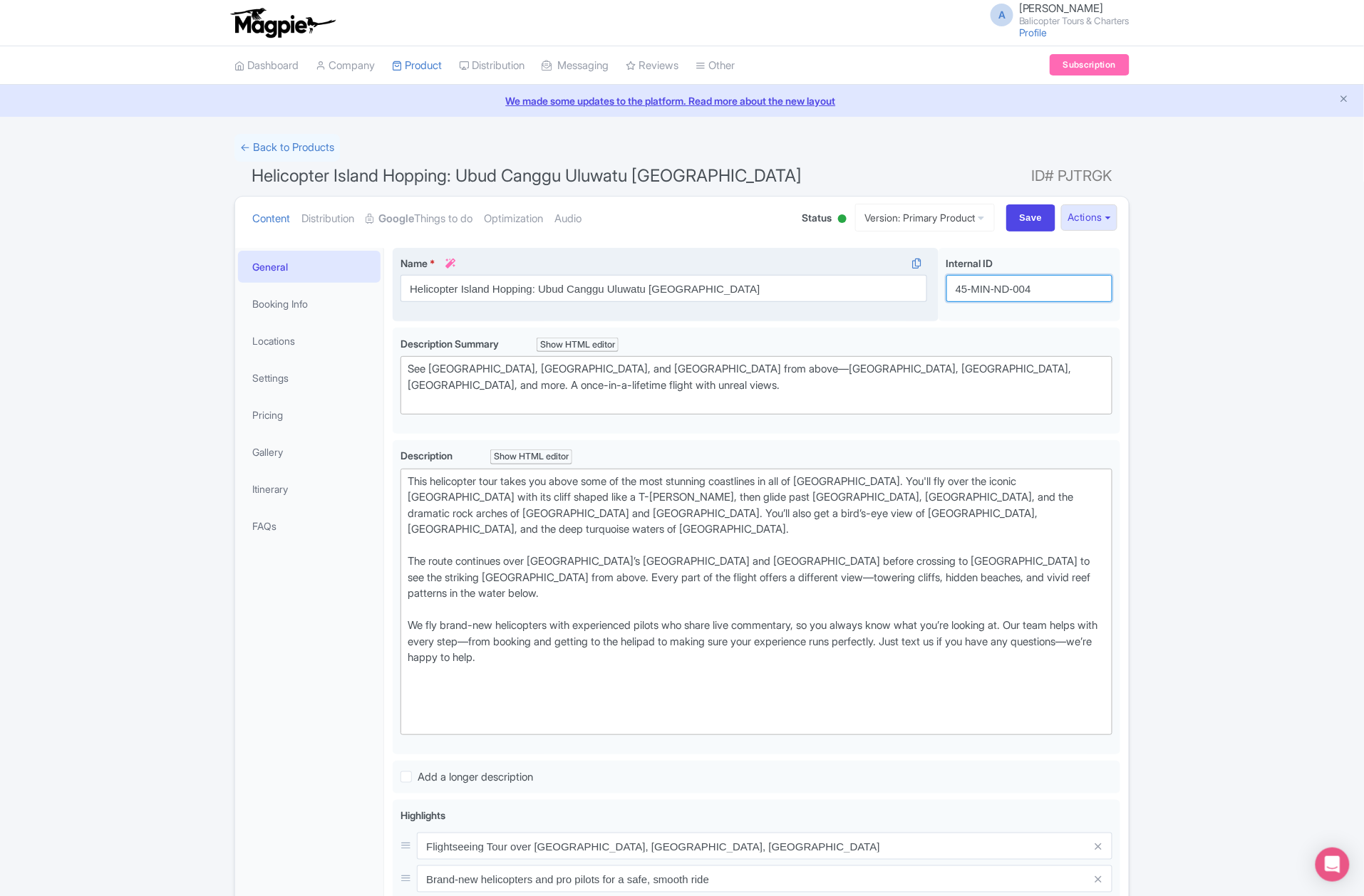
drag, startPoint x: 1064, startPoint y: 291, endPoint x: 922, endPoint y: 291, distance: 142.0
click at [922, 291] on div "Helicopter Island Hopping: Ubud Canggu Uluwatu Nusa Penida Name * i Helicopter …" at bounding box center [757, 288] width 727 height 80
paste input "ubud-hopping-bali"
type input "ubud-hopping-bali"
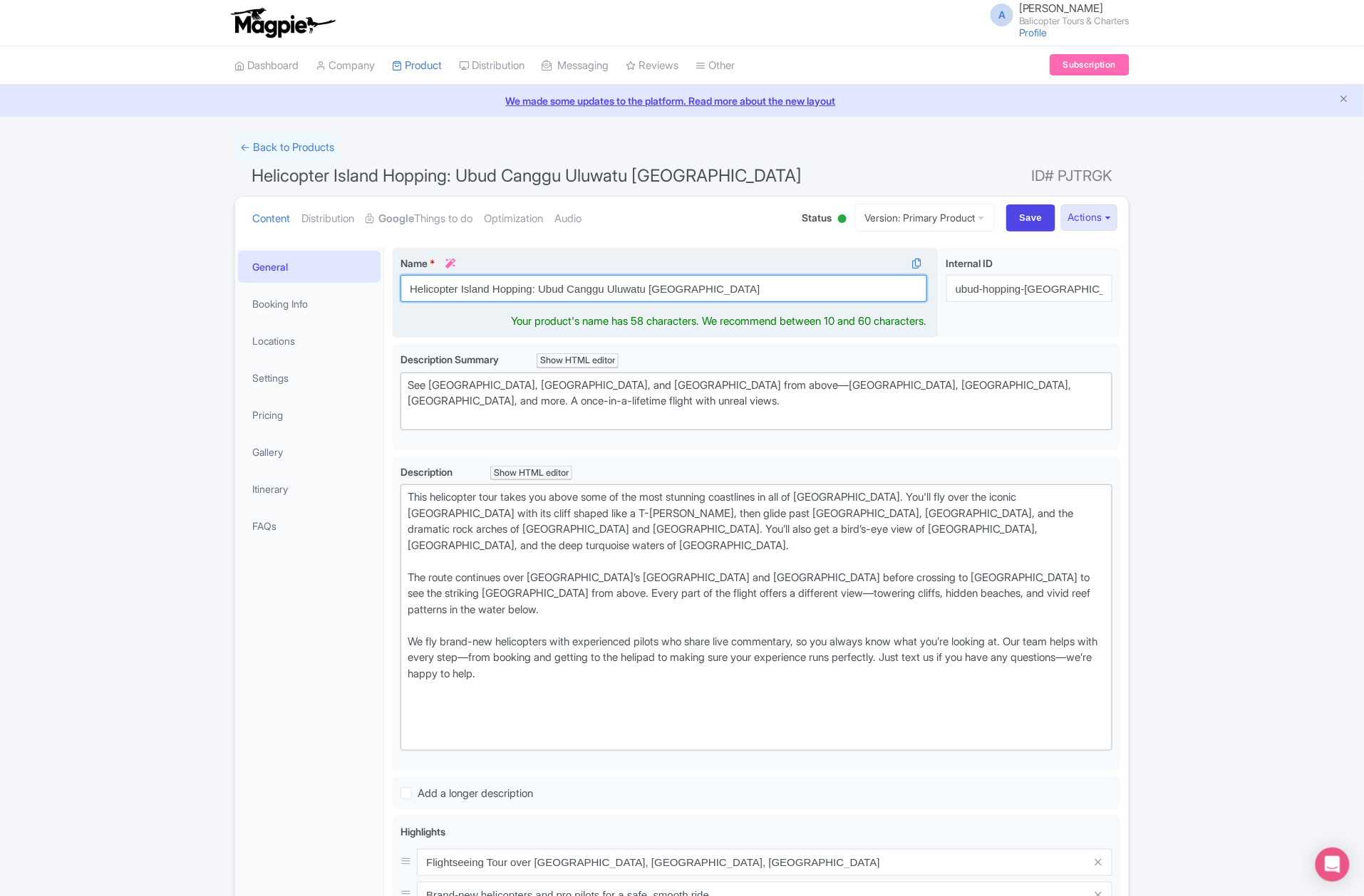
drag, startPoint x: 717, startPoint y: 292, endPoint x: 402, endPoint y: 295, distance: 315.0
click at [402, 295] on input "Helicopter Island Hopping: Ubud Canggu Uluwatu [GEOGRAPHIC_DATA]" at bounding box center [663, 288] width 527 height 27
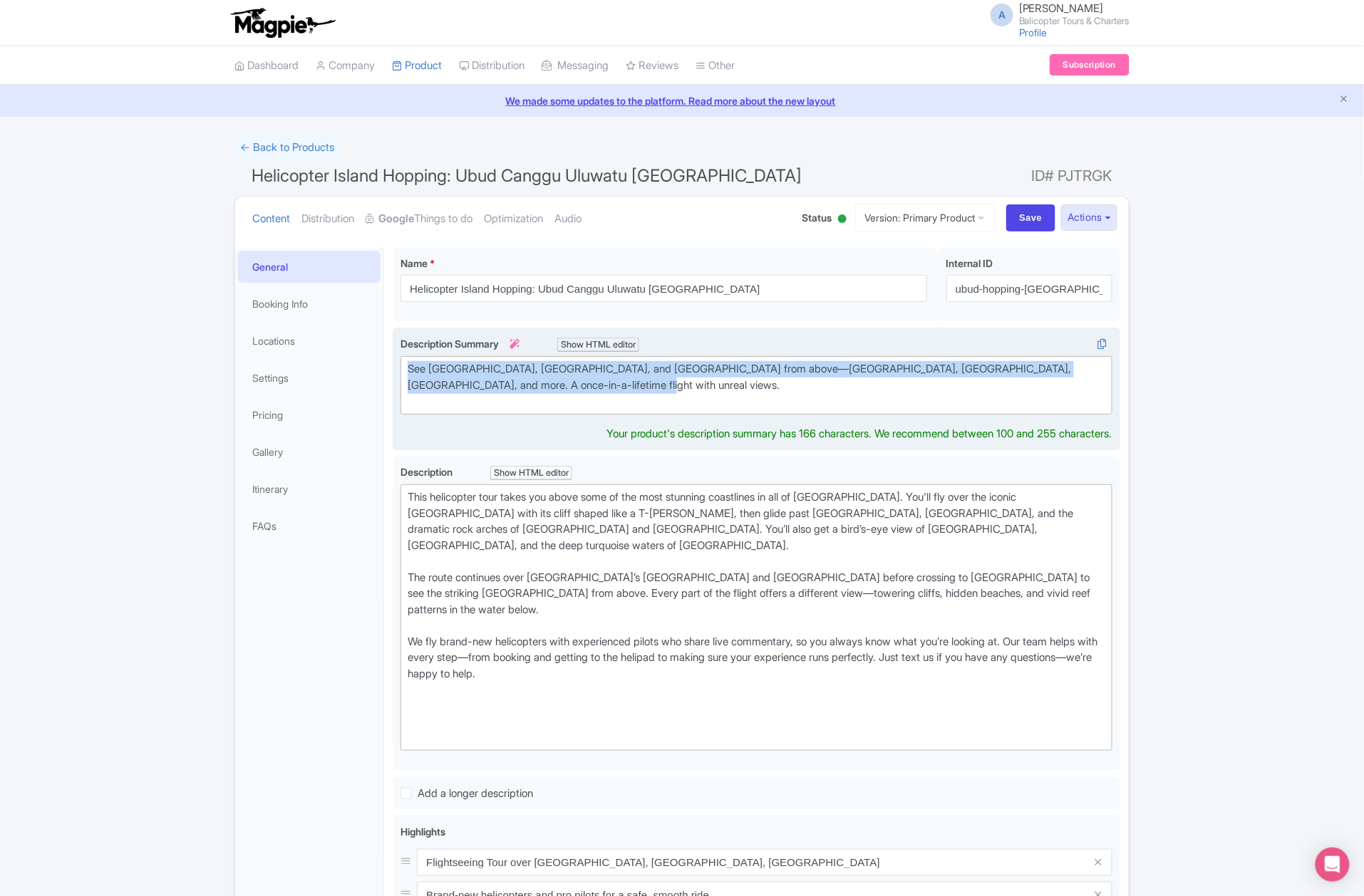
drag, startPoint x: 540, startPoint y: 380, endPoint x: 392, endPoint y: 365, distance: 148.8
click at [393, 365] on div "See Nusa Penida, Nusa Lembongan, and Nusa Ceningan from above—Kelingking Beach,…" at bounding box center [757, 389] width 727 height 123
paste trix-editor "A scenic helicopter flight along the coastline with front-row views of beaches,…"
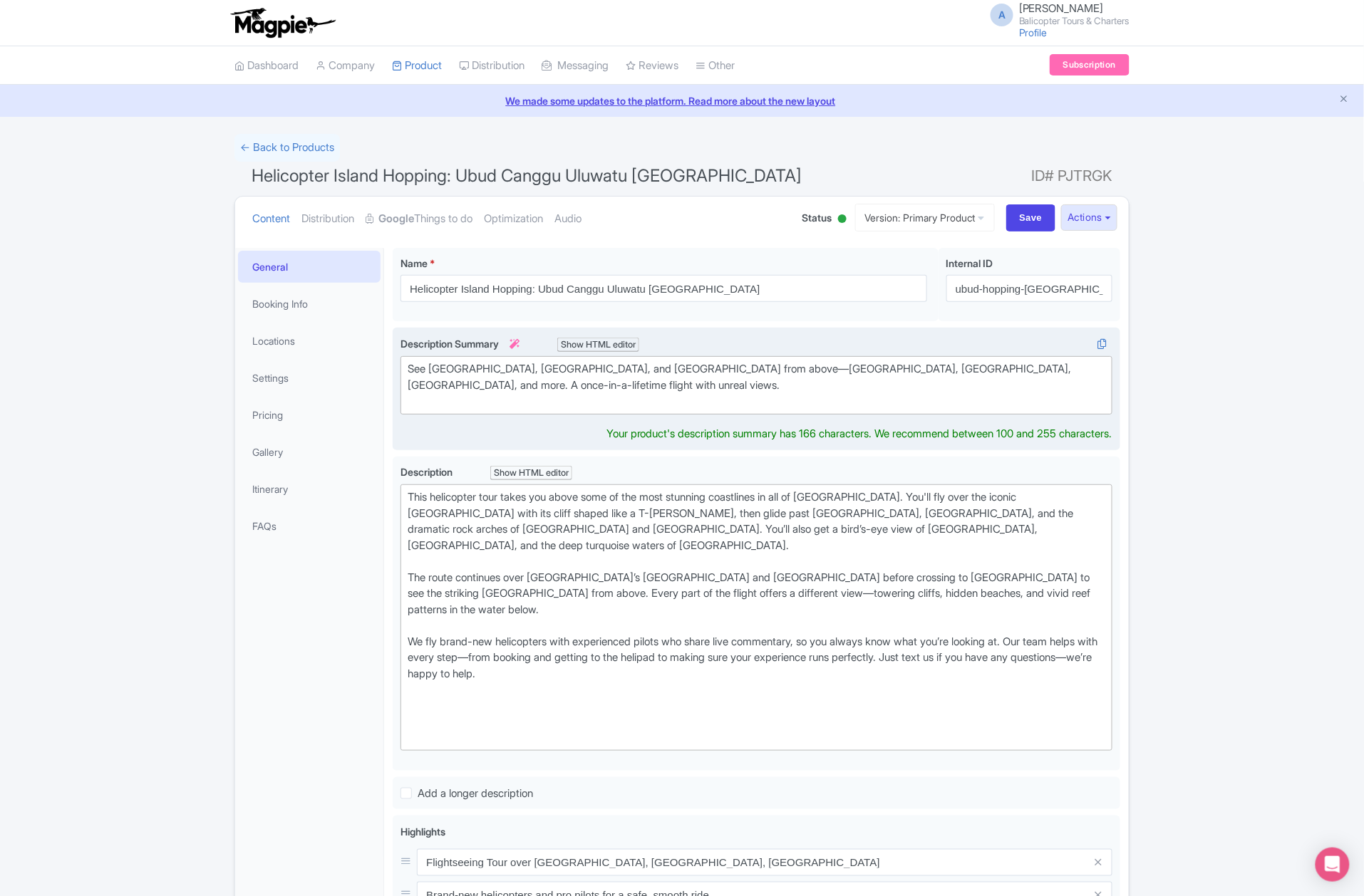
type trix-editor "<div>A scenic helicopter flight along the coastline with front-row views of bea…"
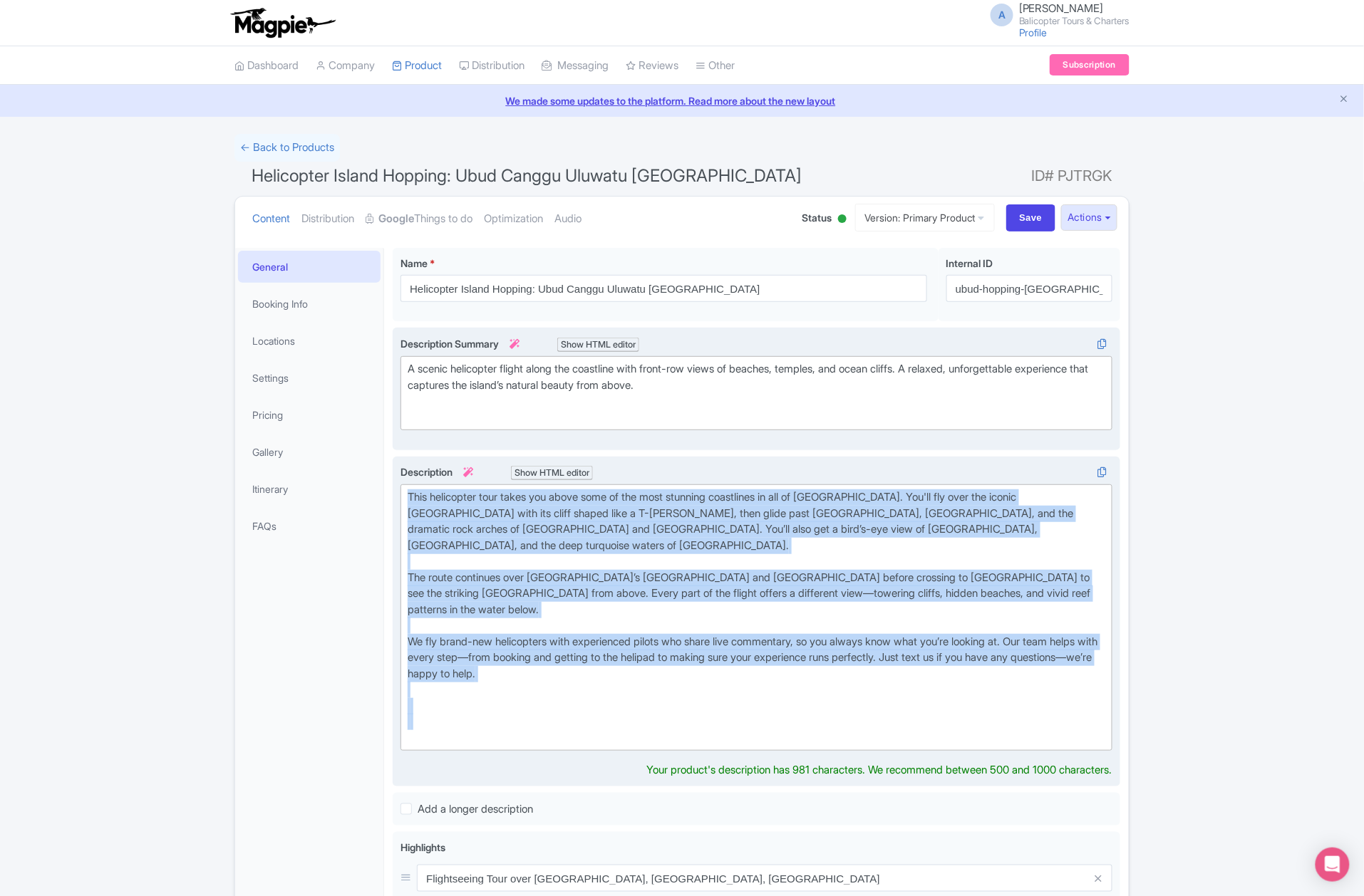
drag, startPoint x: 441, startPoint y: 735, endPoint x: 405, endPoint y: 494, distance: 243.7
click at [405, 494] on trix-editor "This helicopter tour takes you above some of the most stunning coastlines in al…" at bounding box center [756, 618] width 712 height 266
paste trix-editor "lifts off from our private heliport and takes you along one of the most beautif…"
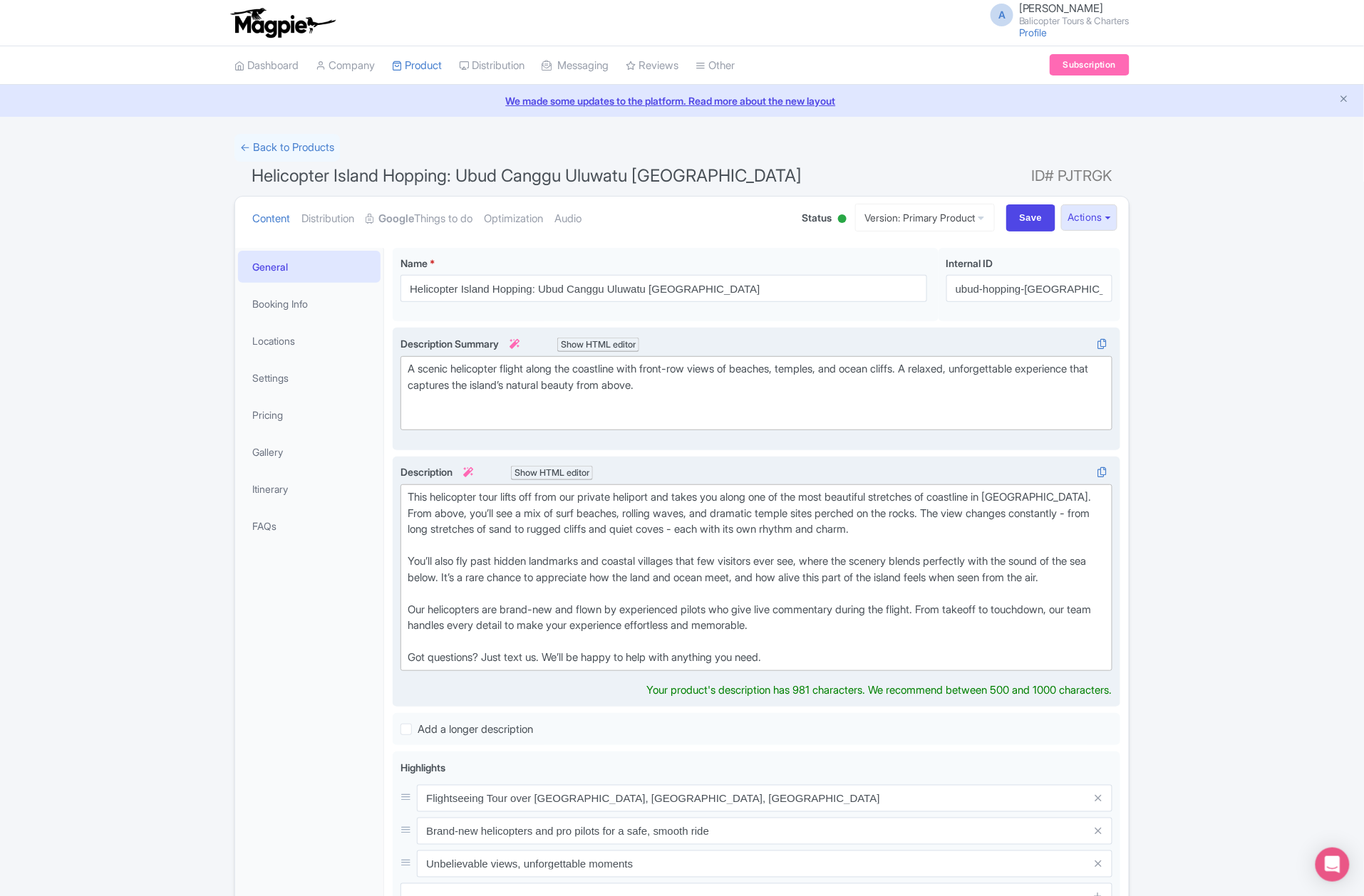
type trix-editor "<div>This helicopter tour lifts off from our private heliport and takes you alo…"
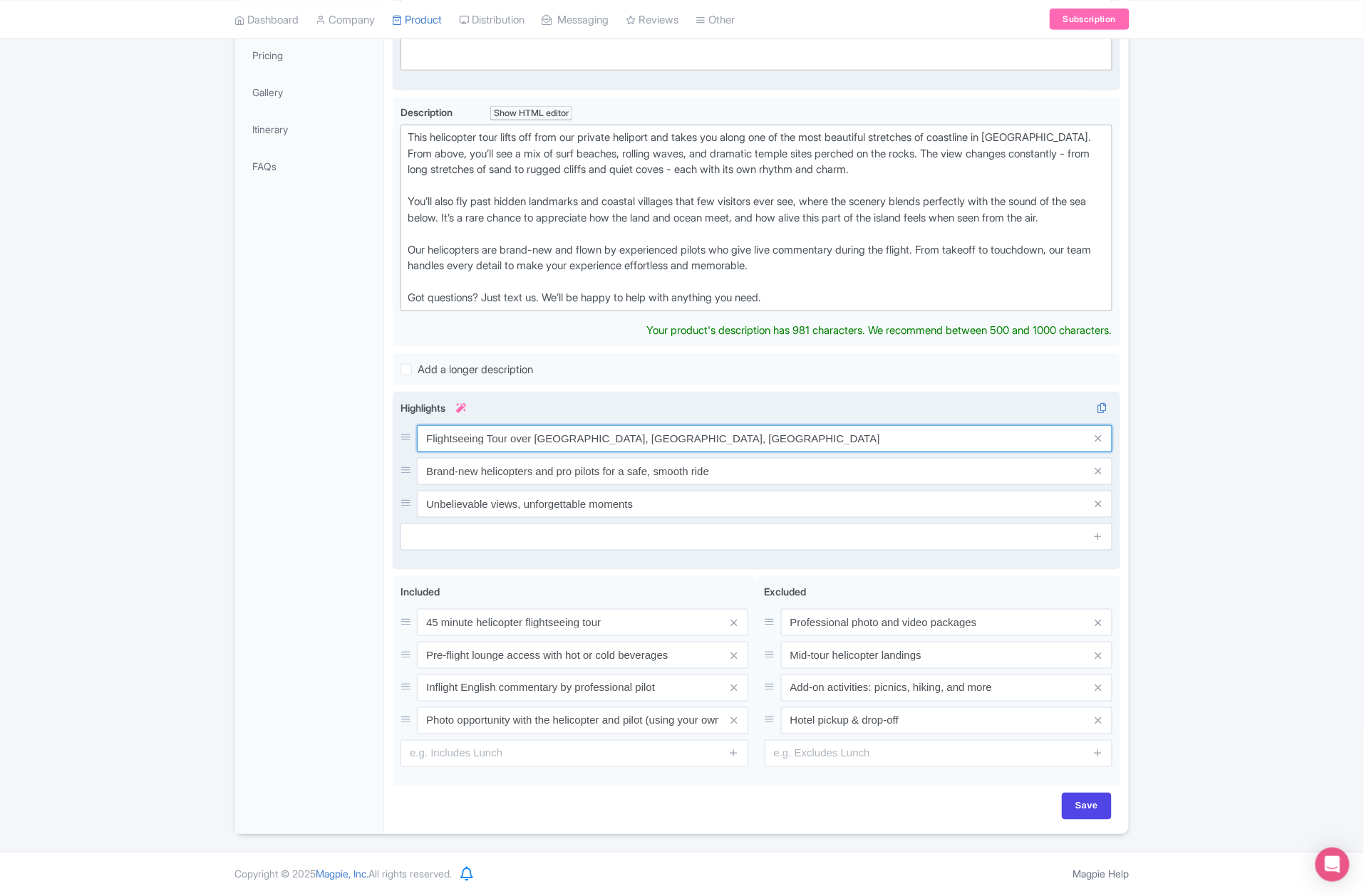
scroll to position [363, 0]
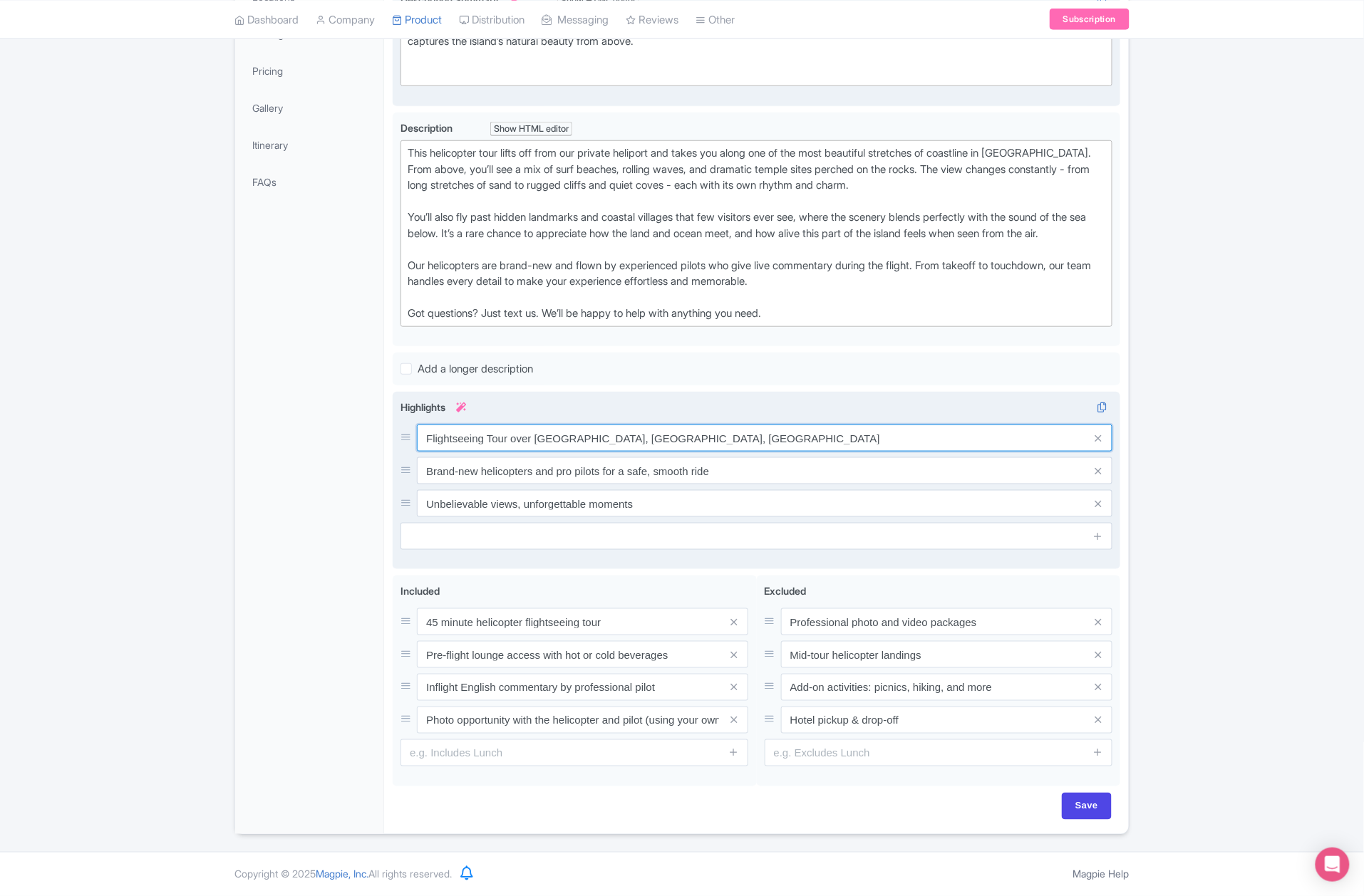
drag, startPoint x: 505, startPoint y: 437, endPoint x: 736, endPoint y: 442, distance: 231.1
click at [832, 440] on input "Flightseeing Tour over Nusa Penida, Lembongan, Ceningan" at bounding box center [765, 437] width 696 height 27
click at [733, 437] on input "Flightseeing Tour over Nusa Penida, Lembongan, Ceningan" at bounding box center [765, 437] width 696 height 27
drag, startPoint x: 507, startPoint y: 436, endPoint x: 753, endPoint y: 440, distance: 246.0
click at [753, 440] on input "Flightseeing Tour over Nusa Penida, Lembongan, Ceningan" at bounding box center [765, 437] width 696 height 27
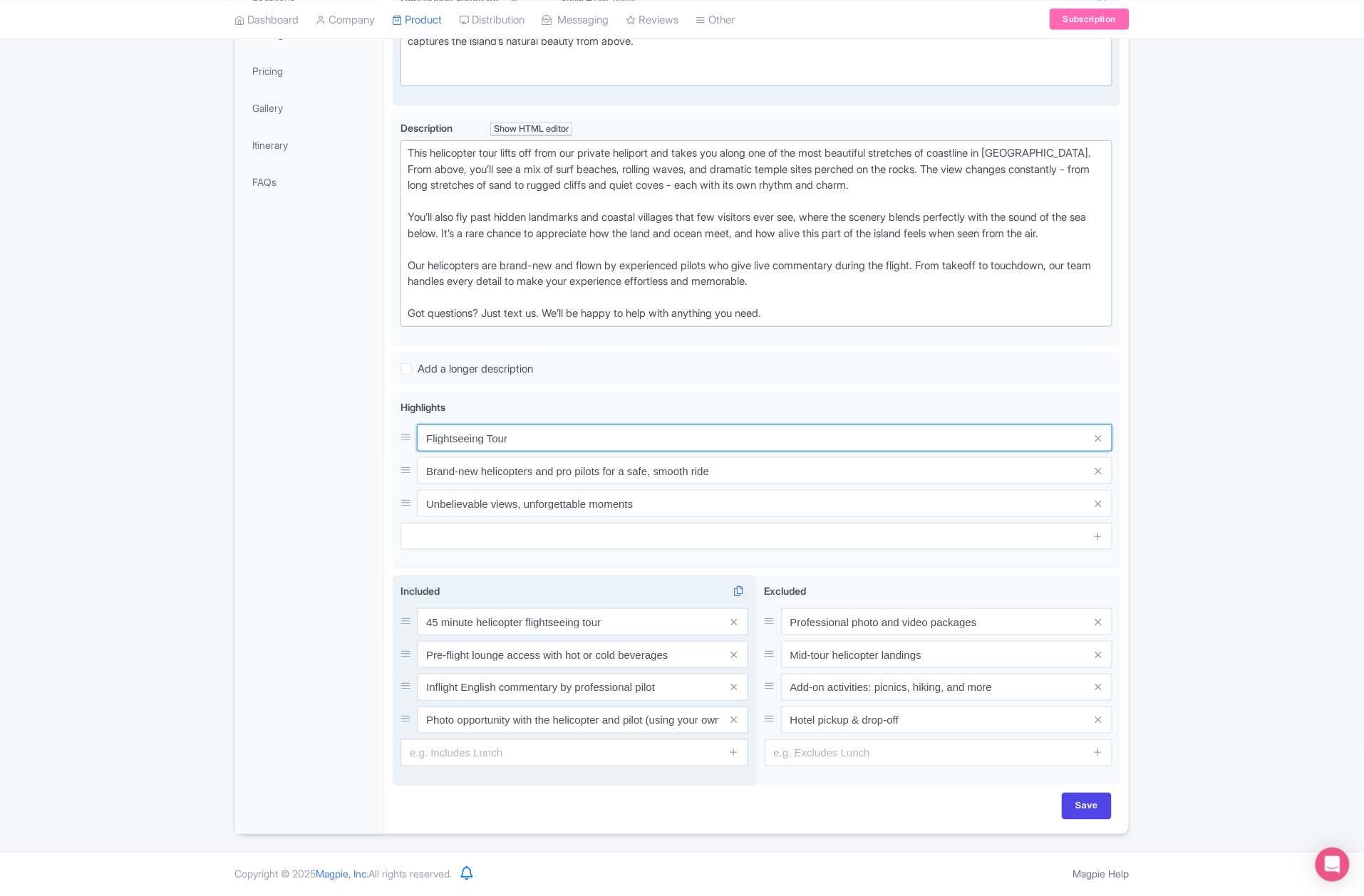
type input "Flightseeing Tour"
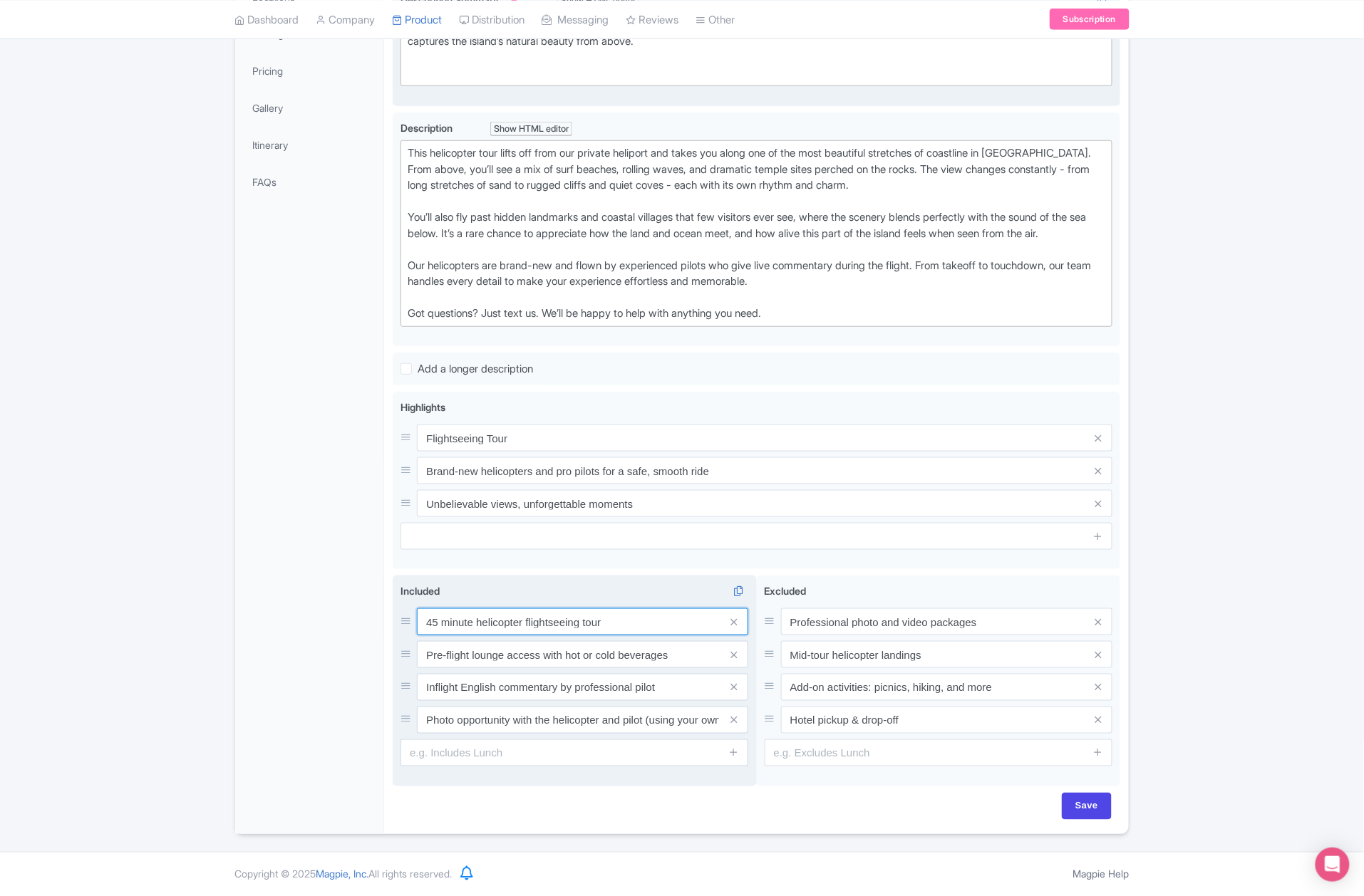
drag, startPoint x: 440, startPoint y: 622, endPoint x: 403, endPoint y: 616, distance: 37.5
click at [403, 616] on div "45 minute helicopter flightseeing tour" at bounding box center [574, 622] width 347 height 27
type input "10 minute helicopter flightseeing tour"
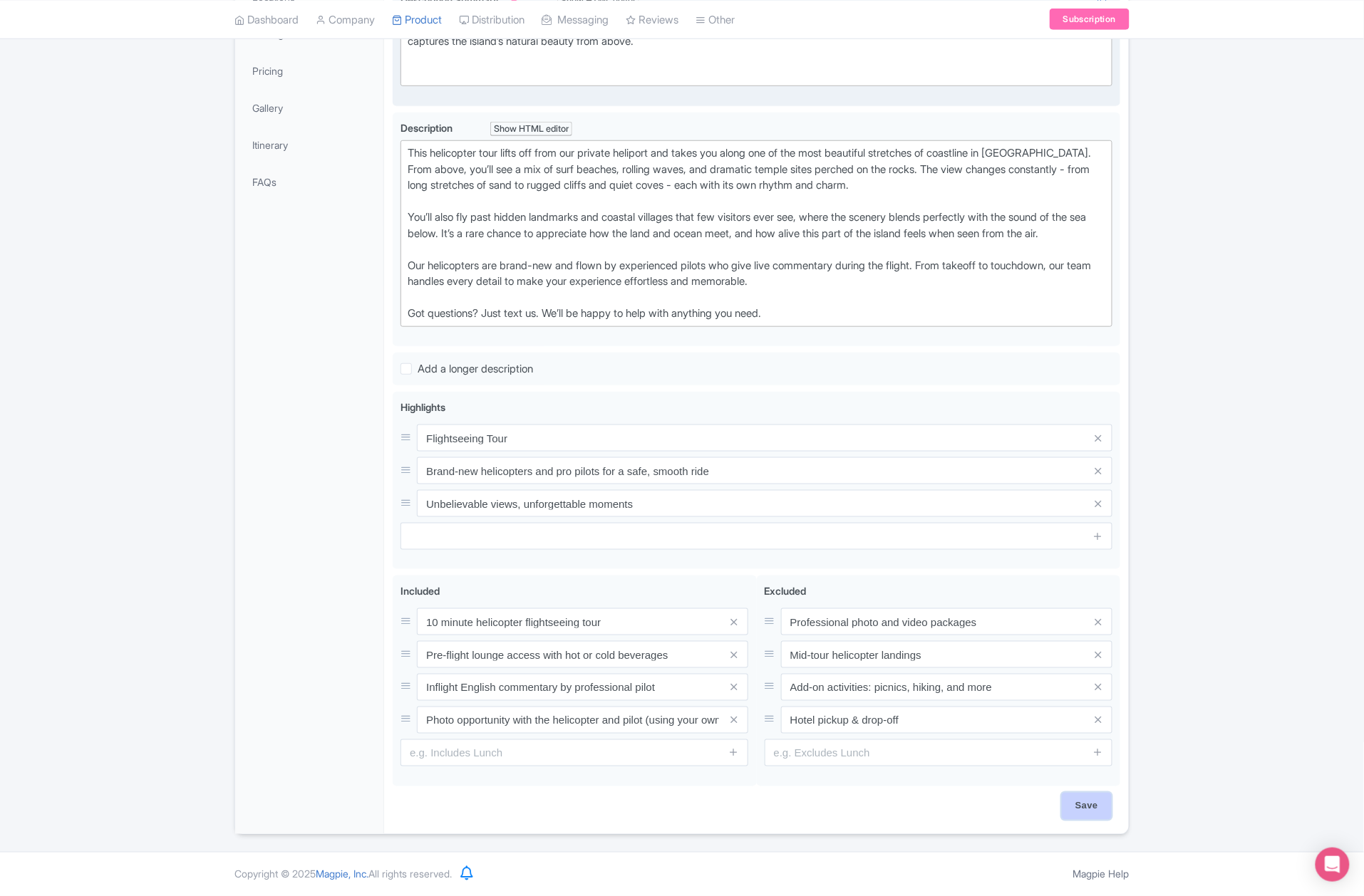
click at [1077, 811] on input "Save" at bounding box center [1086, 806] width 50 height 27
type input "Saving..."
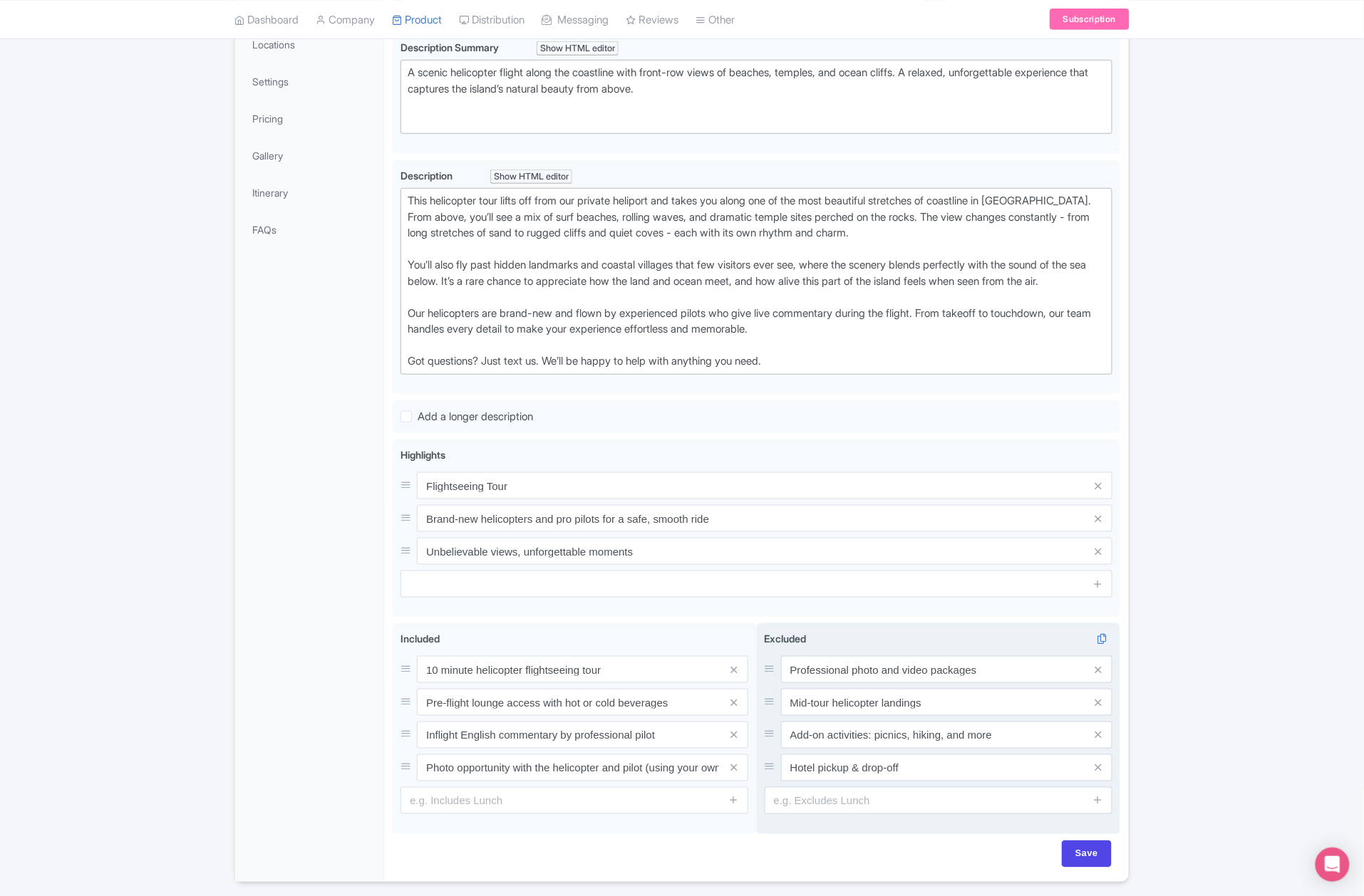
scroll to position [363, 0]
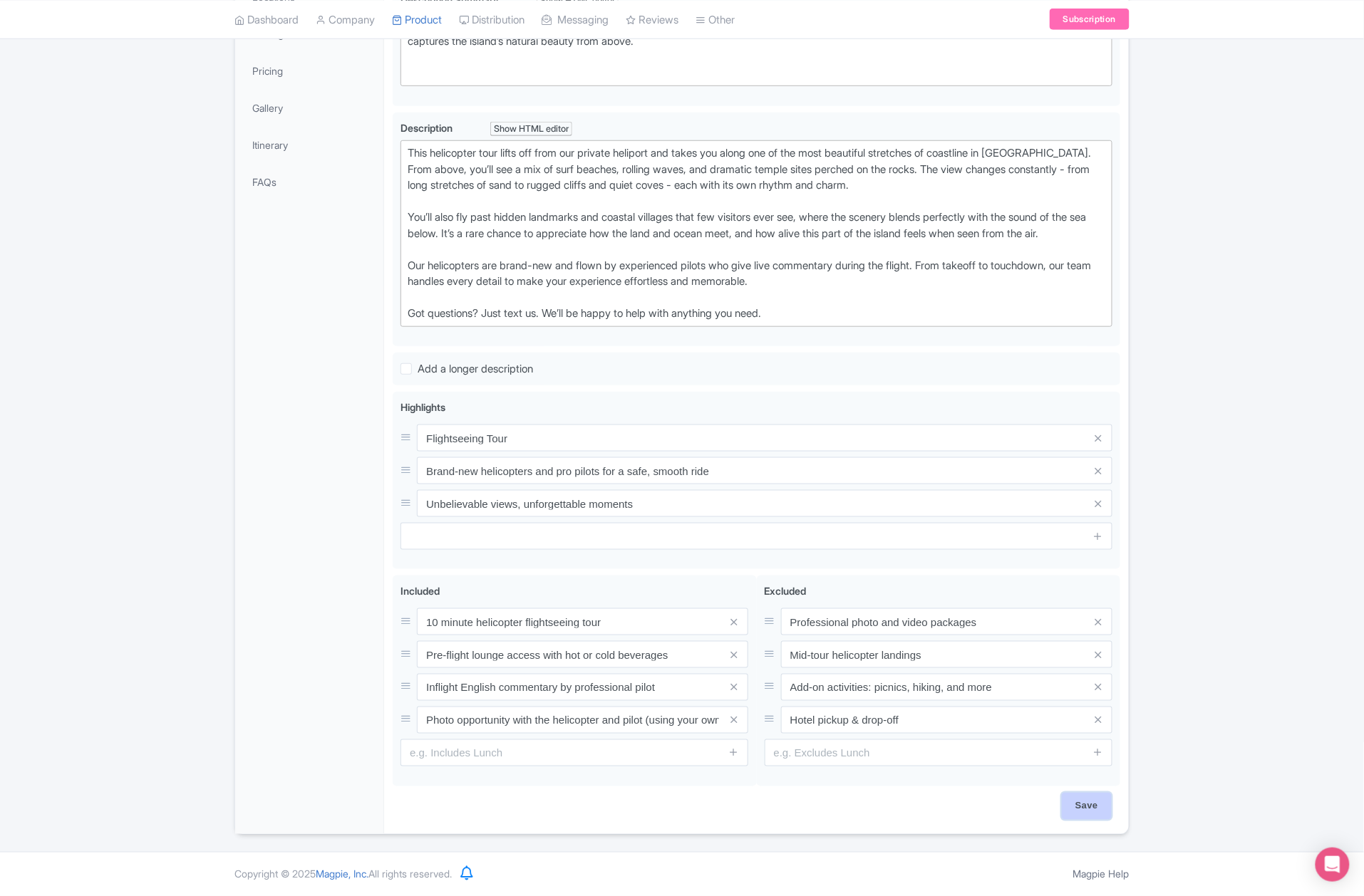
click at [1075, 801] on input "Save" at bounding box center [1086, 806] width 50 height 27
type input "Saving..."
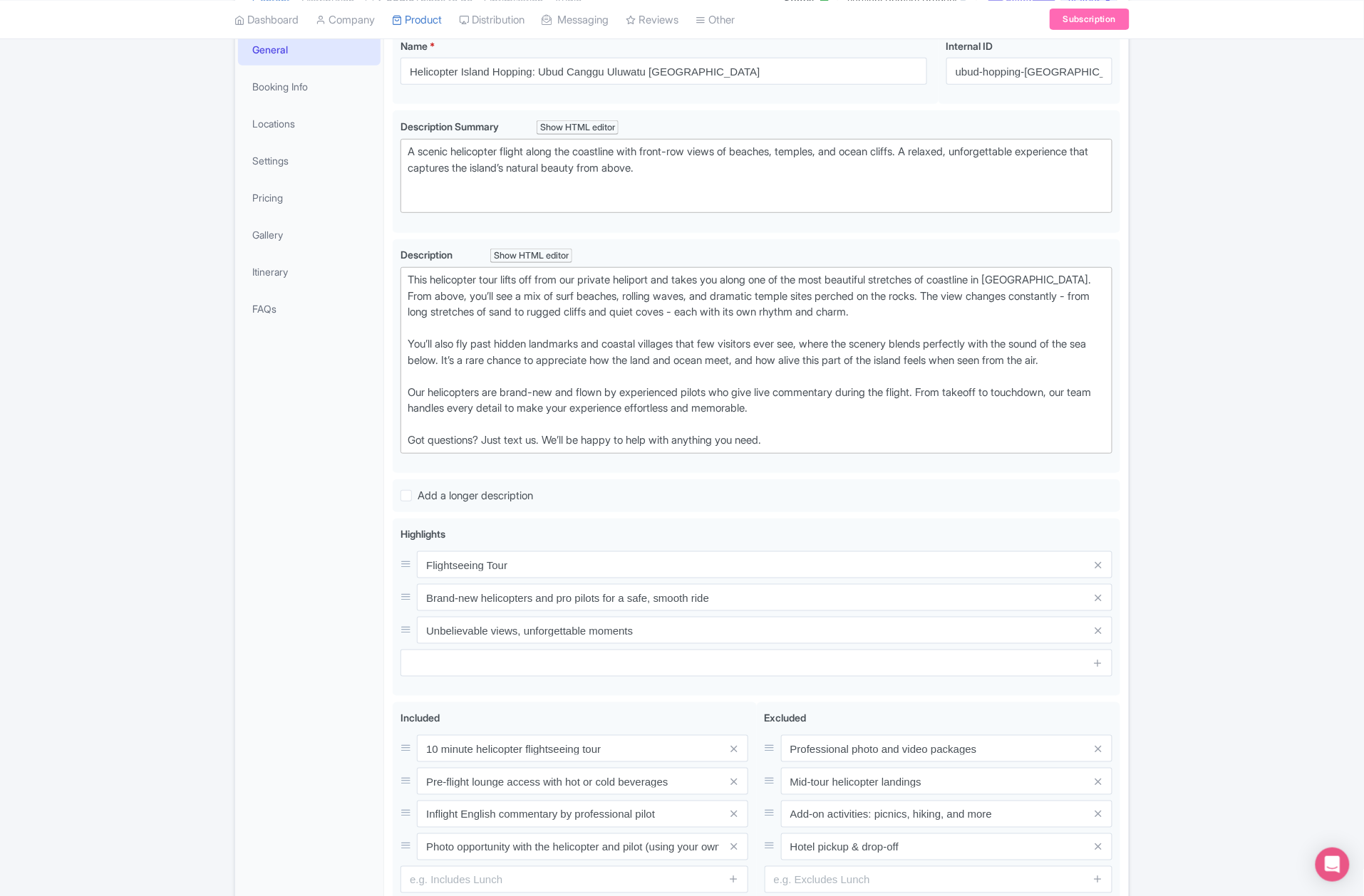
scroll to position [0, 0]
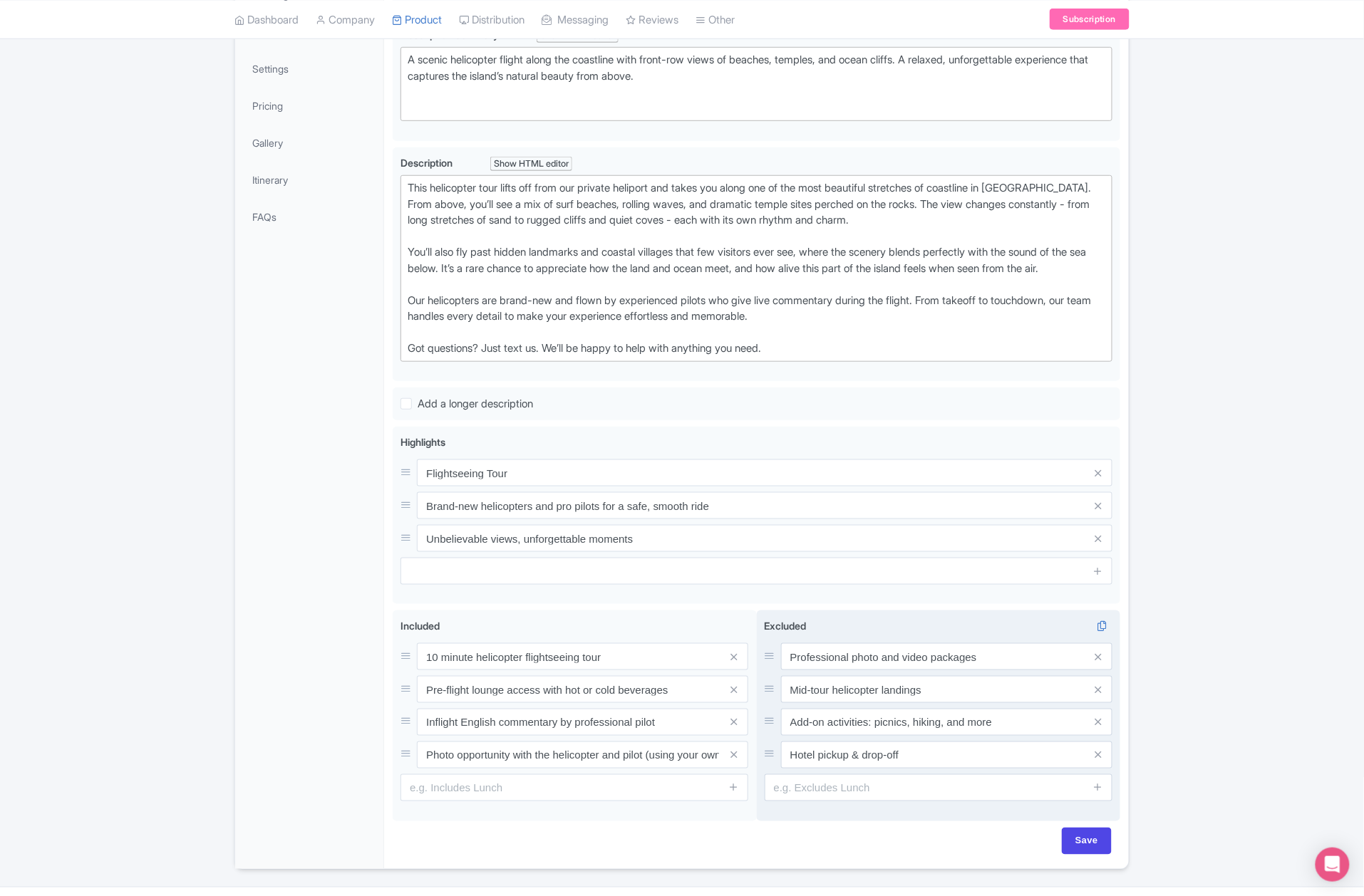
scroll to position [363, 0]
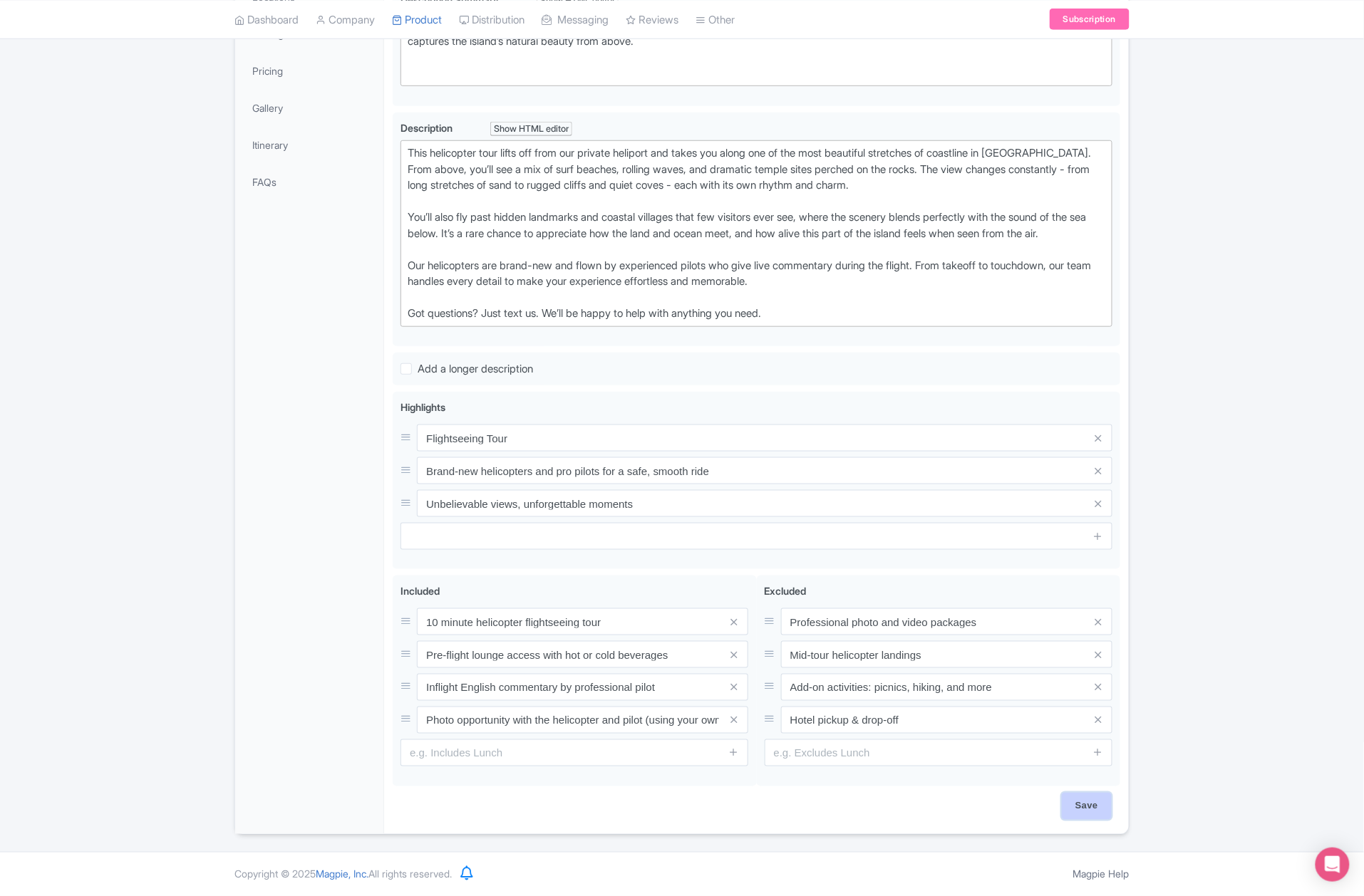
click at [1096, 802] on input "Save" at bounding box center [1086, 806] width 50 height 27
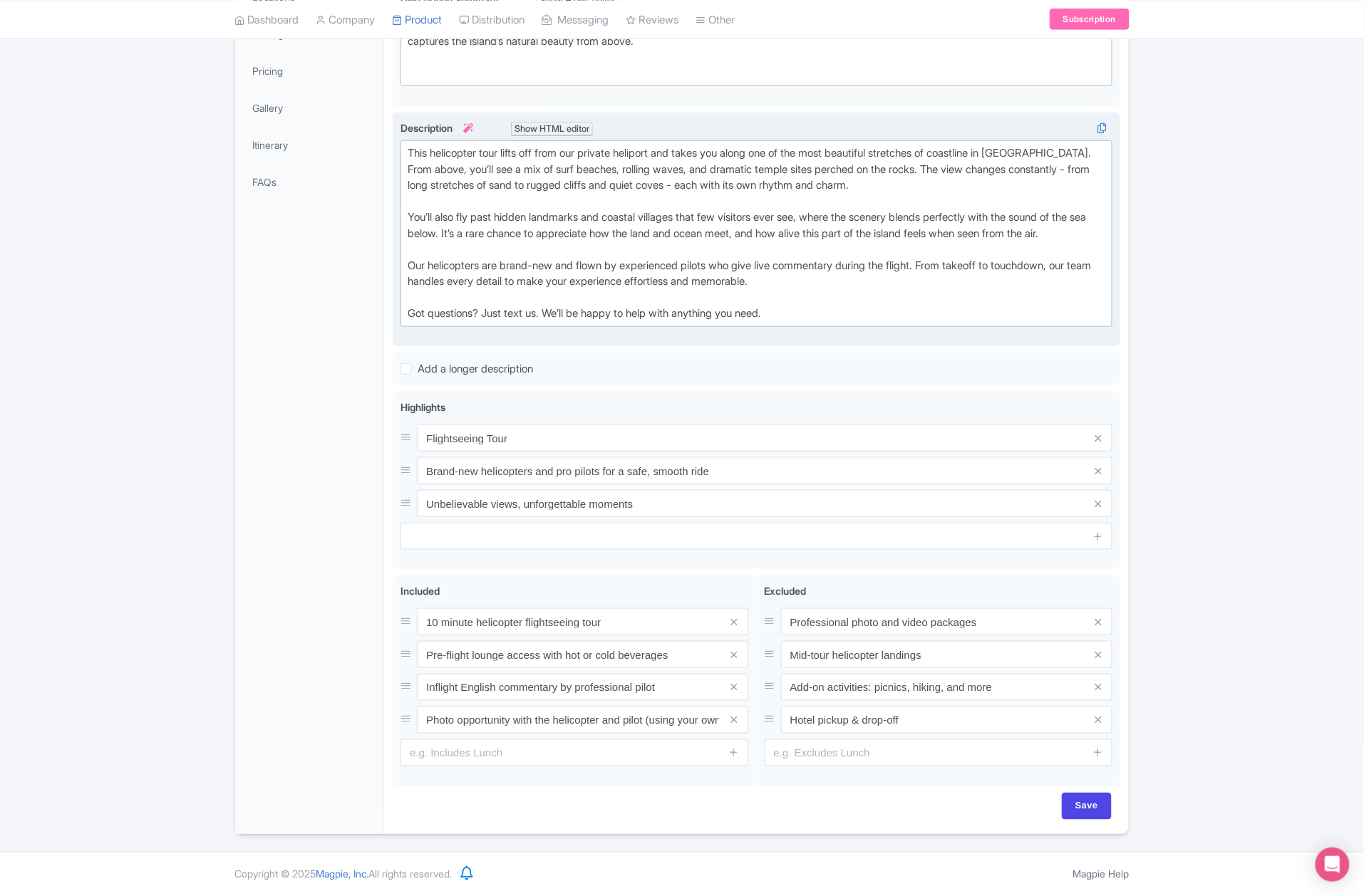
type input "Saving..."
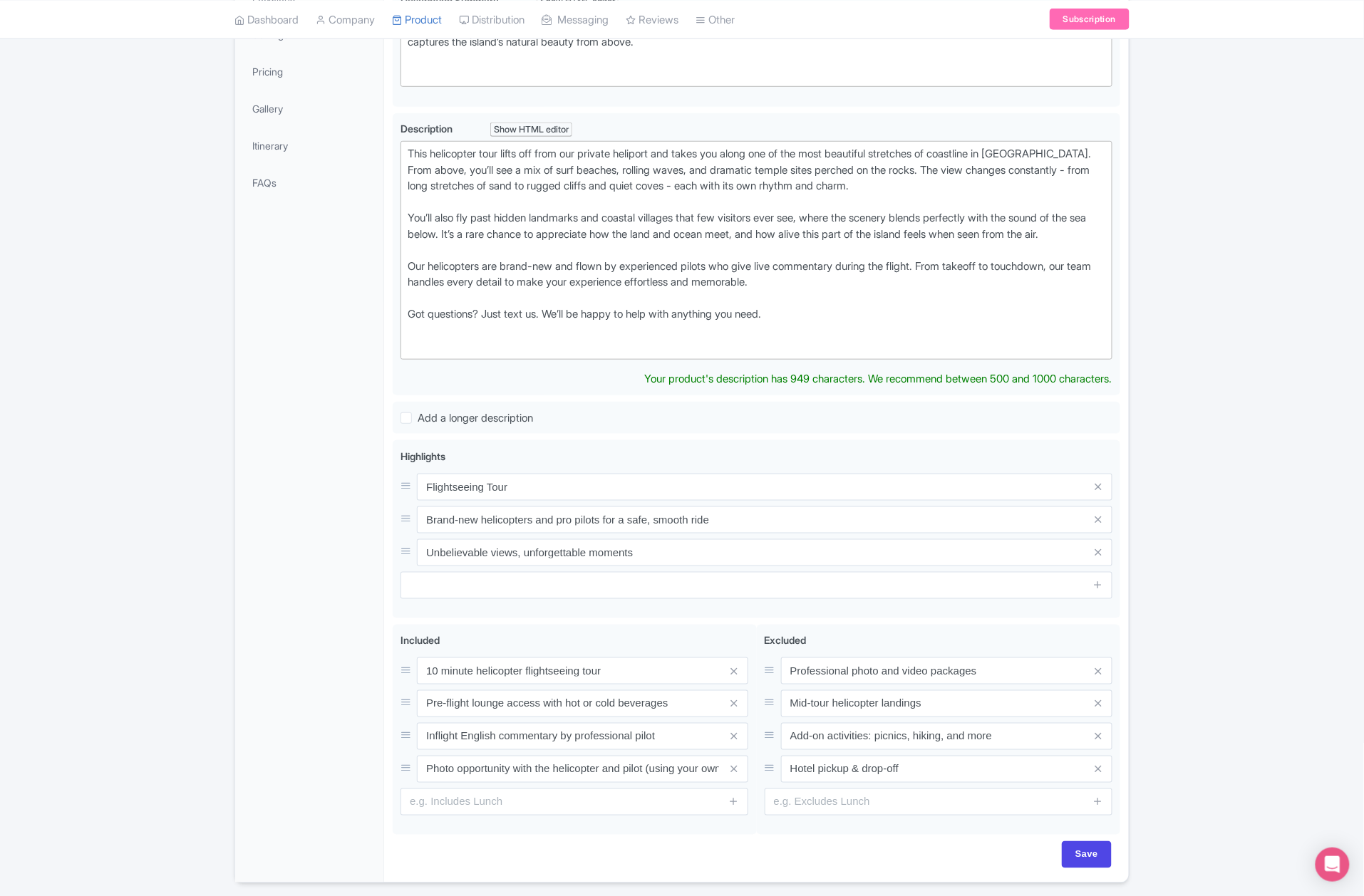
scroll to position [411, 0]
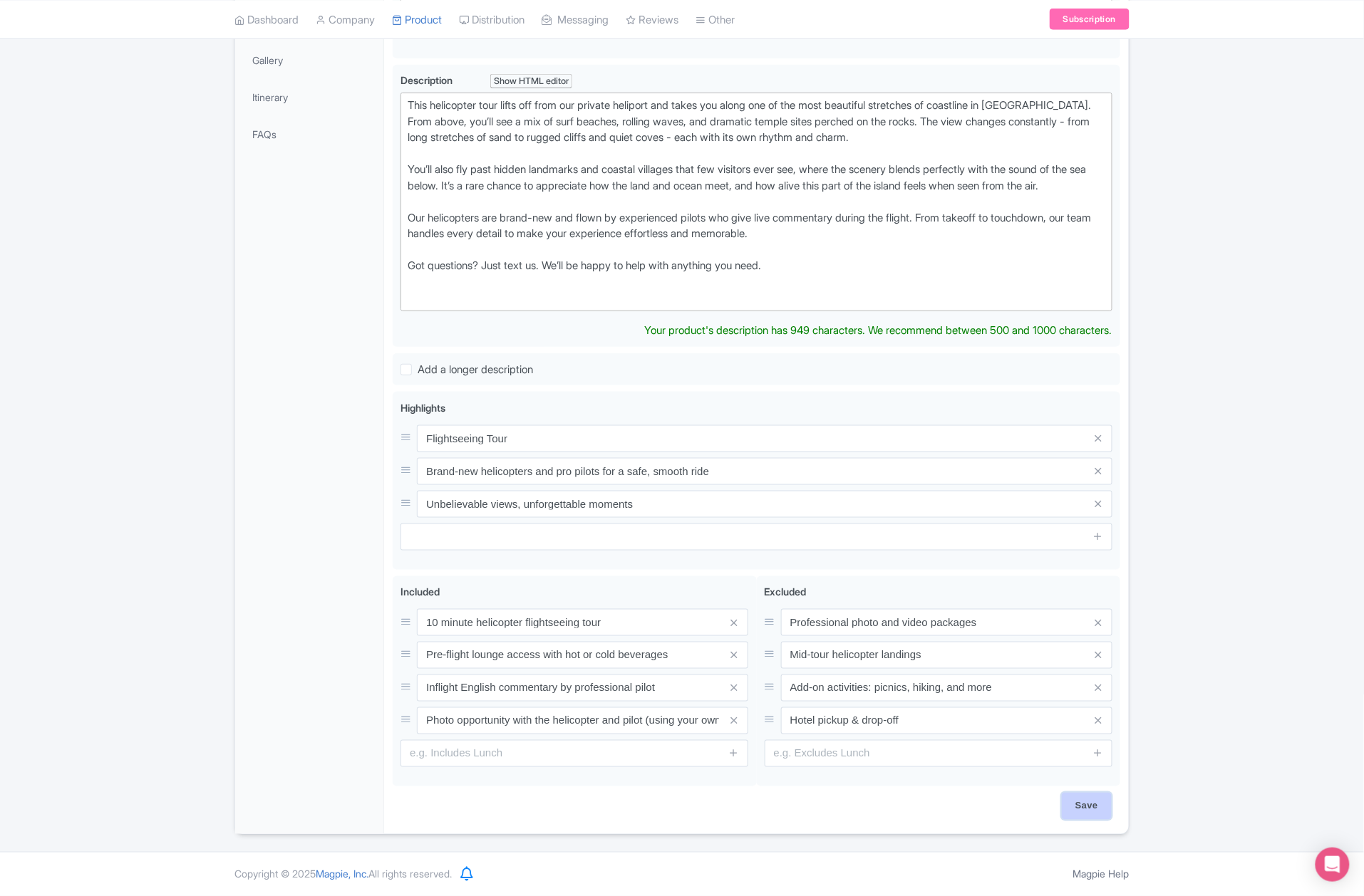
click at [1073, 810] on input "Save" at bounding box center [1086, 806] width 50 height 27
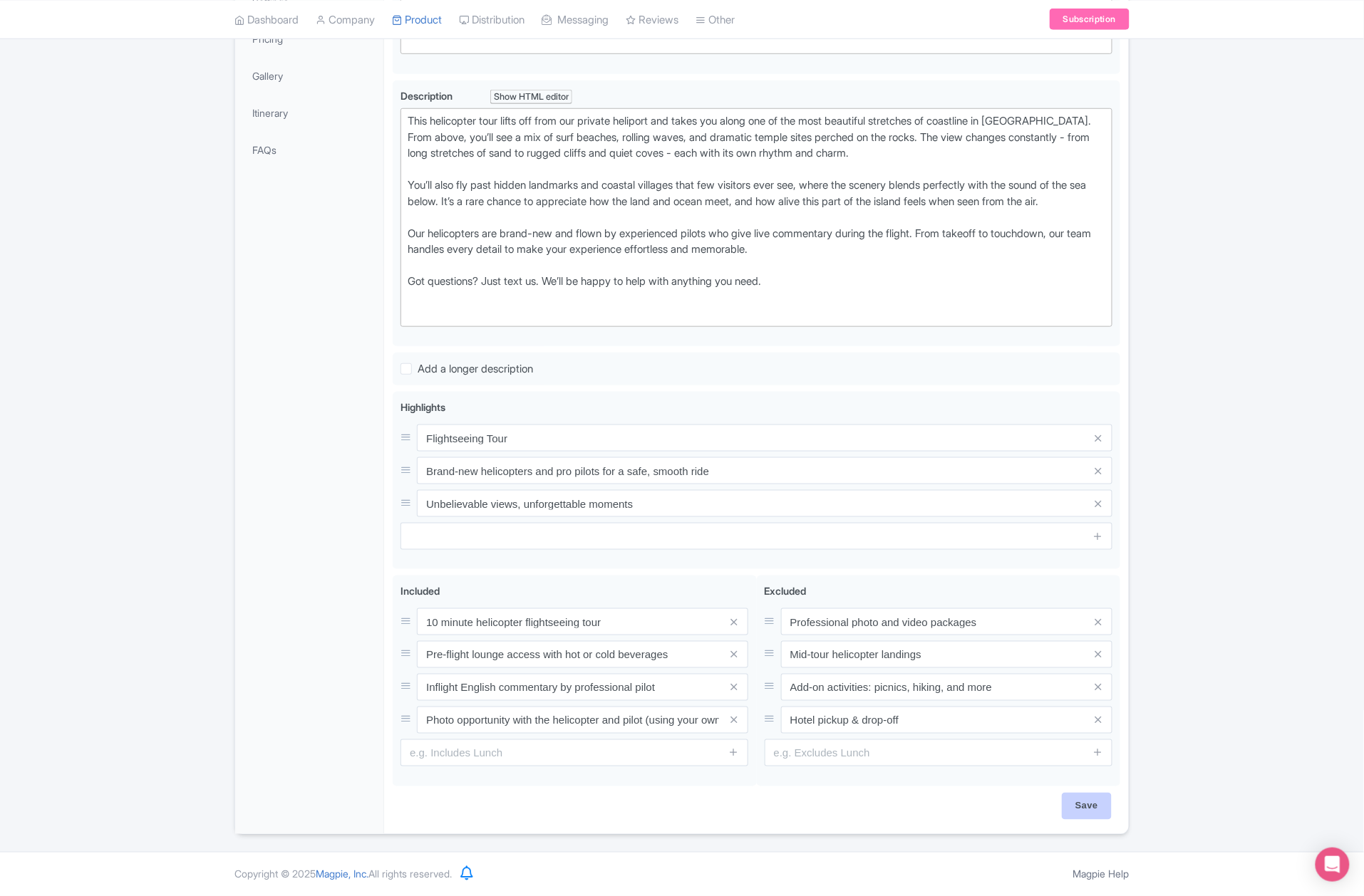
type input "Saving..."
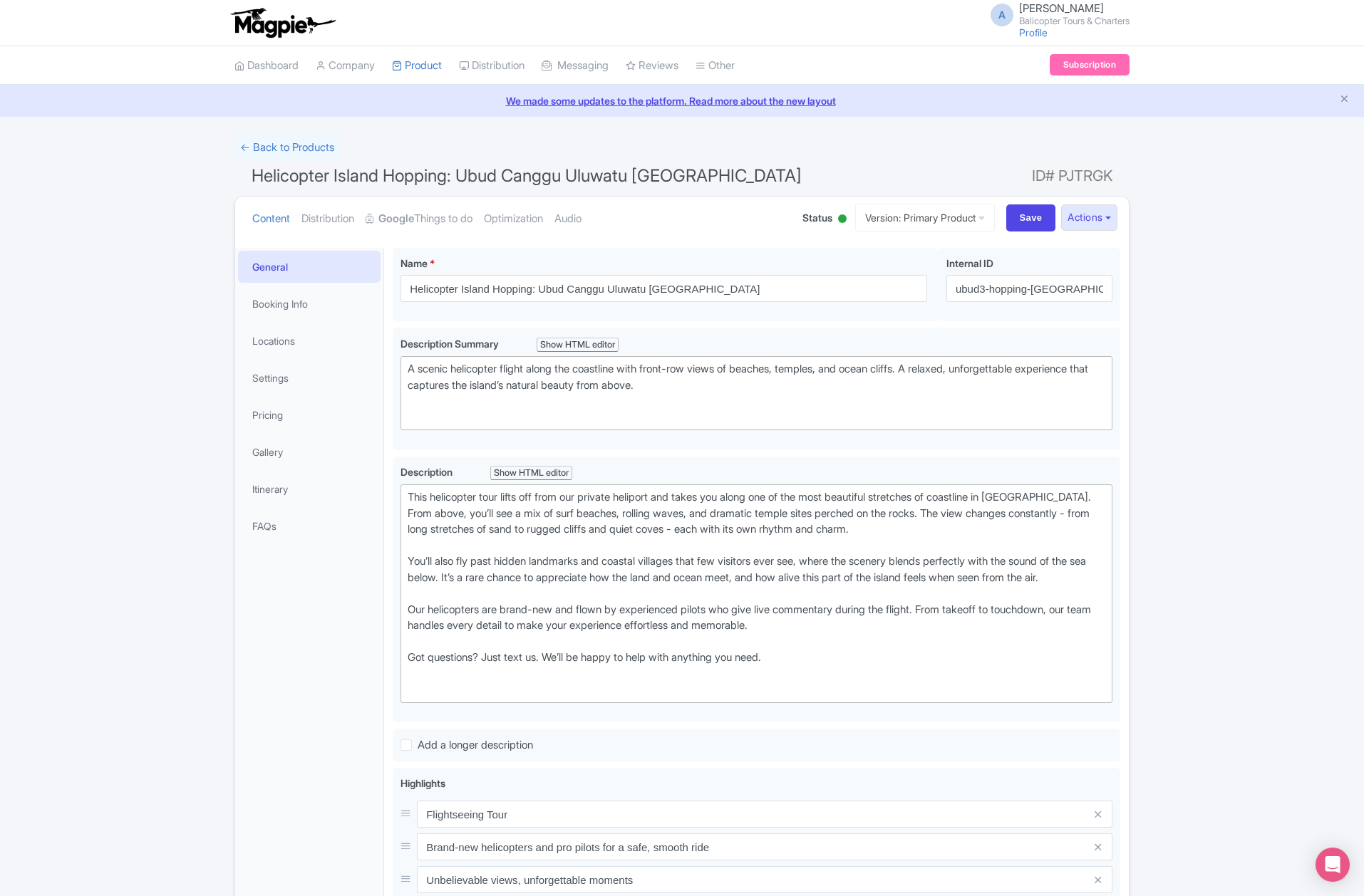
scroll to position [248, 0]
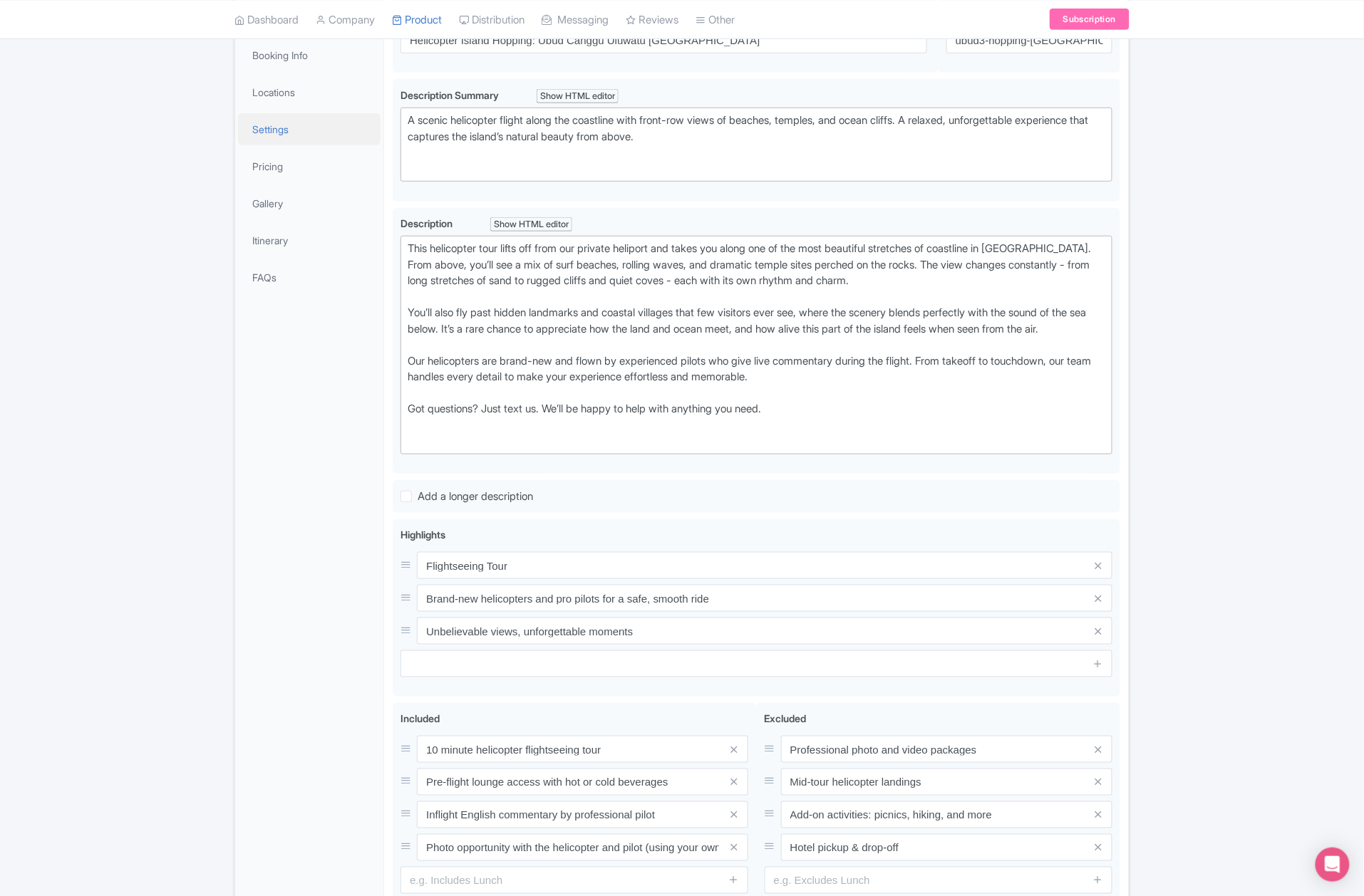
click at [288, 128] on link "Settings" at bounding box center [309, 130] width 143 height 32
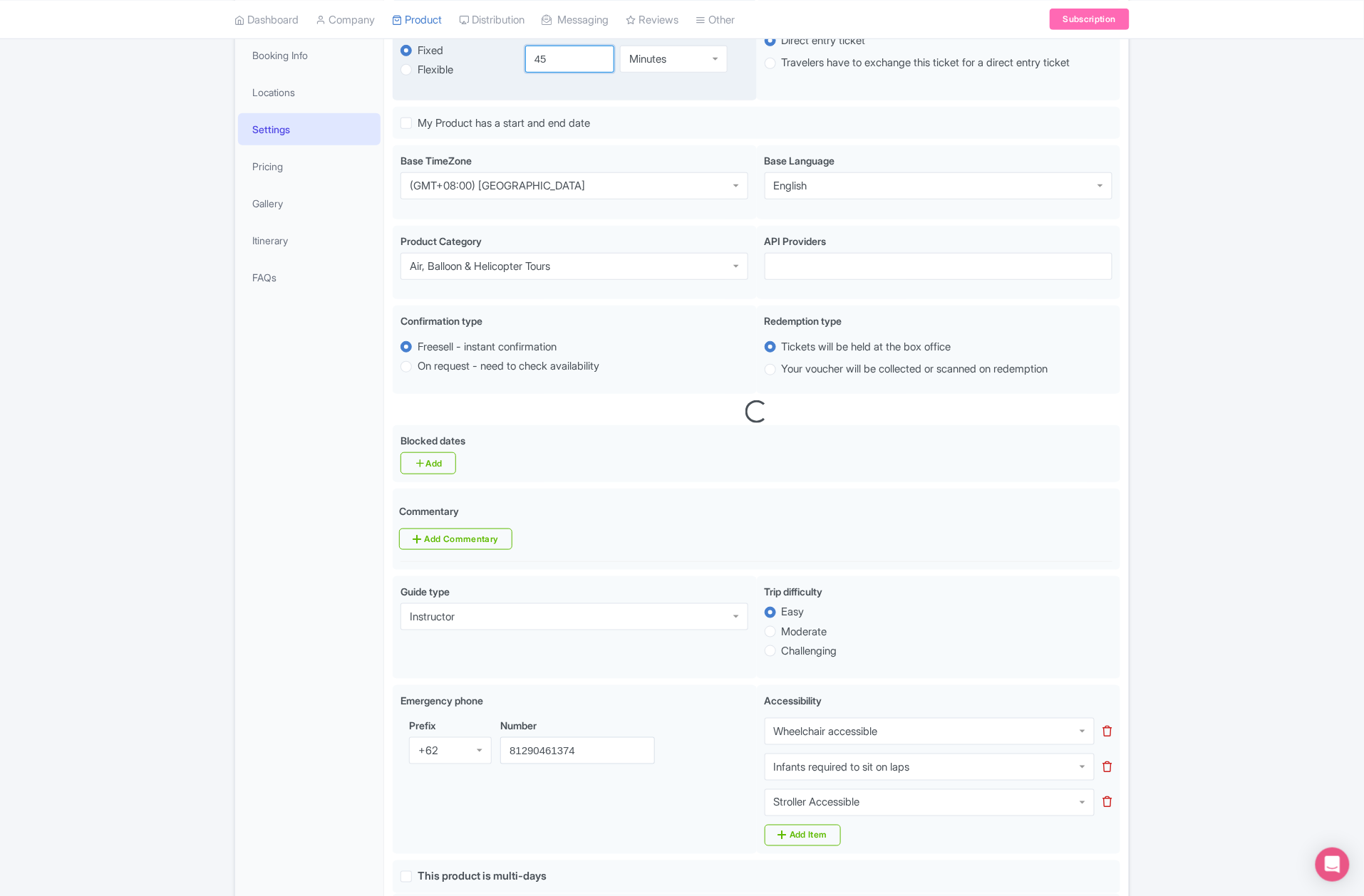
drag, startPoint x: 553, startPoint y: 60, endPoint x: 514, endPoint y: 75, distance: 41.8
click at [511, 68] on div "fixed Fixed Flexible 45.0 minutes 45 Minutes Minutes" at bounding box center [574, 59] width 347 height 67
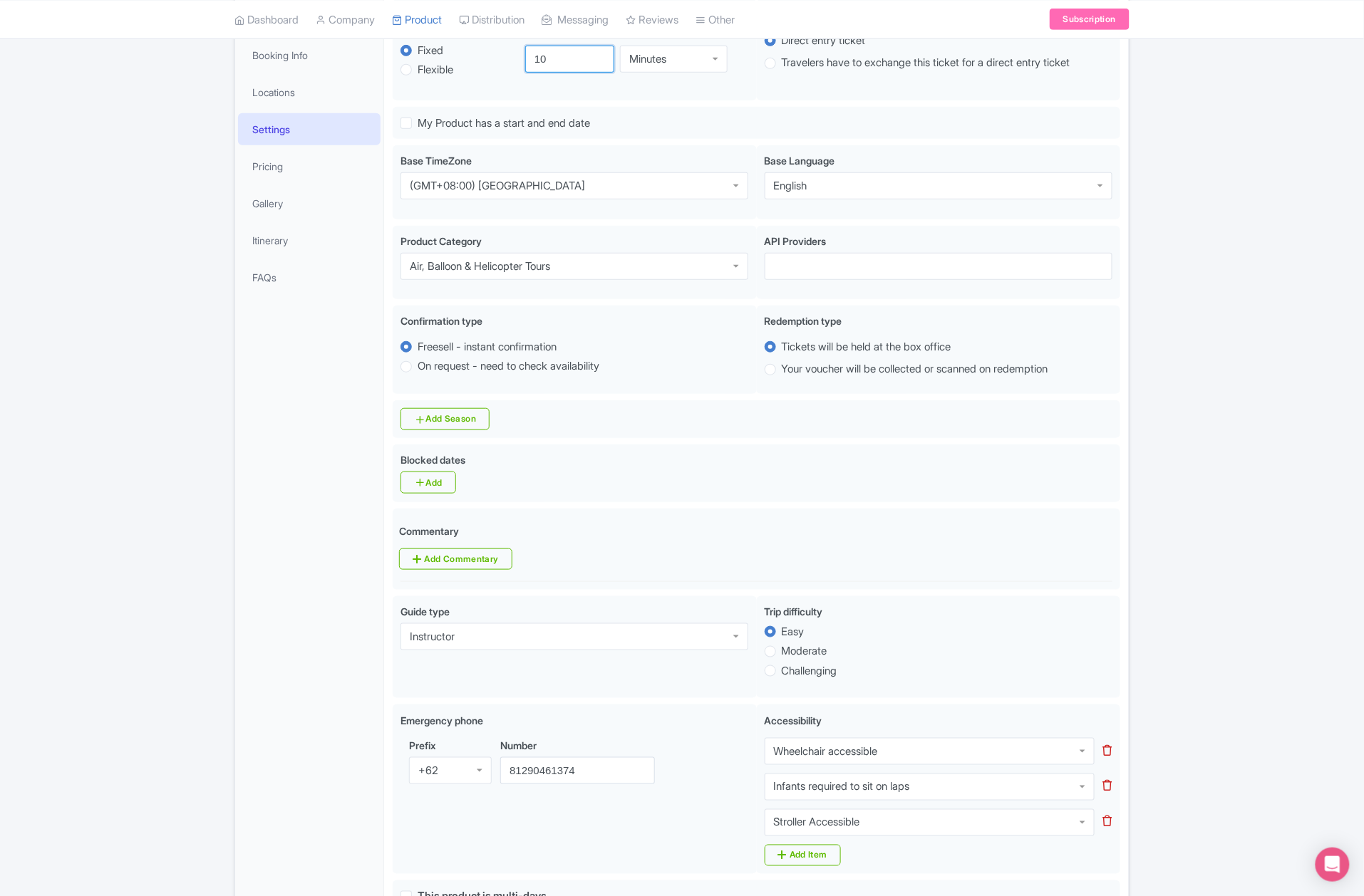
type input "10"
click at [1103, 15] on link "Subscription" at bounding box center [1090, 19] width 80 height 21
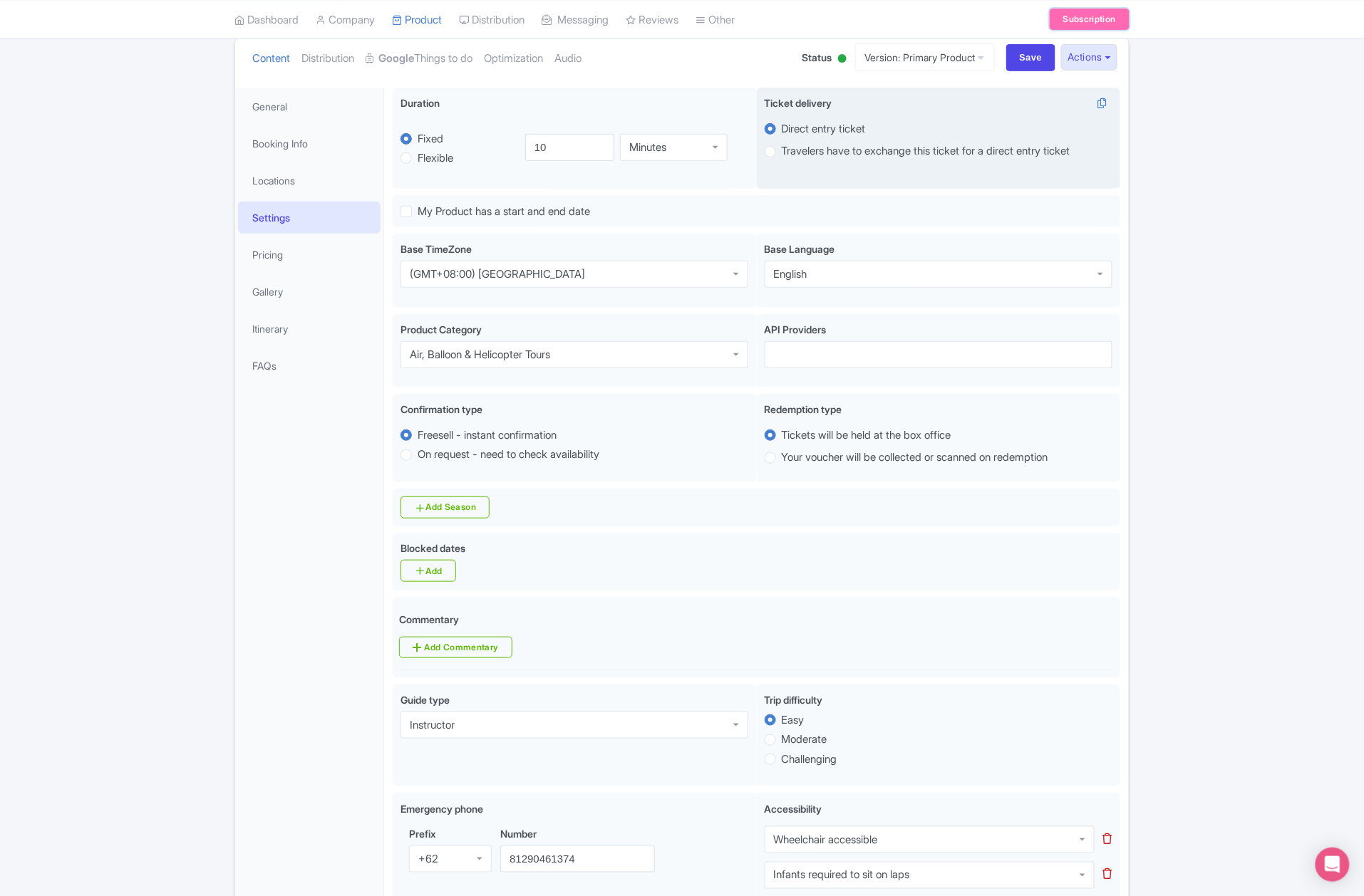
scroll to position [58, 0]
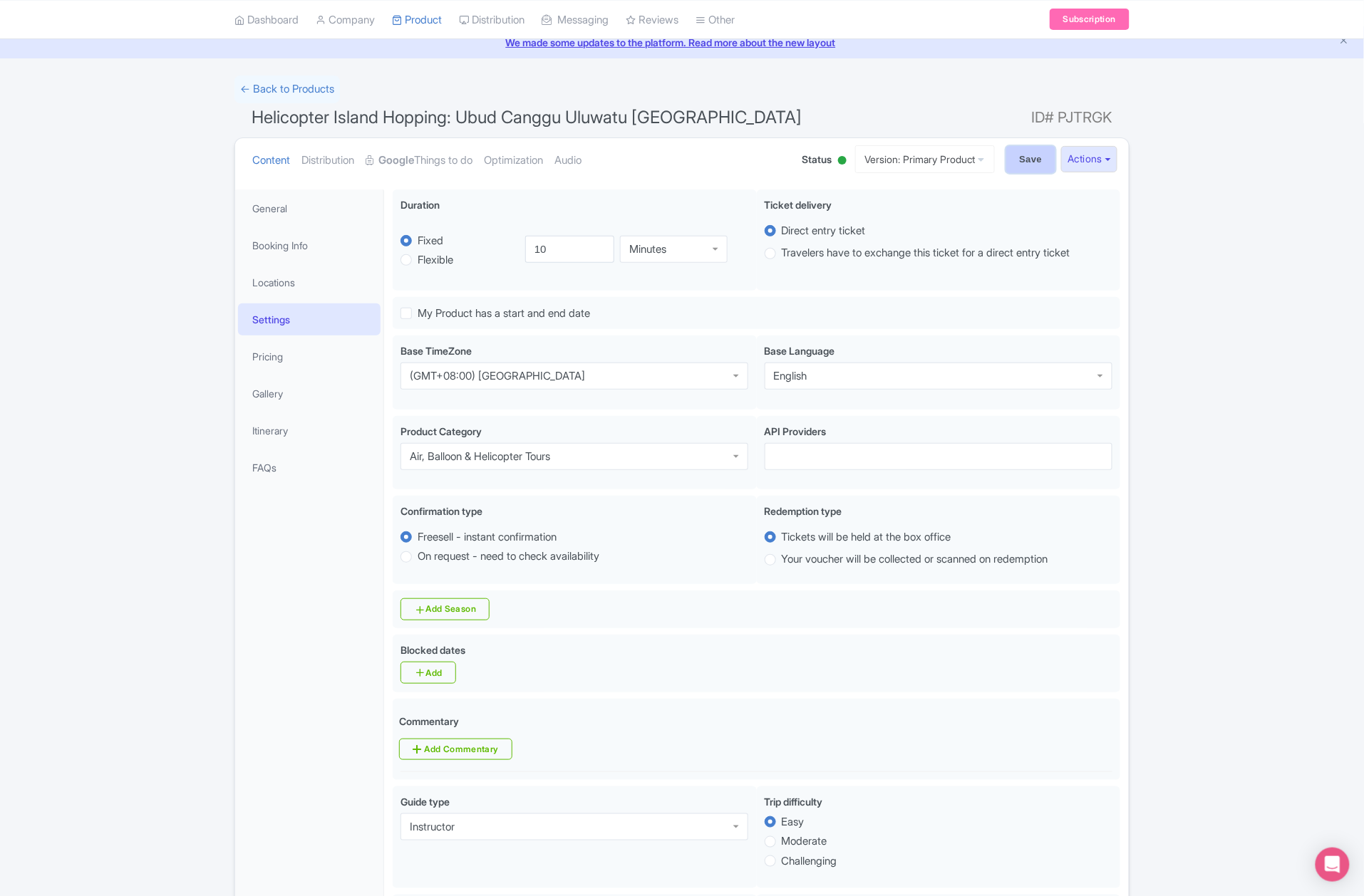
click at [1037, 166] on input "Save" at bounding box center [1031, 159] width 50 height 27
type input "Saving..."
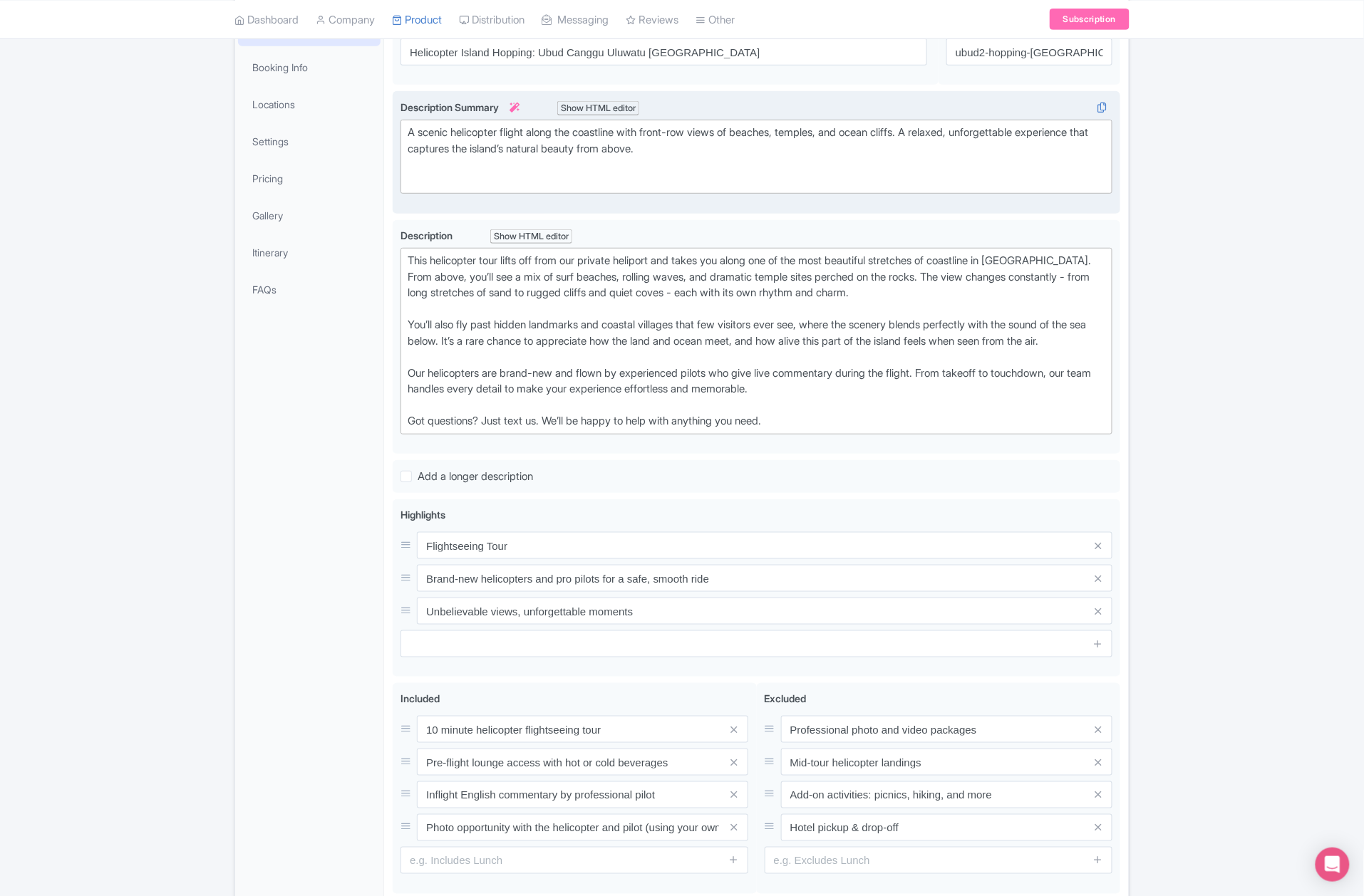
scroll to position [154, 0]
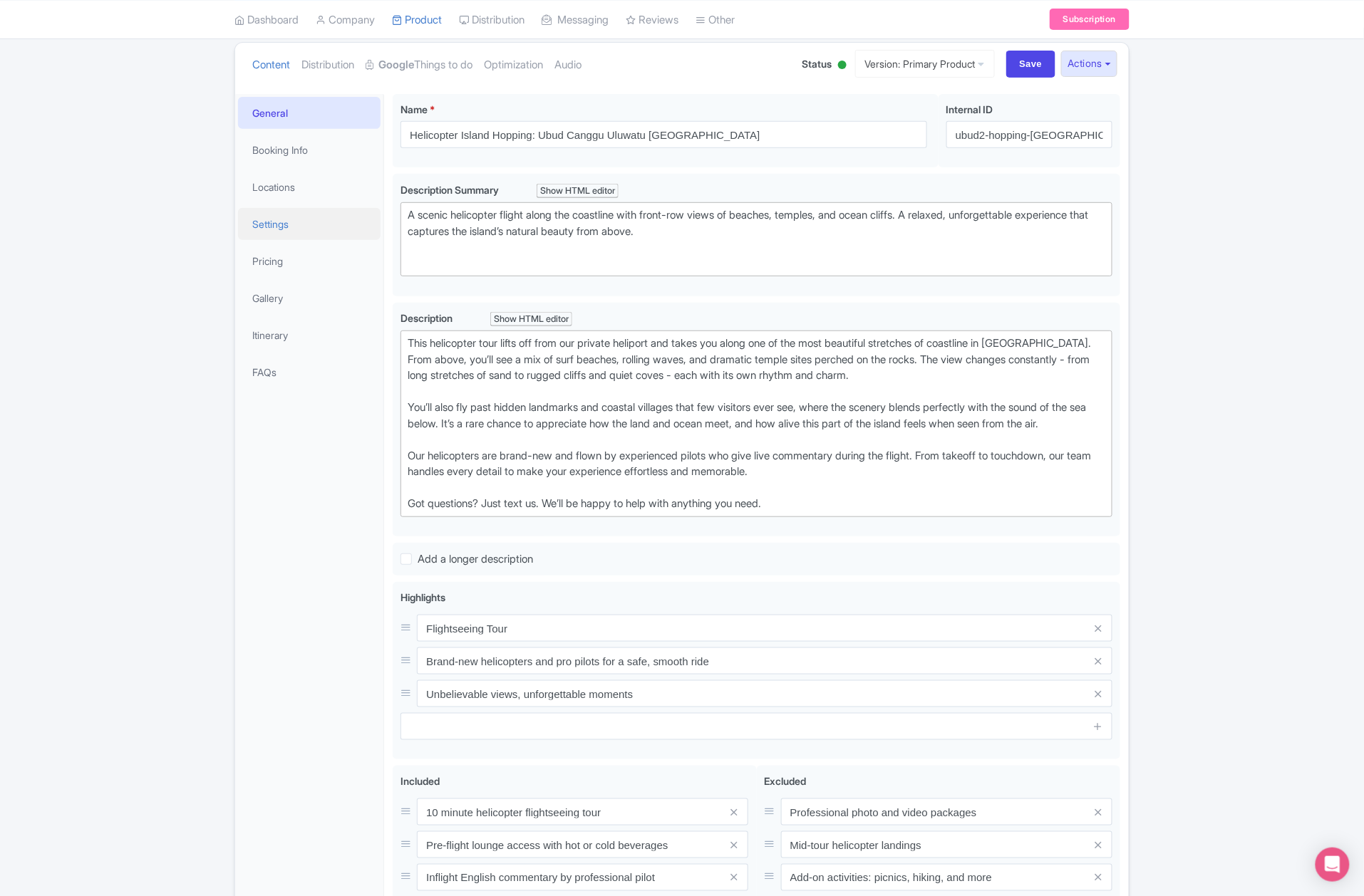
click at [355, 225] on link "Settings" at bounding box center [309, 224] width 143 height 32
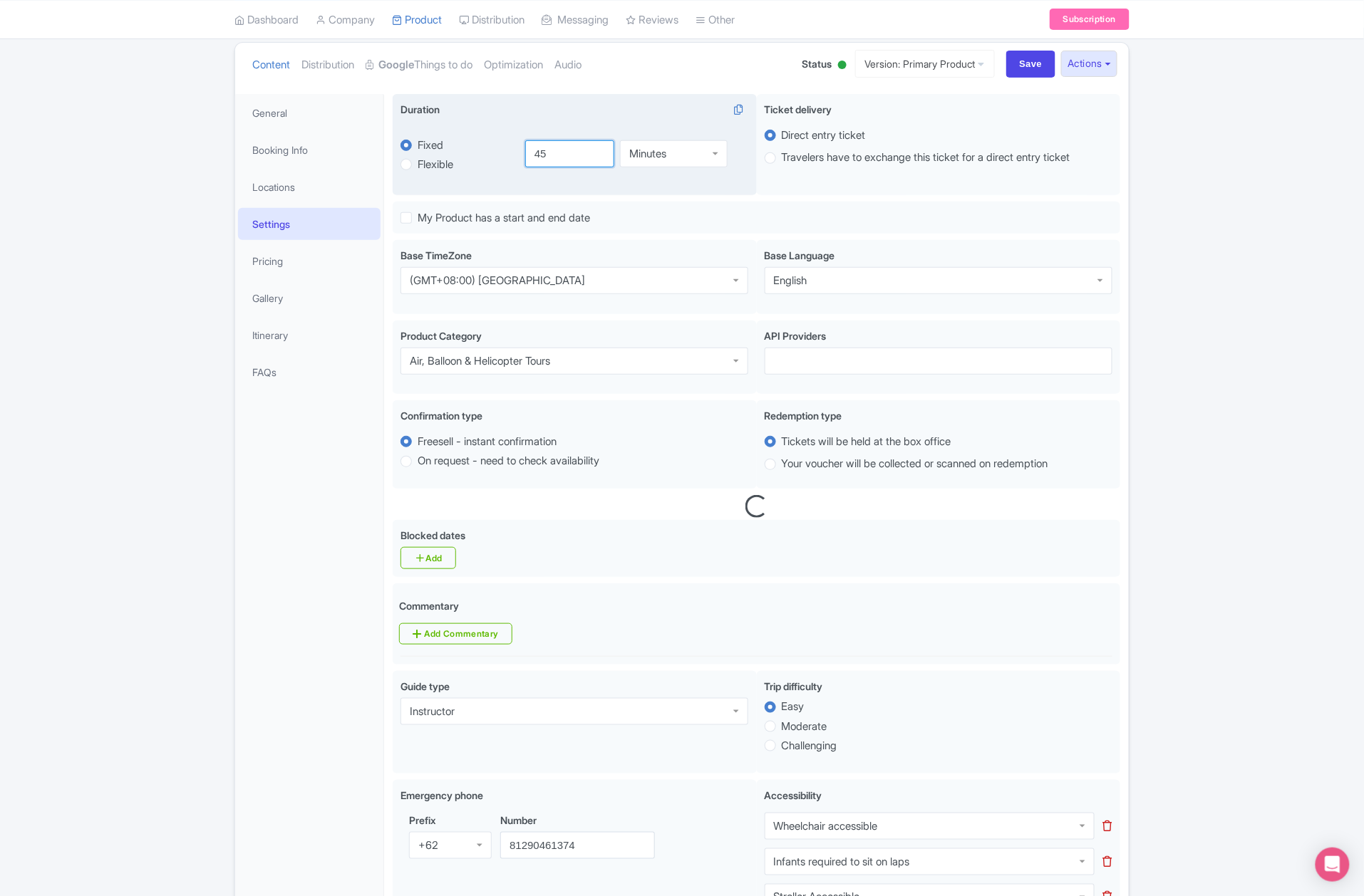
drag, startPoint x: 547, startPoint y: 155, endPoint x: 523, endPoint y: 154, distance: 24.0
click at [523, 154] on div "45 Minutes Minutes" at bounding box center [632, 153] width 231 height 67
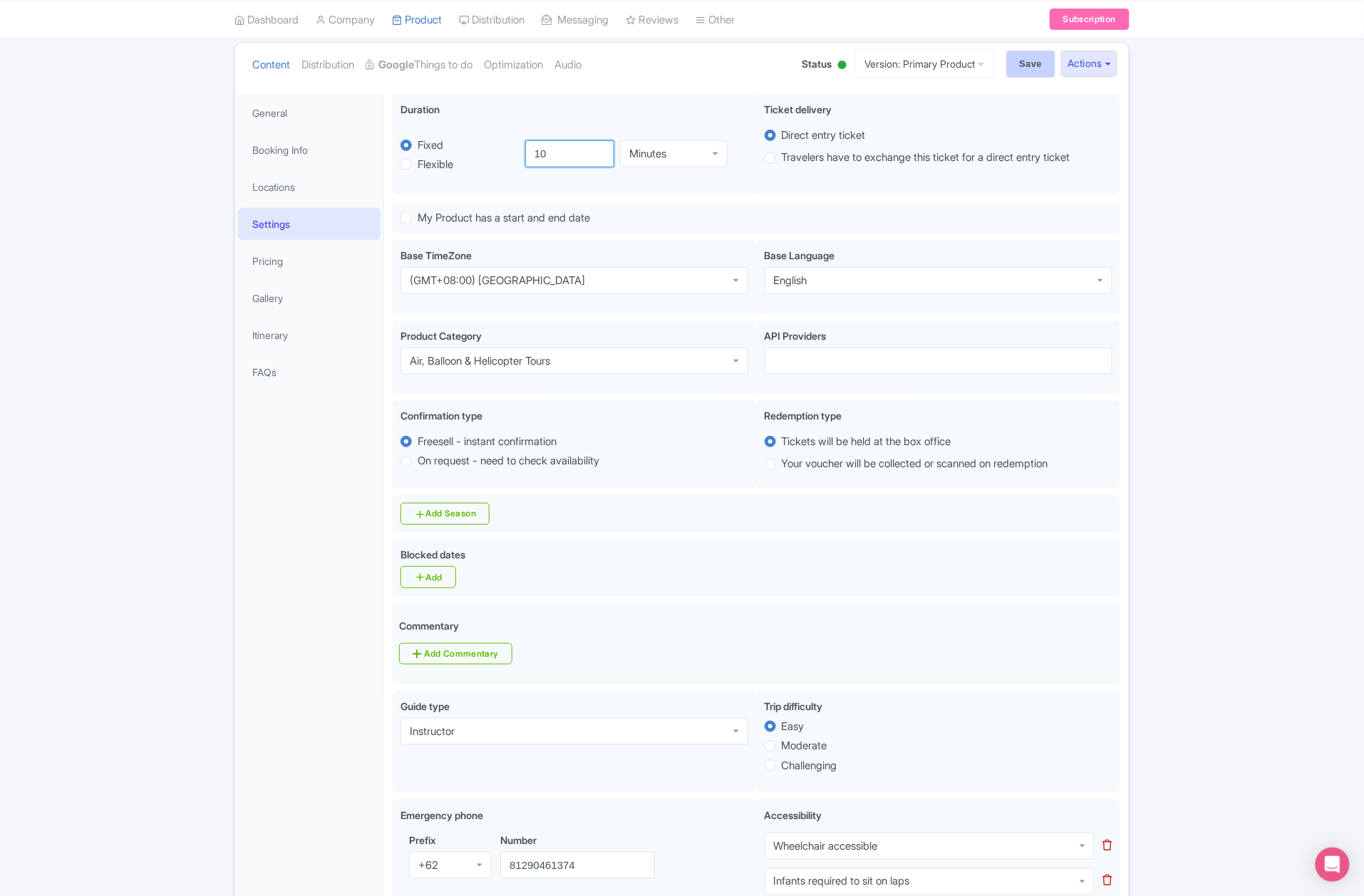
type input "10"
click at [1019, 64] on input "Save" at bounding box center [1031, 63] width 50 height 27
type input "Saving..."
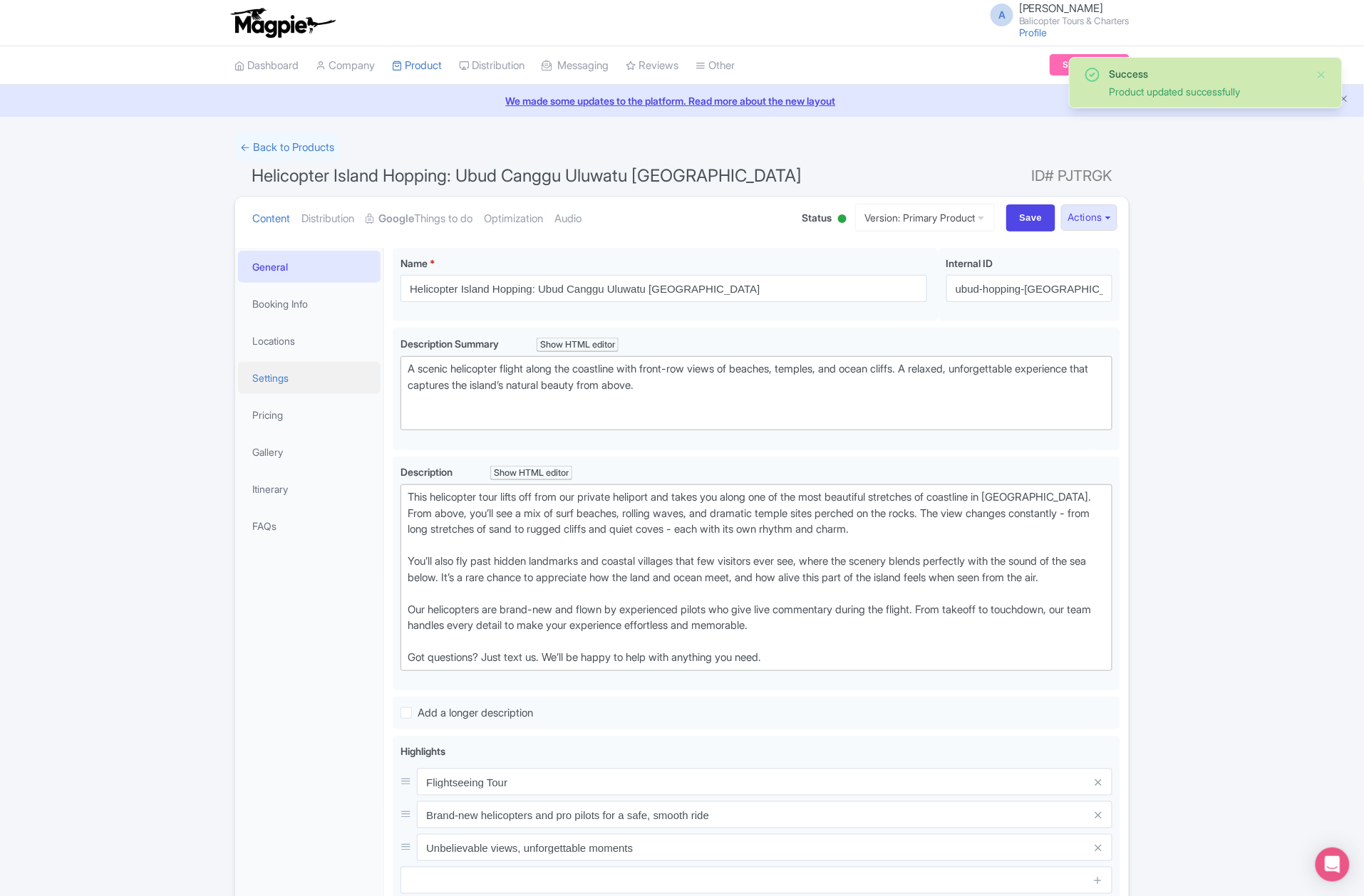
click at [317, 374] on link "Settings" at bounding box center [309, 378] width 143 height 32
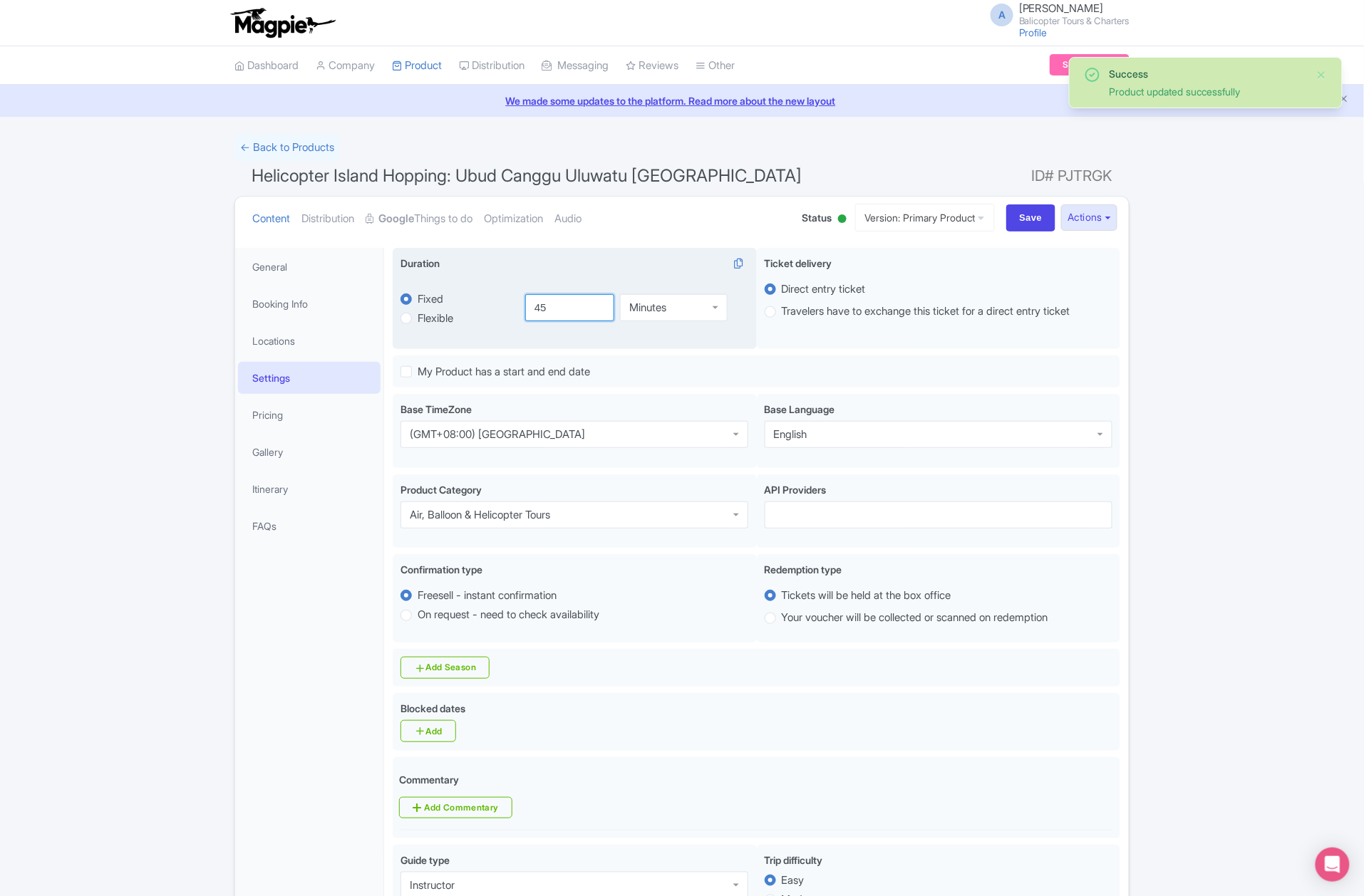
drag, startPoint x: 558, startPoint y: 311, endPoint x: 503, endPoint y: 314, distance: 55.1
click at [511, 312] on div "fixed Fixed Flexible 45.0 minutes 45 Minutes Minutes" at bounding box center [574, 308] width 347 height 67
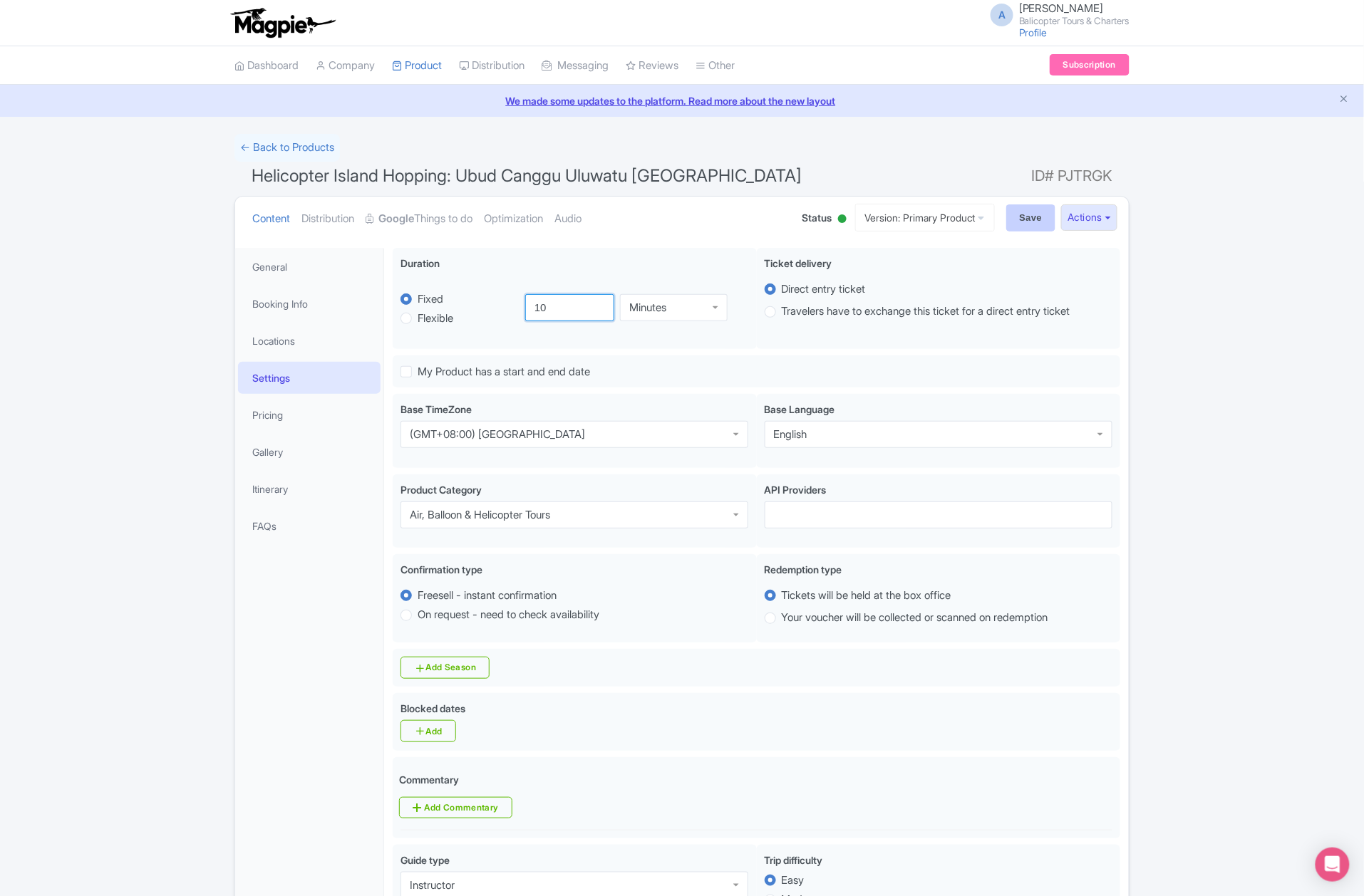
type input "10"
click at [1009, 215] on input "Save" at bounding box center [1031, 218] width 50 height 27
type input "Saving..."
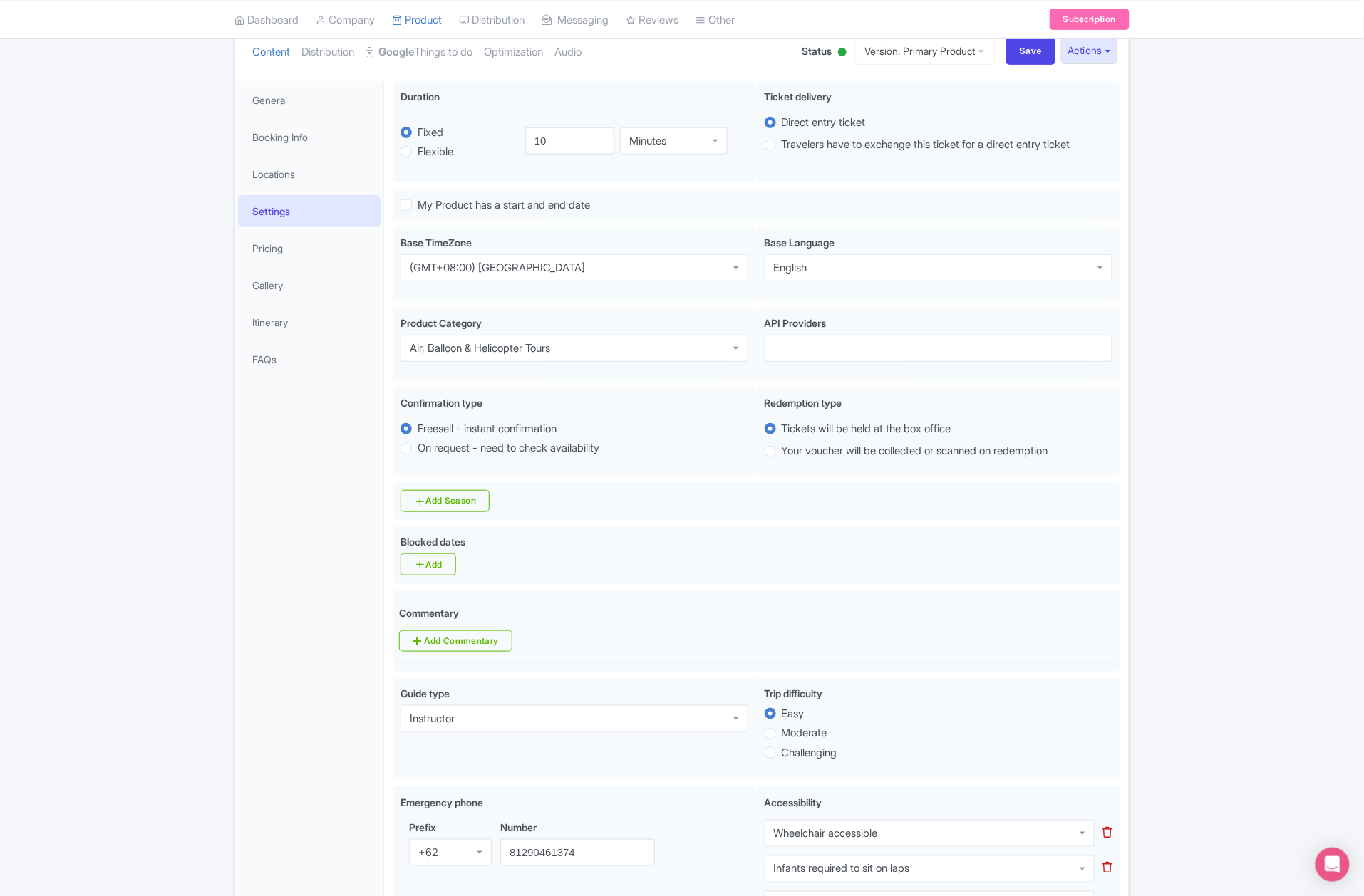
scroll to position [58, 0]
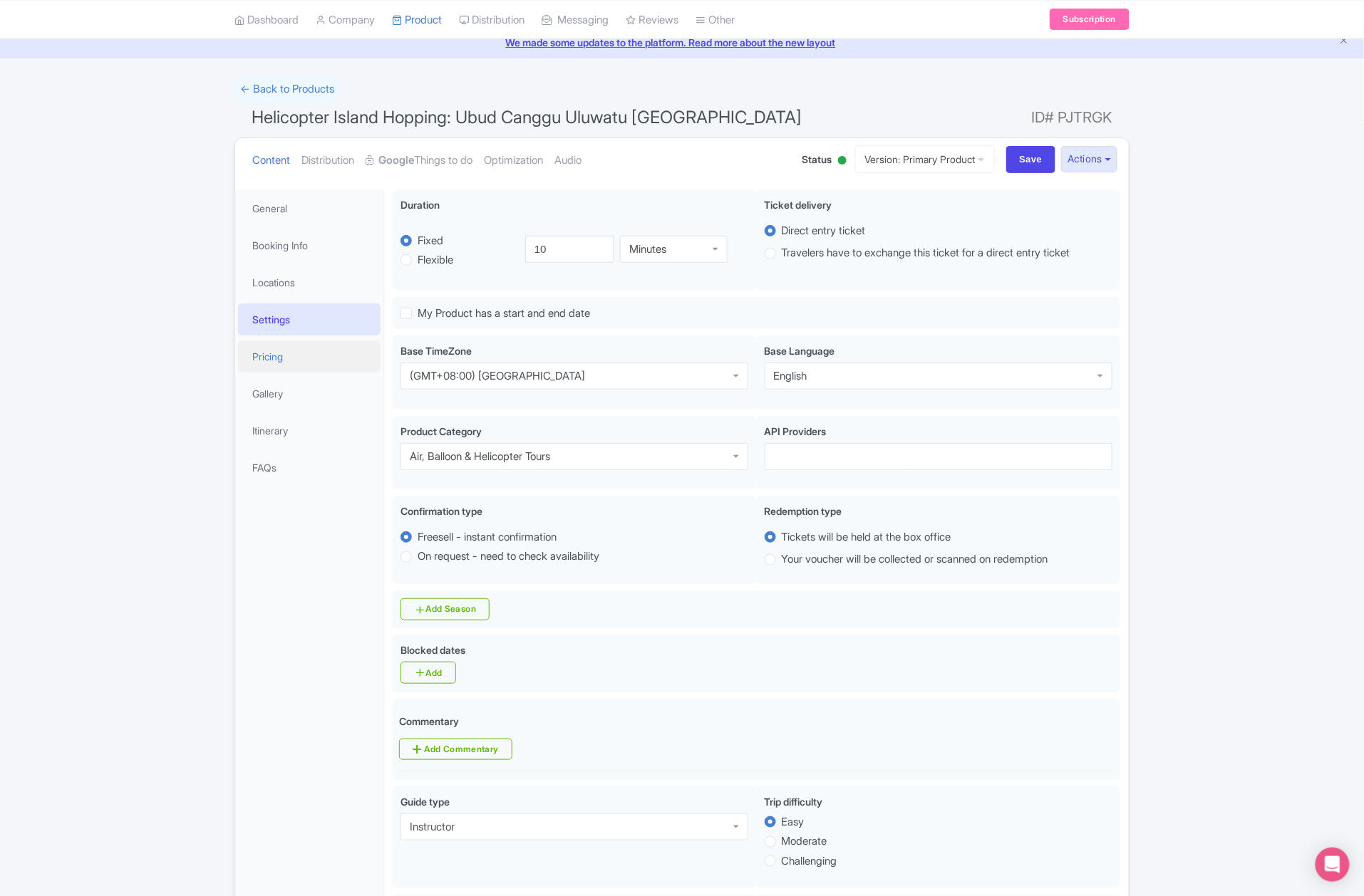
click at [285, 353] on link "Pricing" at bounding box center [309, 357] width 143 height 32
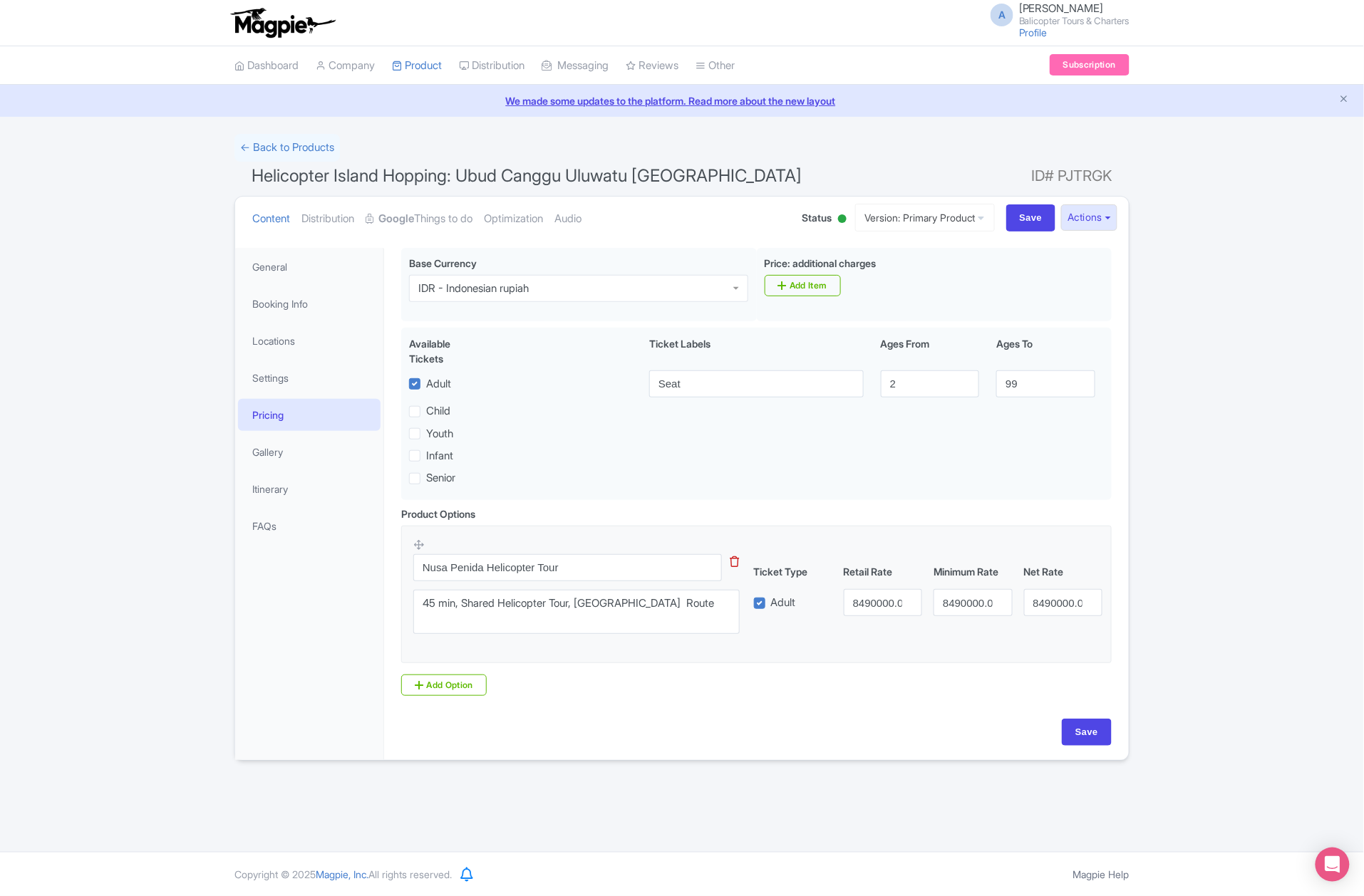
scroll to position [0, 0]
drag, startPoint x: 488, startPoint y: 567, endPoint x: 286, endPoint y: 582, distance: 202.6
click at [286, 582] on div "General Booking Info Locations Settings Pricing Gallery Itinerary FAQs Pre-flig…" at bounding box center [682, 500] width 894 height 521
type input "Helicopter Tour"
drag, startPoint x: 434, startPoint y: 613, endPoint x: 412, endPoint y: 610, distance: 22.2
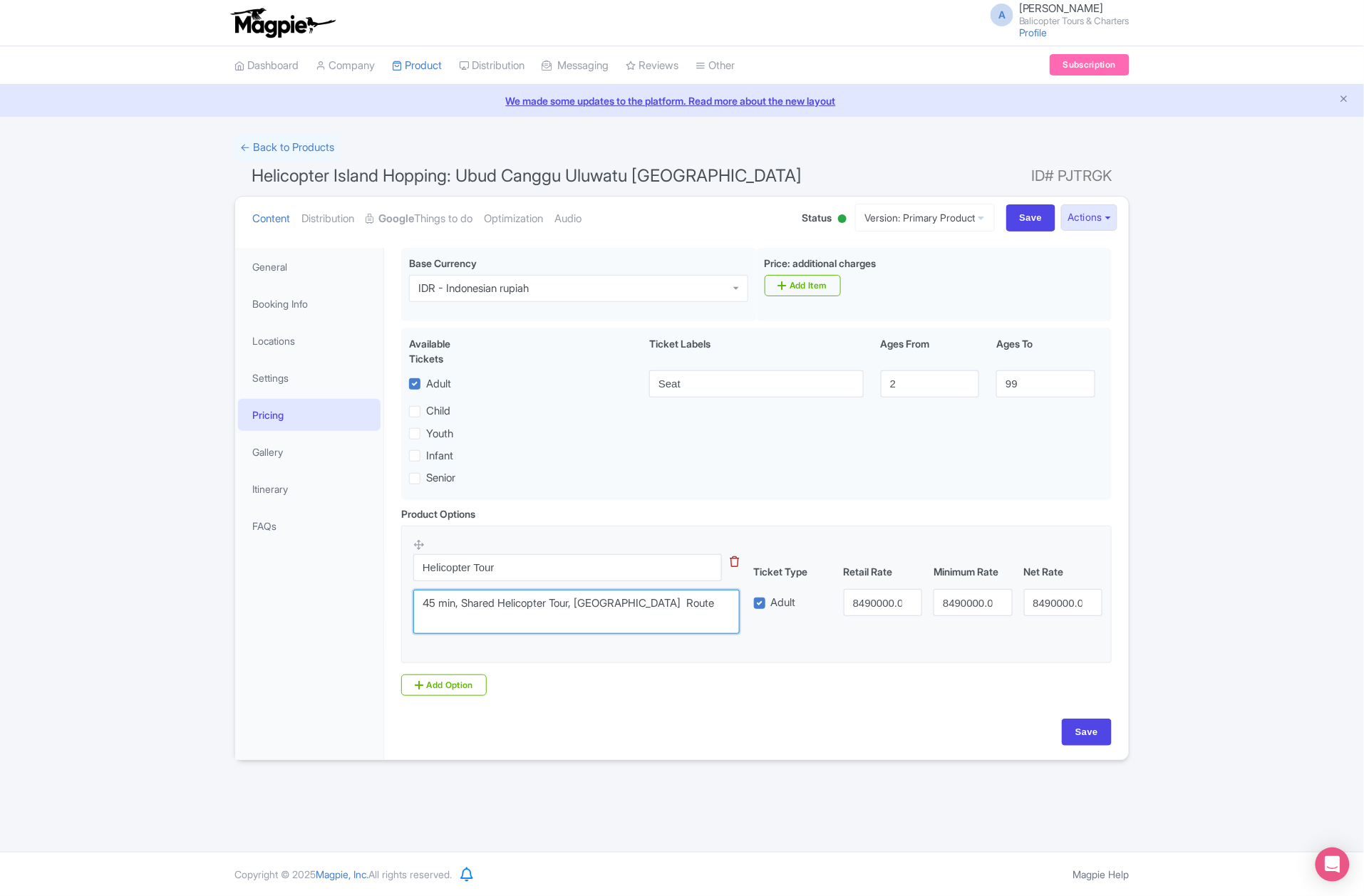
click at [413, 610] on textarea "45 min, Shared Helicopter Tour, Nusa Penida Route" at bounding box center [576, 612] width 326 height 45
drag, startPoint x: 577, startPoint y: 605, endPoint x: 726, endPoint y: 608, distance: 149.0
click at [723, 608] on textarea "45 min, Shared Helicopter Tour, Nusa Penida Route" at bounding box center [576, 612] width 326 height 45
type textarea "10 min, Shared Helicopter Tour"
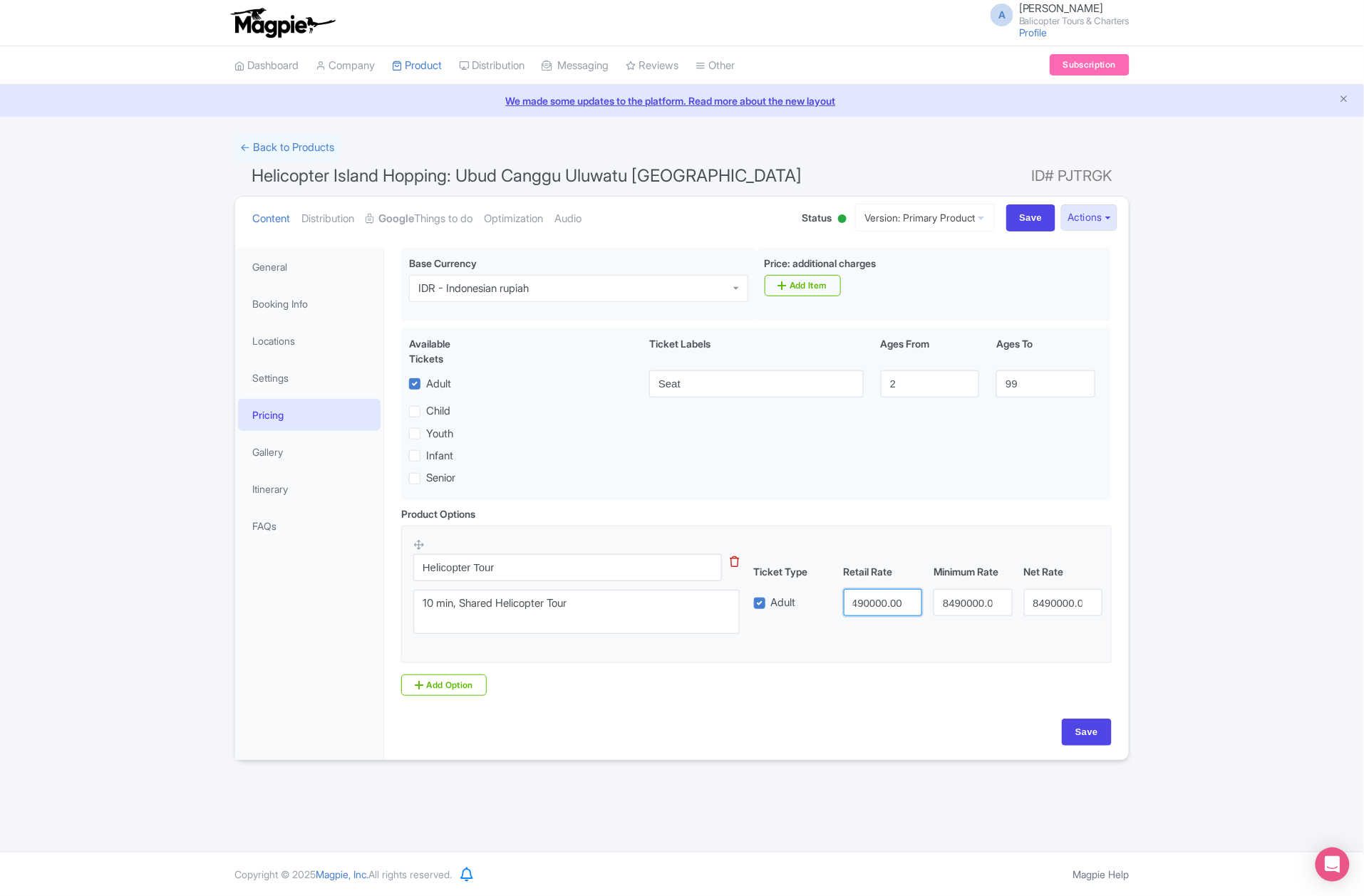
drag, startPoint x: 852, startPoint y: 608, endPoint x: 1028, endPoint y: 602, distance: 176.1
click at [1028, 602] on div "Adult 8490000.00 8490000.00 8490000.00" at bounding box center [929, 602] width 360 height 27
type input "1990000"
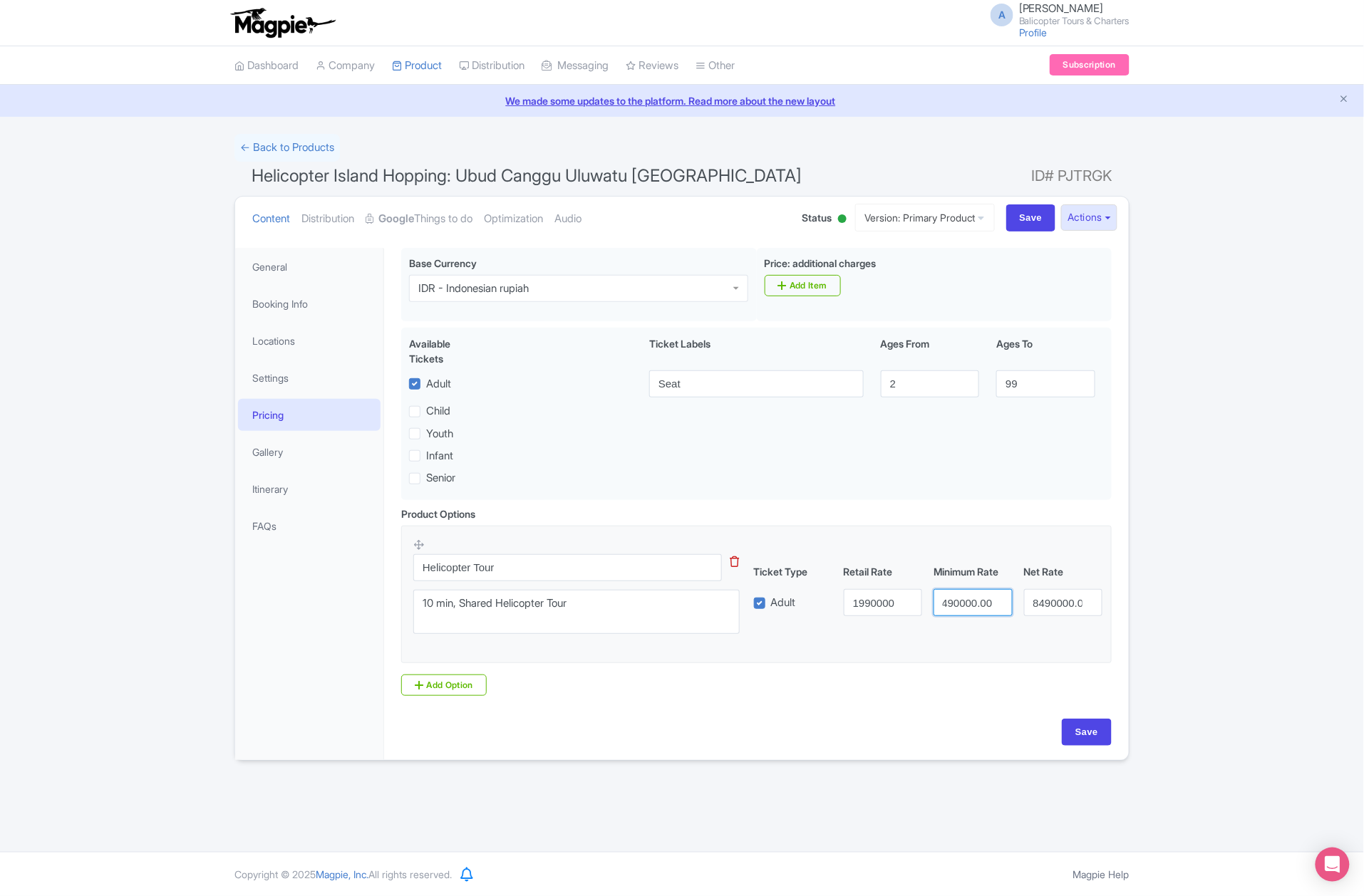
drag, startPoint x: 945, startPoint y: 608, endPoint x: 1104, endPoint y: 616, distance: 159.2
click at [1094, 616] on div "Adult 1990000 8490000.00 8490000.00" at bounding box center [929, 602] width 360 height 27
type input "1990000"
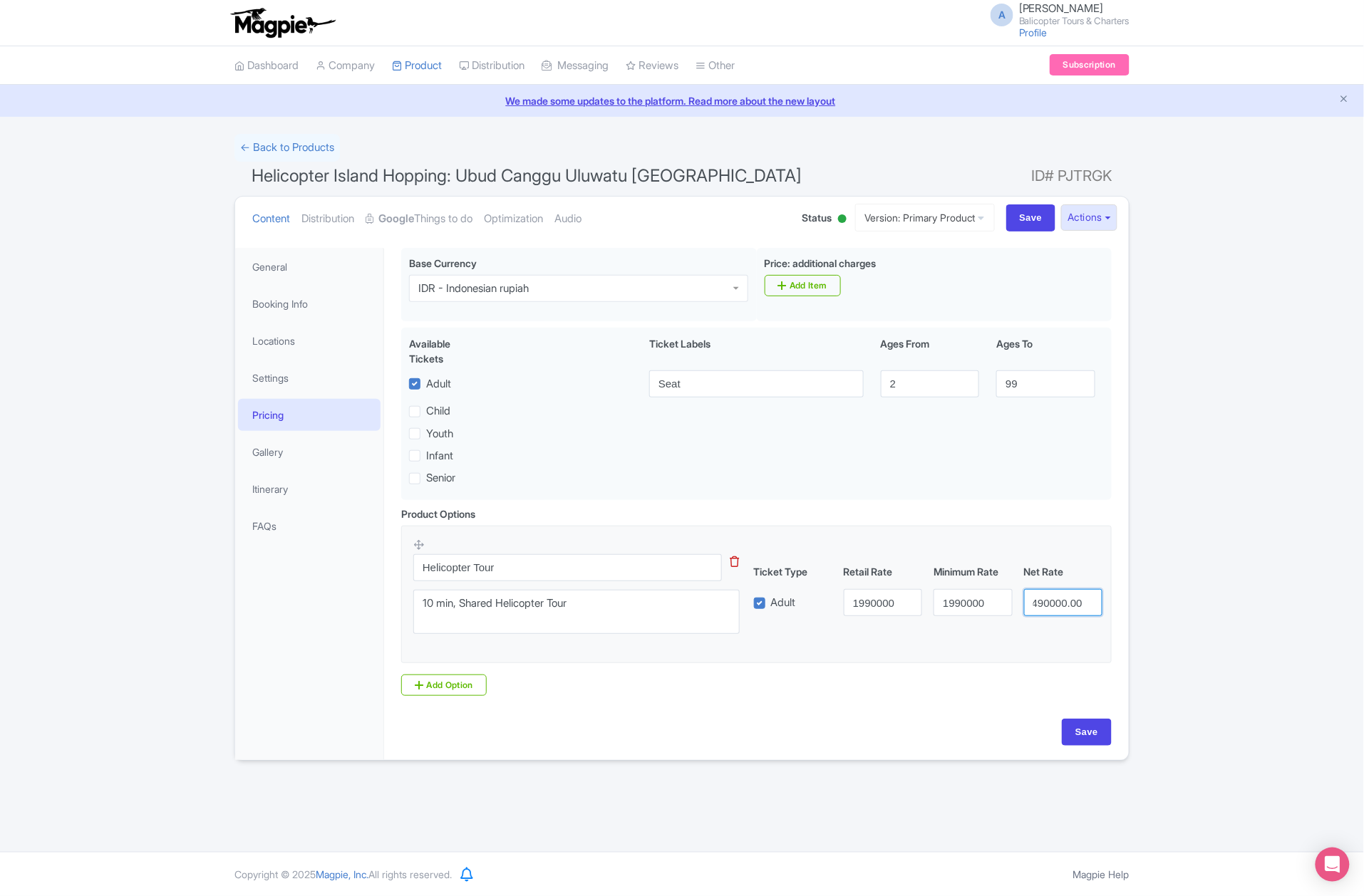
drag, startPoint x: 1032, startPoint y: 605, endPoint x: 1172, endPoint y: 608, distance: 140.0
click at [1172, 605] on div "Success Product updated successfully ← Back to Products Helicopter Island Hoppi…" at bounding box center [682, 447] width 1364 height 627
type input "1990000"
click at [1082, 743] on input "Save" at bounding box center [1086, 732] width 50 height 27
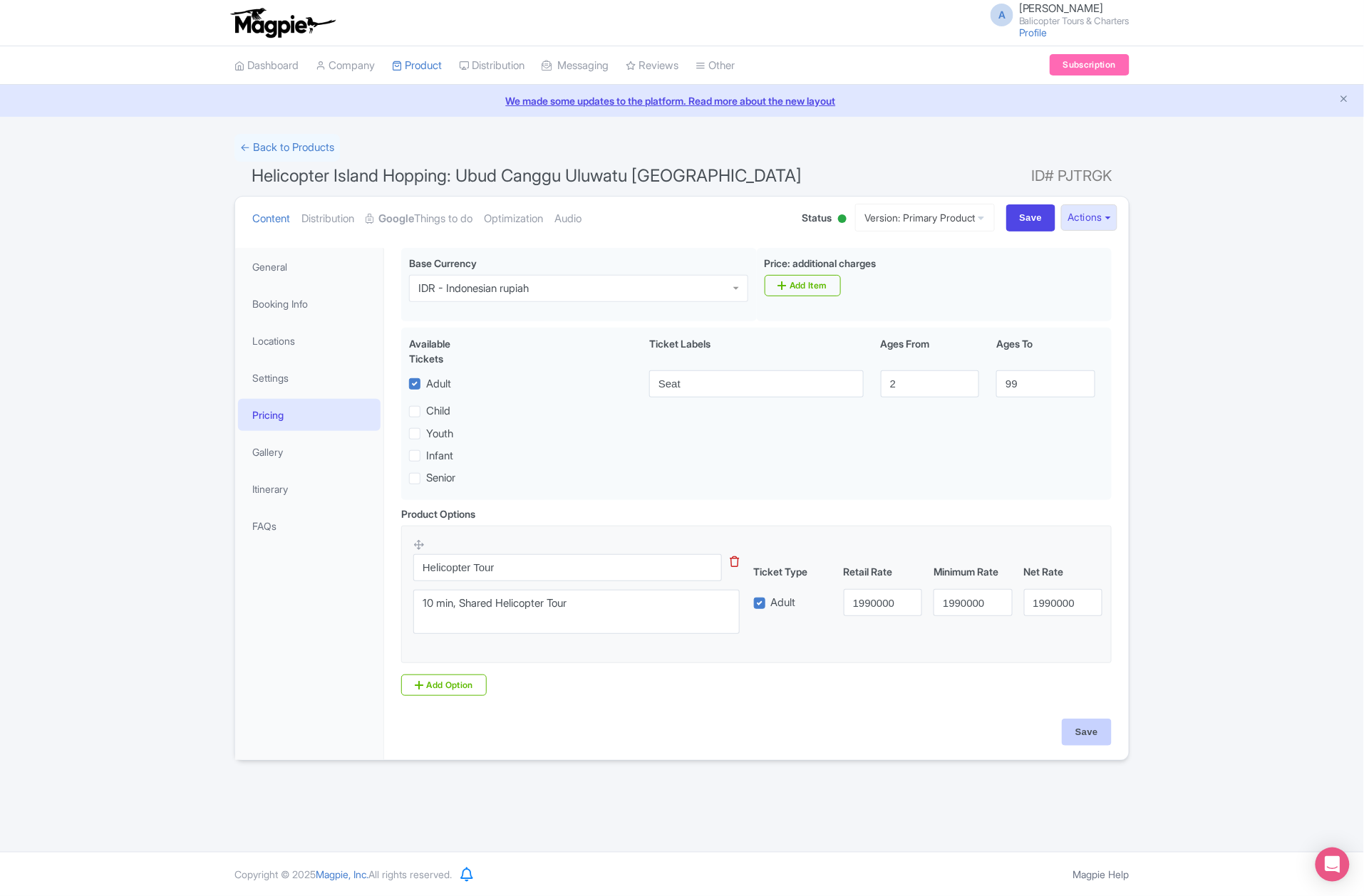
type input "Saving..."
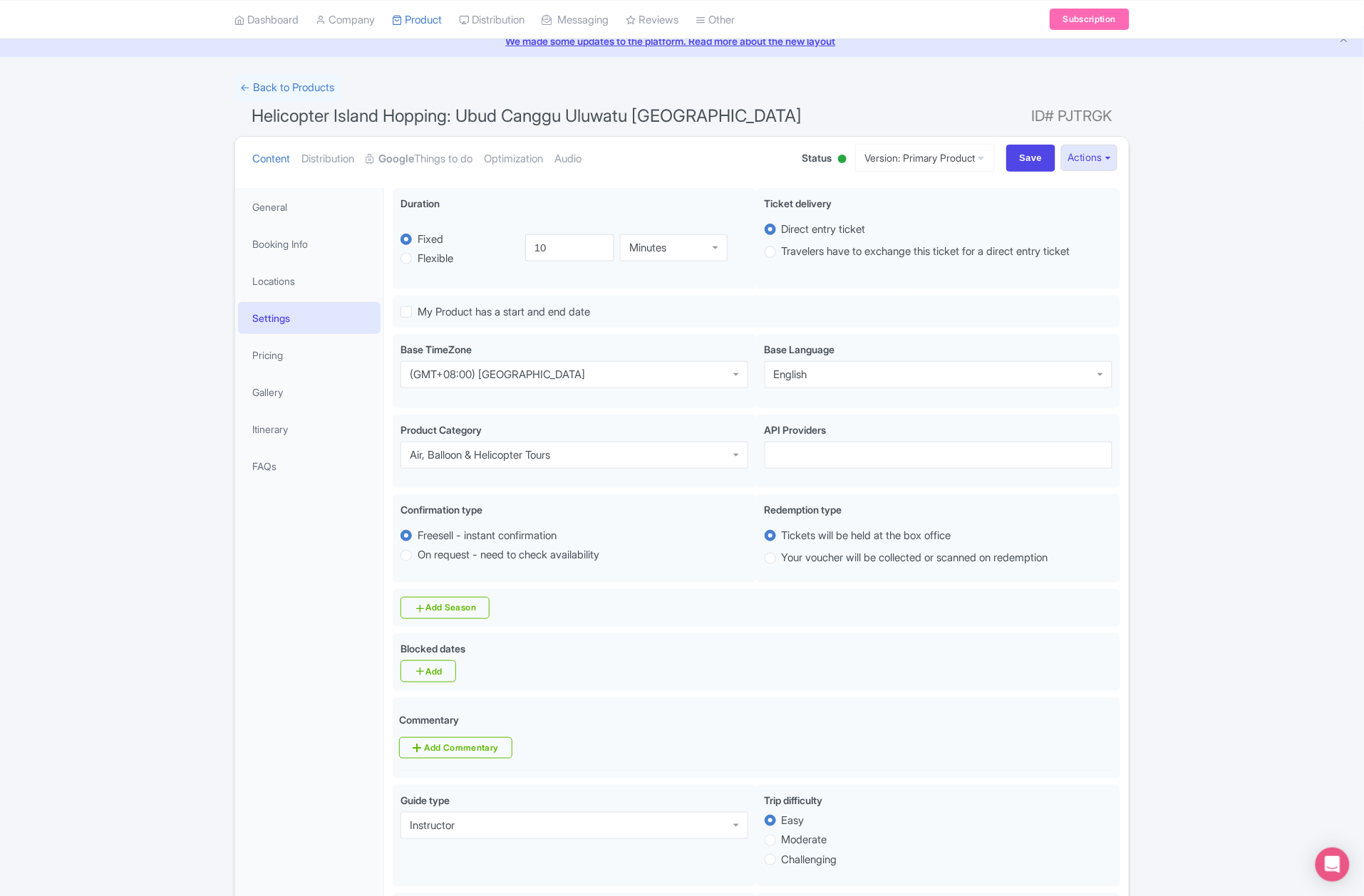
scroll to position [58, 0]
click at [285, 347] on link "Pricing" at bounding box center [309, 357] width 143 height 32
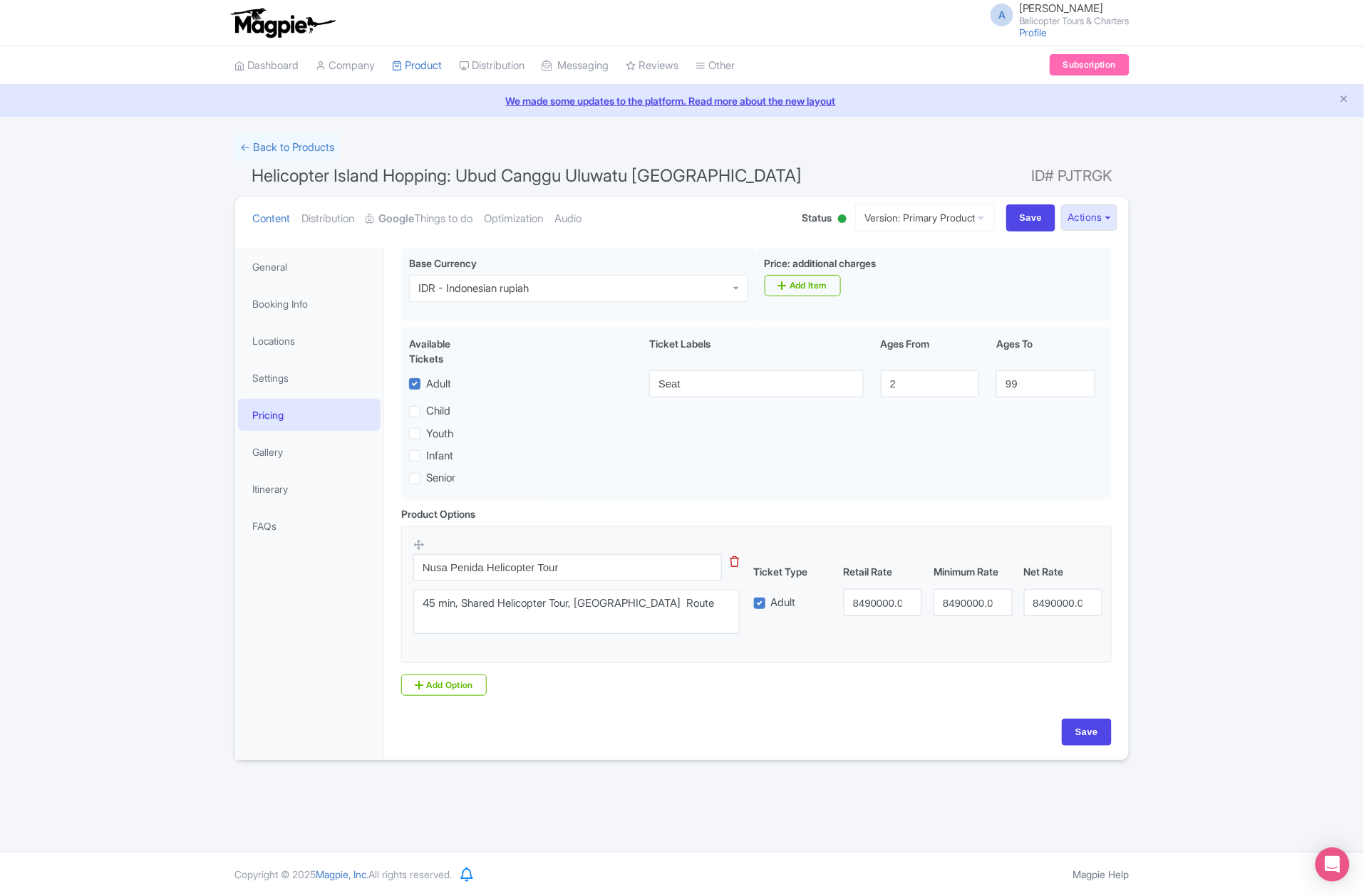
scroll to position [0, 0]
drag, startPoint x: 490, startPoint y: 564, endPoint x: 309, endPoint y: 594, distance: 183.5
click at [309, 594] on div "General Booking Info Locations Settings Pricing Gallery Itinerary FAQs Pre-flig…" at bounding box center [682, 500] width 894 height 521
type input "Helicopter Tour"
drag, startPoint x: 420, startPoint y: 604, endPoint x: 388, endPoint y: 604, distance: 32.0
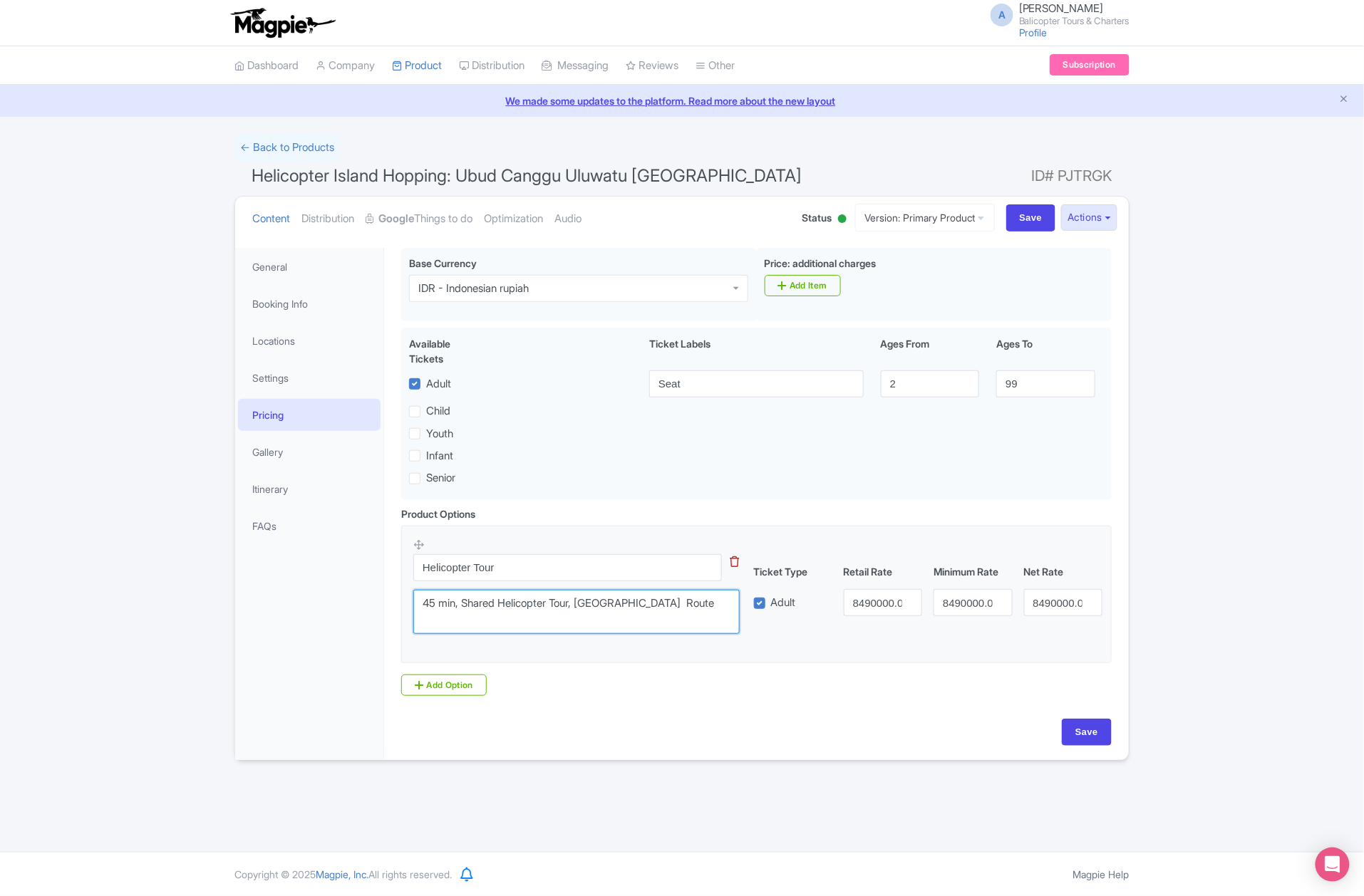
click at [391, 604] on div "Pre-flight registration is required to confirm your departure time and passenge…" at bounding box center [756, 500] width 745 height 521
drag, startPoint x: 575, startPoint y: 605, endPoint x: 808, endPoint y: 610, distance: 233.1
click at [808, 610] on div "Helicopter Tour This tip has not data. Code: tip_option_name 45 min, Shared Hel…" at bounding box center [756, 590] width 686 height 105
click at [664, 610] on textarea "45 min, Shared Helicopter Tour, [GEOGRAPHIC_DATA] Route" at bounding box center [576, 612] width 326 height 45
drag, startPoint x: 576, startPoint y: 611, endPoint x: 811, endPoint y: 613, distance: 235.0
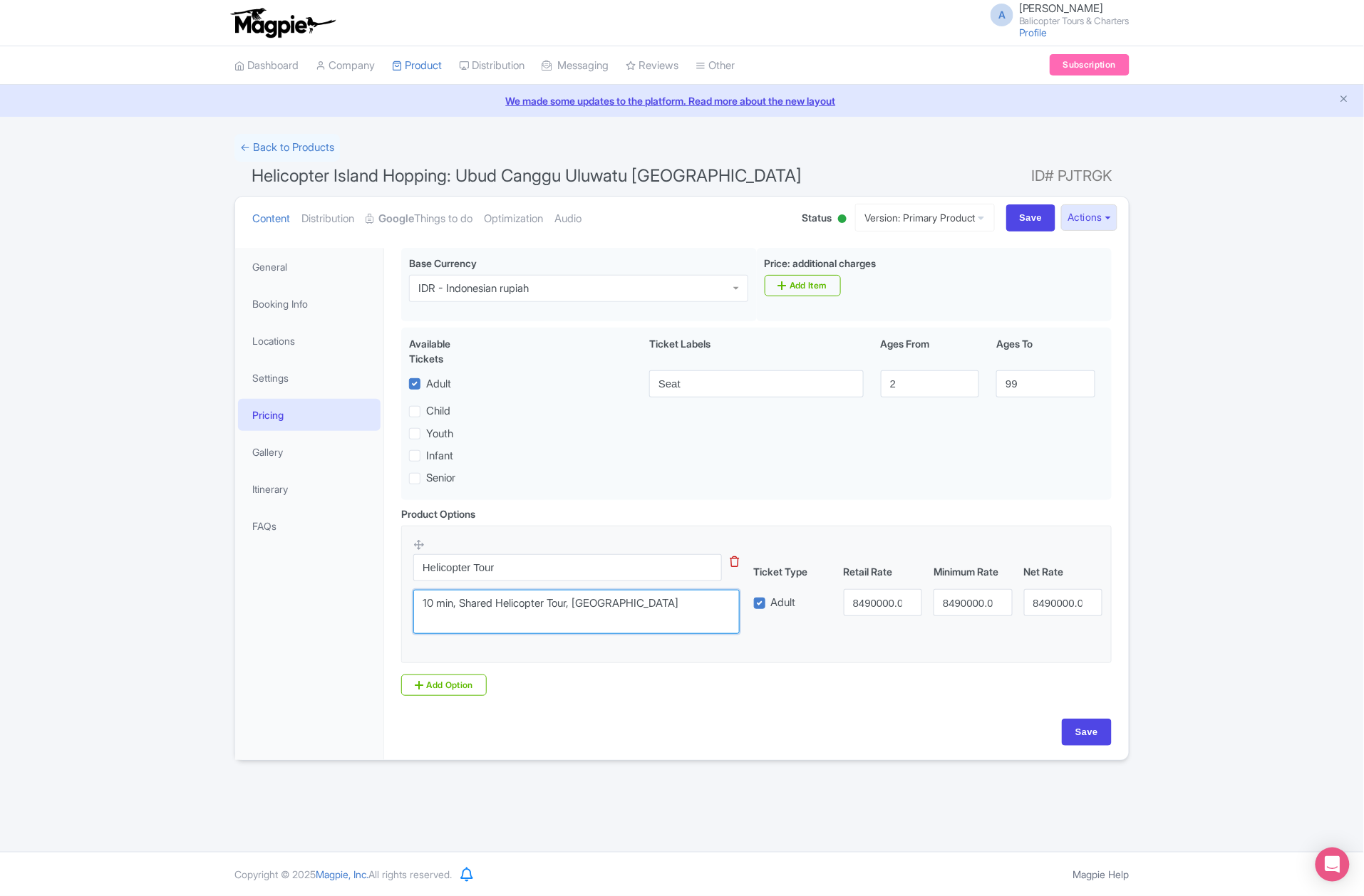
click at [811, 613] on div "Helicopter Tour This tip has not data. Code: tip_option_name 45 min, Shared Hel…" at bounding box center [756, 590] width 686 height 105
type textarea "10 min, Shared Helicopter Tour"
drag, startPoint x: 851, startPoint y: 604, endPoint x: 979, endPoint y: 608, distance: 128.1
click at [979, 608] on div "Adult 8490000.00 8490000.00 8490000.00" at bounding box center [929, 602] width 360 height 27
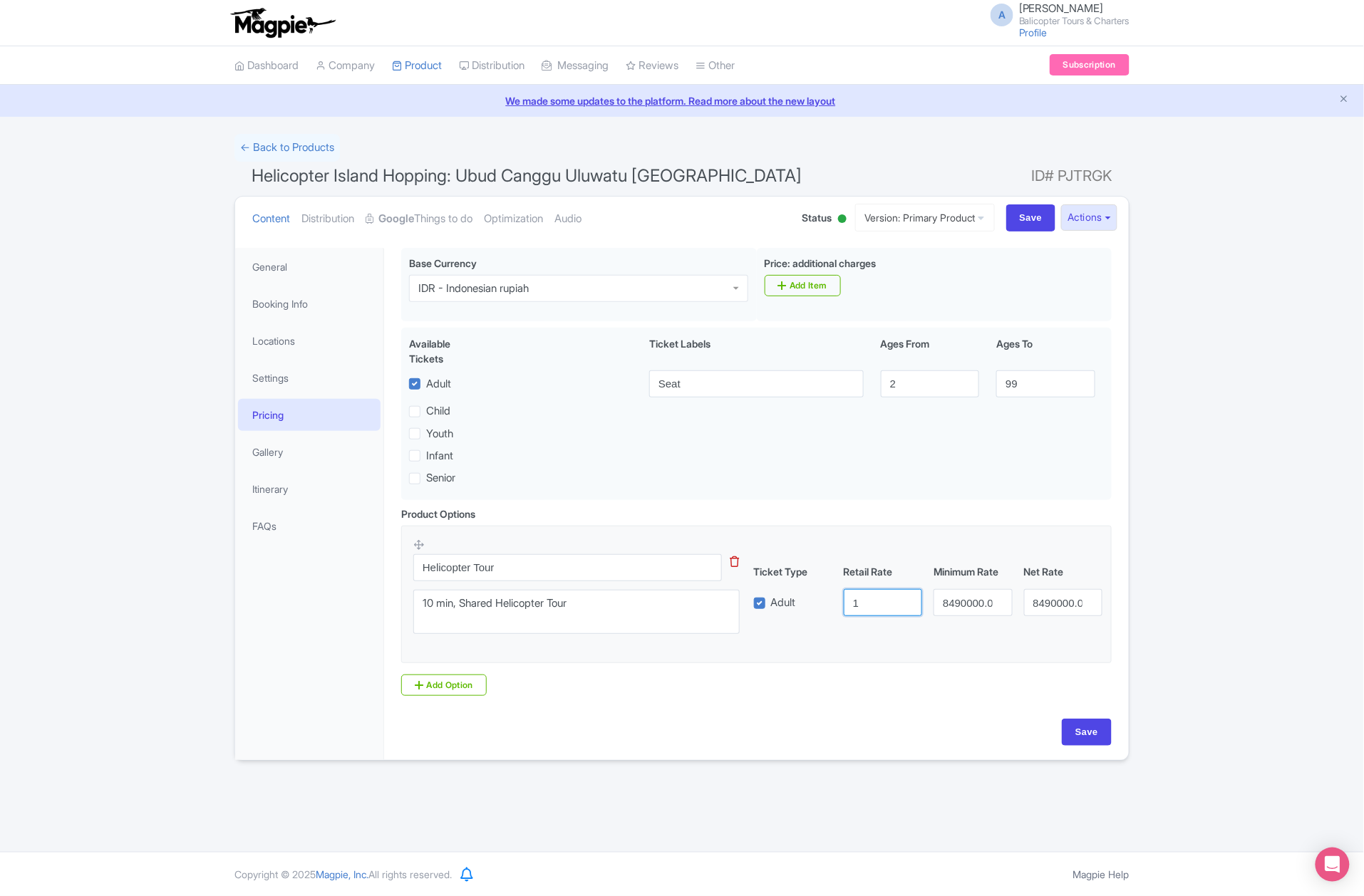
scroll to position [0, 0]
type input "1990000"
drag, startPoint x: 939, startPoint y: 614, endPoint x: 1094, endPoint y: 614, distance: 155.0
click at [1094, 614] on div "Adult 1990000 8490000.00 8490000.00" at bounding box center [929, 602] width 360 height 27
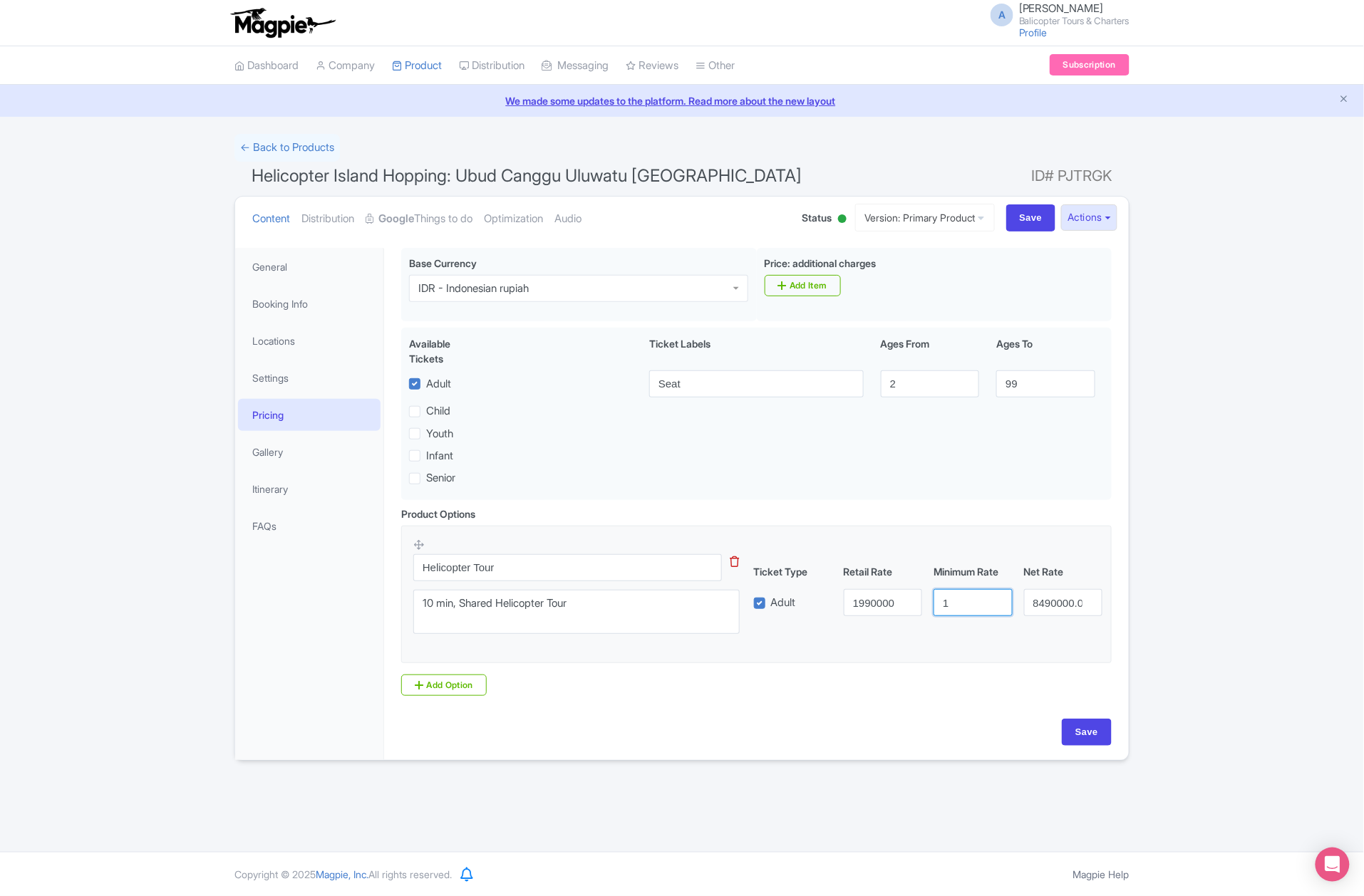
scroll to position [0, 0]
type input "1990000"
drag, startPoint x: 1034, startPoint y: 610, endPoint x: 1192, endPoint y: 603, distance: 158.2
click at [1194, 603] on div "Success Product updated successfully ← Back to Products Helicopter Island Hoppi…" at bounding box center [682, 447] width 1364 height 627
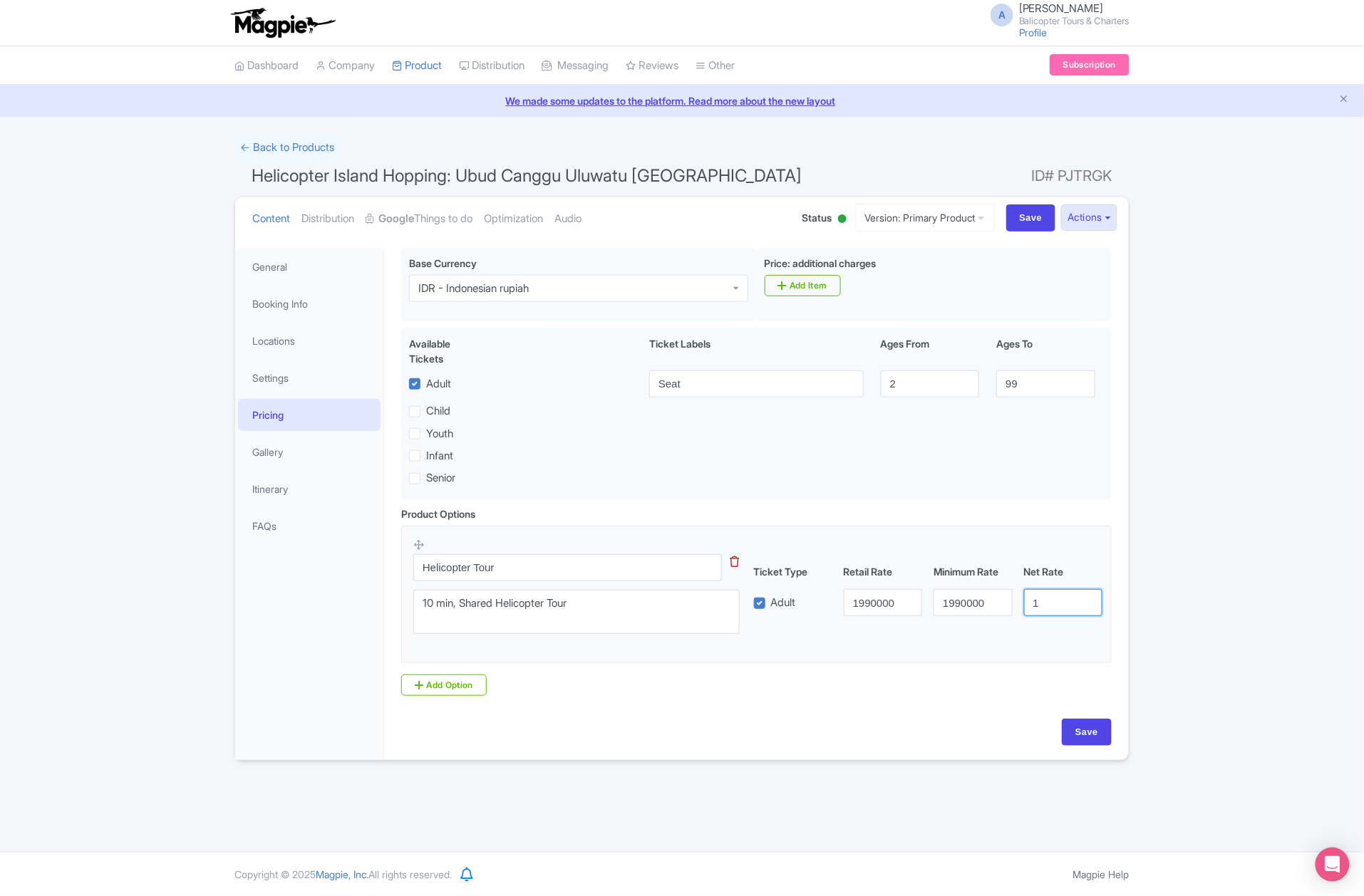
scroll to position [0, 0]
type input "1990000"
click at [1084, 736] on input "Save" at bounding box center [1086, 732] width 50 height 27
type input "Saving..."
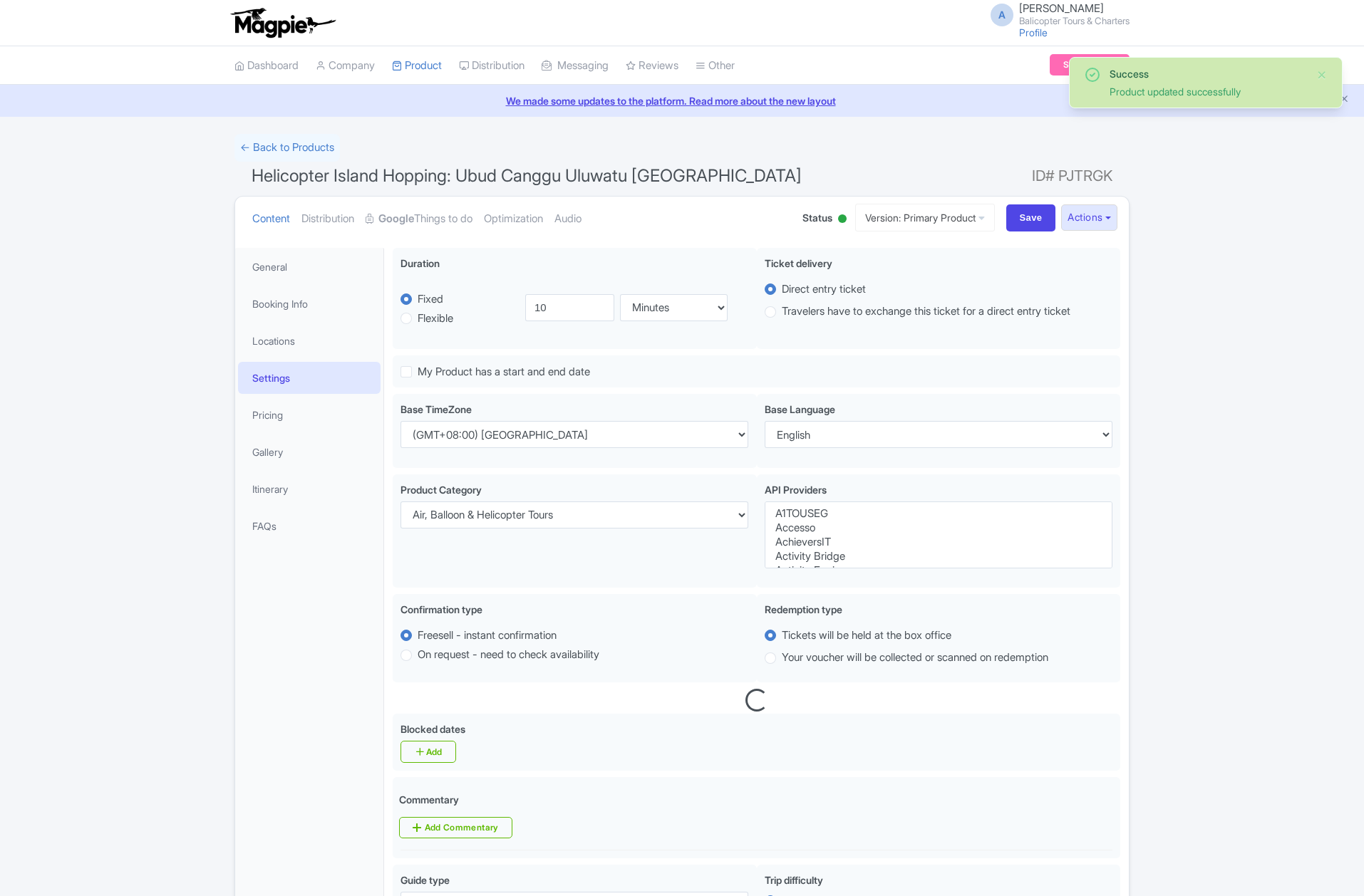
select select
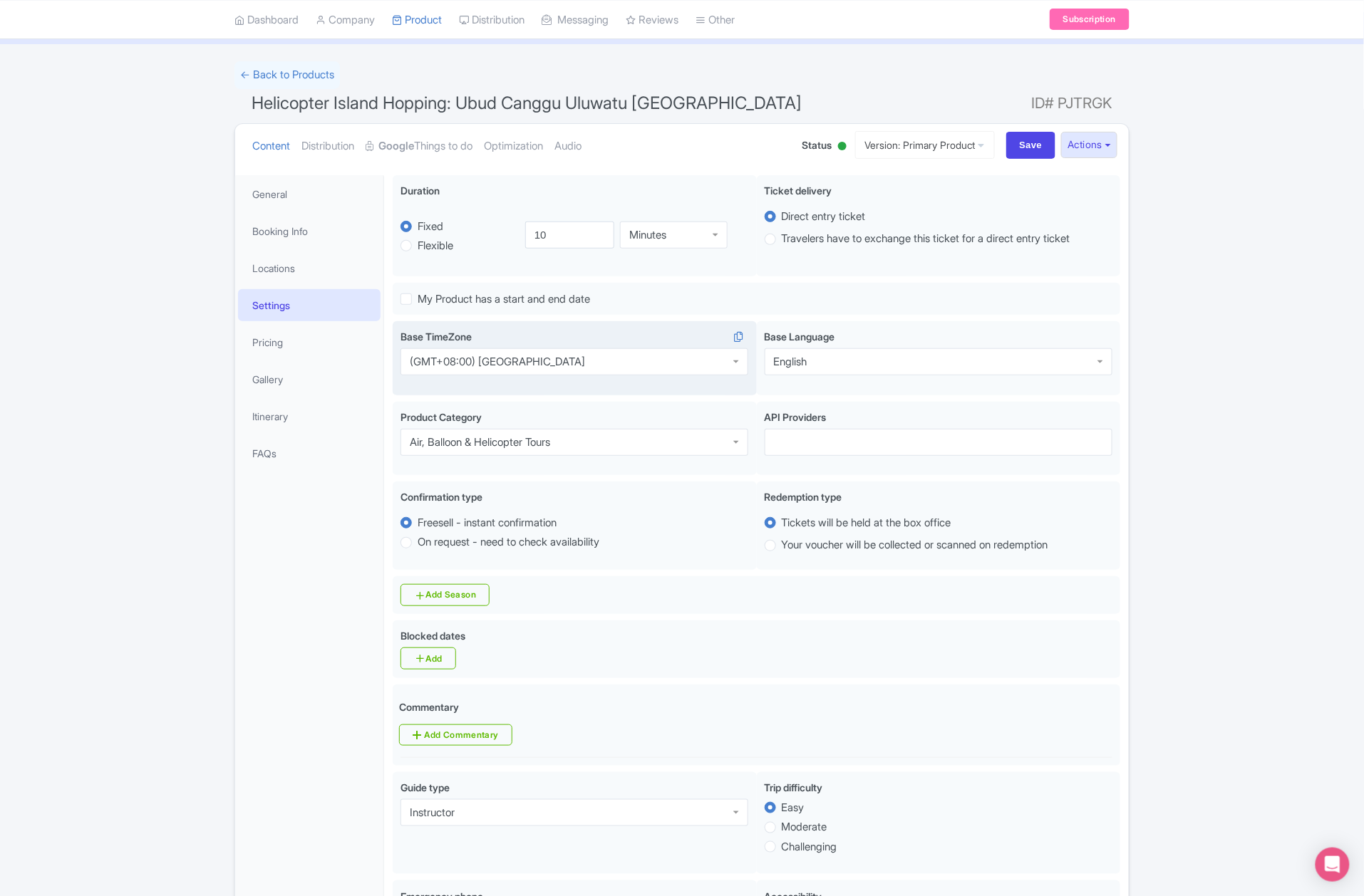
scroll to position [58, 0]
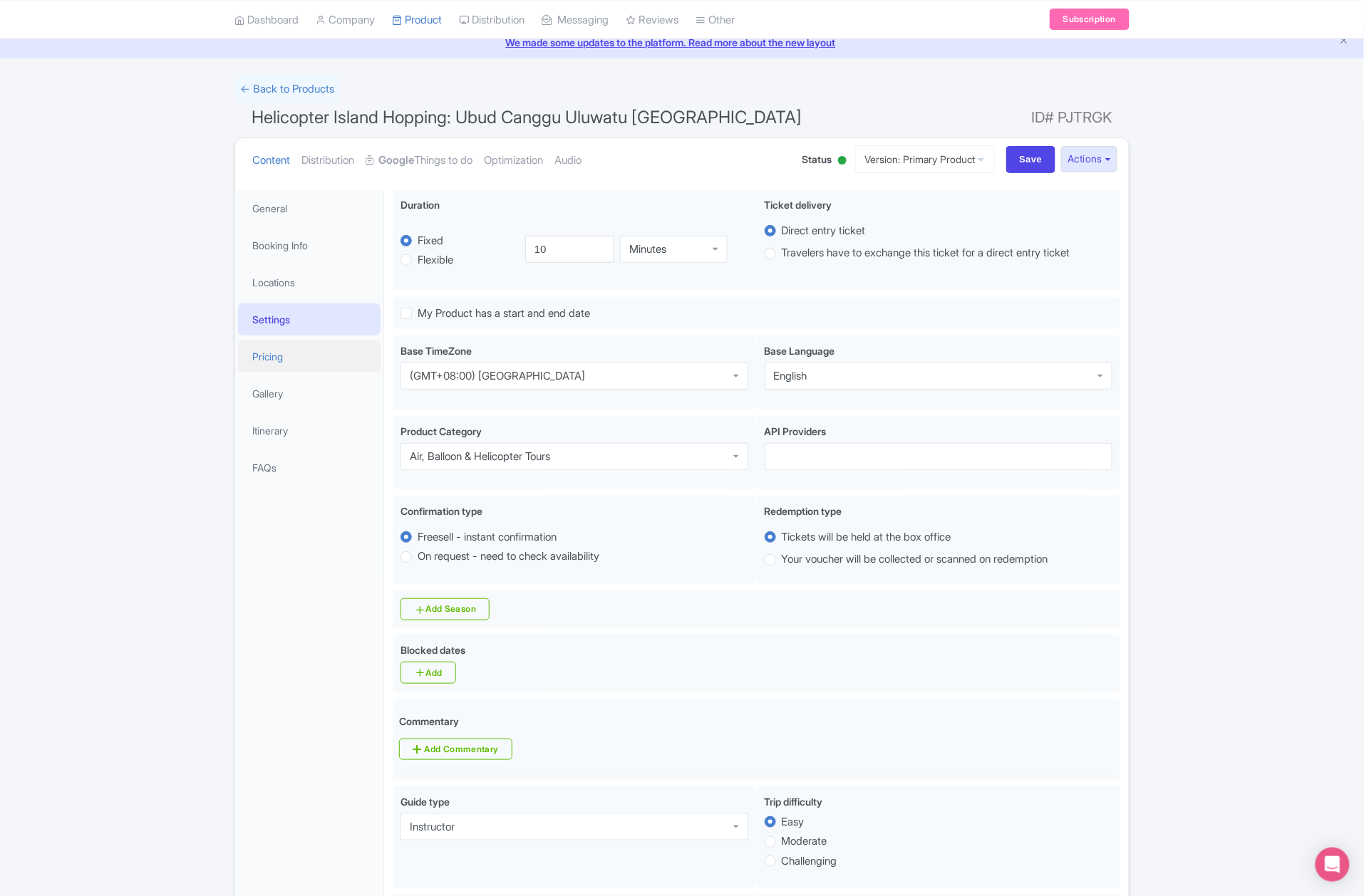
click at [294, 352] on link "Pricing" at bounding box center [309, 357] width 143 height 32
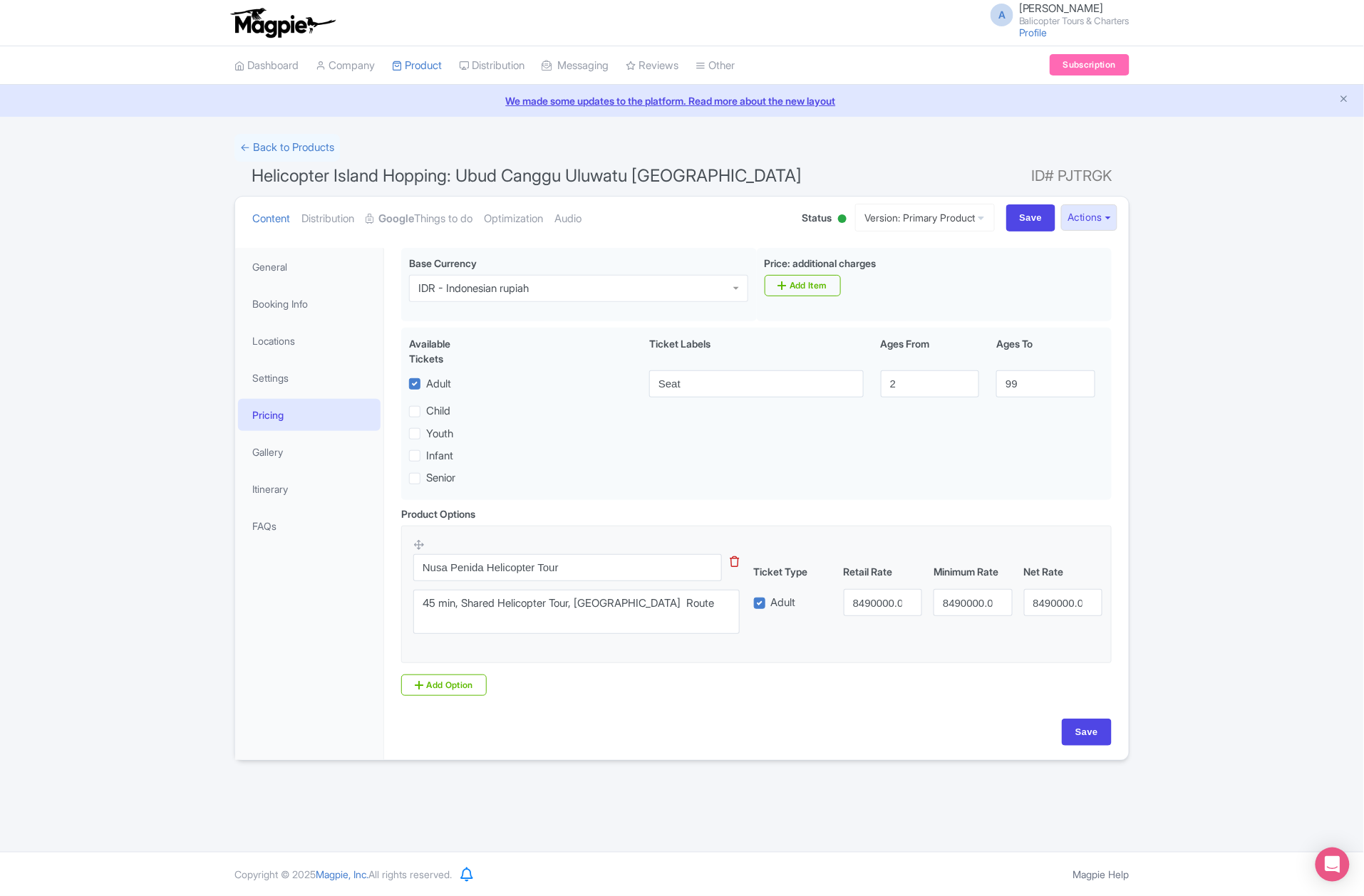
scroll to position [0, 0]
drag, startPoint x: 488, startPoint y: 568, endPoint x: 283, endPoint y: 574, distance: 205.1
click at [288, 574] on div "General Booking Info Locations Settings Pricing Gallery Itinerary FAQs Pre-flig…" at bounding box center [682, 500] width 894 height 521
type input "Helicopter Tour"
drag, startPoint x: 432, startPoint y: 610, endPoint x: 423, endPoint y: 607, distance: 9.5
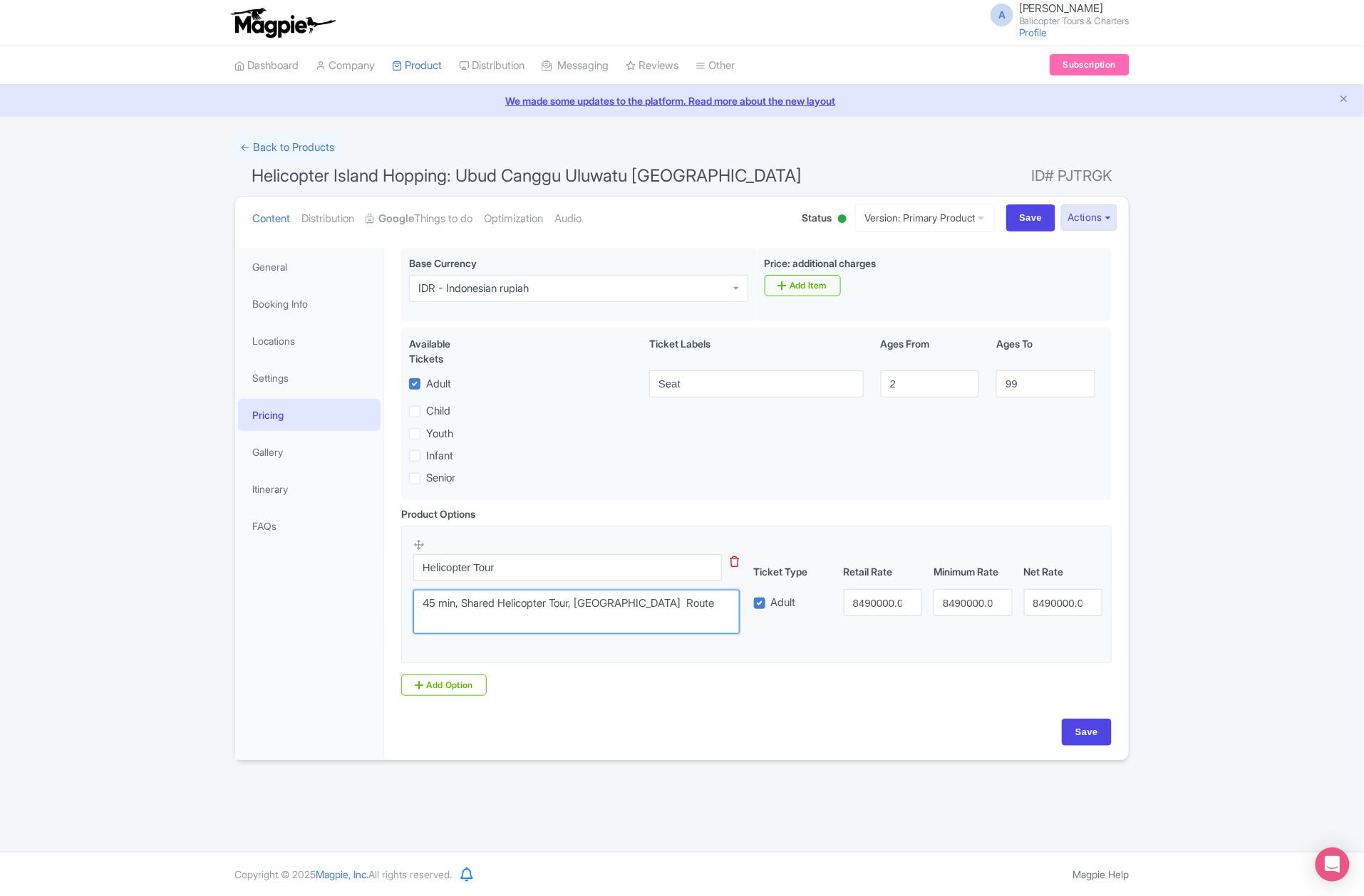
click at [423, 607] on textarea "45 min, Shared Helicopter Tour, Nusa Penida Route" at bounding box center [576, 612] width 326 height 45
drag, startPoint x: 436, startPoint y: 610, endPoint x: 415, endPoint y: 602, distance: 22.5
click at [415, 602] on textarea "45 min, Shared Helicopter Tour, Nusa Penida Route" at bounding box center [576, 612] width 326 height 45
drag, startPoint x: 576, startPoint y: 605, endPoint x: 768, endPoint y: 605, distance: 192.0
click at [768, 605] on div "Helicopter Tour This tip has not data. Code: tip_option_name 45 min, Shared Hel…" at bounding box center [756, 590] width 686 height 105
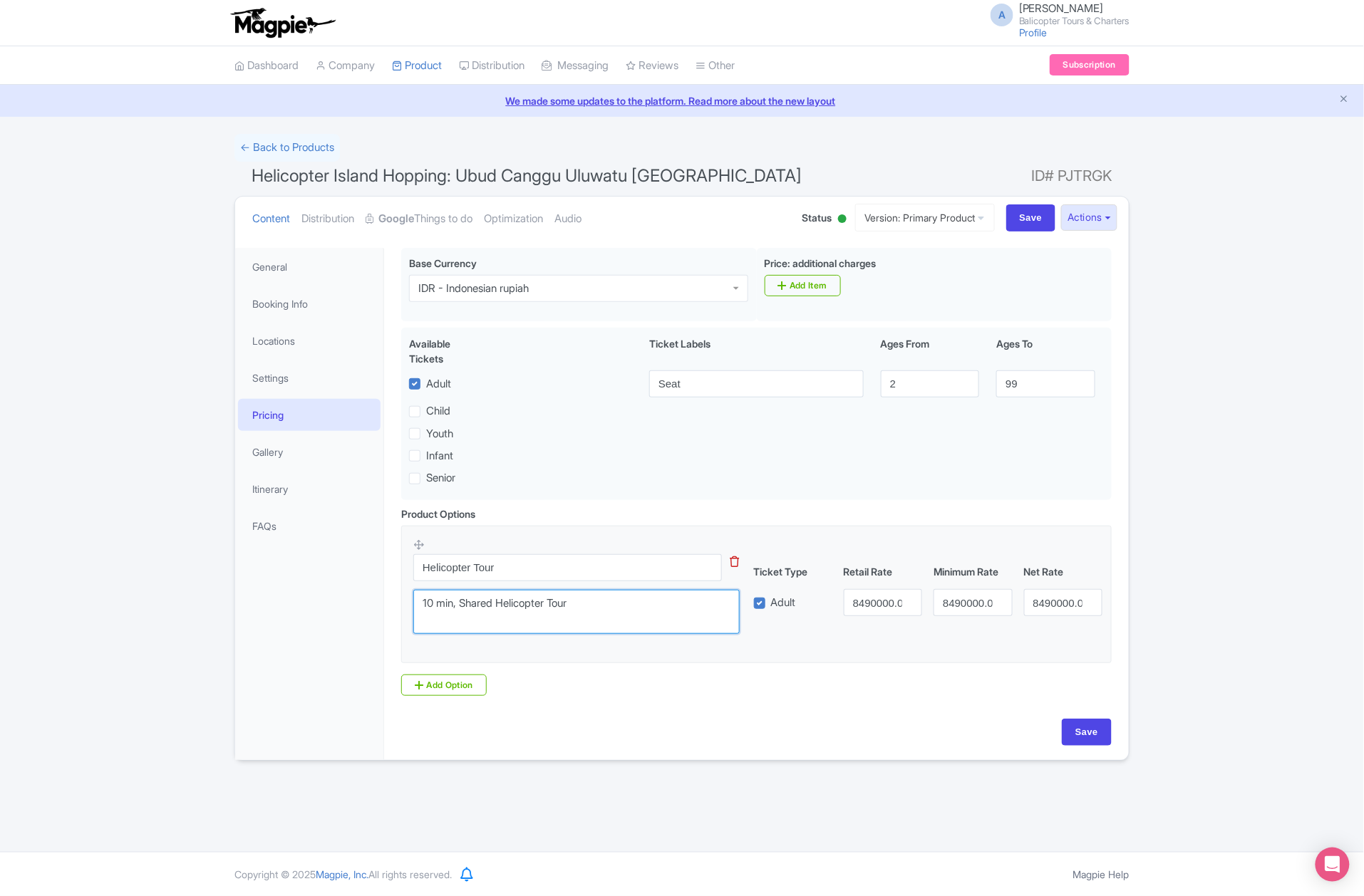
type textarea "10 min, Shared Helicopter Tour"
drag, startPoint x: 851, startPoint y: 604, endPoint x: 1029, endPoint y: 604, distance: 178.0
click at [1029, 604] on div "Adult 8490000.00 8490000.00 8490000.00" at bounding box center [929, 602] width 360 height 27
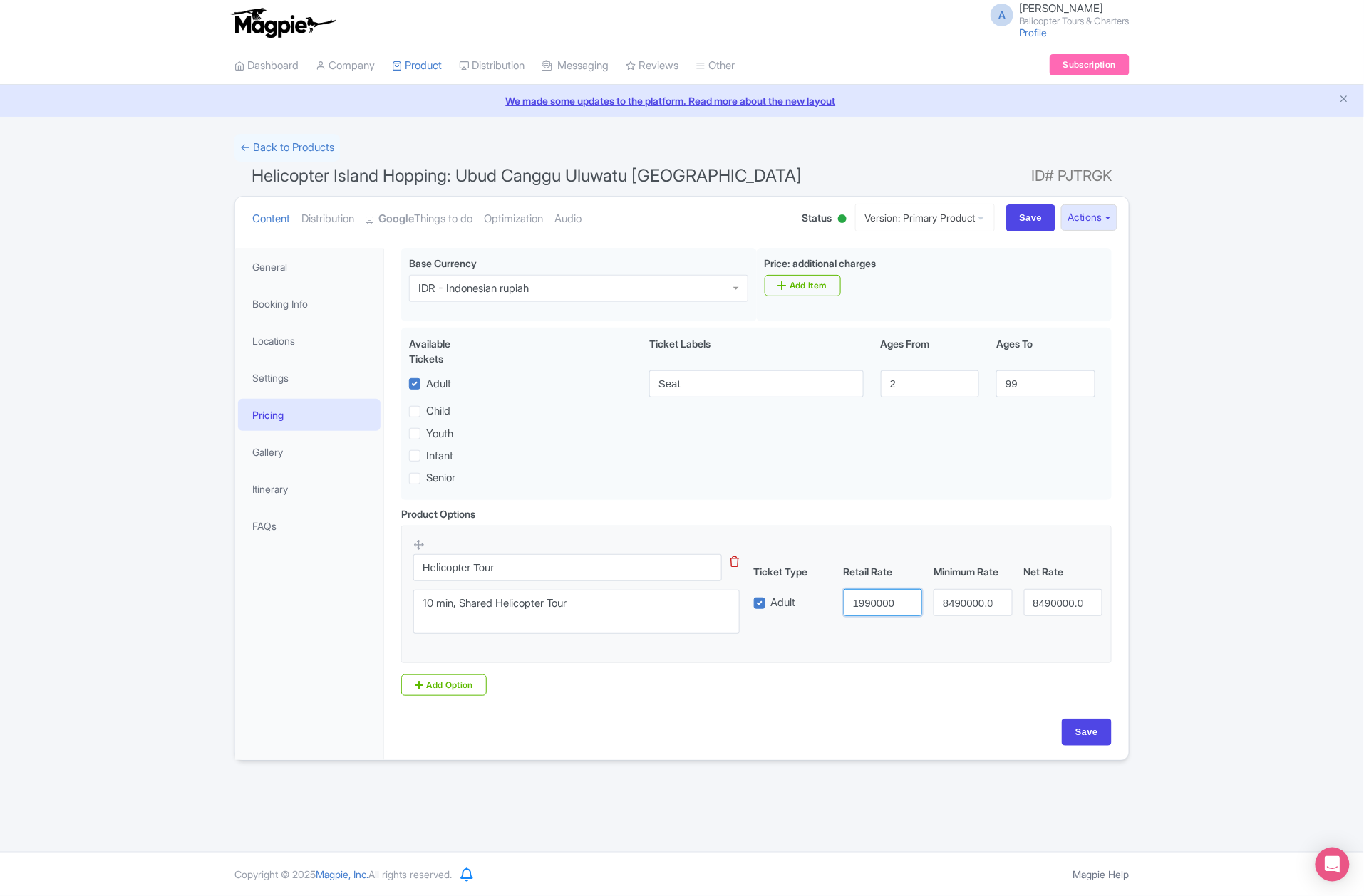
type input "1990000"
drag, startPoint x: 943, startPoint y: 605, endPoint x: 1161, endPoint y: 597, distance: 218.1
click at [1161, 597] on div "Success Product updated successfully ← Back to Products Helicopter Island Hoppi…" at bounding box center [682, 447] width 1364 height 627
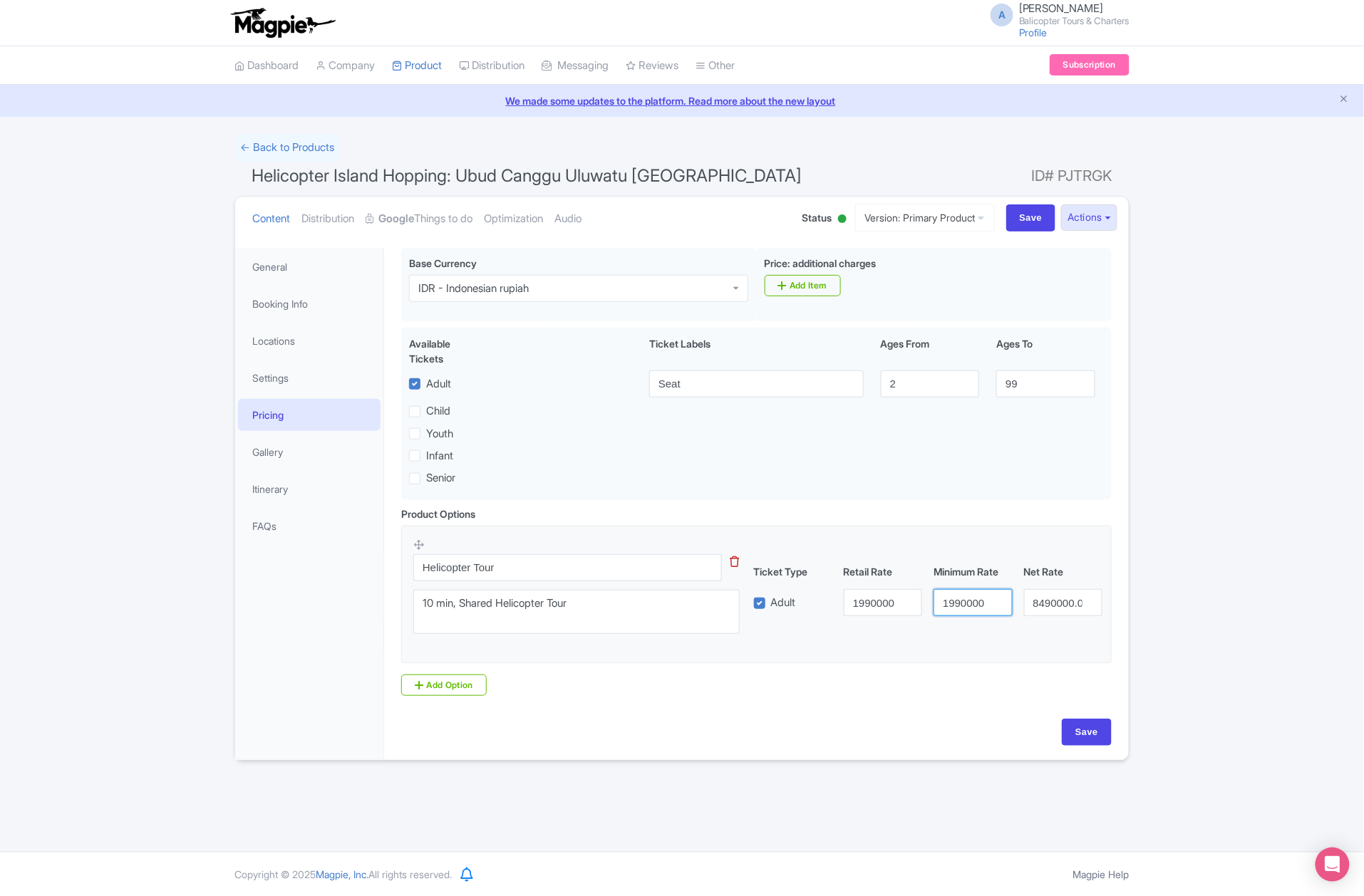
type input "1990000"
drag, startPoint x: 1030, startPoint y: 607, endPoint x: 1249, endPoint y: 617, distance: 219.2
click at [1249, 617] on div "Success Product updated successfully ← Back to Products Helicopter Island Hoppi…" at bounding box center [682, 447] width 1364 height 627
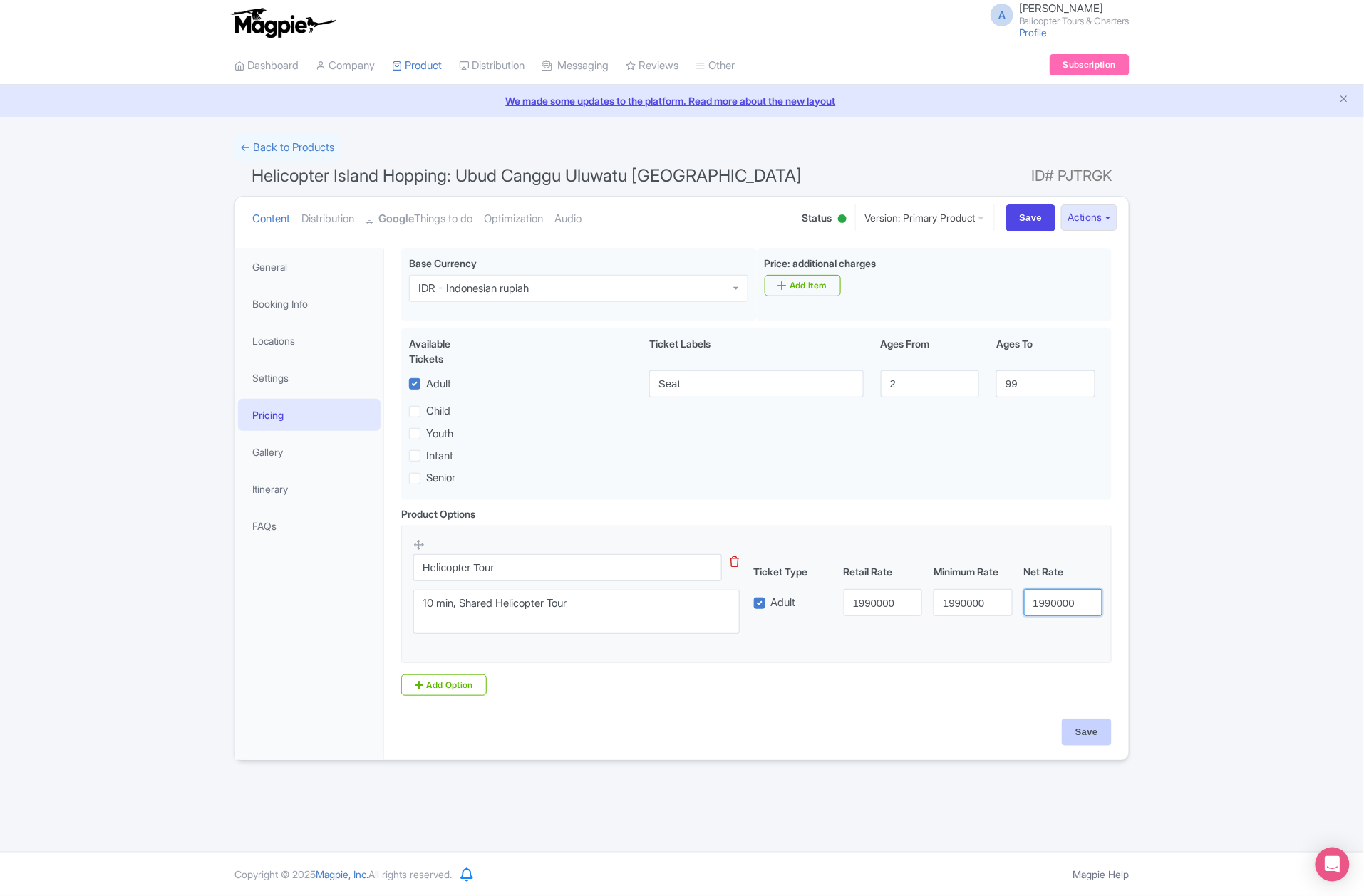
type input "1990000"
click at [1094, 739] on input "Save" at bounding box center [1086, 732] width 50 height 27
type input "Saving..."
click at [283, 335] on link "Locations" at bounding box center [309, 341] width 143 height 32
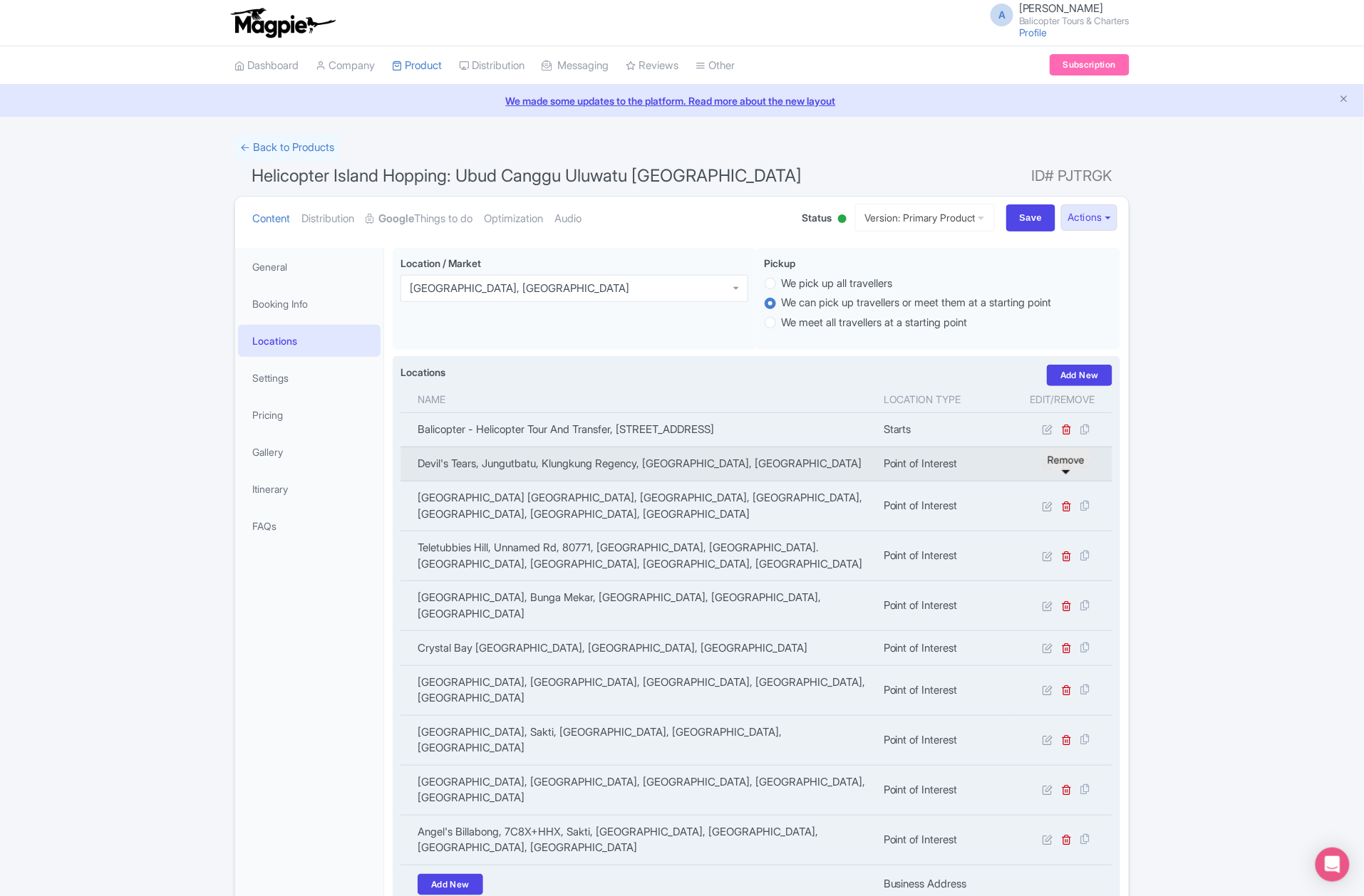
click at [1068, 470] on icon at bounding box center [1067, 463] width 11 height 11
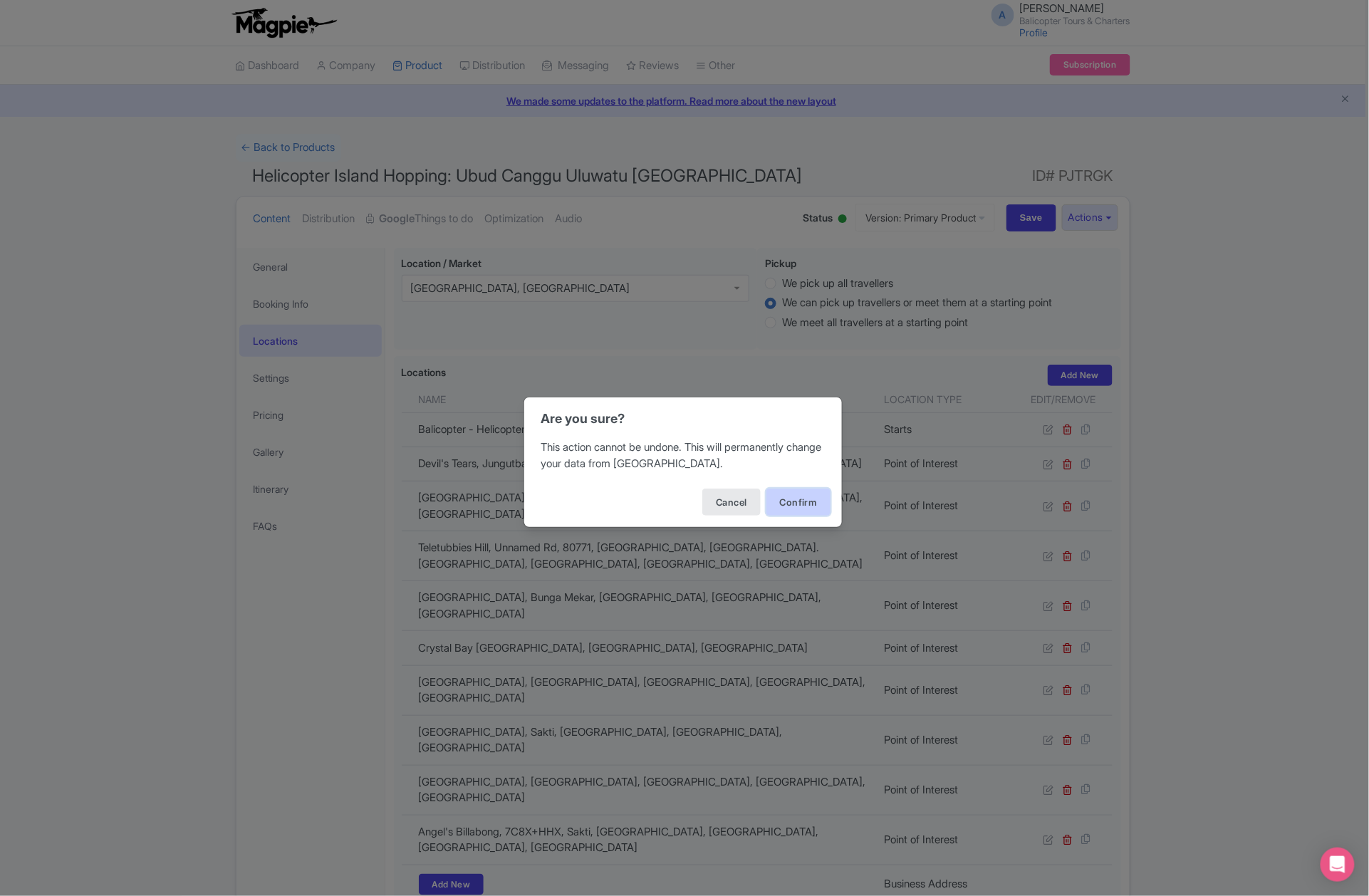
click at [773, 508] on button "Confirm" at bounding box center [799, 502] width 64 height 27
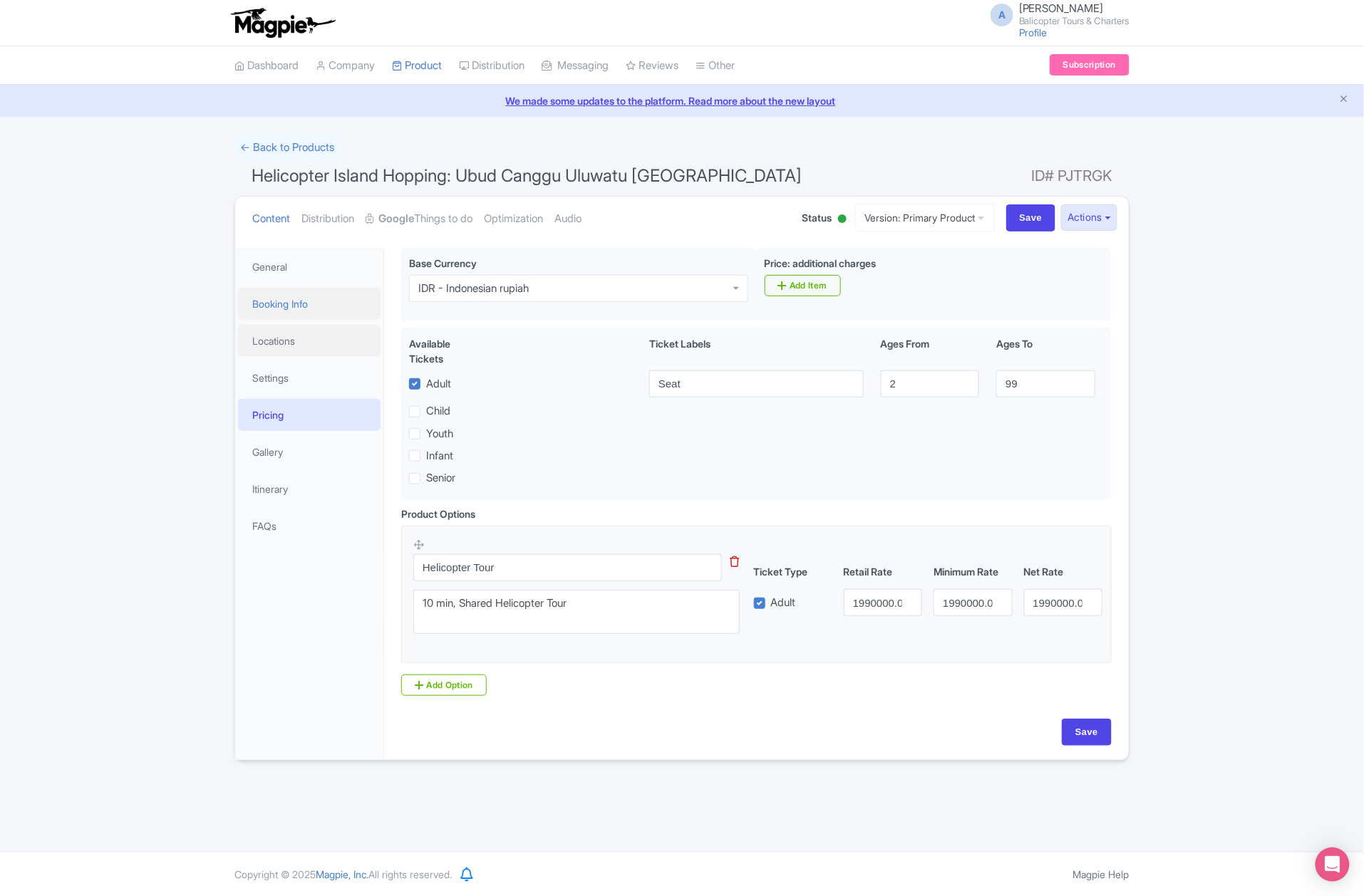
drag, startPoint x: 294, startPoint y: 337, endPoint x: 311, endPoint y: 312, distance: 30.2
click at [294, 337] on link "Locations" at bounding box center [309, 341] width 143 height 32
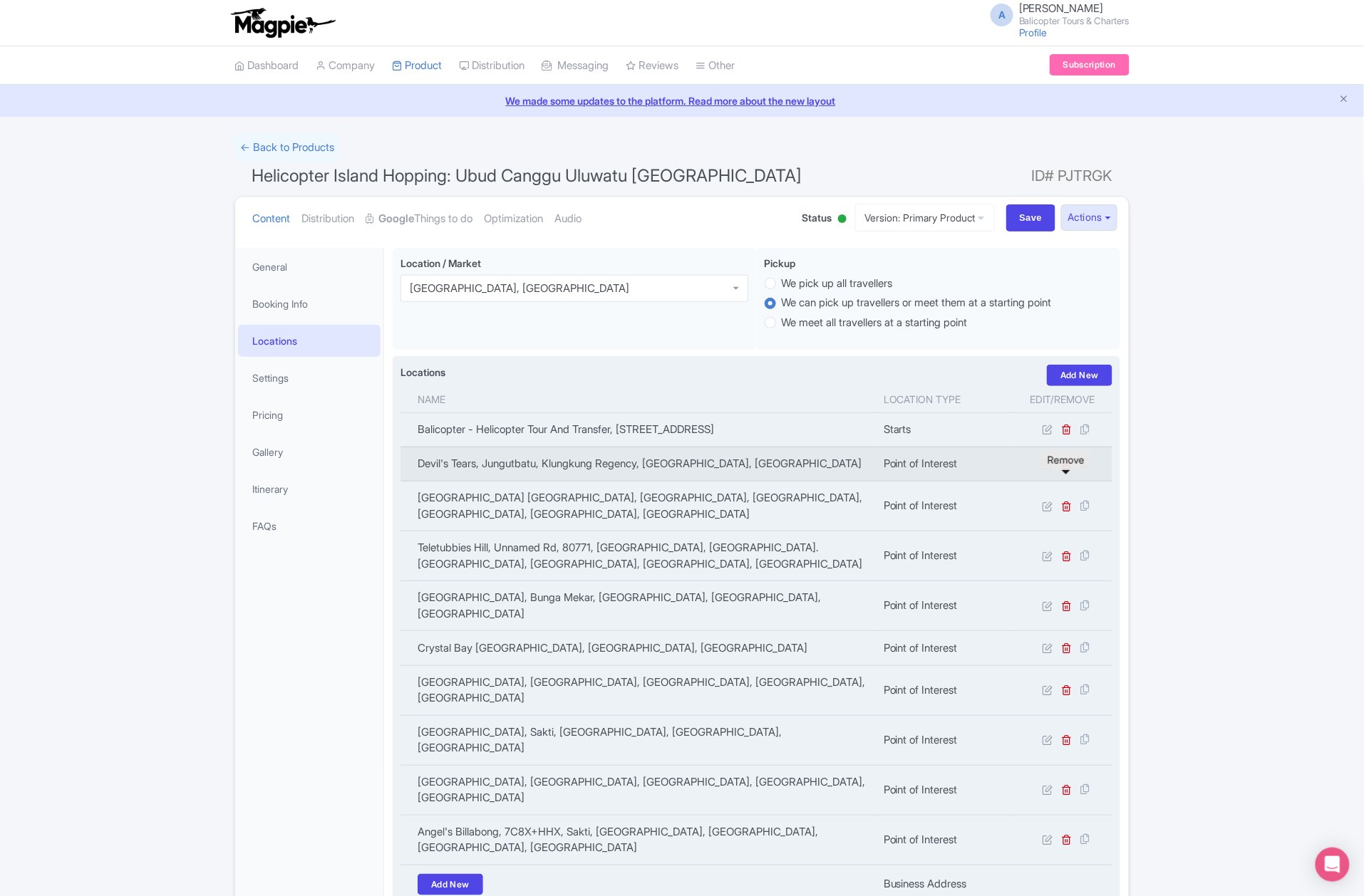
click at [1069, 470] on icon at bounding box center [1067, 463] width 11 height 11
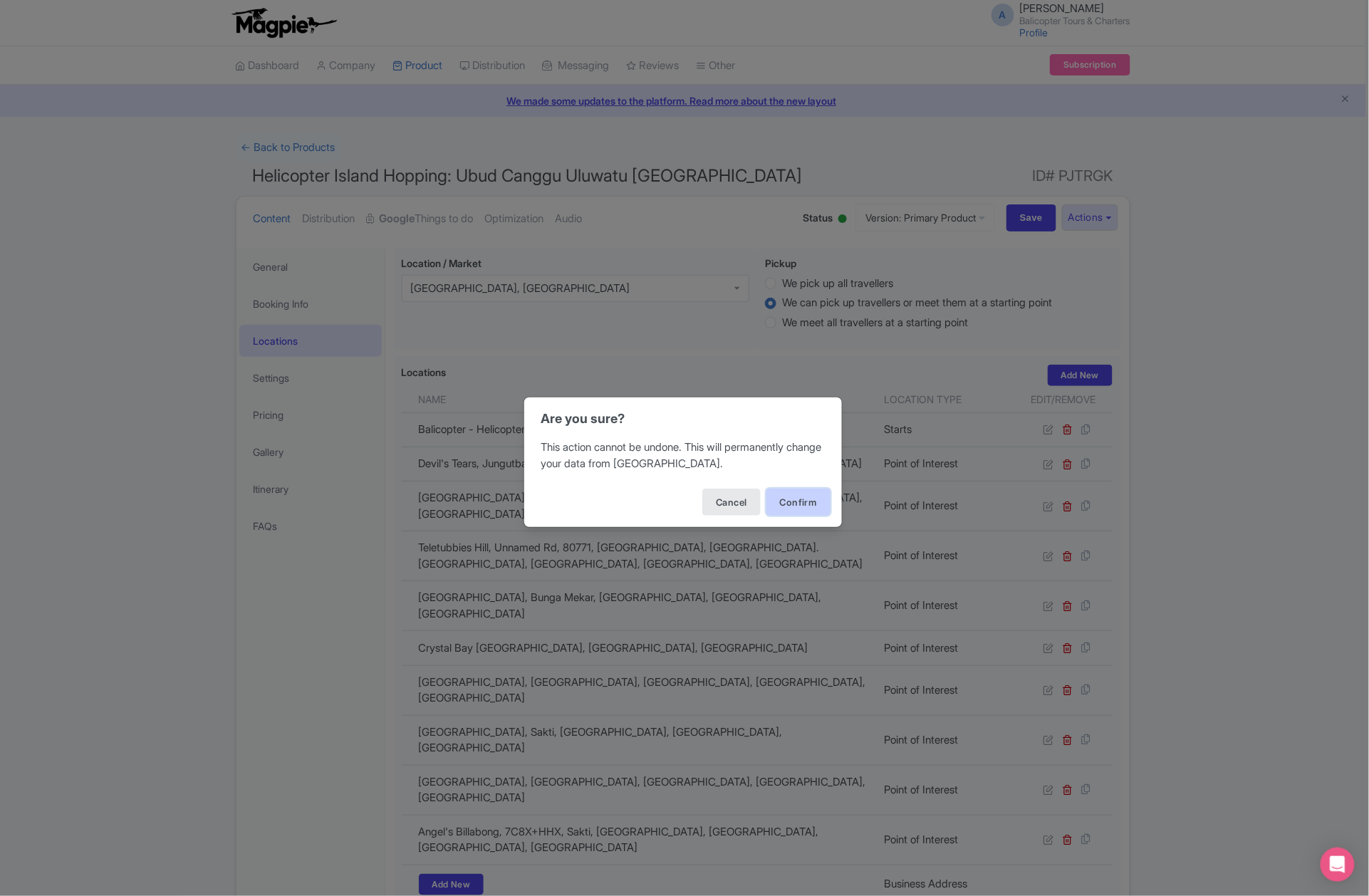
click at [773, 502] on button "Confirm" at bounding box center [799, 502] width 64 height 27
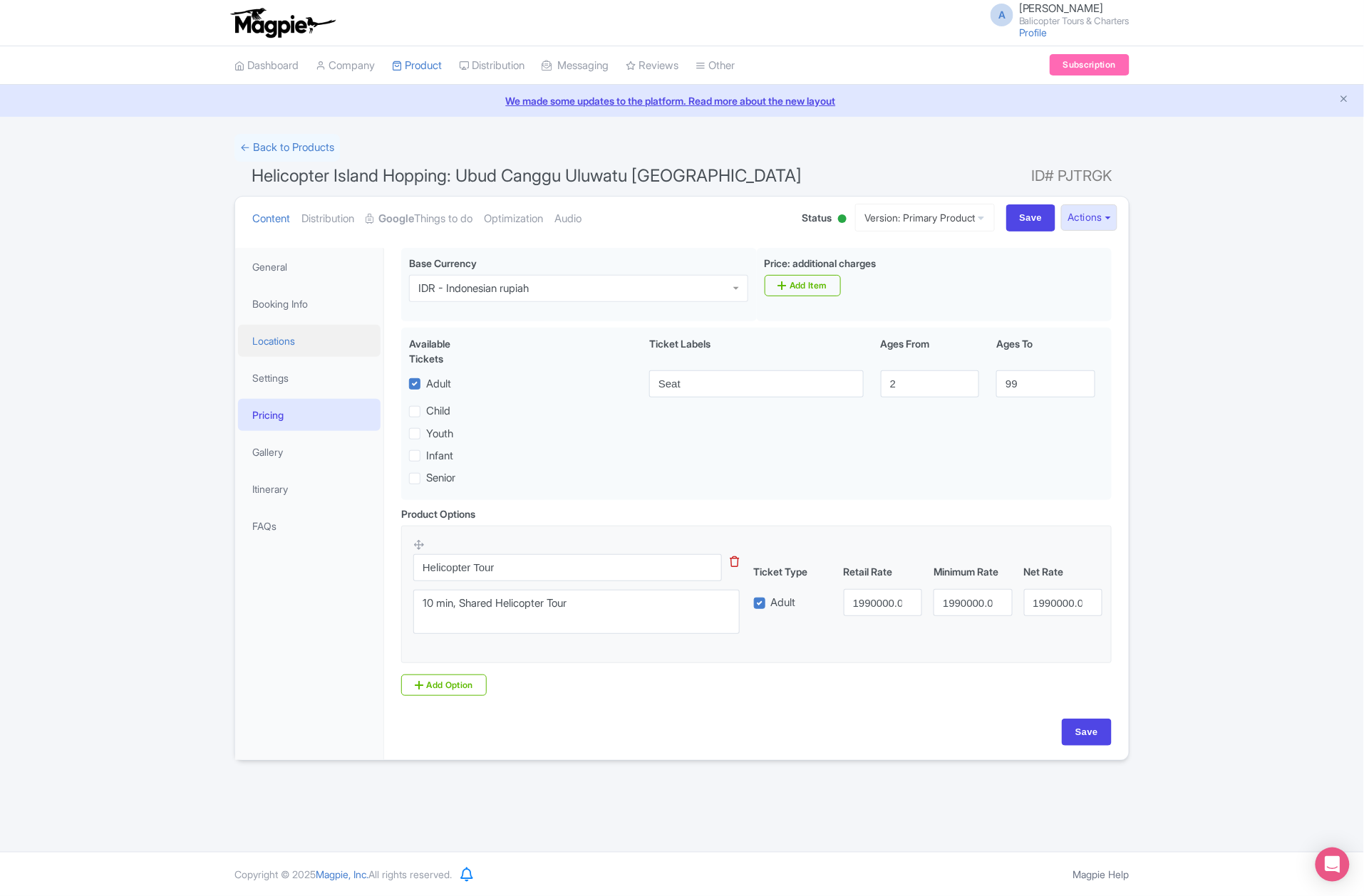
click at [329, 337] on link "Locations" at bounding box center [309, 341] width 143 height 32
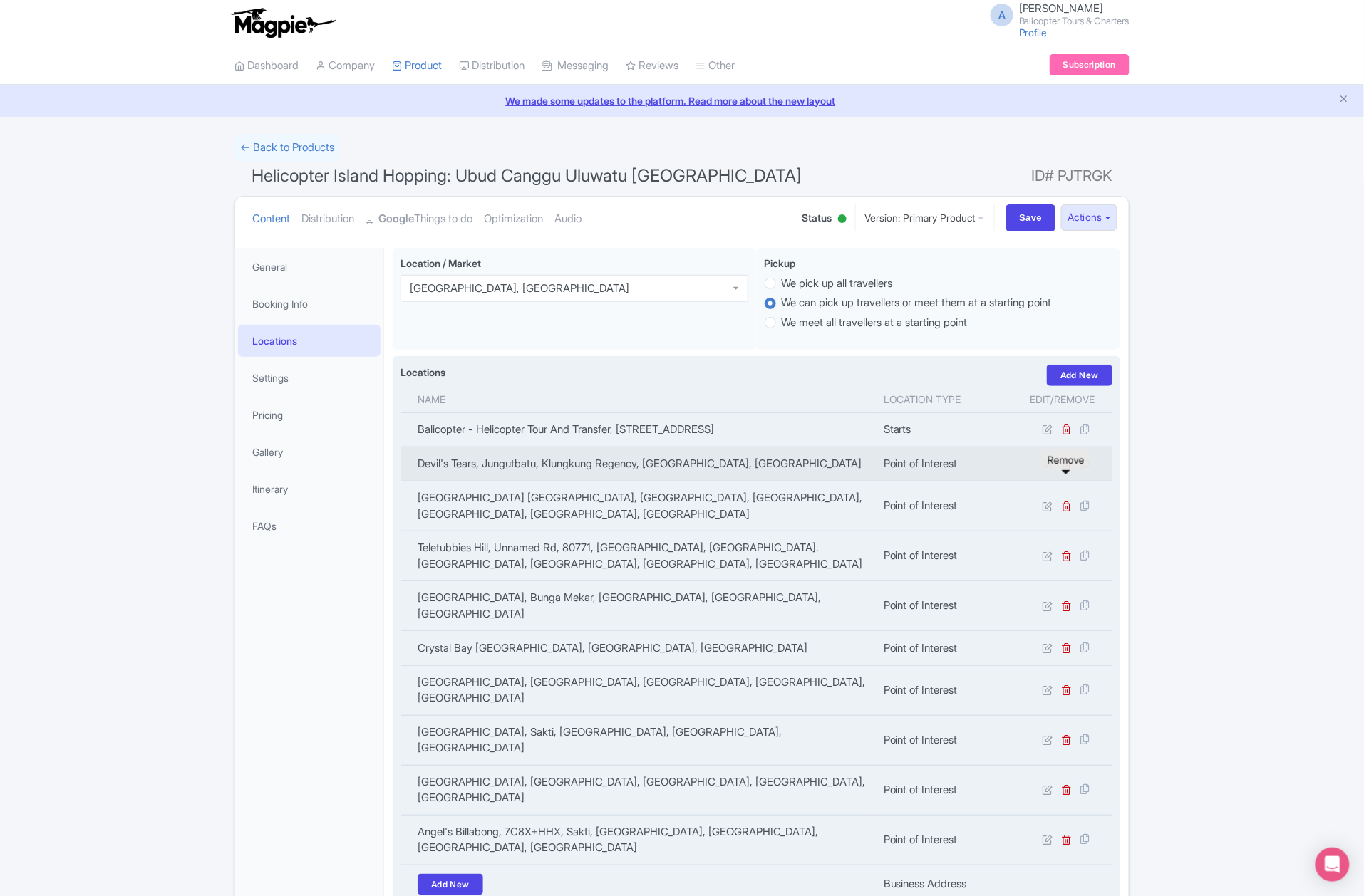
click at [1071, 470] on icon at bounding box center [1067, 463] width 11 height 11
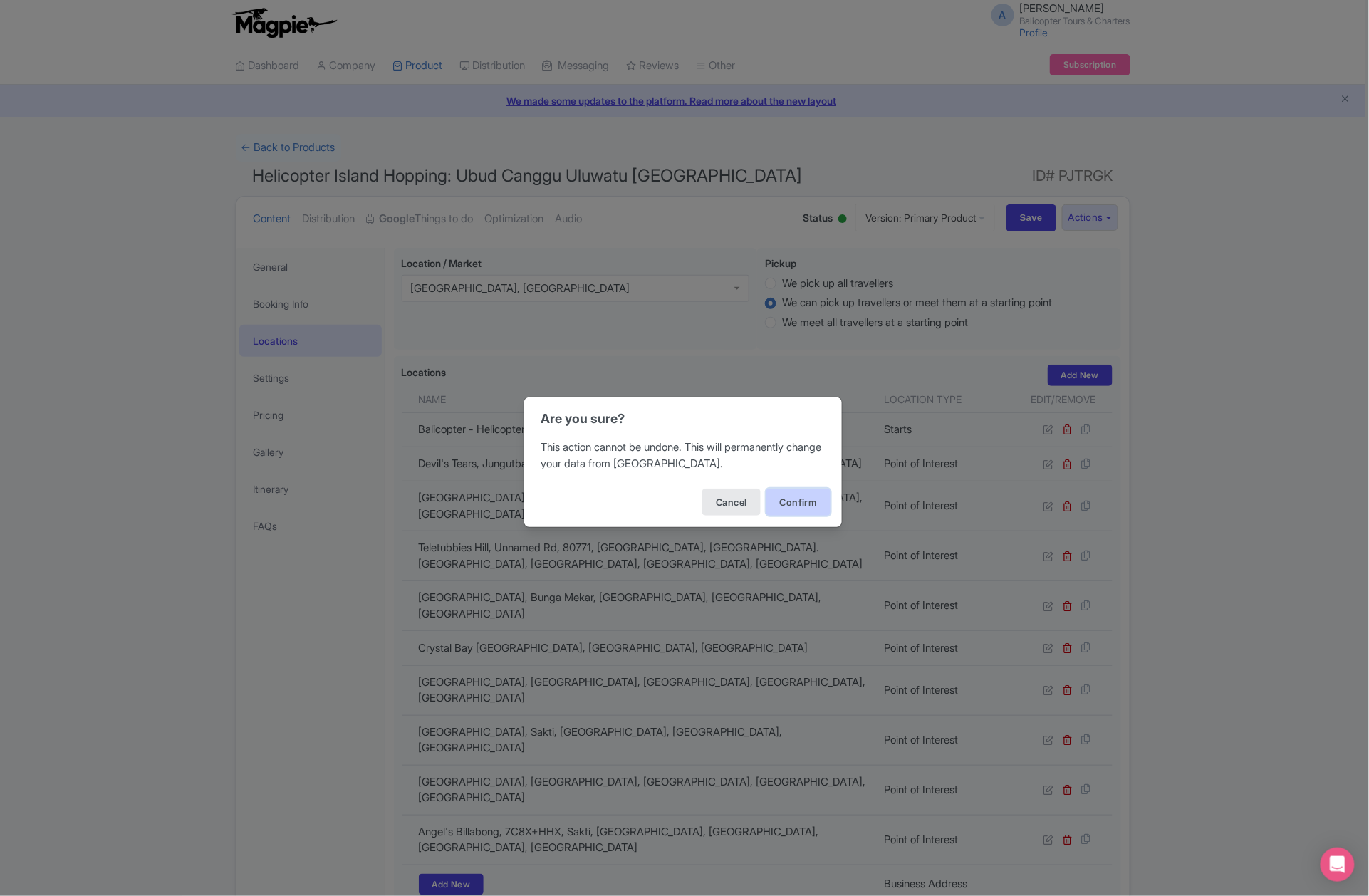
click at [794, 505] on button "Confirm" at bounding box center [799, 502] width 64 height 27
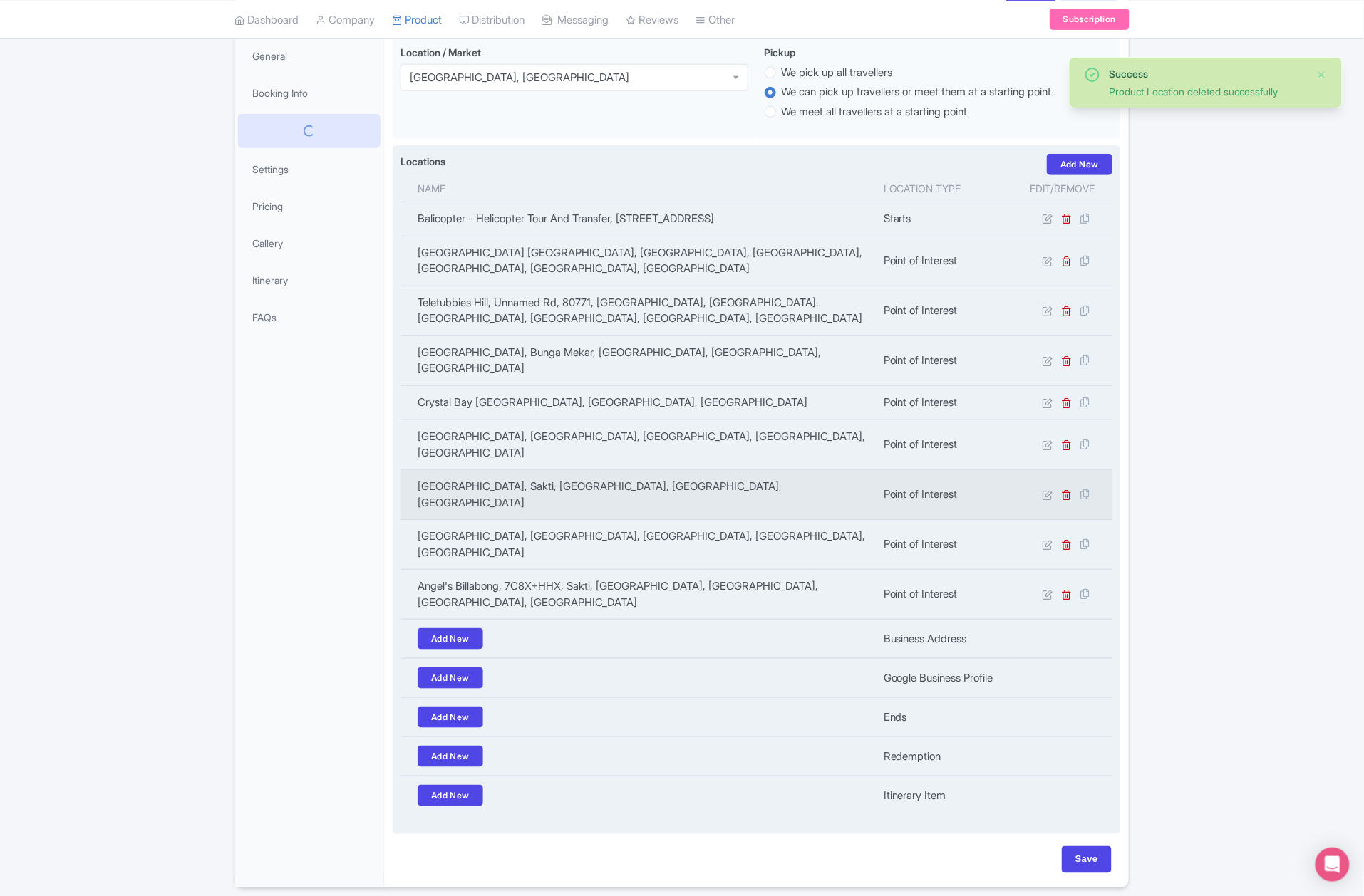
click at [1065, 488] on td at bounding box center [1063, 494] width 99 height 50
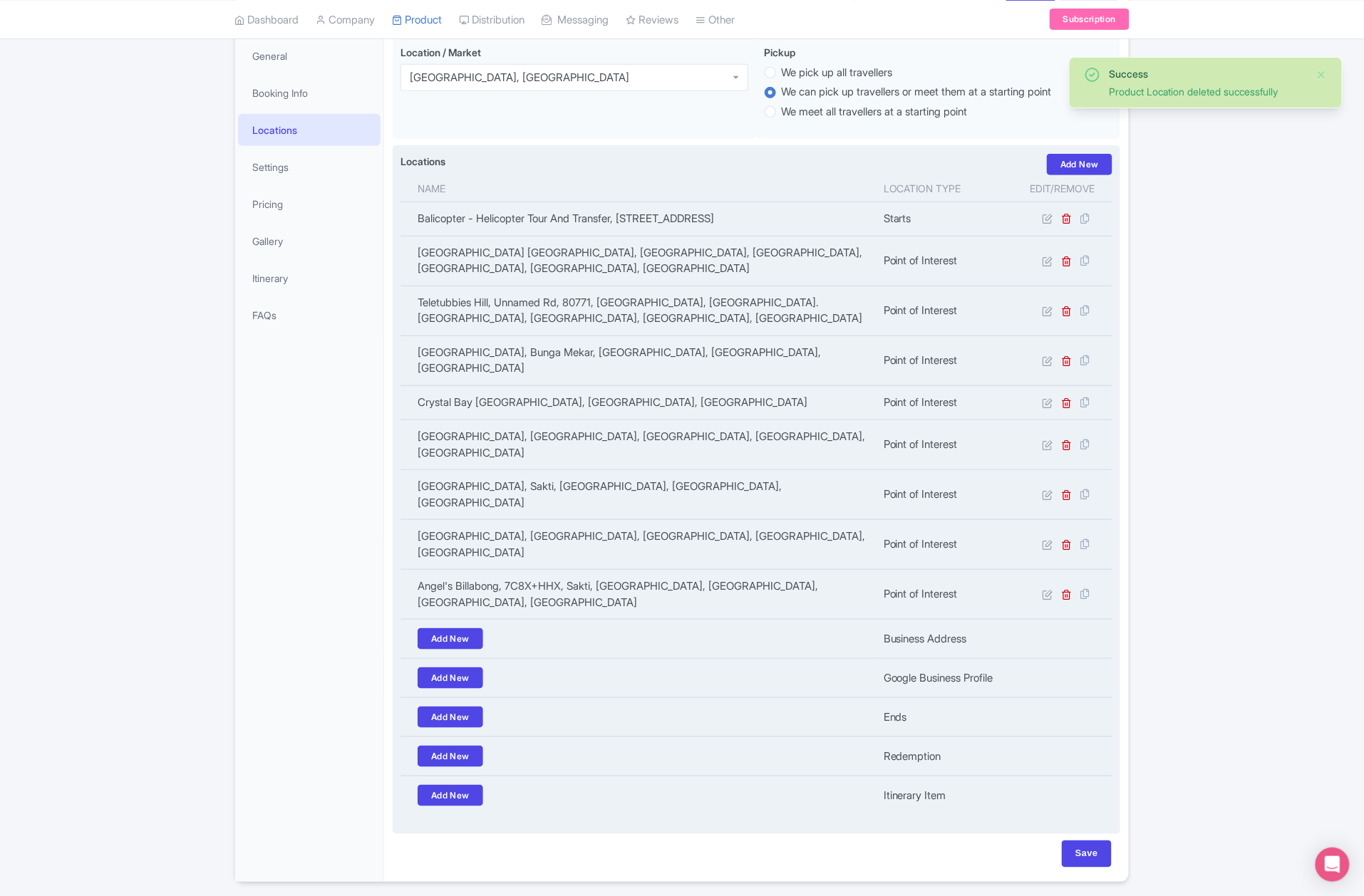
scroll to position [205, 0]
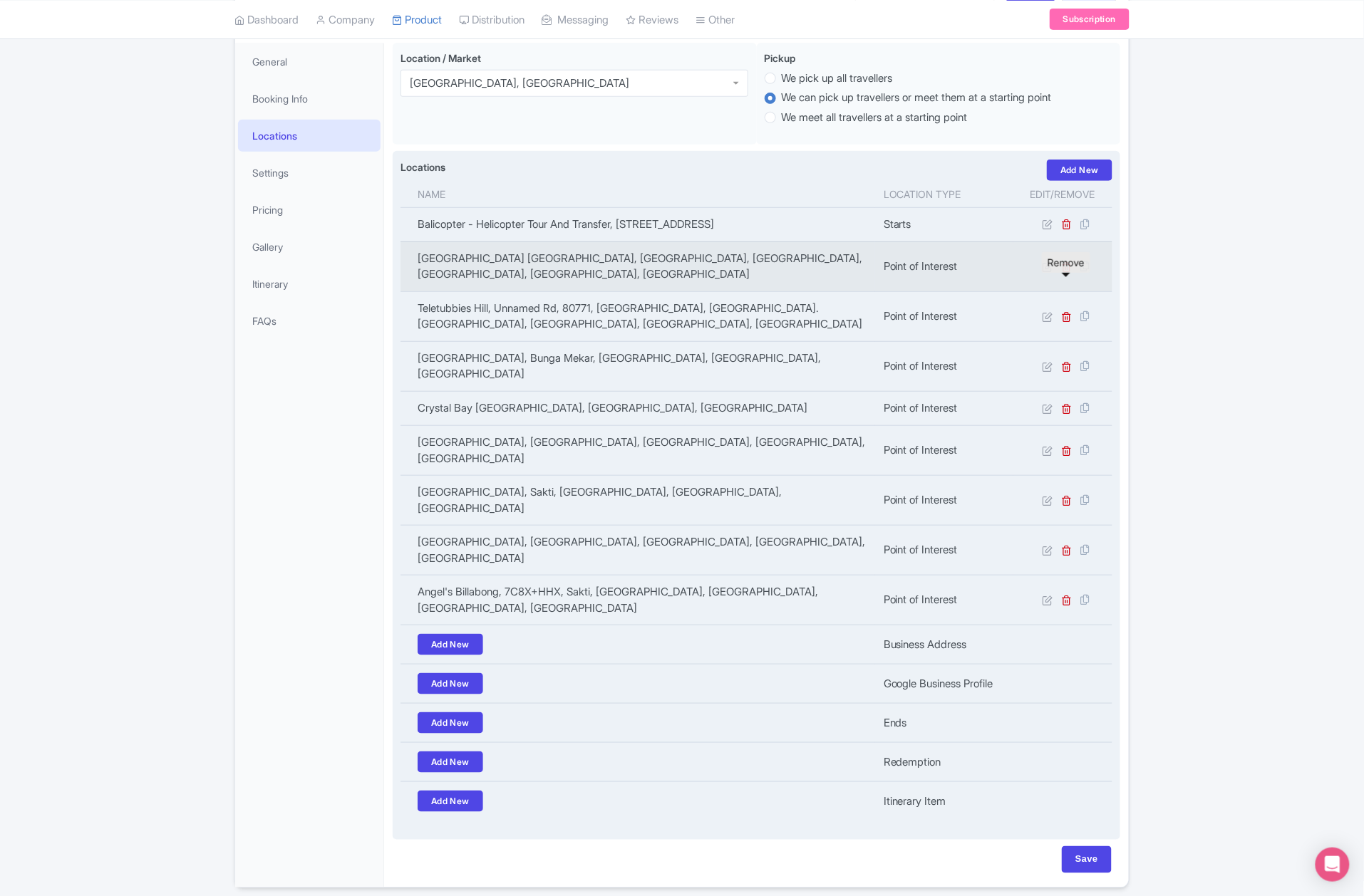
click at [1070, 272] on icon at bounding box center [1067, 266] width 11 height 11
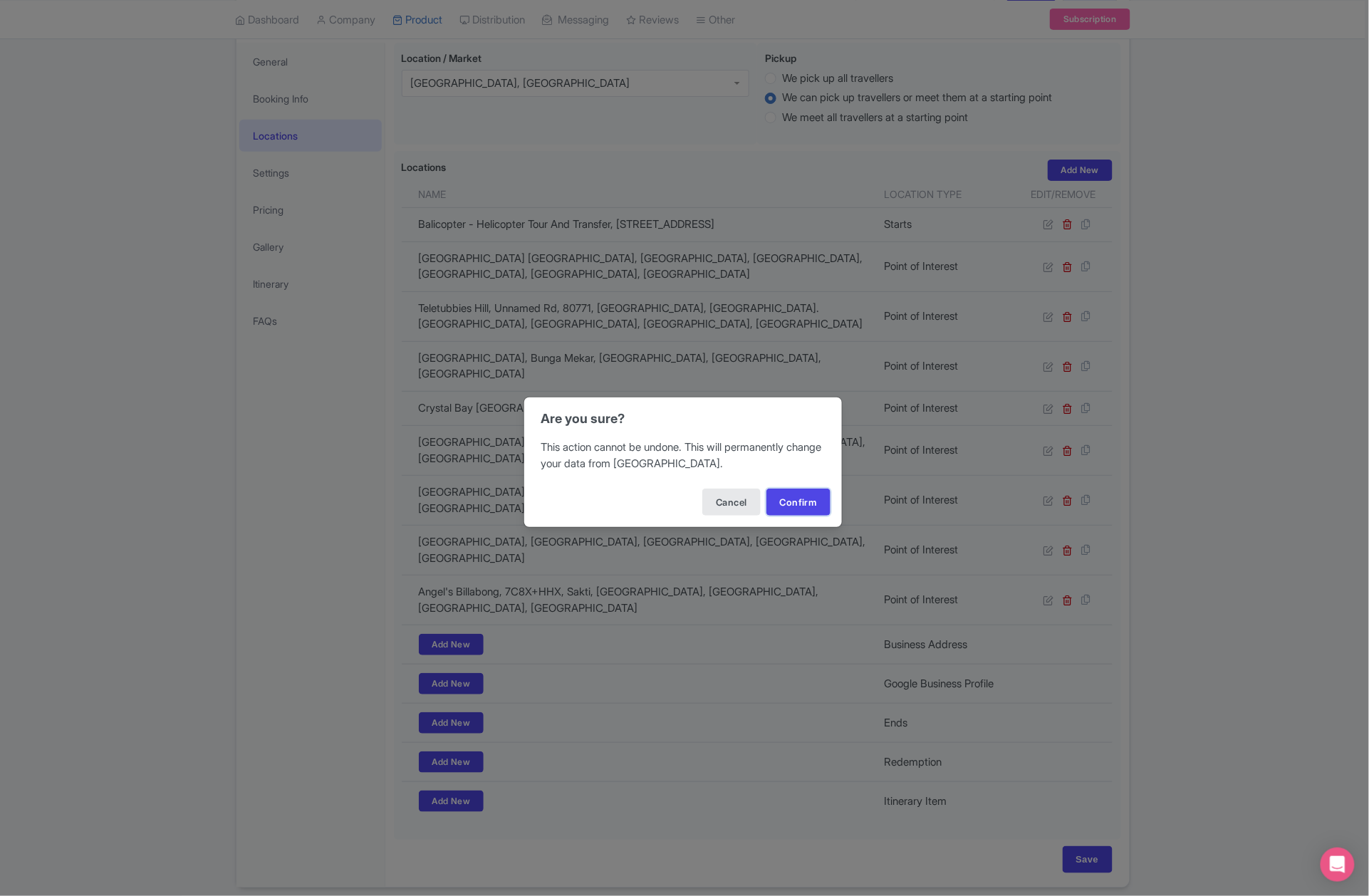
drag, startPoint x: 808, startPoint y: 499, endPoint x: 682, endPoint y: 334, distance: 207.6
click at [807, 499] on button "Confirm" at bounding box center [799, 502] width 64 height 27
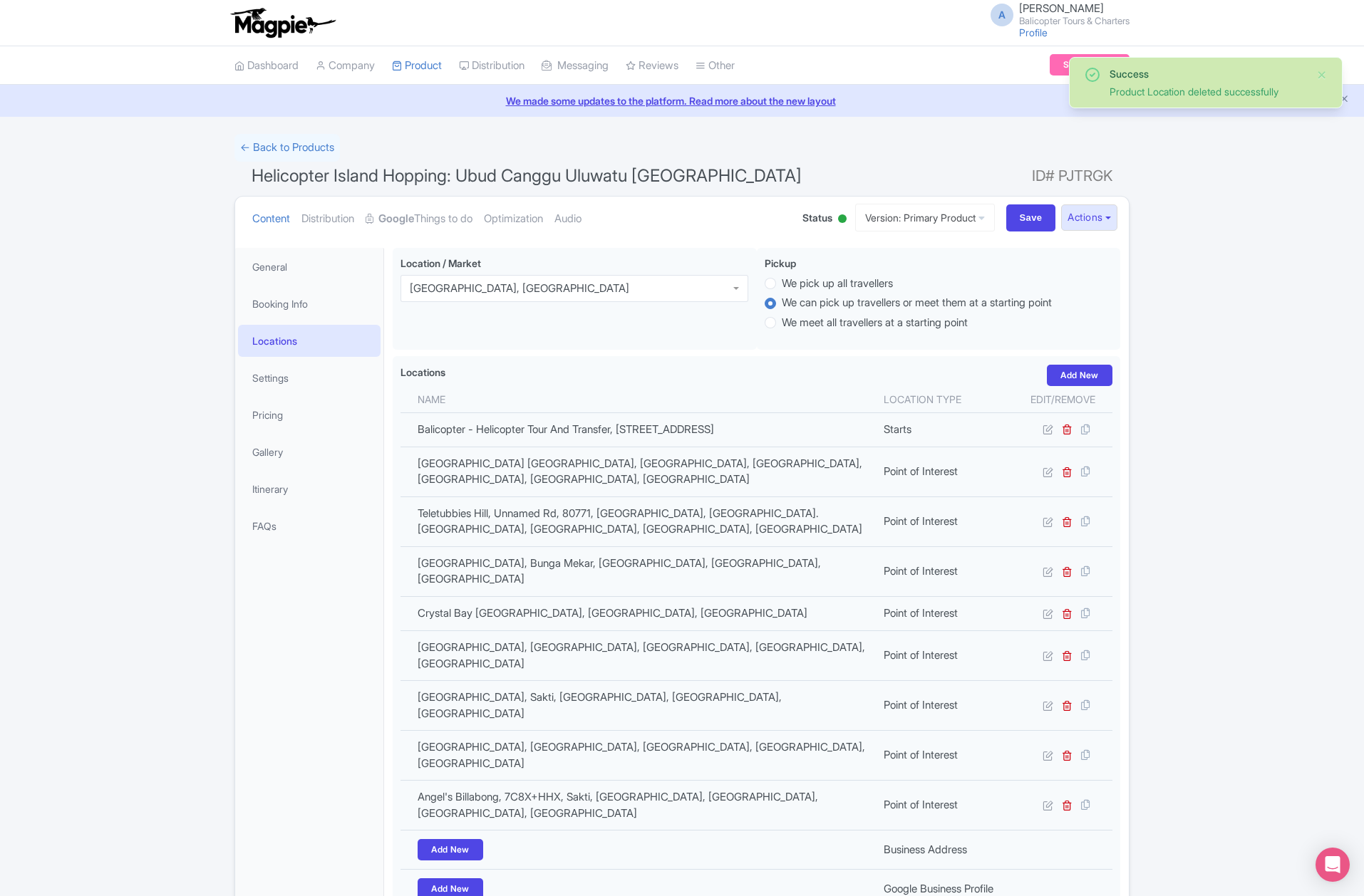
scroll to position [205, 0]
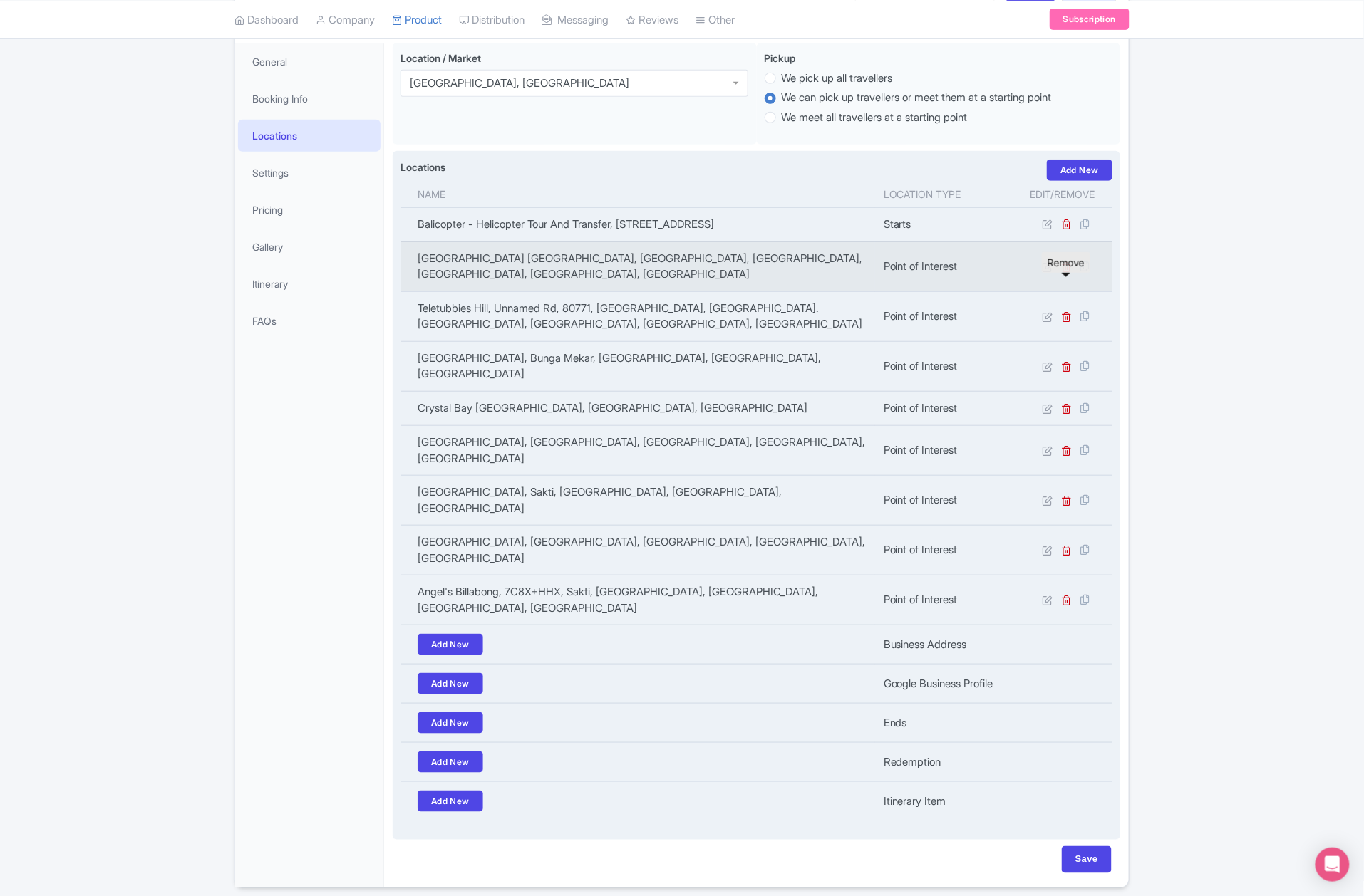
click at [1067, 272] on icon at bounding box center [1067, 266] width 11 height 11
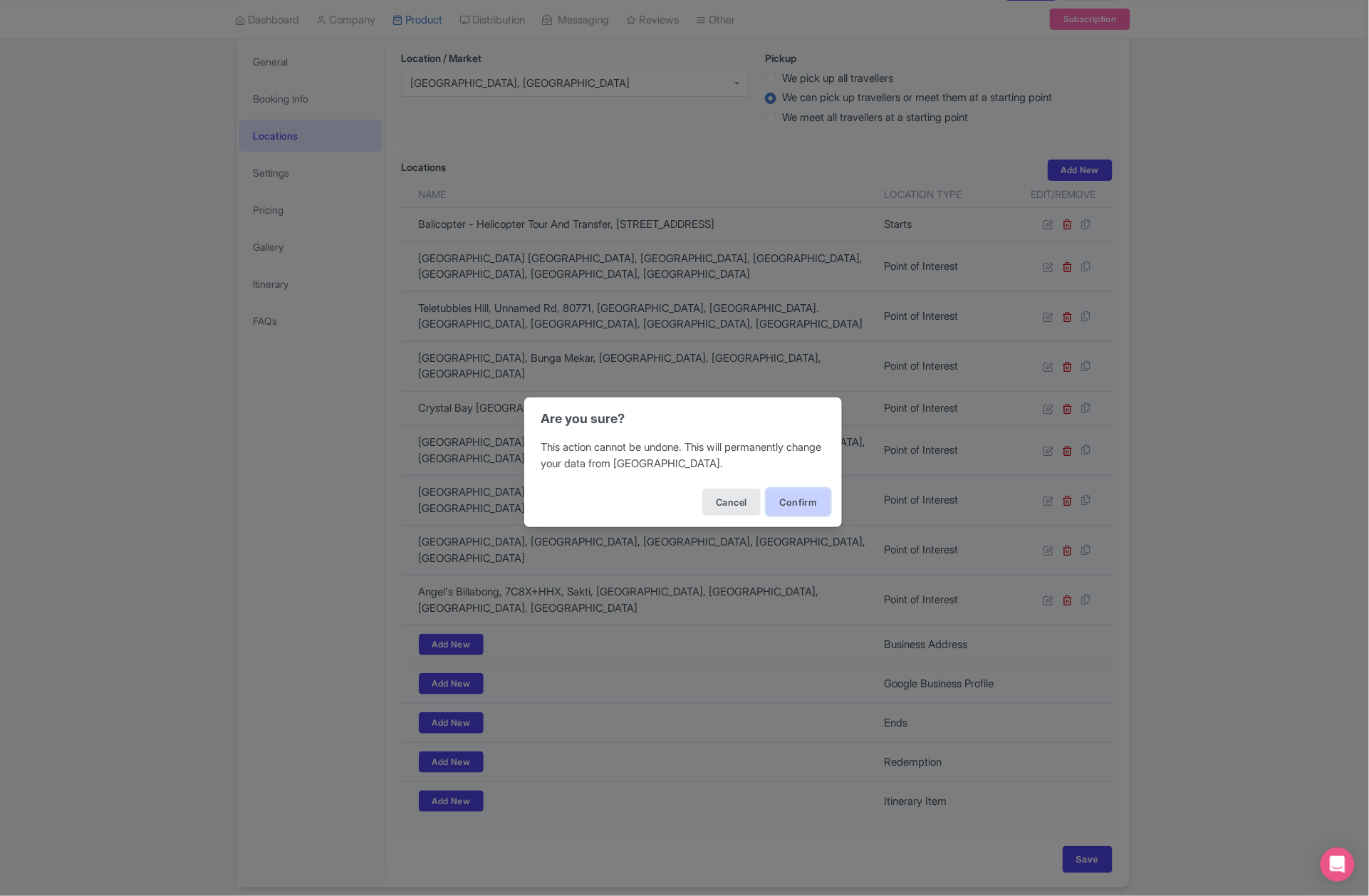
click at [786, 506] on button "Confirm" at bounding box center [799, 502] width 64 height 27
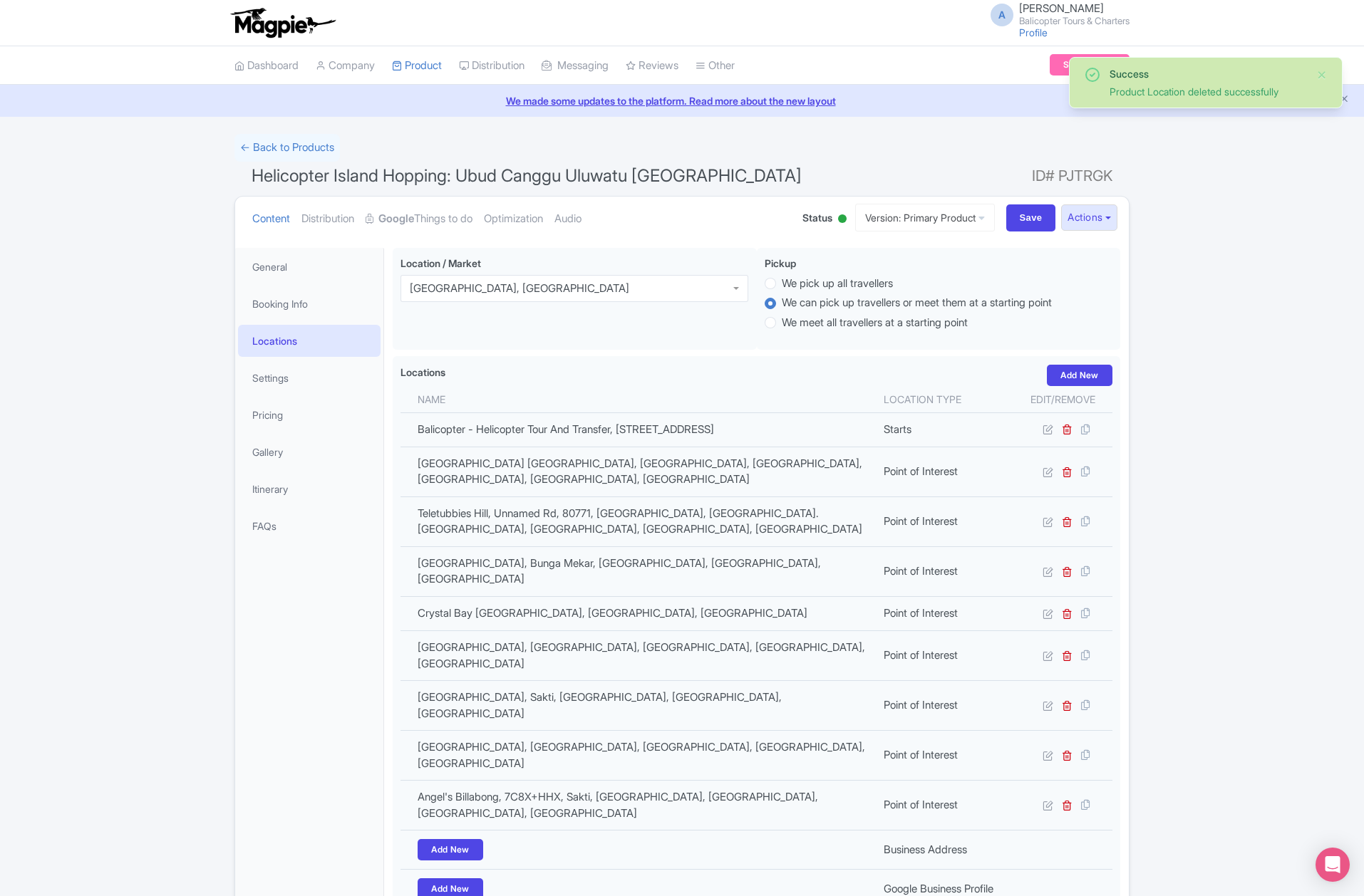
scroll to position [205, 0]
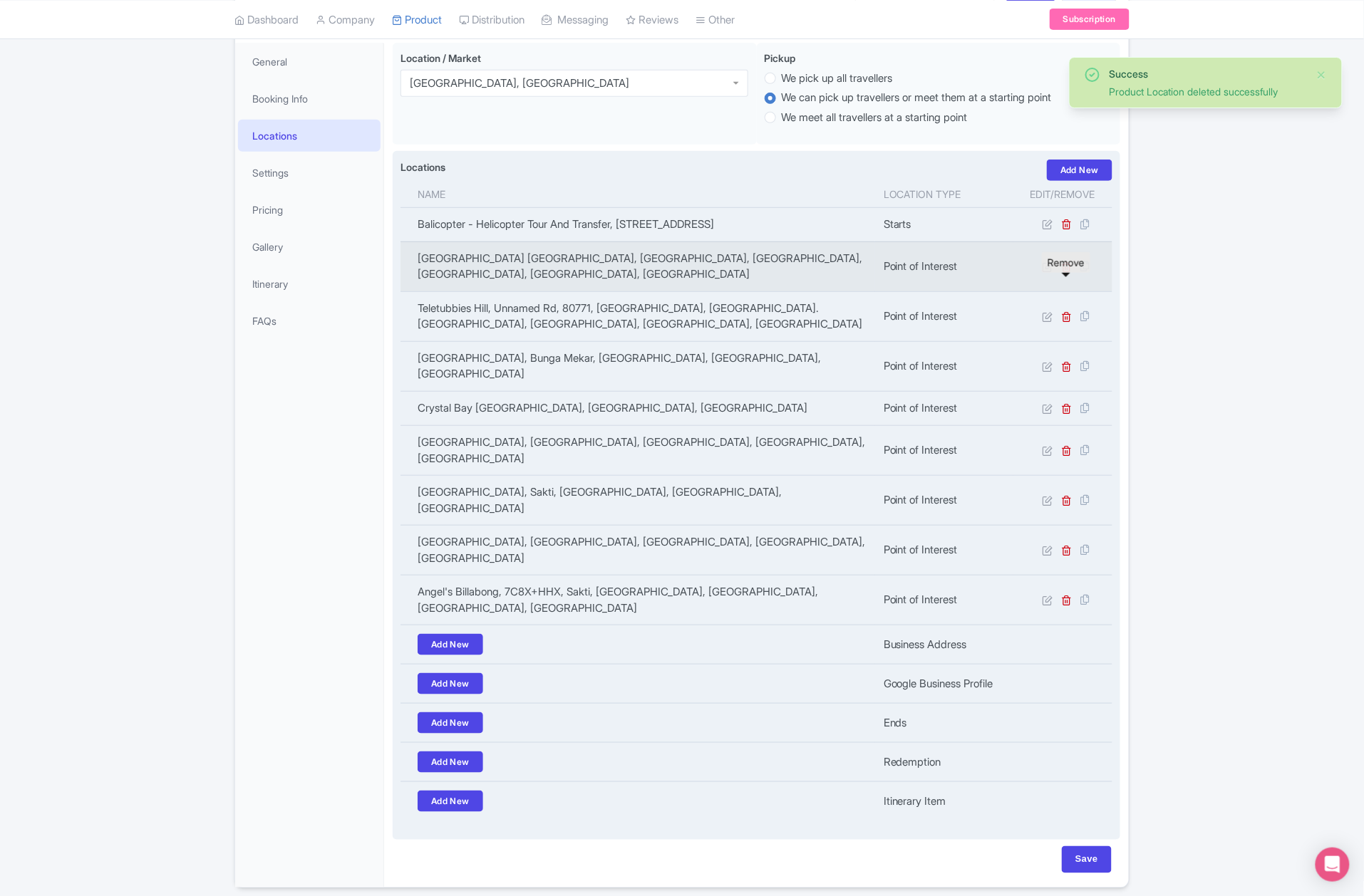
click at [1067, 272] on icon at bounding box center [1067, 266] width 11 height 11
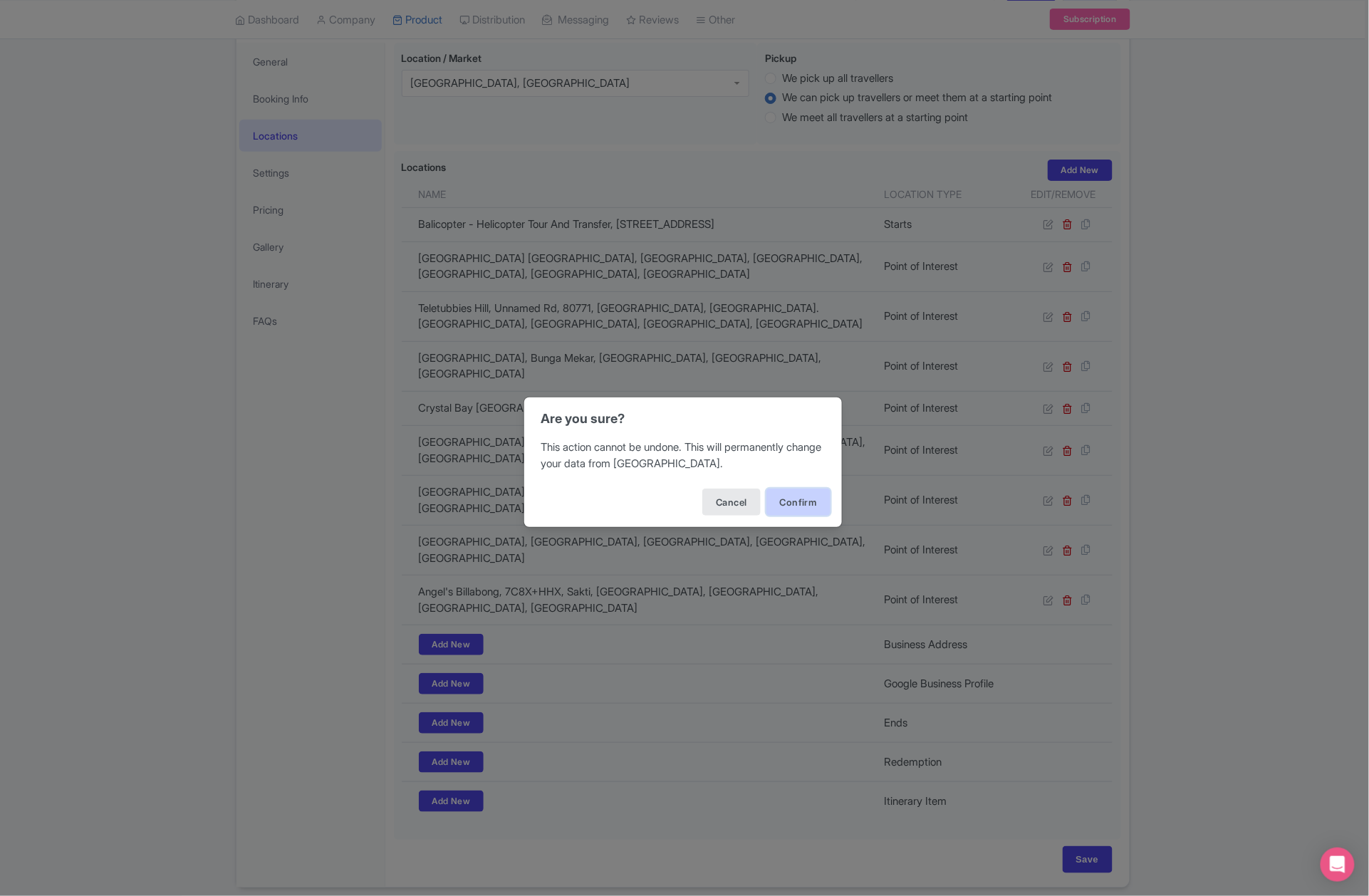
click at [814, 499] on button "Confirm" at bounding box center [799, 502] width 64 height 27
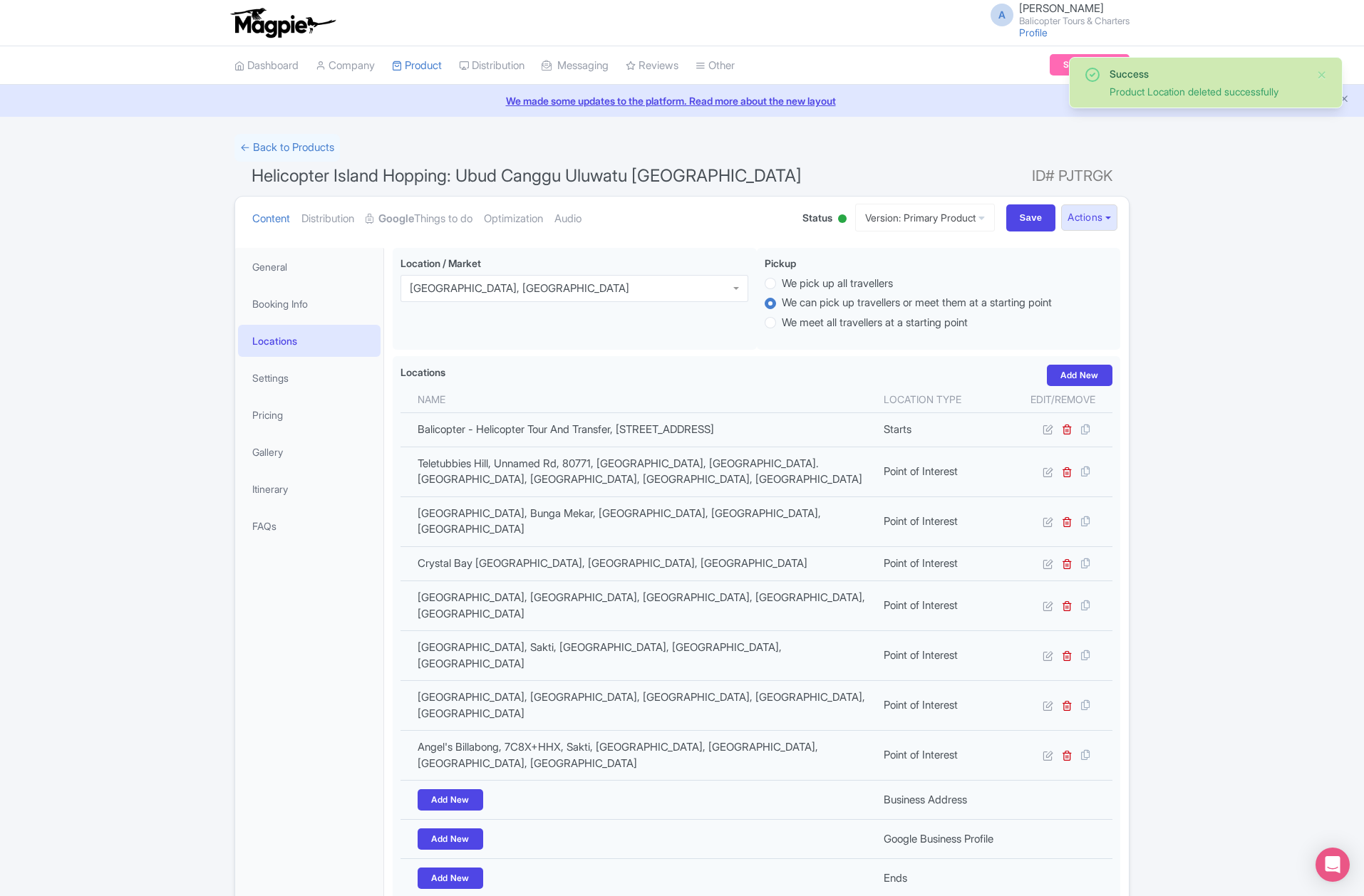
scroll to position [155, 0]
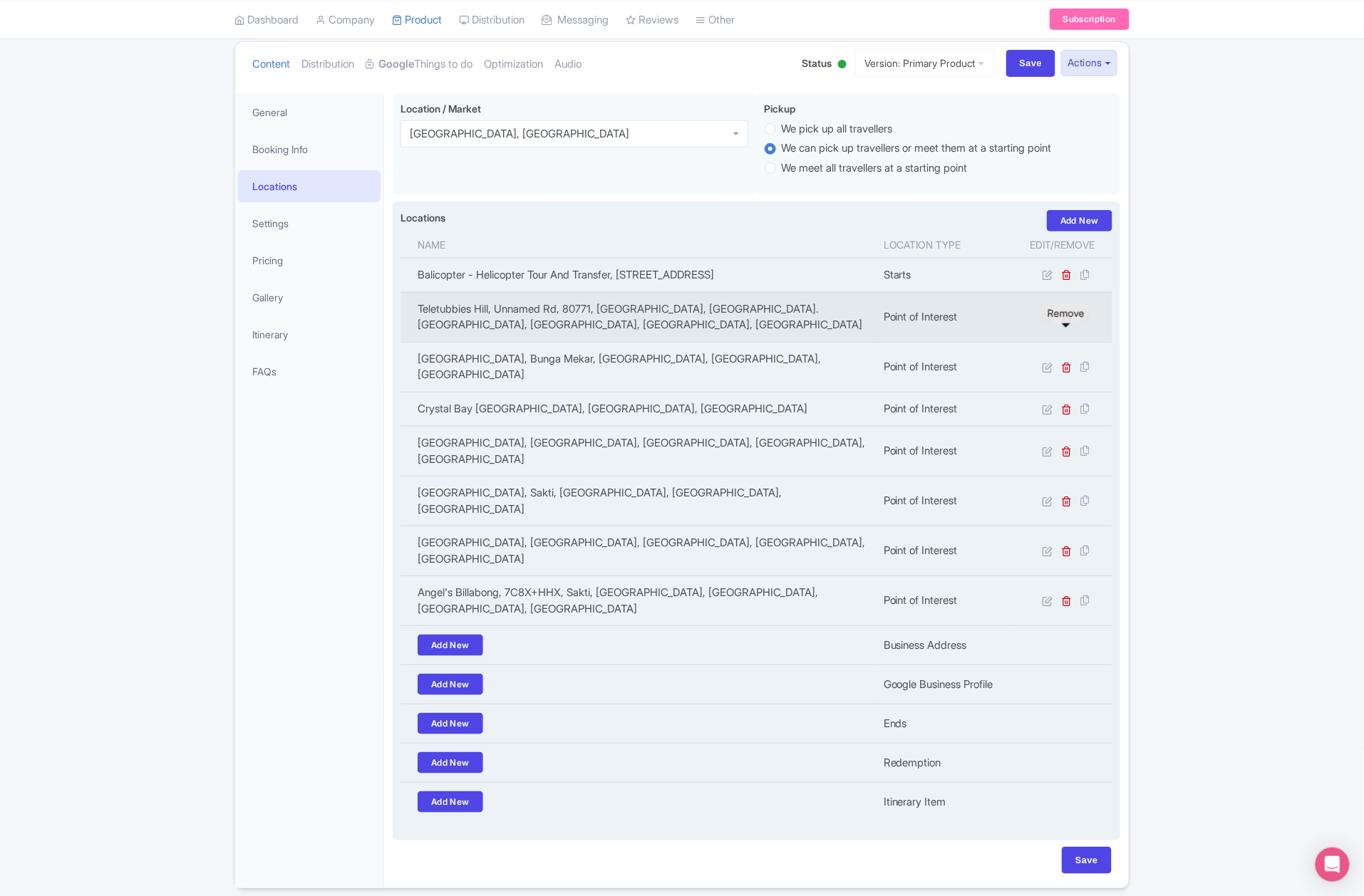
click at [1067, 323] on icon at bounding box center [1067, 317] width 11 height 11
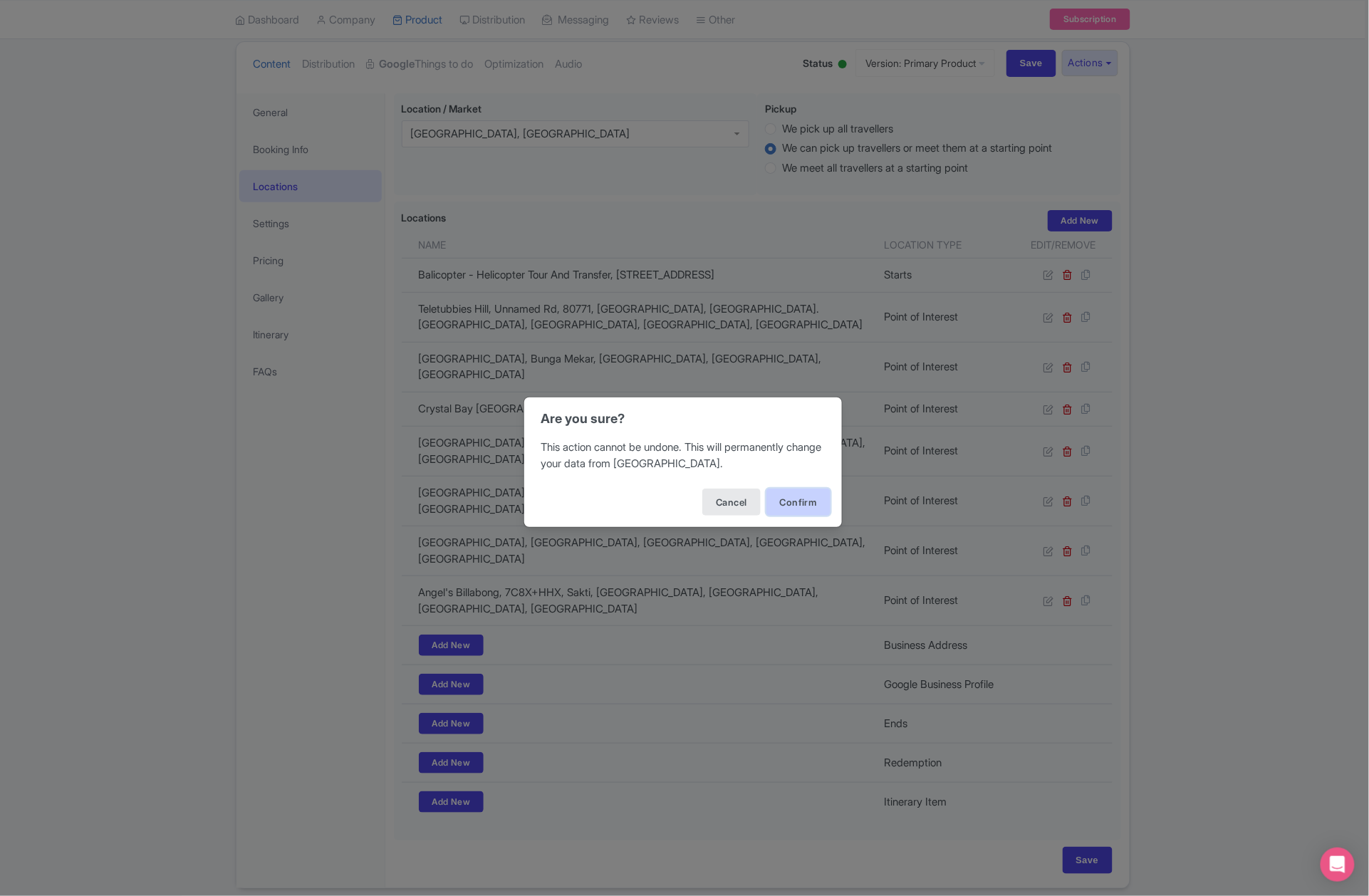
click at [819, 502] on button "Confirm" at bounding box center [799, 502] width 64 height 27
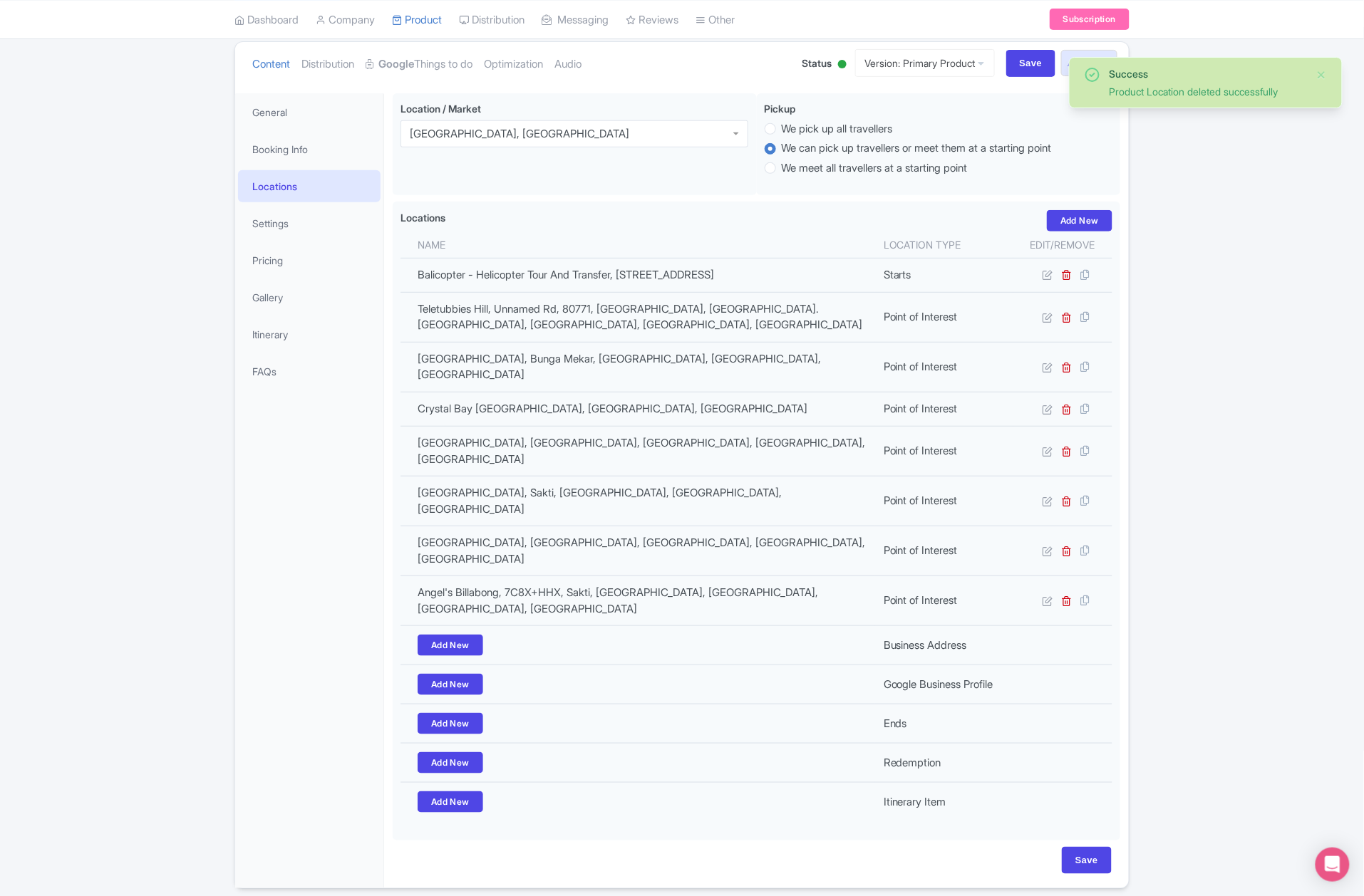
scroll to position [155, 0]
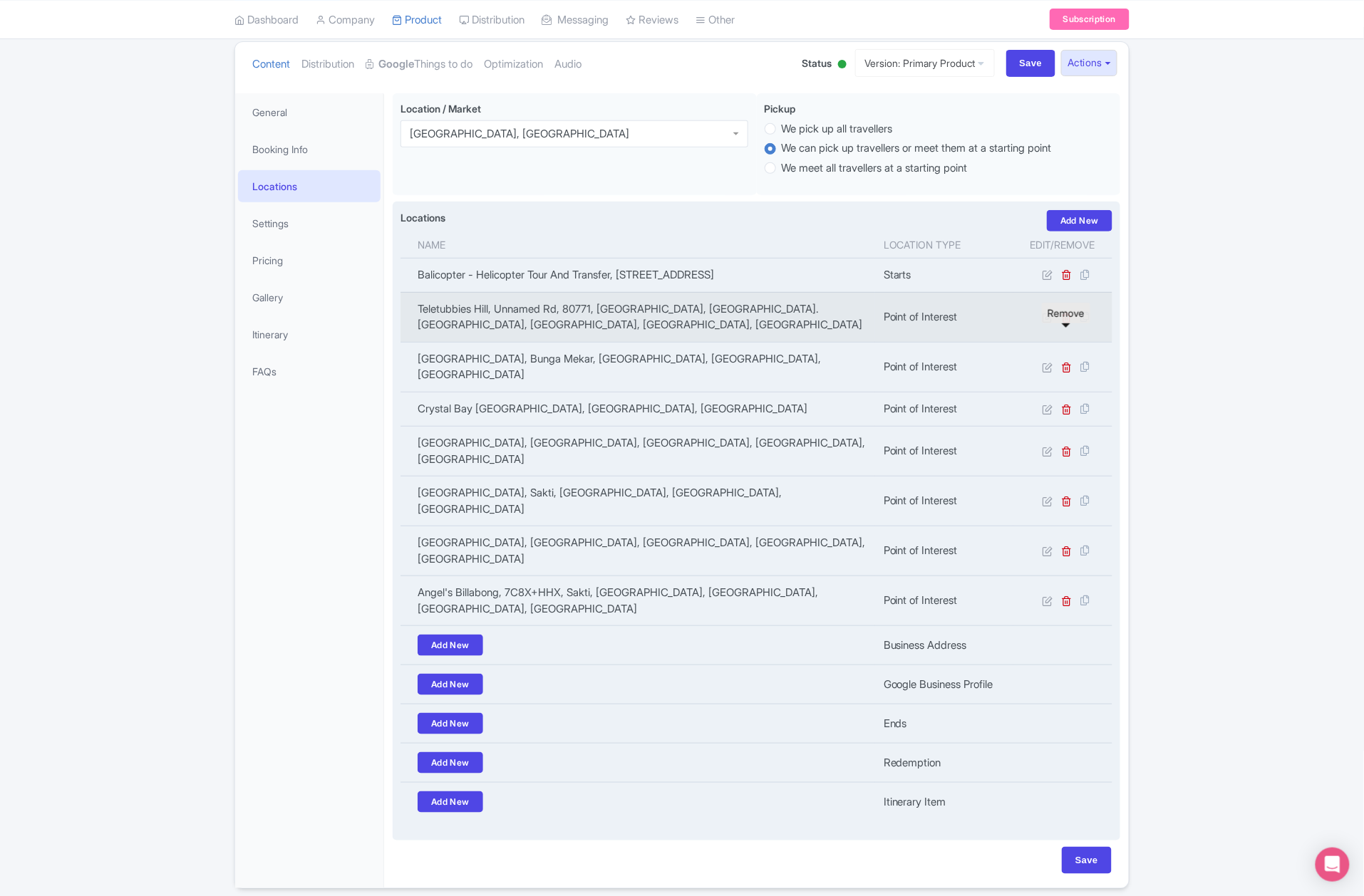
click at [1069, 323] on icon at bounding box center [1067, 317] width 11 height 11
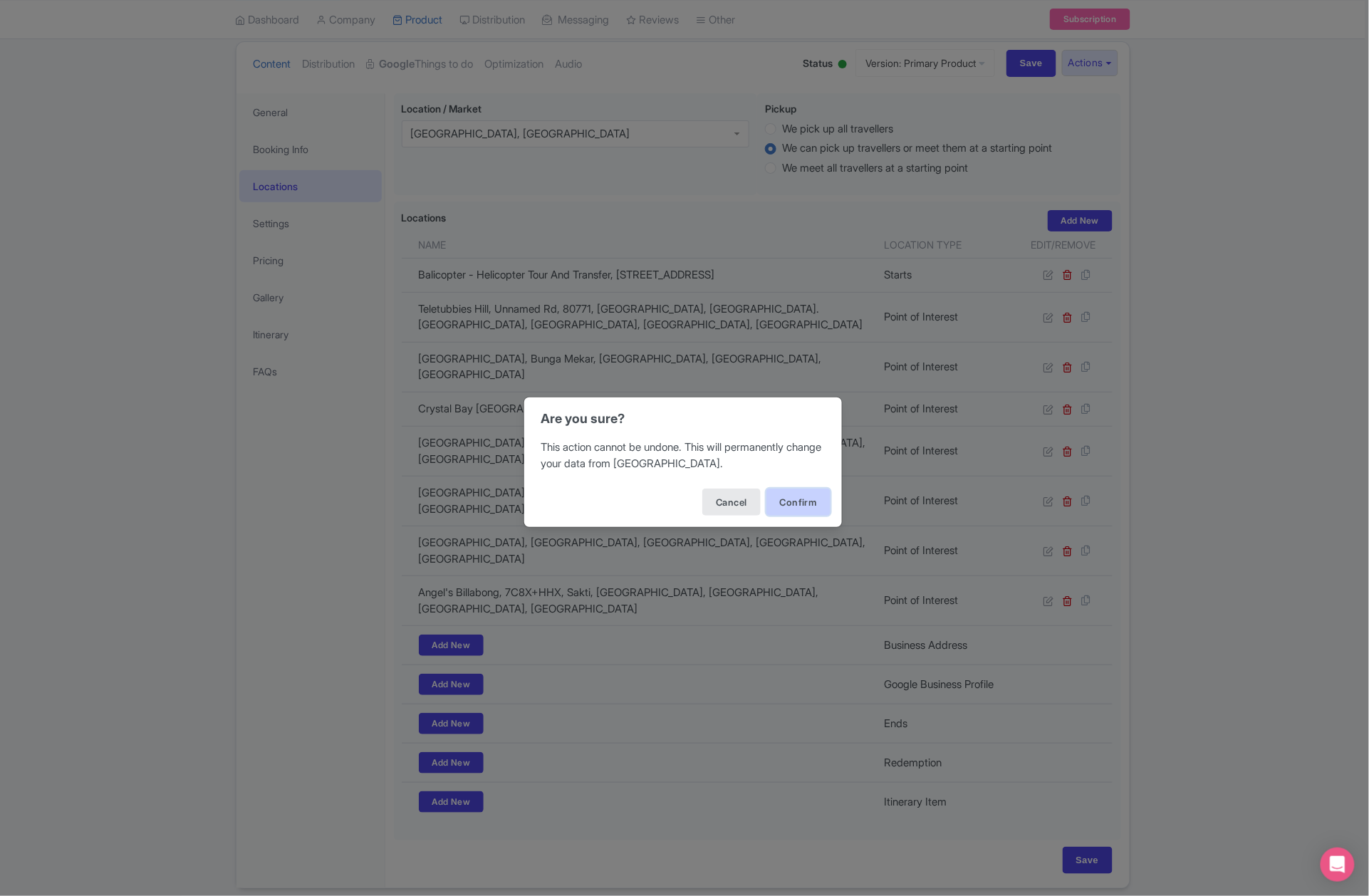
click at [796, 503] on button "Confirm" at bounding box center [799, 502] width 64 height 27
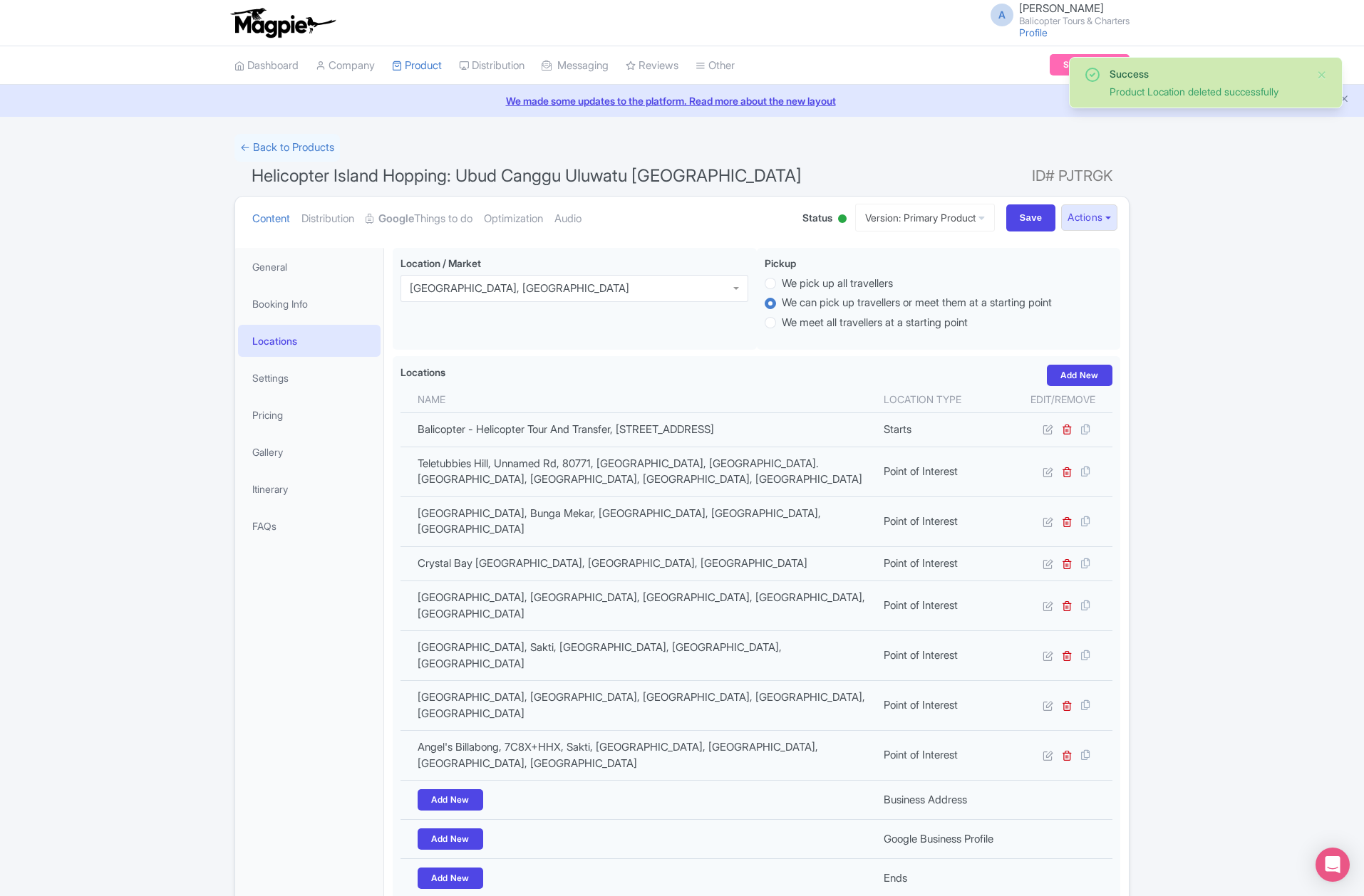
scroll to position [155, 0]
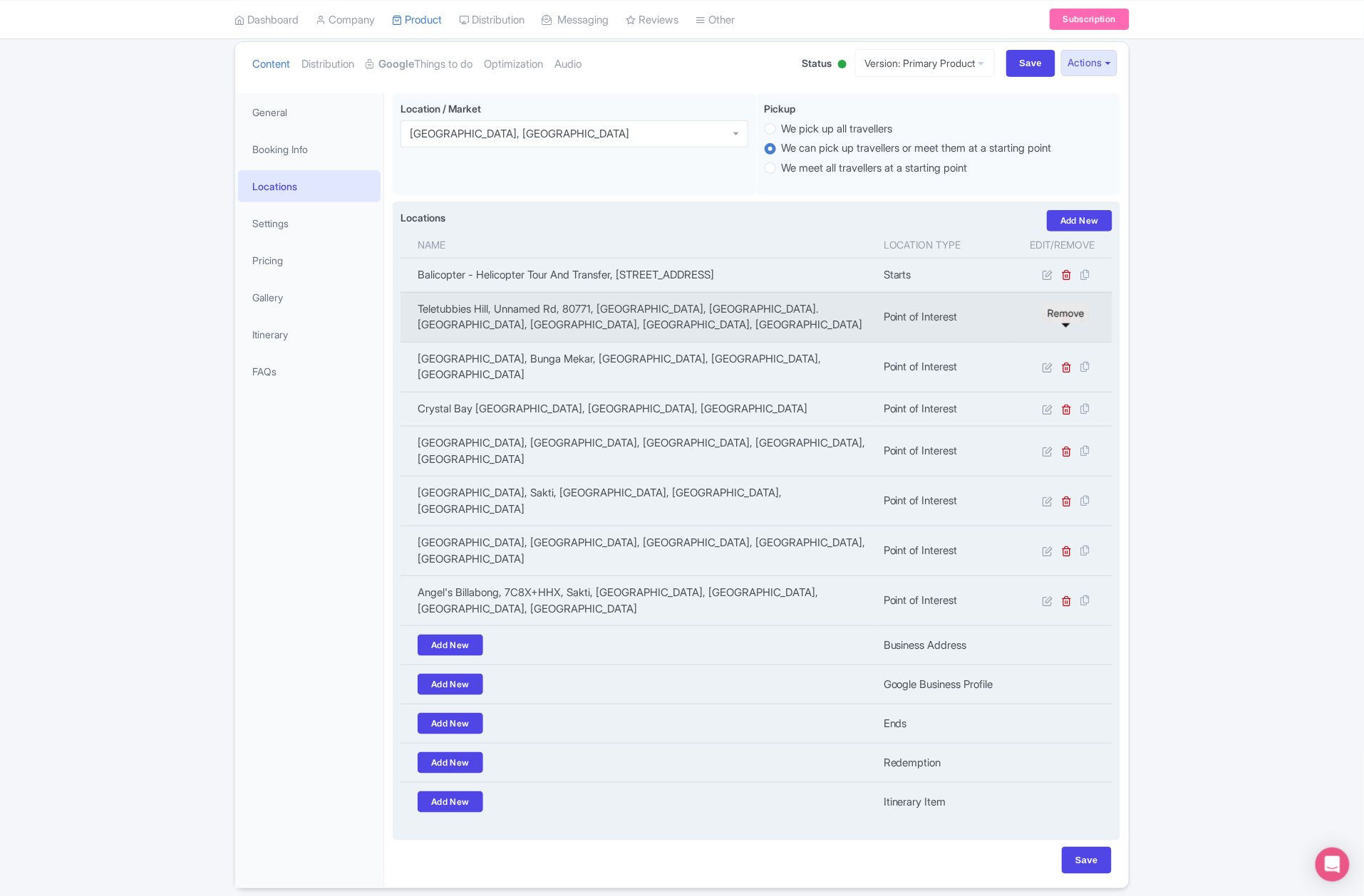
click at [1069, 323] on icon at bounding box center [1067, 317] width 11 height 11
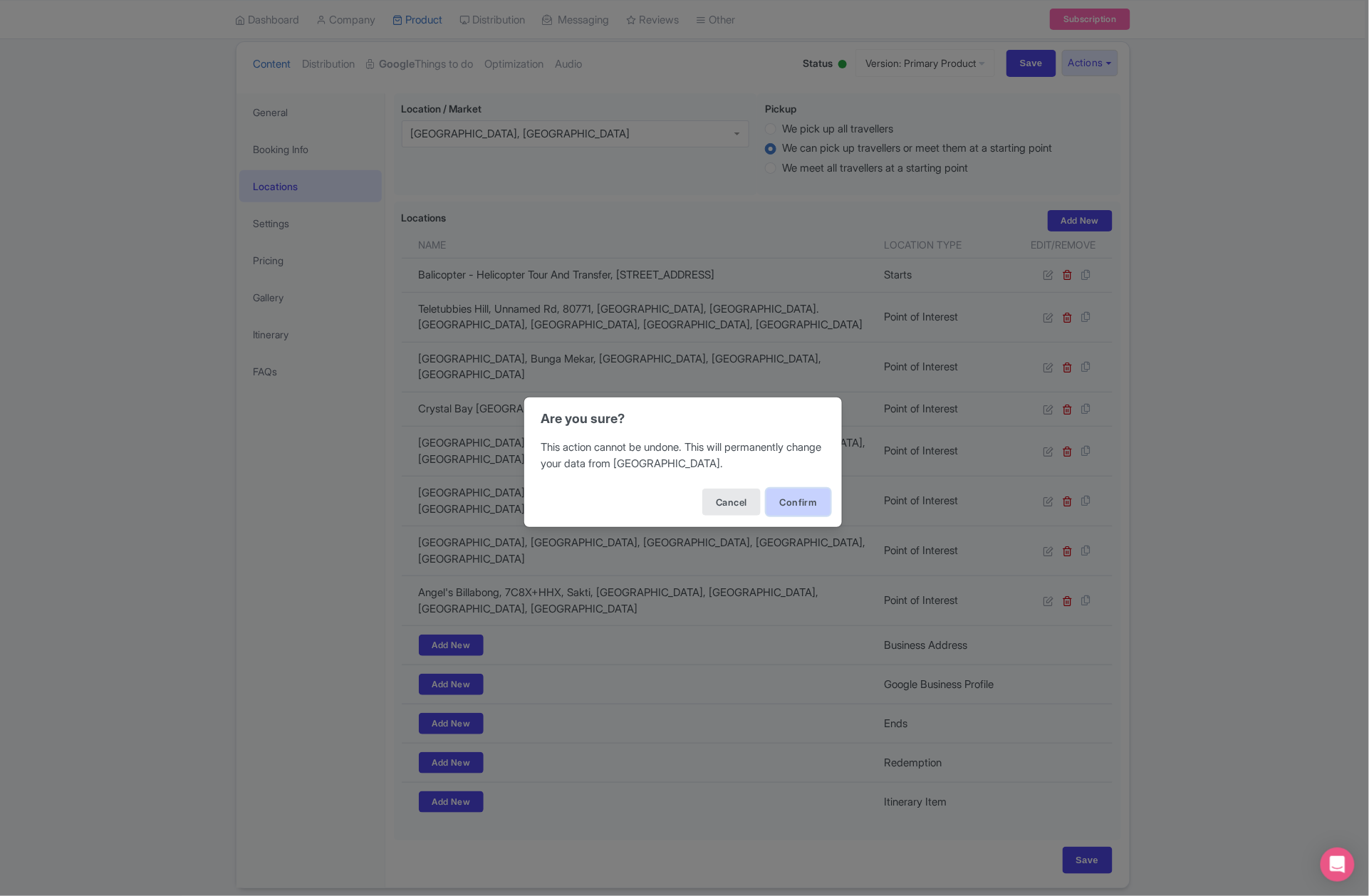
click at [816, 494] on button "Confirm" at bounding box center [799, 502] width 64 height 27
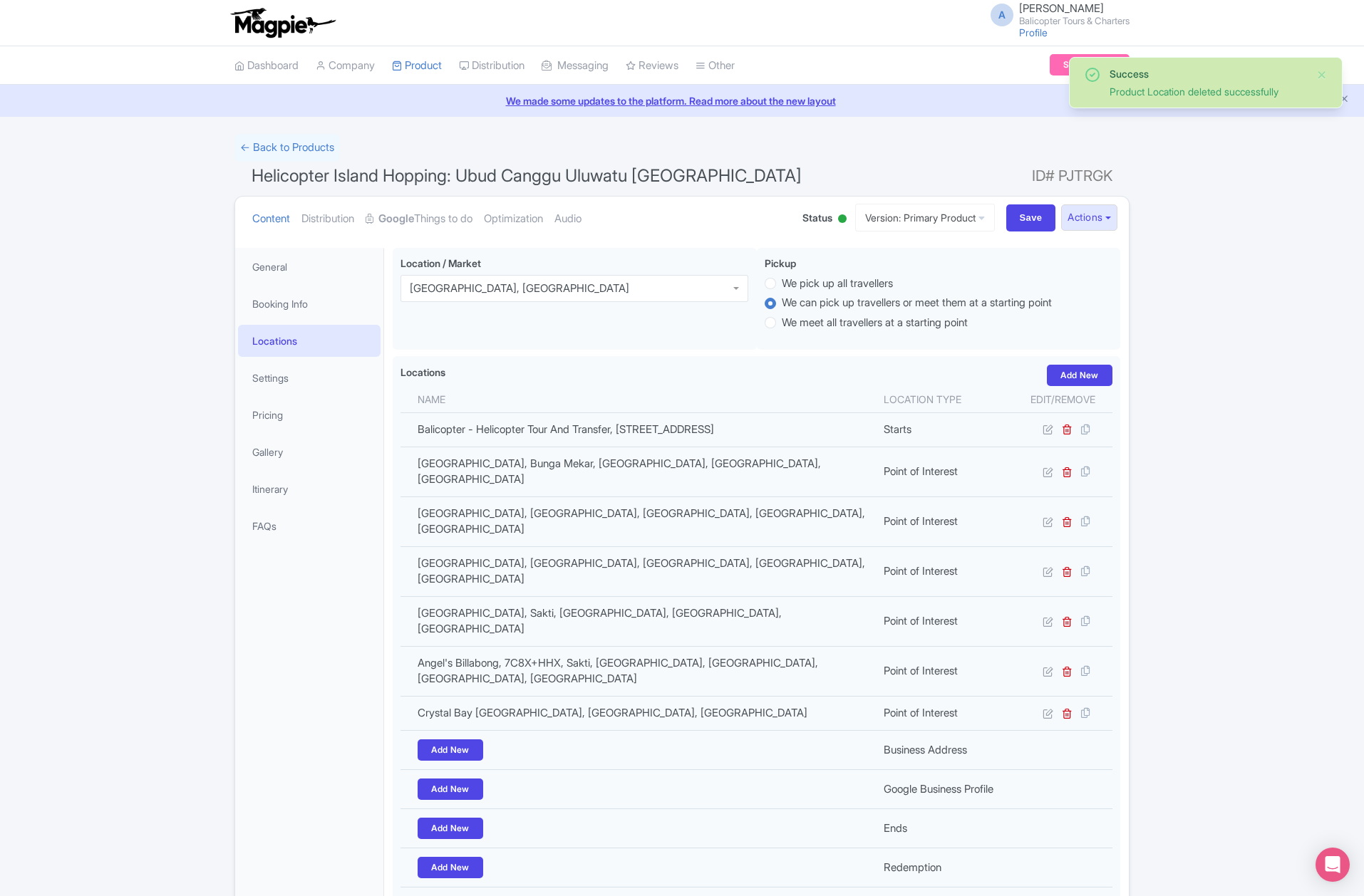
scroll to position [104, 0]
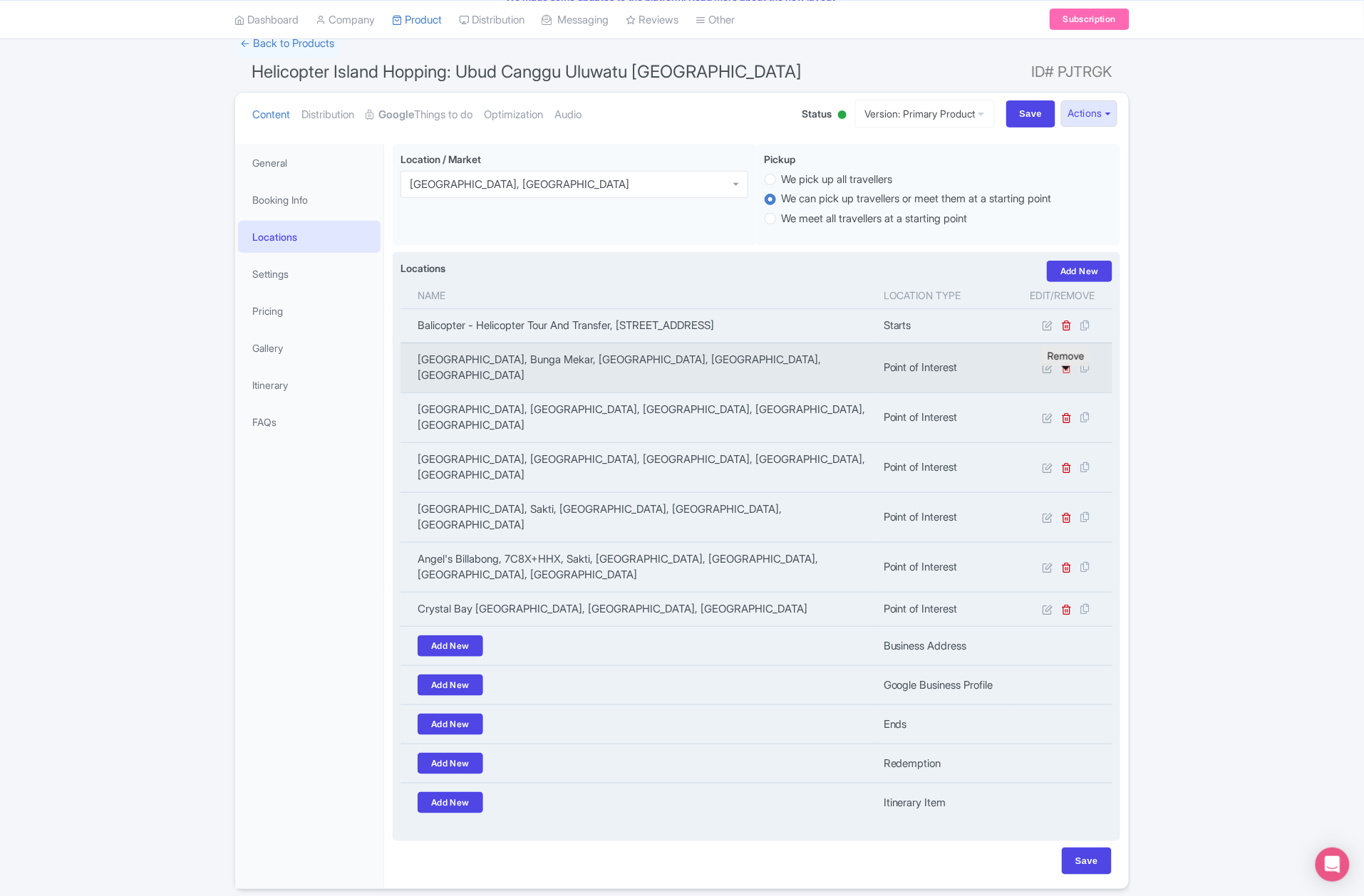
click at [1067, 373] on icon at bounding box center [1067, 368] width 11 height 11
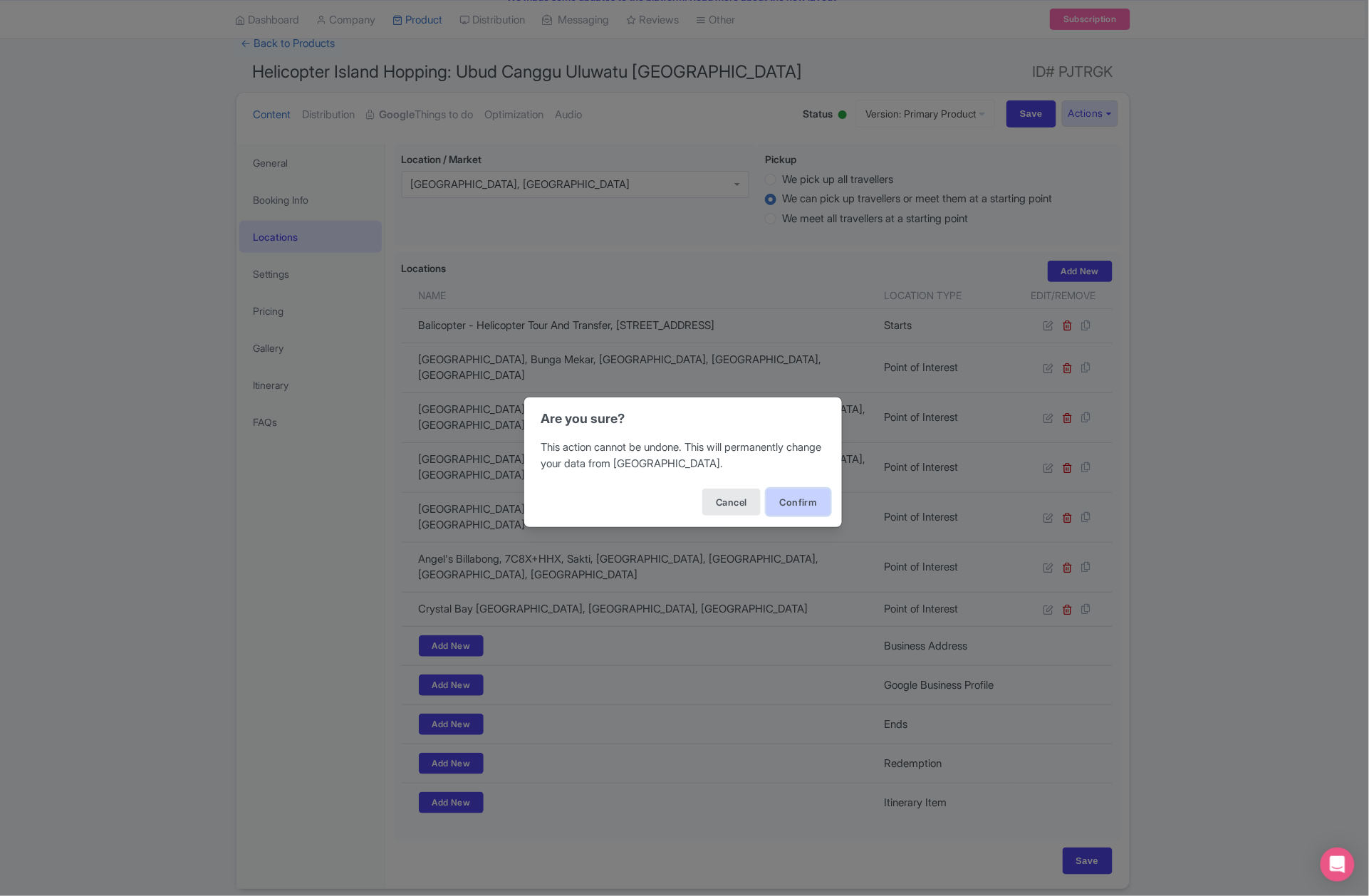
click at [819, 505] on button "Confirm" at bounding box center [799, 502] width 64 height 27
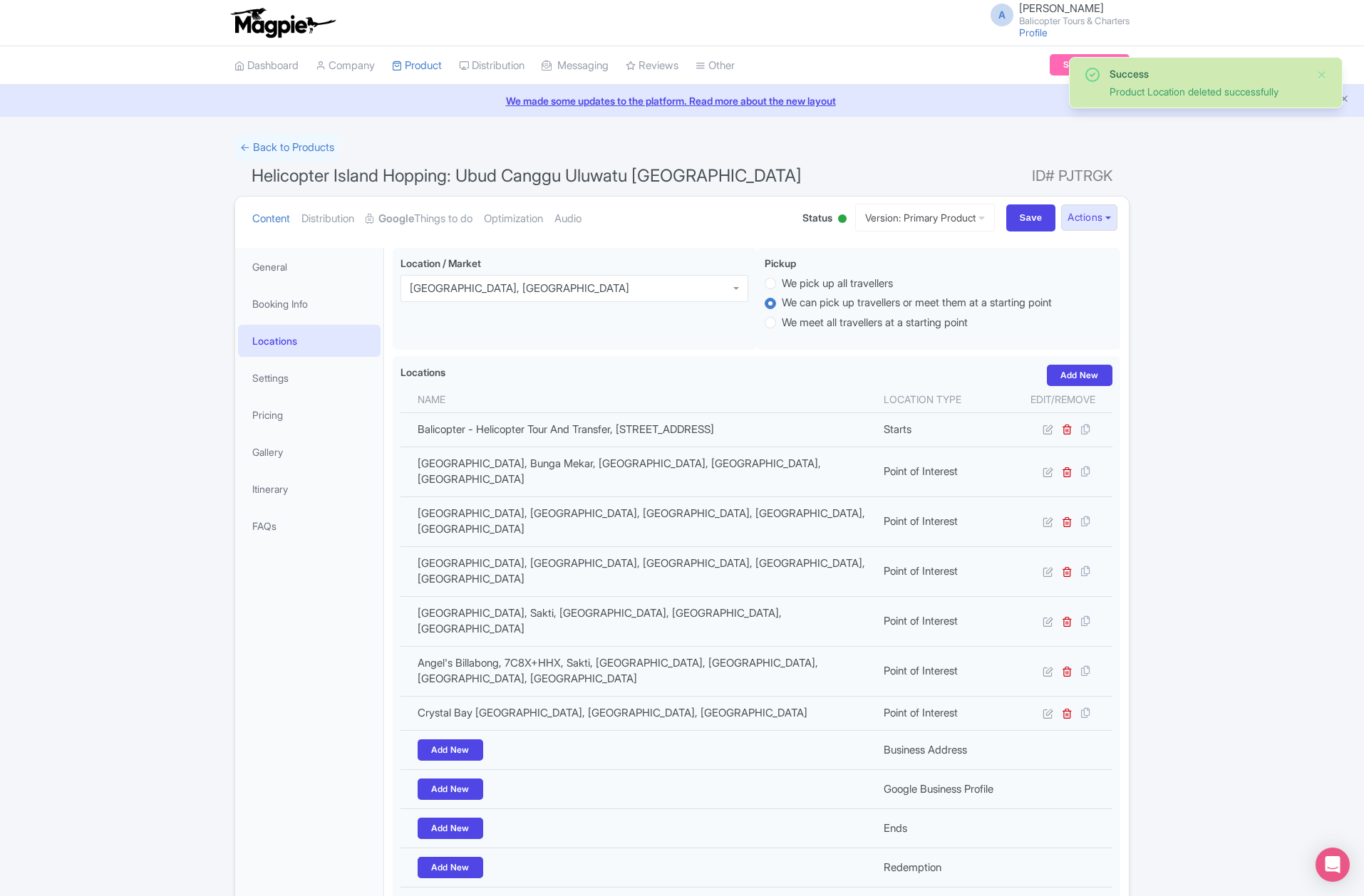
scroll to position [104, 0]
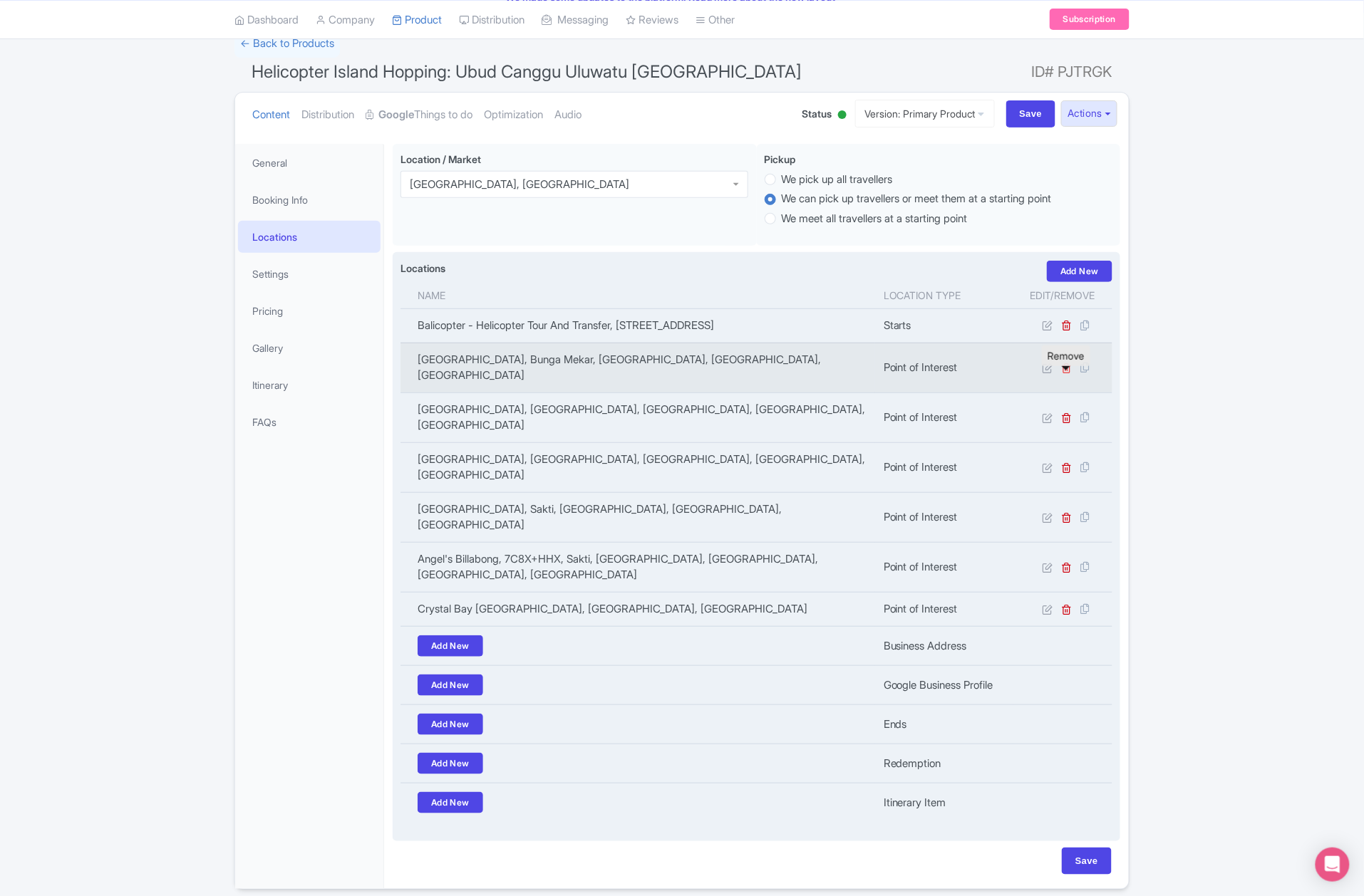
click at [1069, 373] on icon at bounding box center [1067, 368] width 11 height 11
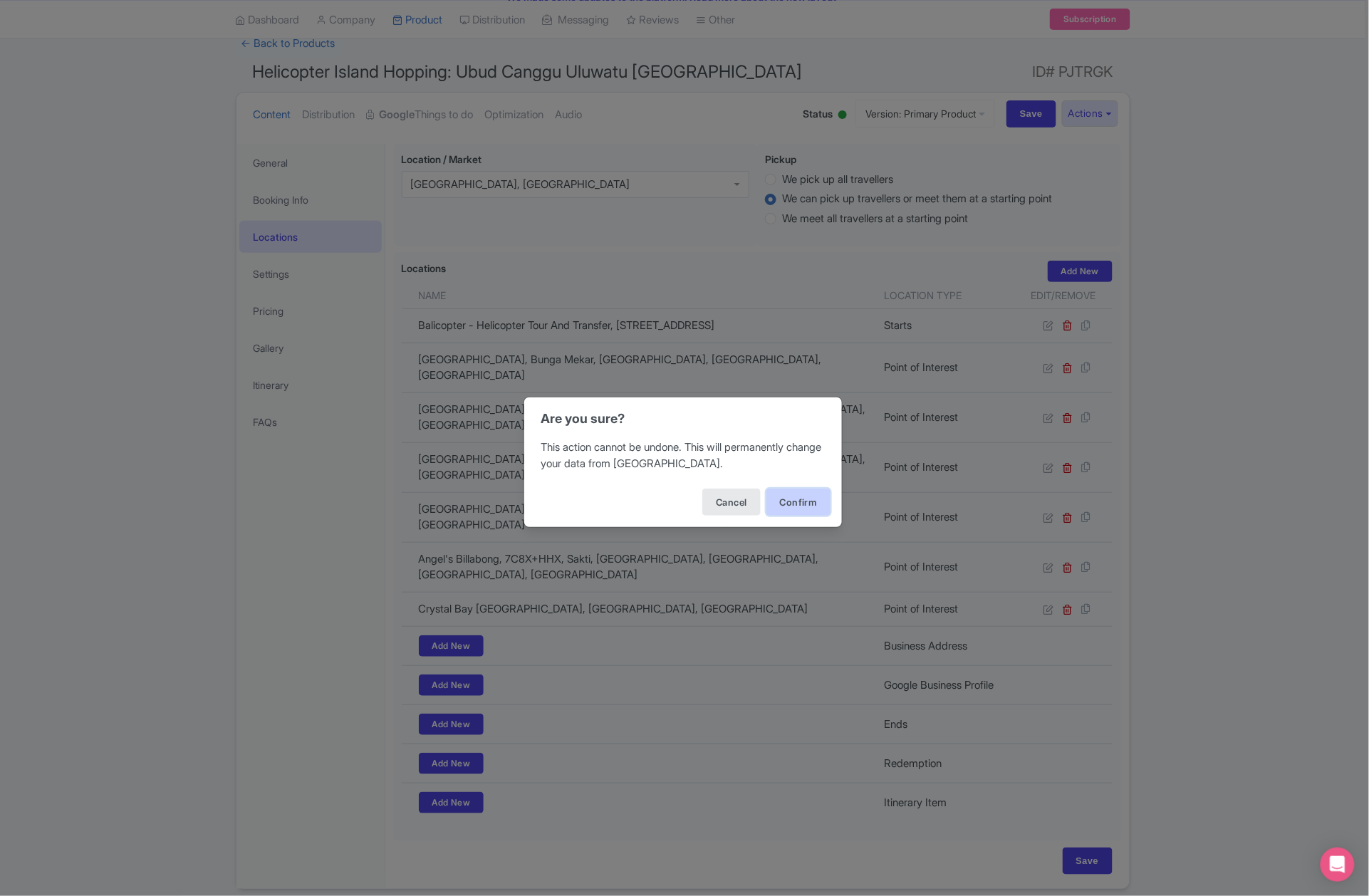
click at [807, 492] on button "Confirm" at bounding box center [799, 502] width 64 height 27
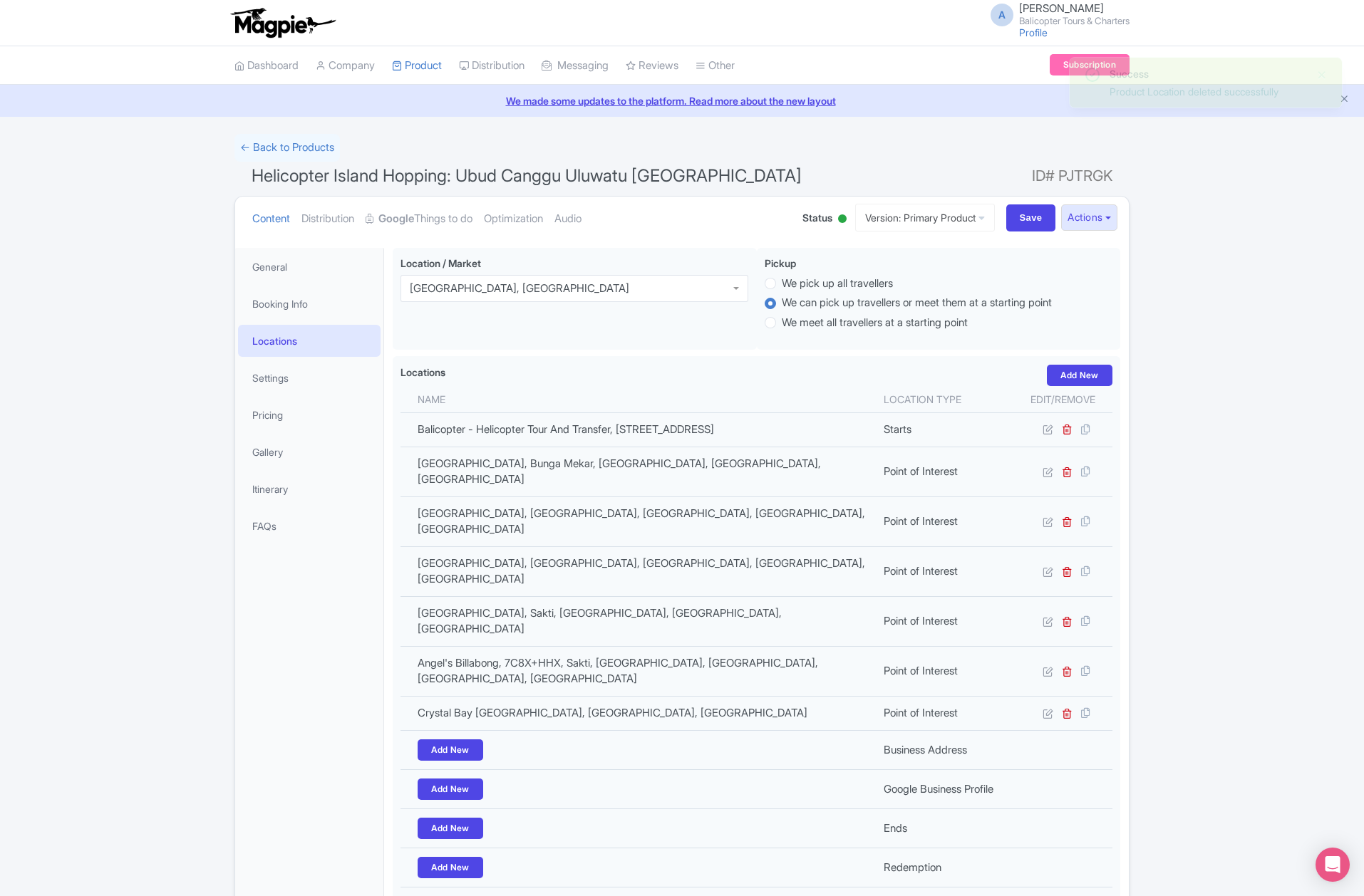
scroll to position [104, 0]
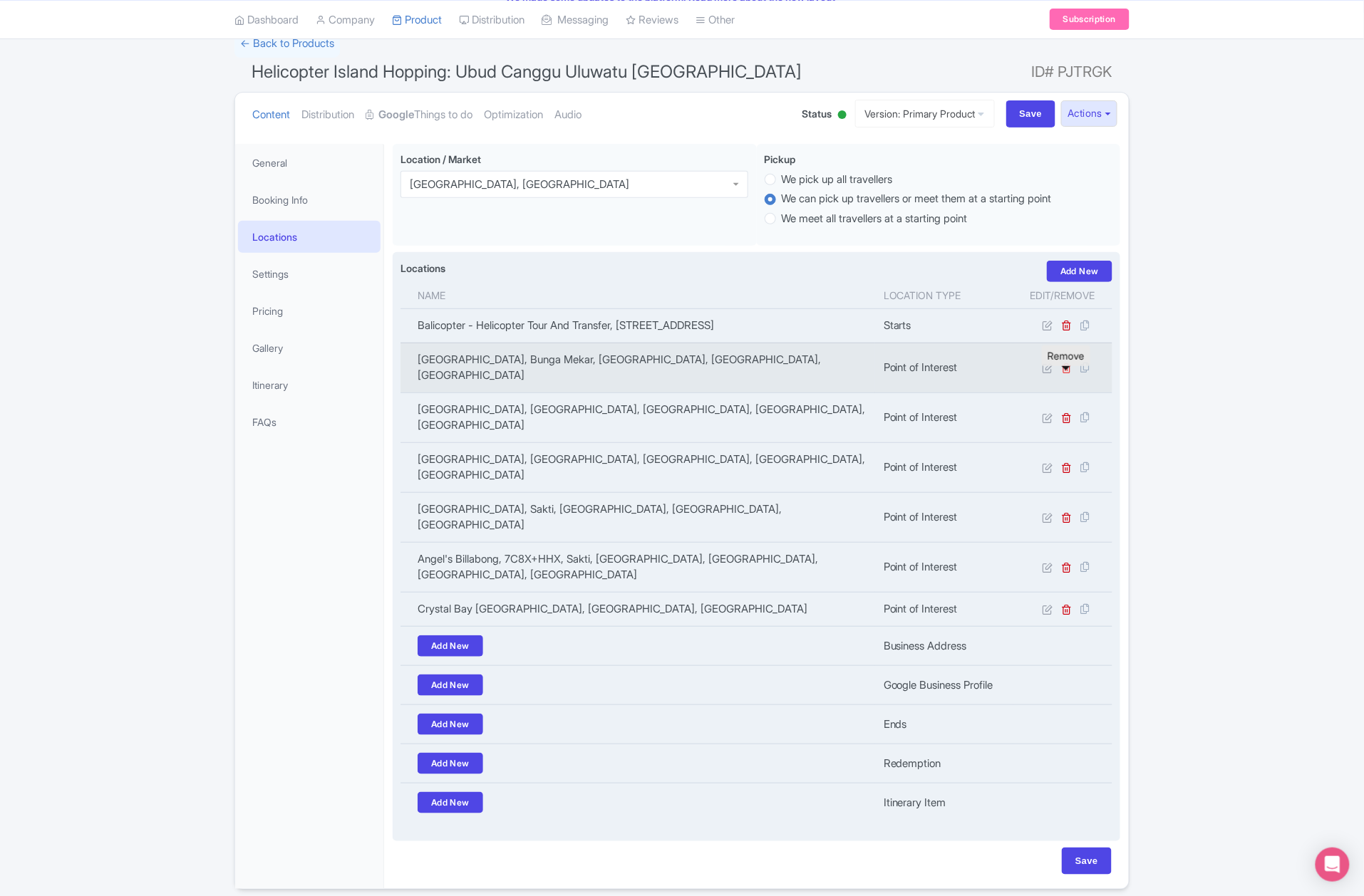
click at [1066, 373] on icon at bounding box center [1067, 368] width 11 height 11
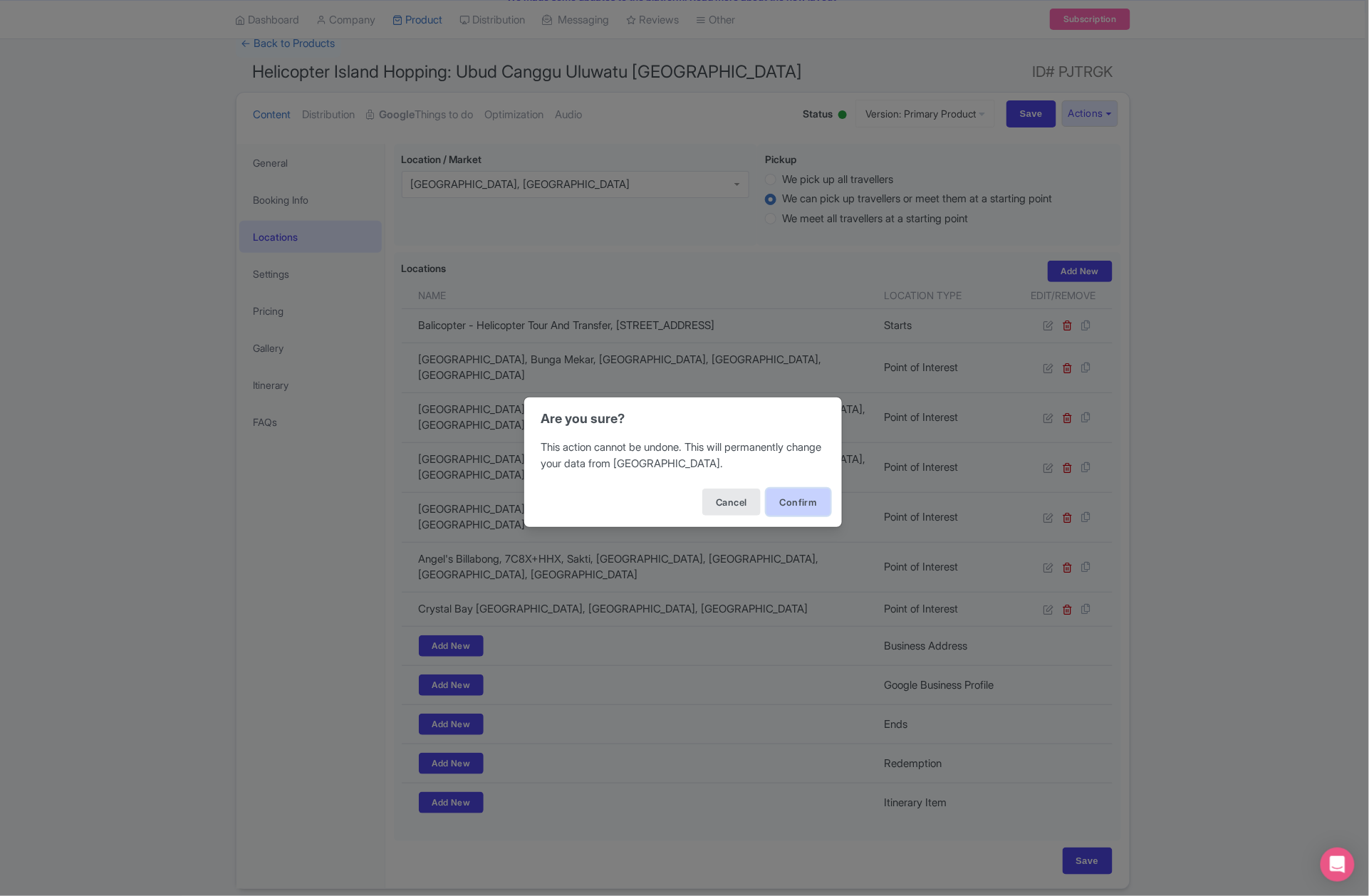
click at [819, 505] on button "Confirm" at bounding box center [799, 502] width 64 height 27
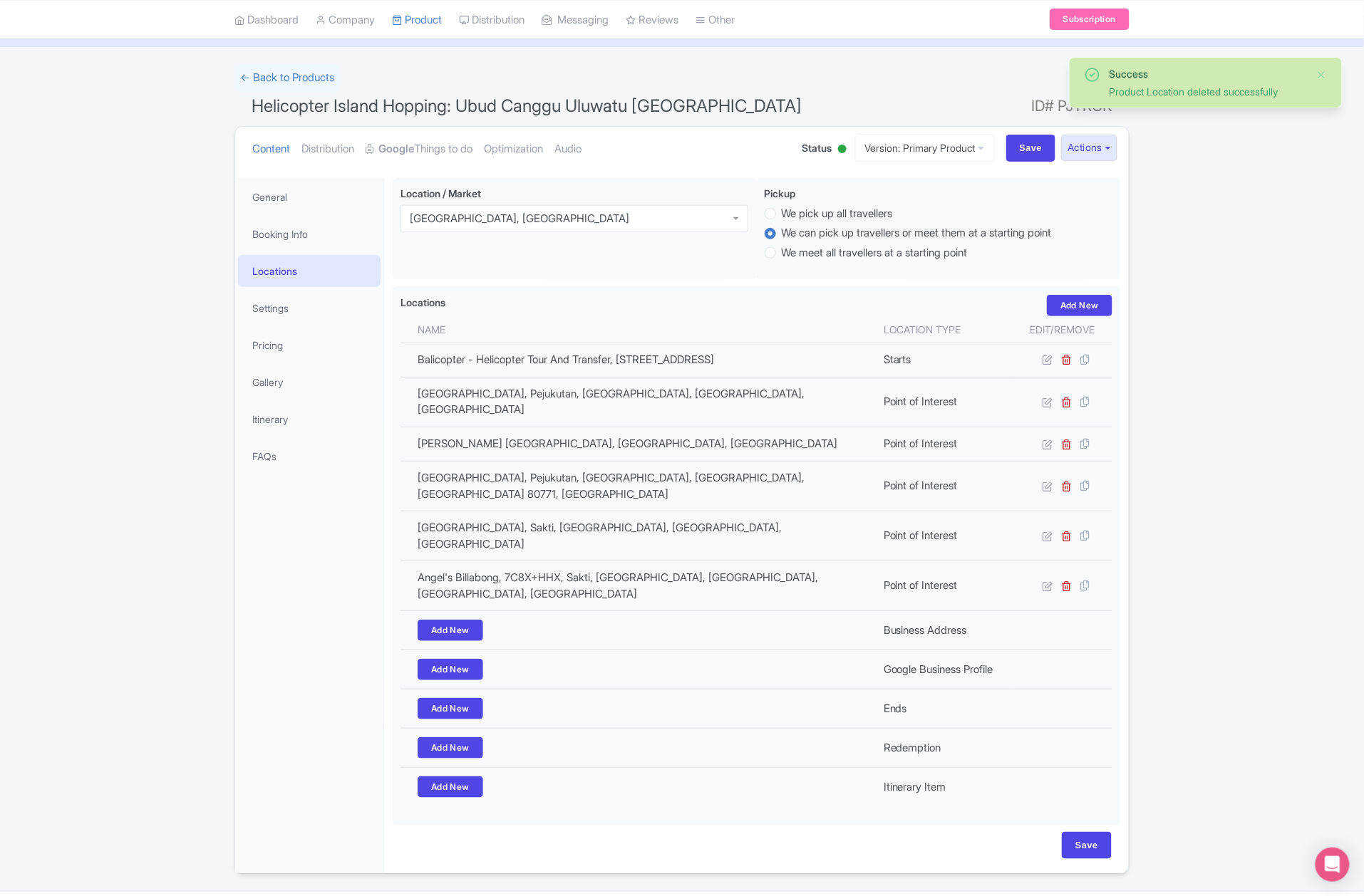
scroll to position [70, 0]
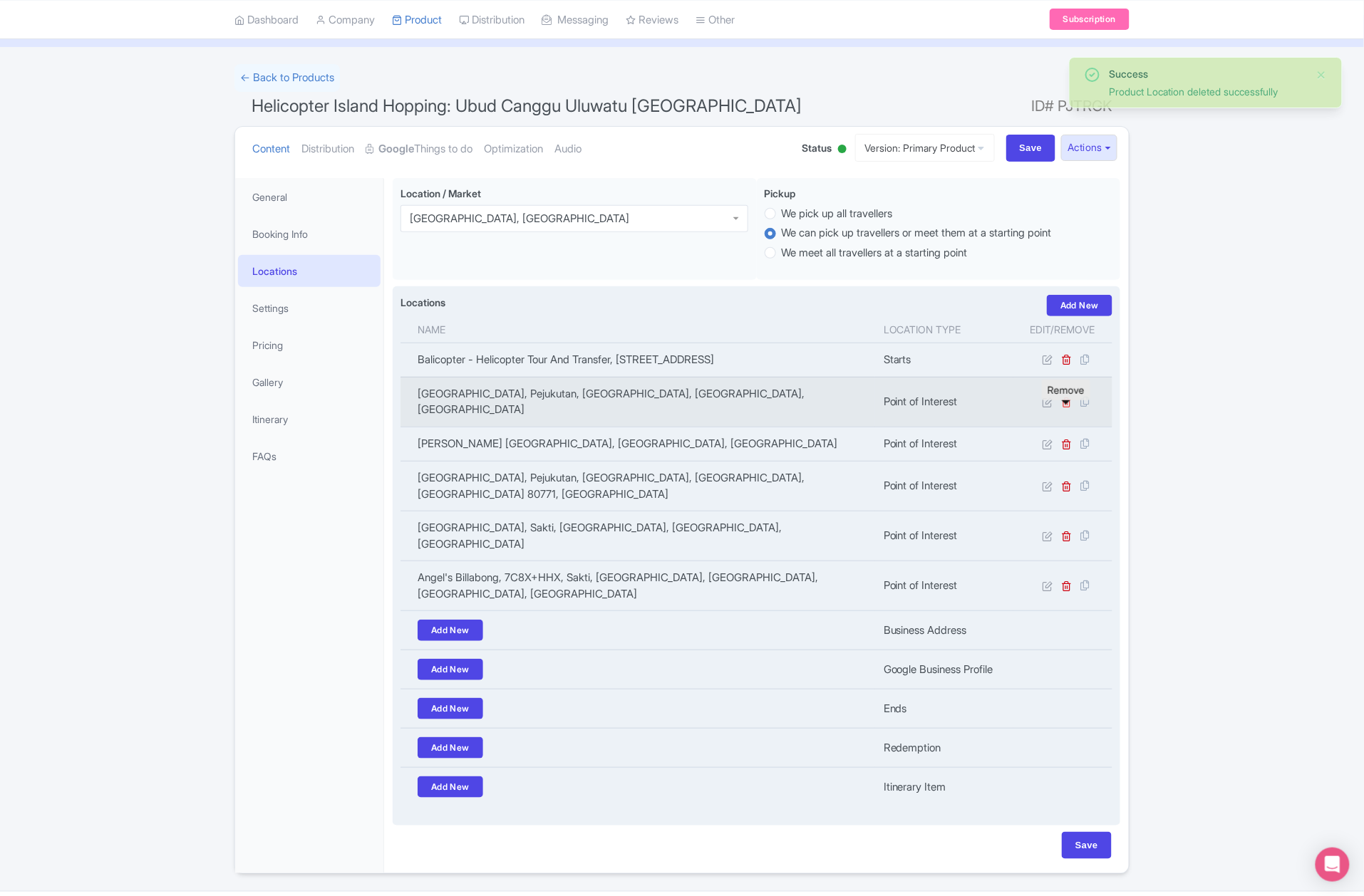
click at [1069, 407] on icon at bounding box center [1067, 402] width 11 height 11
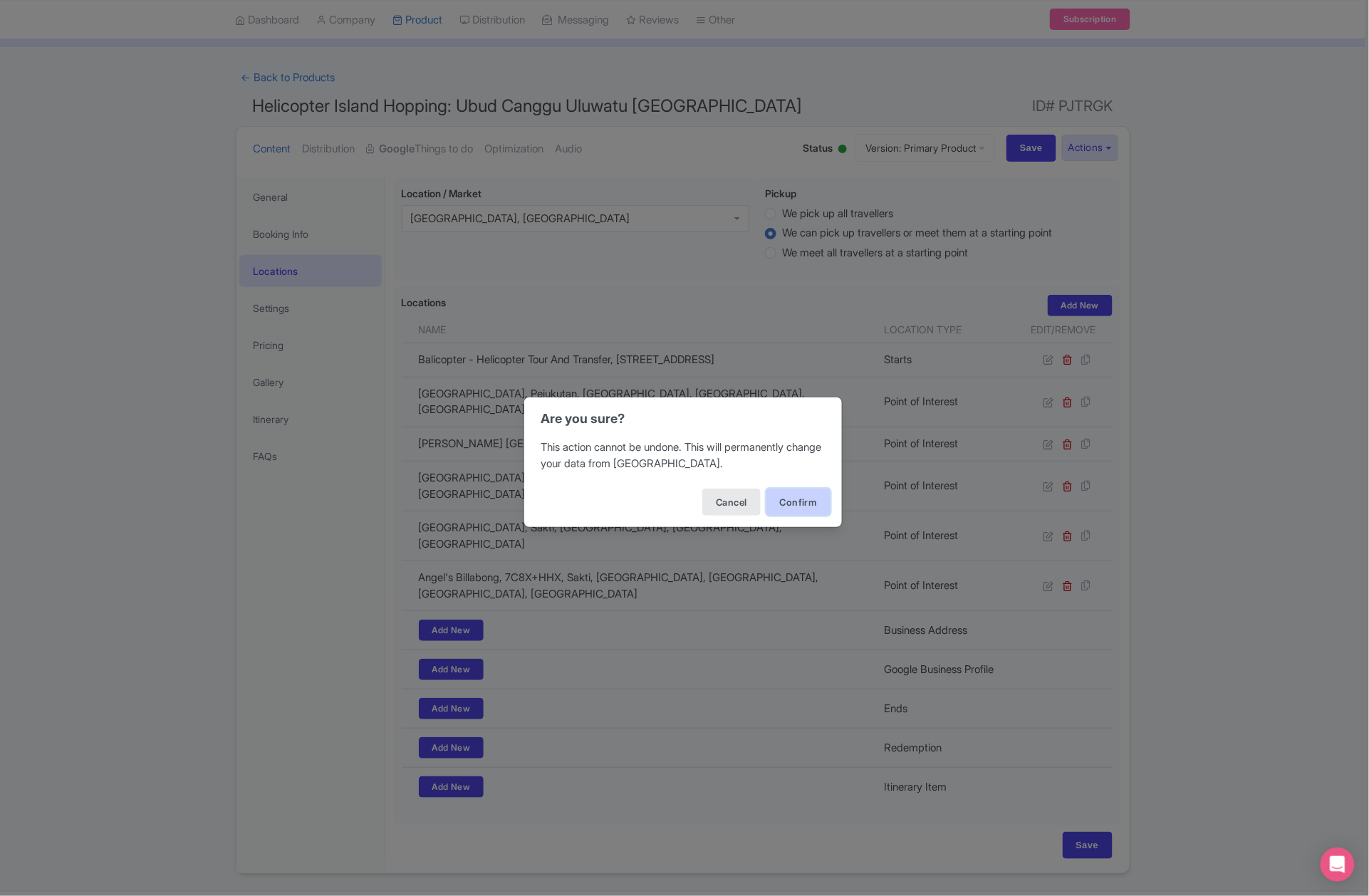
click at [792, 503] on button "Confirm" at bounding box center [799, 502] width 64 height 27
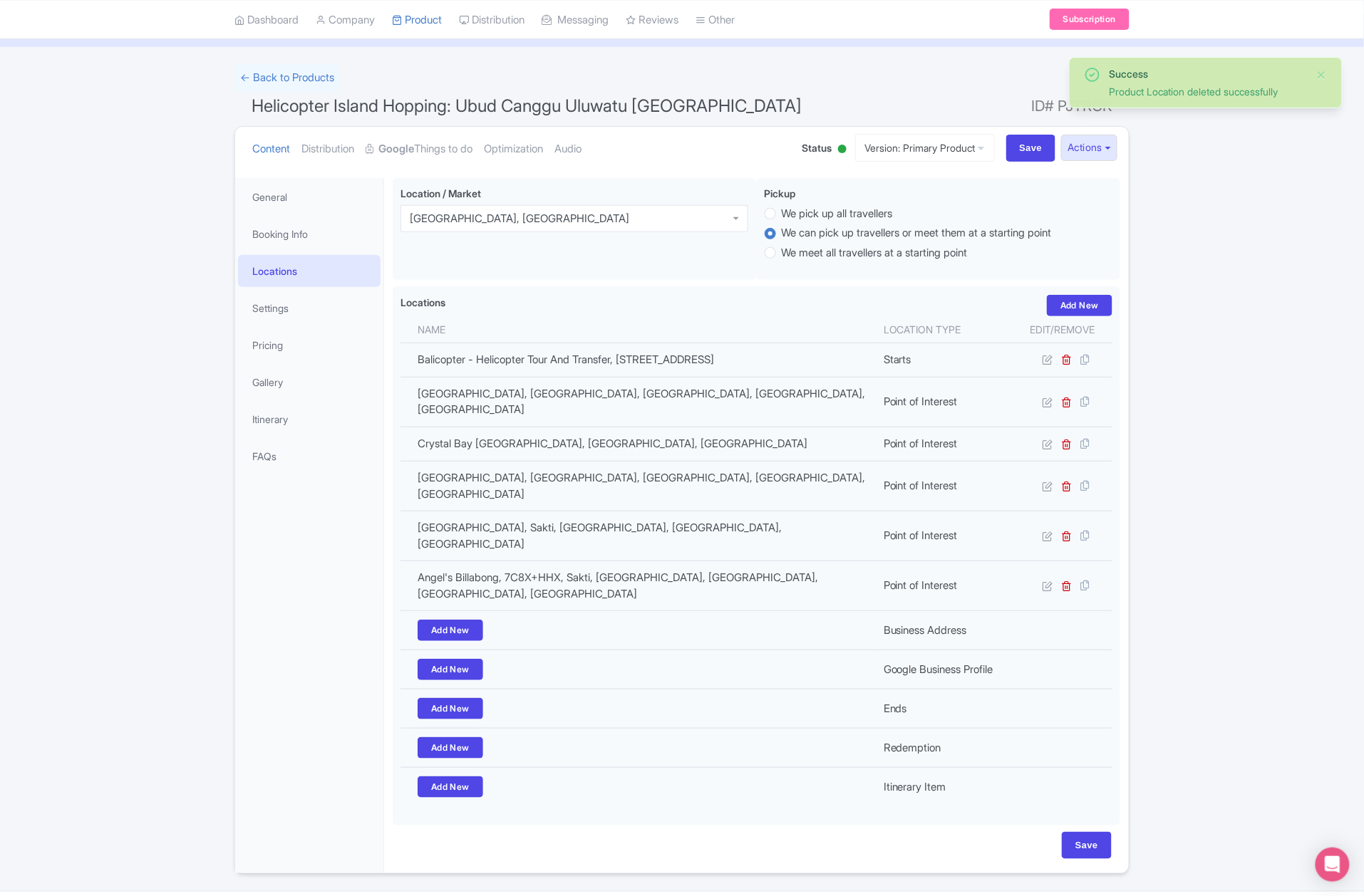
scroll to position [70, 0]
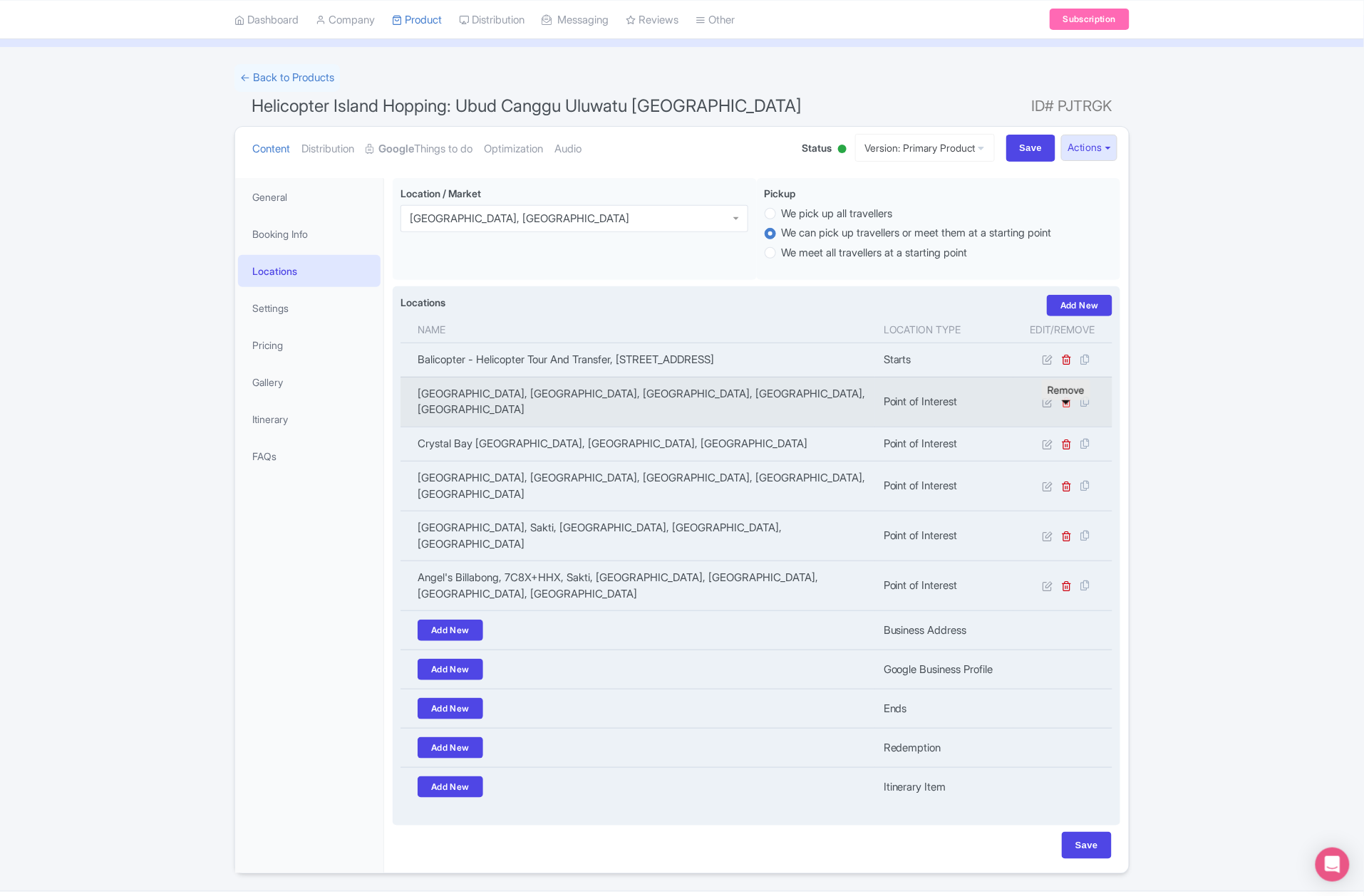
click at [1068, 407] on icon at bounding box center [1067, 402] width 11 height 11
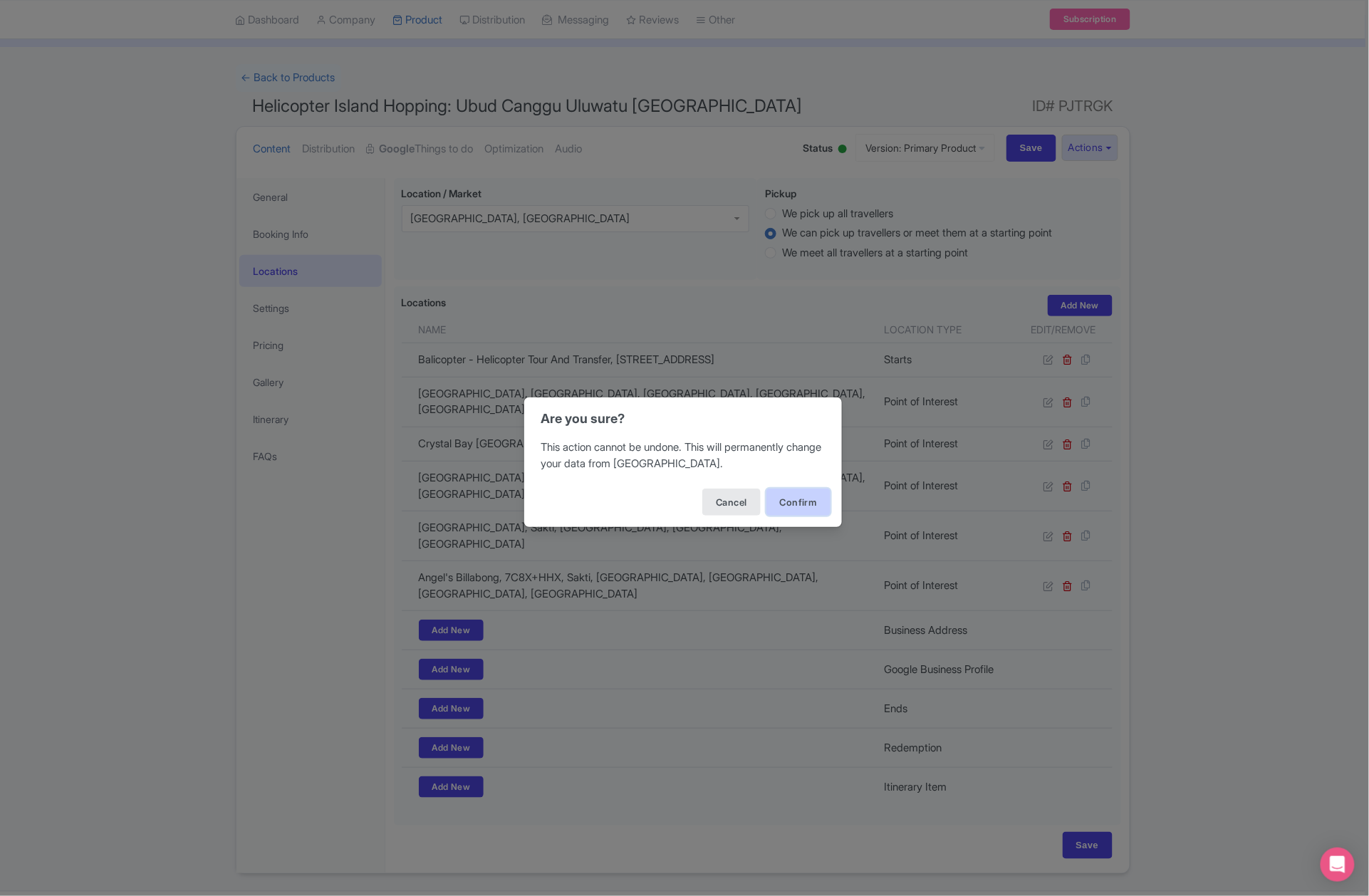
click at [803, 507] on button "Confirm" at bounding box center [799, 502] width 64 height 27
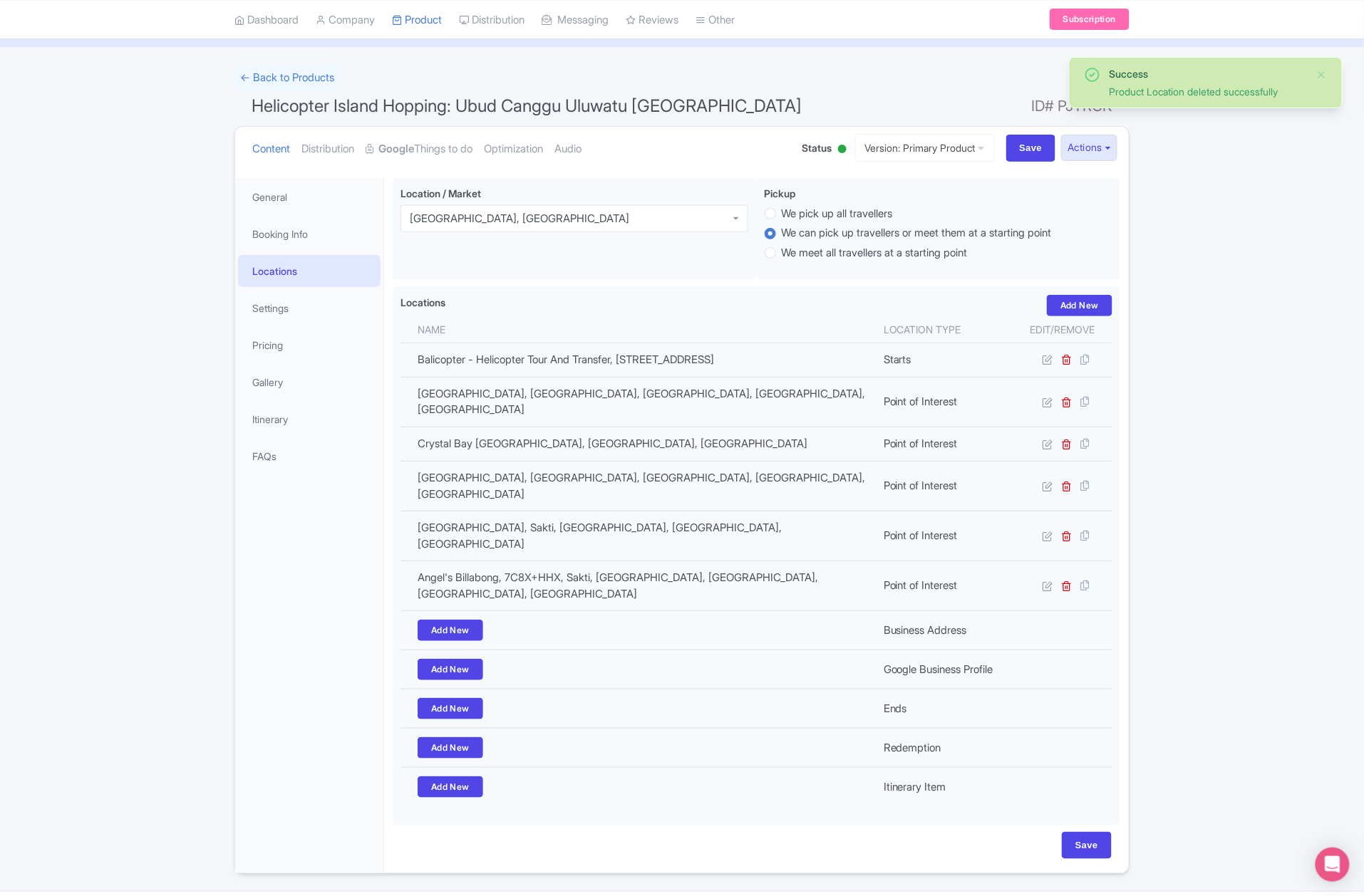
scroll to position [70, 0]
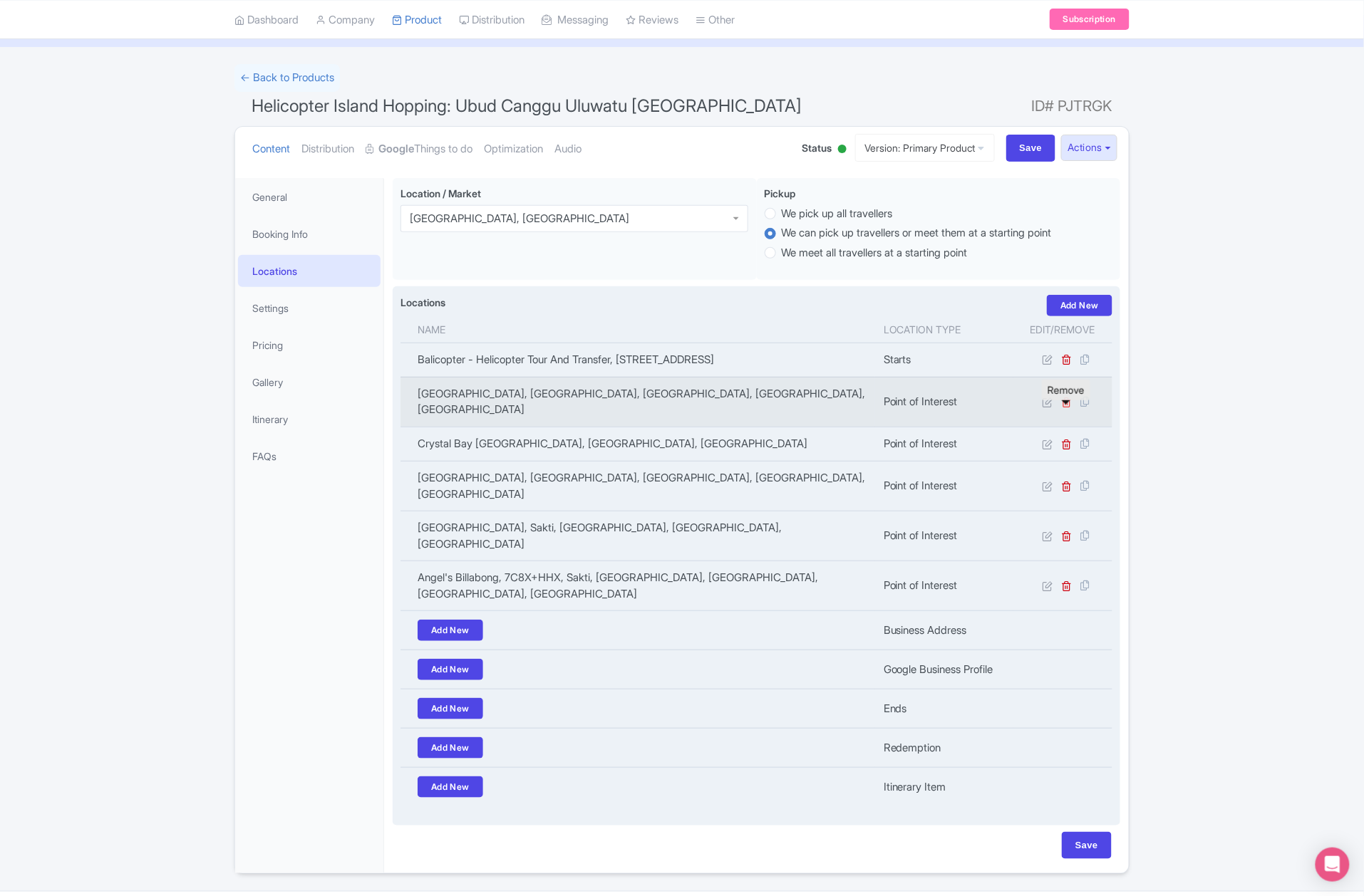
click at [1068, 407] on icon at bounding box center [1067, 402] width 11 height 11
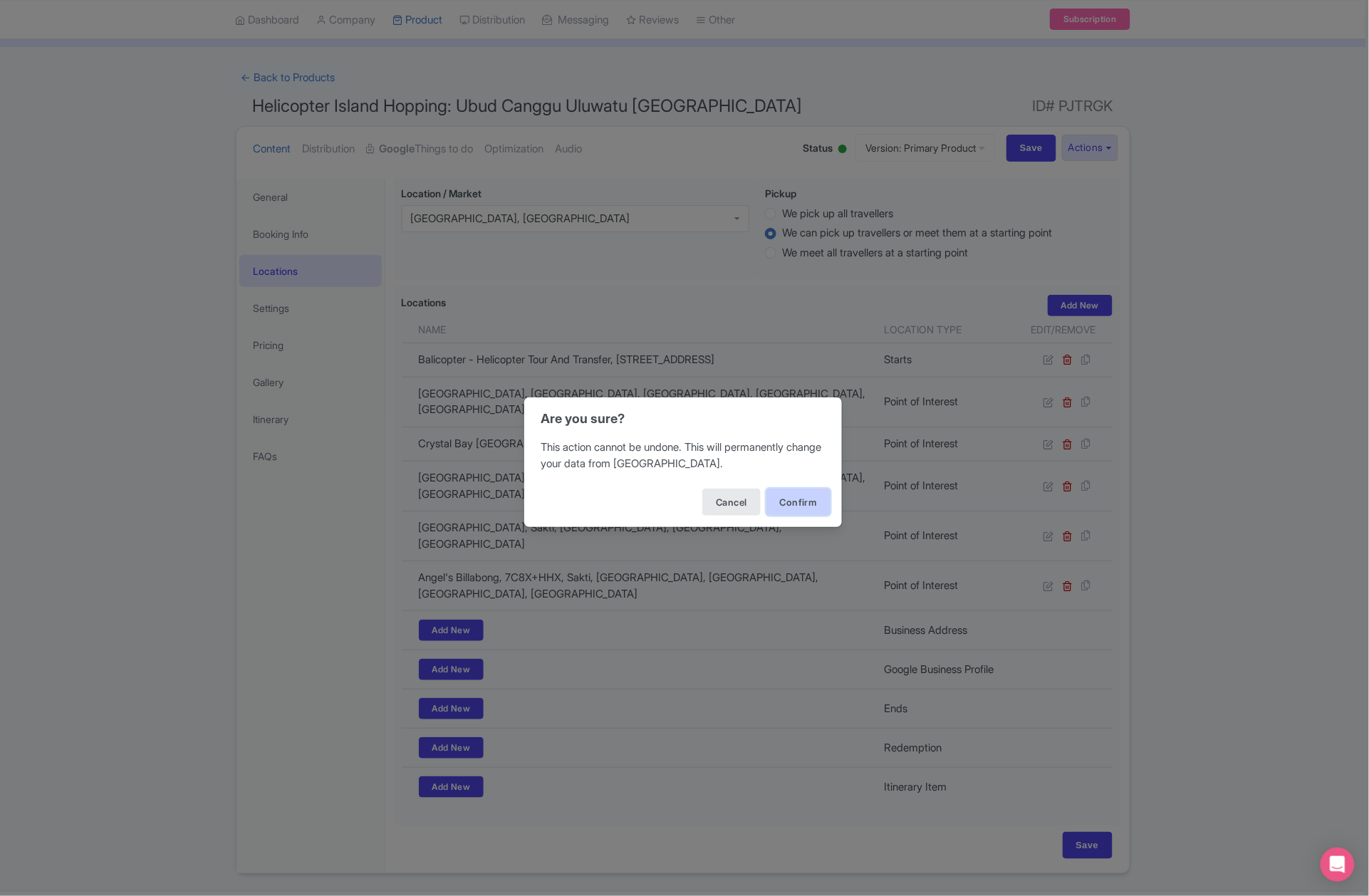
click at [799, 497] on button "Confirm" at bounding box center [799, 502] width 64 height 27
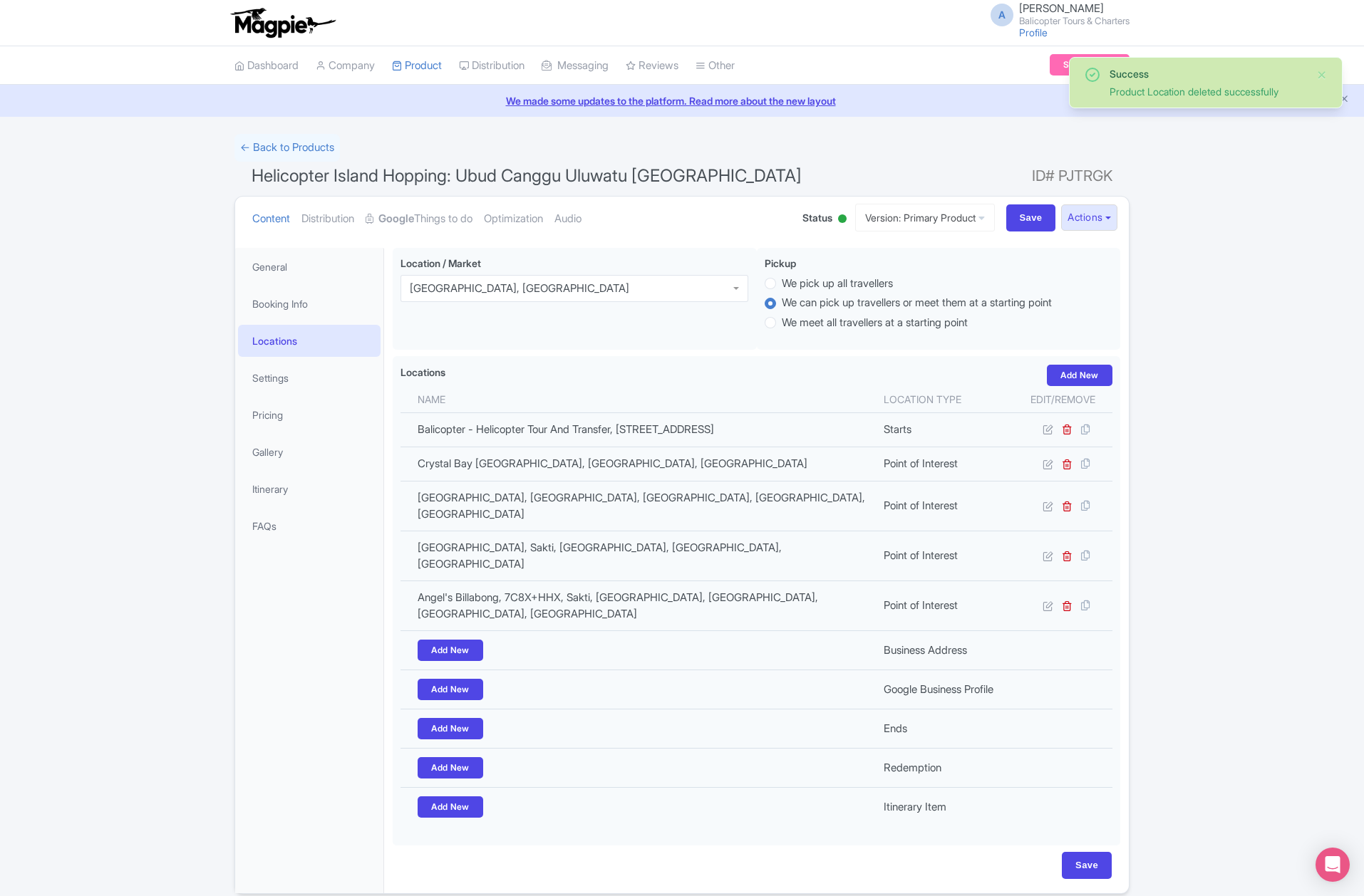
scroll to position [35, 0]
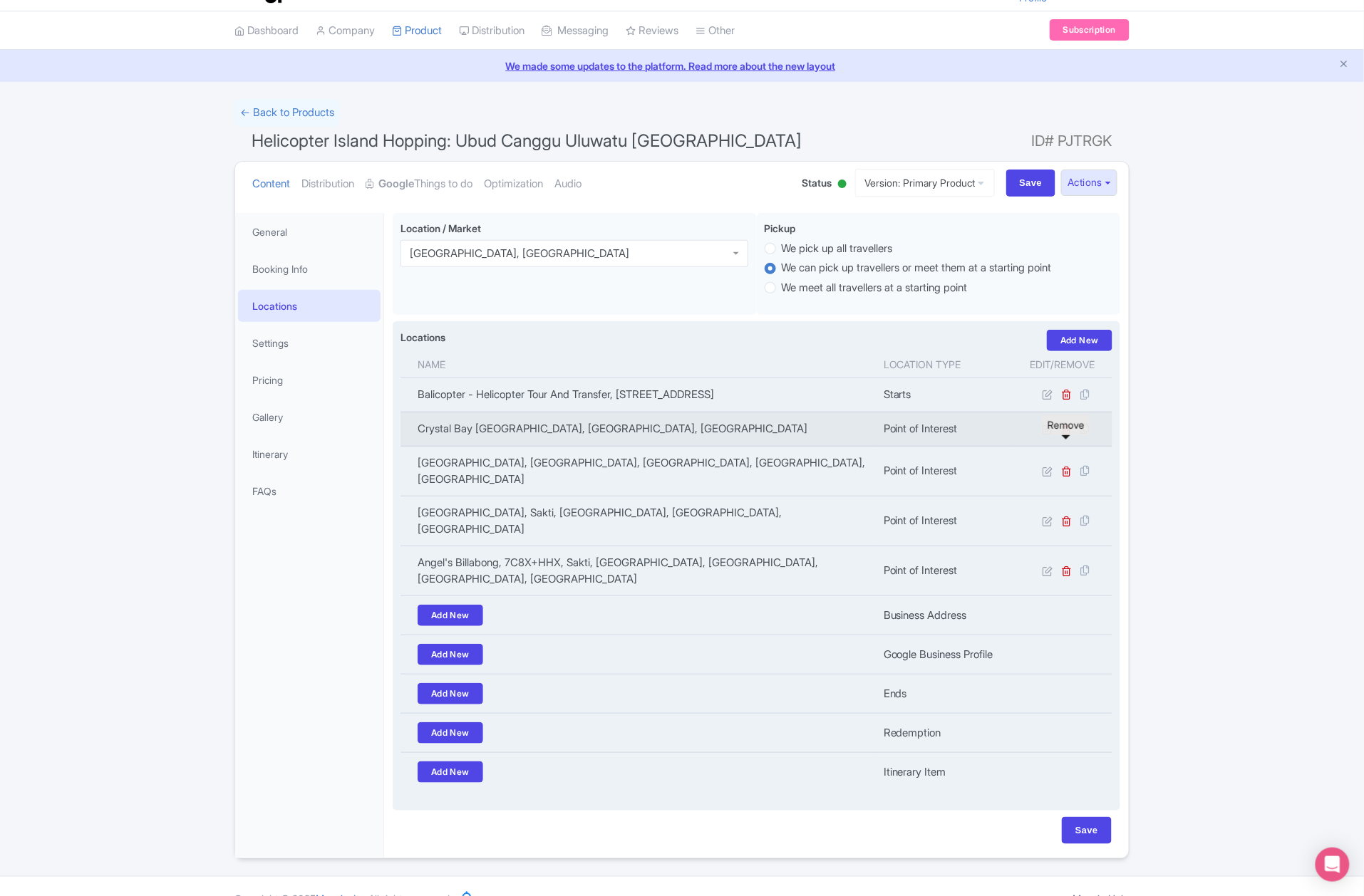
click at [1064, 435] on icon at bounding box center [1067, 429] width 11 height 11
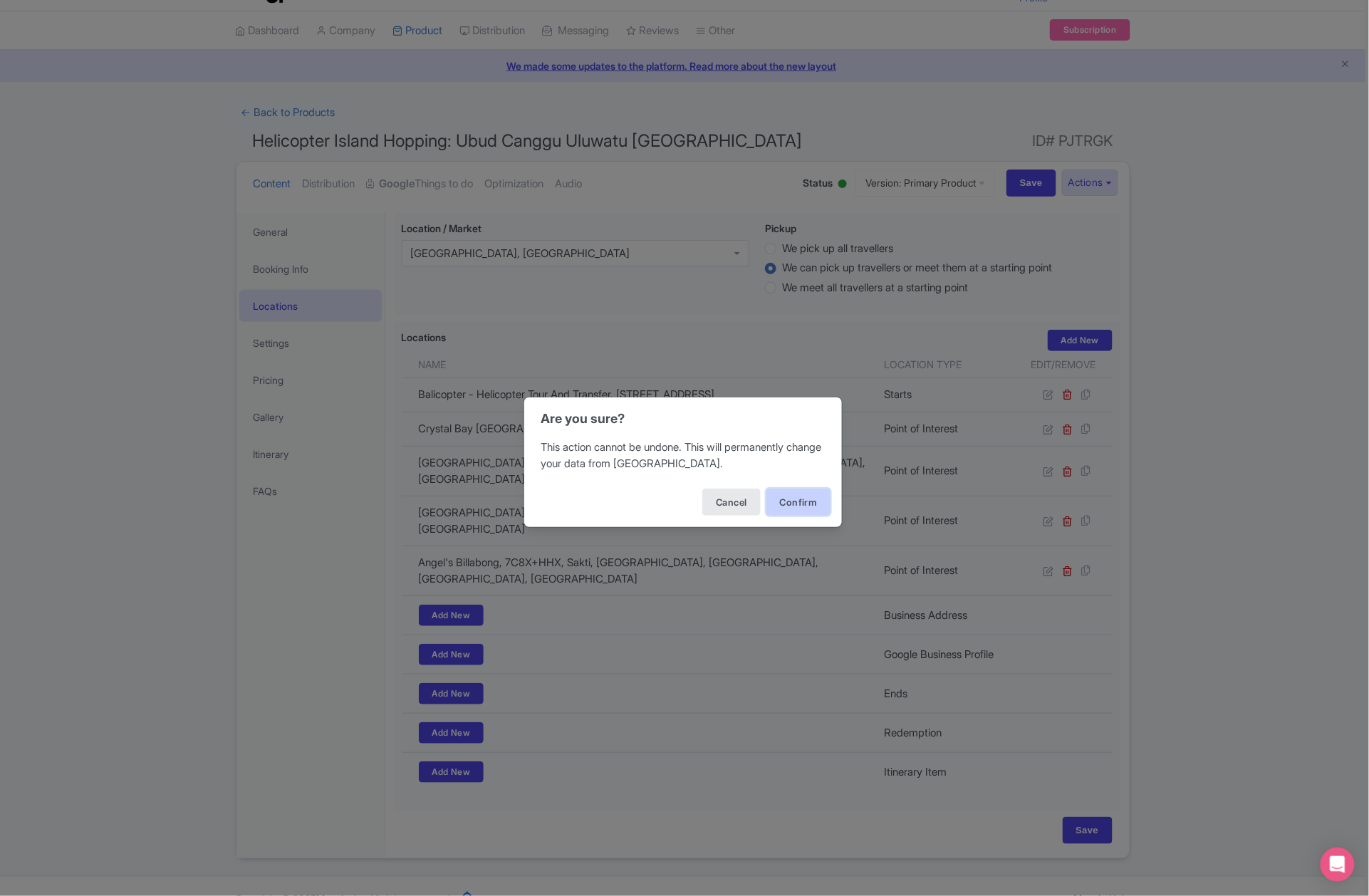
click at [810, 503] on button "Confirm" at bounding box center [799, 502] width 64 height 27
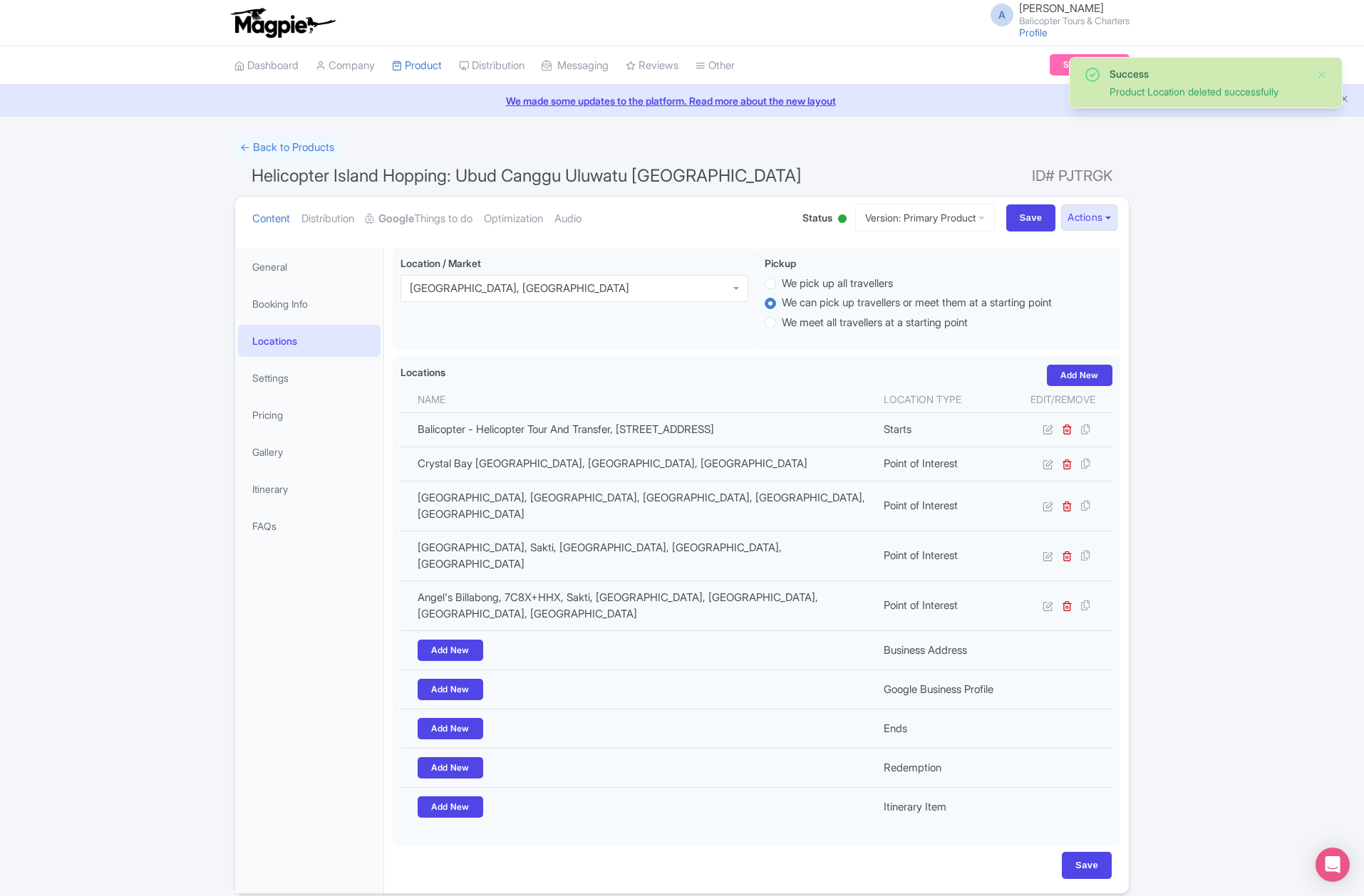
scroll to position [35, 0]
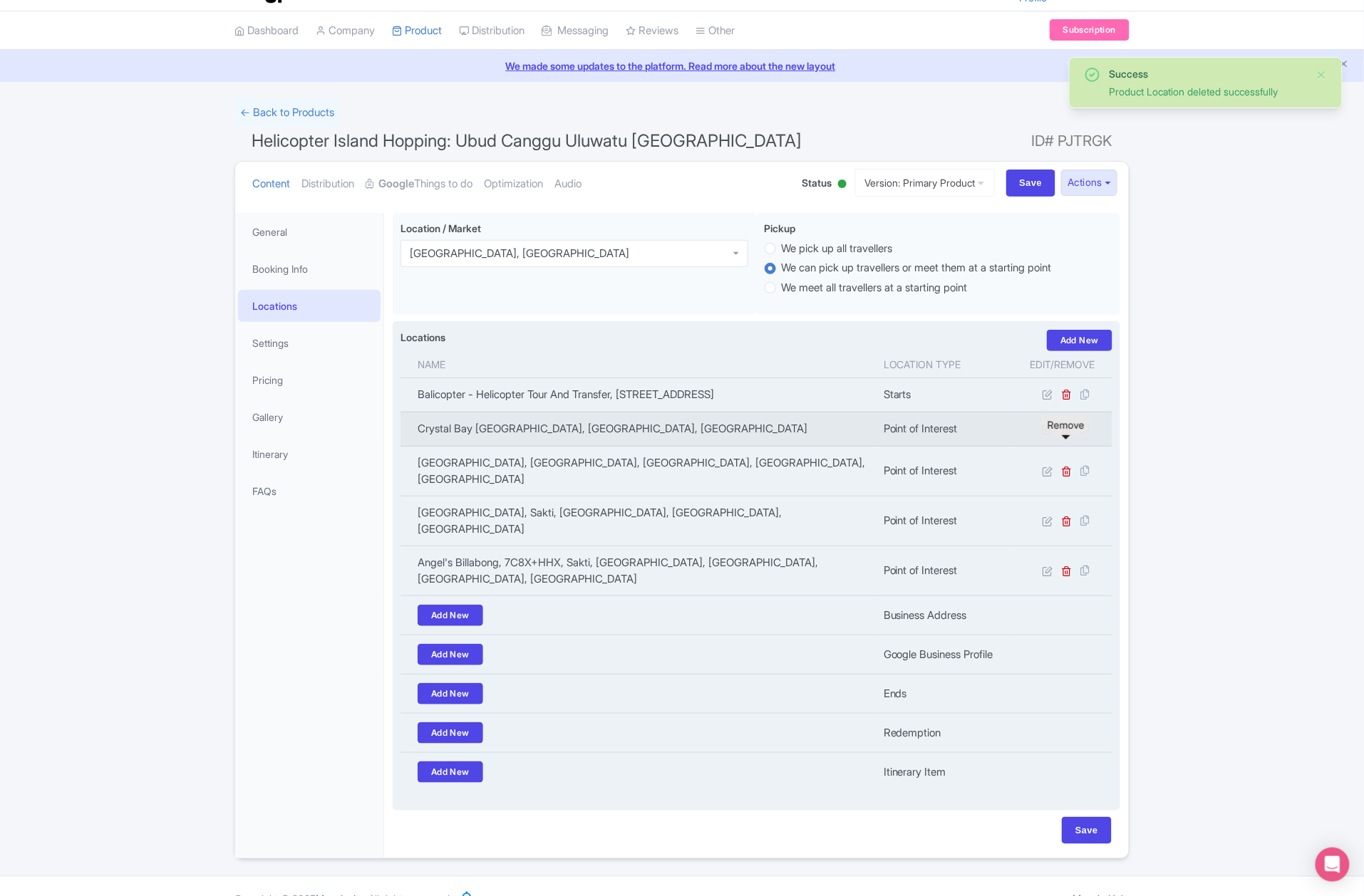
click at [1064, 435] on icon at bounding box center [1067, 429] width 11 height 11
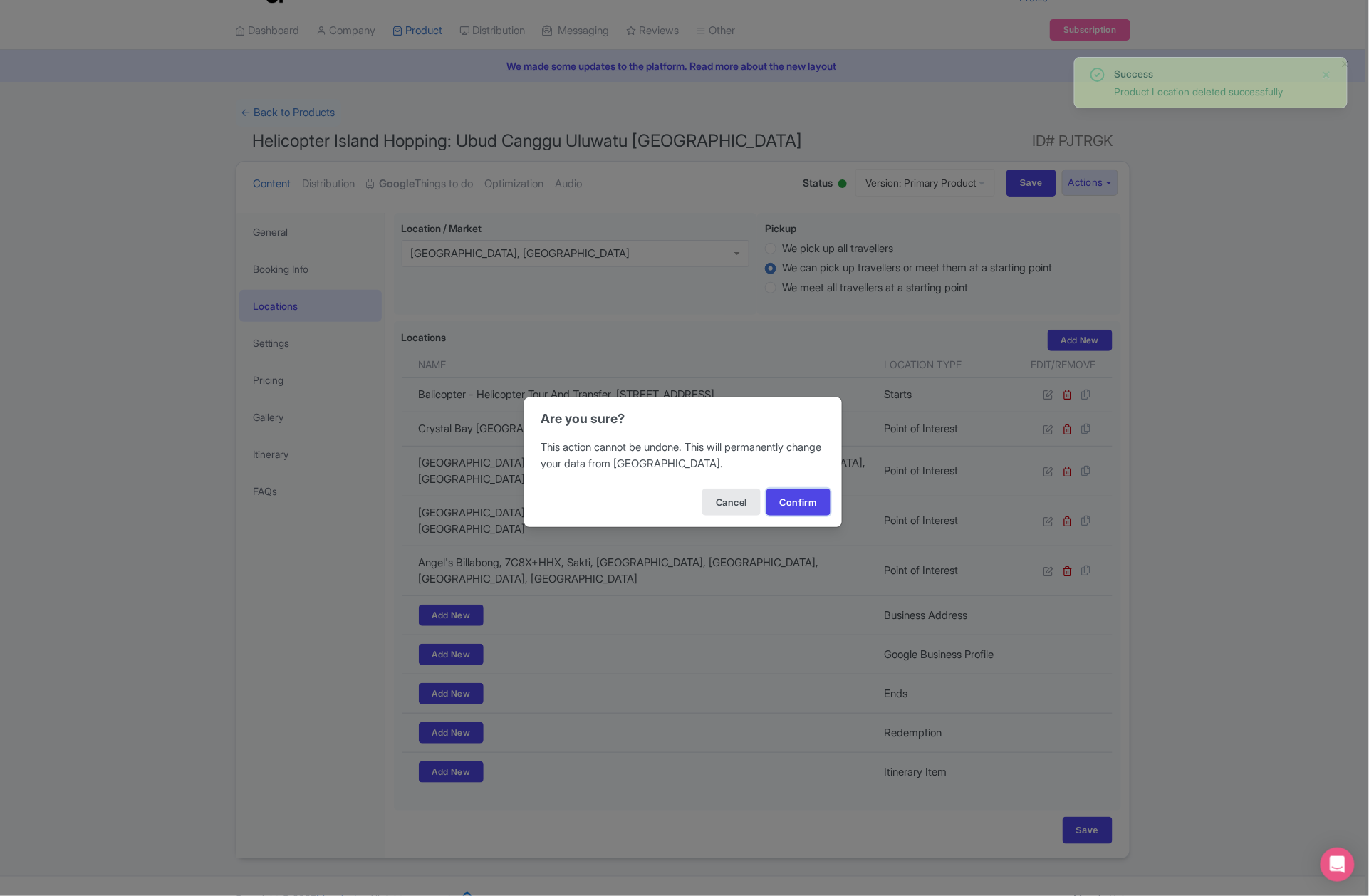
click at [799, 497] on button "Confirm" at bounding box center [799, 502] width 64 height 27
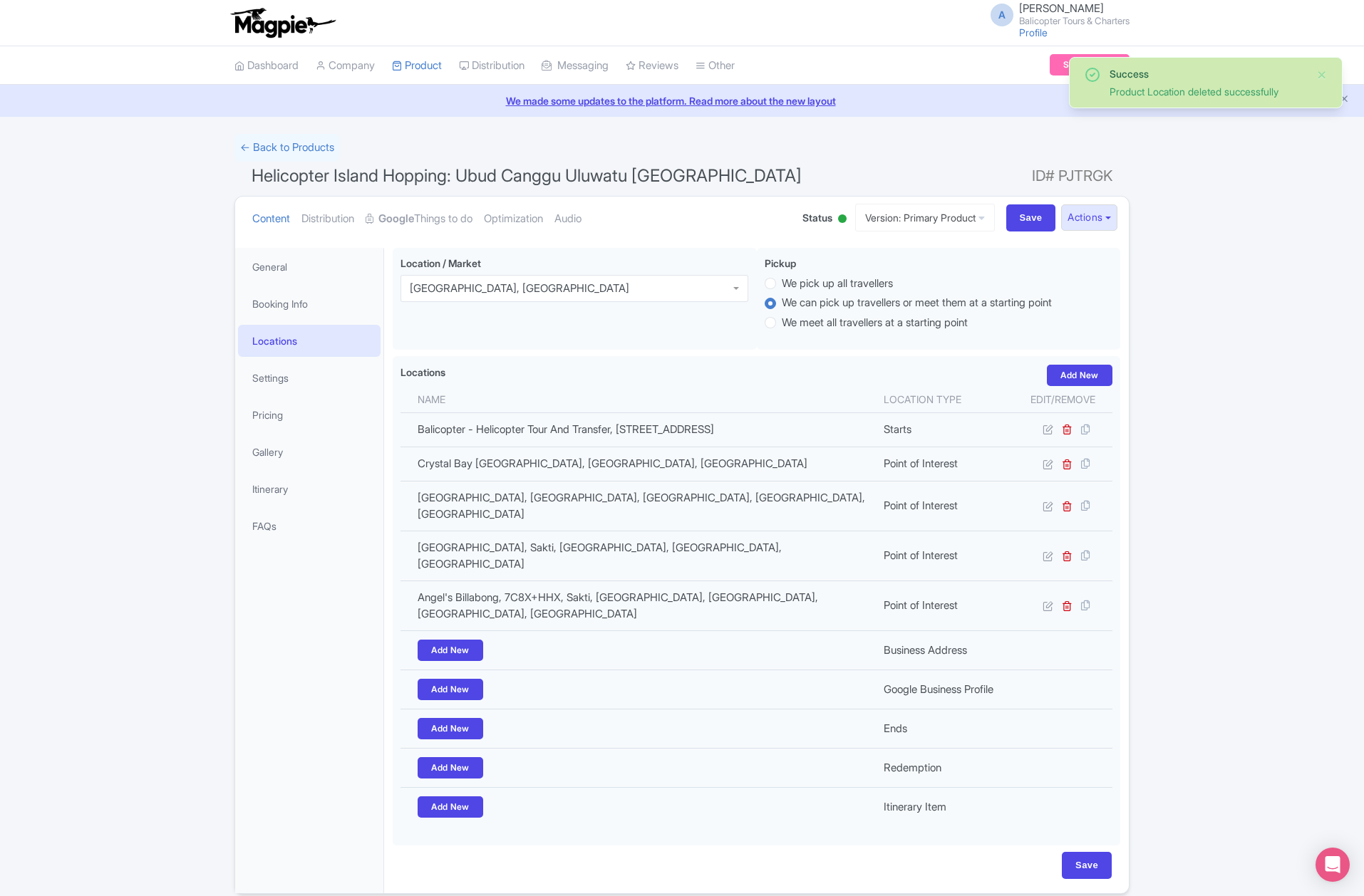
scroll to position [35, 0]
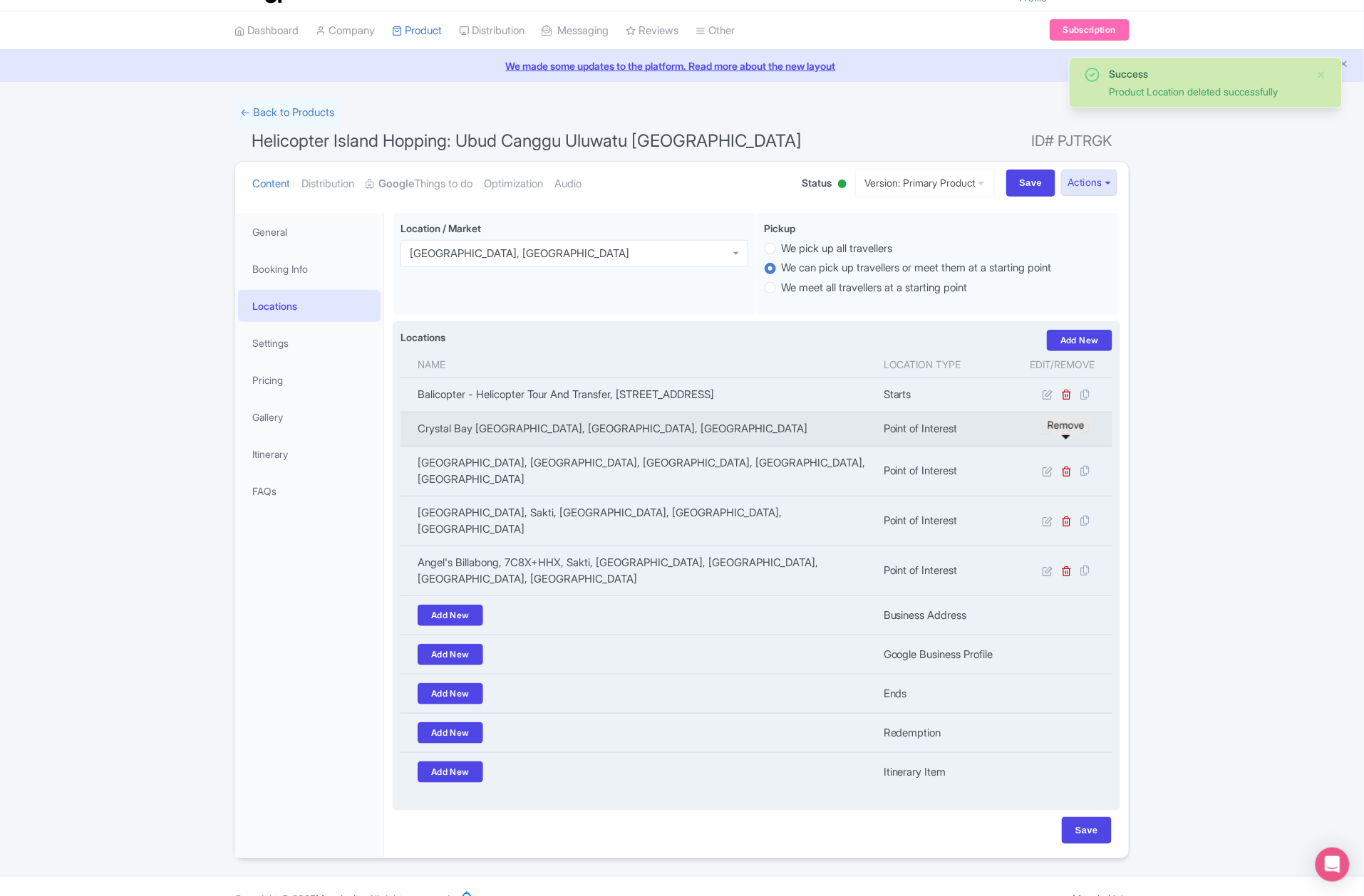
click at [1065, 435] on icon at bounding box center [1067, 429] width 11 height 11
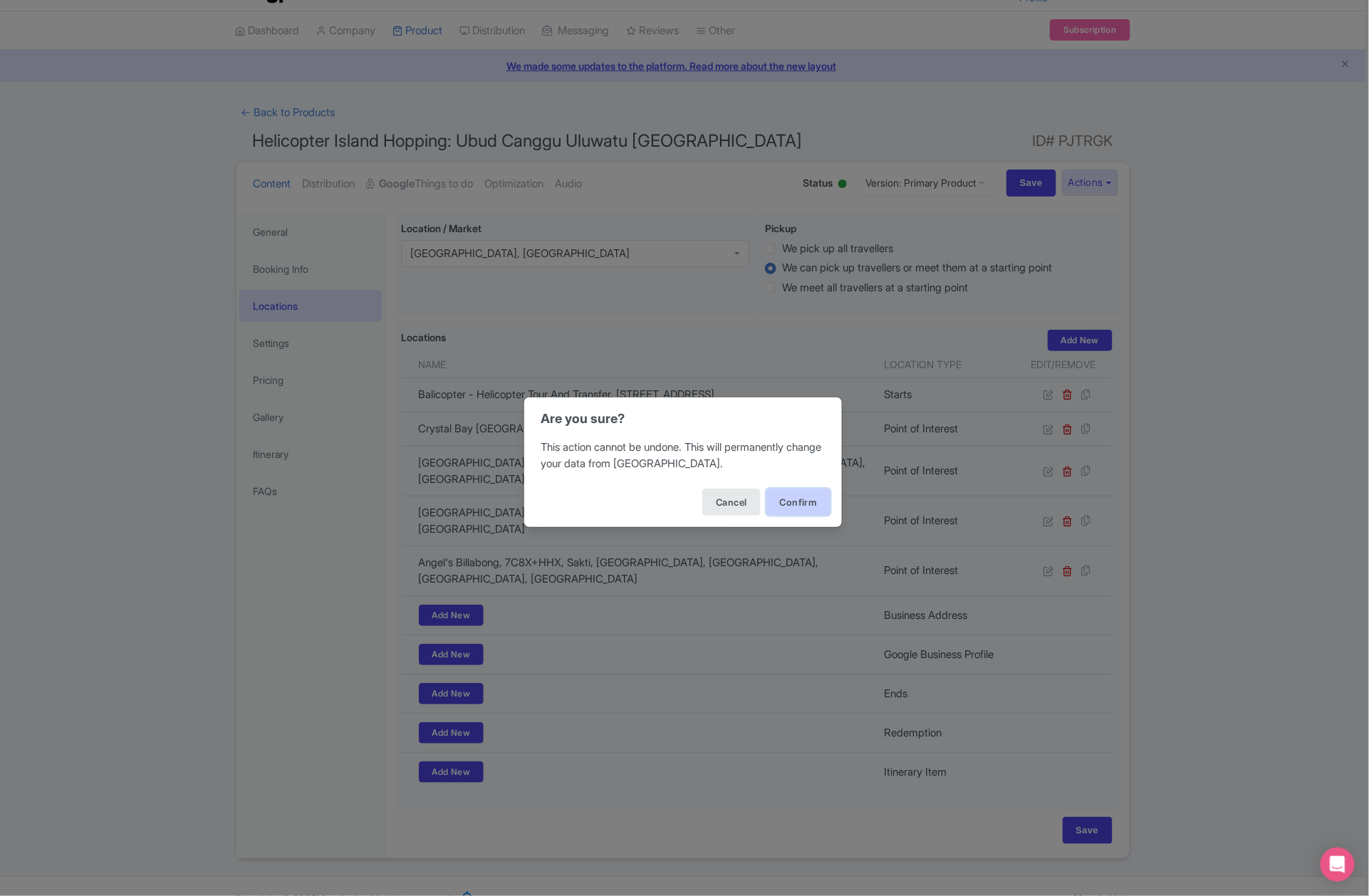
click at [801, 509] on button "Confirm" at bounding box center [799, 502] width 64 height 27
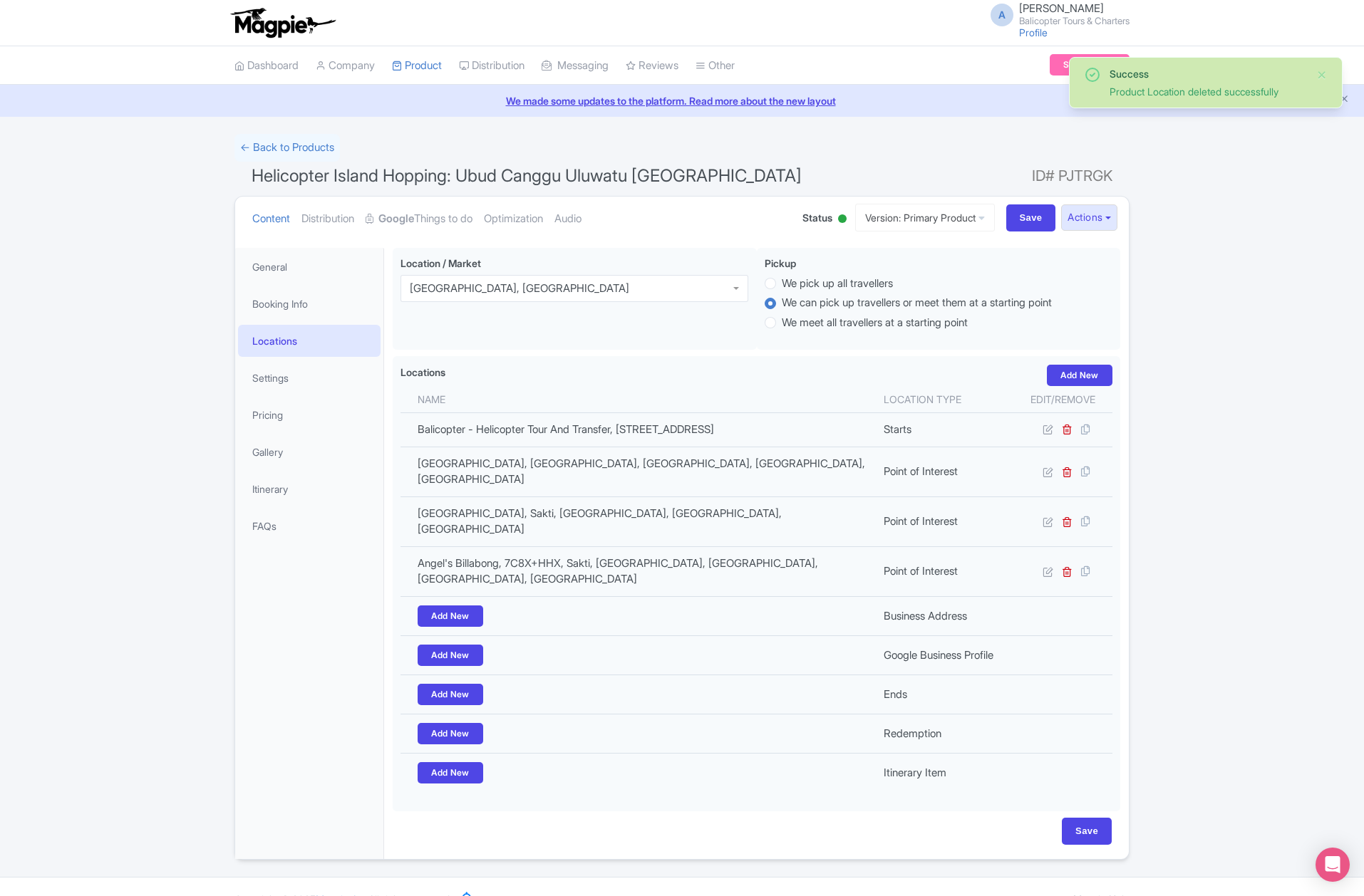
scroll to position [1, 0]
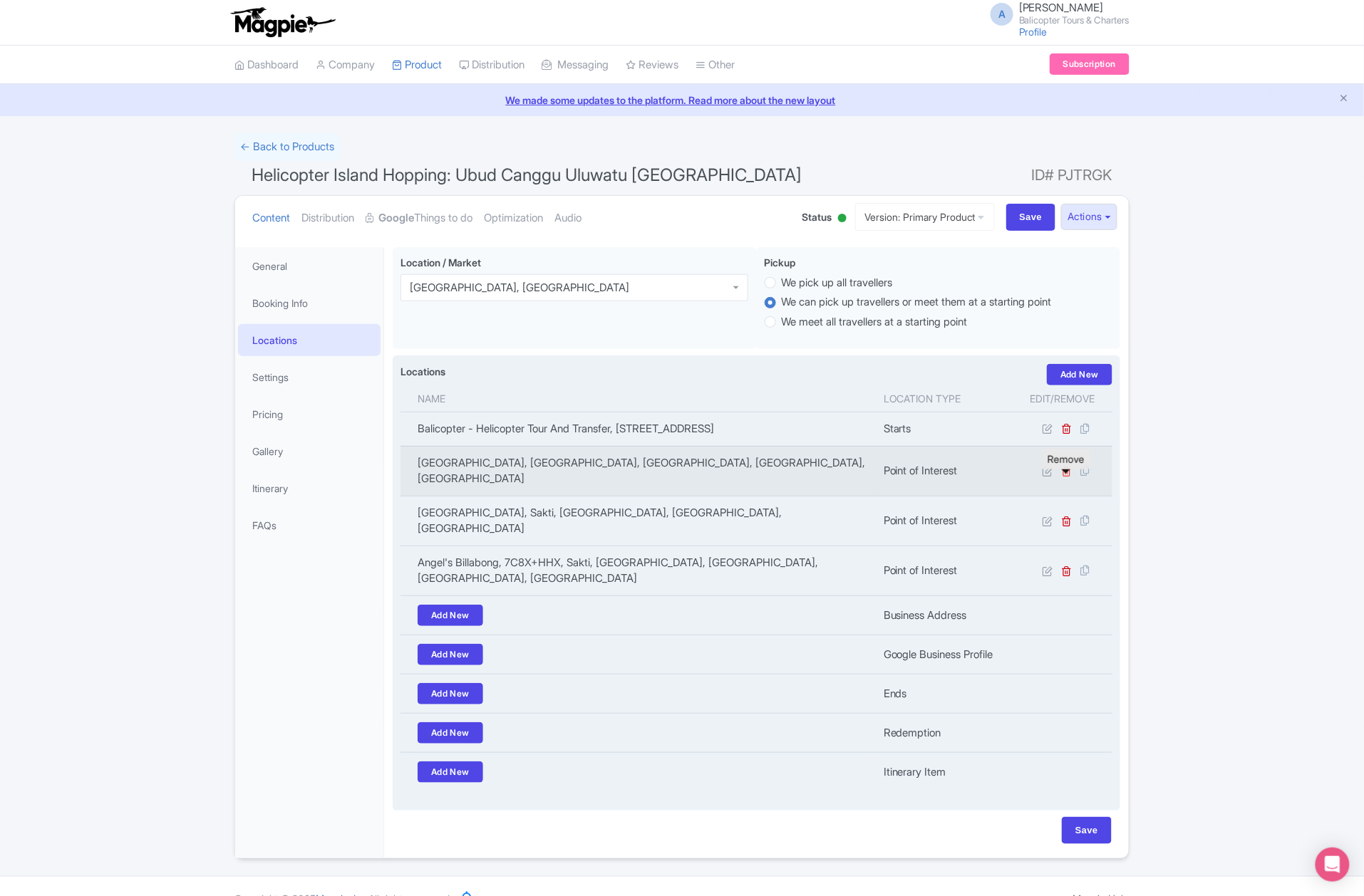
click at [1065, 476] on icon at bounding box center [1067, 471] width 11 height 11
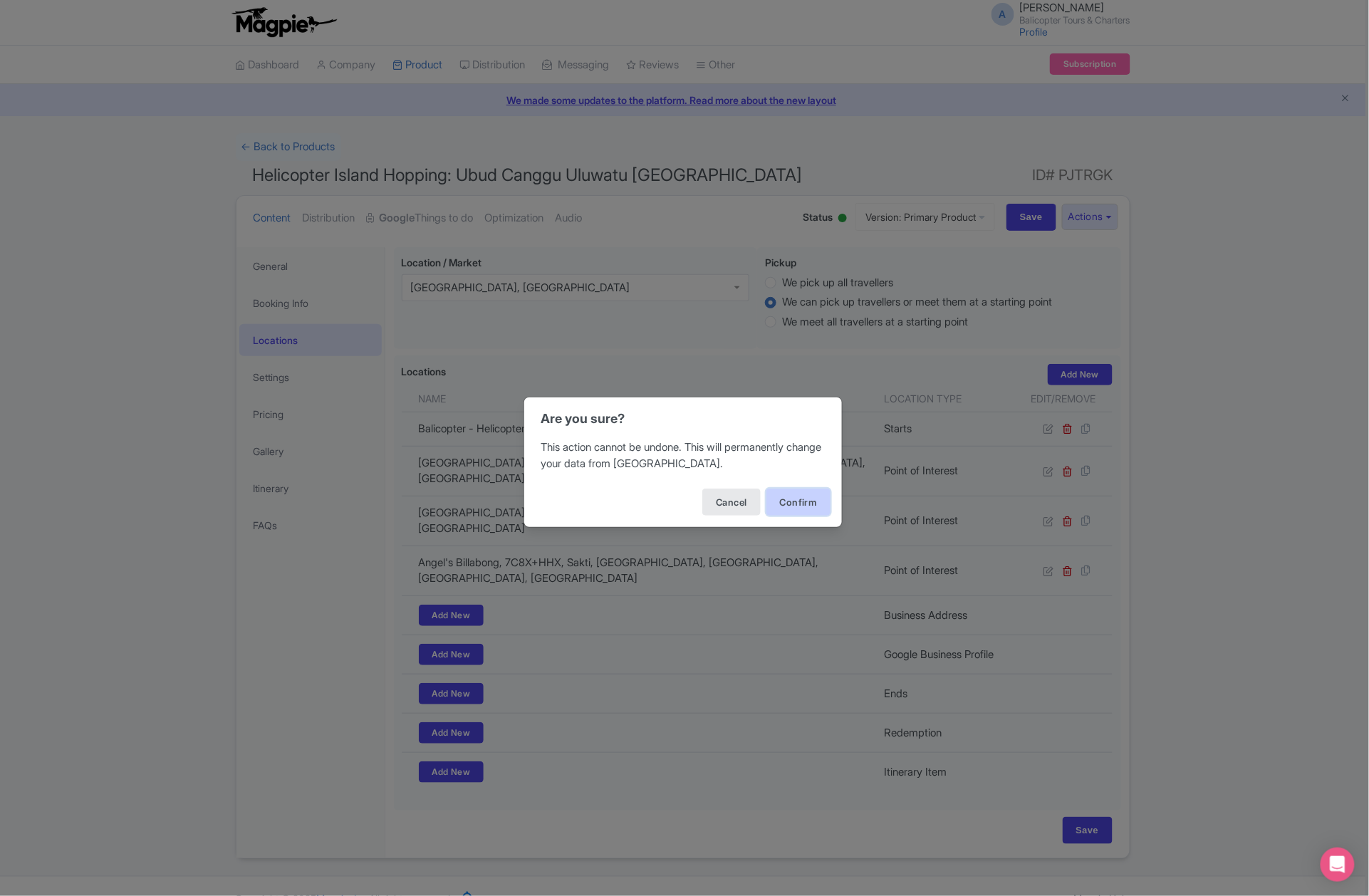
click at [812, 510] on button "Confirm" at bounding box center [799, 502] width 64 height 27
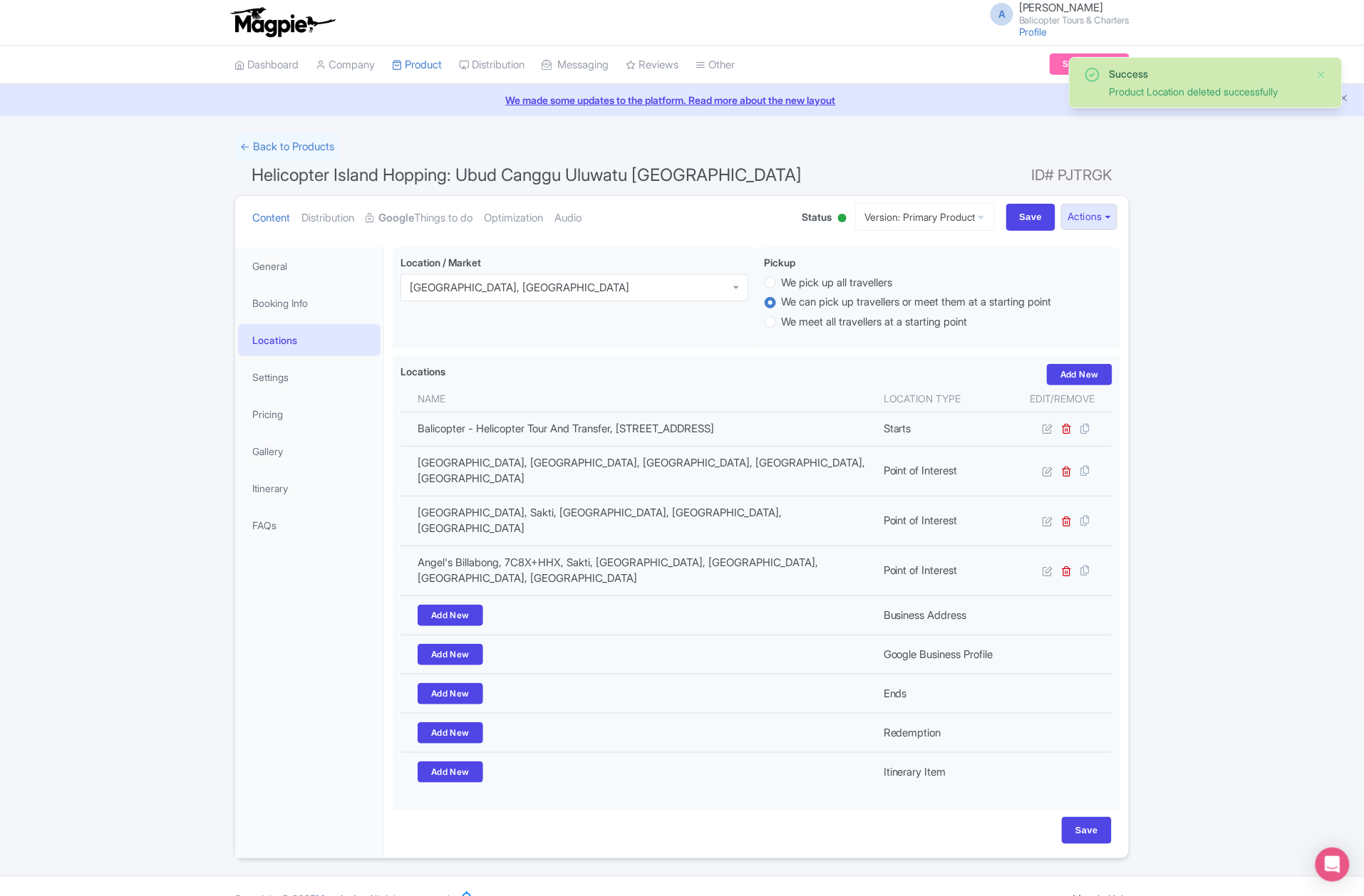
scroll to position [1, 0]
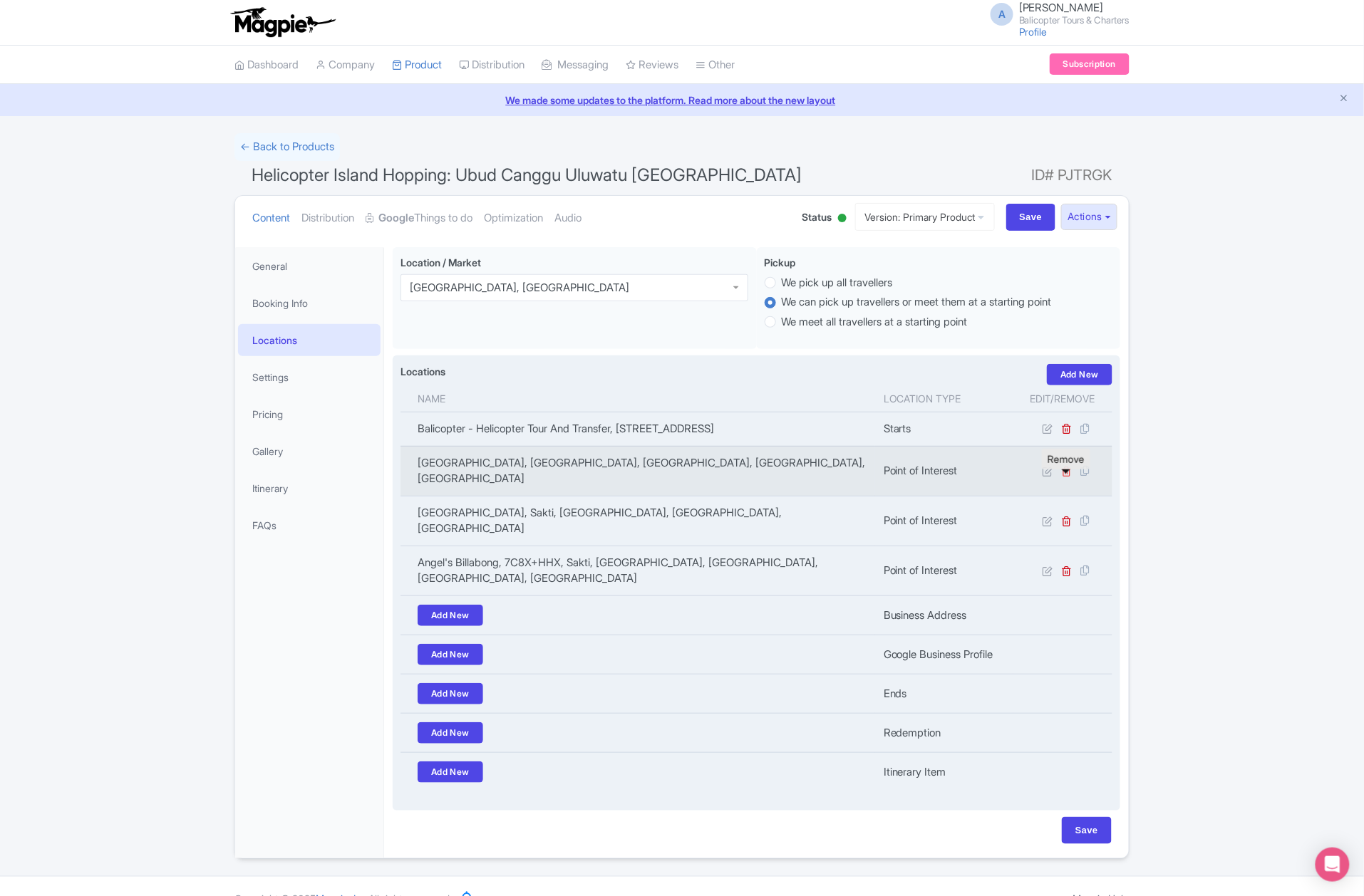
click at [1070, 476] on icon at bounding box center [1067, 471] width 11 height 11
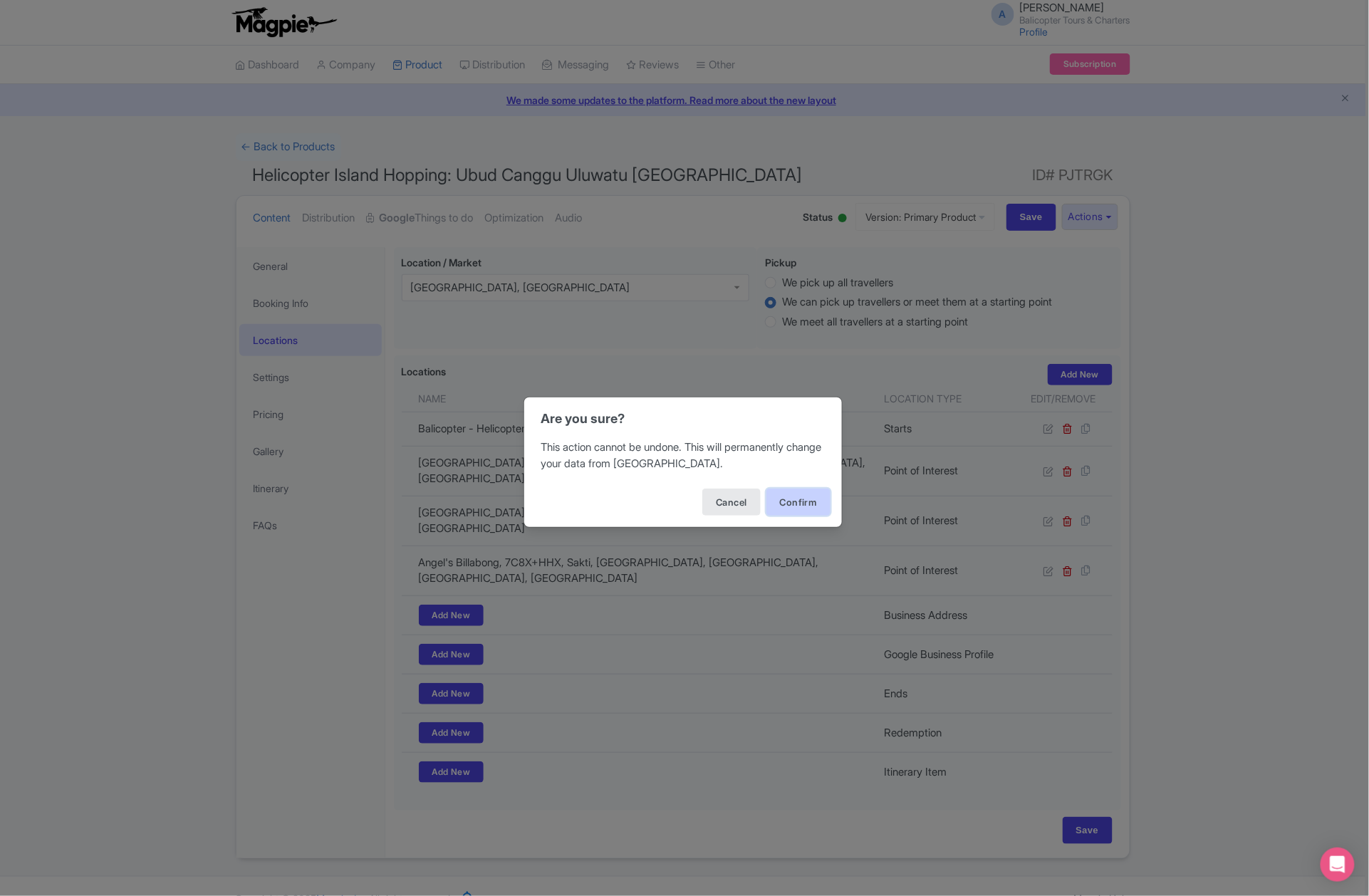
click at [799, 510] on button "Confirm" at bounding box center [799, 502] width 64 height 27
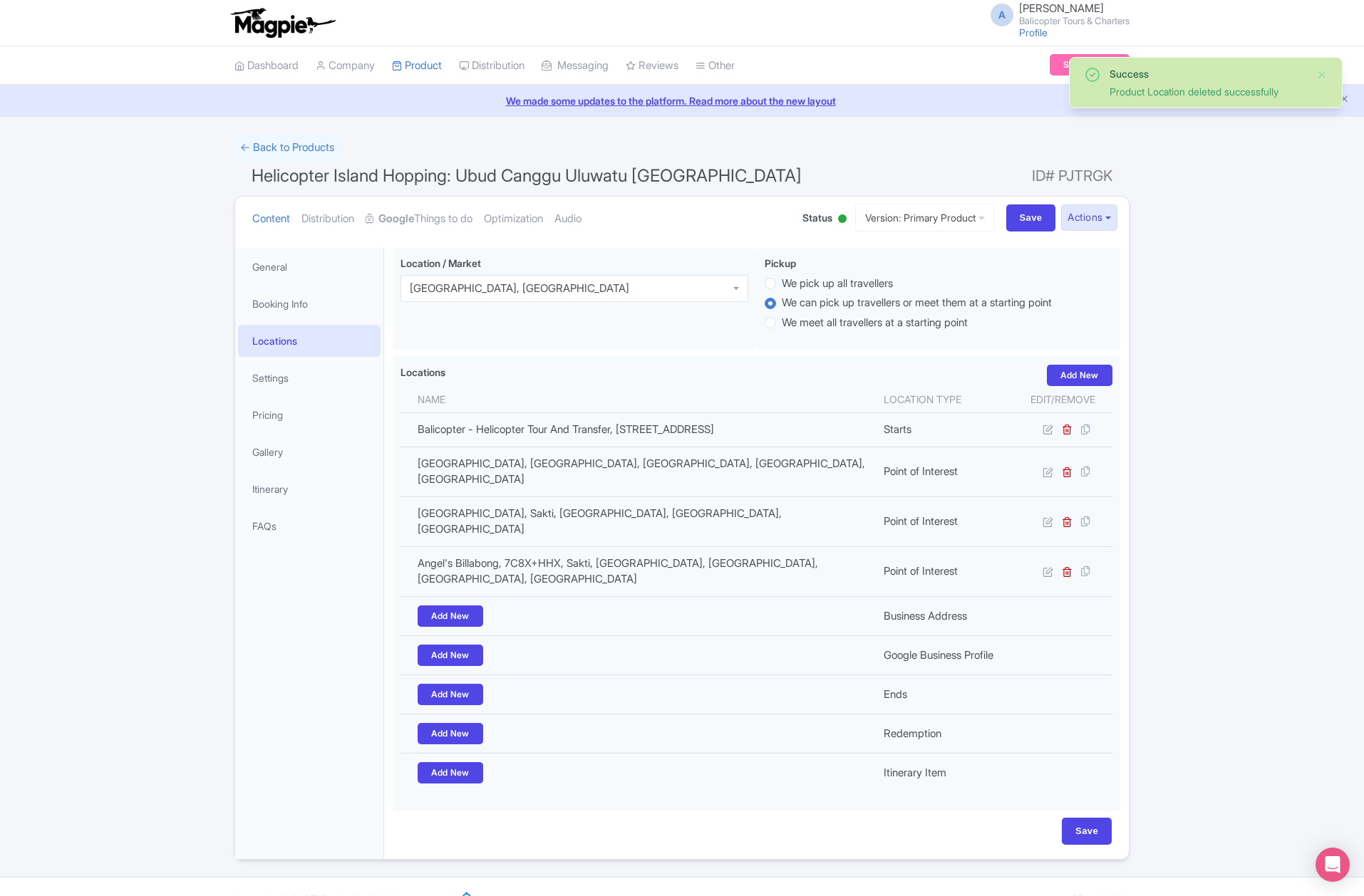
scroll to position [1, 0]
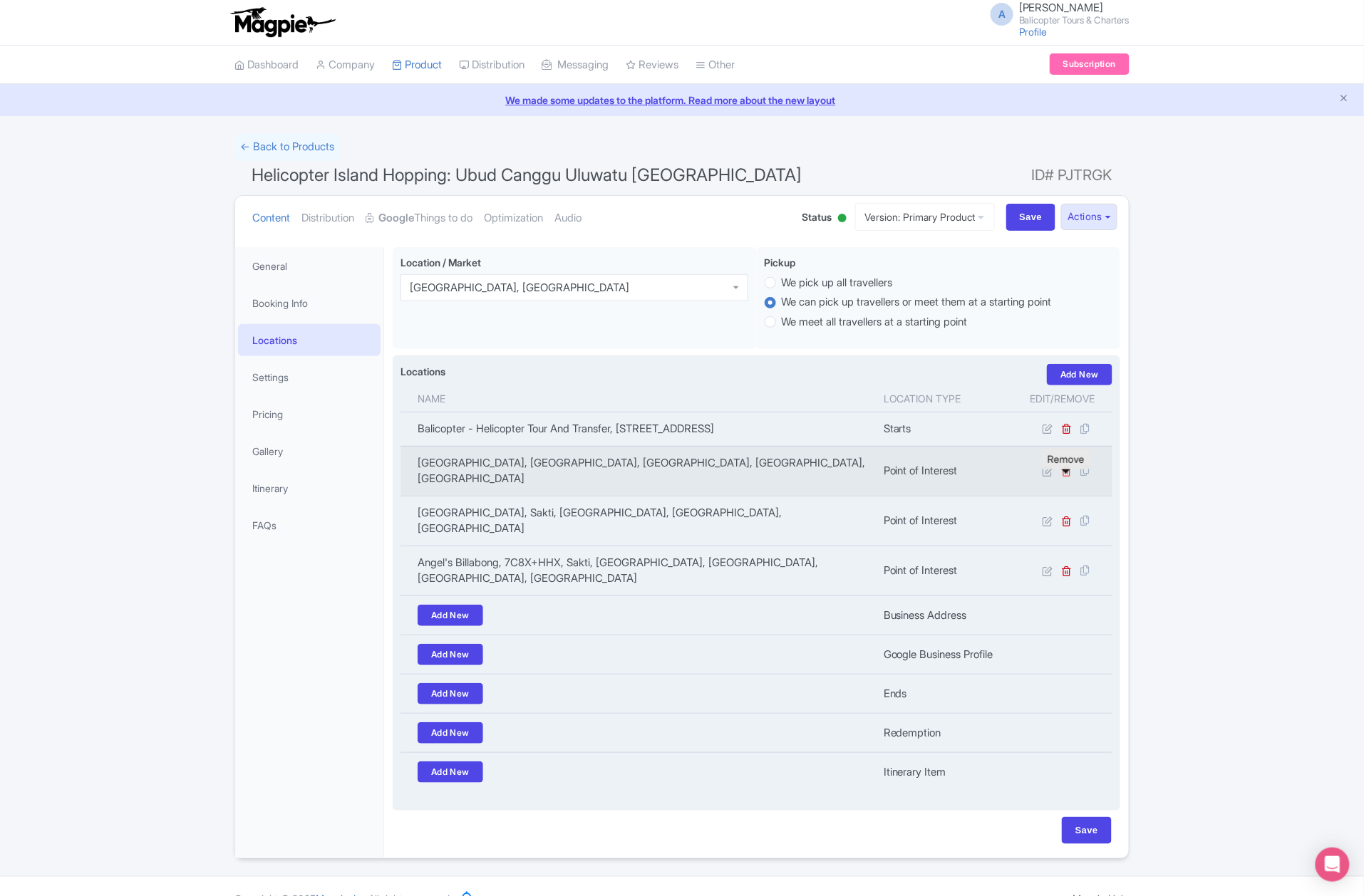
click at [1067, 476] on icon at bounding box center [1067, 471] width 11 height 11
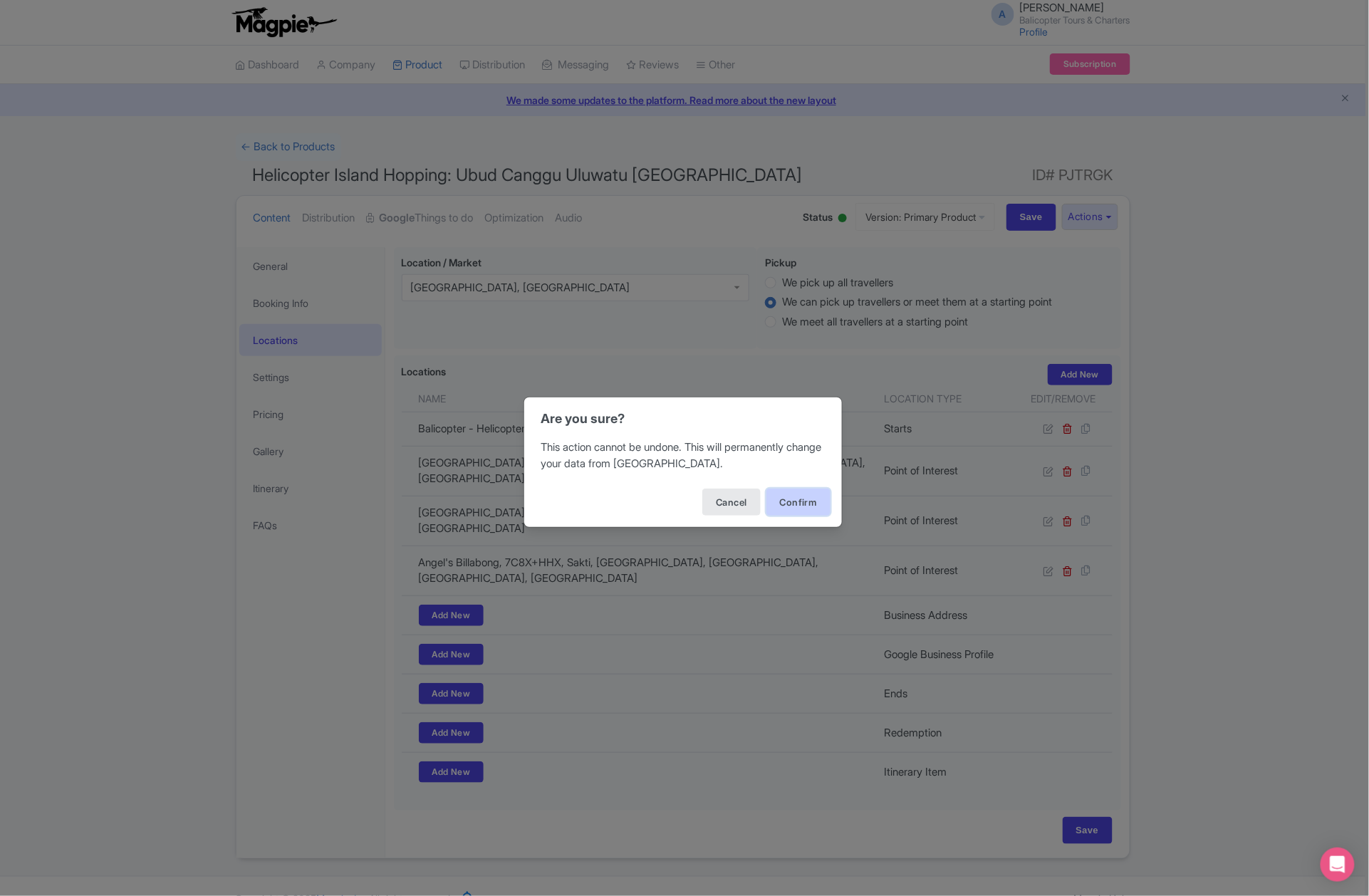
click at [794, 509] on button "Confirm" at bounding box center [799, 502] width 64 height 27
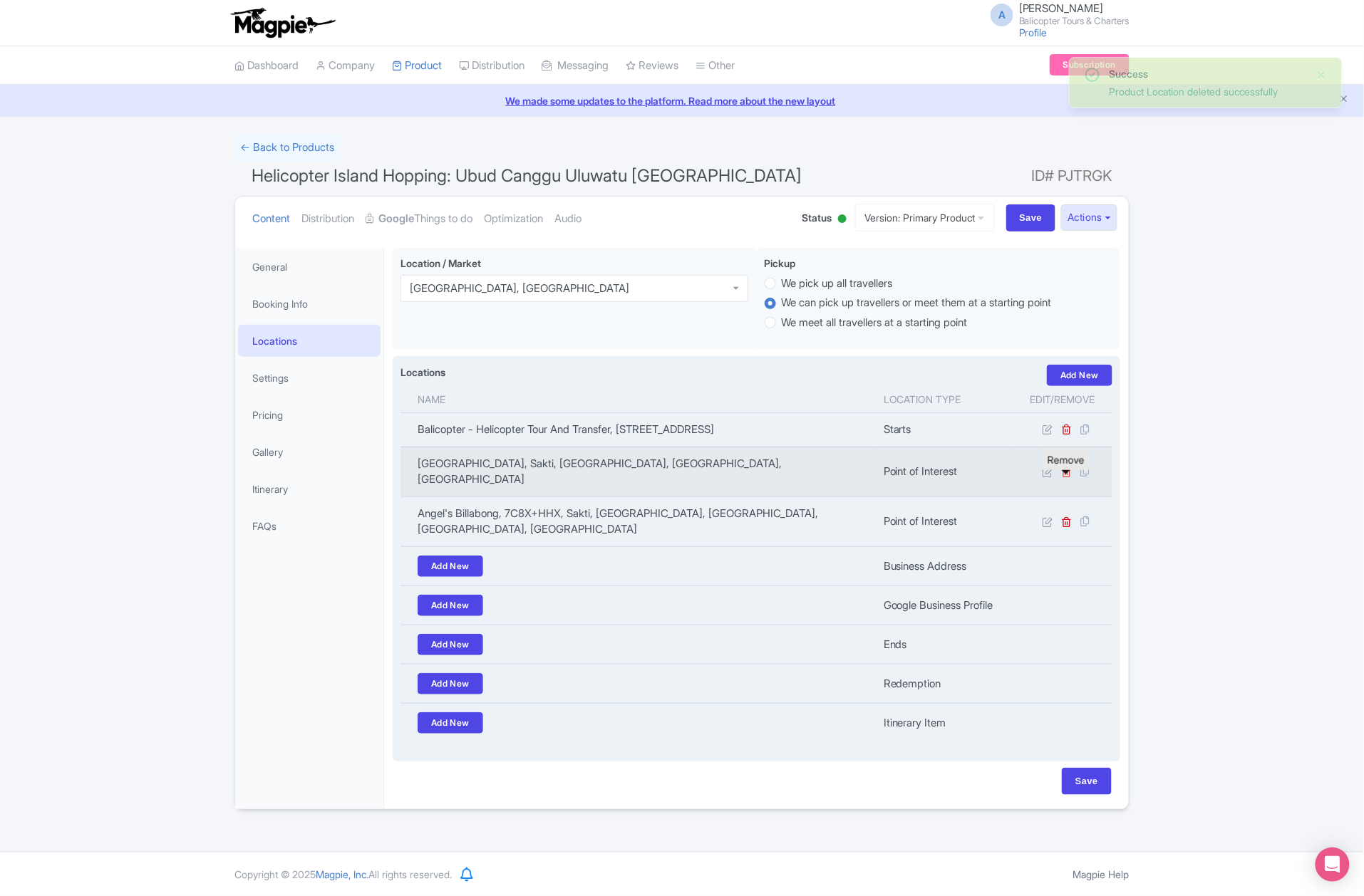
click at [1066, 477] on icon at bounding box center [1067, 472] width 11 height 11
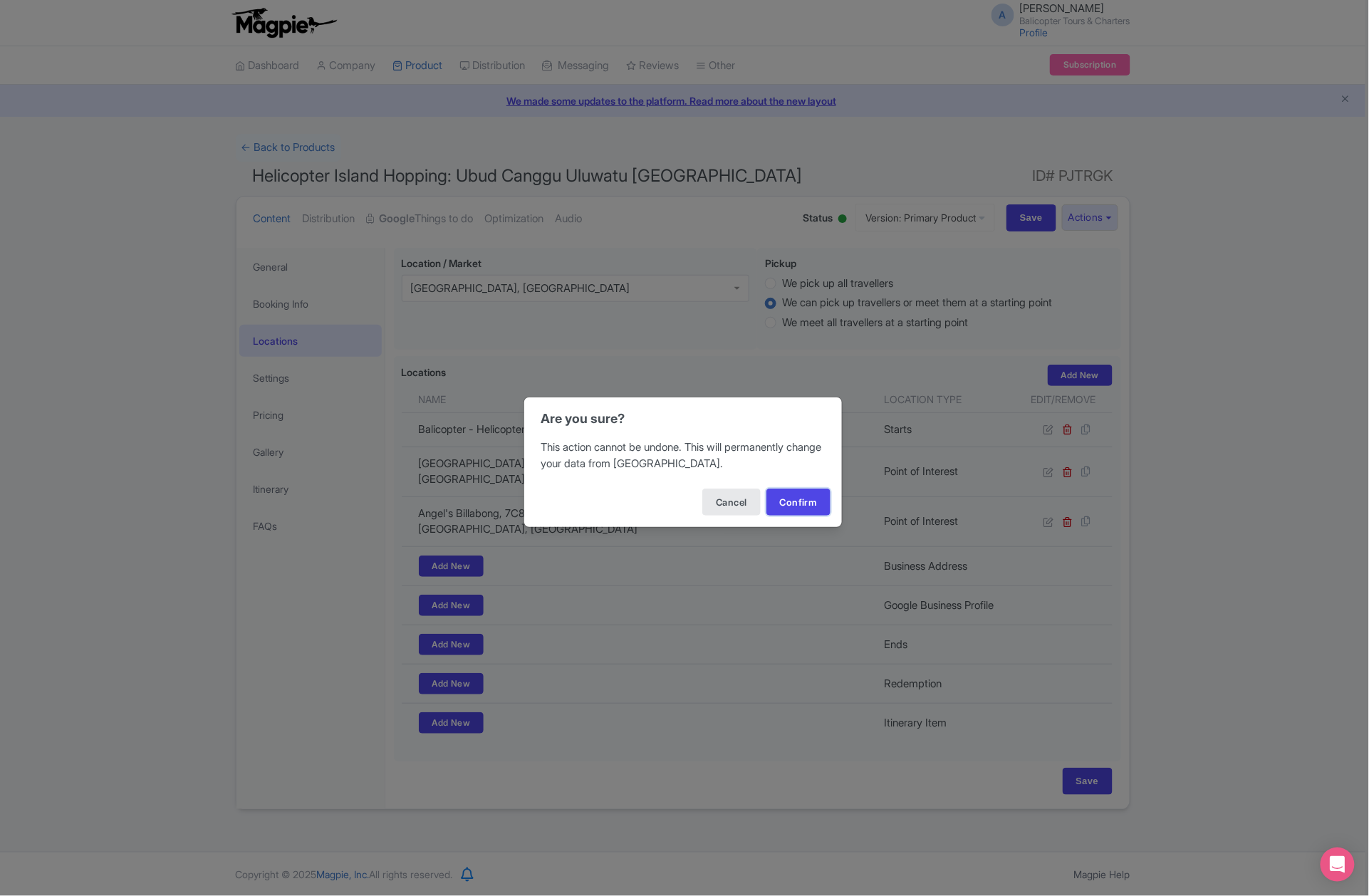
drag, startPoint x: 799, startPoint y: 502, endPoint x: 576, endPoint y: 313, distance: 292.3
click at [798, 502] on button "Confirm" at bounding box center [799, 502] width 64 height 27
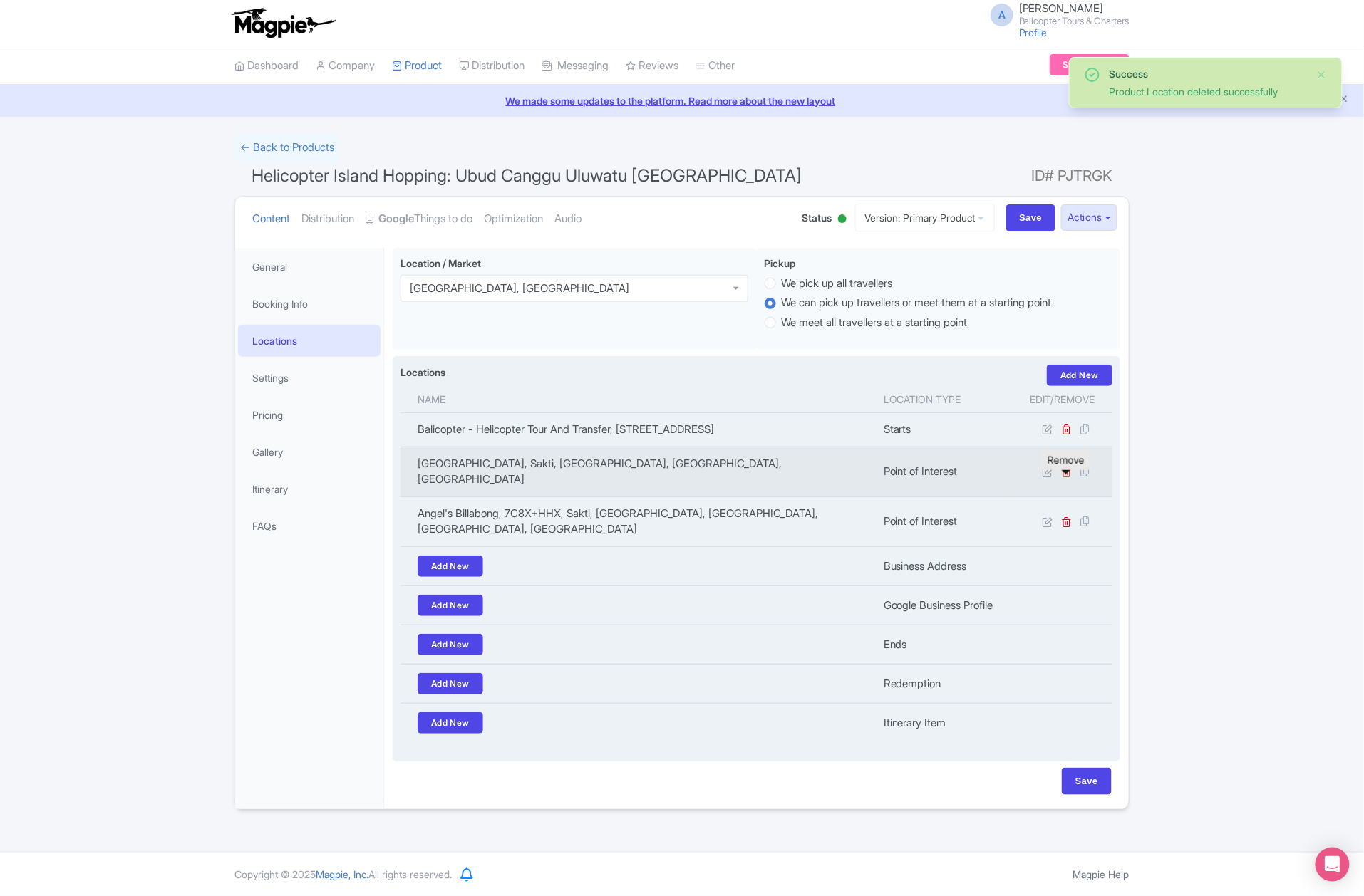
click at [1072, 477] on icon at bounding box center [1067, 472] width 11 height 11
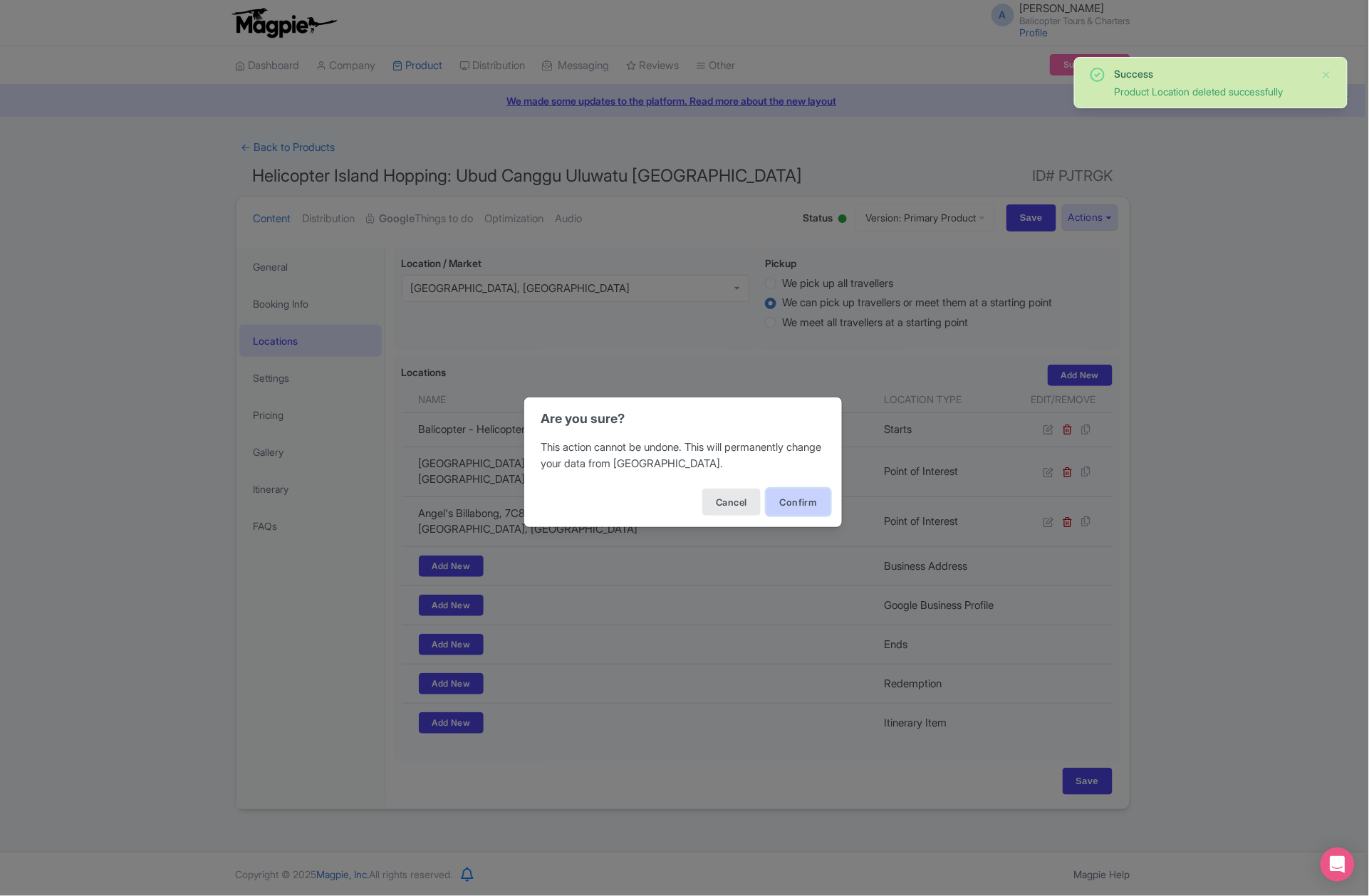
click at [802, 514] on button "Confirm" at bounding box center [799, 502] width 64 height 27
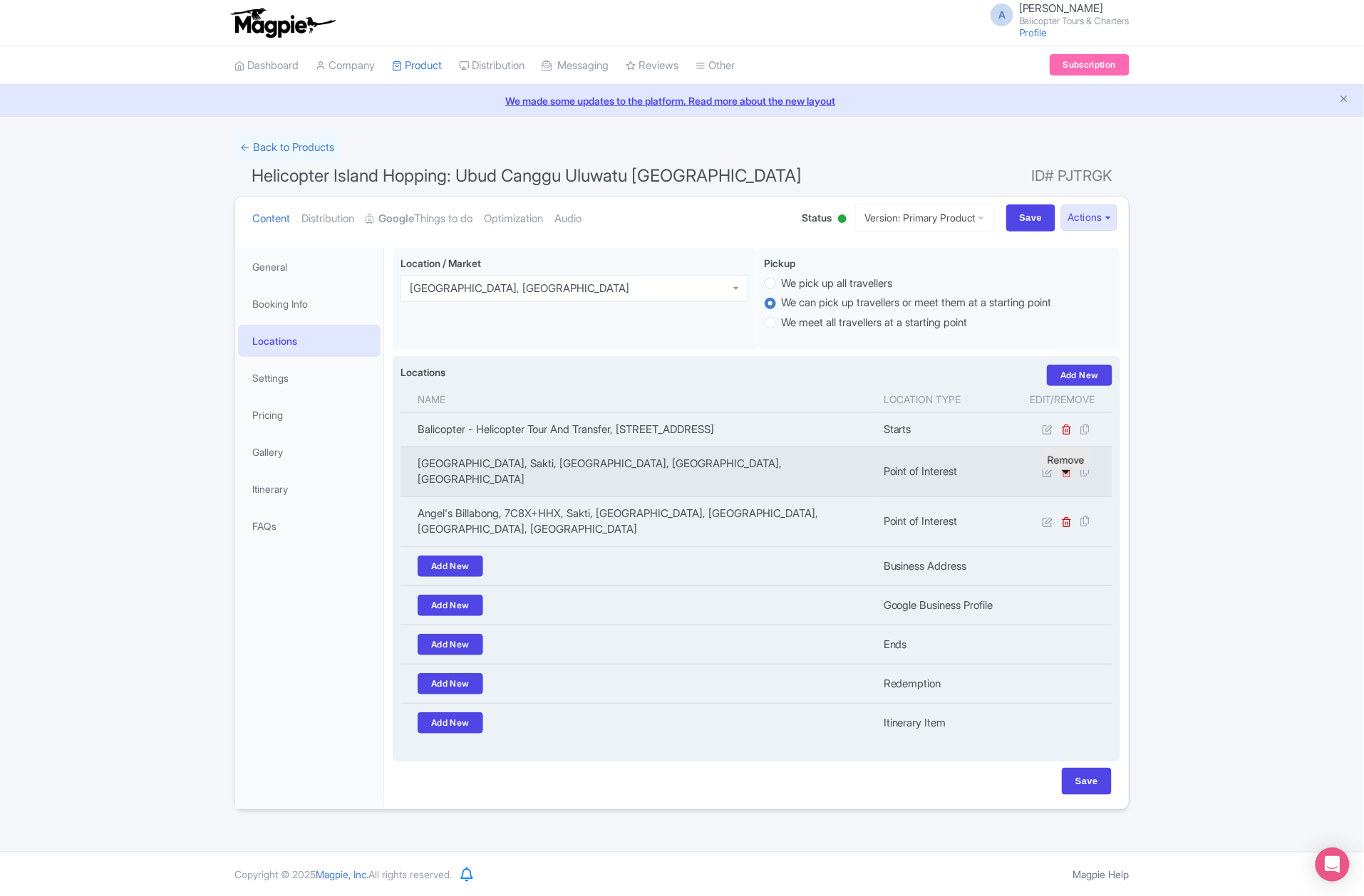
click at [1066, 477] on icon at bounding box center [1067, 472] width 11 height 11
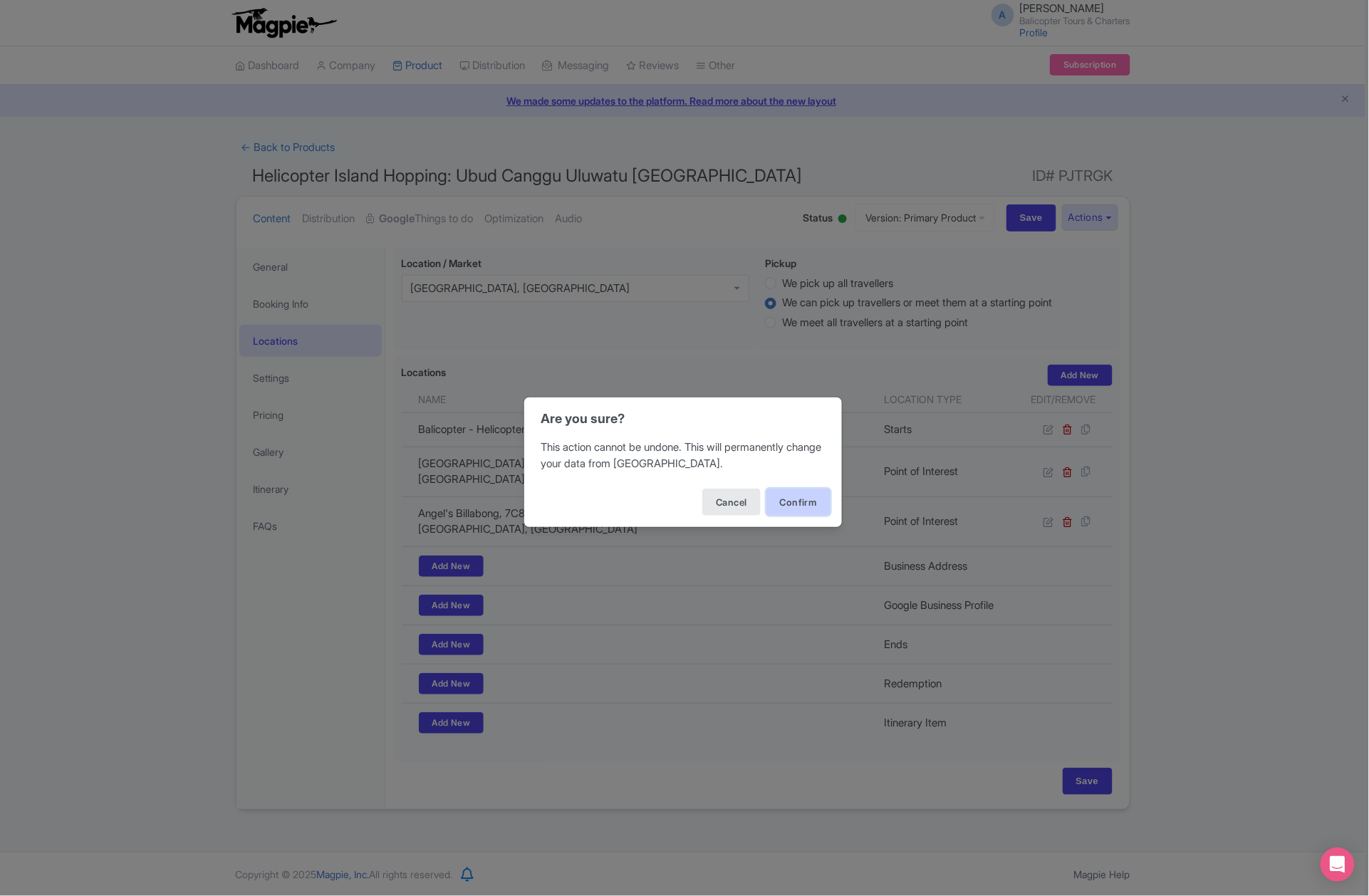
drag, startPoint x: 781, startPoint y: 510, endPoint x: 773, endPoint y: 505, distance: 9.4
click at [781, 509] on button "Confirm" at bounding box center [799, 502] width 64 height 27
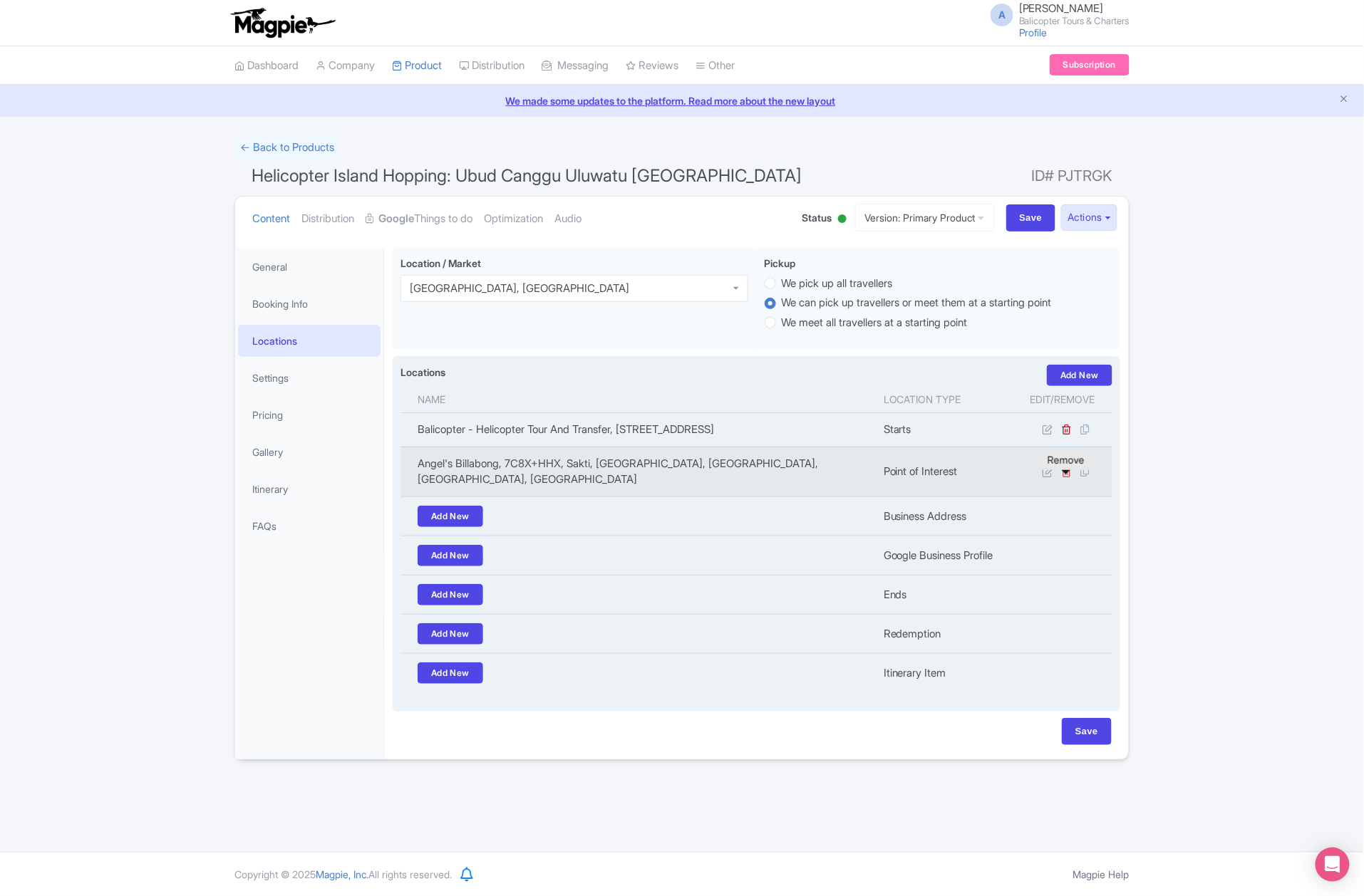
click at [1067, 477] on icon at bounding box center [1067, 472] width 11 height 11
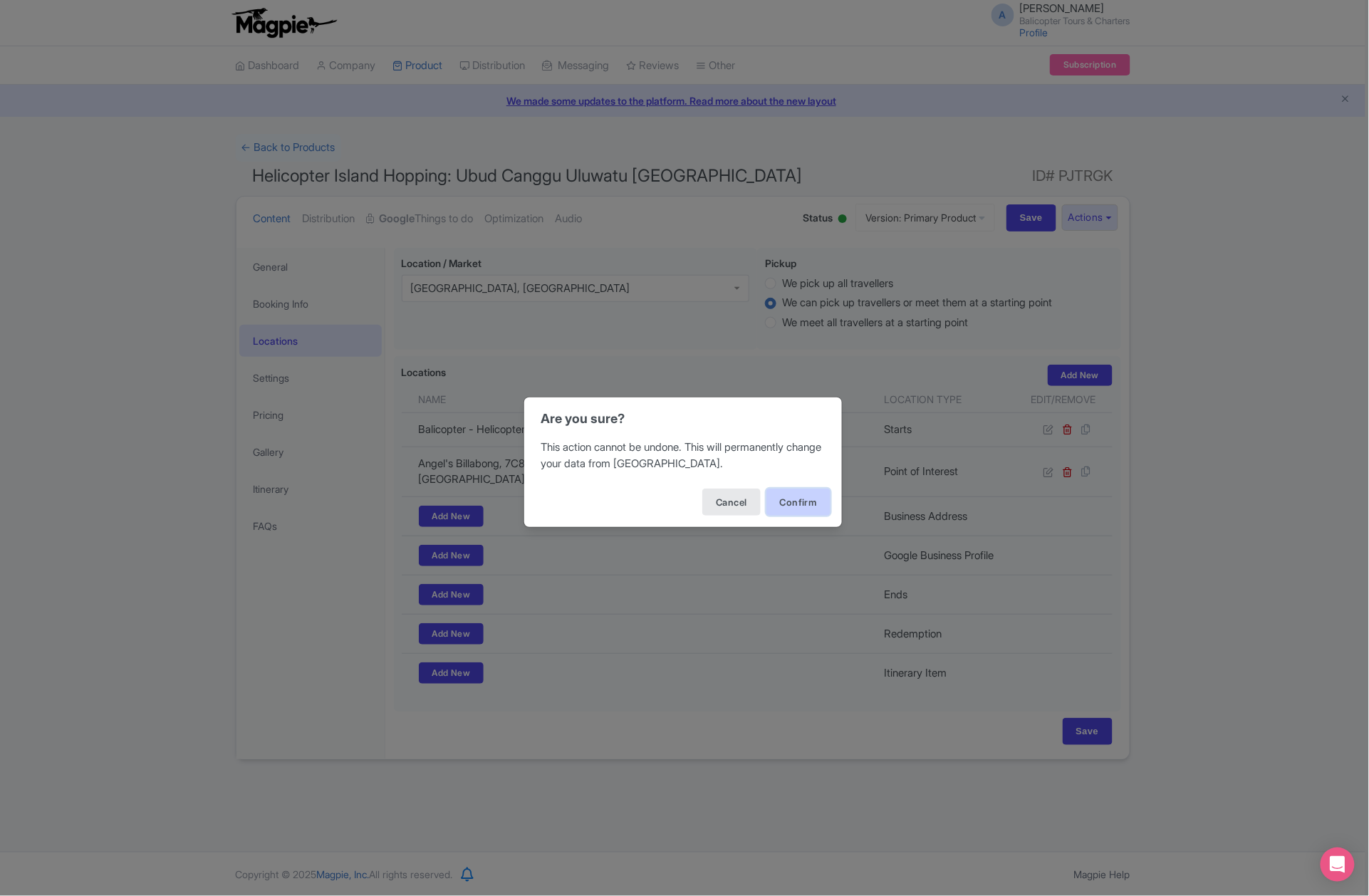
click at [815, 499] on button "Confirm" at bounding box center [799, 502] width 64 height 27
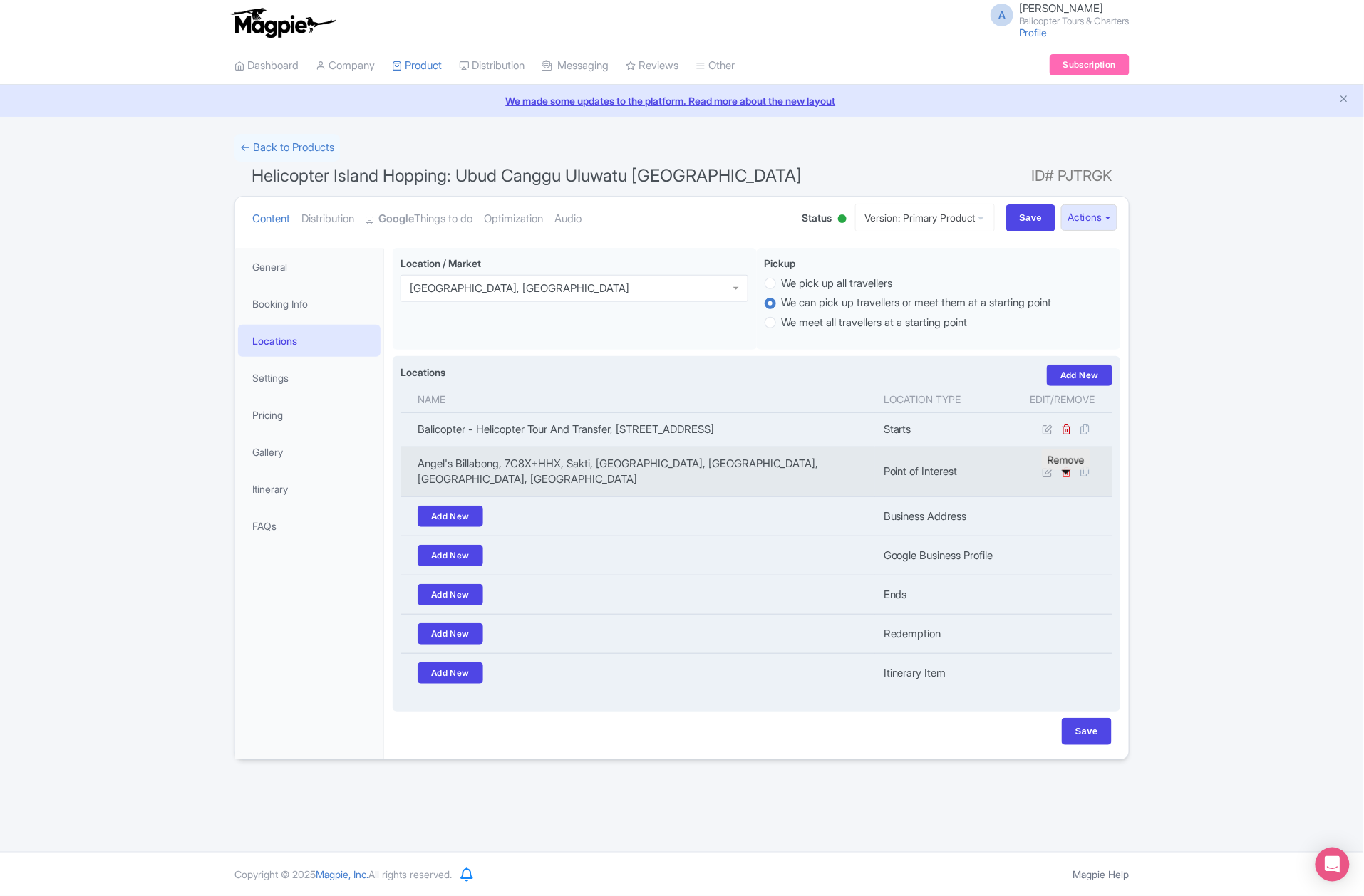
click at [1066, 477] on icon at bounding box center [1067, 472] width 11 height 11
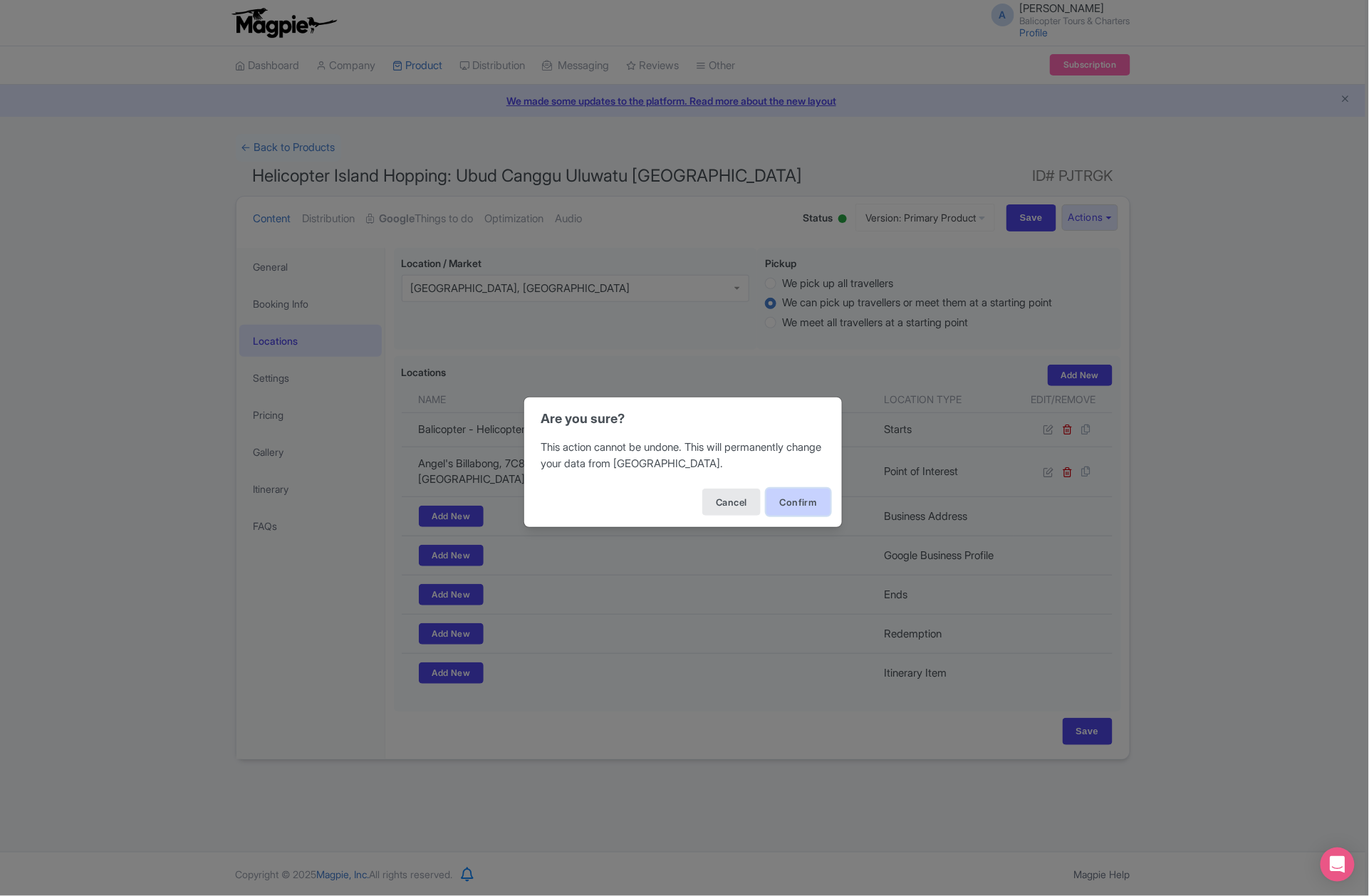
click at [813, 506] on button "Confirm" at bounding box center [799, 502] width 64 height 27
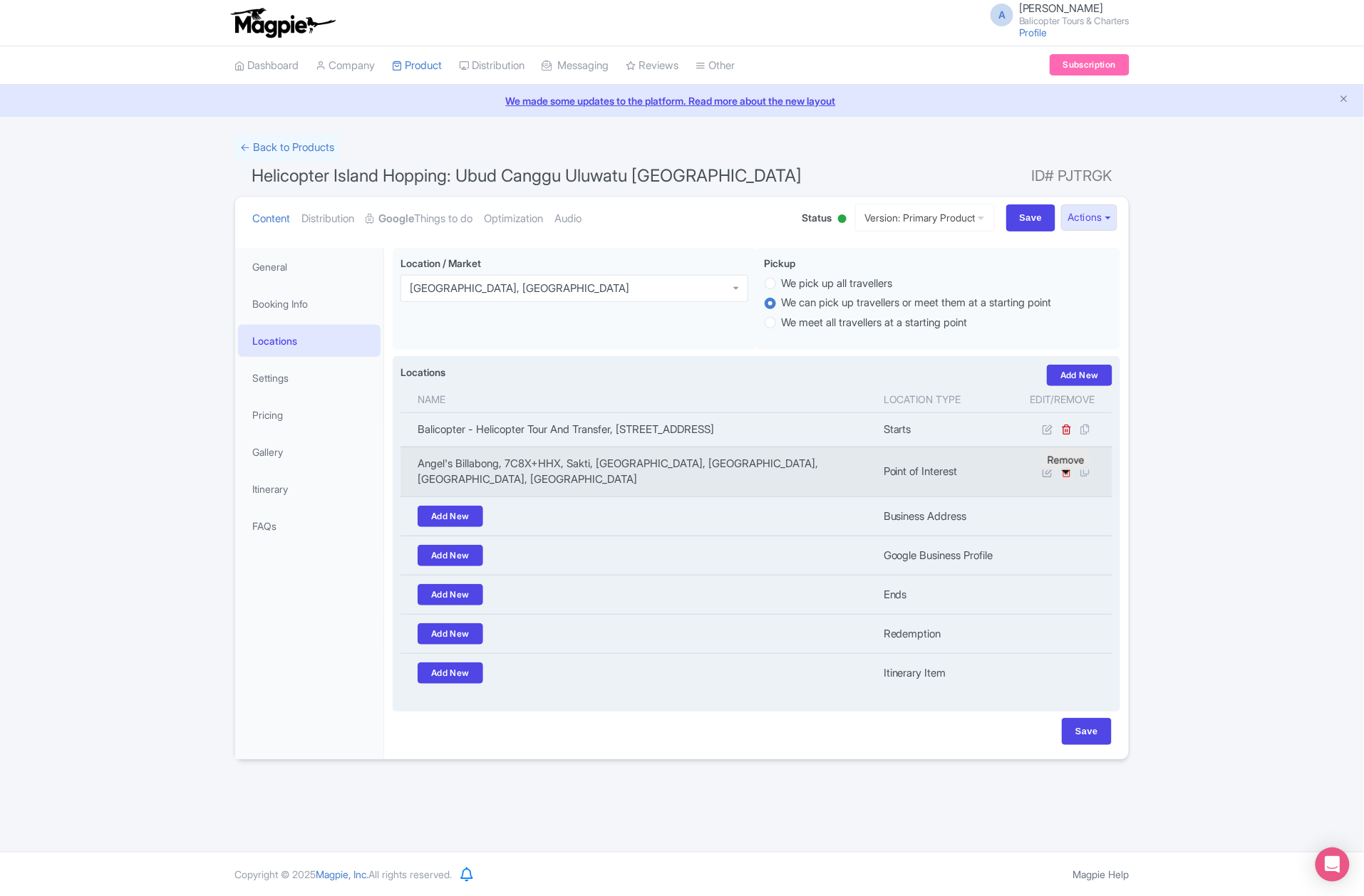
click at [1067, 477] on icon at bounding box center [1067, 472] width 11 height 11
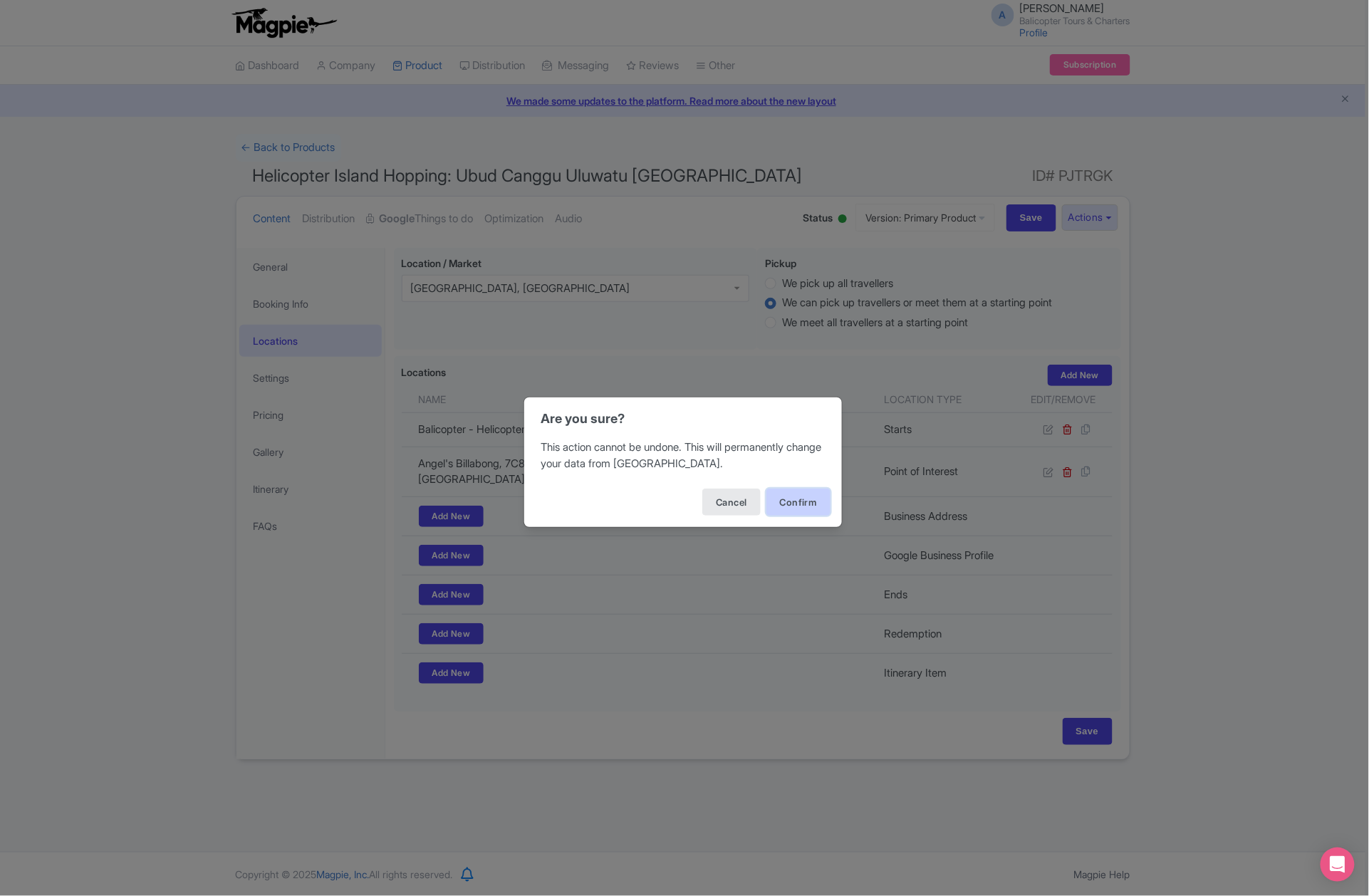
click at [811, 505] on button "Confirm" at bounding box center [799, 502] width 64 height 27
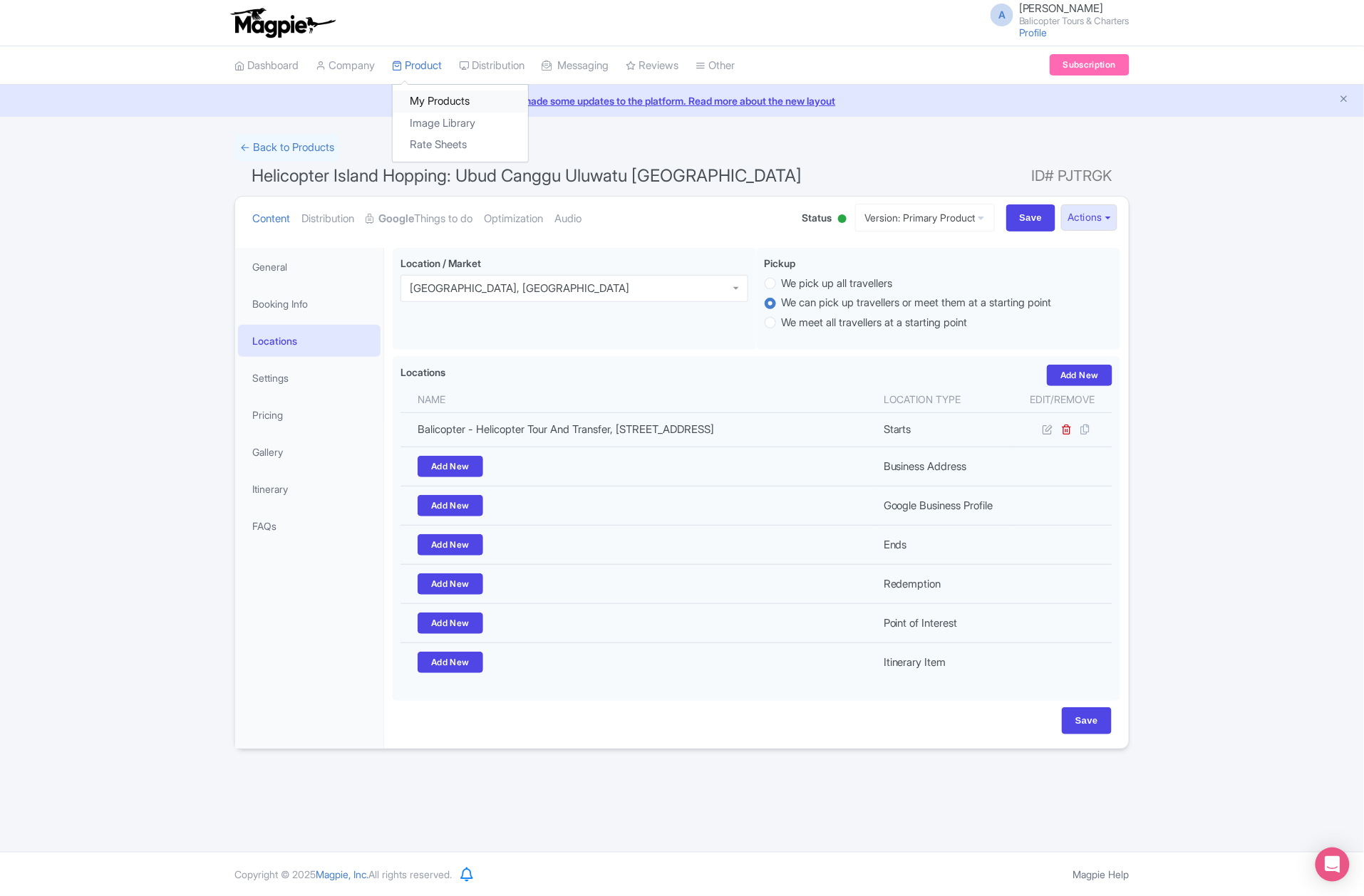
click at [436, 103] on link "My Products" at bounding box center [460, 101] width 136 height 22
click at [425, 91] on link "My Products" at bounding box center [460, 101] width 136 height 22
click at [442, 109] on link "My Products" at bounding box center [460, 101] width 136 height 22
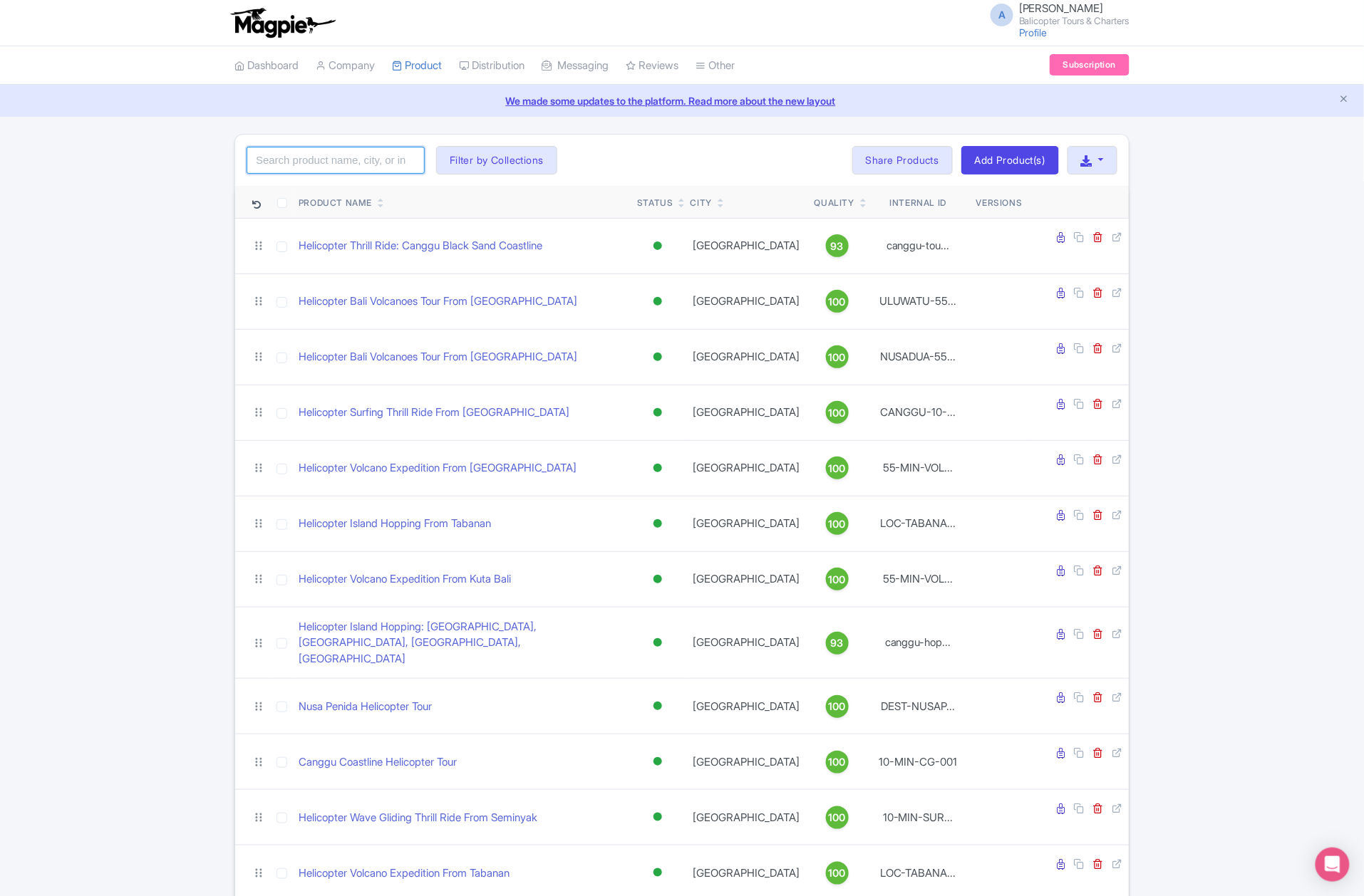
click at [357, 164] on input "search" at bounding box center [335, 160] width 178 height 27
paste input "Devil's Tears Helicopter Tour"
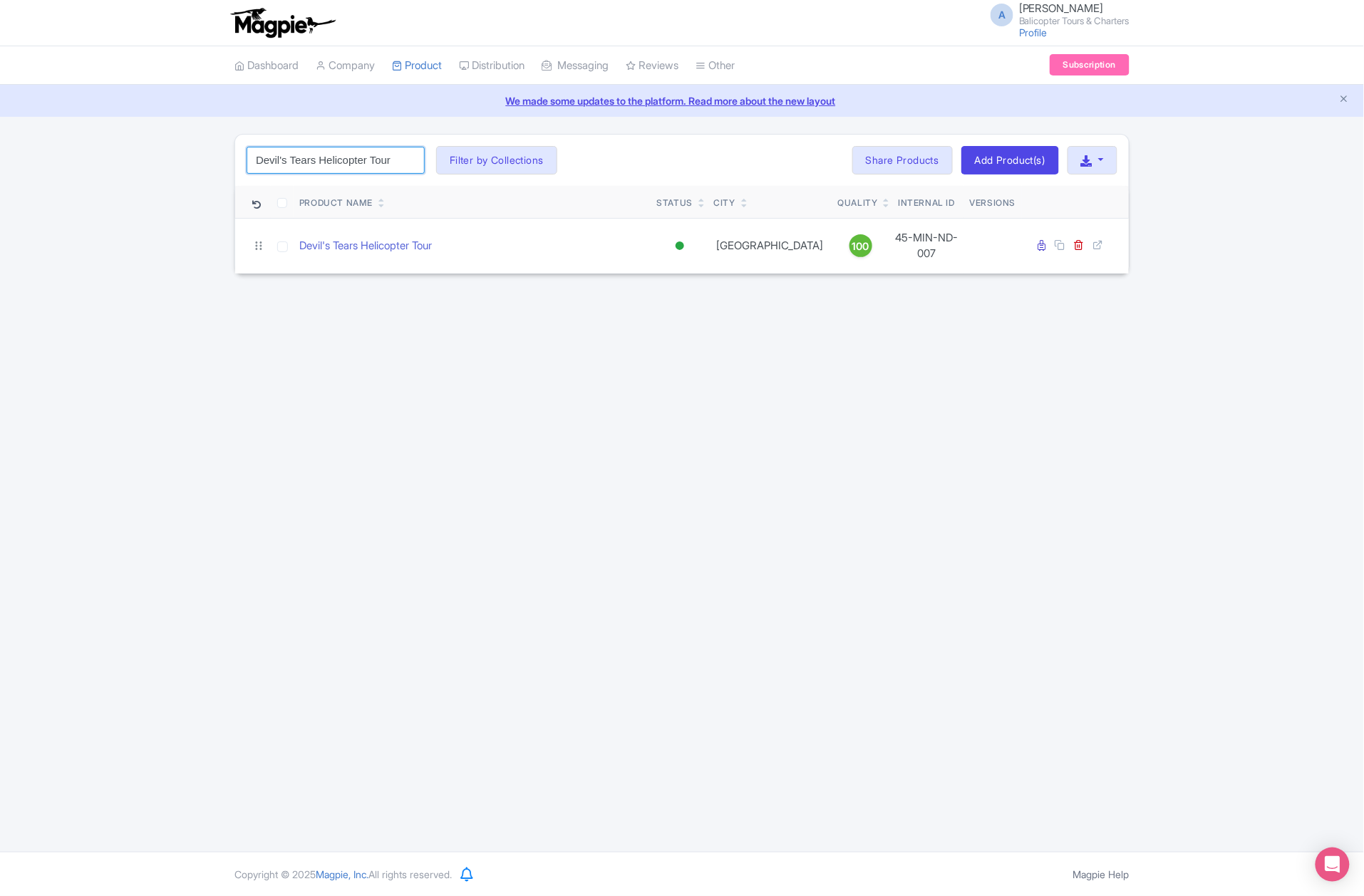
type input "Devil's Tears Helicopter Tour"
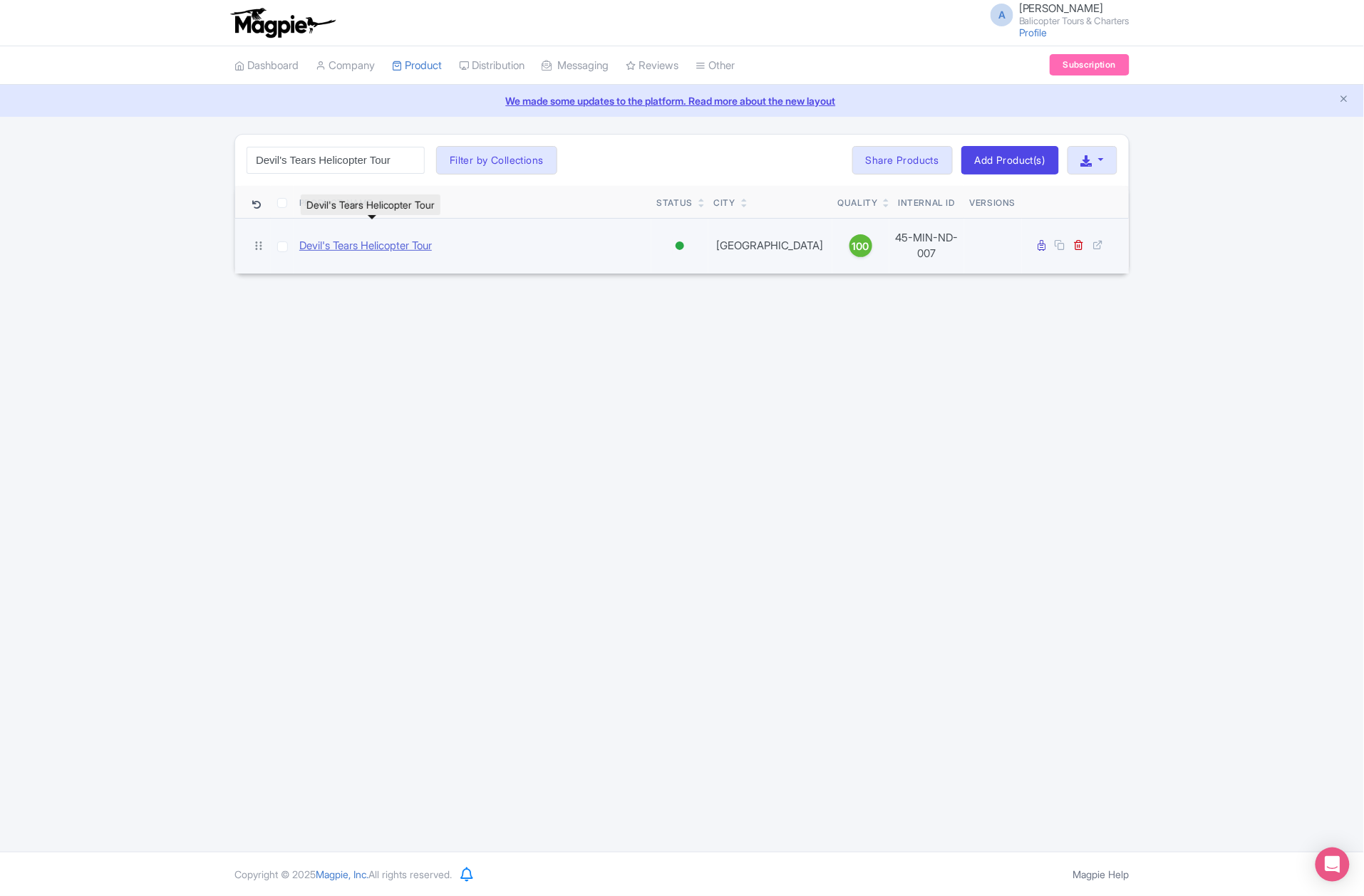
click at [412, 238] on link "Devil's Tears Helicopter Tour" at bounding box center [365, 246] width 132 height 16
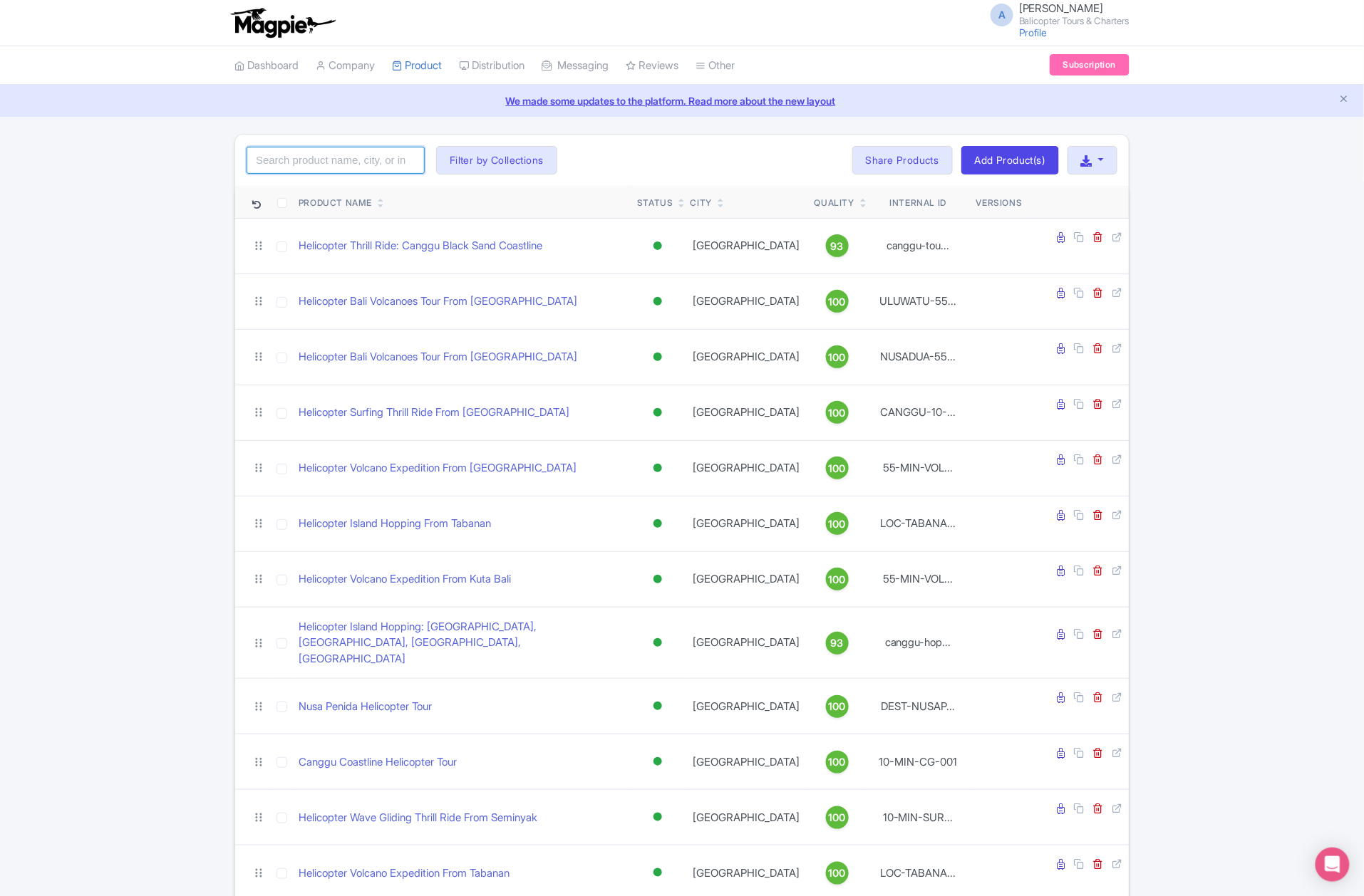
click at [312, 155] on input "search" at bounding box center [335, 160] width 178 height 27
paste input "Devil's Tears Helicopter Tour"
type input "Devil's Tears Helicopter Tour"
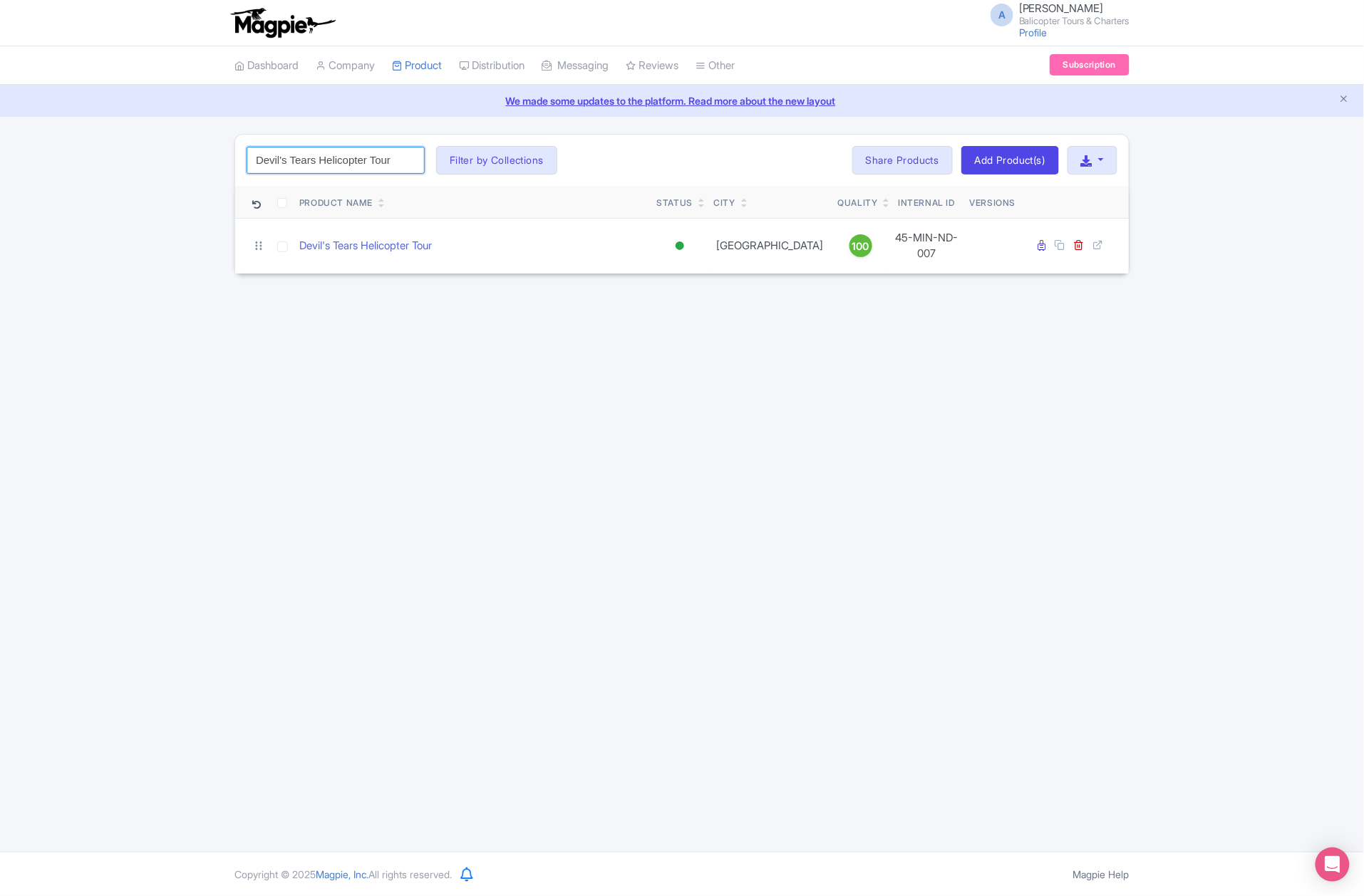
click at [412, 162] on input "Devil's Tears Helicopter Tour" at bounding box center [335, 160] width 178 height 27
paste input "Blue Lagoon Helicopter Tour"
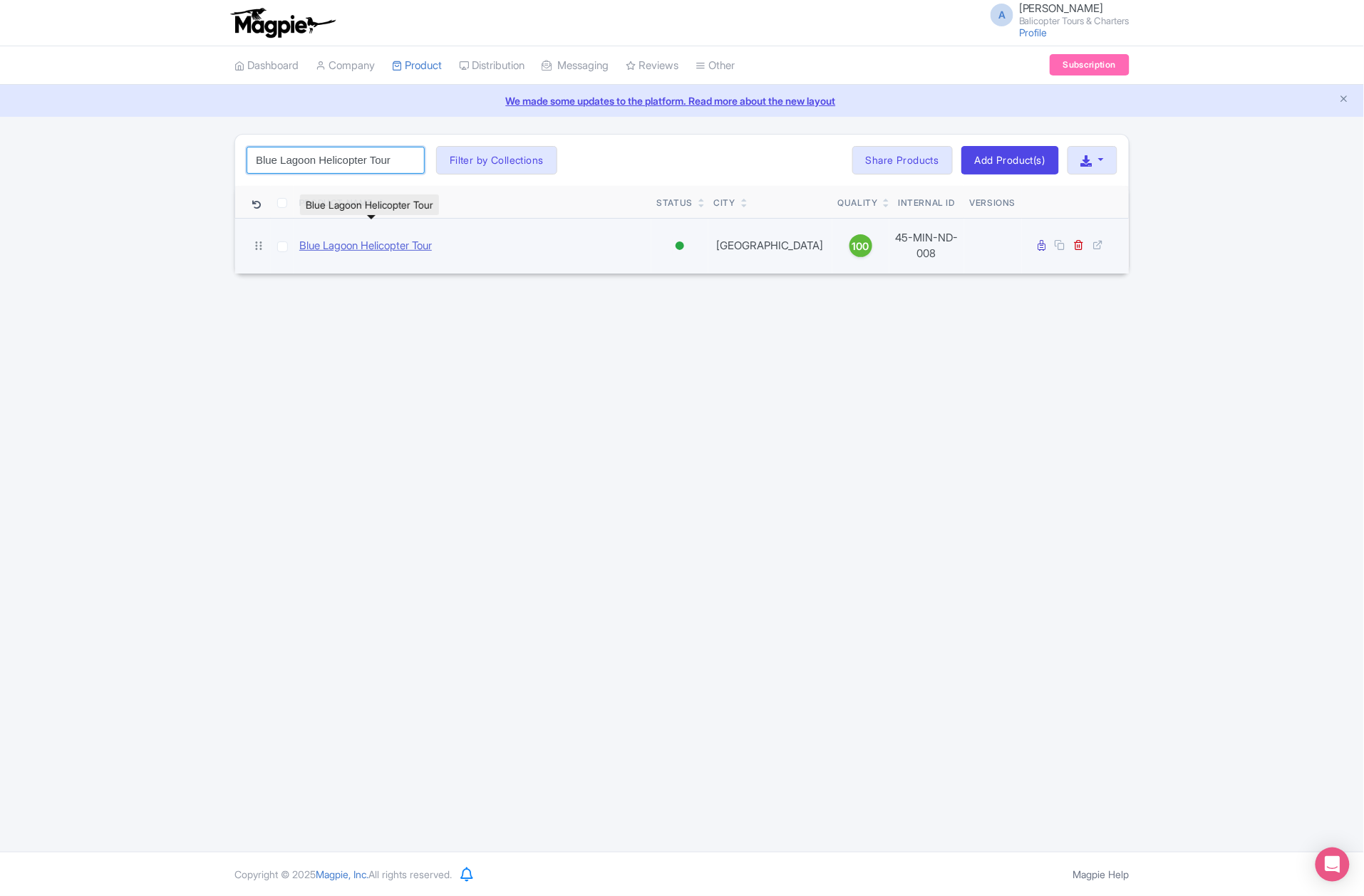
type input "Blue Lagoon Helicopter Tour"
click at [372, 239] on link "Blue Lagoon Helicopter Tour" at bounding box center [365, 246] width 132 height 16
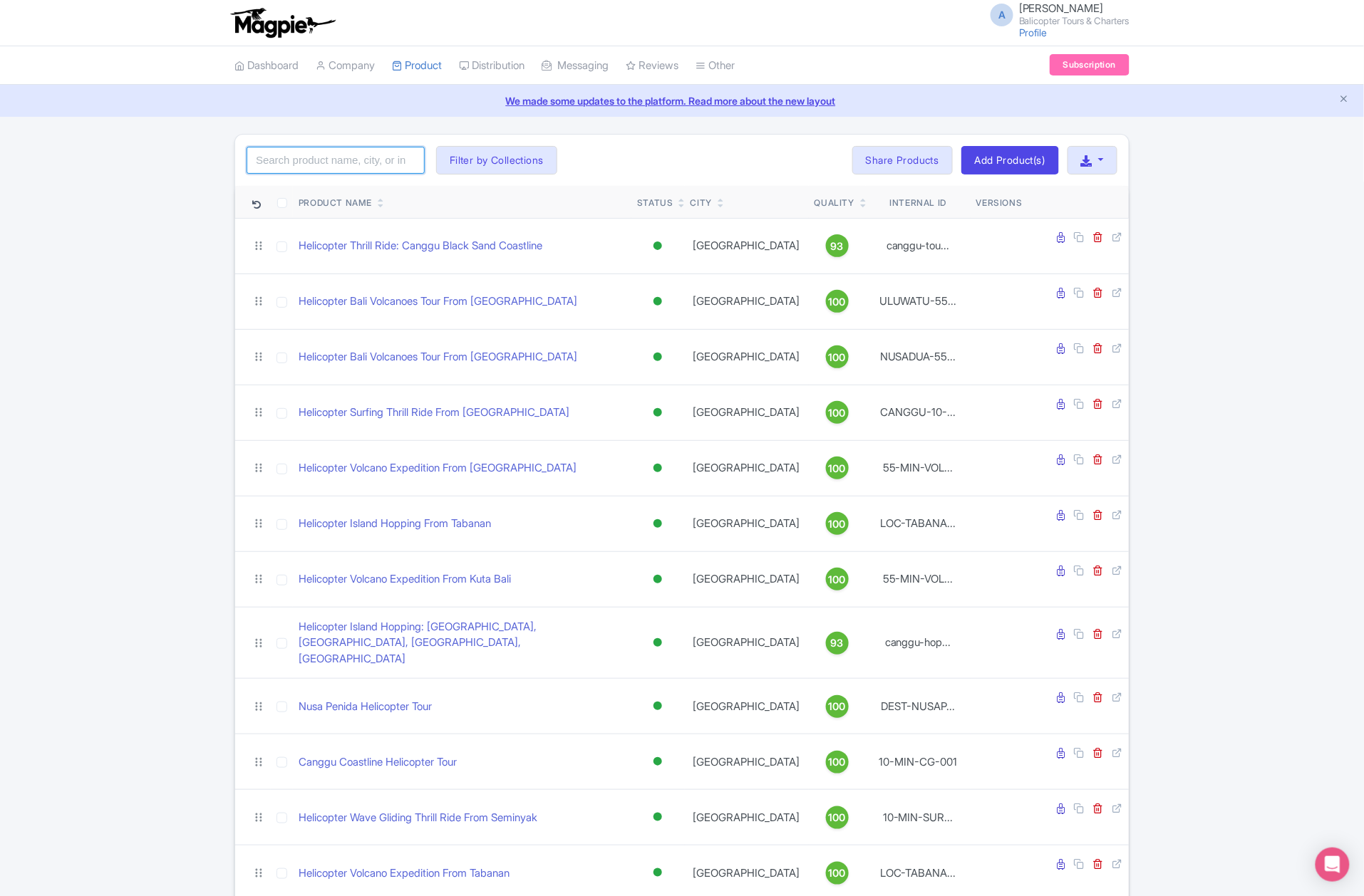
click at [351, 168] on input "search" at bounding box center [335, 160] width 178 height 27
paste input "Gamat Bay Helicopter Tour"
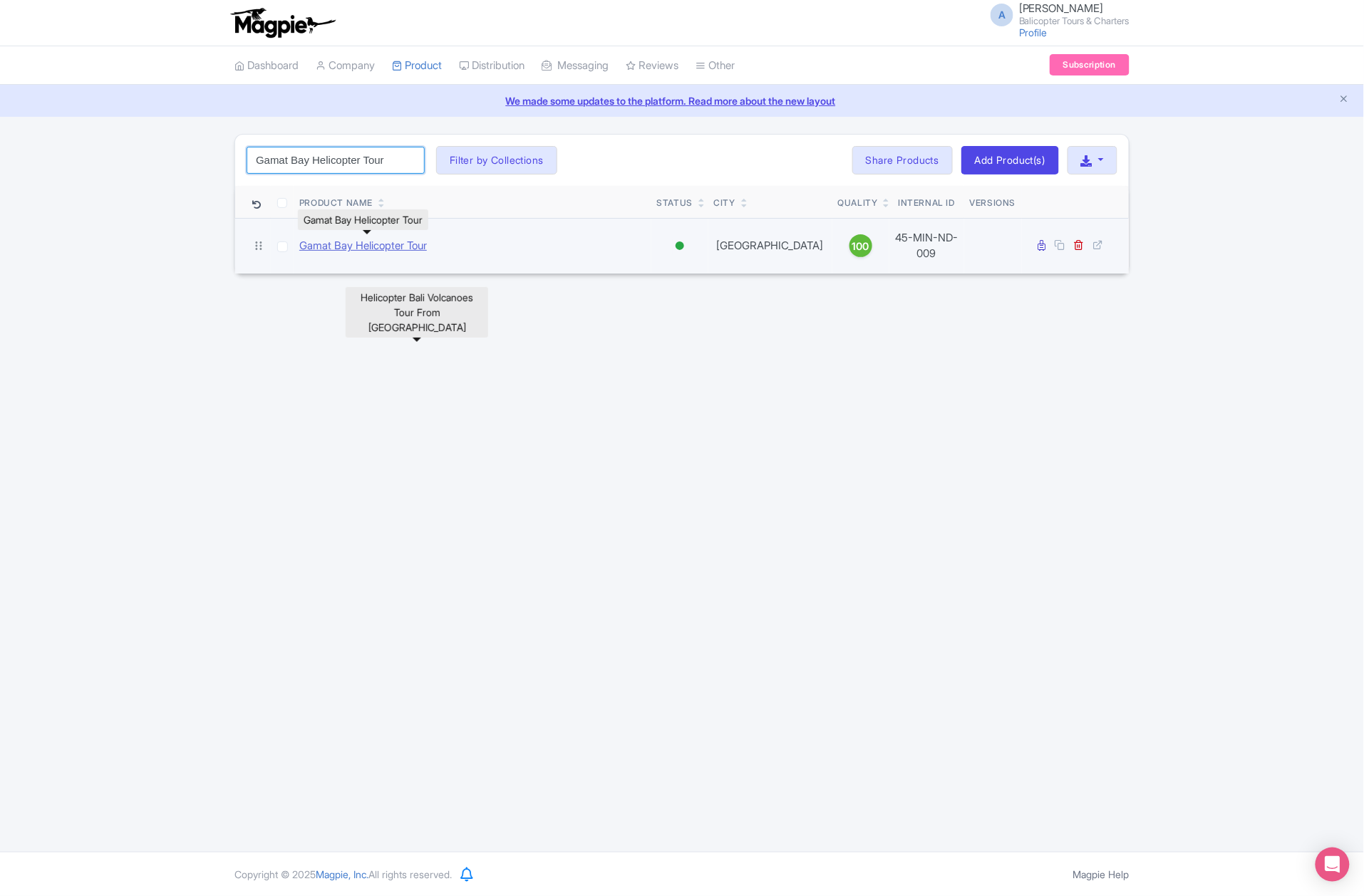
type input "Gamat Bay Helicopter Tour"
click at [375, 246] on link "Gamat Bay Helicopter Tour" at bounding box center [363, 246] width 127 height 16
